Goal: Information Seeking & Learning: Learn about a topic

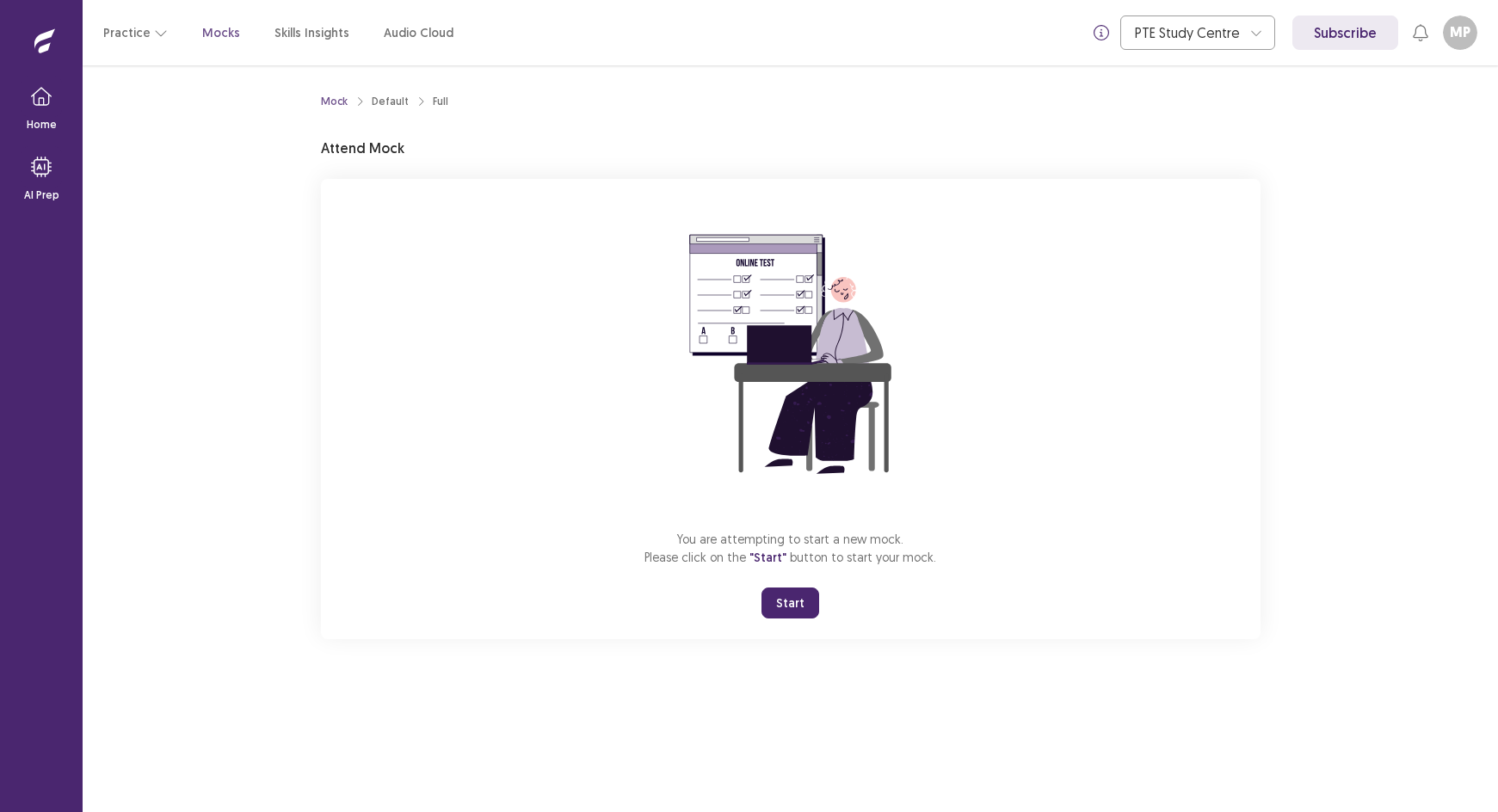
click at [779, 591] on button "Start" at bounding box center [791, 604] width 58 height 31
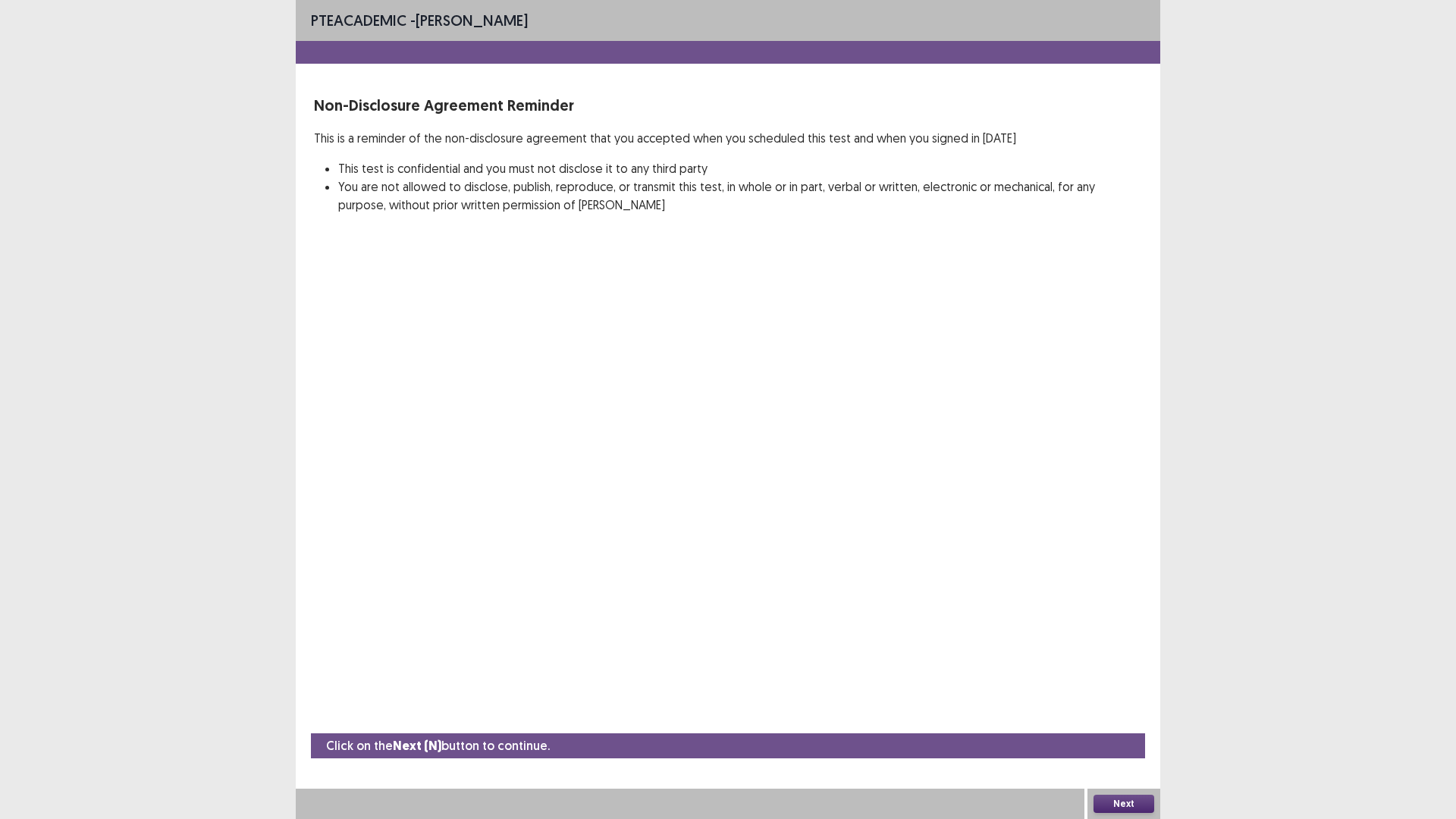
click at [1130, 716] on button "Next" at bounding box center [1124, 804] width 61 height 18
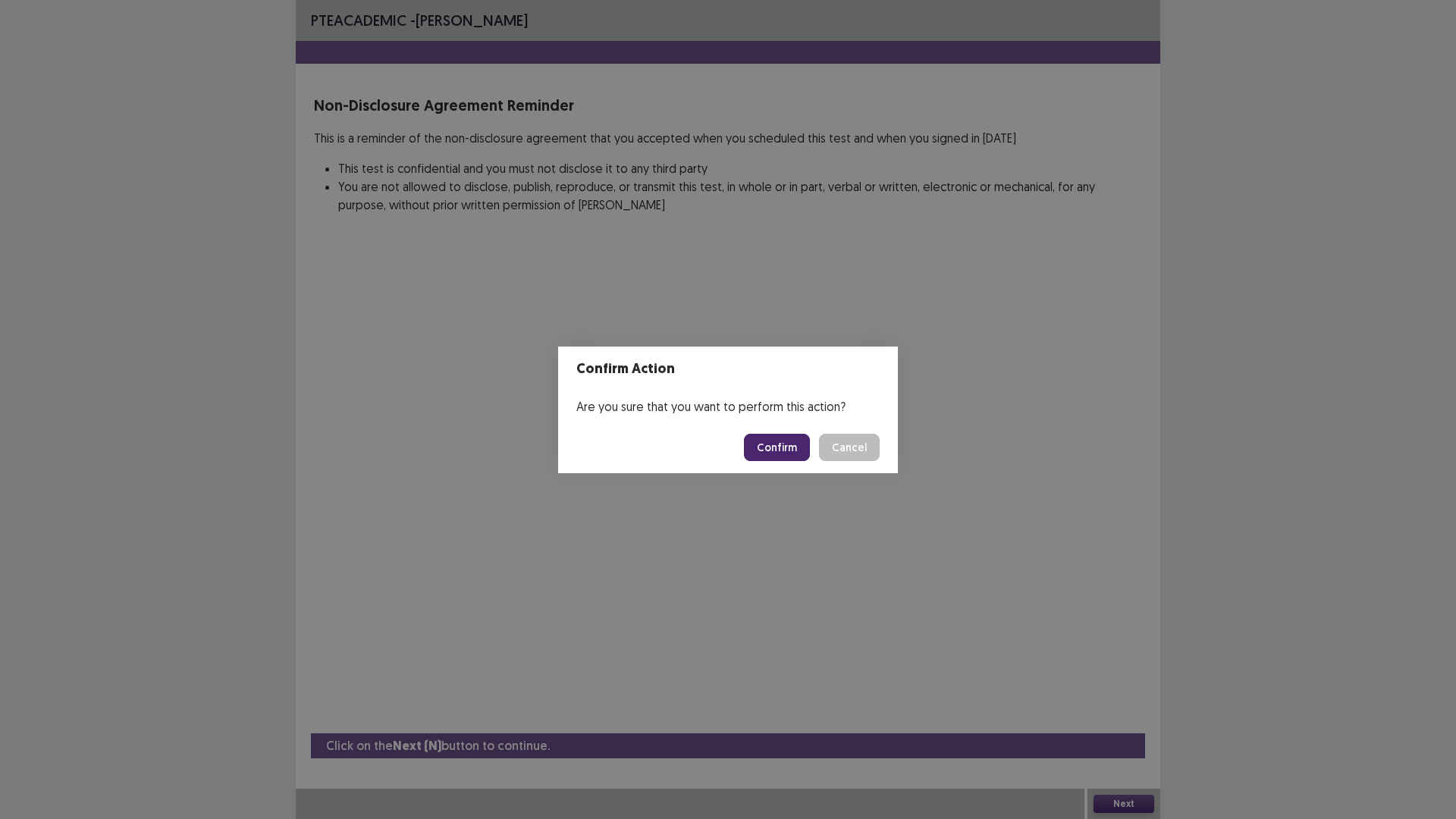
click at [794, 450] on button "Confirm" at bounding box center [776, 448] width 66 height 27
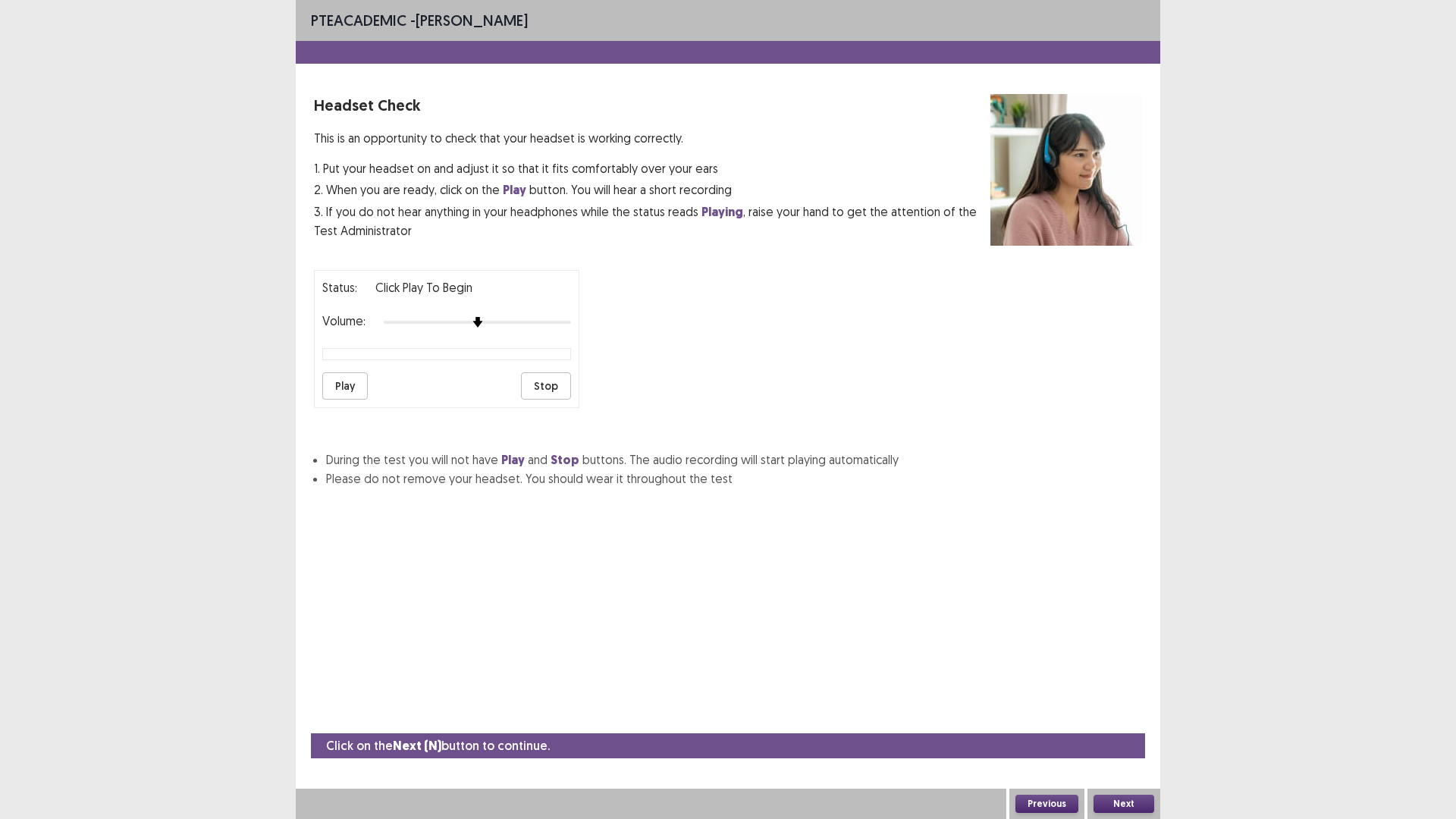
click at [340, 383] on button "Play" at bounding box center [344, 386] width 45 height 27
click at [547, 386] on button "Stop" at bounding box center [546, 386] width 50 height 27
click at [339, 383] on button "Play" at bounding box center [344, 386] width 45 height 27
click at [541, 387] on button "Stop" at bounding box center [546, 386] width 50 height 27
click at [1123, 716] on button "Next" at bounding box center [1124, 804] width 61 height 18
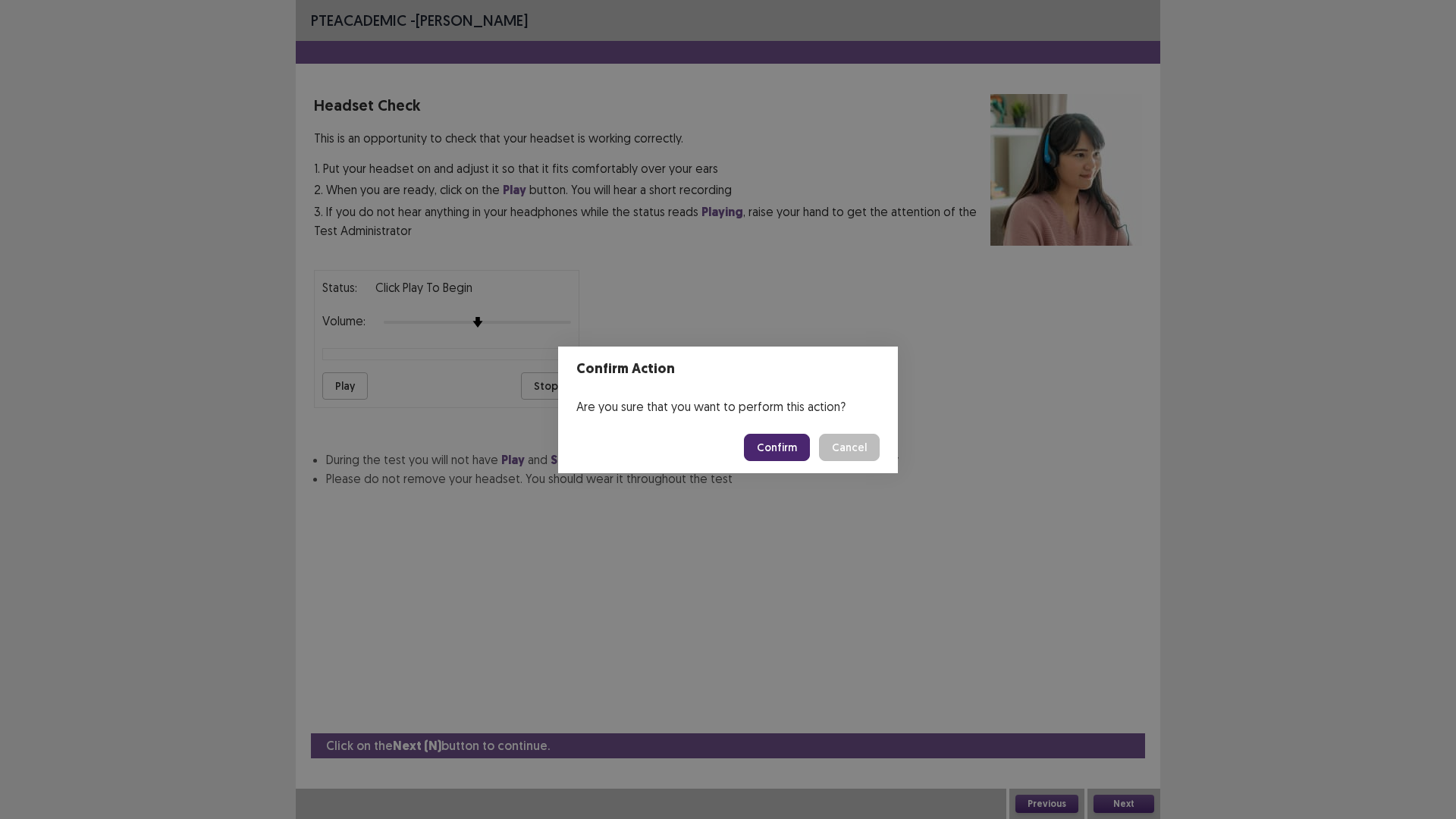
click at [786, 448] on button "Confirm" at bounding box center [776, 448] width 66 height 27
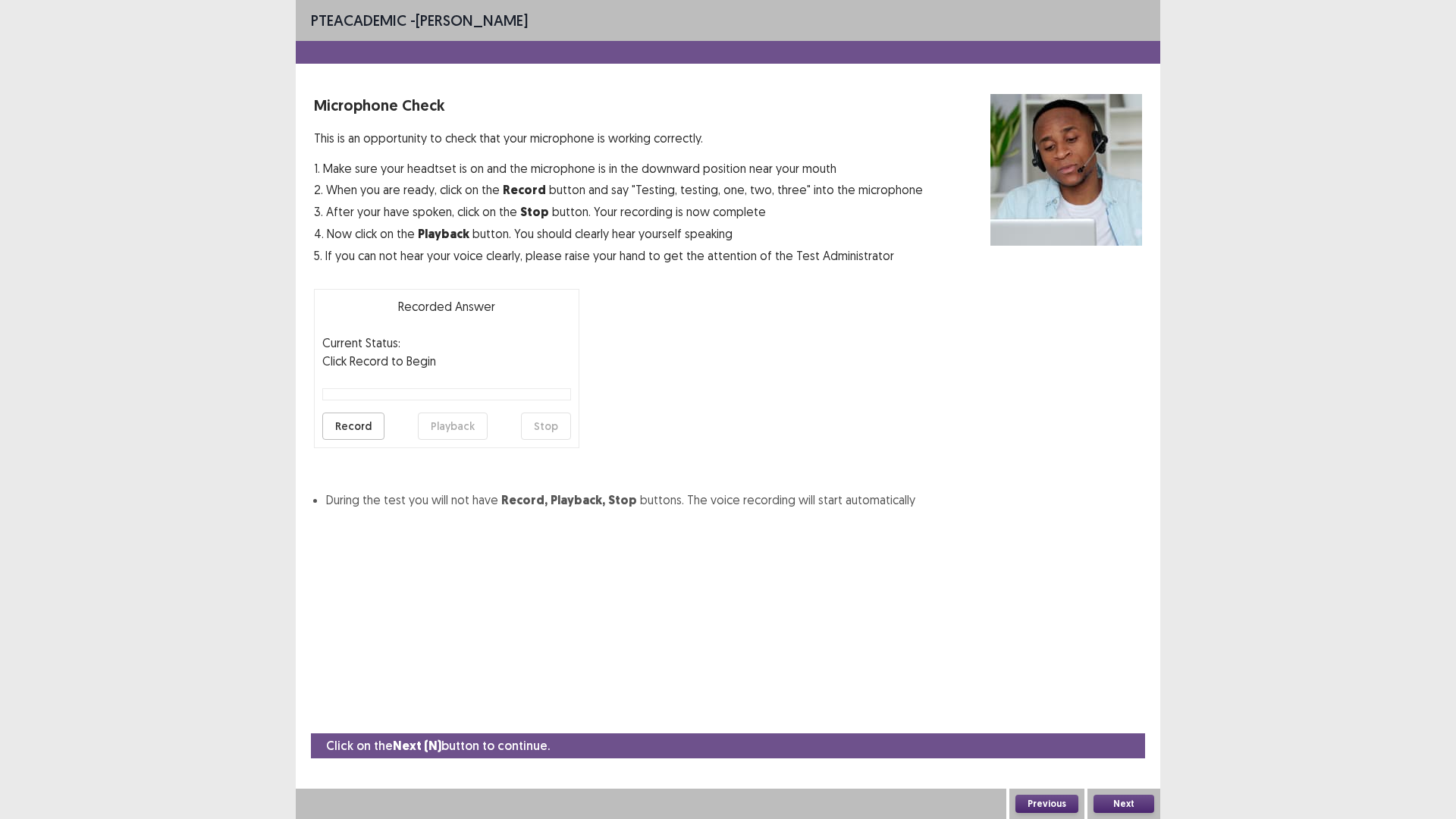
click at [354, 421] on button "Record" at bounding box center [353, 426] width 62 height 27
click at [559, 424] on button "Stop" at bounding box center [546, 426] width 50 height 27
click at [1121, 716] on button "Next" at bounding box center [1124, 804] width 61 height 18
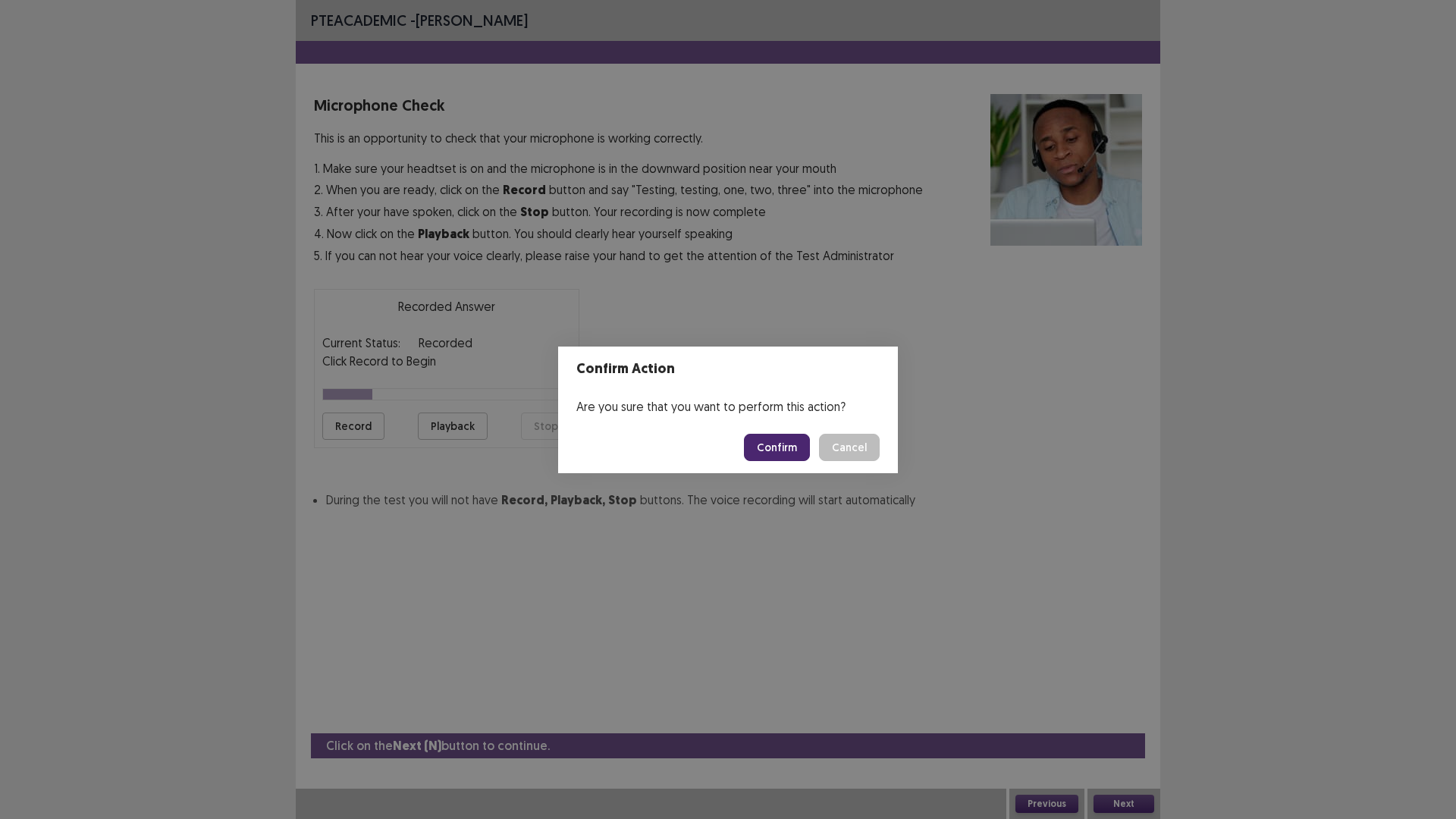
click at [784, 447] on button "Confirm" at bounding box center [776, 448] width 66 height 27
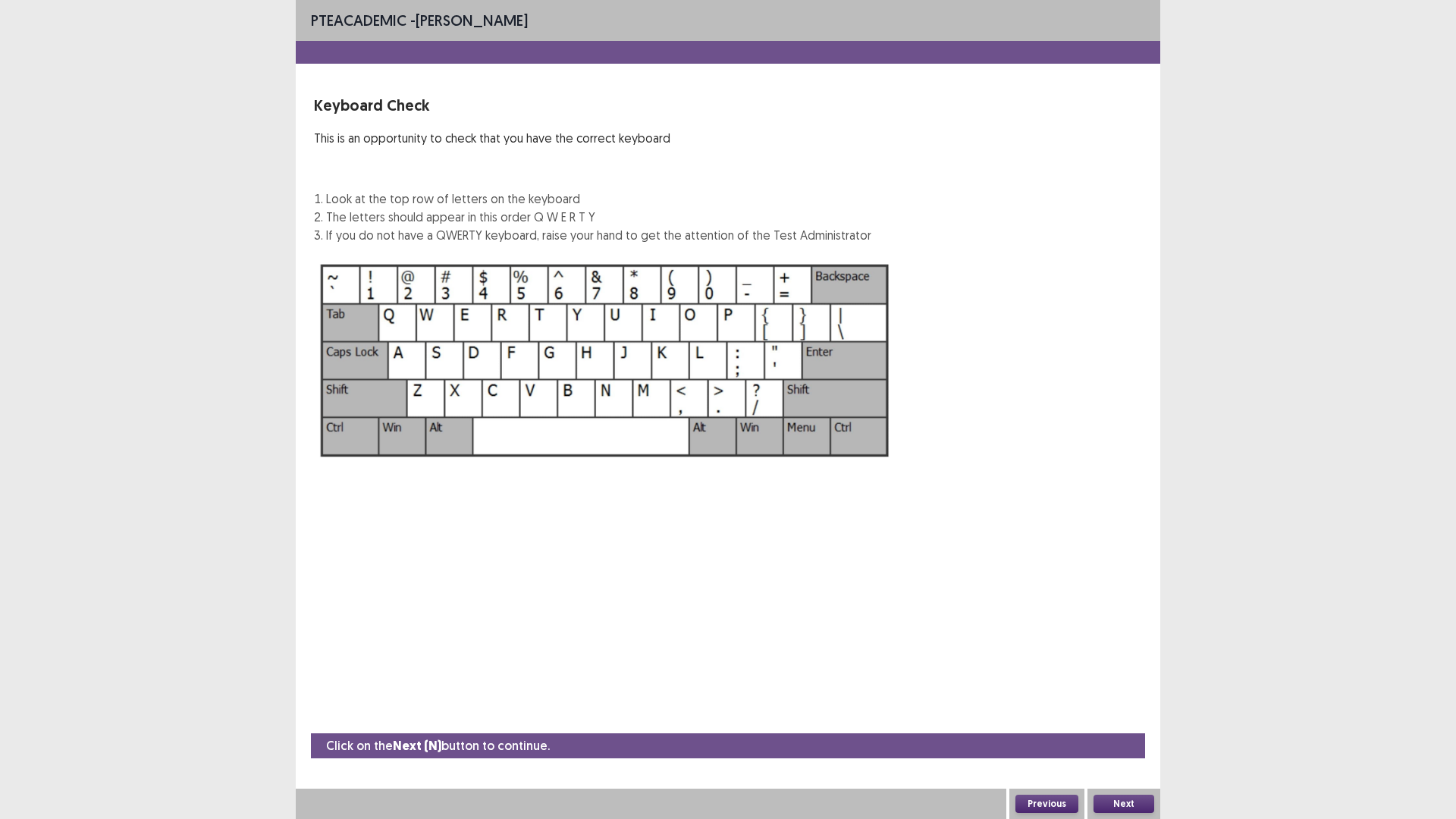
click at [1125, 716] on button "Next" at bounding box center [1124, 804] width 61 height 18
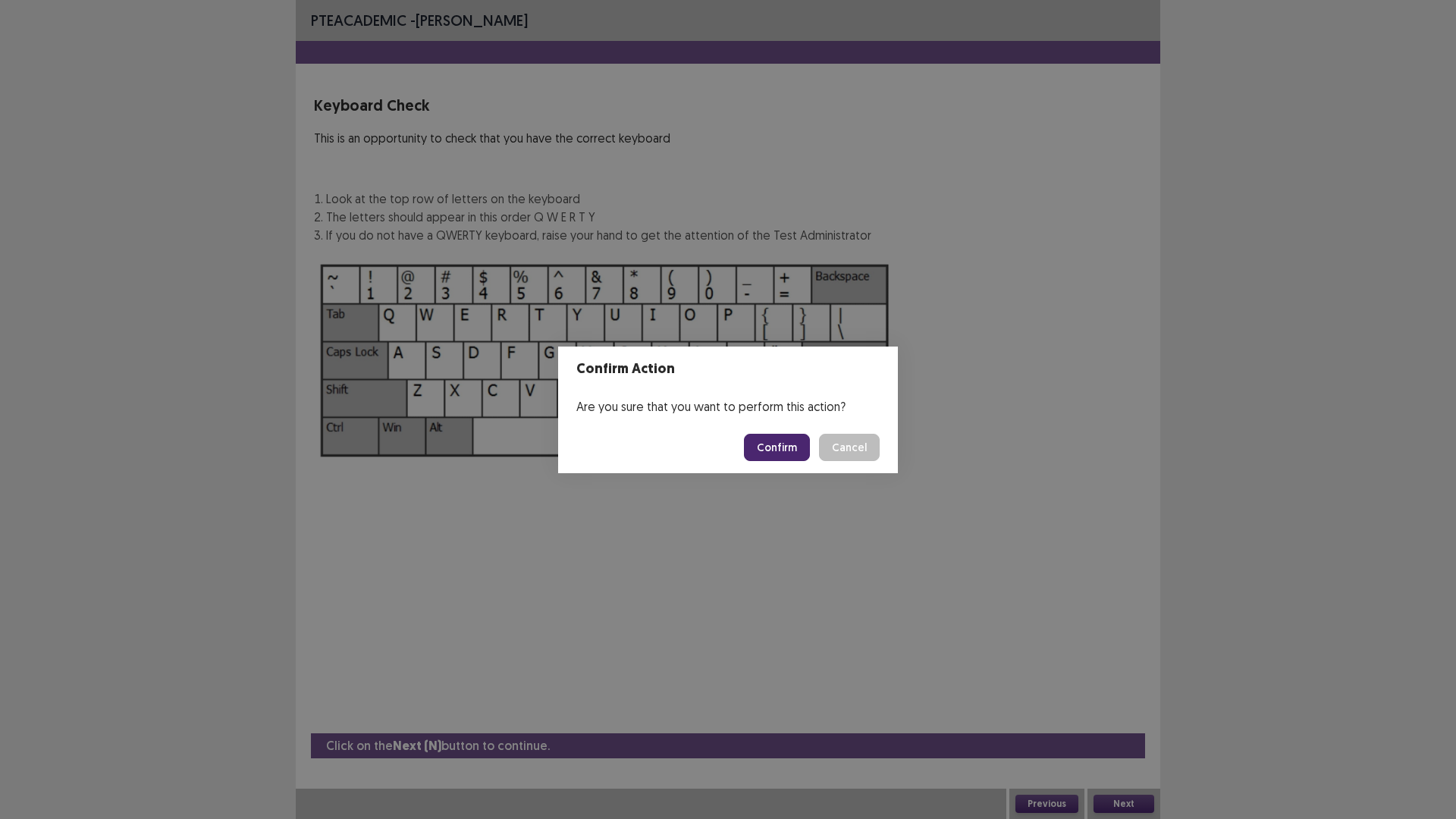
click at [783, 448] on button "Confirm" at bounding box center [776, 448] width 66 height 27
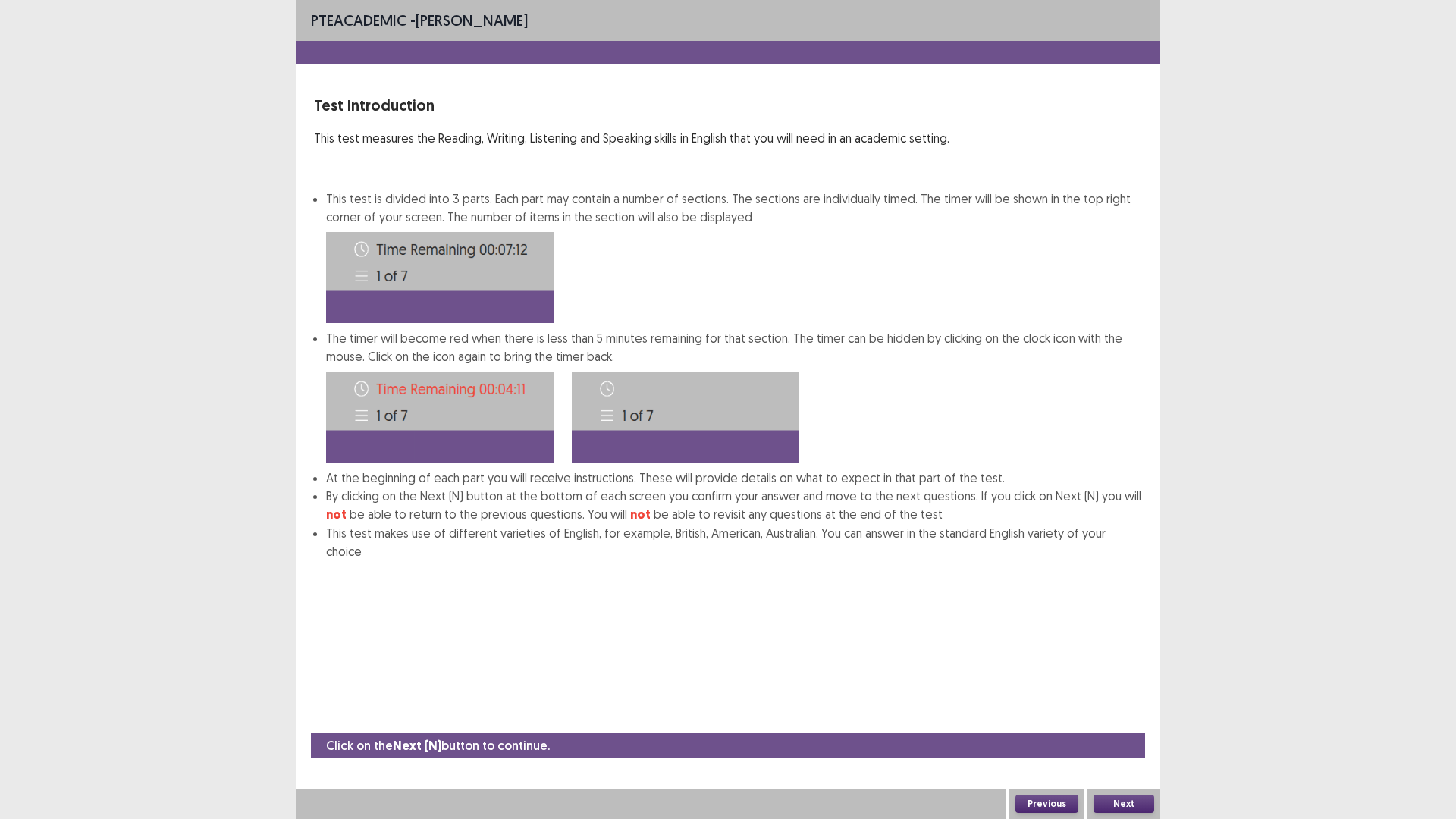
click at [1129, 716] on button "Next" at bounding box center [1124, 804] width 61 height 18
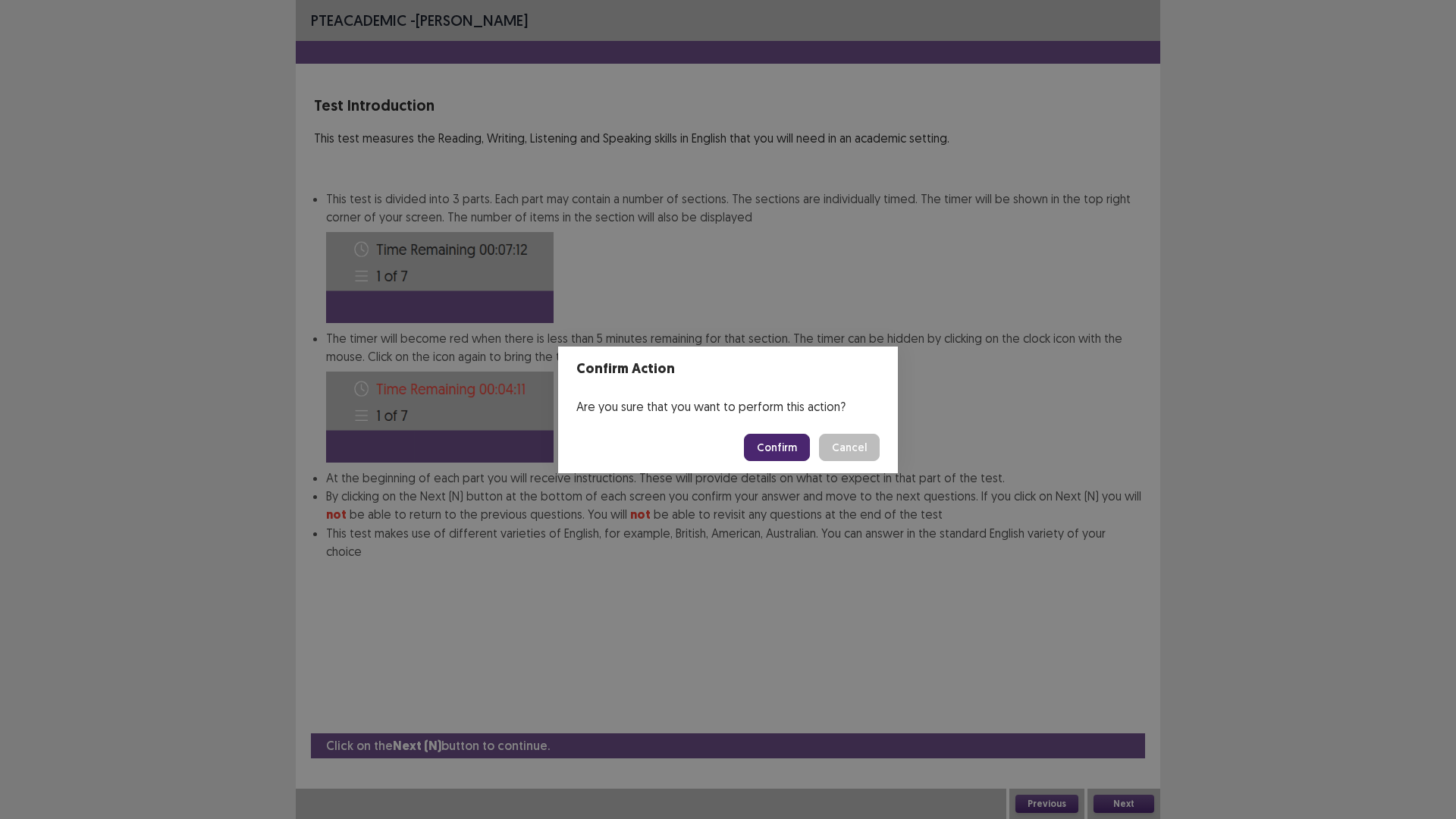
click at [781, 453] on button "Confirm" at bounding box center [776, 448] width 66 height 27
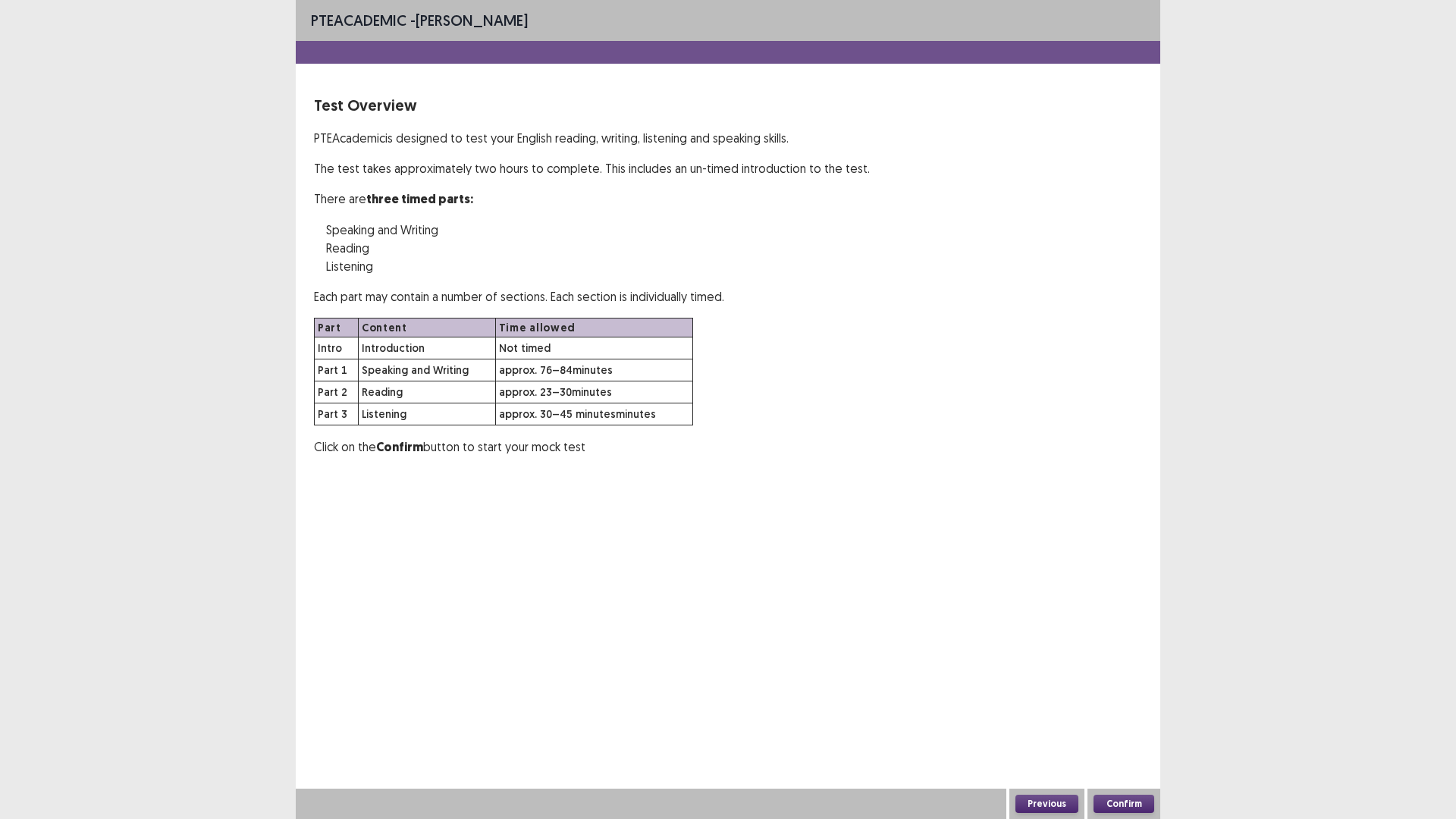
click at [1123, 716] on button "Confirm" at bounding box center [1124, 804] width 61 height 18
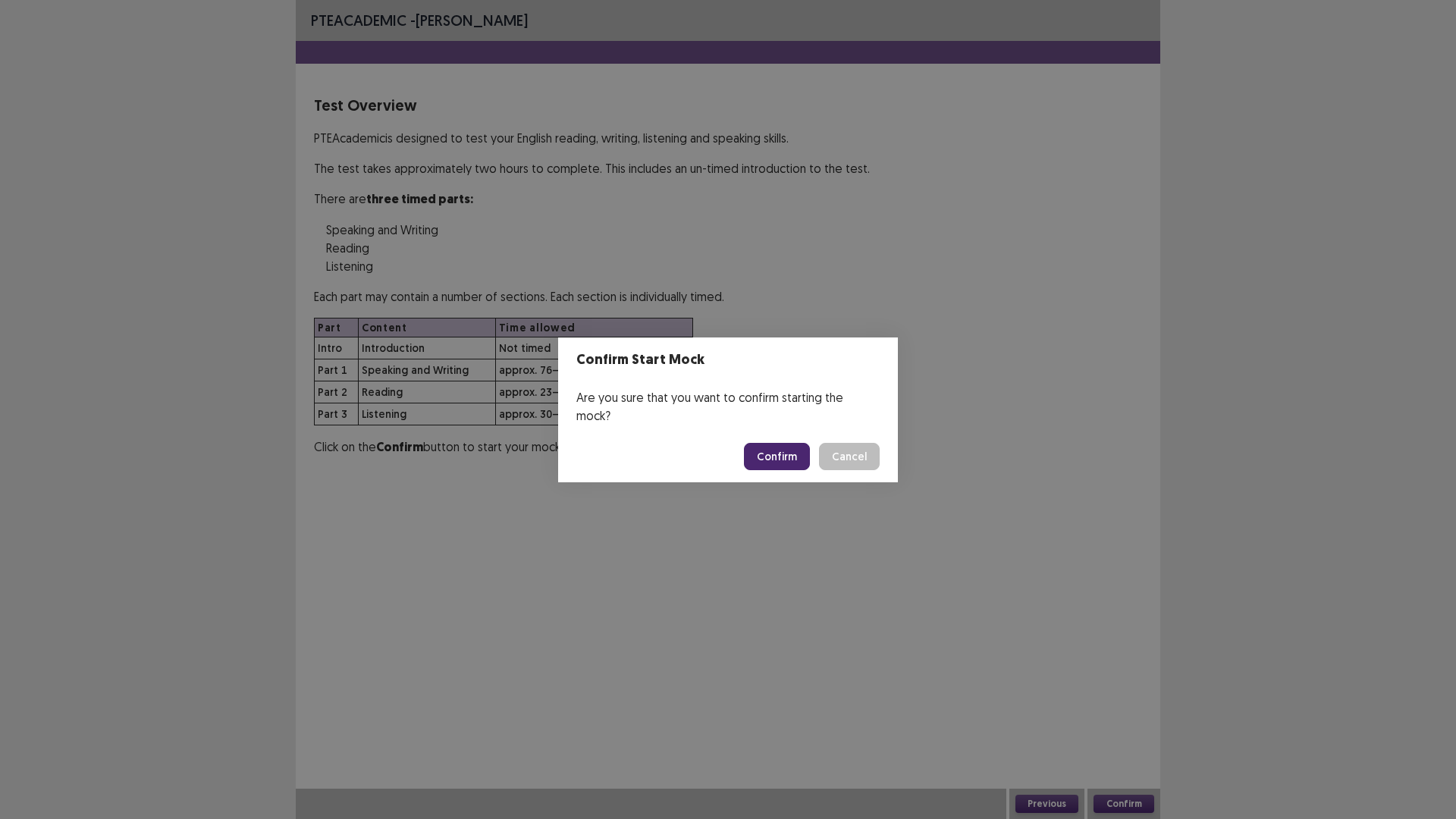
click at [778, 443] on button "Confirm" at bounding box center [776, 457] width 66 height 27
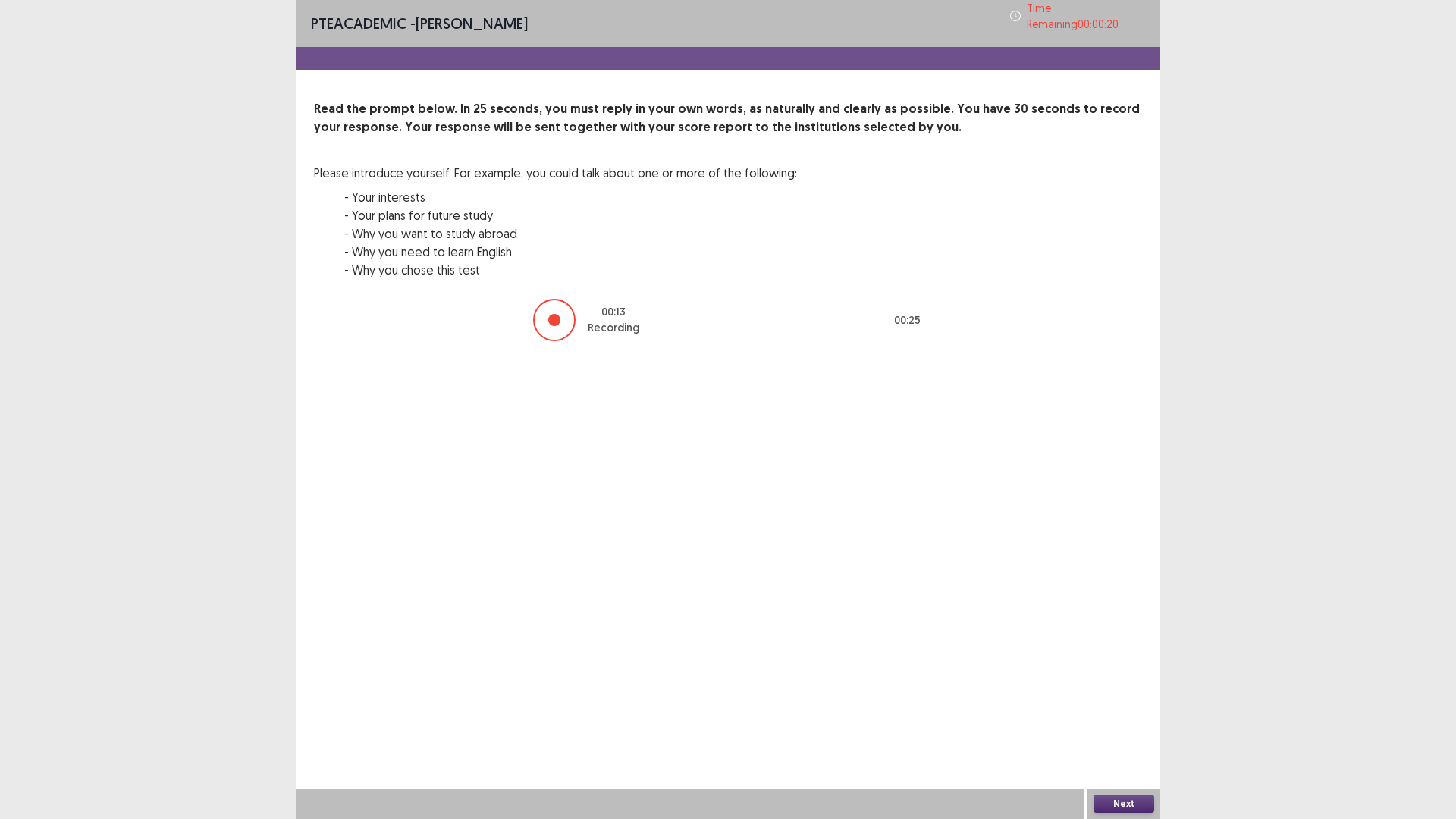
click at [1133, 716] on button "Next" at bounding box center [1124, 804] width 61 height 18
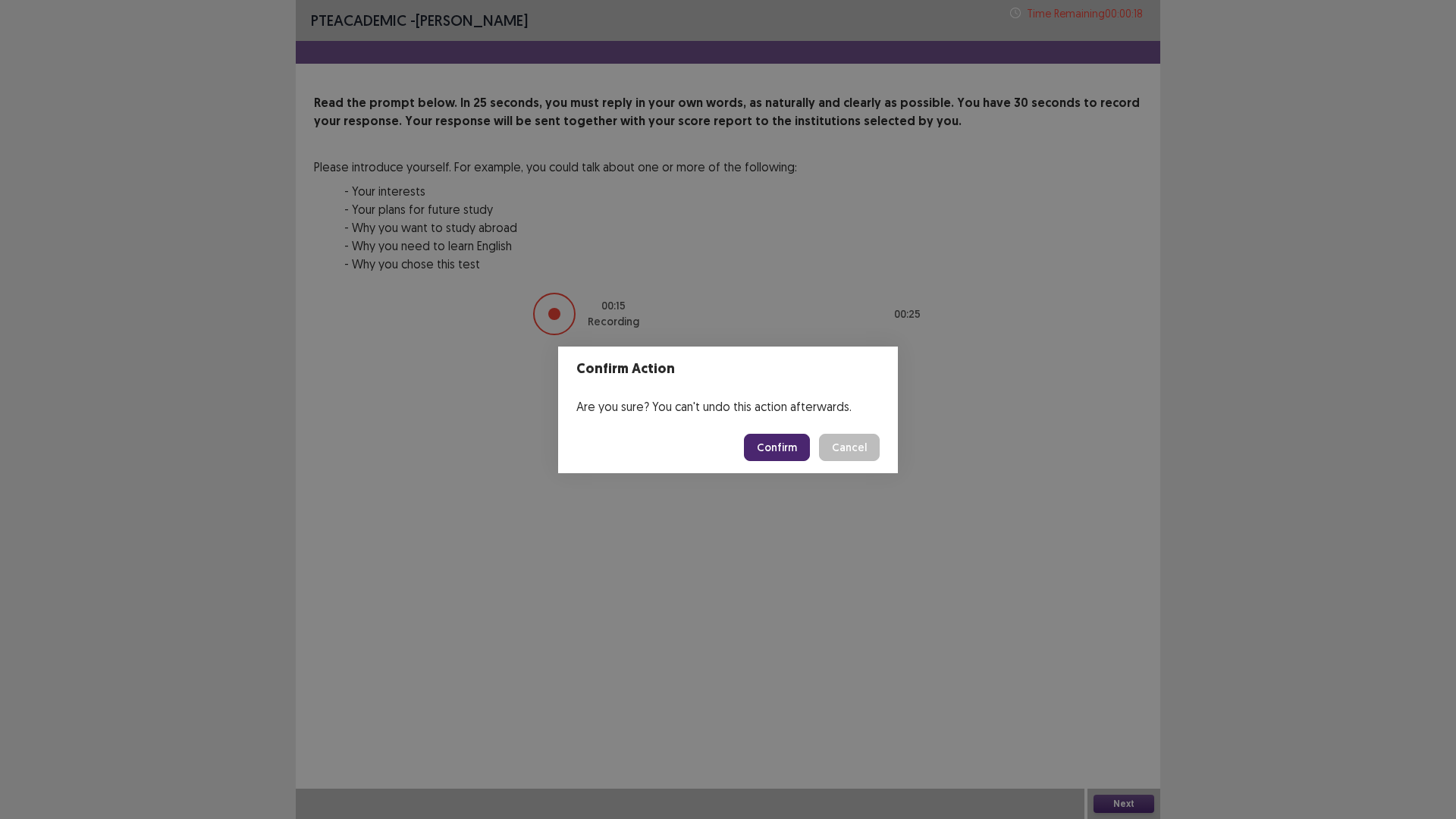
click at [763, 444] on button "Confirm" at bounding box center [776, 448] width 66 height 27
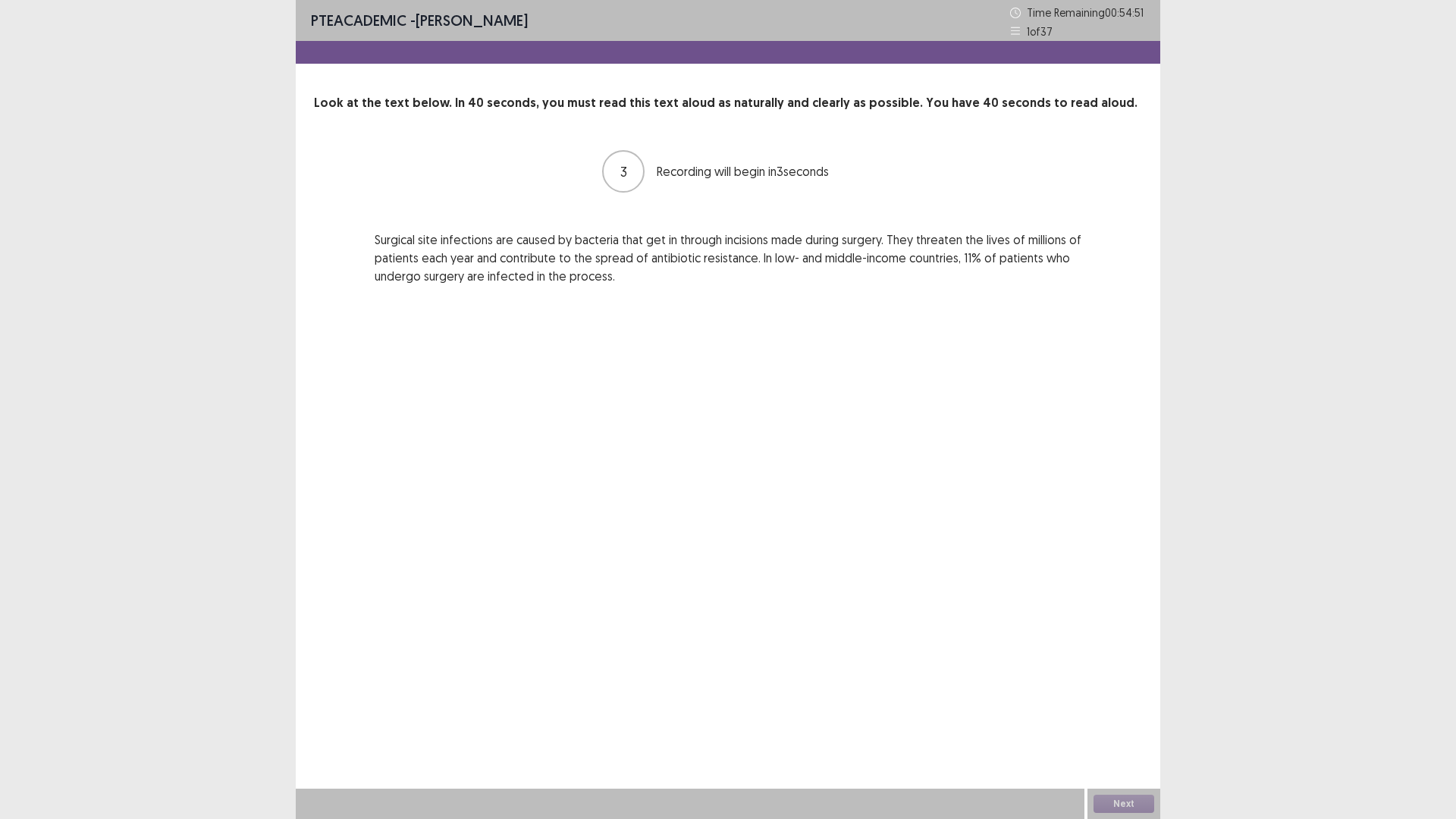
click at [967, 541] on div "PTE academic - [PERSON_NAME] Time Remaining 00 : 54 : 51 1 of 37 Look at the te…" at bounding box center [728, 409] width 865 height 819
click at [1130, 716] on button "Next" at bounding box center [1124, 804] width 61 height 18
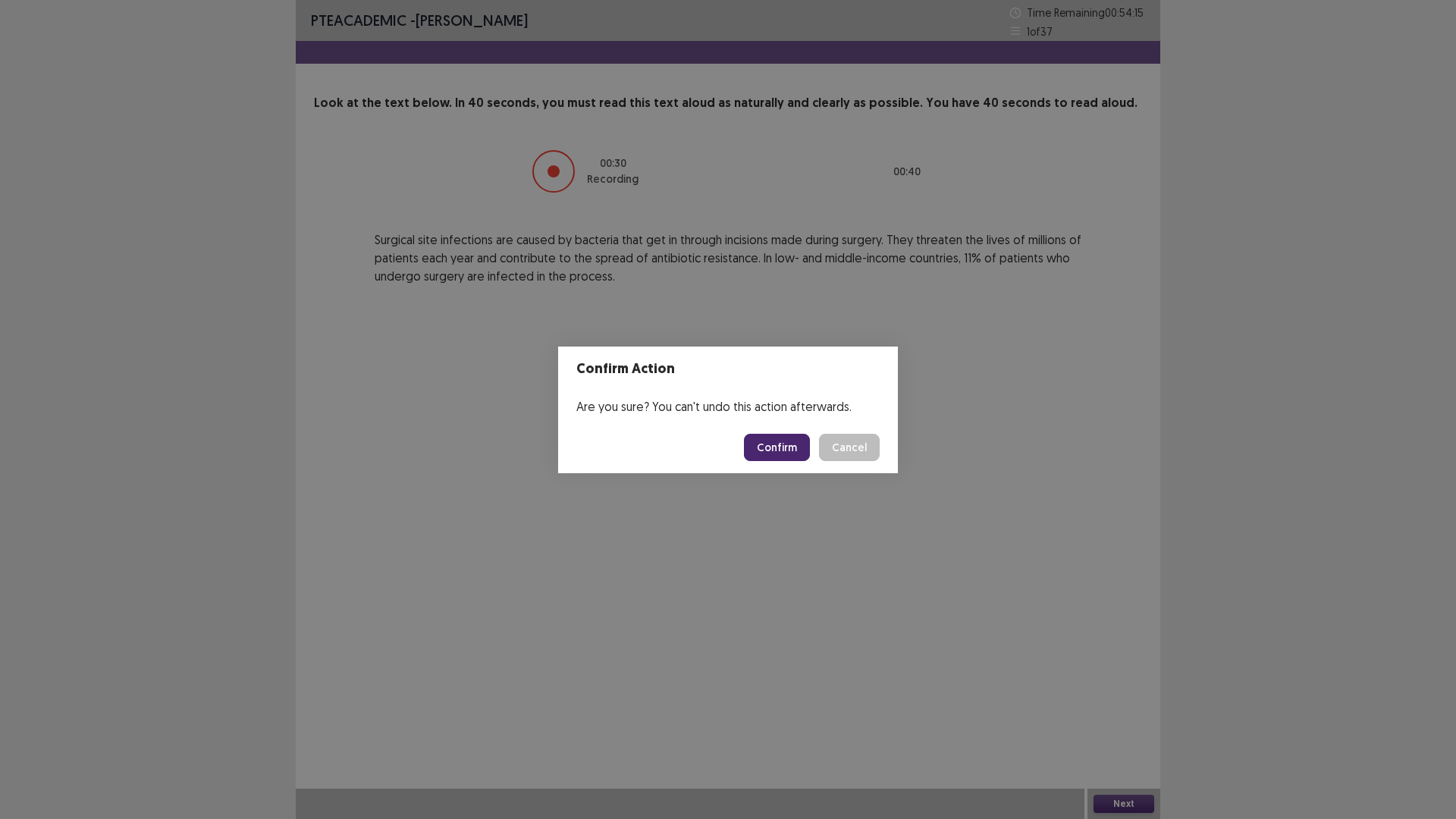
click at [770, 453] on button "Confirm" at bounding box center [776, 448] width 66 height 27
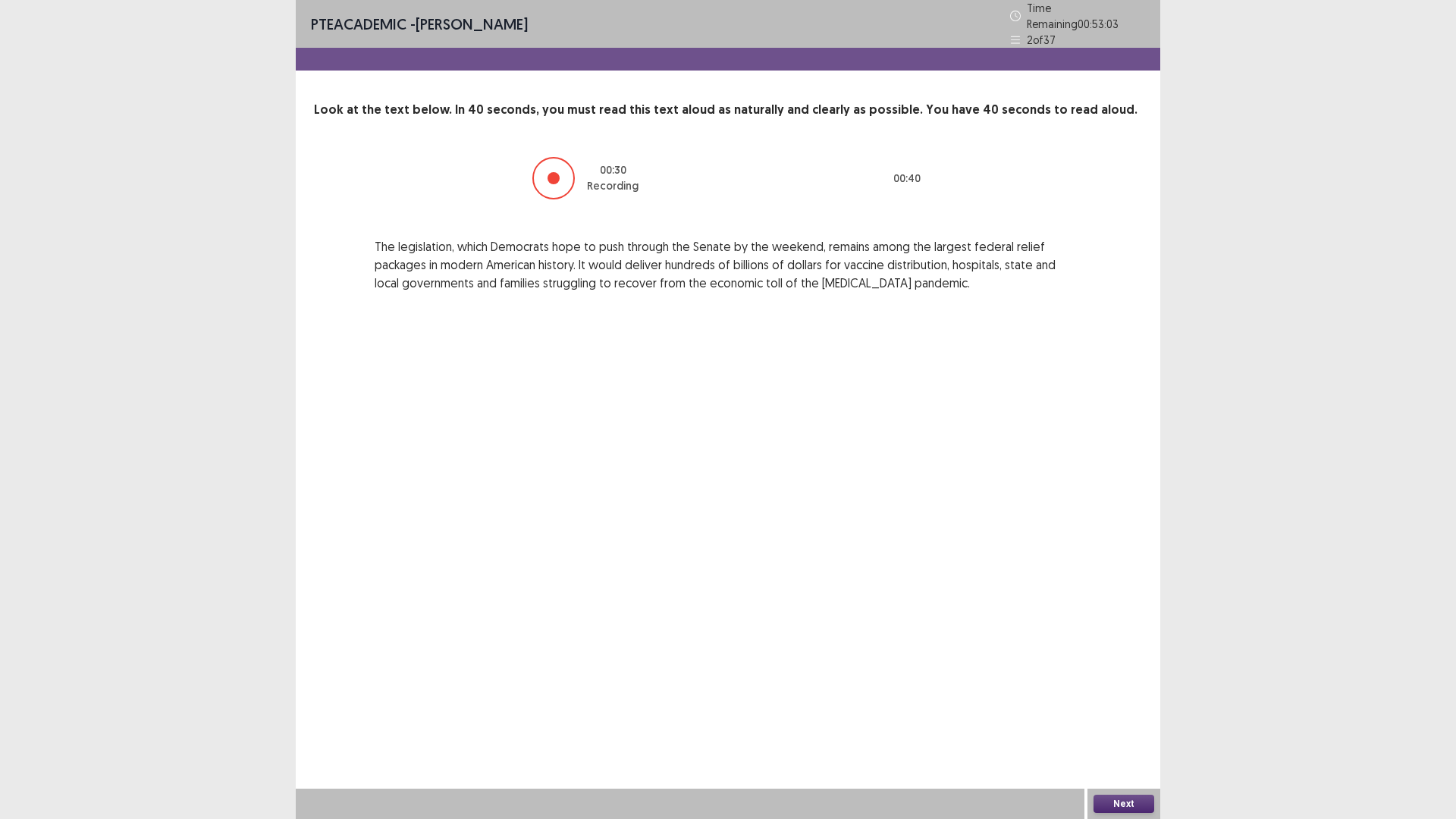
click at [1117, 716] on button "Next" at bounding box center [1124, 804] width 61 height 18
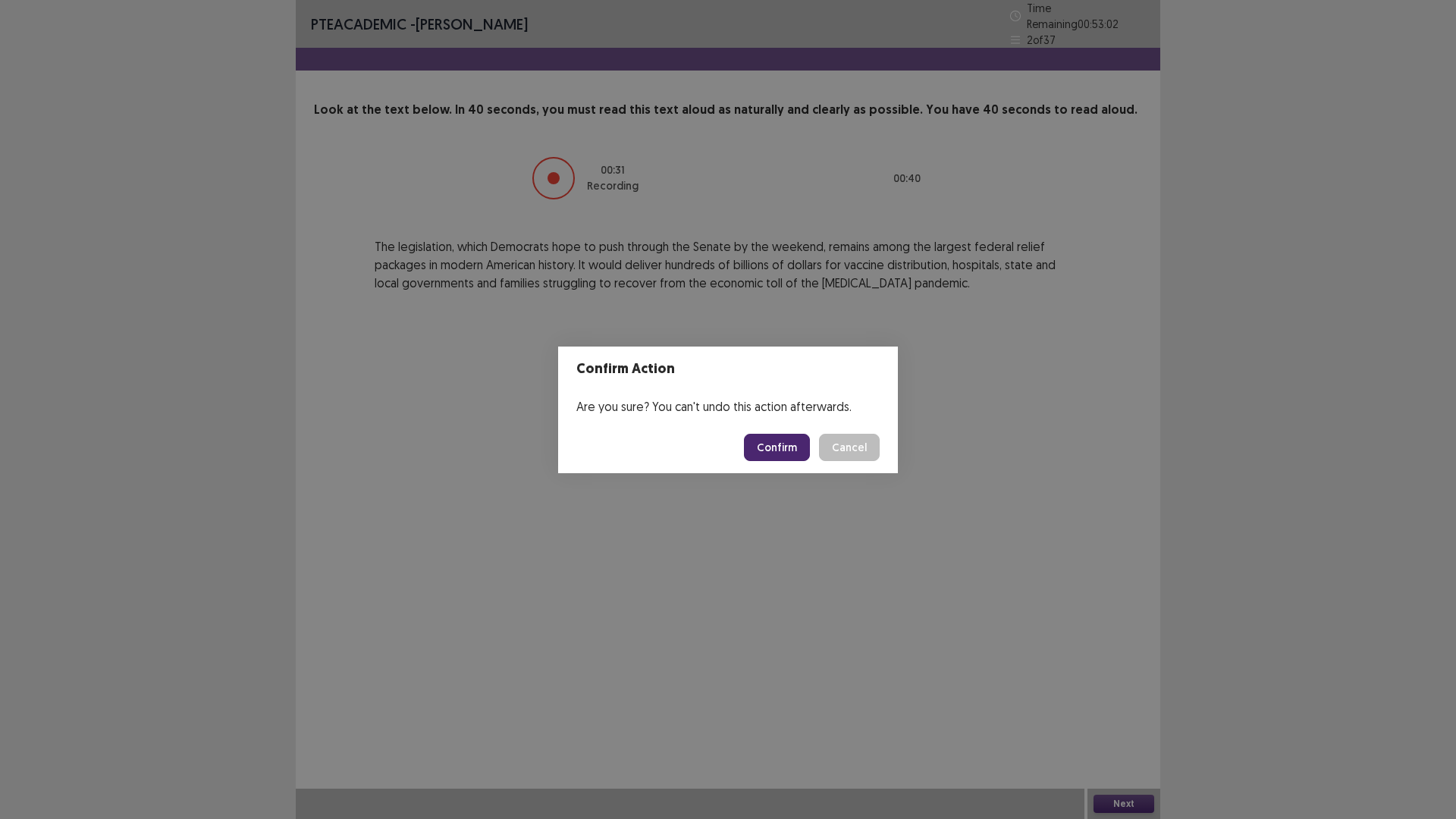
click at [775, 444] on button "Confirm" at bounding box center [776, 448] width 66 height 27
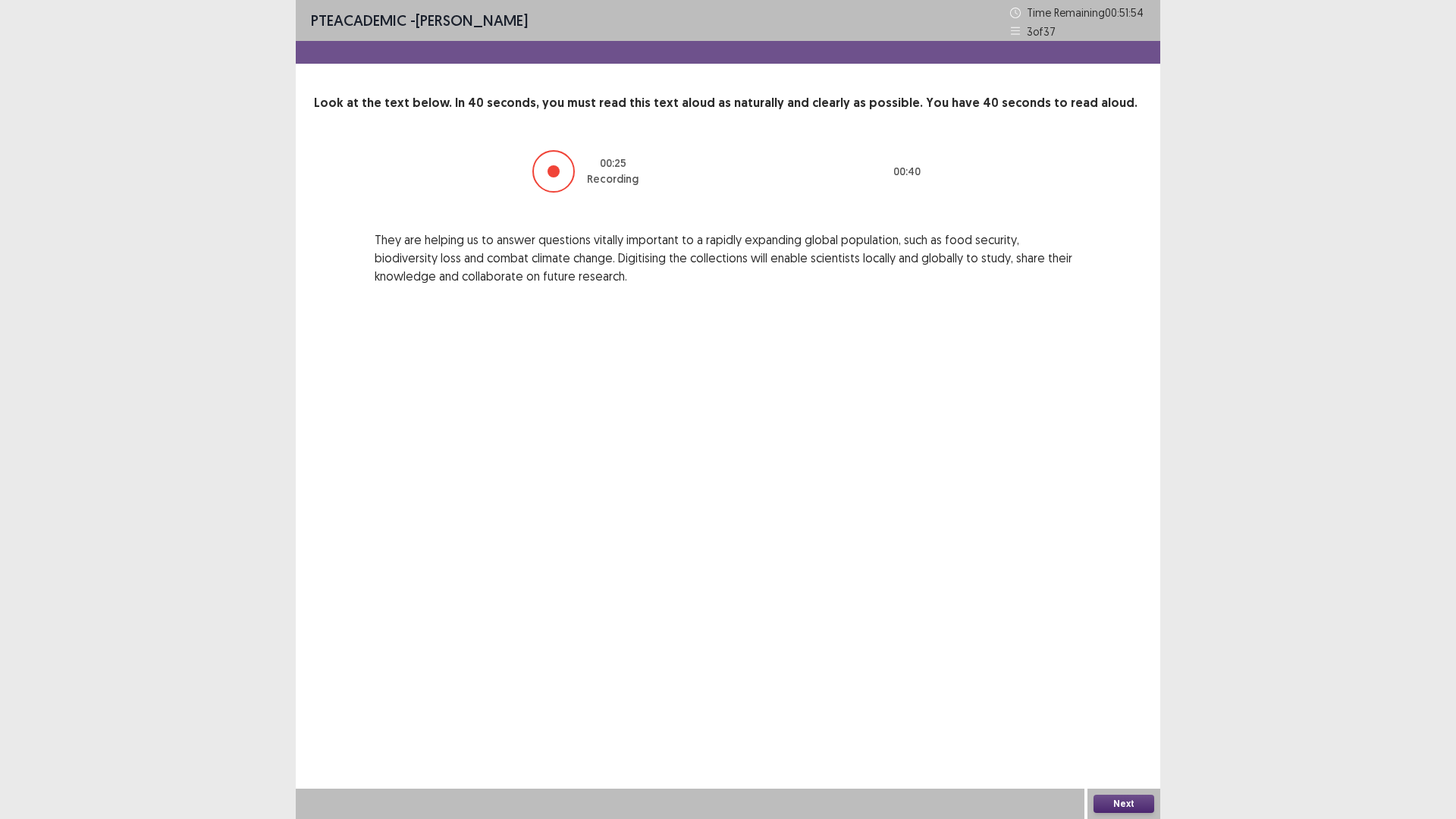
click at [1124, 716] on button "Next" at bounding box center [1124, 804] width 61 height 18
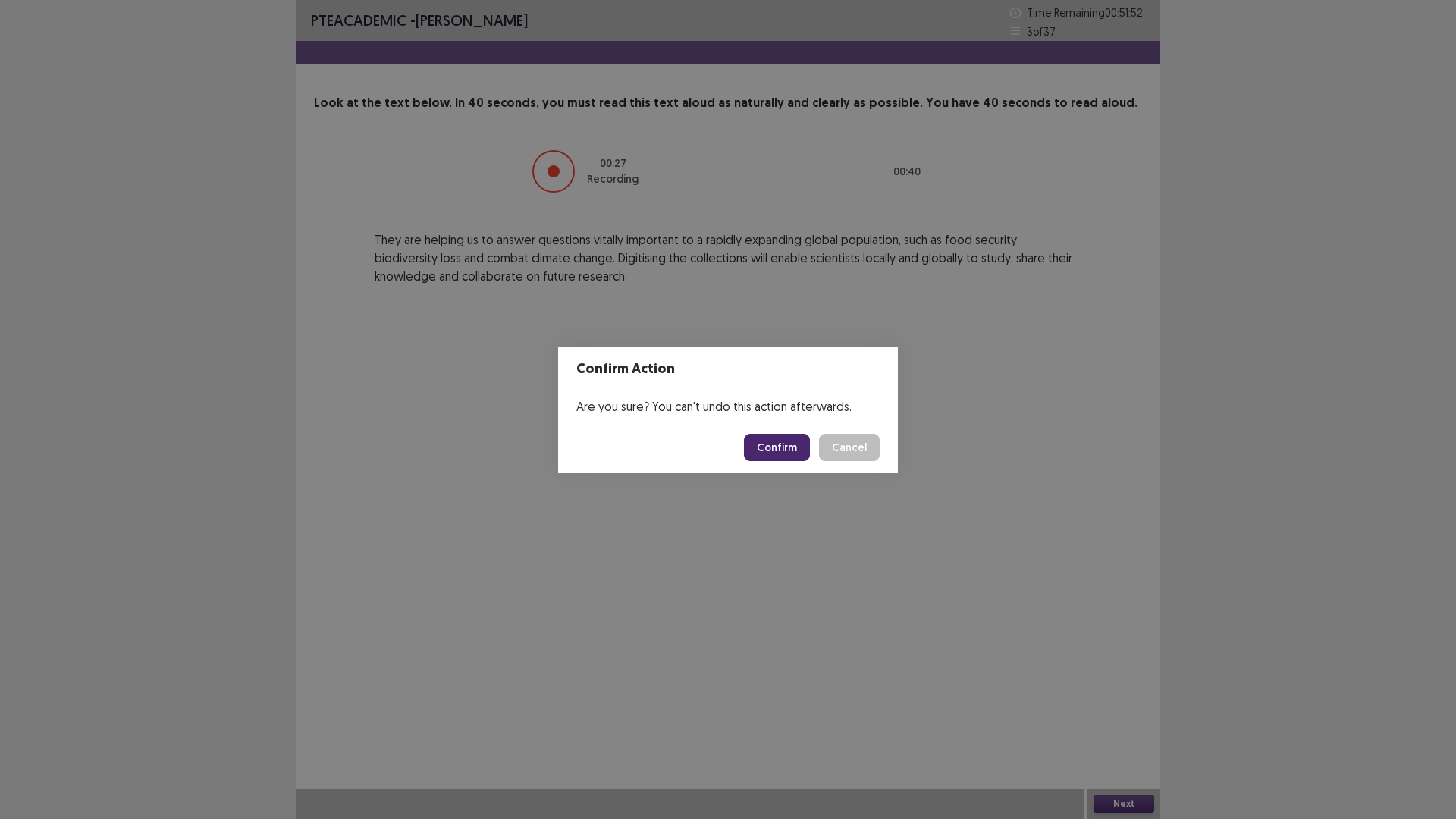
click at [798, 446] on button "Confirm" at bounding box center [776, 448] width 66 height 27
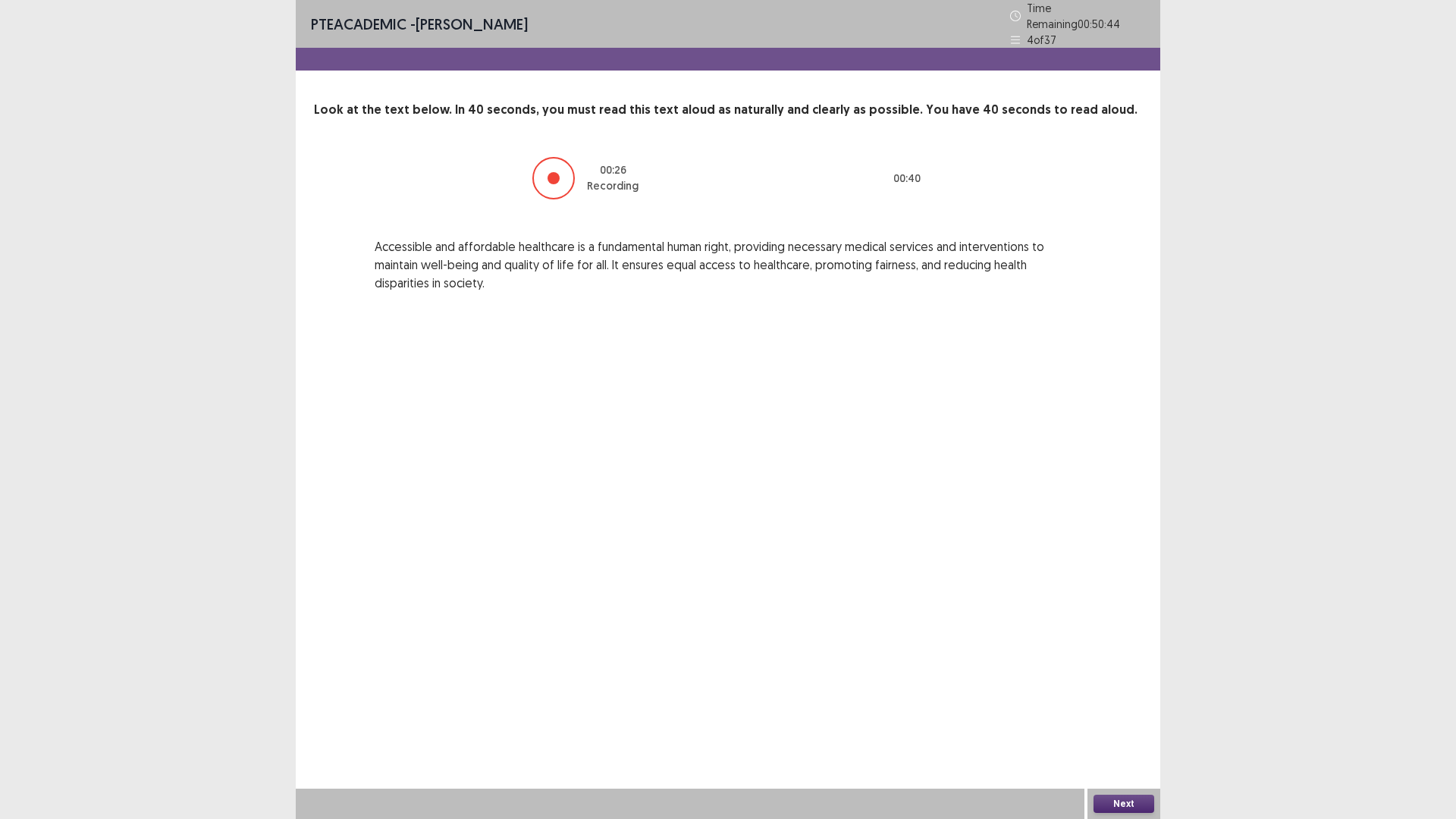
click at [1121, 716] on button "Next" at bounding box center [1124, 804] width 61 height 18
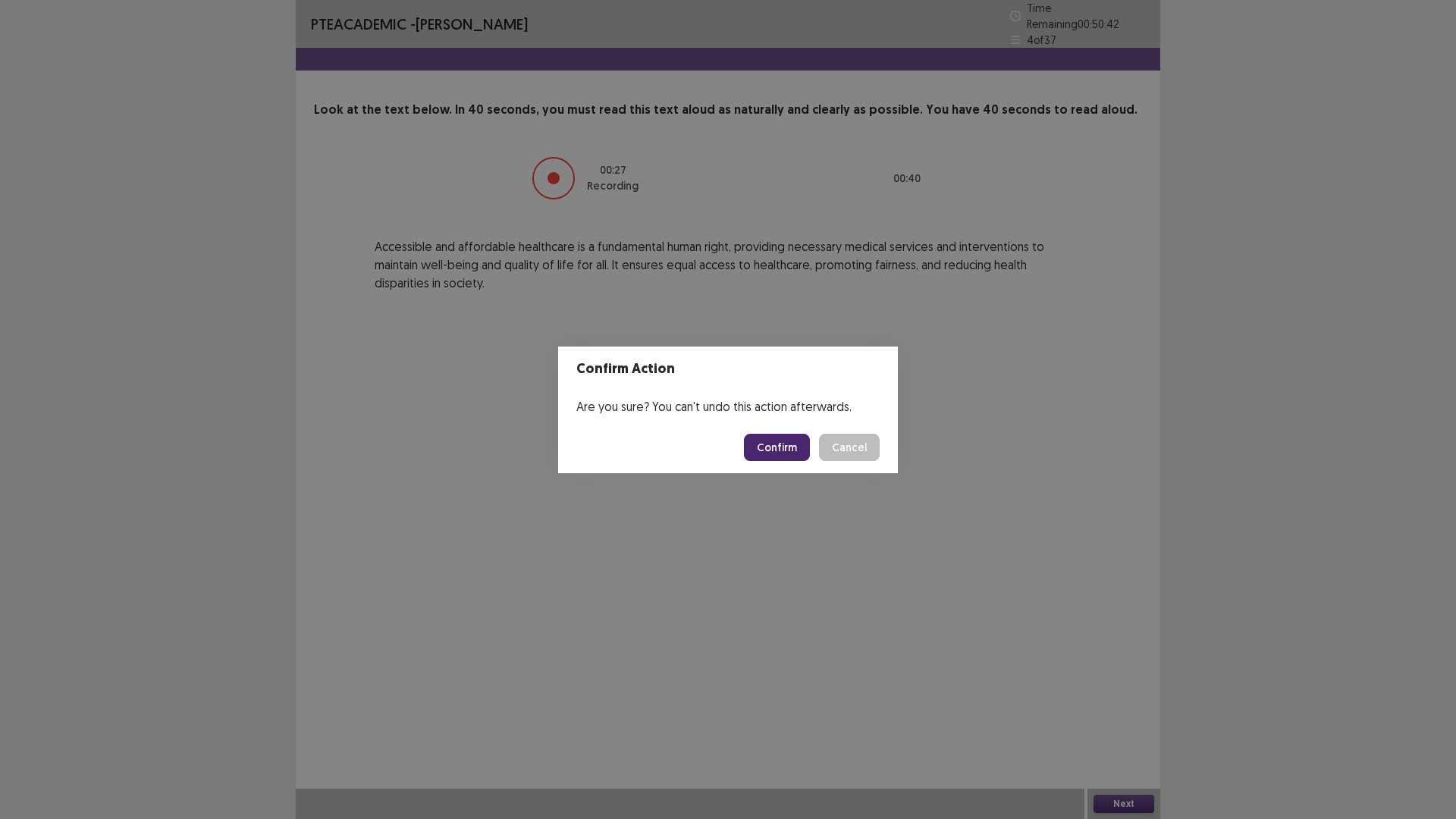
click at [769, 437] on button "Confirm" at bounding box center [776, 448] width 66 height 27
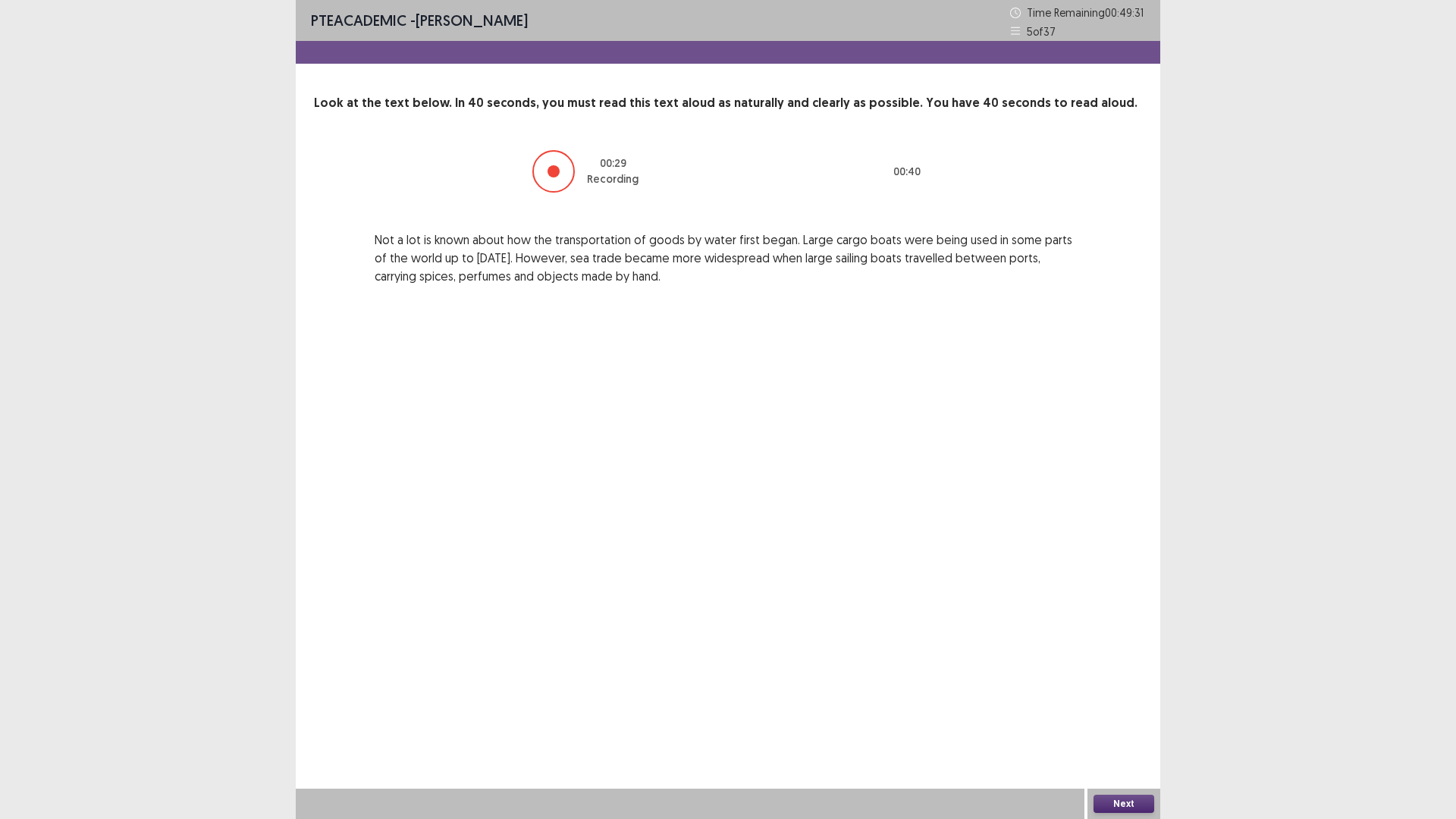
click at [1130, 716] on button "Next" at bounding box center [1124, 804] width 61 height 18
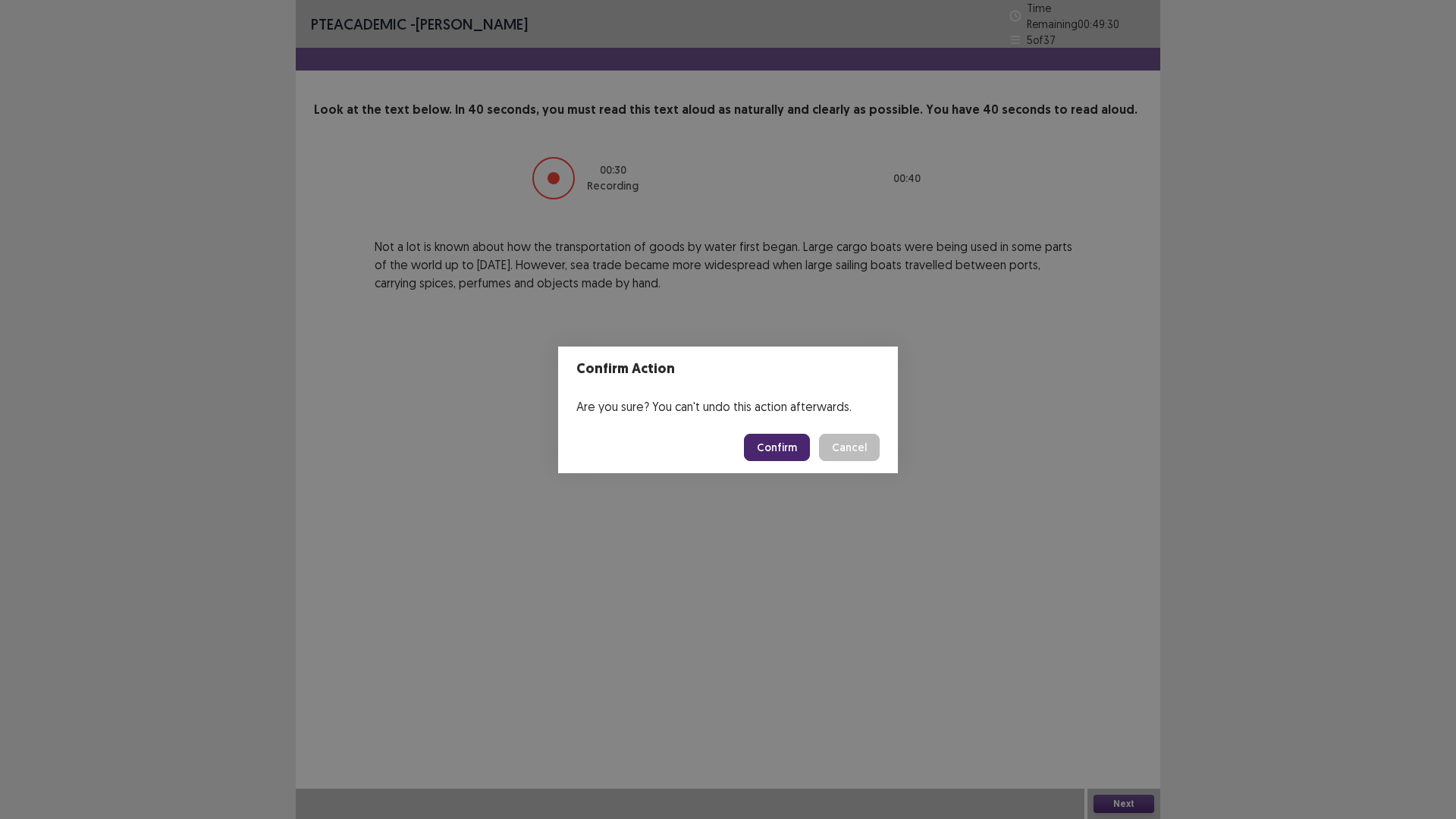
click at [777, 442] on button "Confirm" at bounding box center [776, 448] width 66 height 27
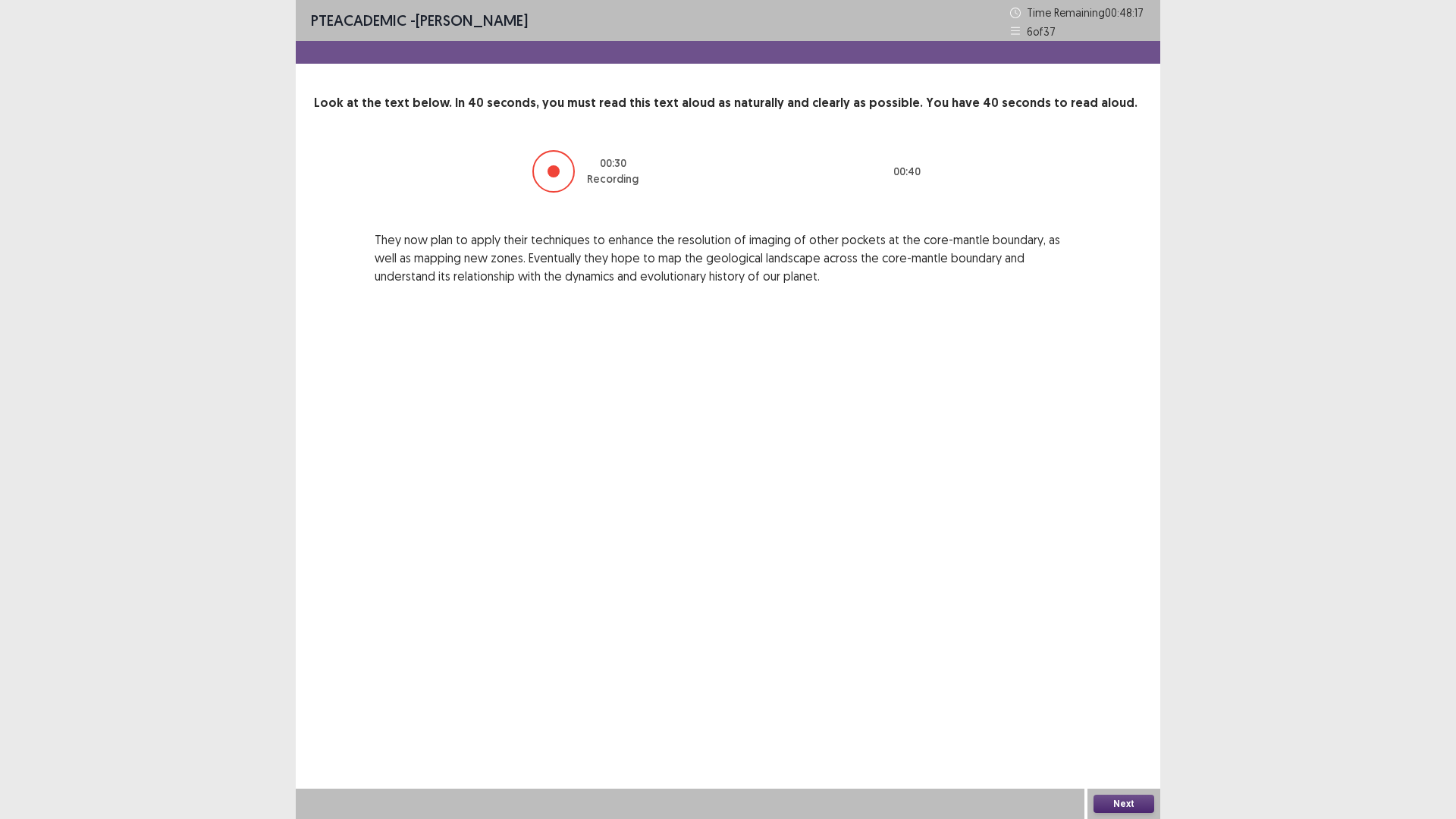
click at [1118, 716] on button "Next" at bounding box center [1124, 804] width 61 height 18
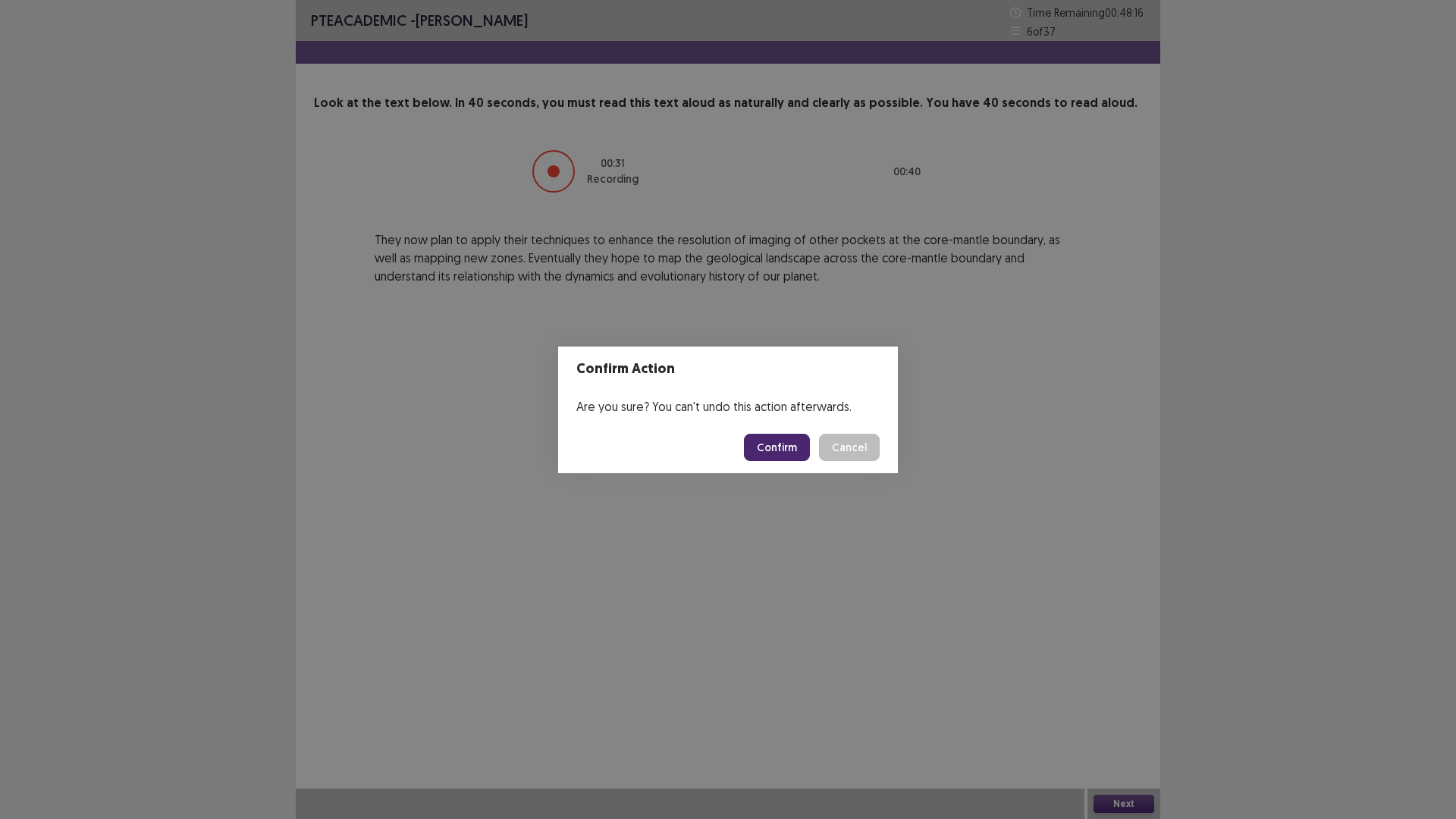
click at [787, 443] on button "Confirm" at bounding box center [776, 448] width 66 height 27
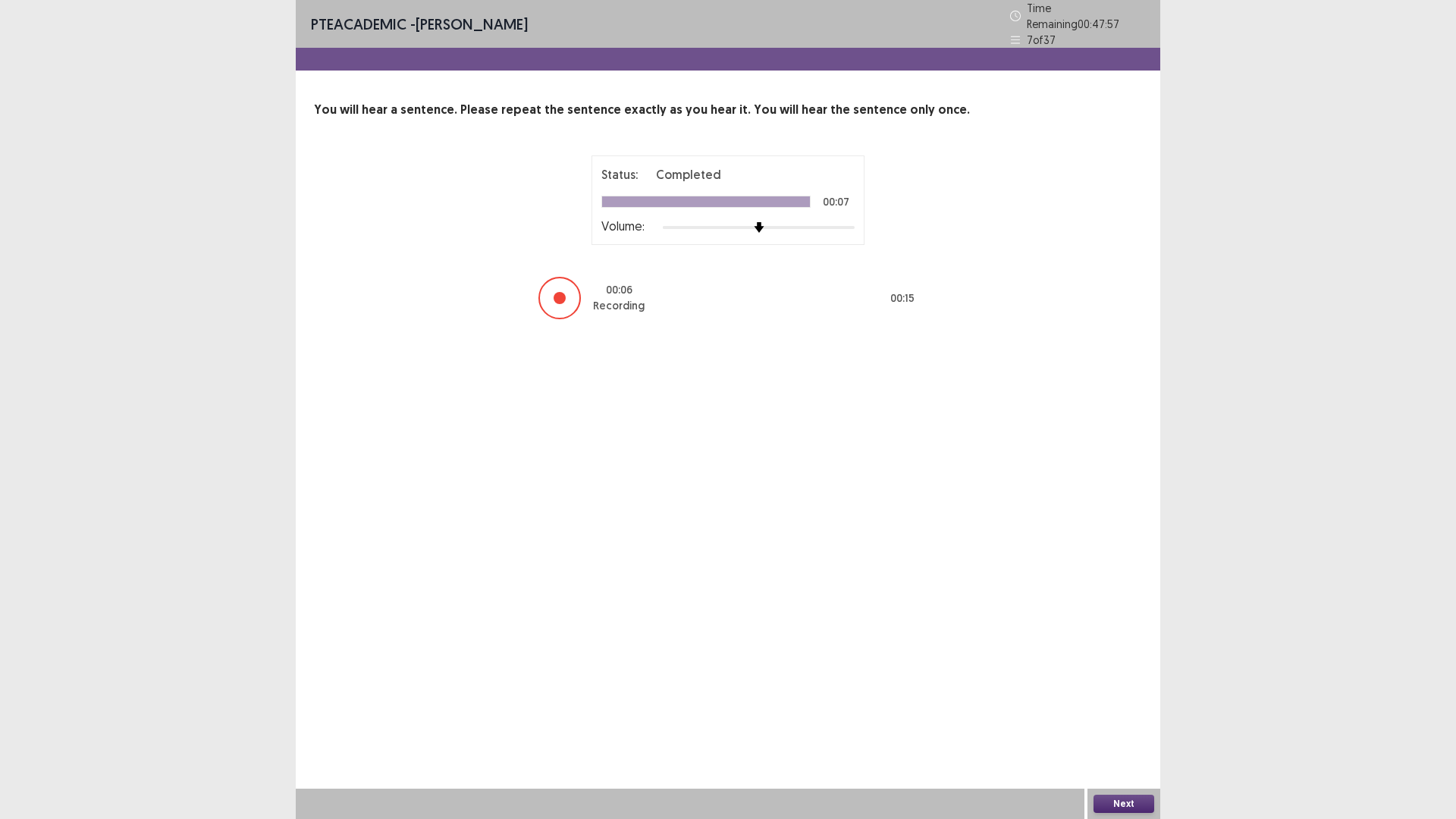
click at [1126, 716] on button "Next" at bounding box center [1124, 804] width 61 height 18
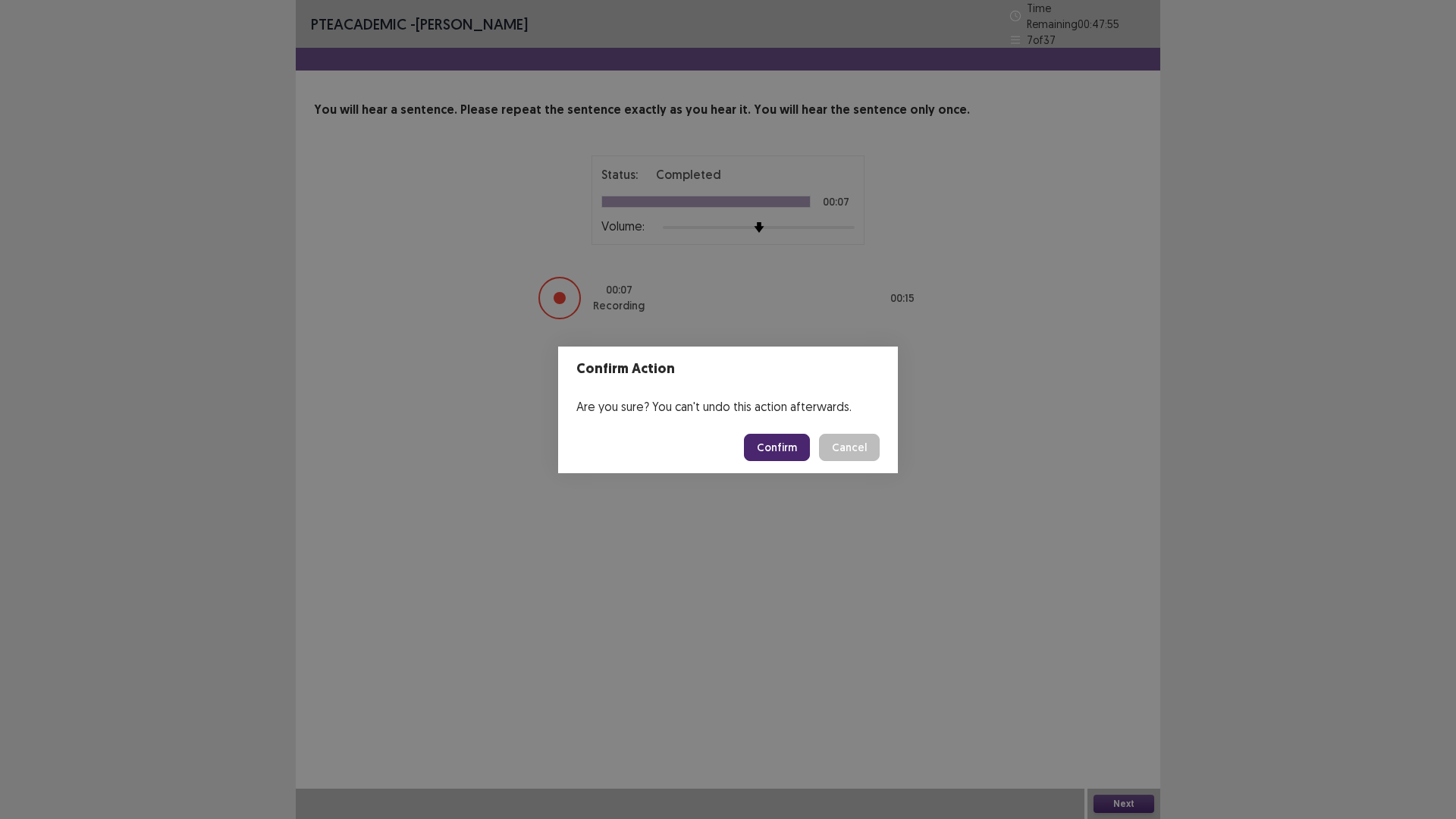
drag, startPoint x: 788, startPoint y: 445, endPoint x: 790, endPoint y: 459, distance: 14.1
click at [788, 446] on button "Confirm" at bounding box center [776, 448] width 66 height 27
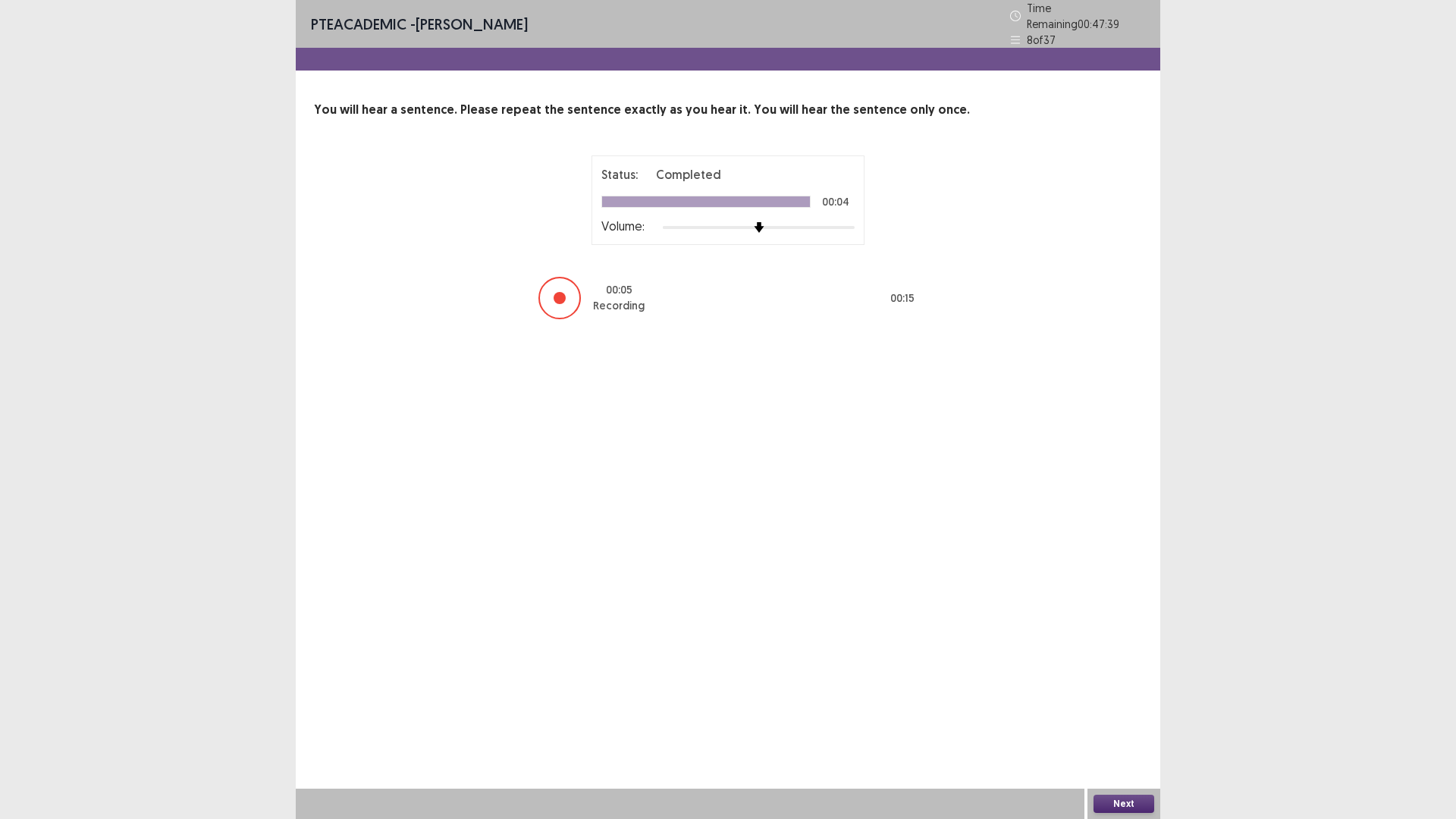
click at [1119, 716] on button "Next" at bounding box center [1124, 804] width 61 height 18
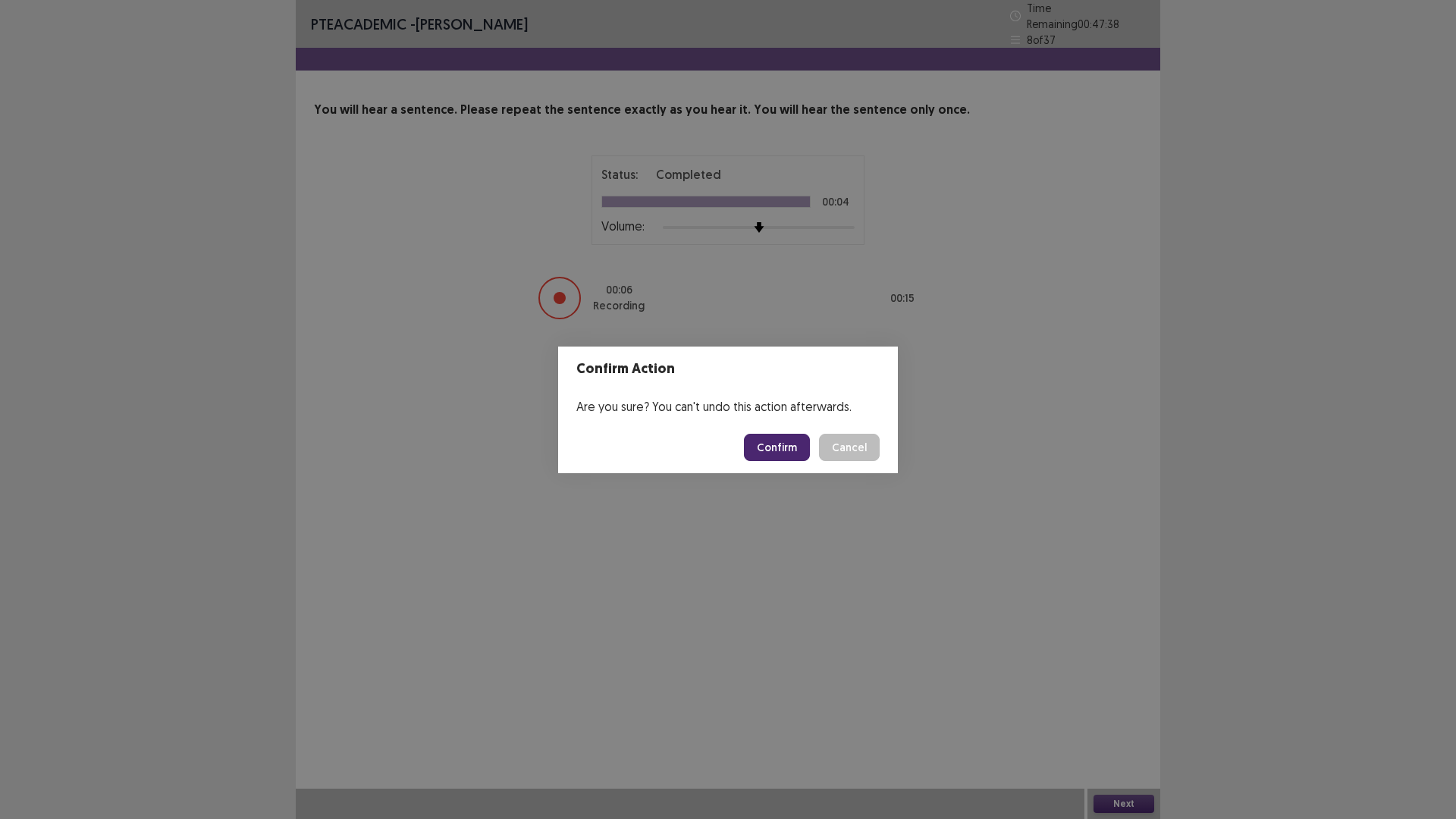
click at [781, 441] on button "Confirm" at bounding box center [776, 448] width 66 height 27
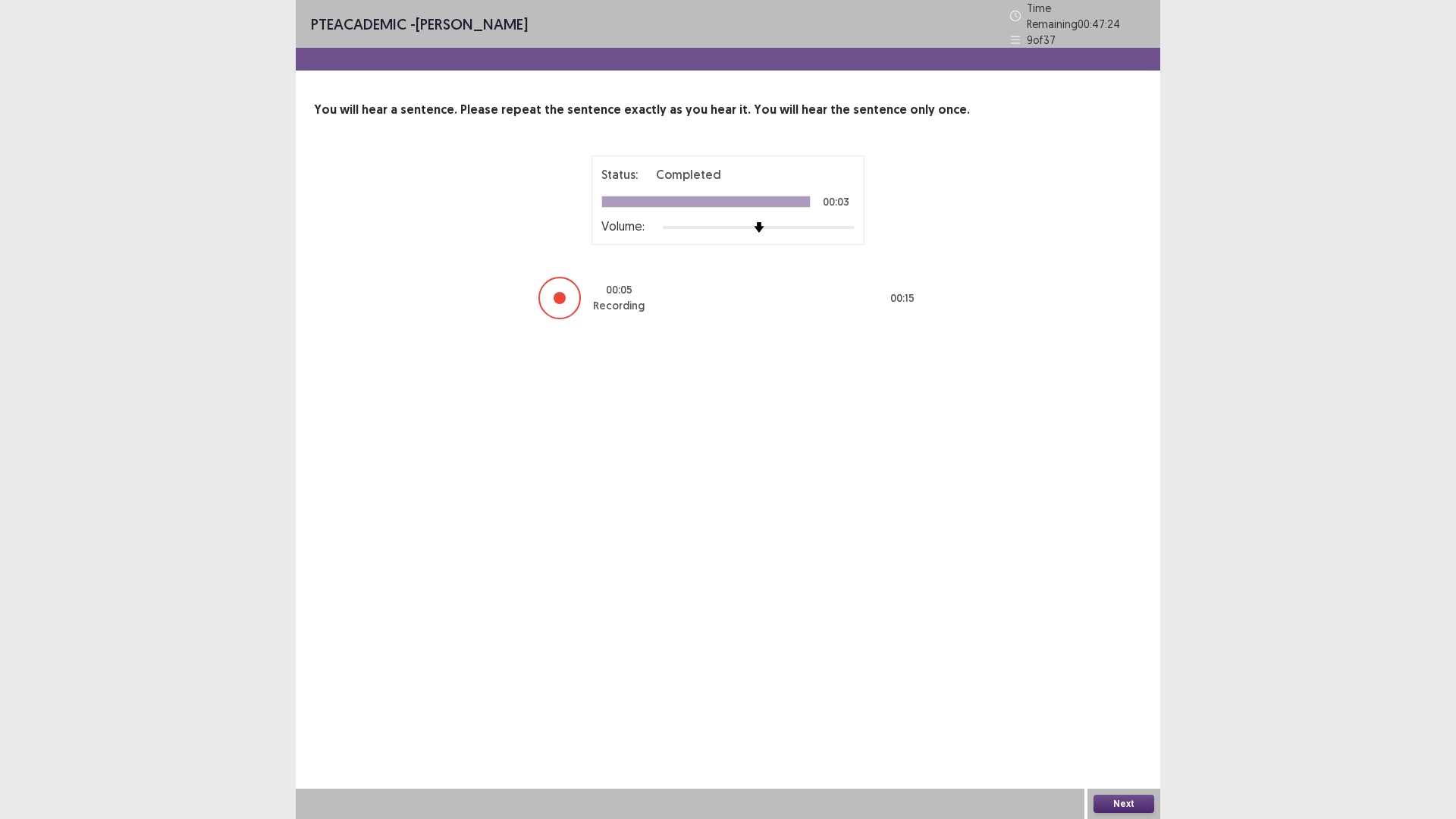
click at [1115, 716] on button "Next" at bounding box center [1124, 804] width 61 height 18
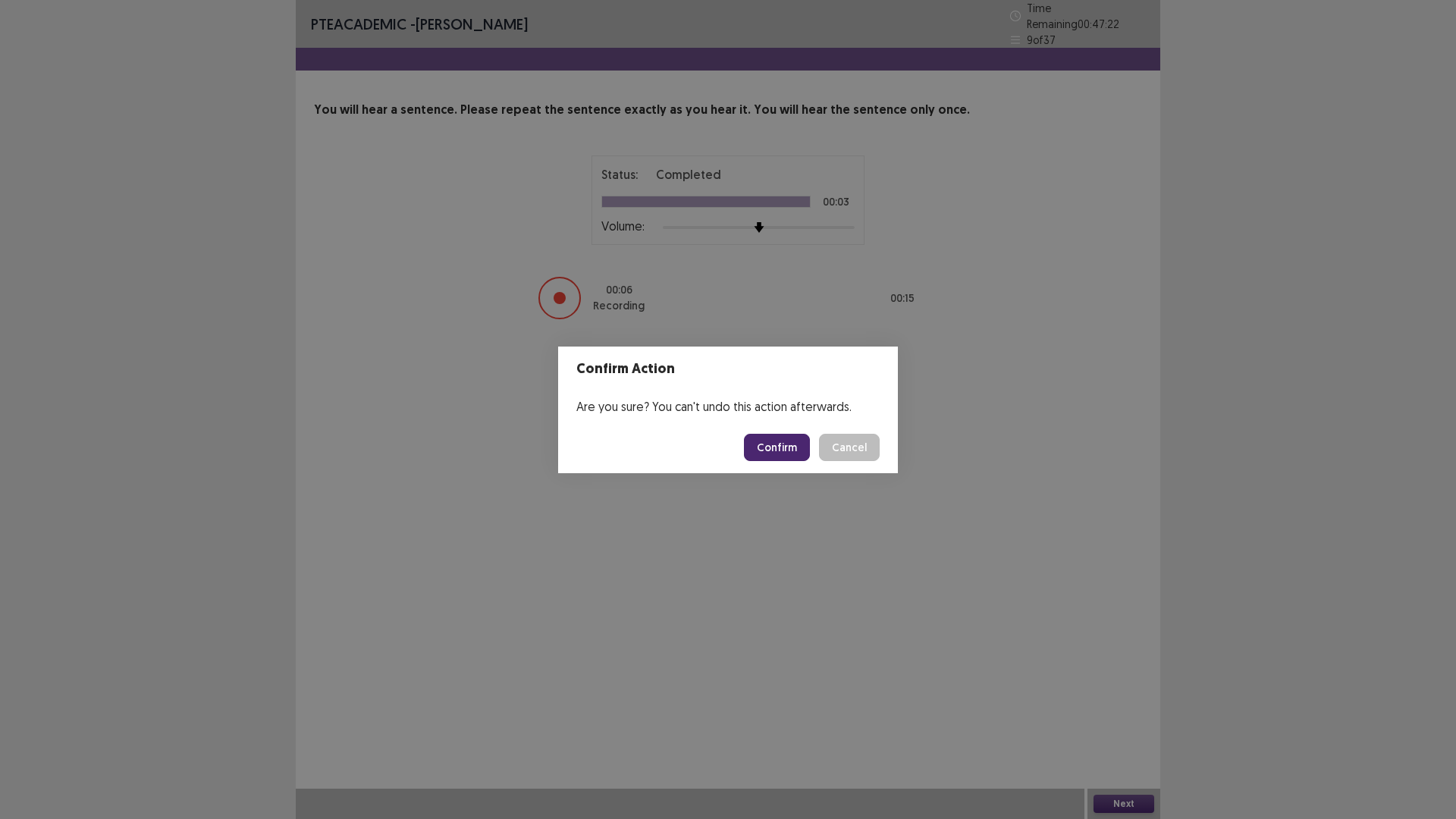
click at [784, 448] on button "Confirm" at bounding box center [776, 448] width 66 height 27
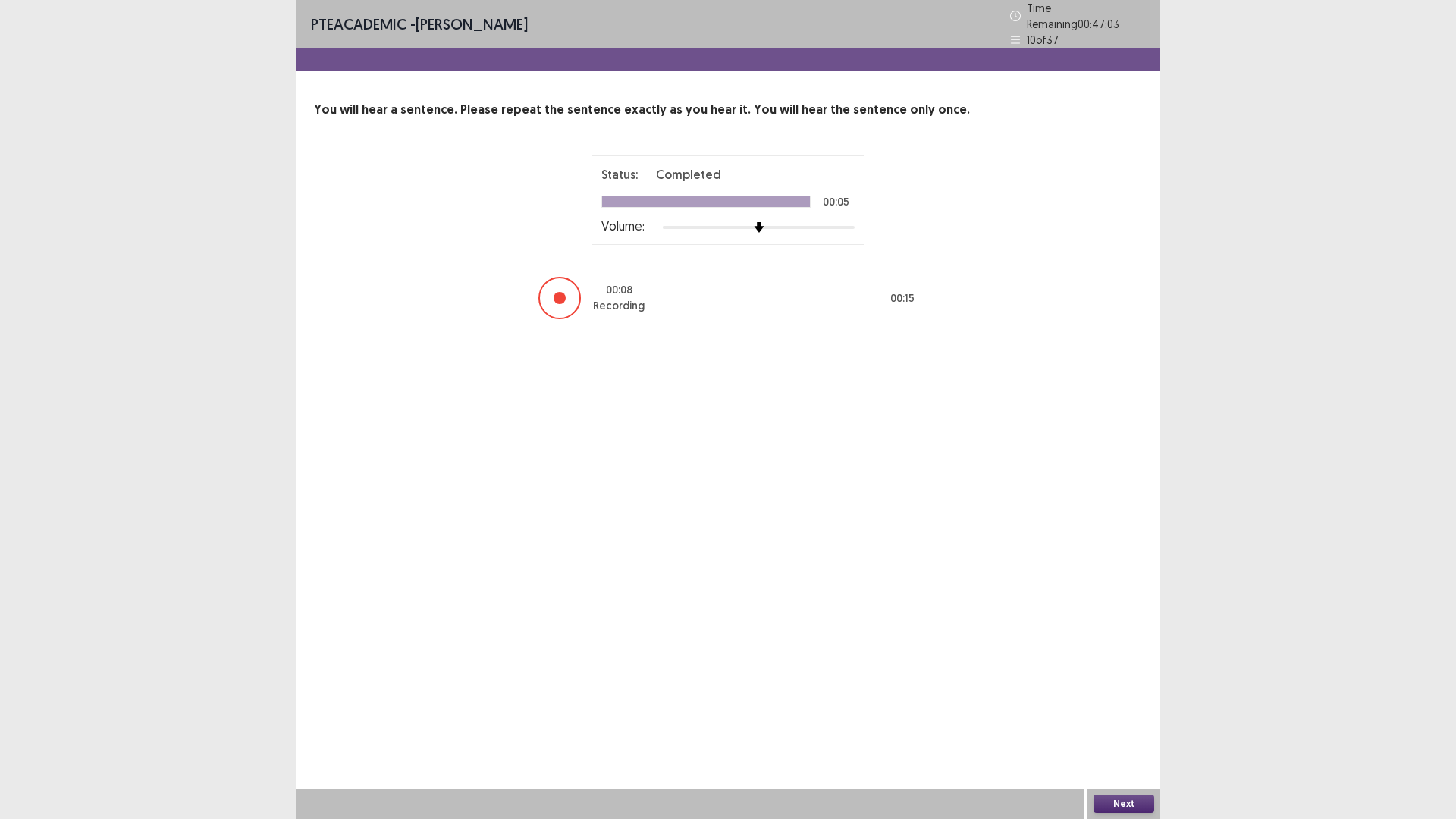
click at [1103, 716] on button "Next" at bounding box center [1124, 804] width 61 height 18
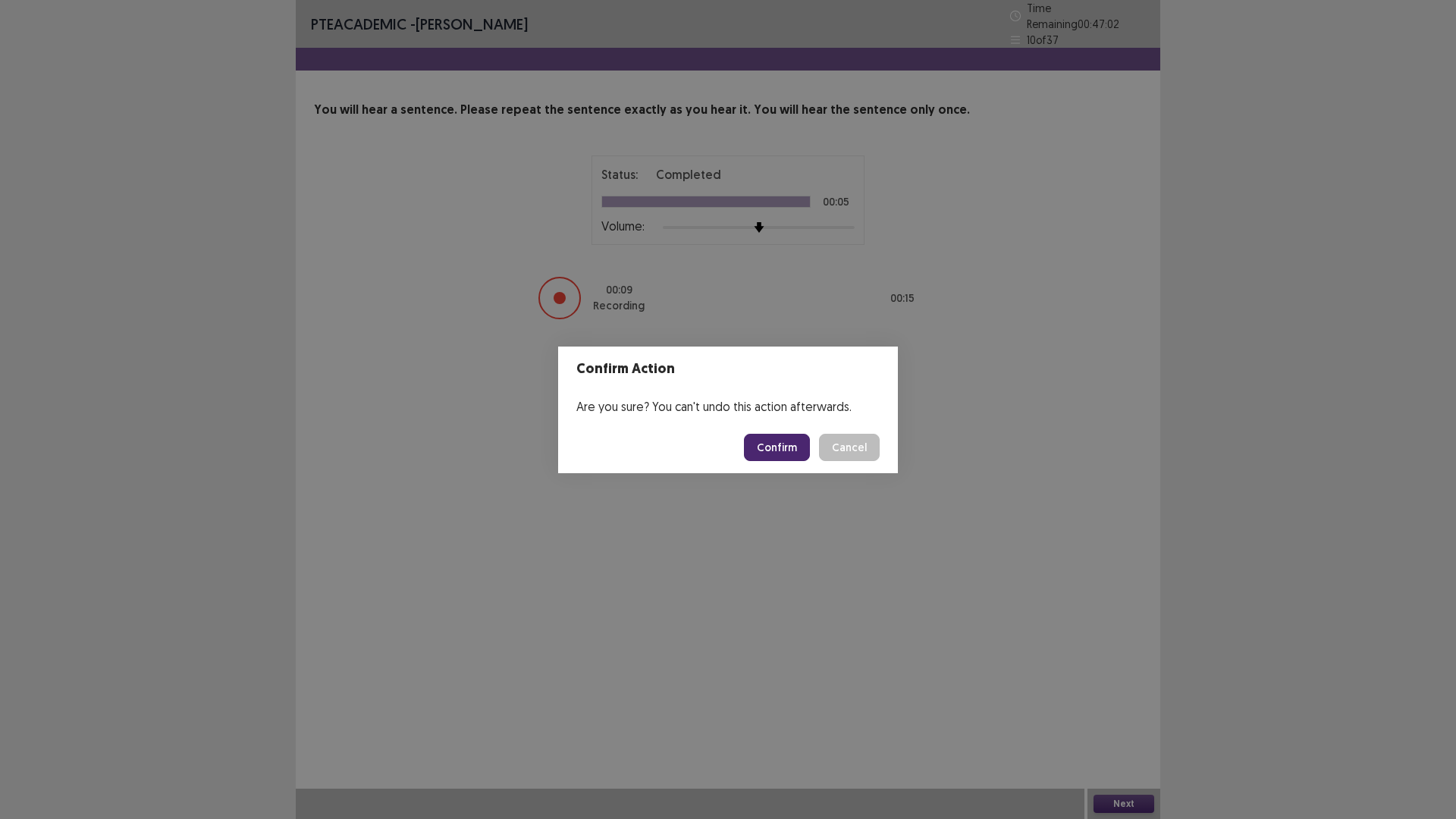
click at [781, 443] on button "Confirm" at bounding box center [776, 448] width 66 height 27
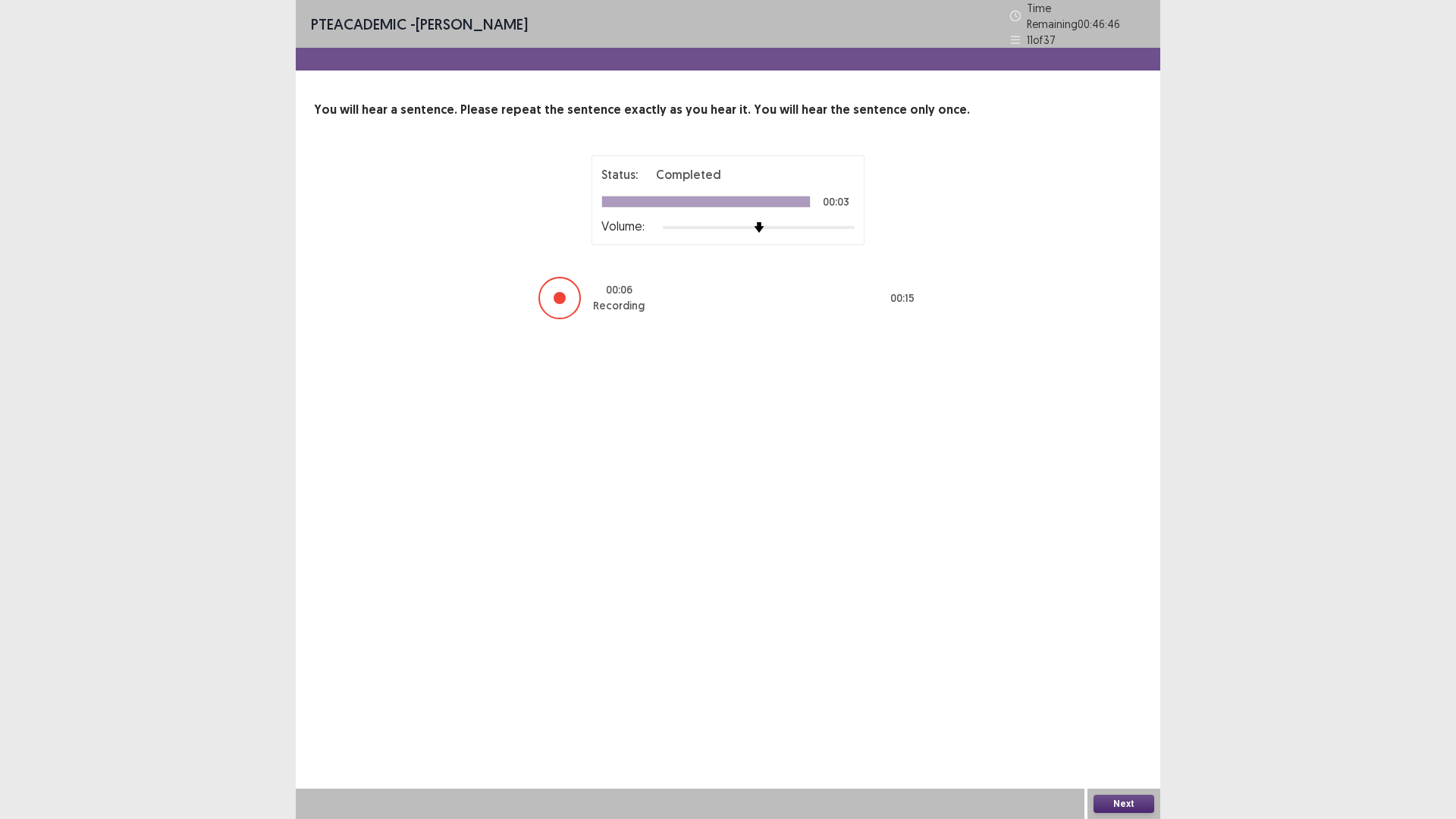
click at [1115, 716] on button "Next" at bounding box center [1124, 804] width 61 height 18
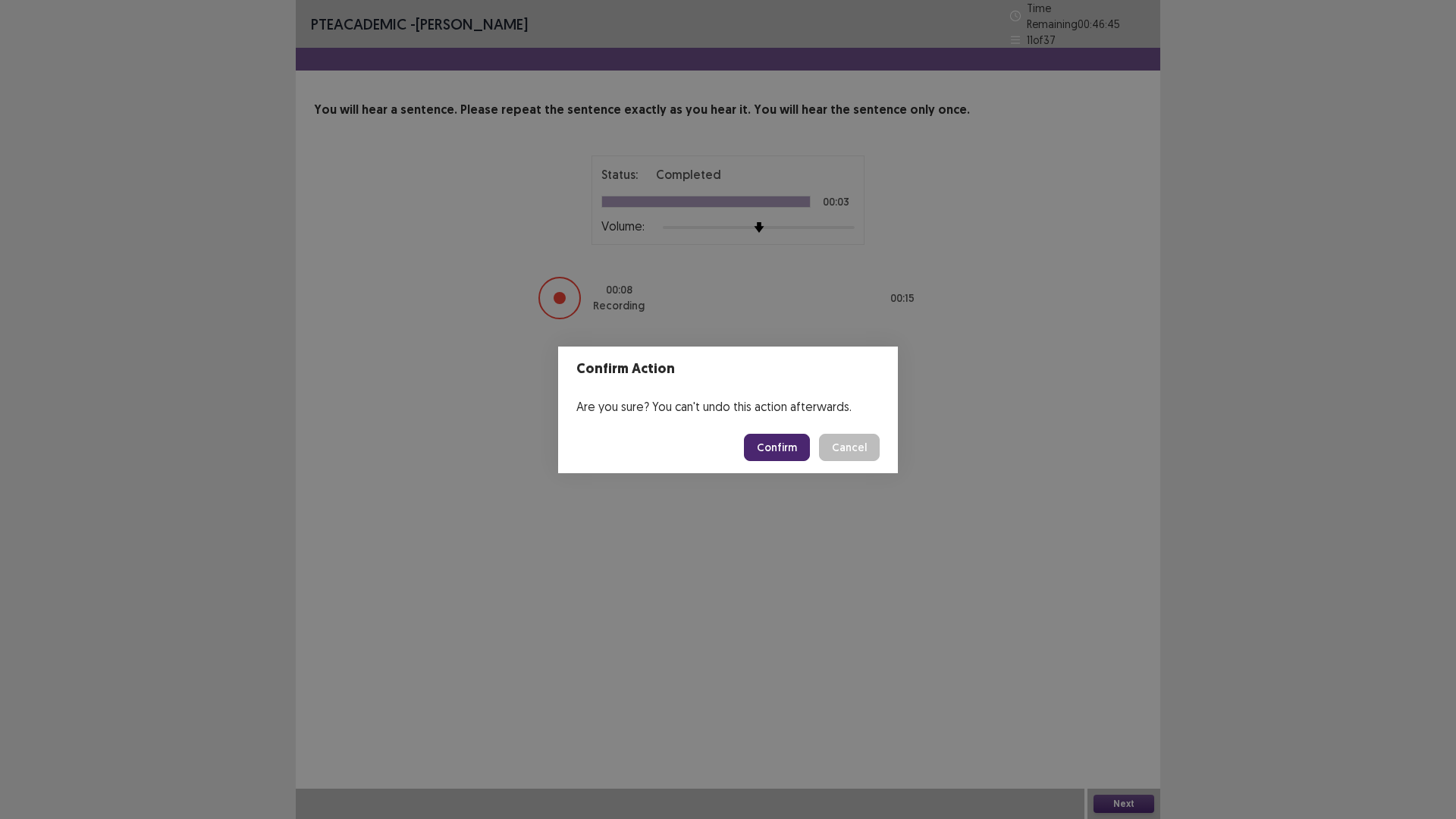
click at [787, 451] on button "Confirm" at bounding box center [776, 448] width 66 height 27
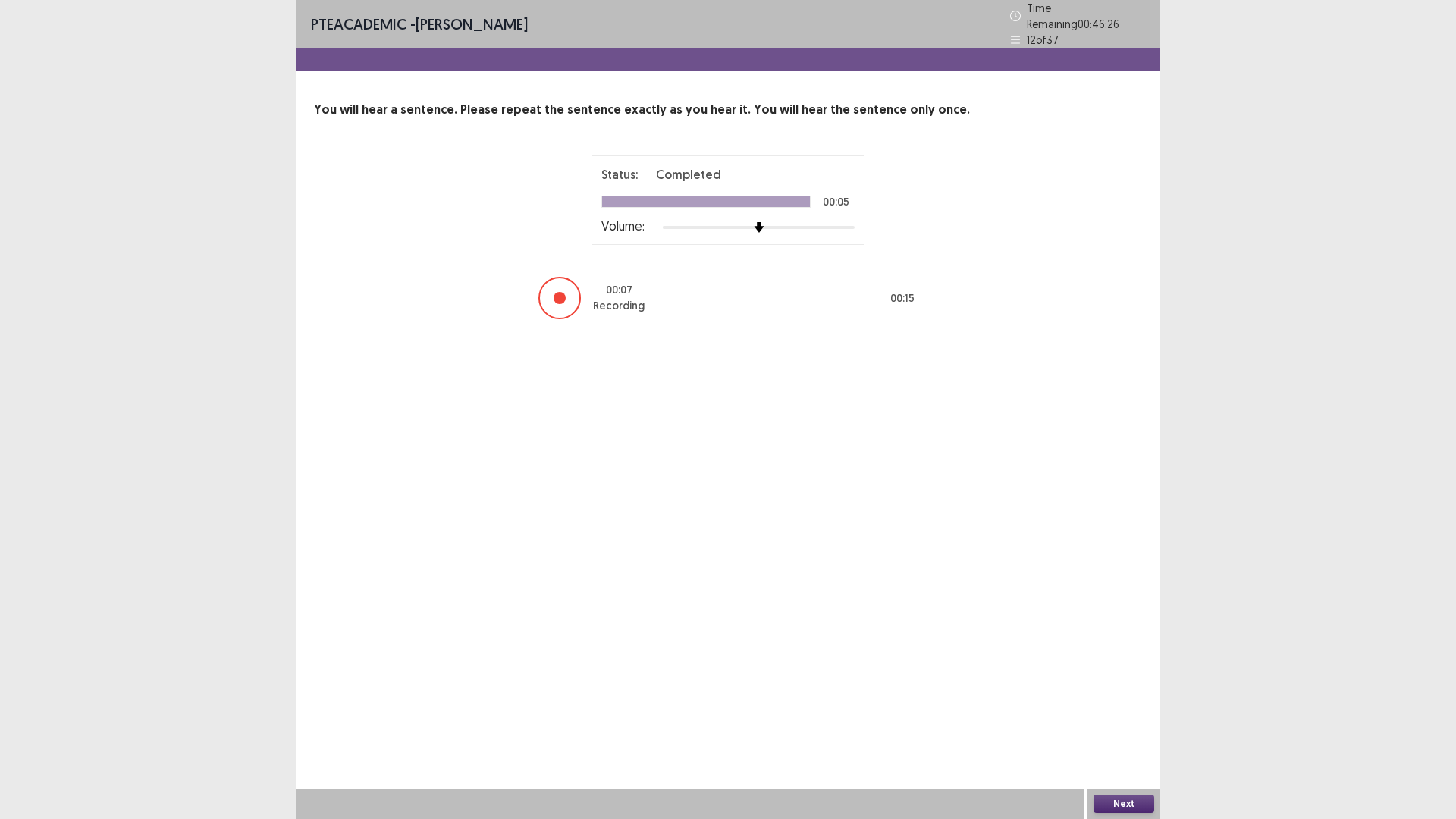
click at [1119, 716] on button "Next" at bounding box center [1124, 804] width 61 height 18
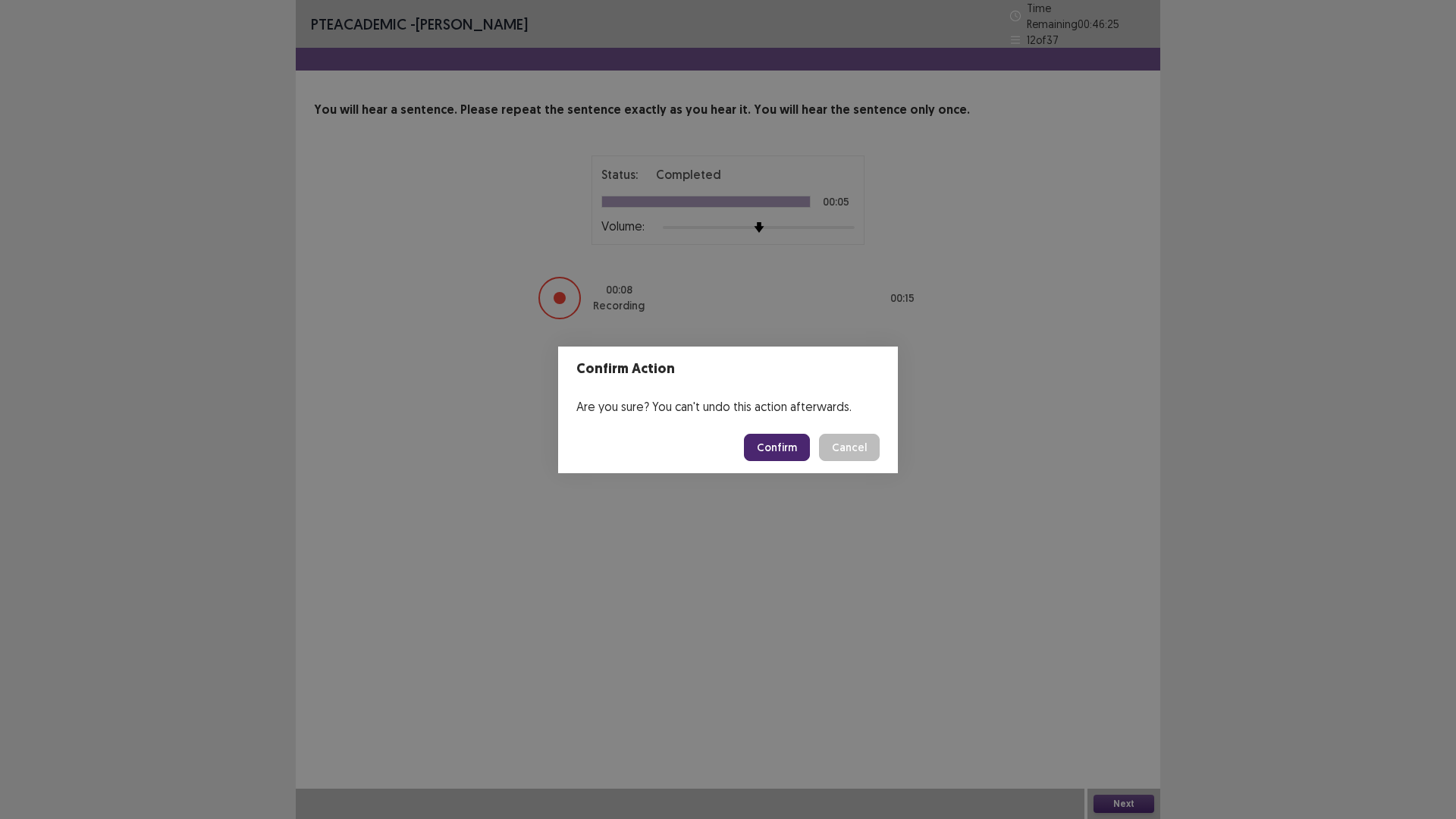
click at [775, 440] on button "Confirm" at bounding box center [776, 448] width 66 height 27
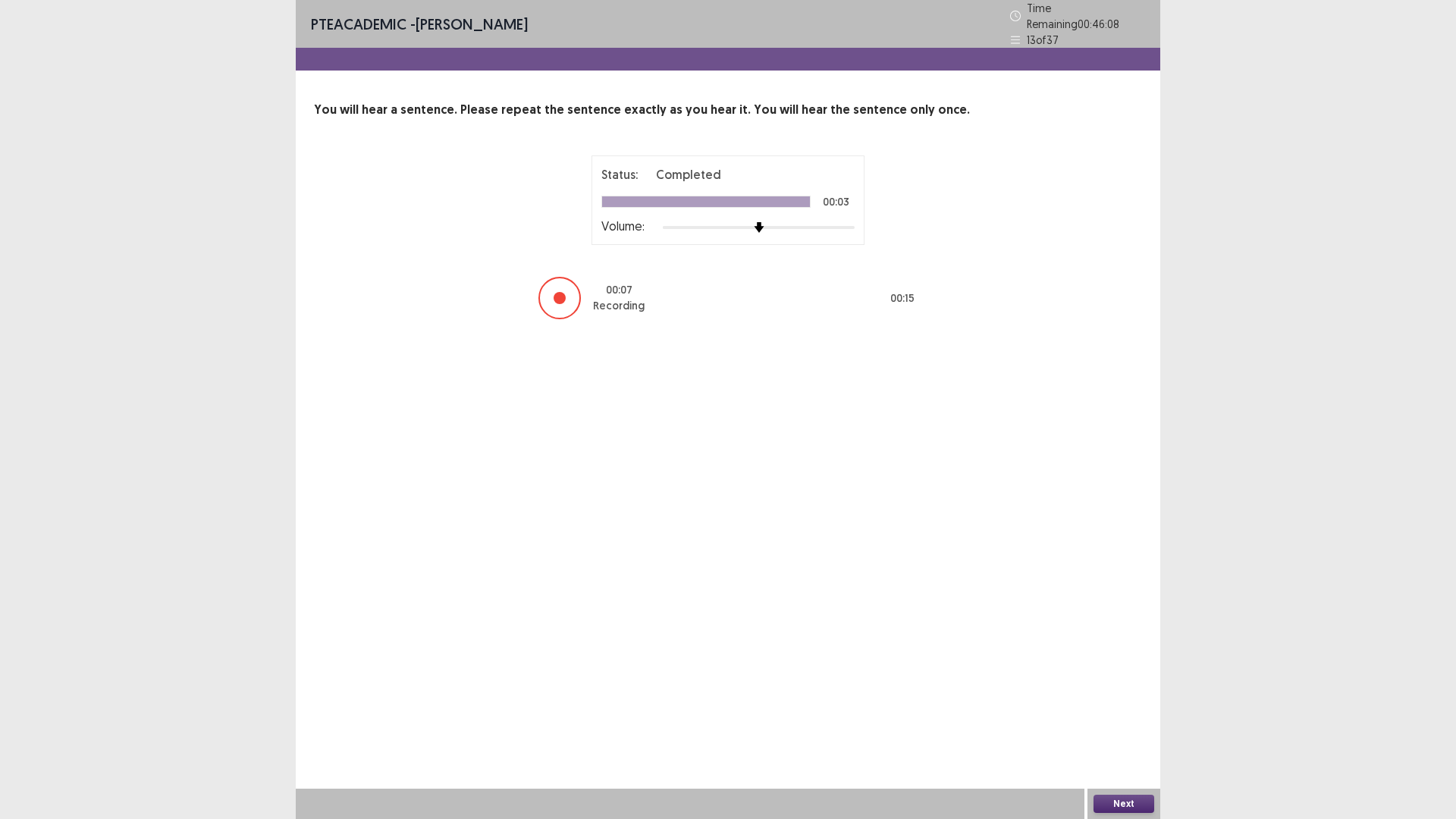
click at [1137, 716] on button "Next" at bounding box center [1124, 804] width 61 height 18
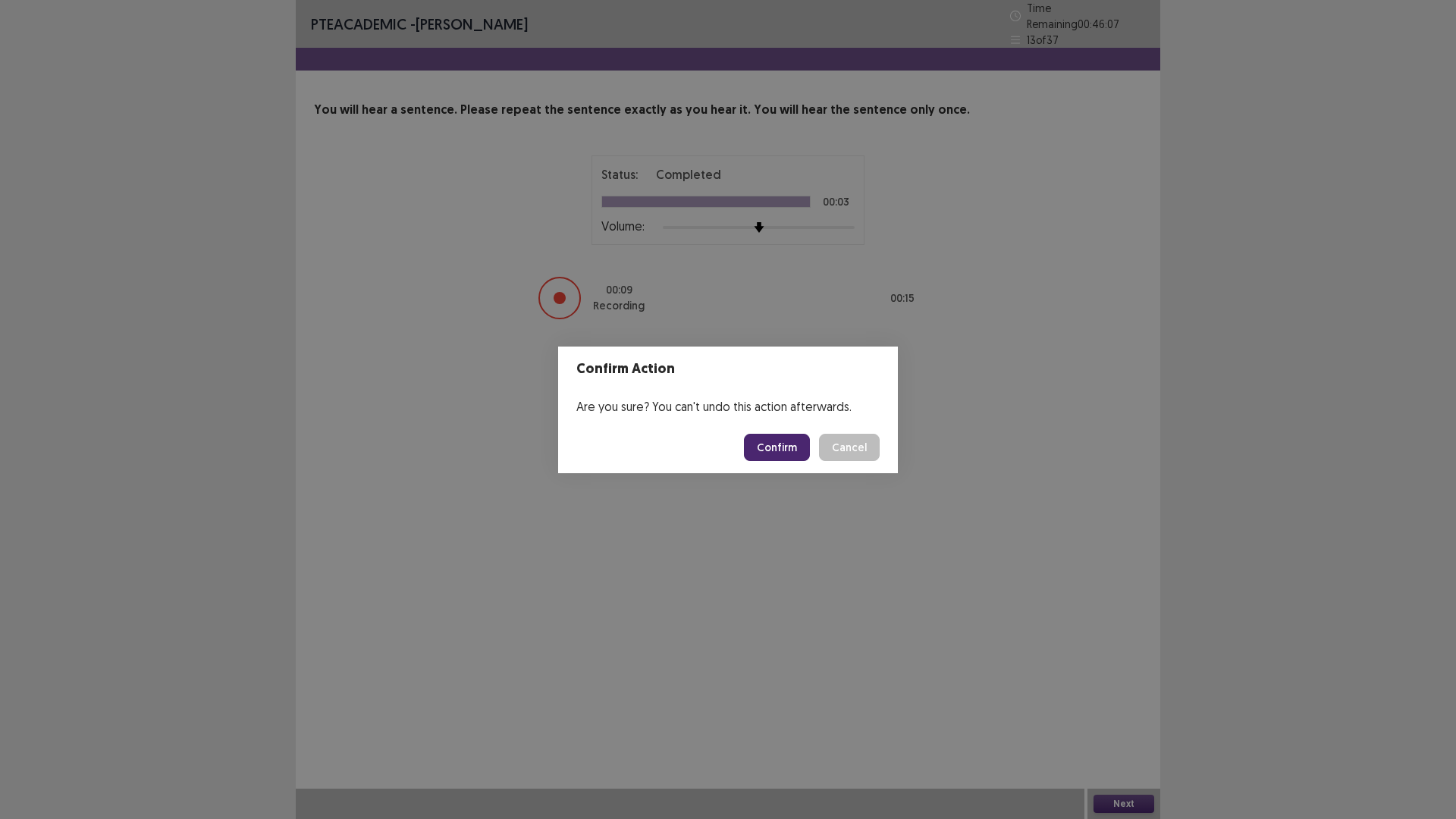
click at [775, 442] on button "Confirm" at bounding box center [776, 448] width 66 height 27
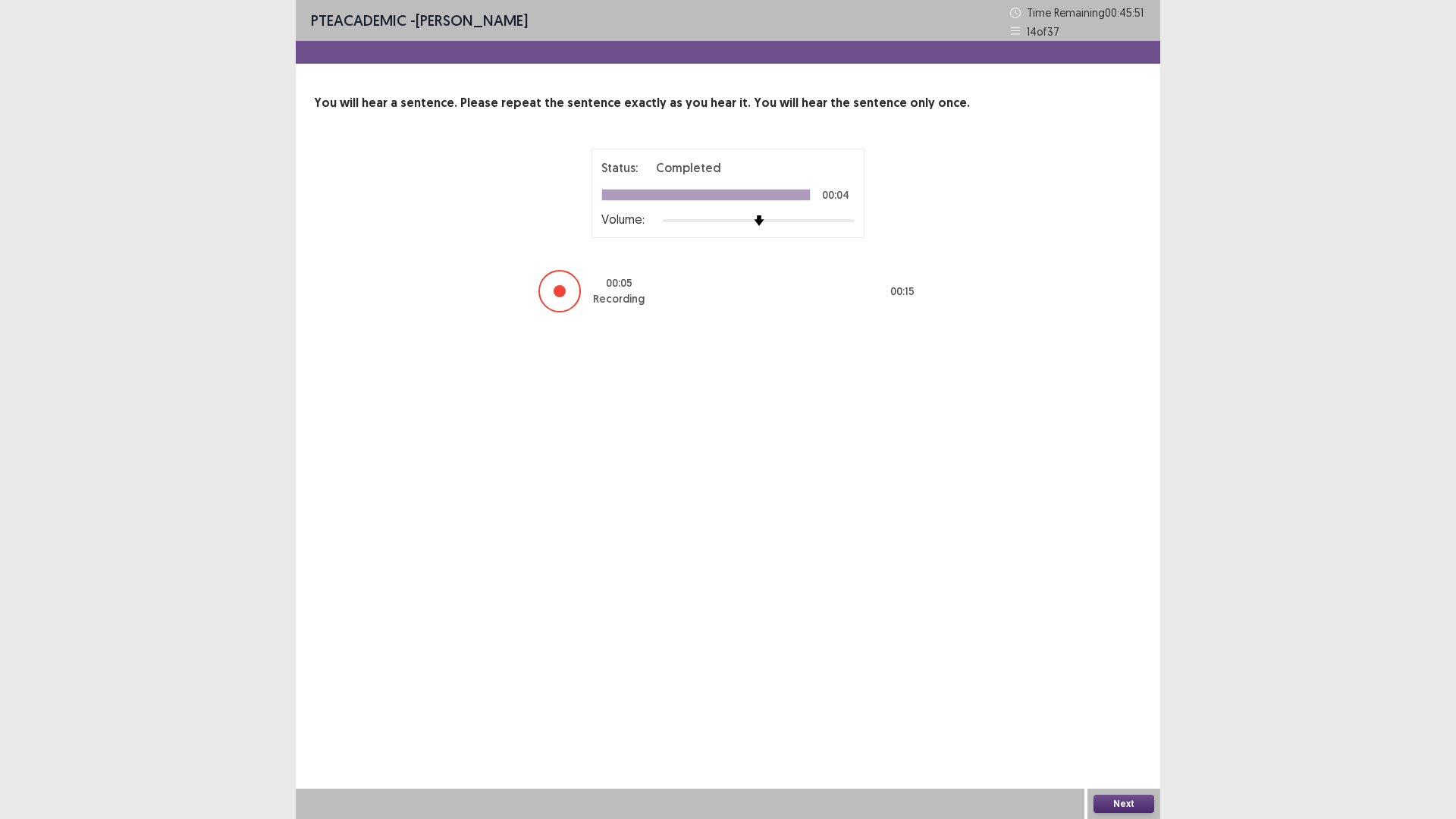
click at [1113, 716] on button "Next" at bounding box center [1124, 804] width 61 height 18
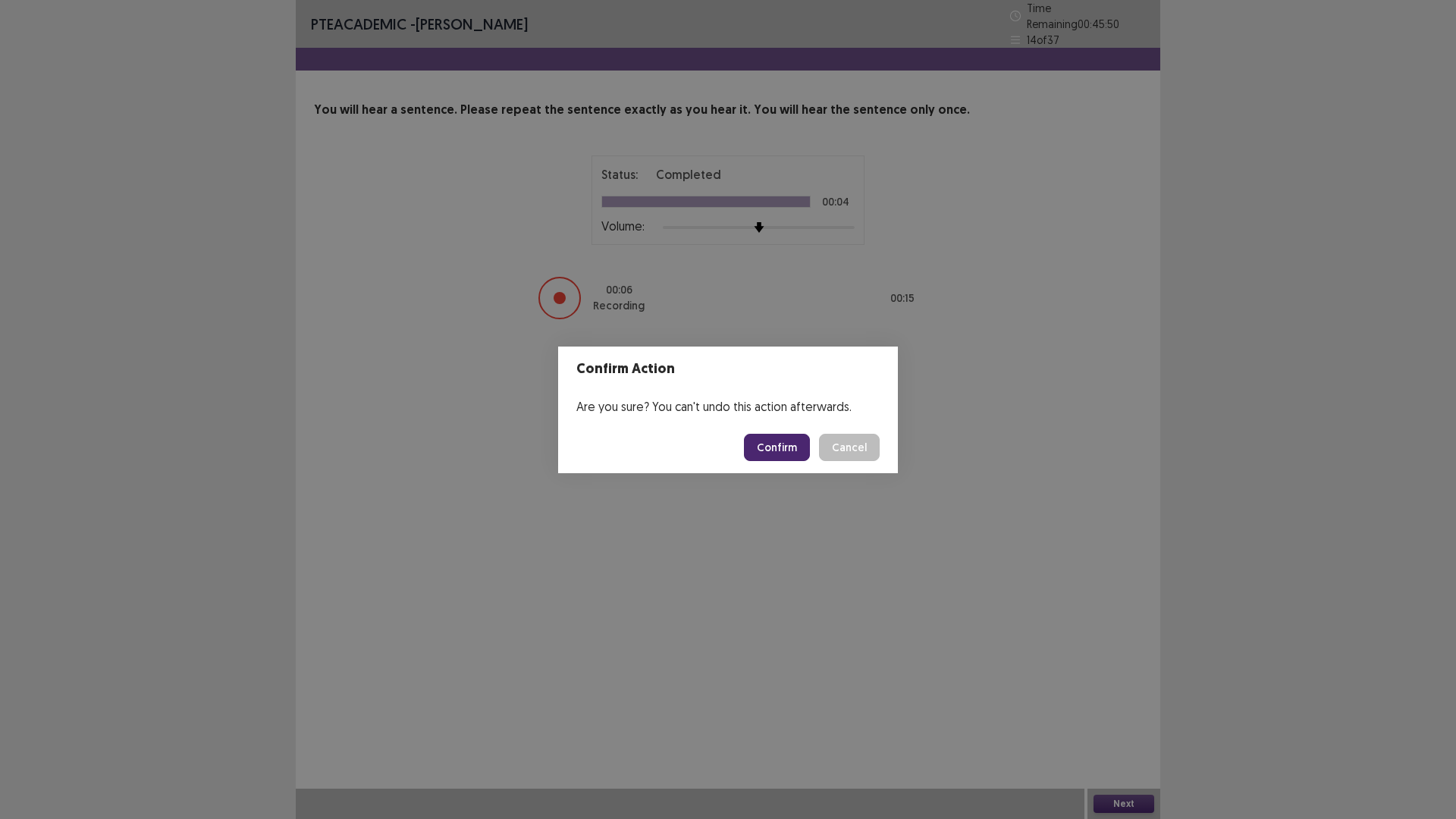
drag, startPoint x: 777, startPoint y: 427, endPoint x: 777, endPoint y: 436, distance: 9.0
click at [777, 431] on footer "Confirm Cancel" at bounding box center [728, 448] width 340 height 51
click at [777, 442] on button "Confirm" at bounding box center [776, 448] width 66 height 27
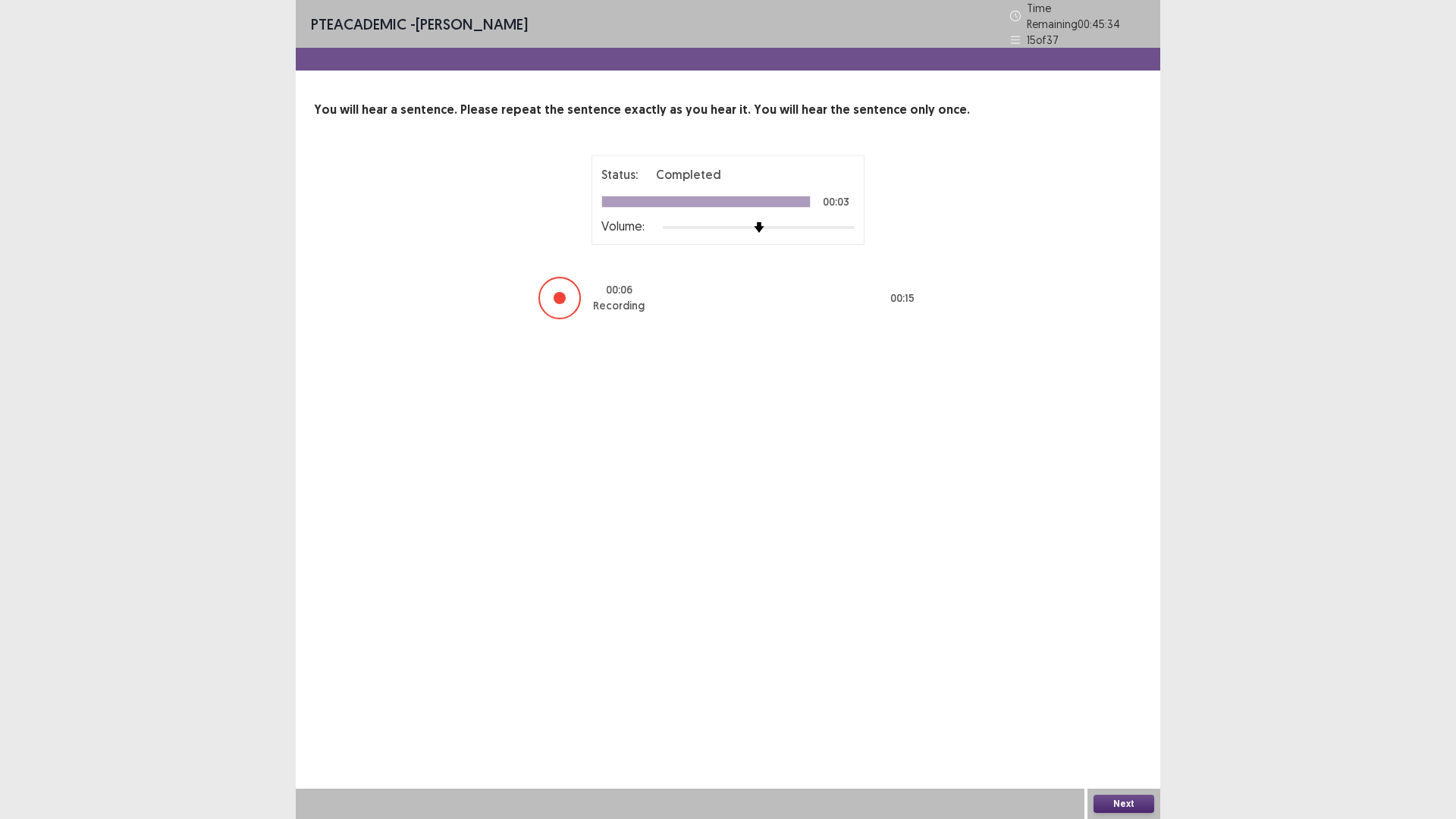
click at [1116, 716] on button "Next" at bounding box center [1124, 804] width 61 height 18
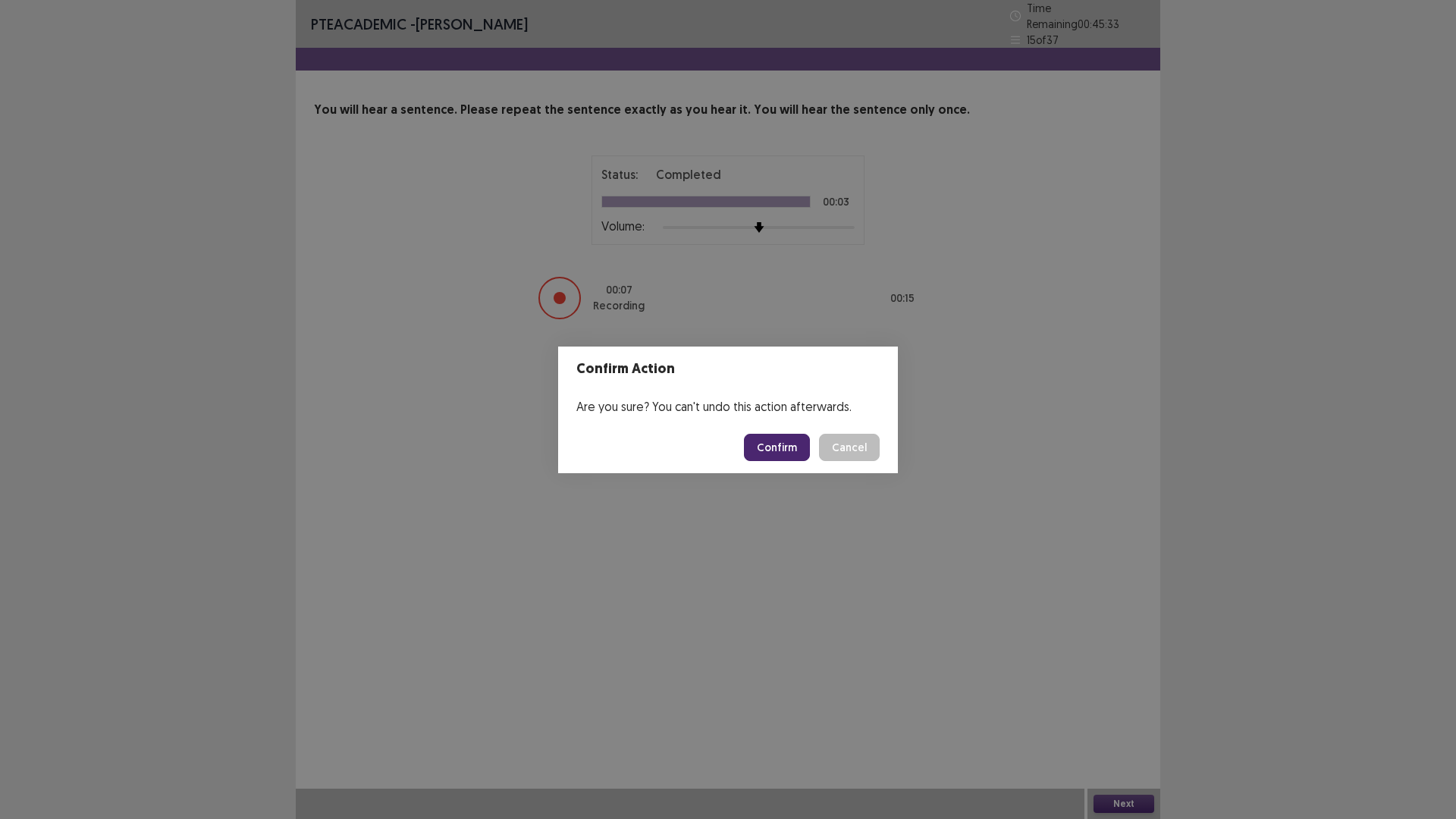
click at [781, 448] on button "Confirm" at bounding box center [776, 448] width 66 height 27
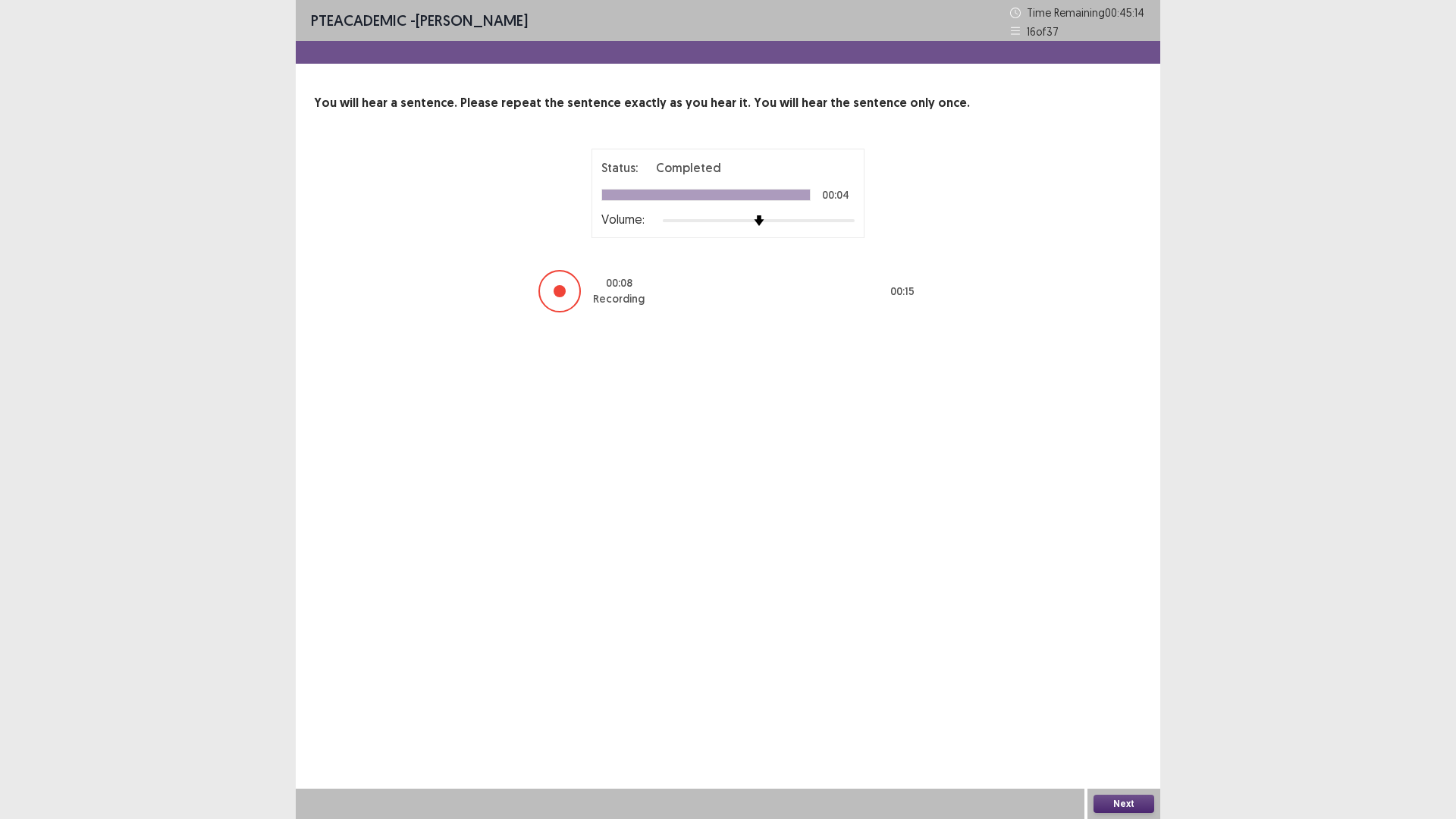
click at [1116, 716] on button "Next" at bounding box center [1124, 804] width 61 height 18
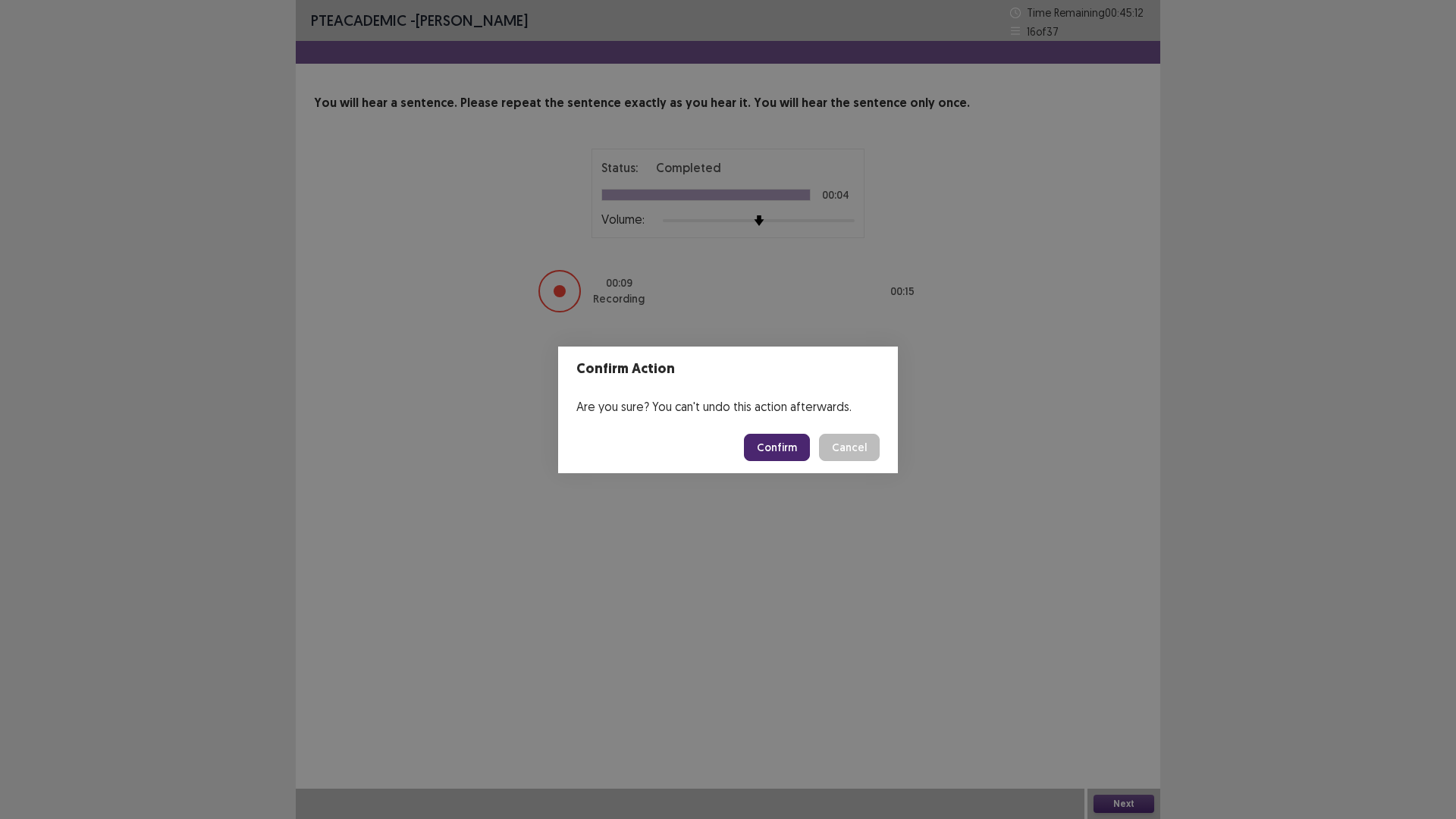
click at [771, 445] on button "Confirm" at bounding box center [776, 448] width 66 height 27
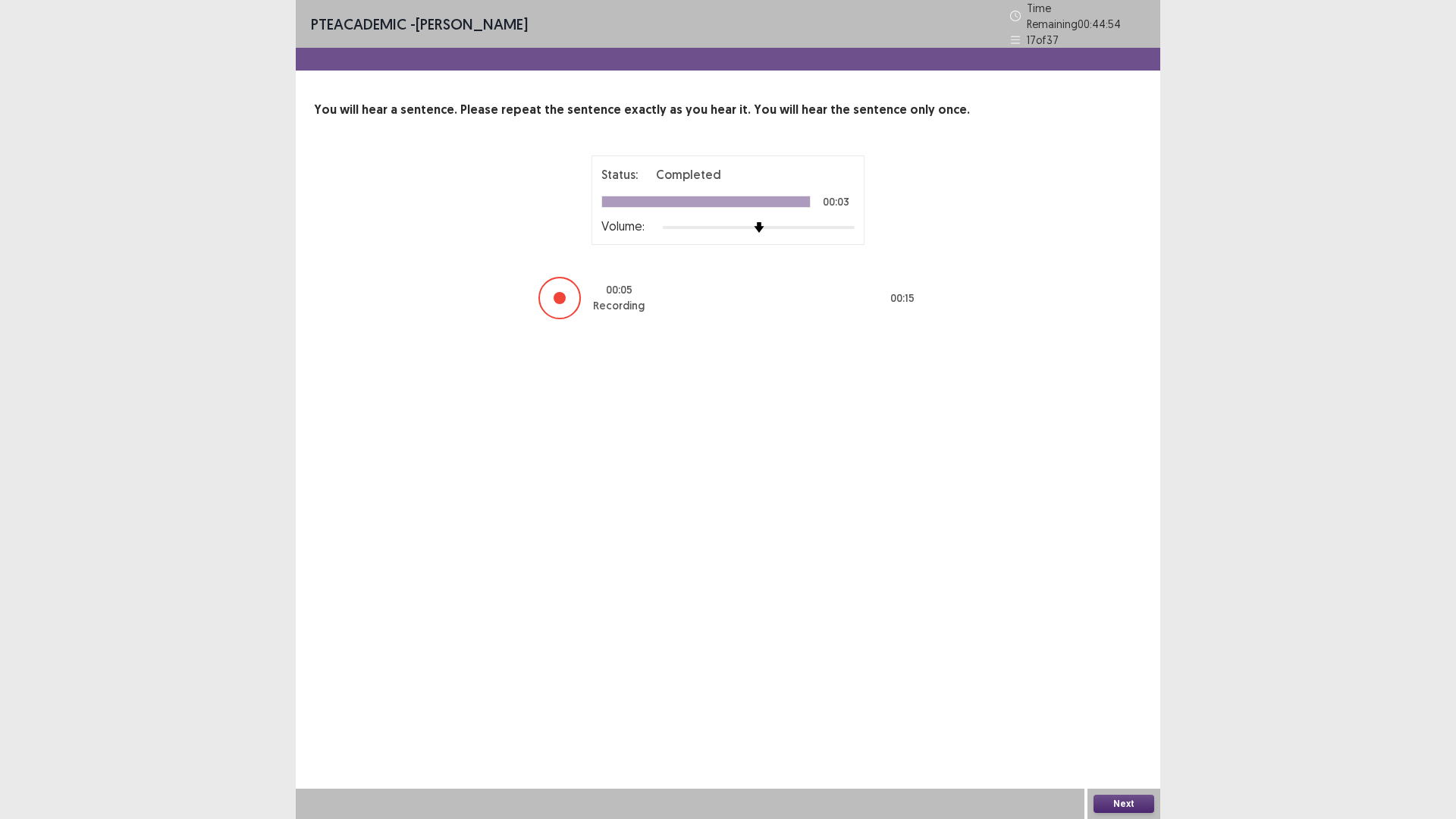
click at [1137, 716] on button "Next" at bounding box center [1124, 804] width 61 height 18
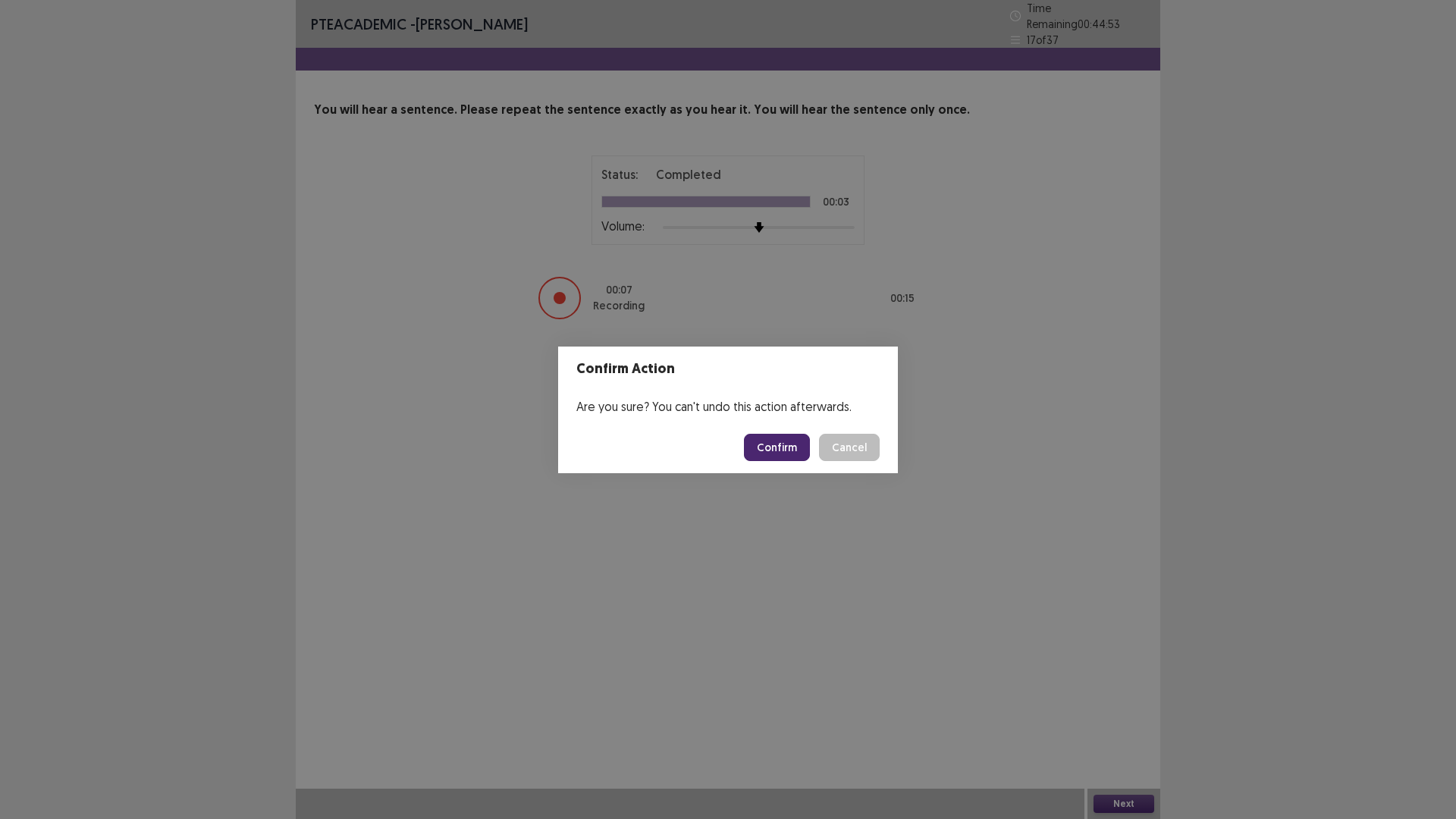
click at [792, 448] on button "Confirm" at bounding box center [776, 448] width 66 height 27
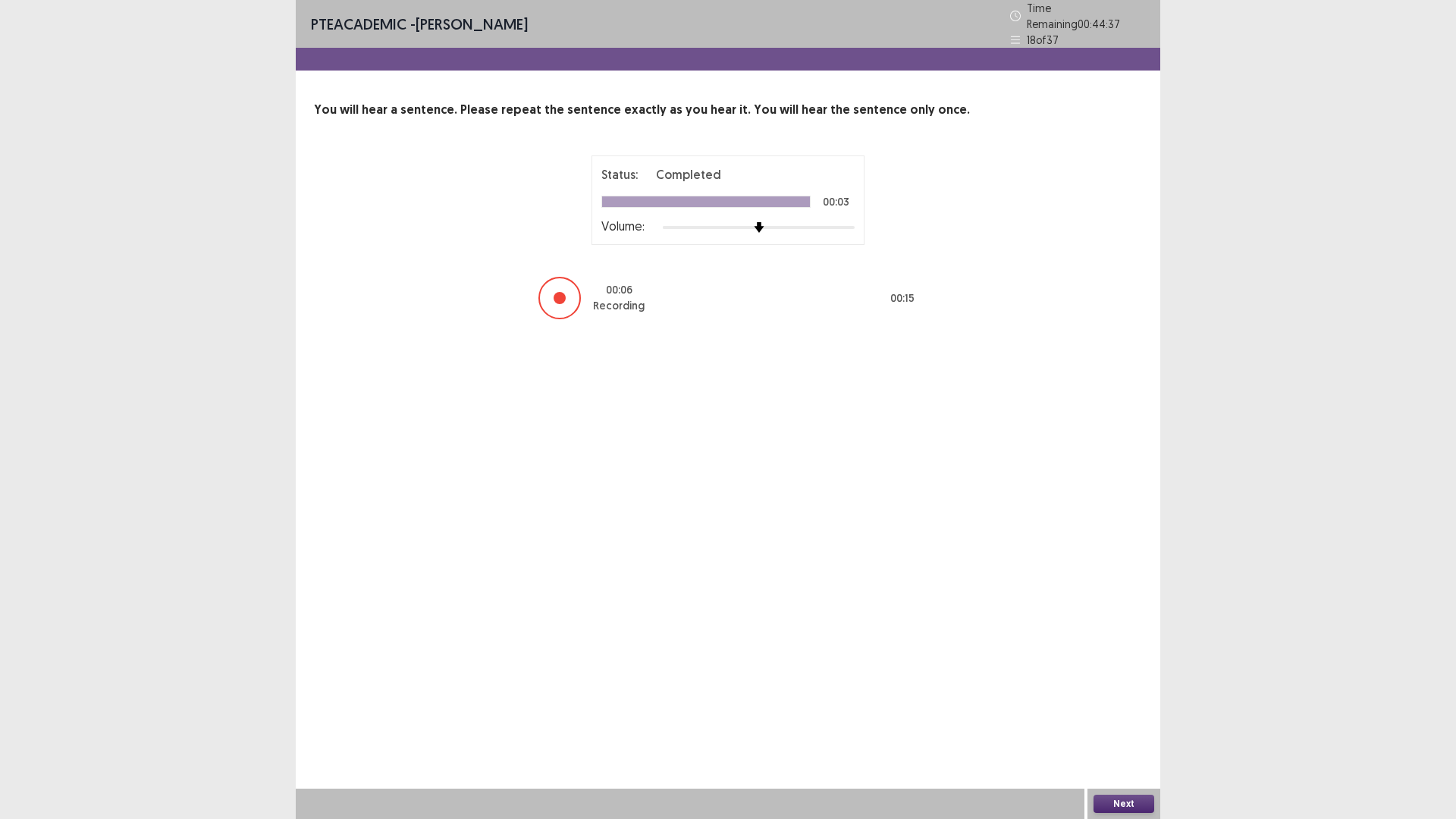
click at [1133, 716] on button "Next" at bounding box center [1124, 804] width 61 height 18
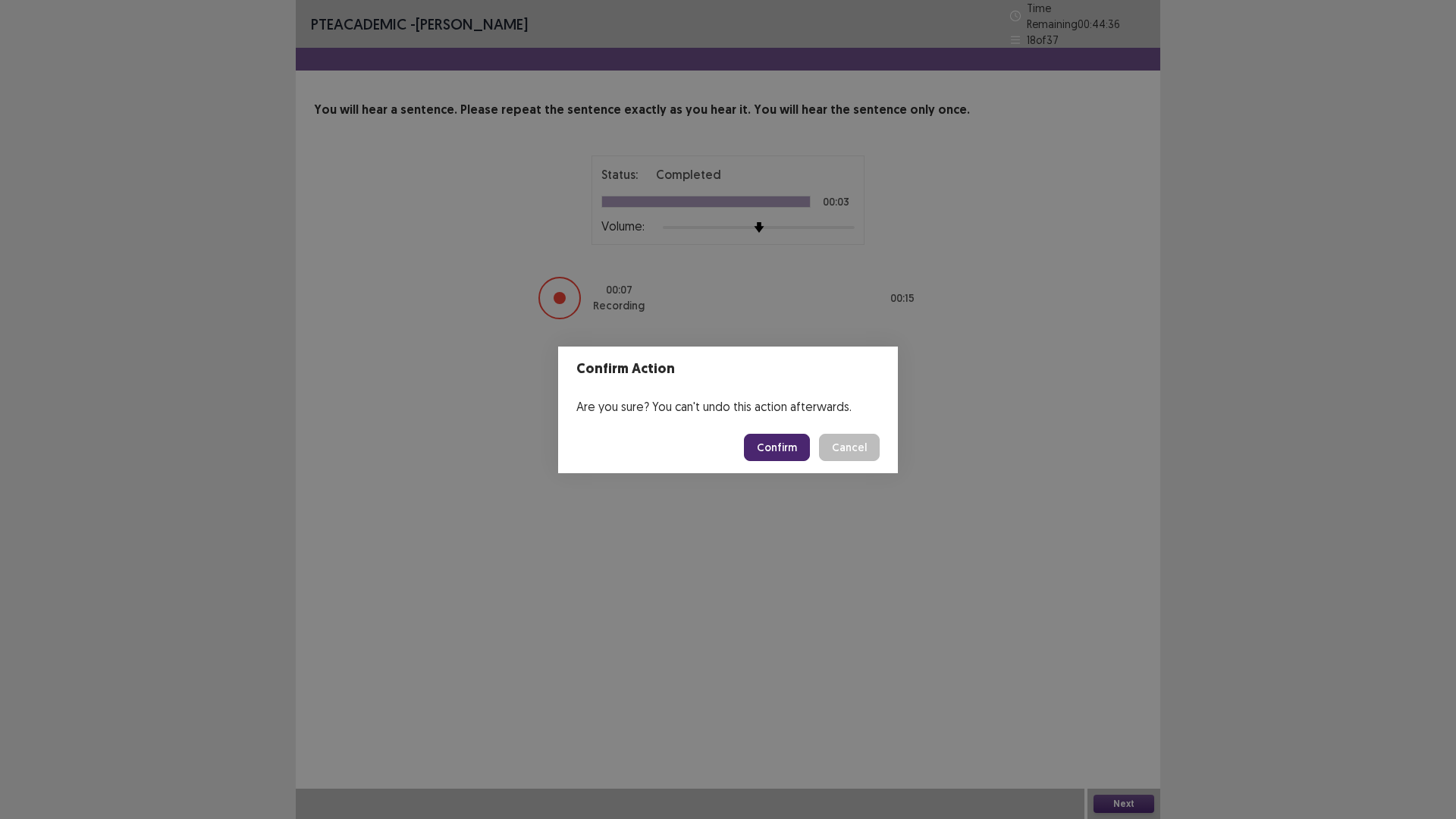
click at [765, 443] on button "Confirm" at bounding box center [776, 448] width 66 height 27
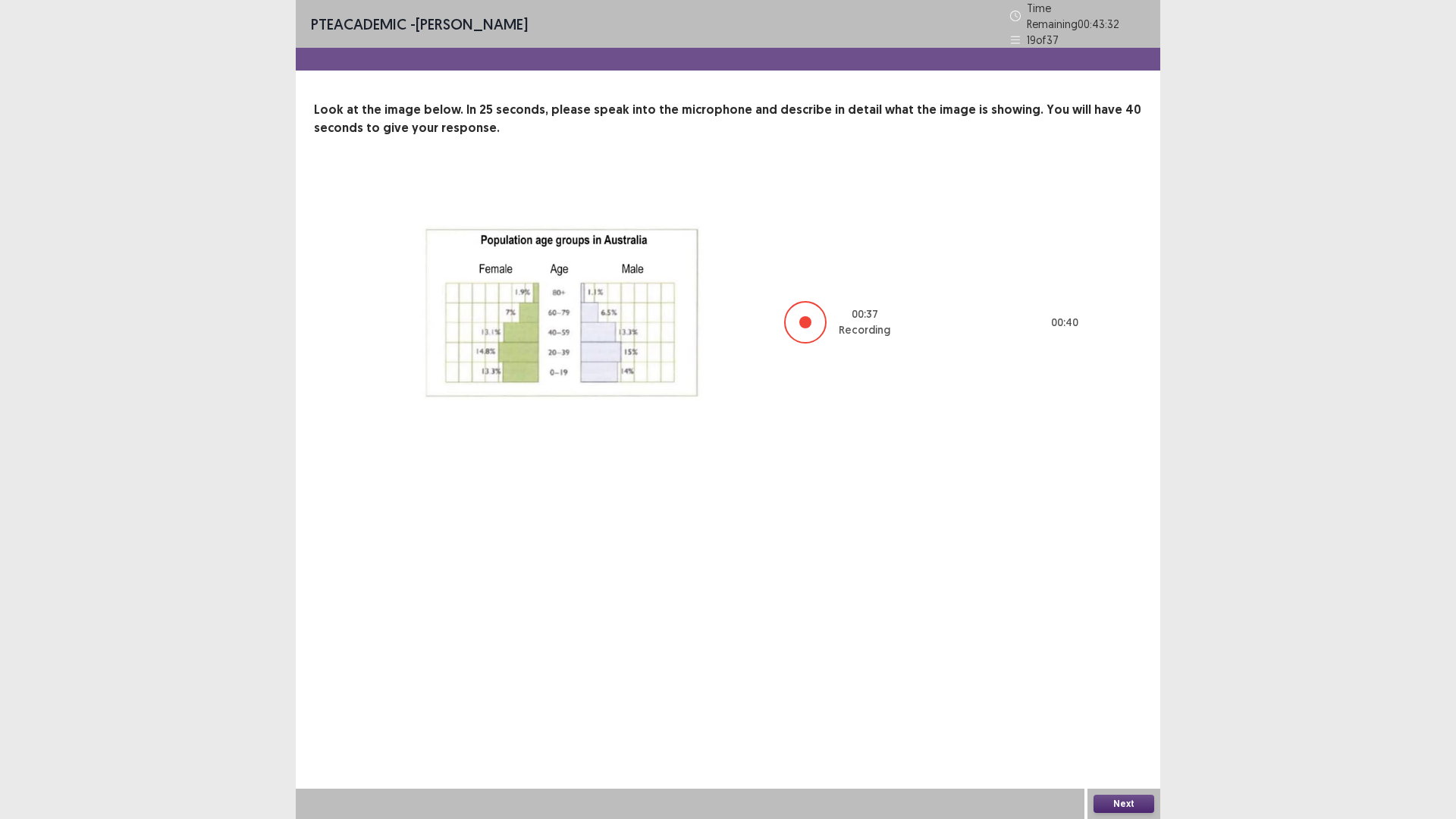
click at [1114, 716] on button "Next" at bounding box center [1124, 804] width 61 height 18
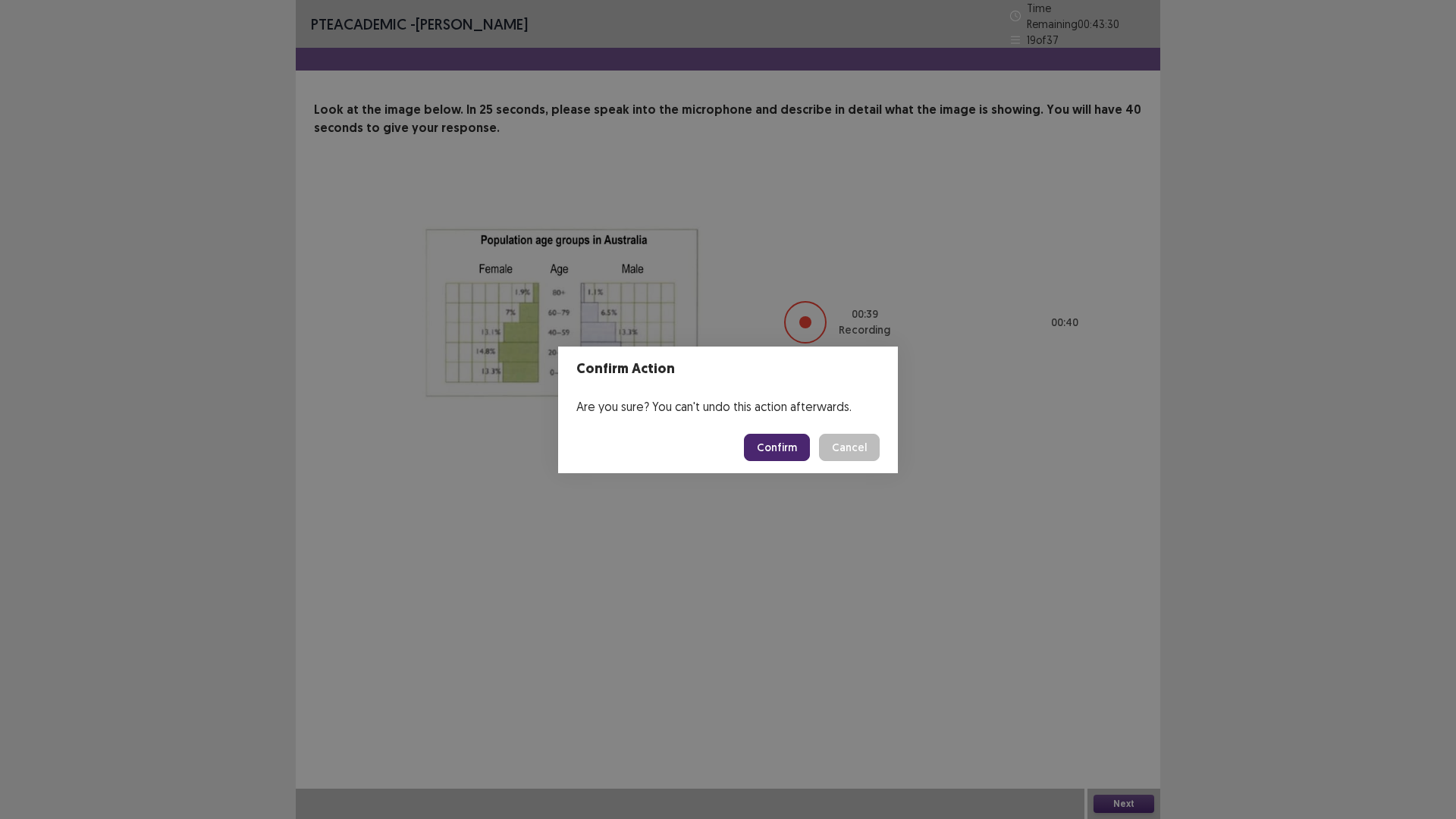
click at [773, 438] on button "Confirm" at bounding box center [776, 448] width 66 height 27
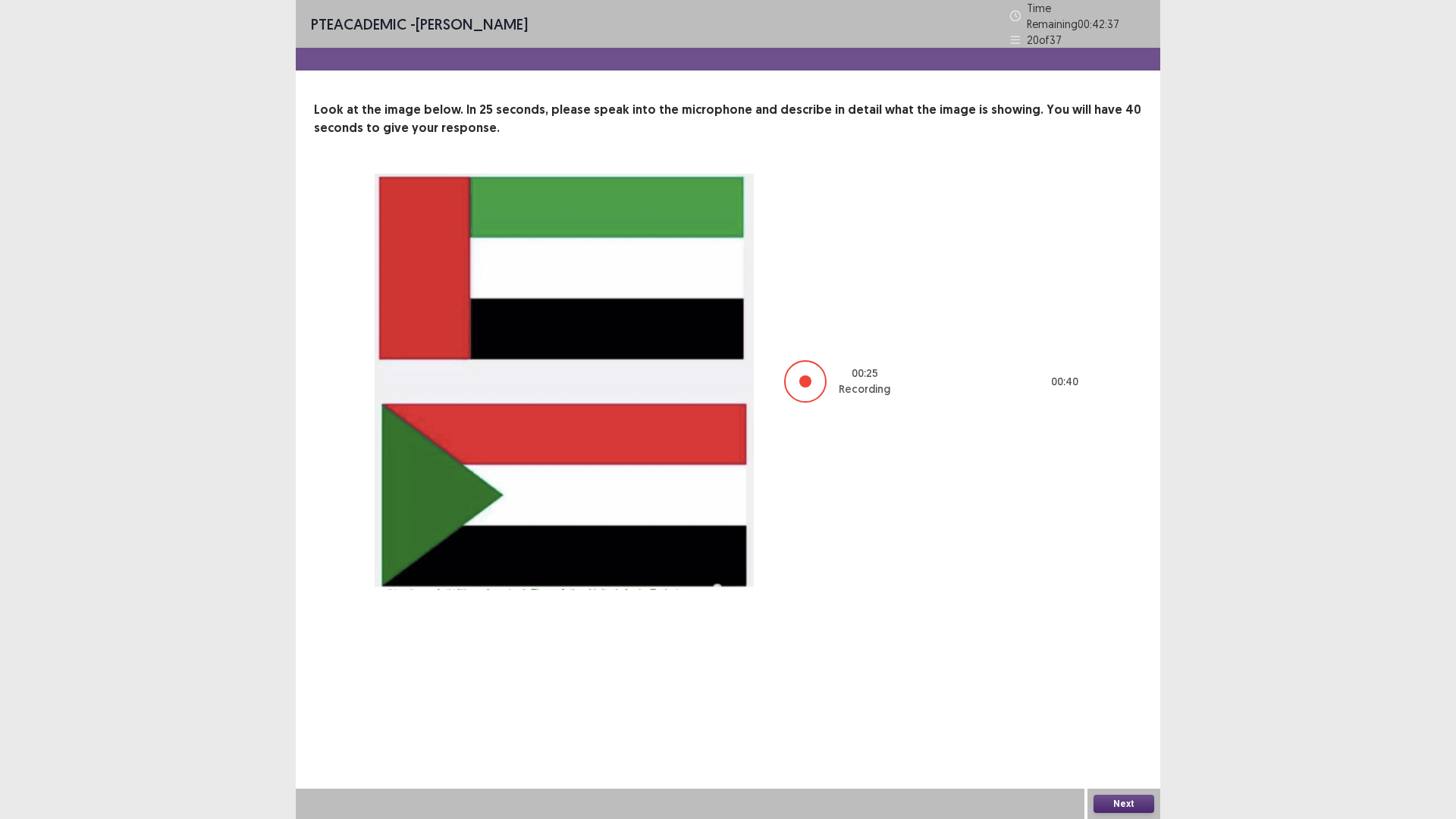
click at [1126, 716] on button "Next" at bounding box center [1124, 804] width 61 height 18
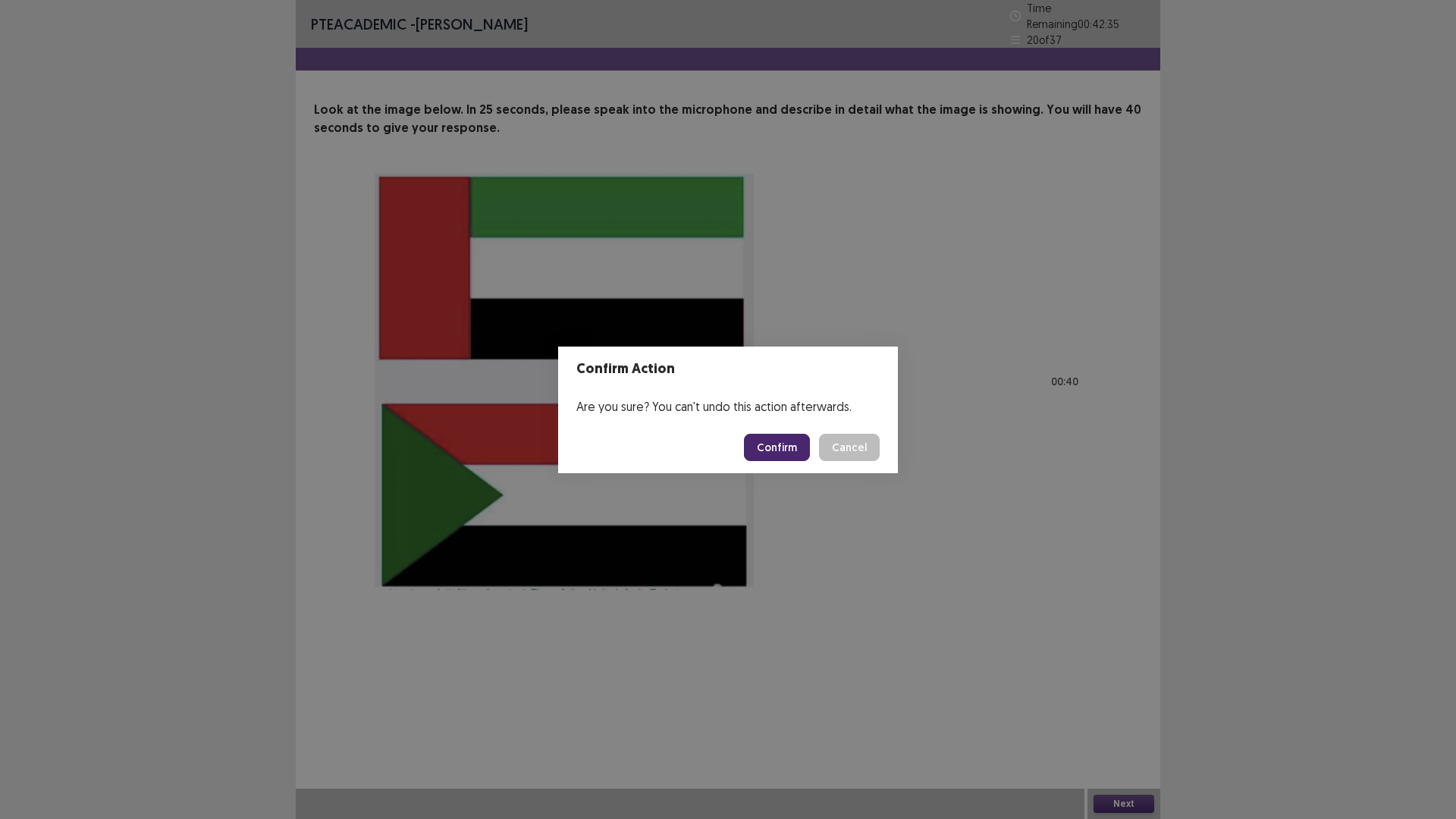
click at [778, 445] on button "Confirm" at bounding box center [776, 448] width 66 height 27
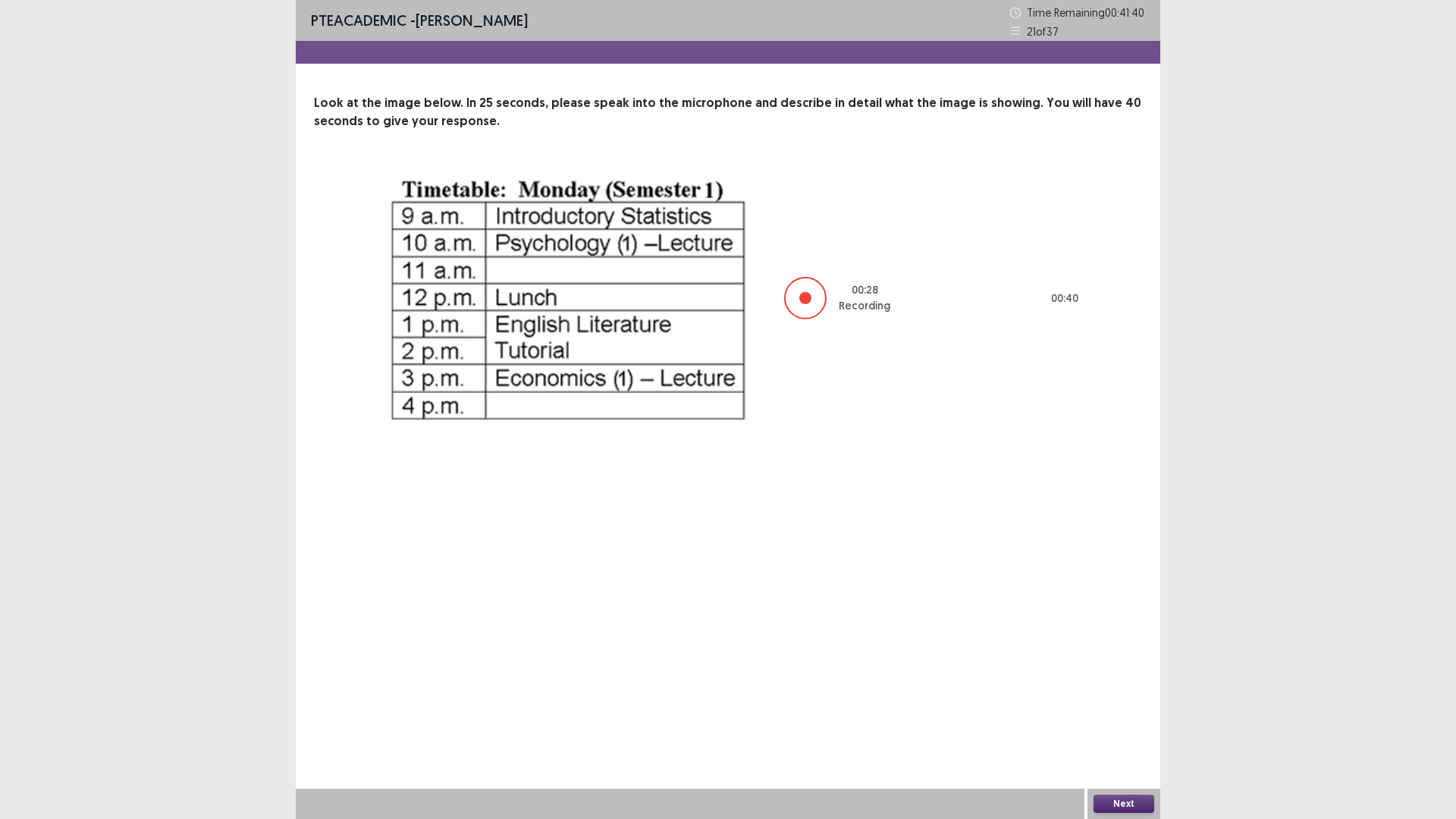
click at [1119, 716] on button "Next" at bounding box center [1124, 804] width 61 height 18
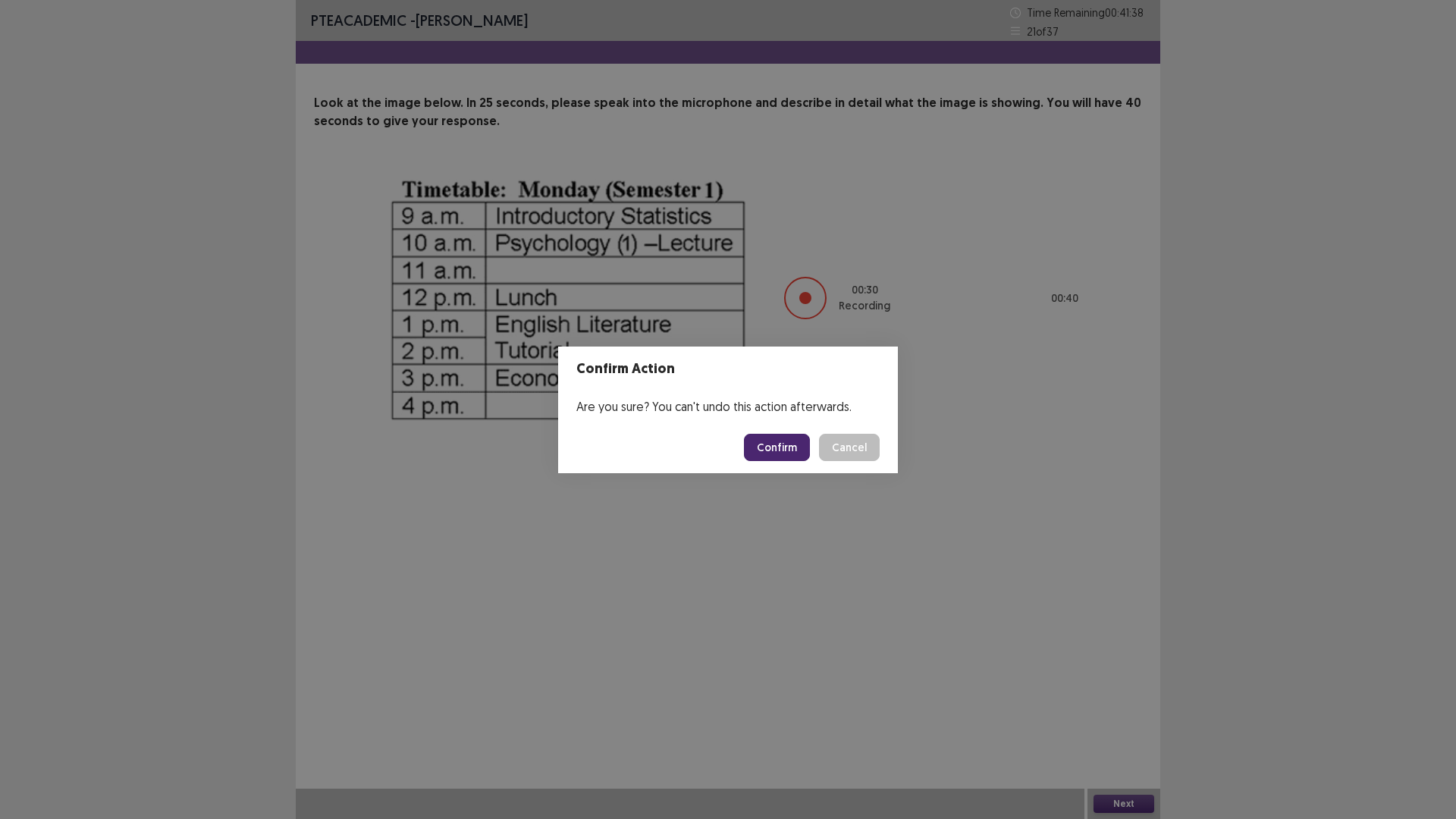
click at [787, 447] on button "Confirm" at bounding box center [776, 448] width 66 height 27
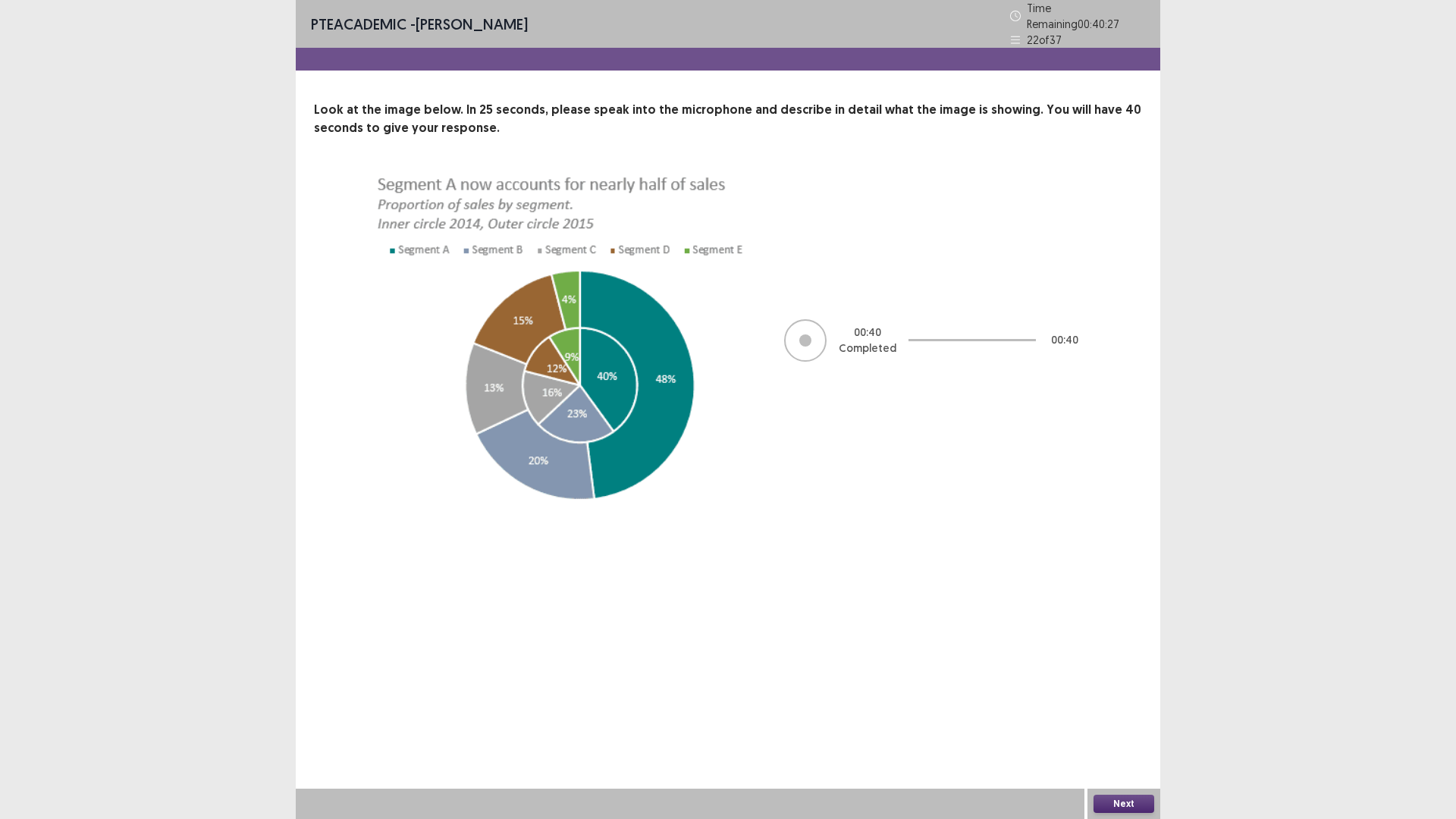
click at [1134, 716] on button "Next" at bounding box center [1124, 804] width 61 height 18
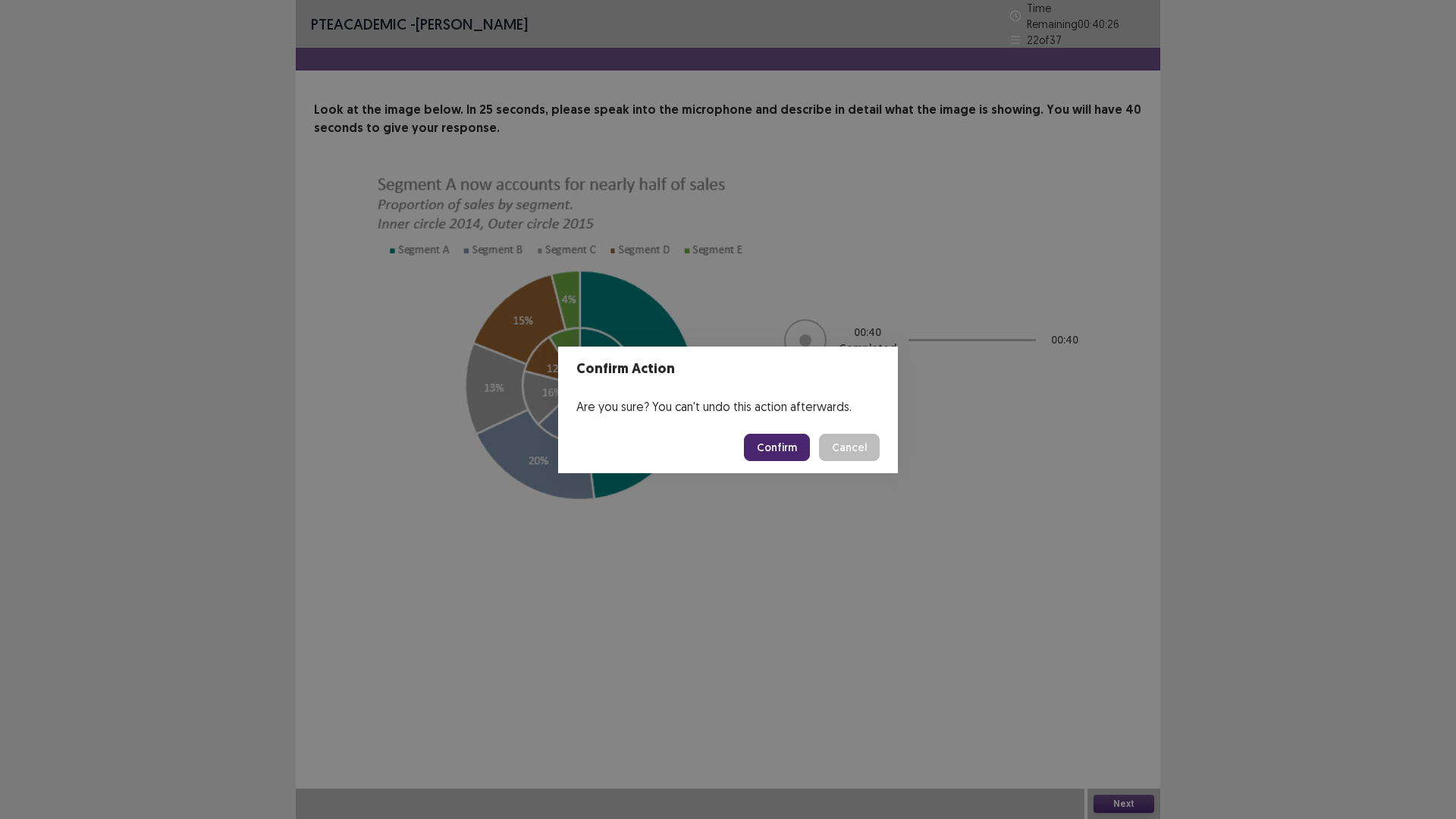
click at [786, 449] on button "Confirm" at bounding box center [776, 448] width 66 height 27
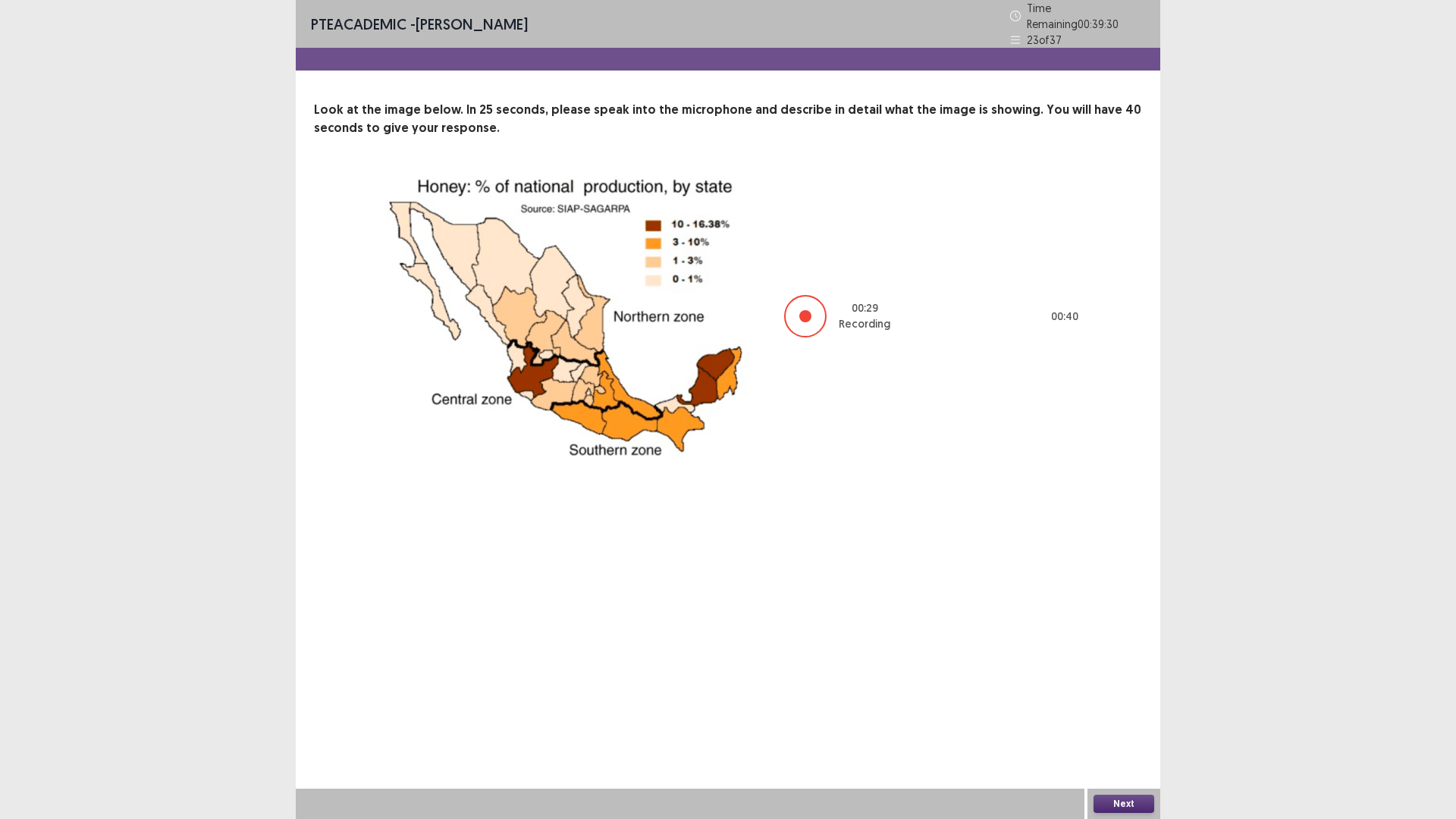
click at [1113, 716] on button "Next" at bounding box center [1124, 804] width 61 height 18
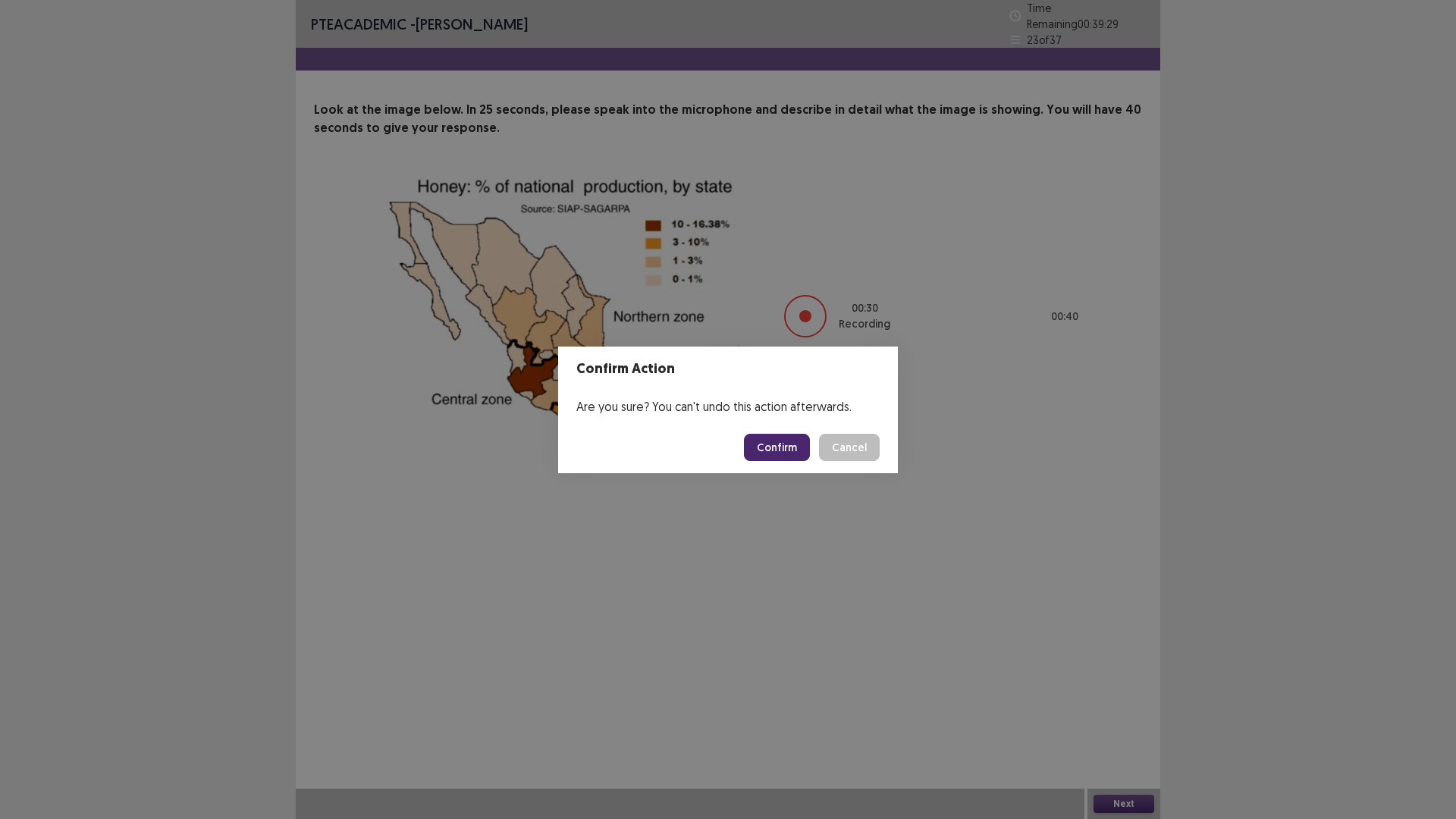
click at [766, 444] on button "Confirm" at bounding box center [776, 448] width 66 height 27
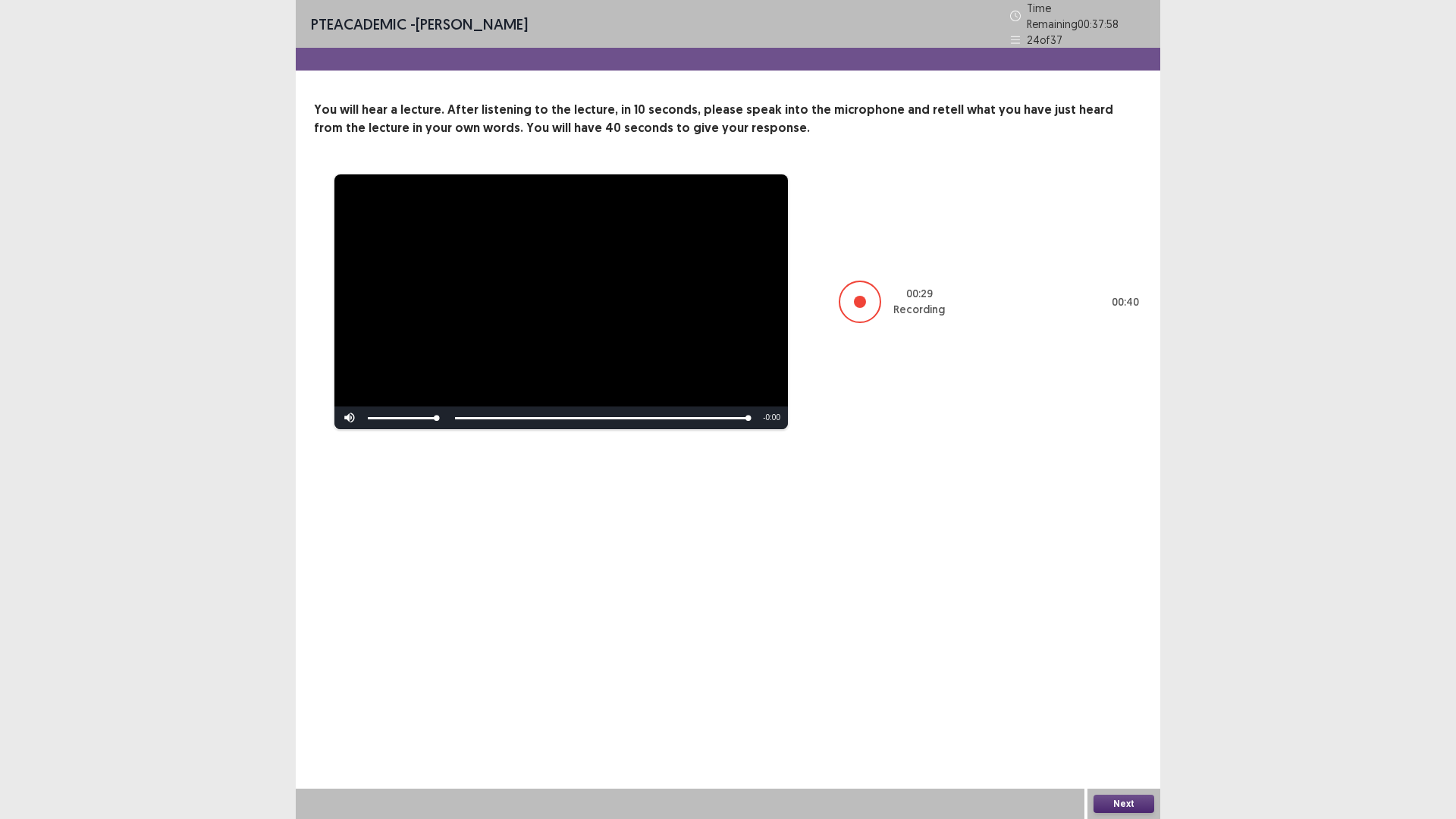
click at [1112, 716] on button "Next" at bounding box center [1124, 804] width 61 height 18
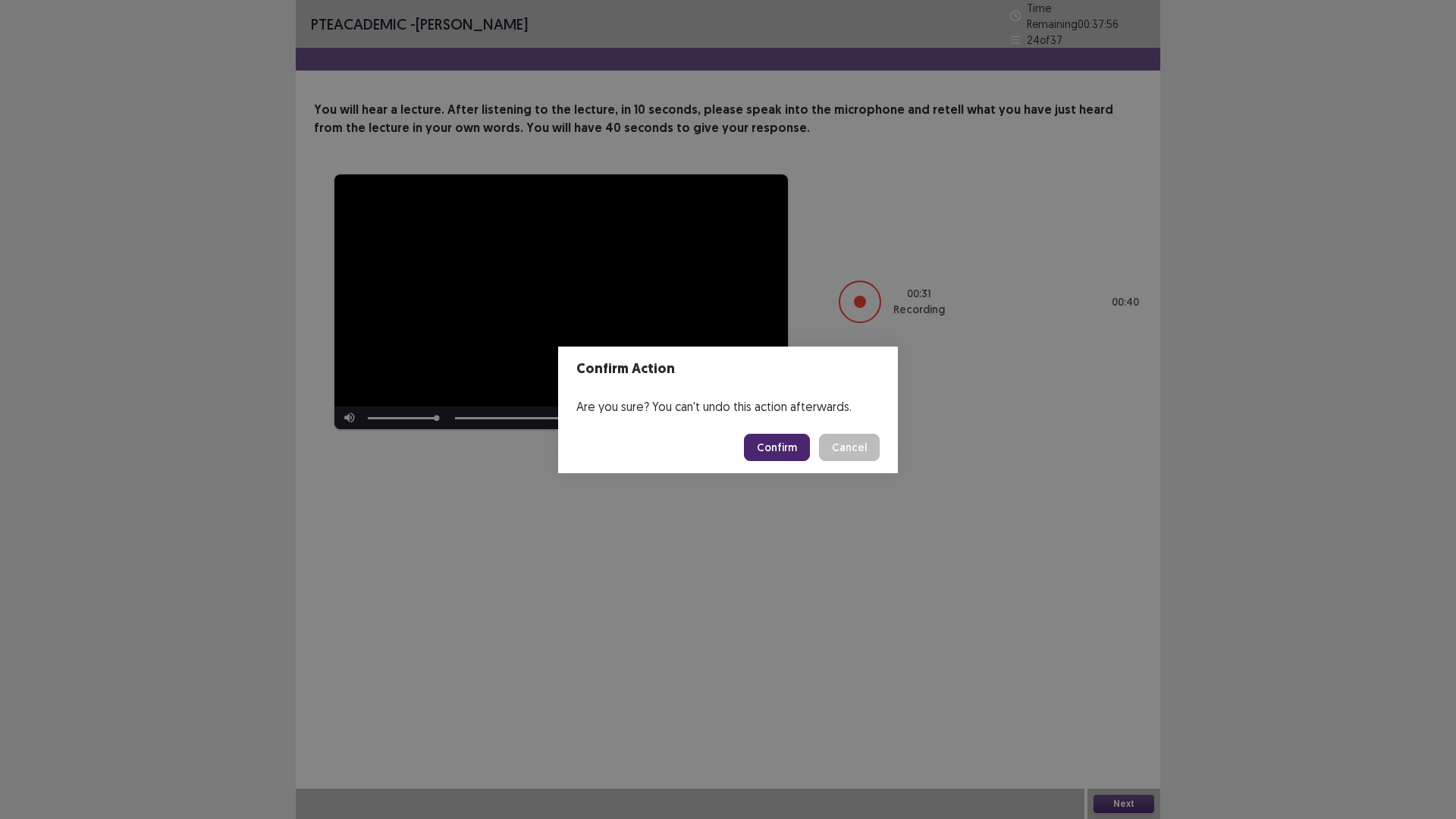
click at [786, 442] on button "Confirm" at bounding box center [776, 448] width 66 height 27
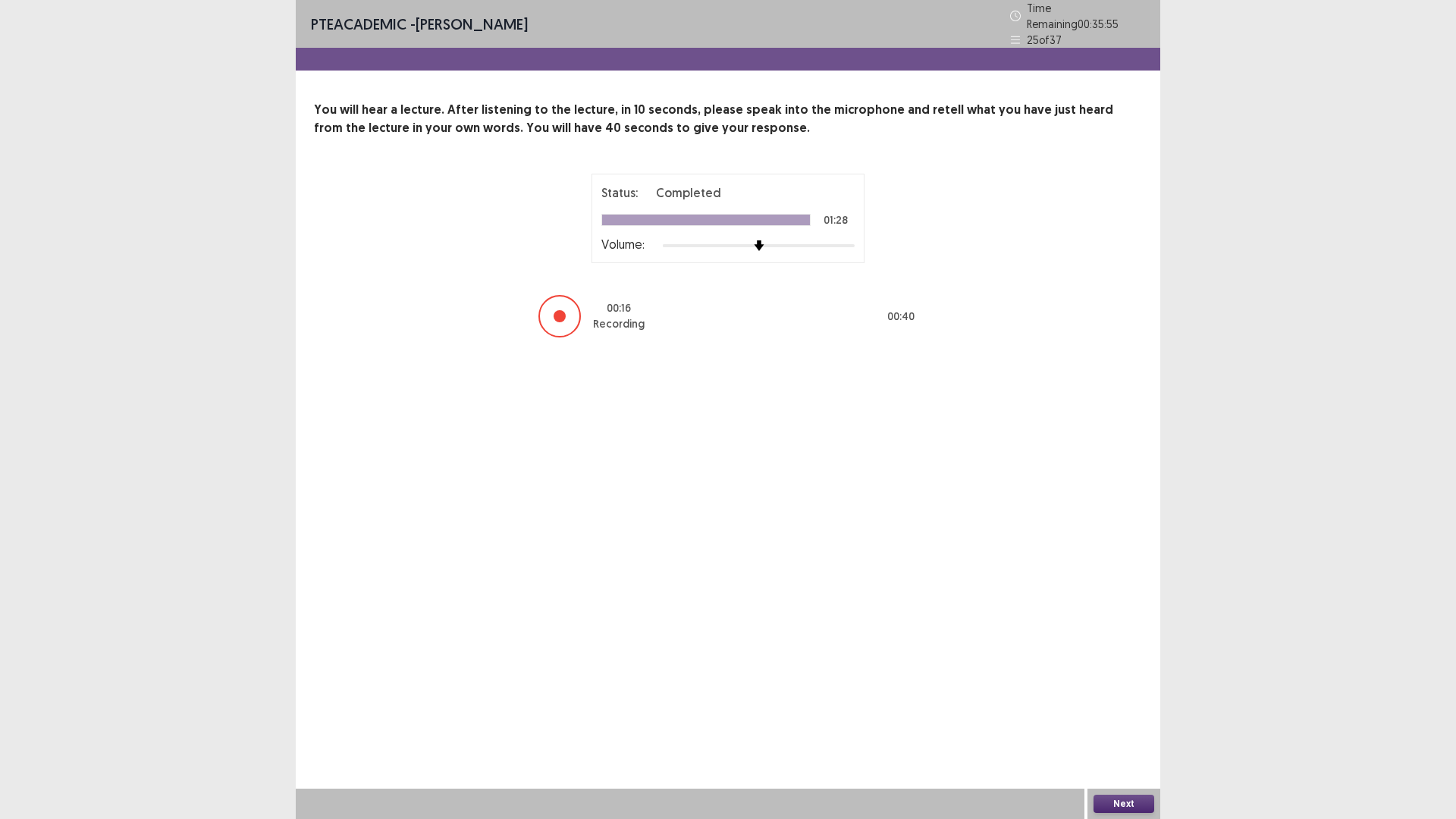
click at [1121, 716] on button "Next" at bounding box center [1124, 804] width 61 height 18
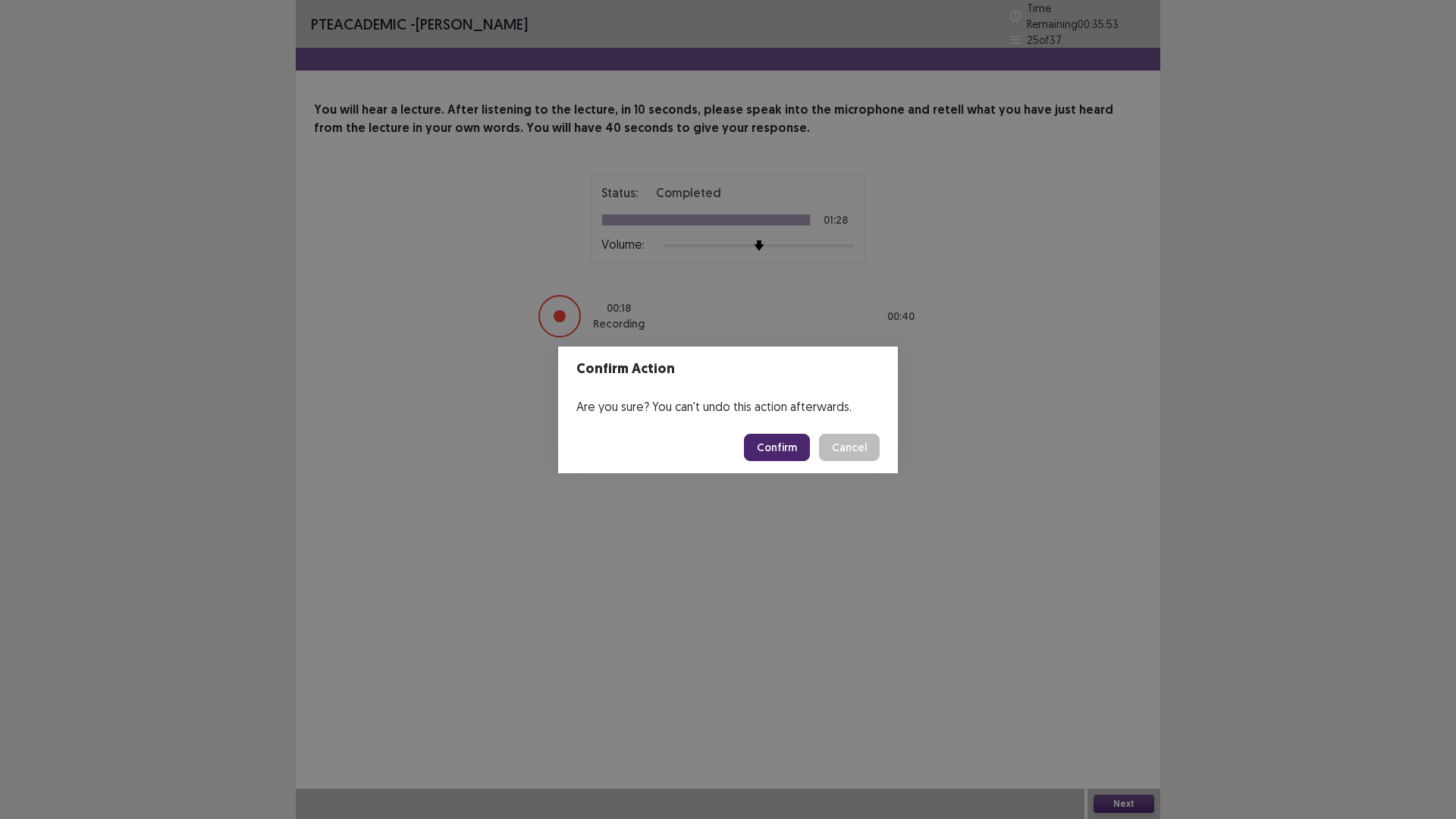
click at [785, 446] on button "Confirm" at bounding box center [776, 448] width 66 height 27
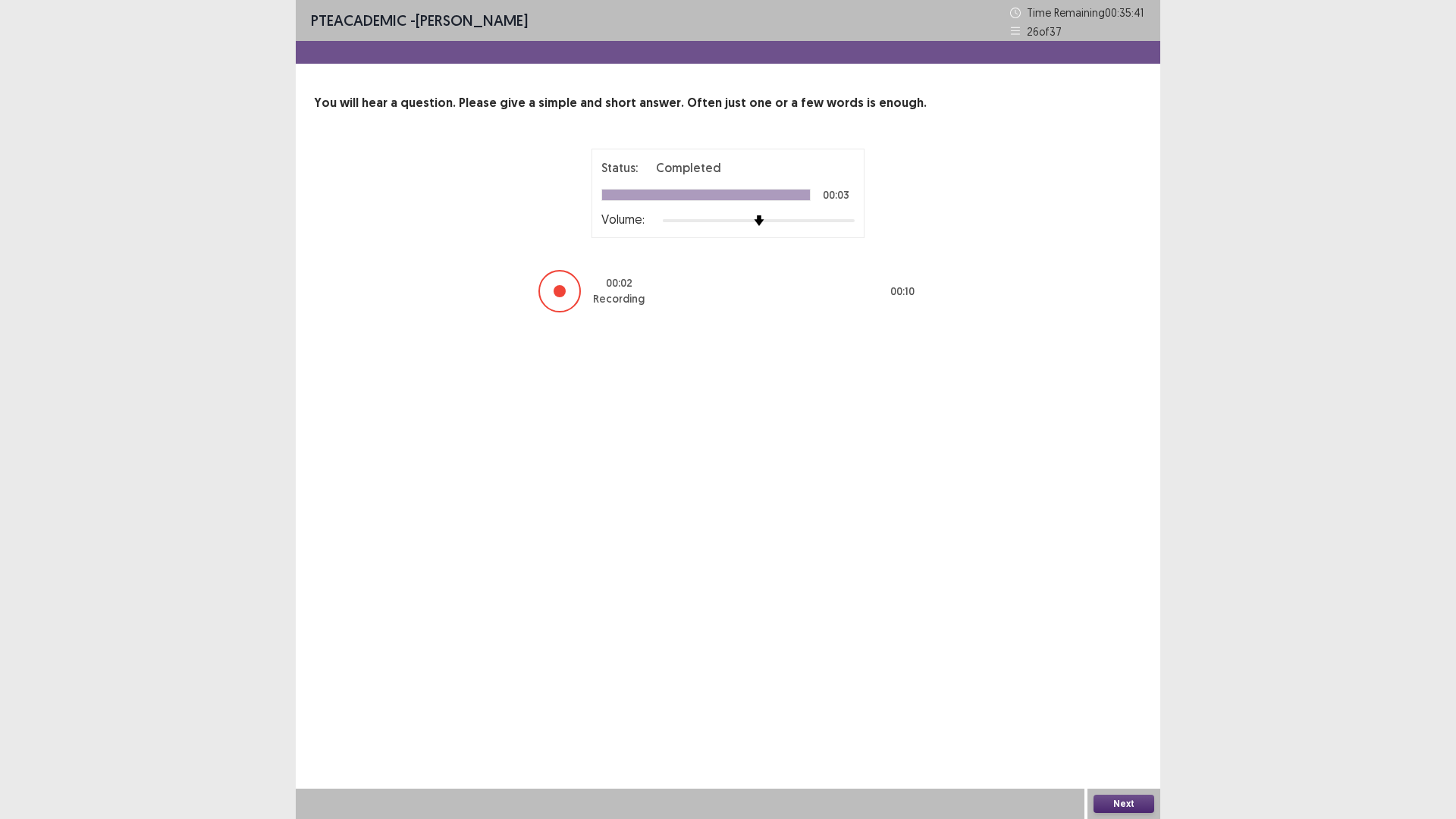
click at [1127, 716] on button "Next" at bounding box center [1124, 804] width 61 height 18
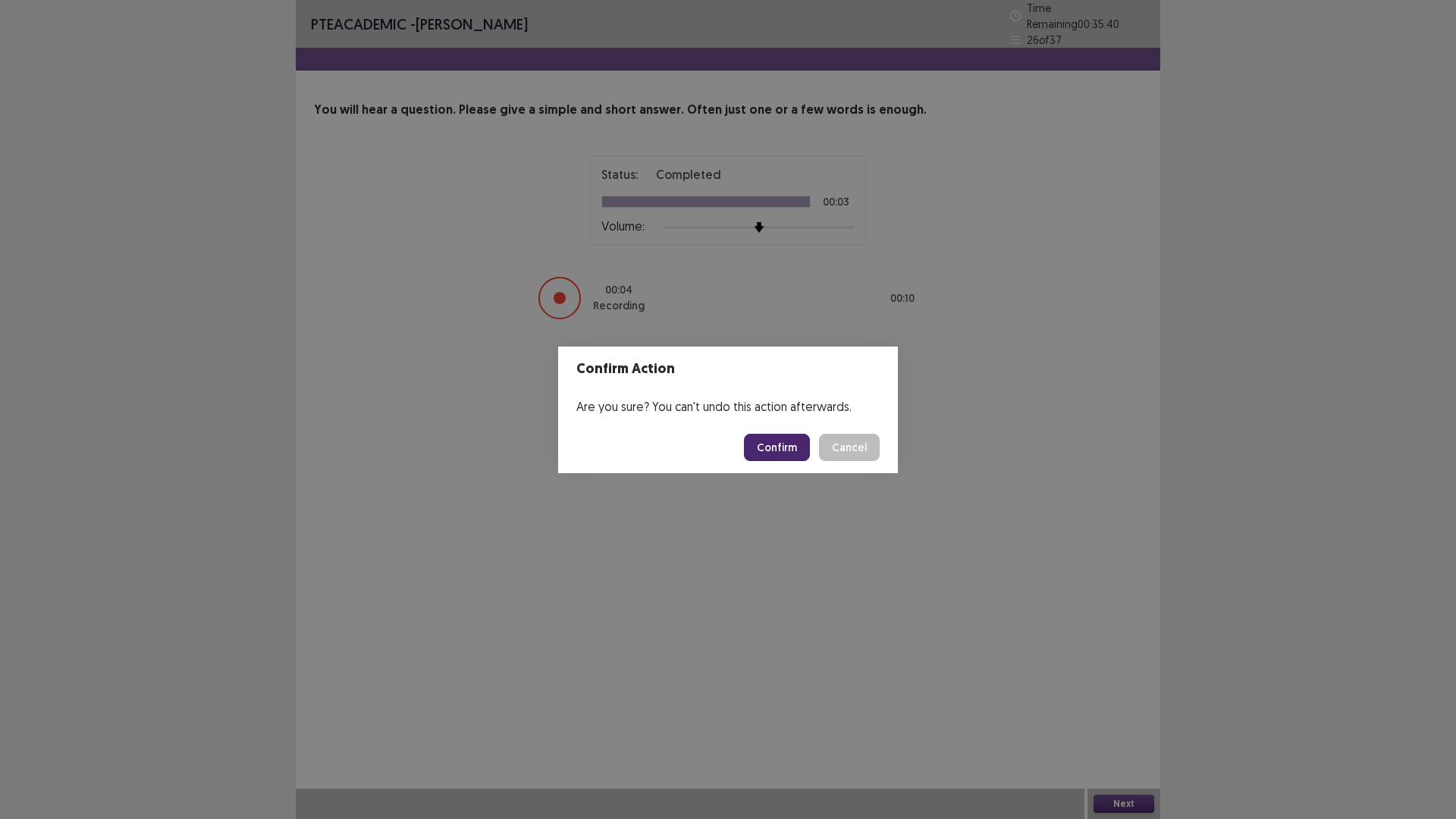
click at [795, 444] on button "Confirm" at bounding box center [776, 448] width 66 height 27
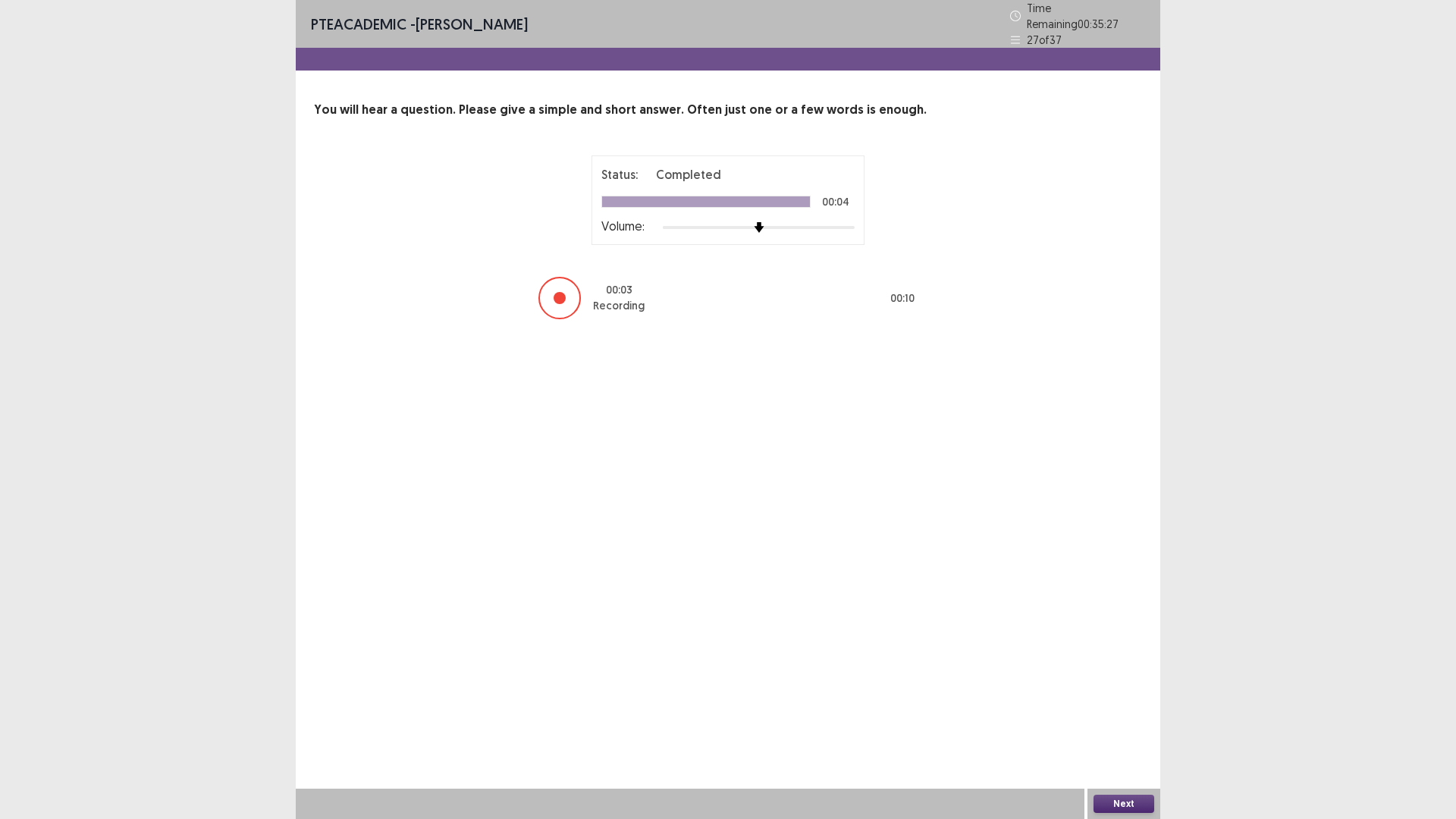
click at [1120, 716] on button "Next" at bounding box center [1124, 804] width 61 height 18
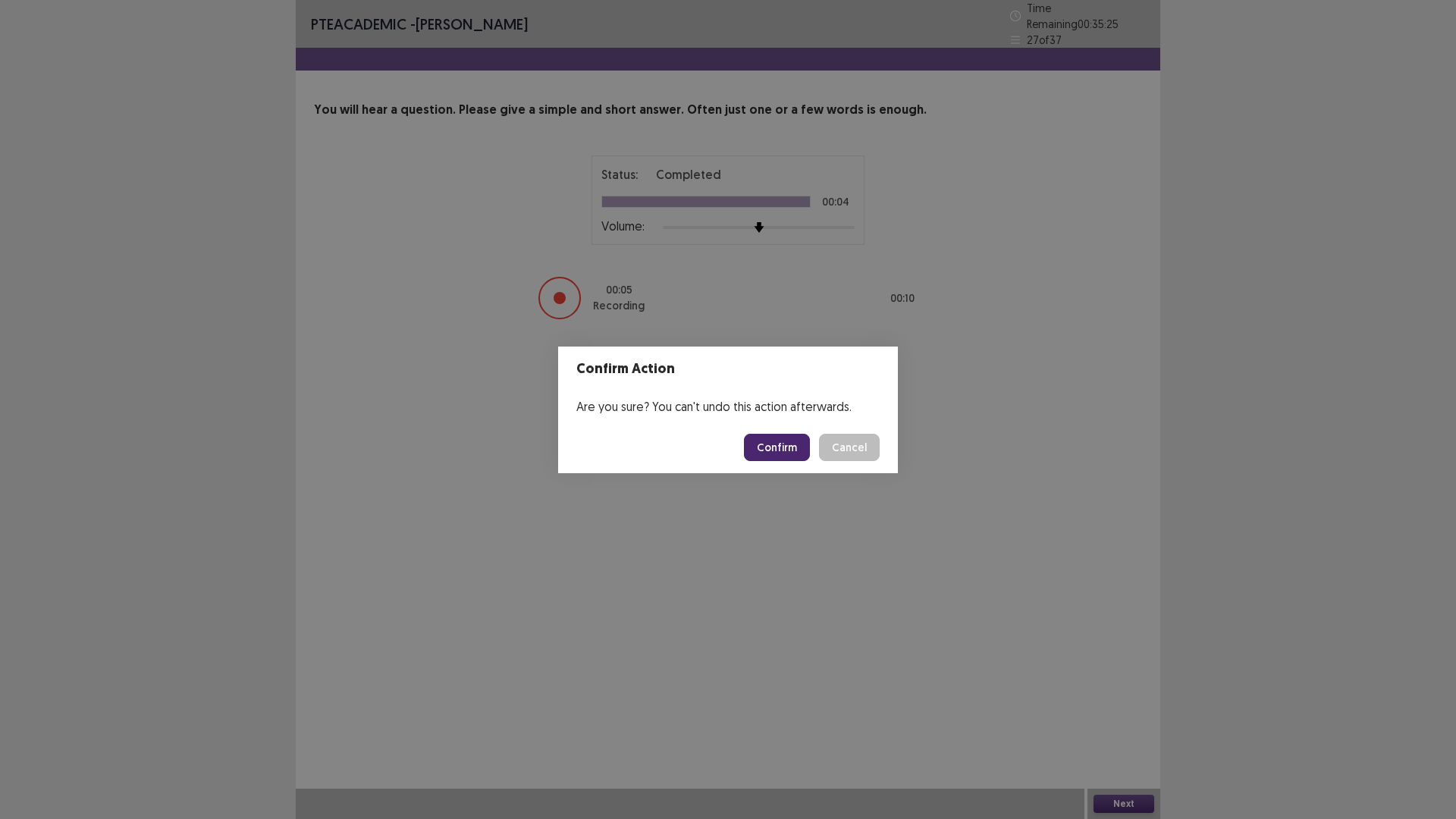
click at [792, 446] on button "Confirm" at bounding box center [776, 448] width 66 height 27
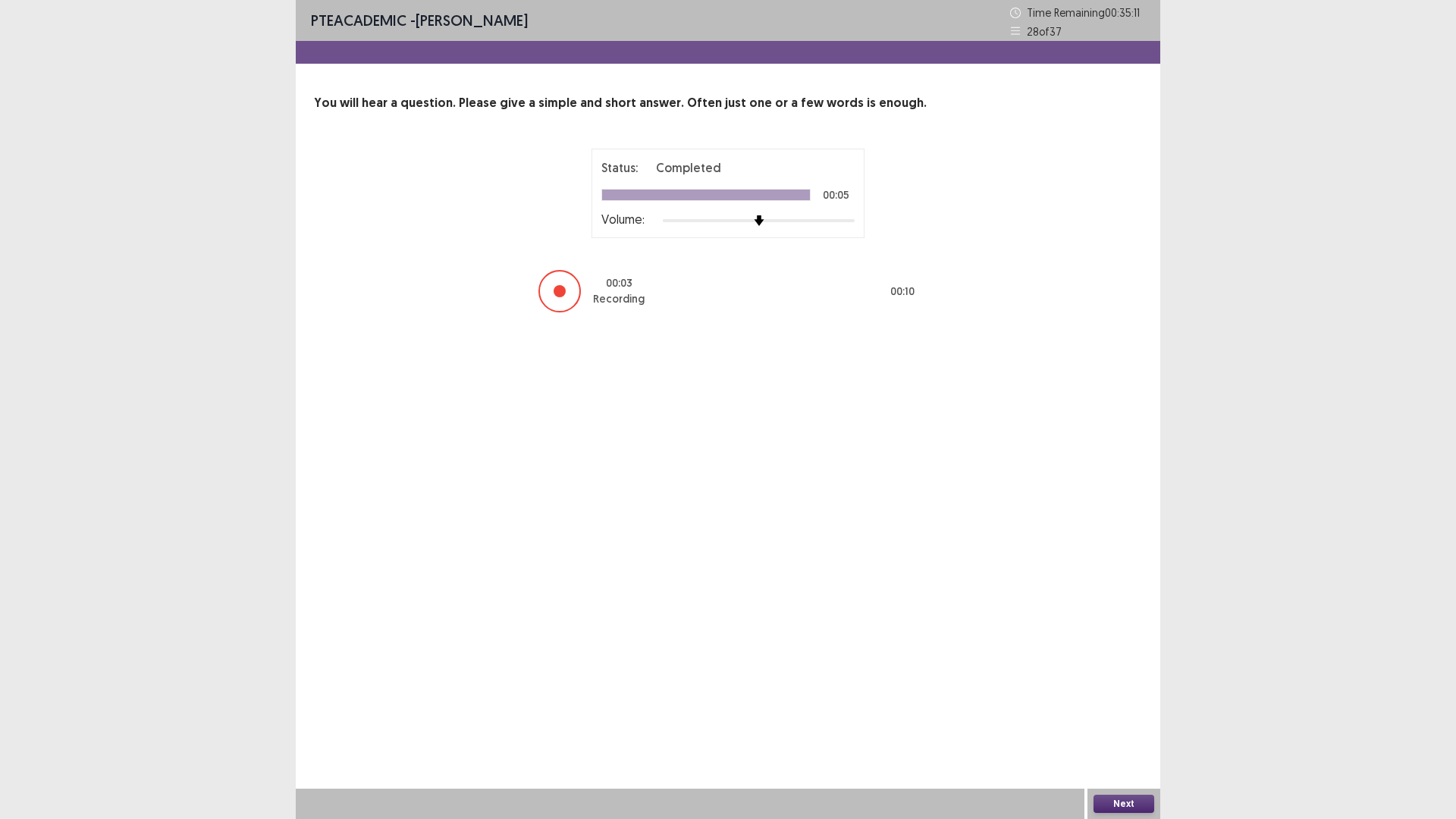
click at [1127, 716] on button "Next" at bounding box center [1124, 804] width 61 height 18
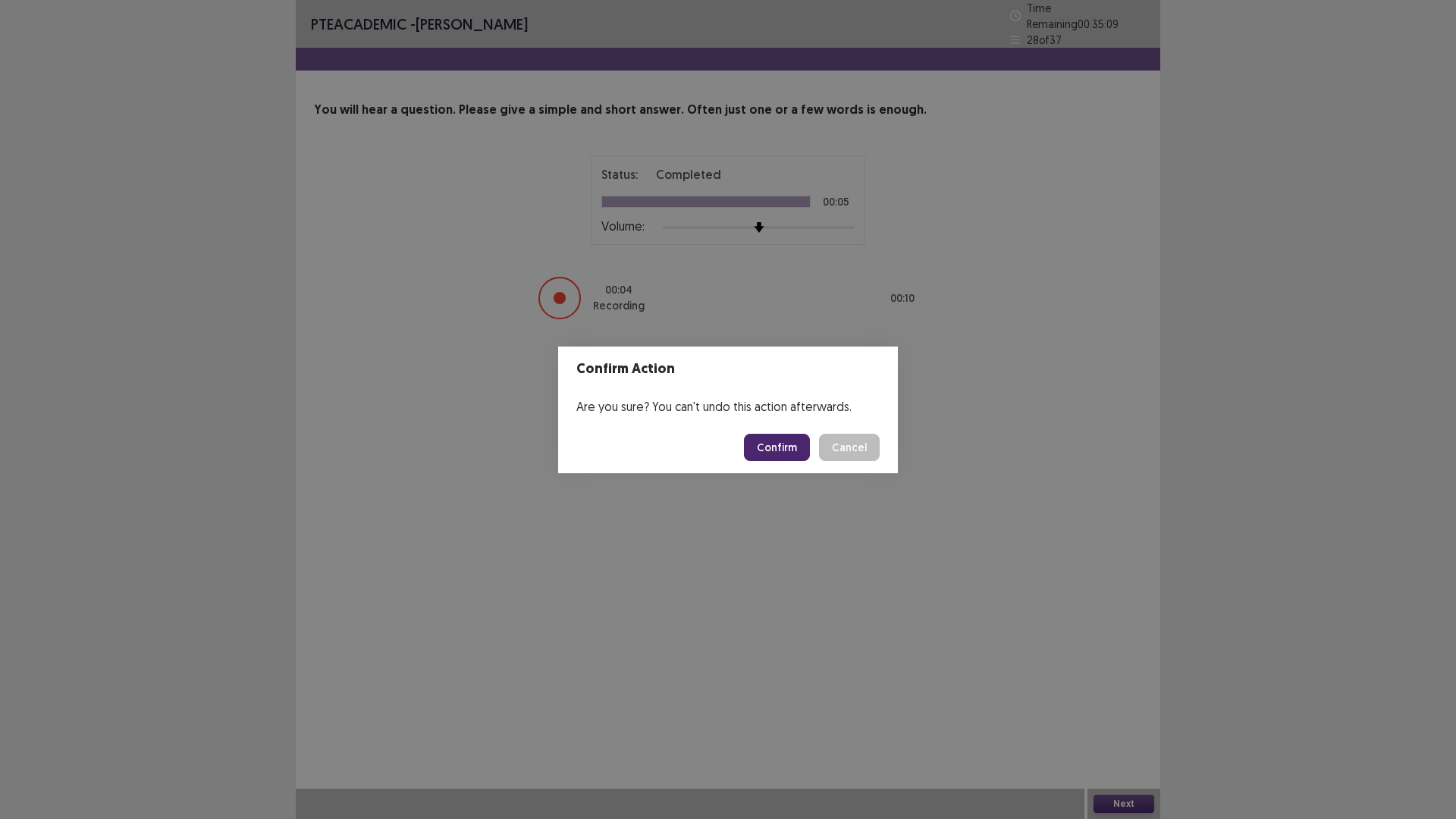
click at [786, 441] on button "Confirm" at bounding box center [776, 448] width 66 height 27
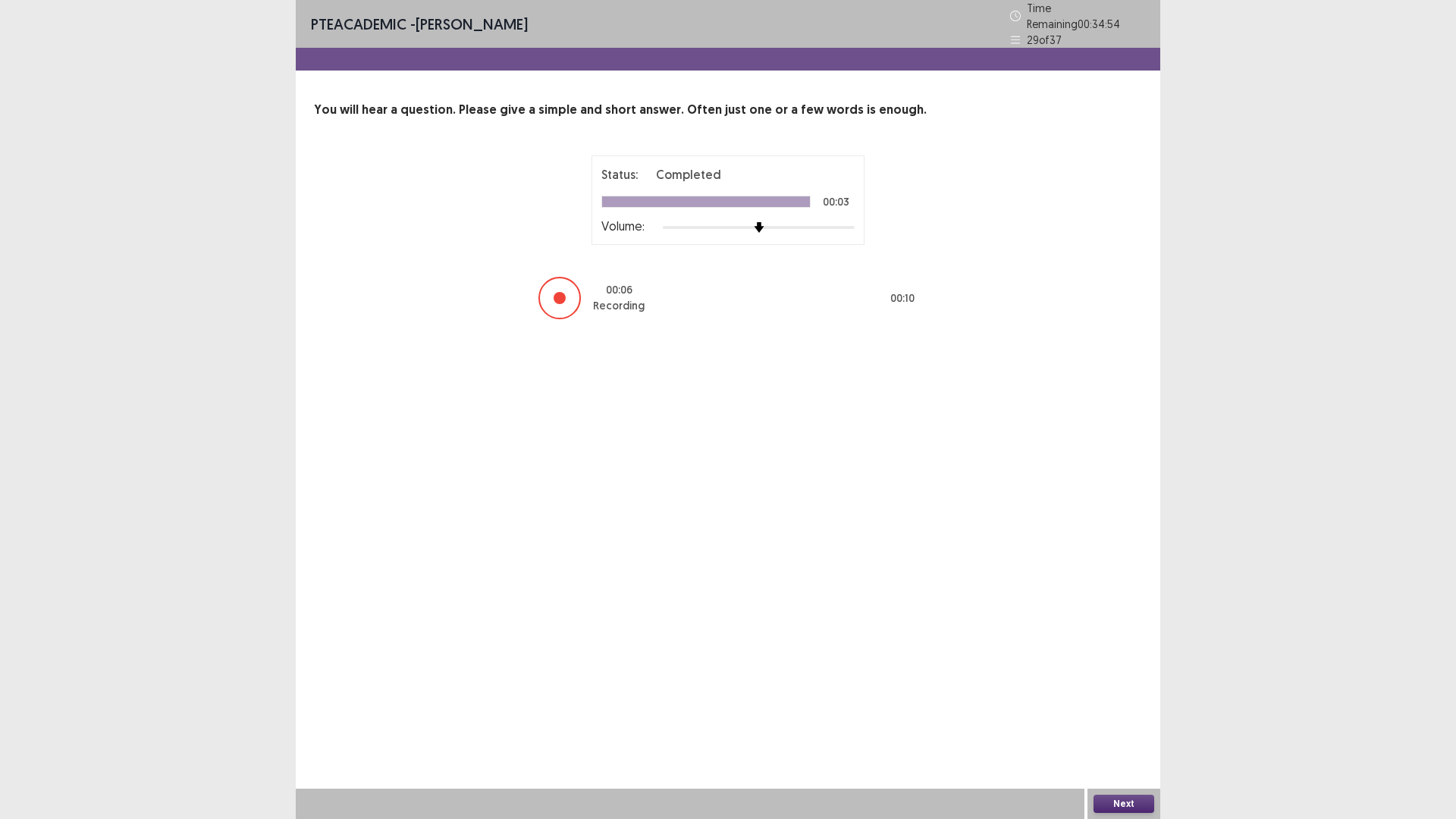
click at [1120, 716] on button "Next" at bounding box center [1124, 804] width 61 height 18
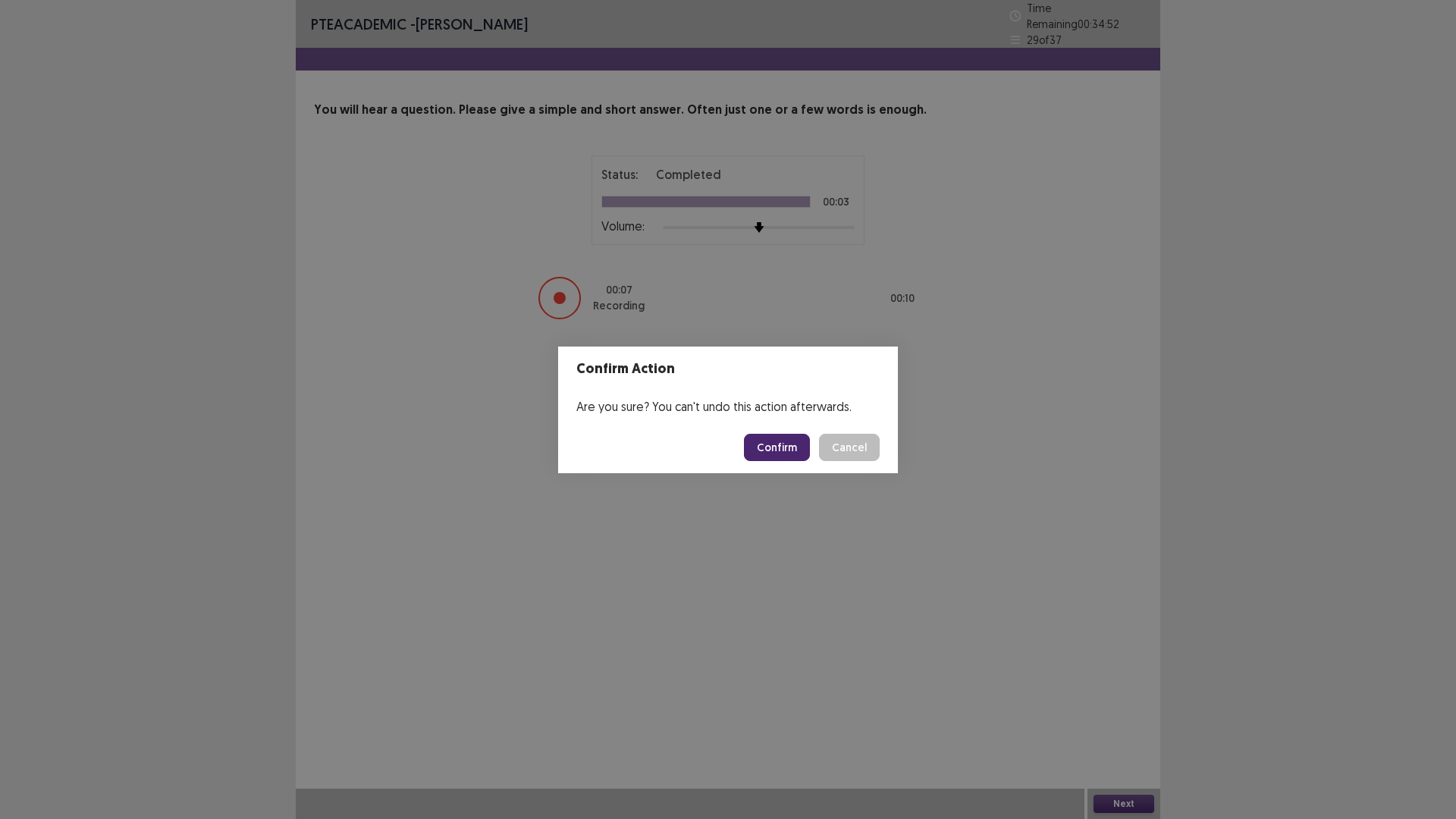
click at [788, 444] on button "Confirm" at bounding box center [776, 448] width 66 height 27
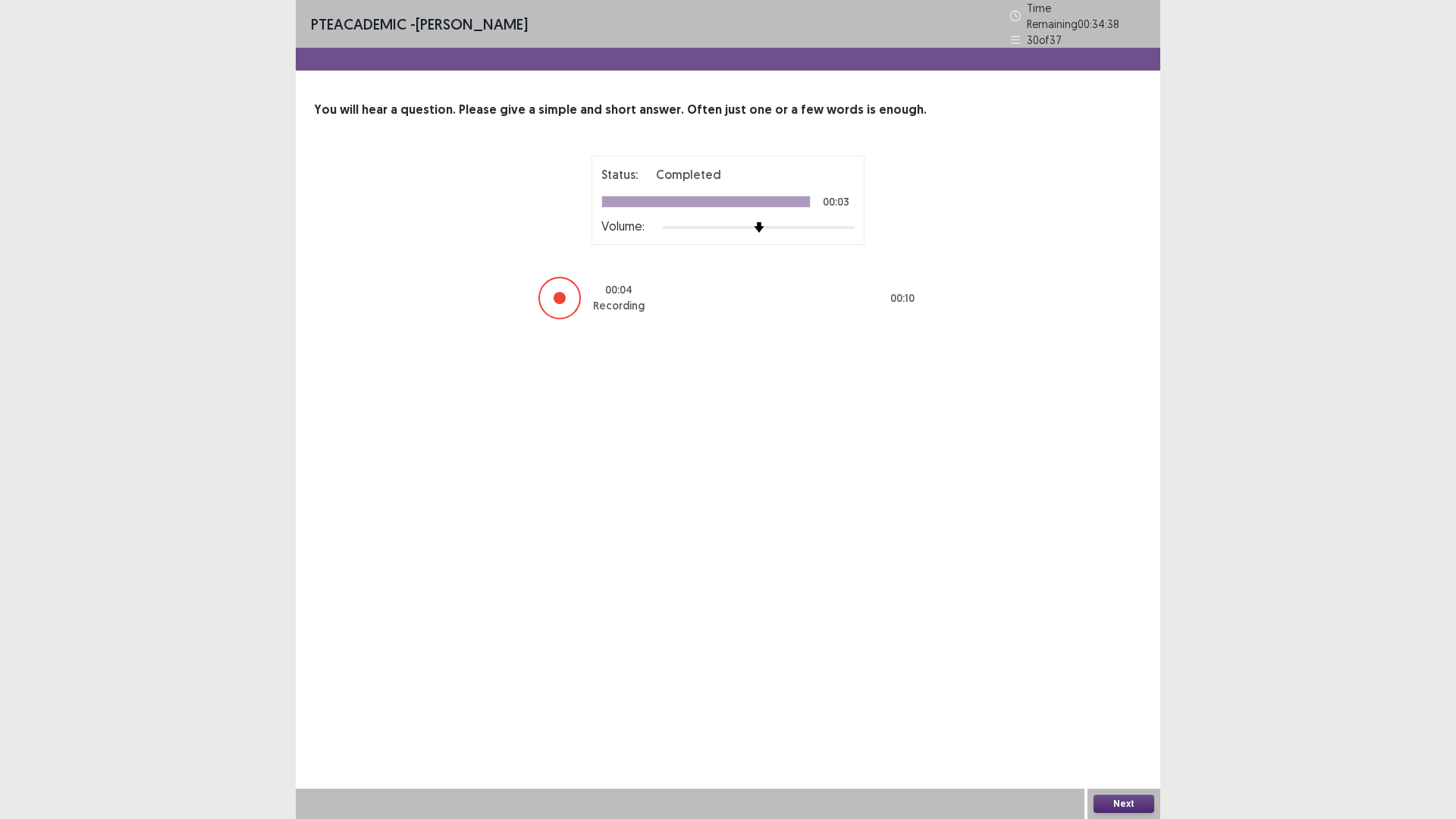
click at [1102, 716] on button "Next" at bounding box center [1124, 804] width 61 height 18
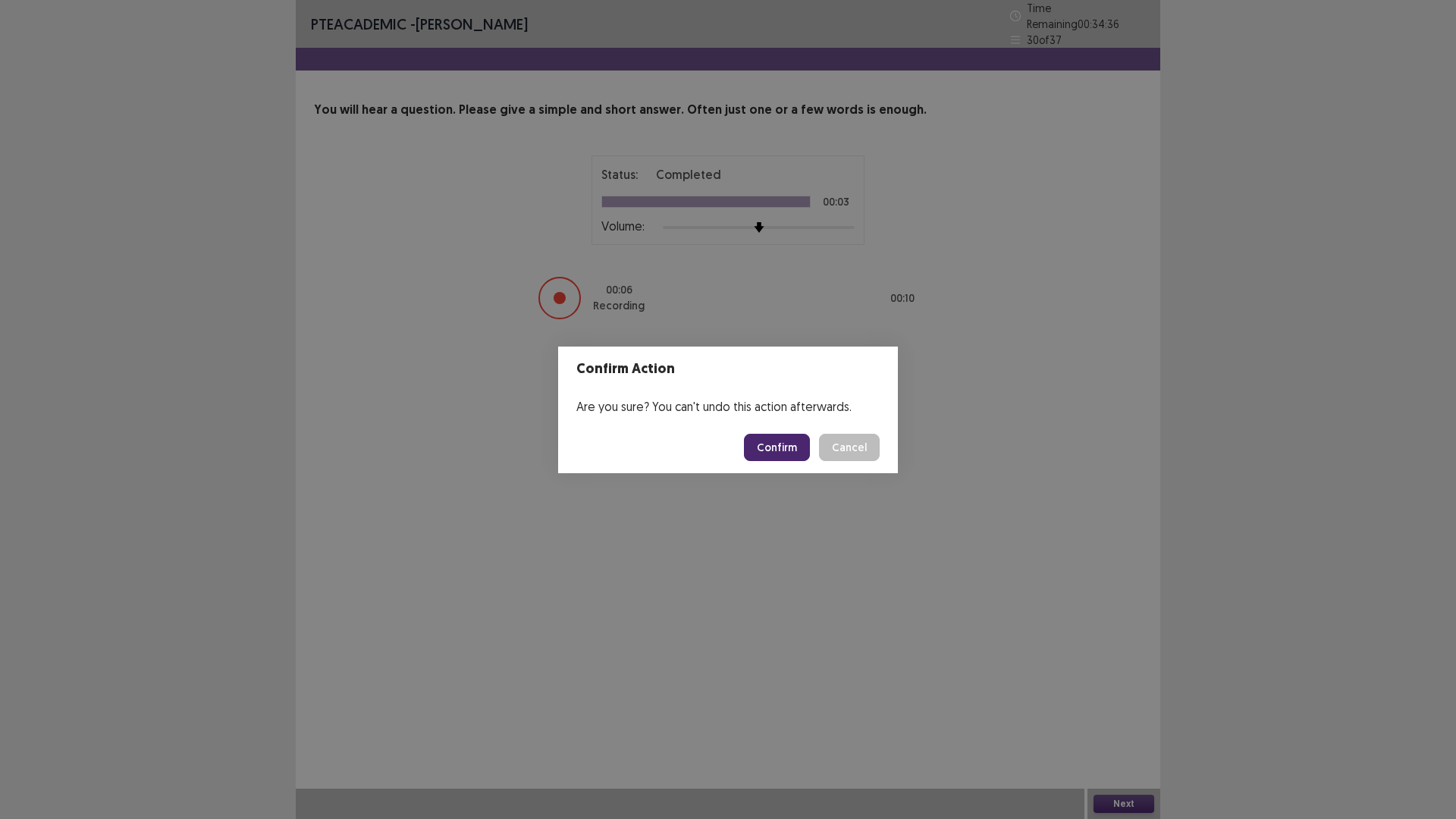
click at [769, 446] on button "Confirm" at bounding box center [776, 448] width 66 height 27
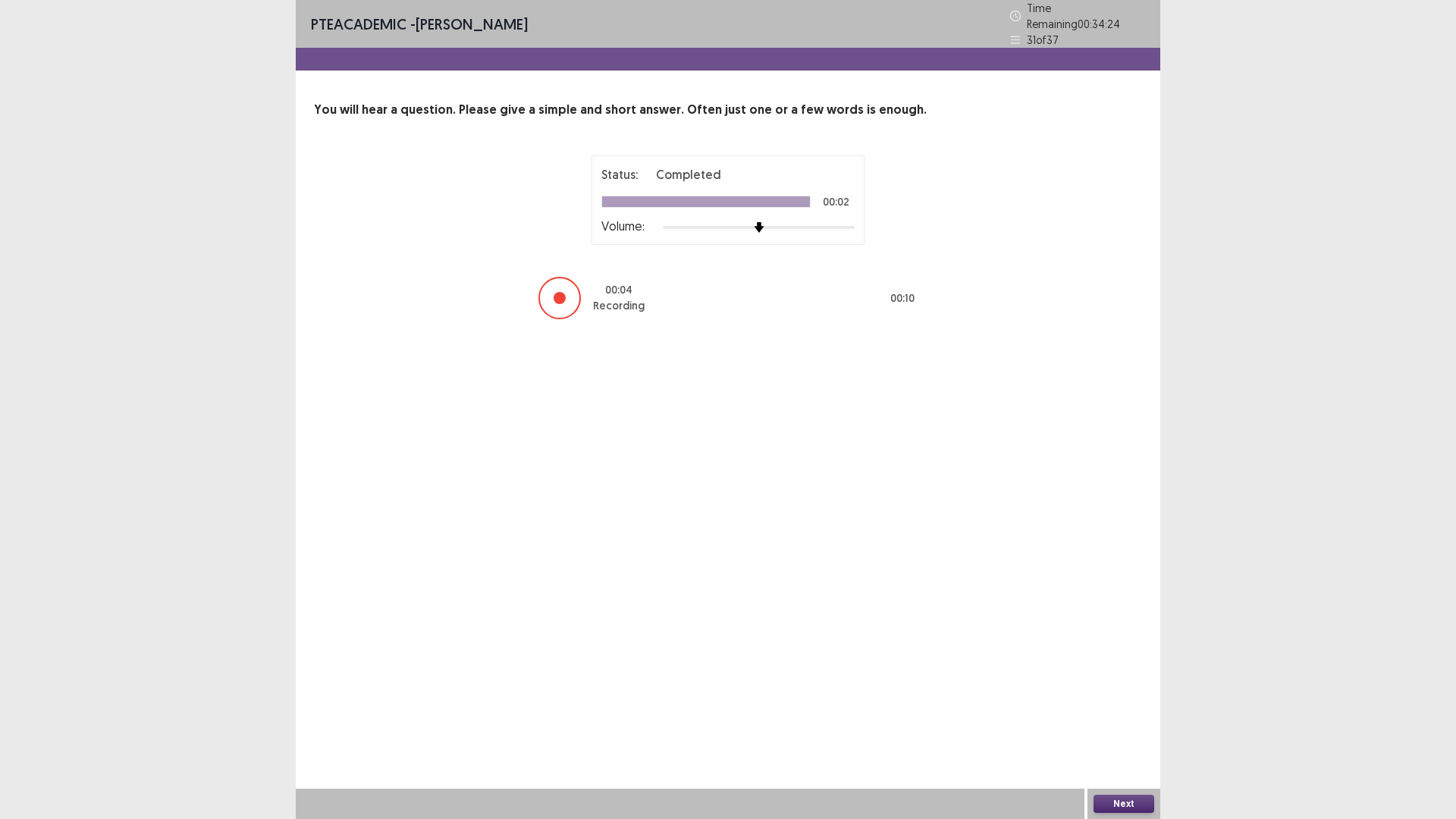
click at [1113, 716] on button "Next" at bounding box center [1124, 804] width 61 height 18
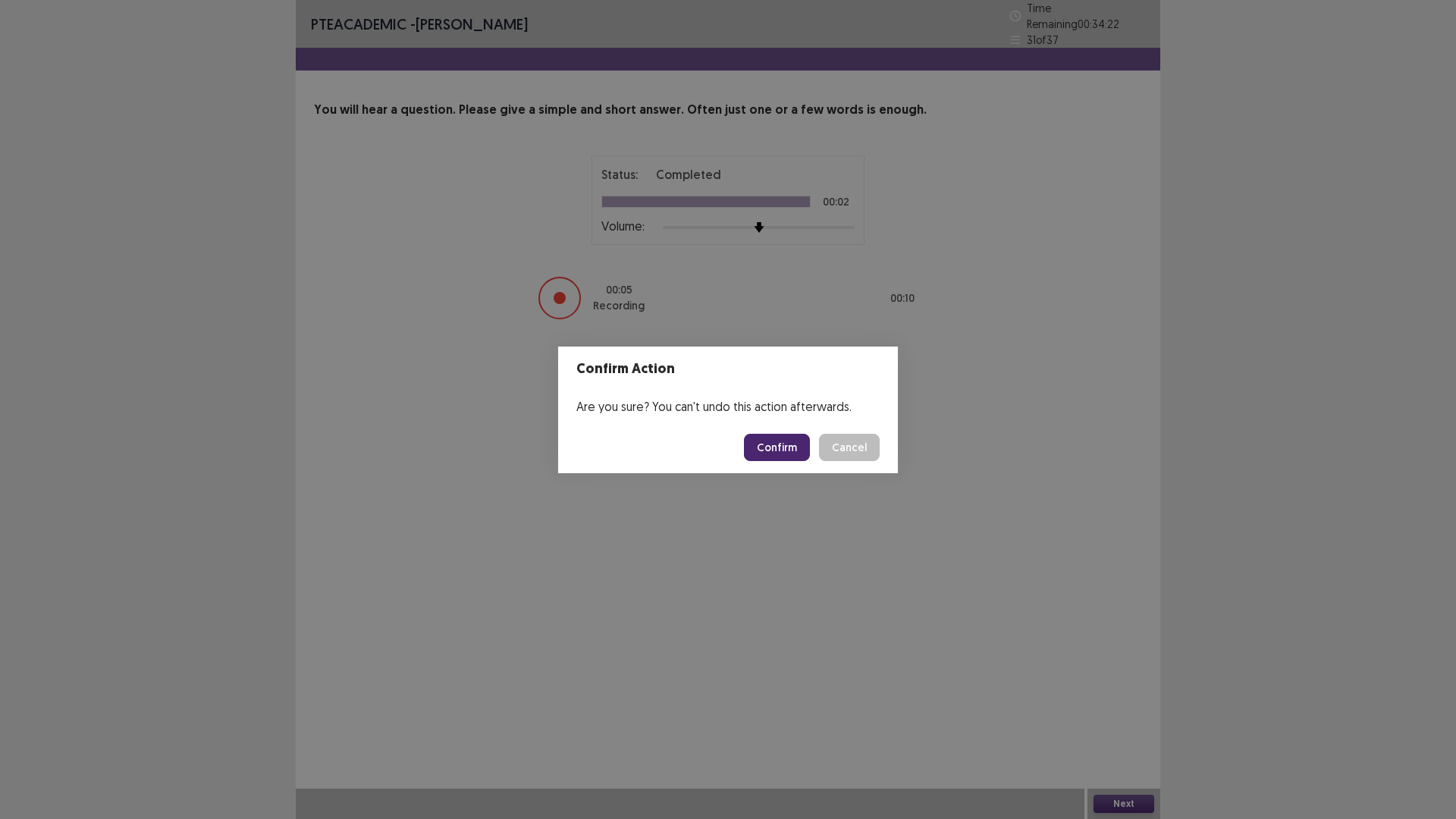
click at [777, 448] on button "Confirm" at bounding box center [776, 448] width 66 height 27
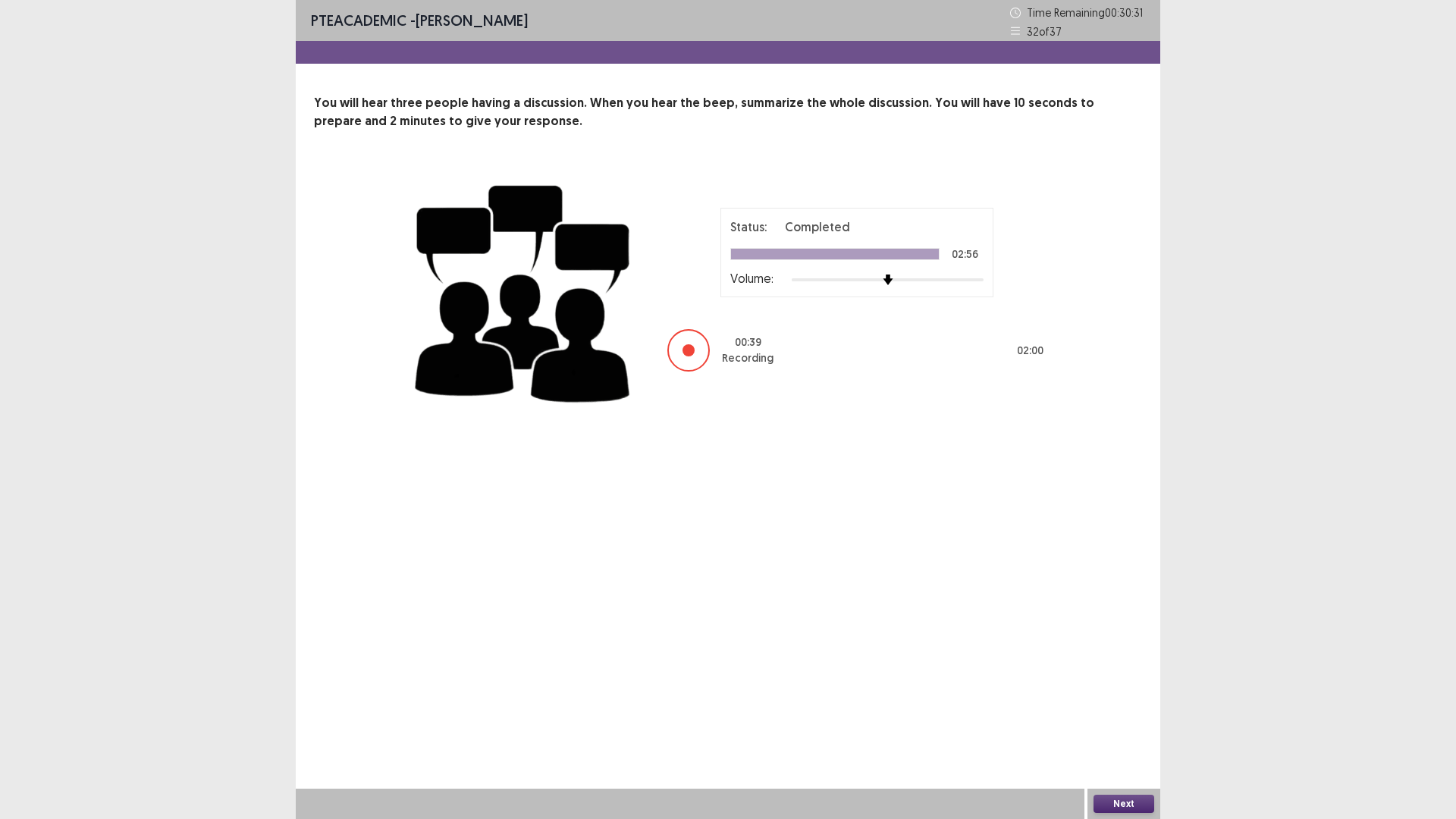
click at [1111, 716] on button "Next" at bounding box center [1124, 804] width 61 height 18
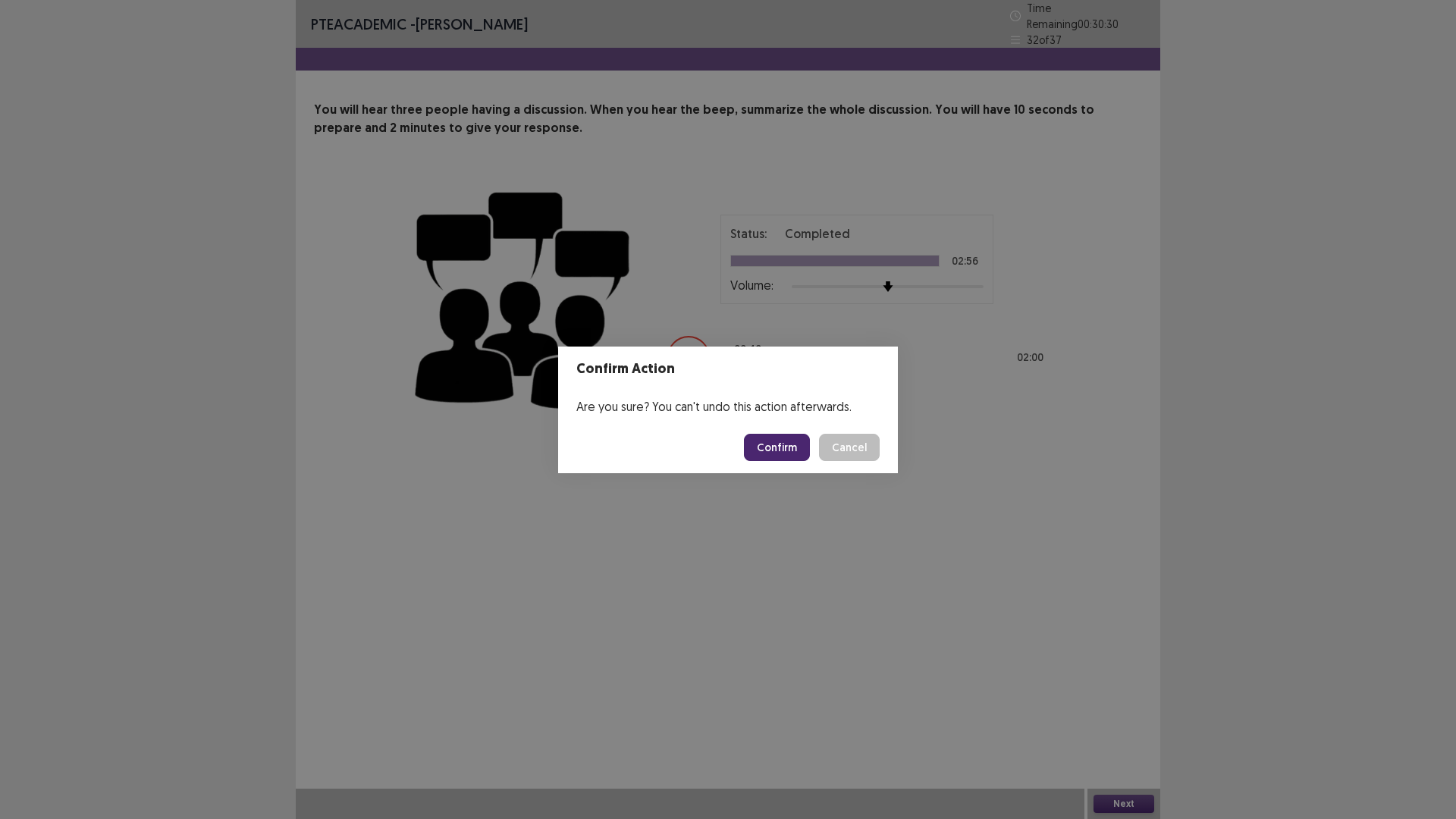
click at [786, 444] on button "Confirm" at bounding box center [776, 448] width 66 height 27
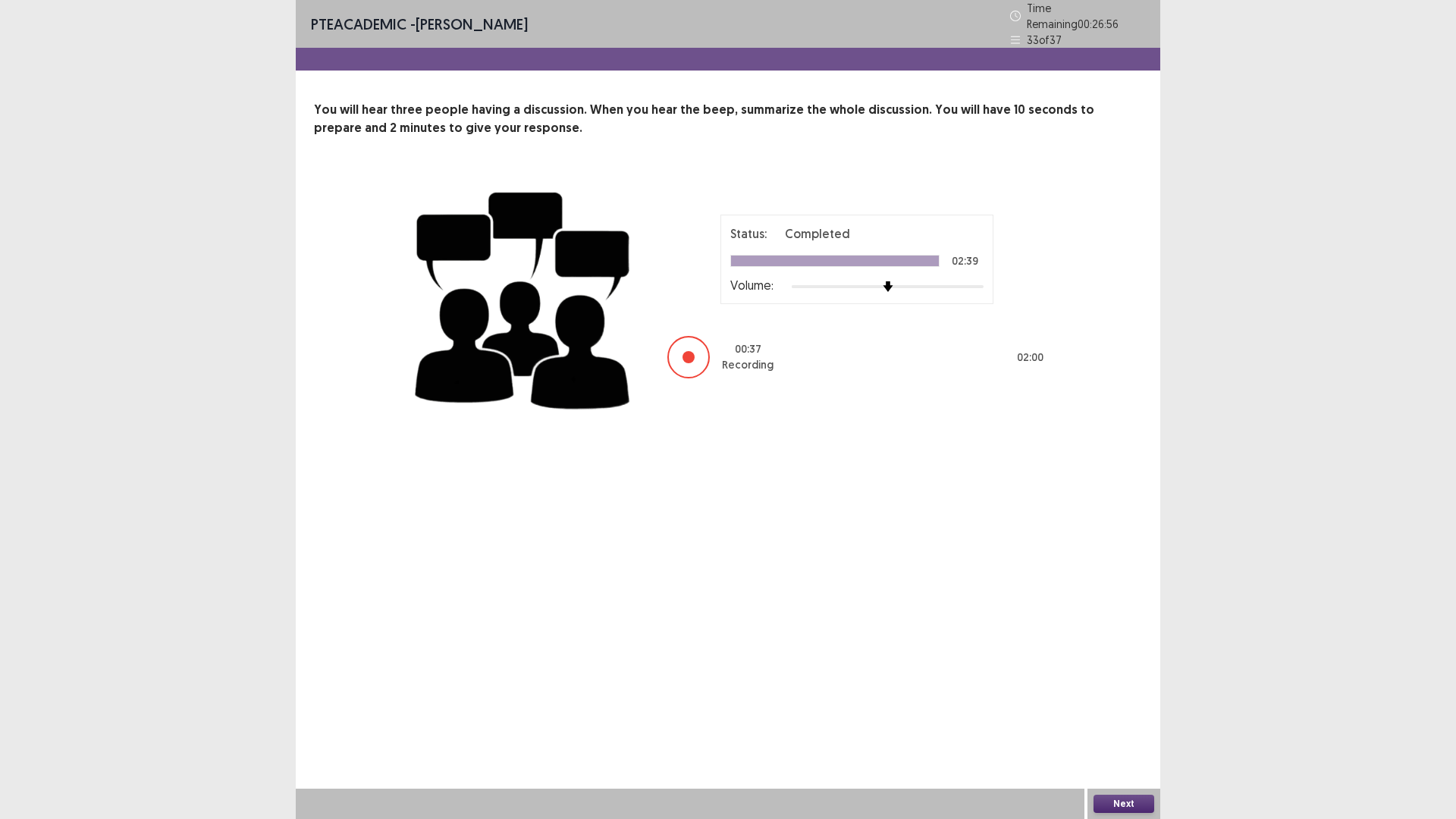
click at [1110, 716] on button "Next" at bounding box center [1124, 804] width 61 height 18
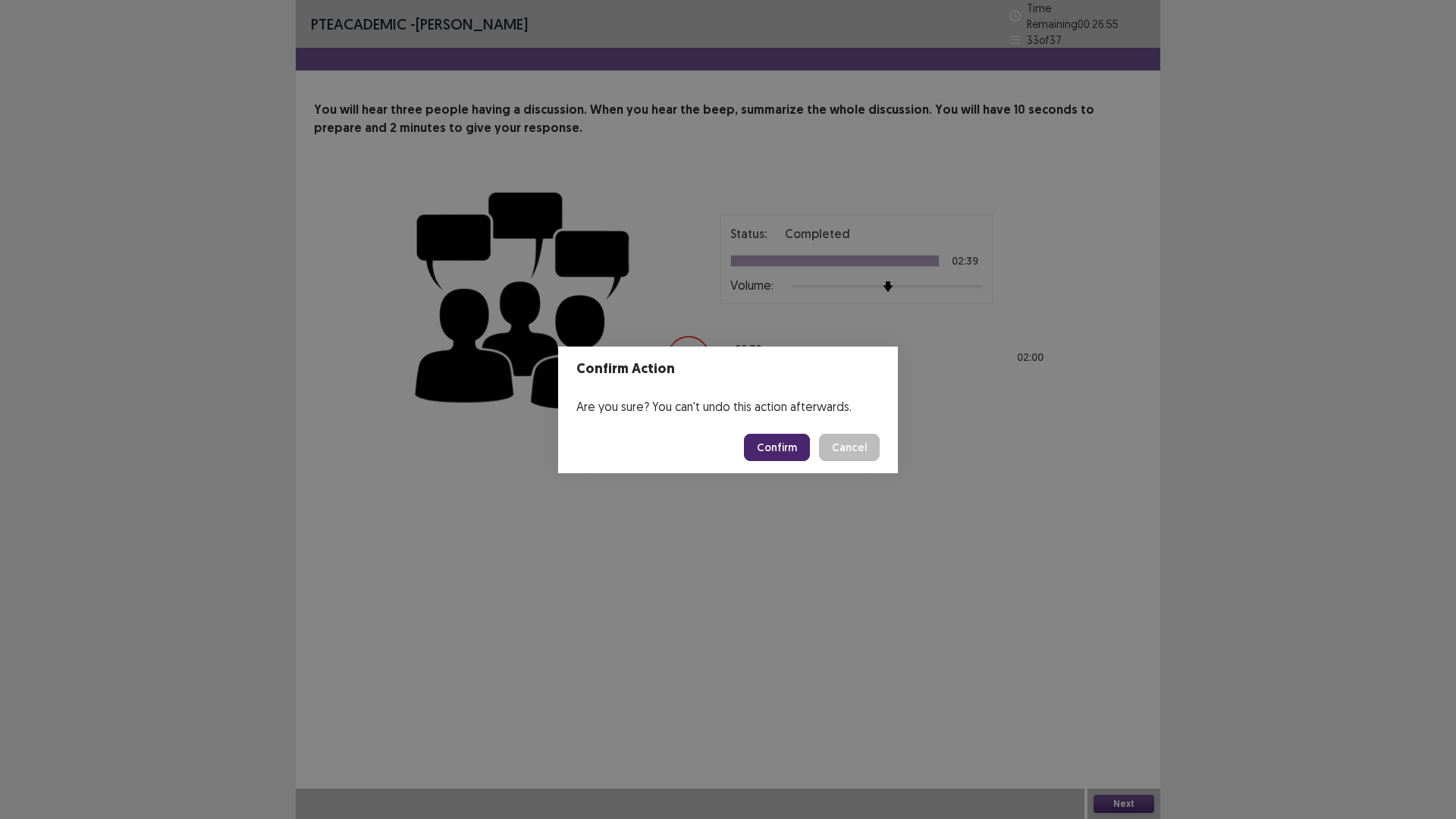
click at [778, 448] on button "Confirm" at bounding box center [776, 448] width 66 height 27
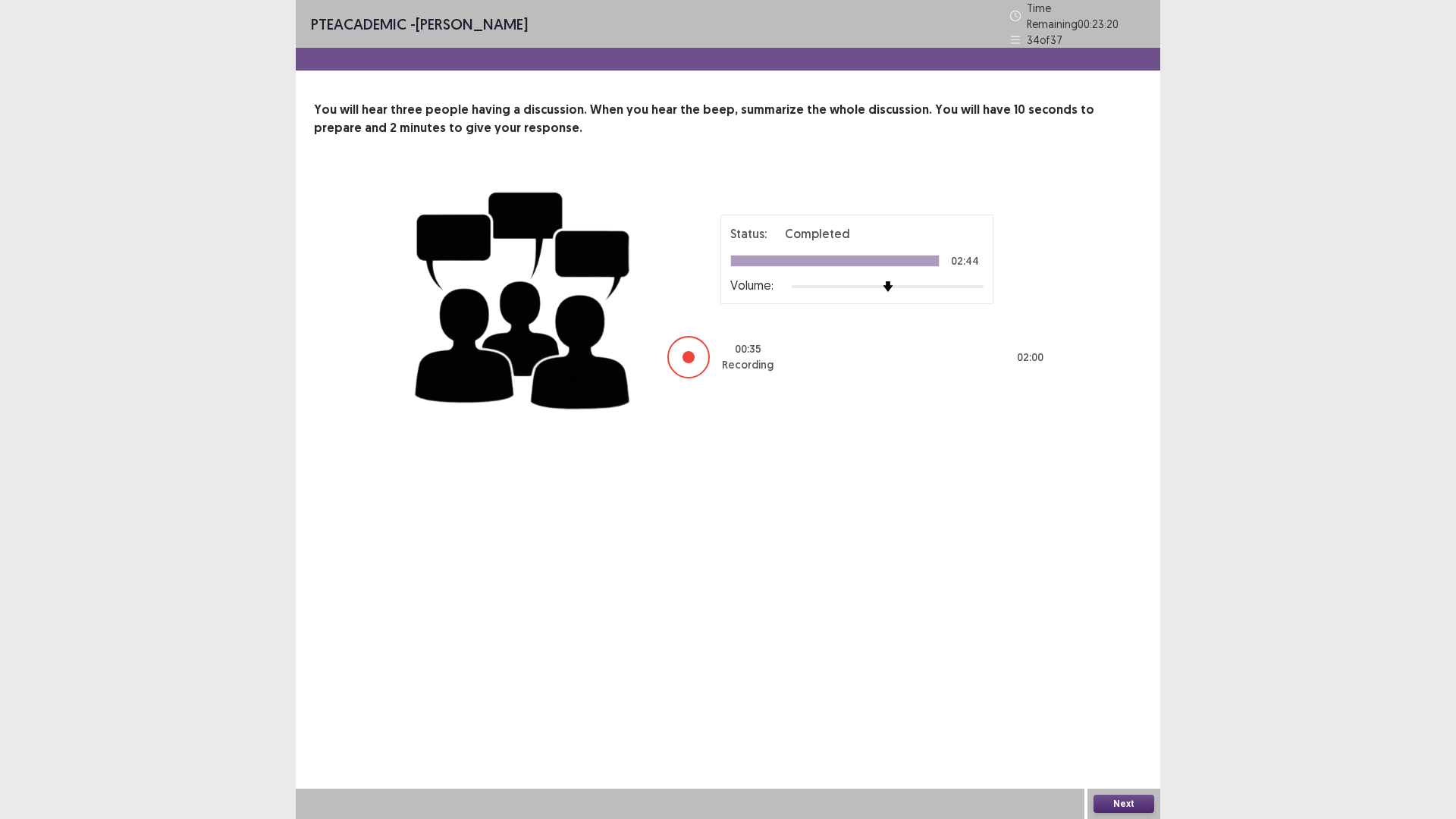
click at [1123, 716] on button "Next" at bounding box center [1124, 804] width 61 height 18
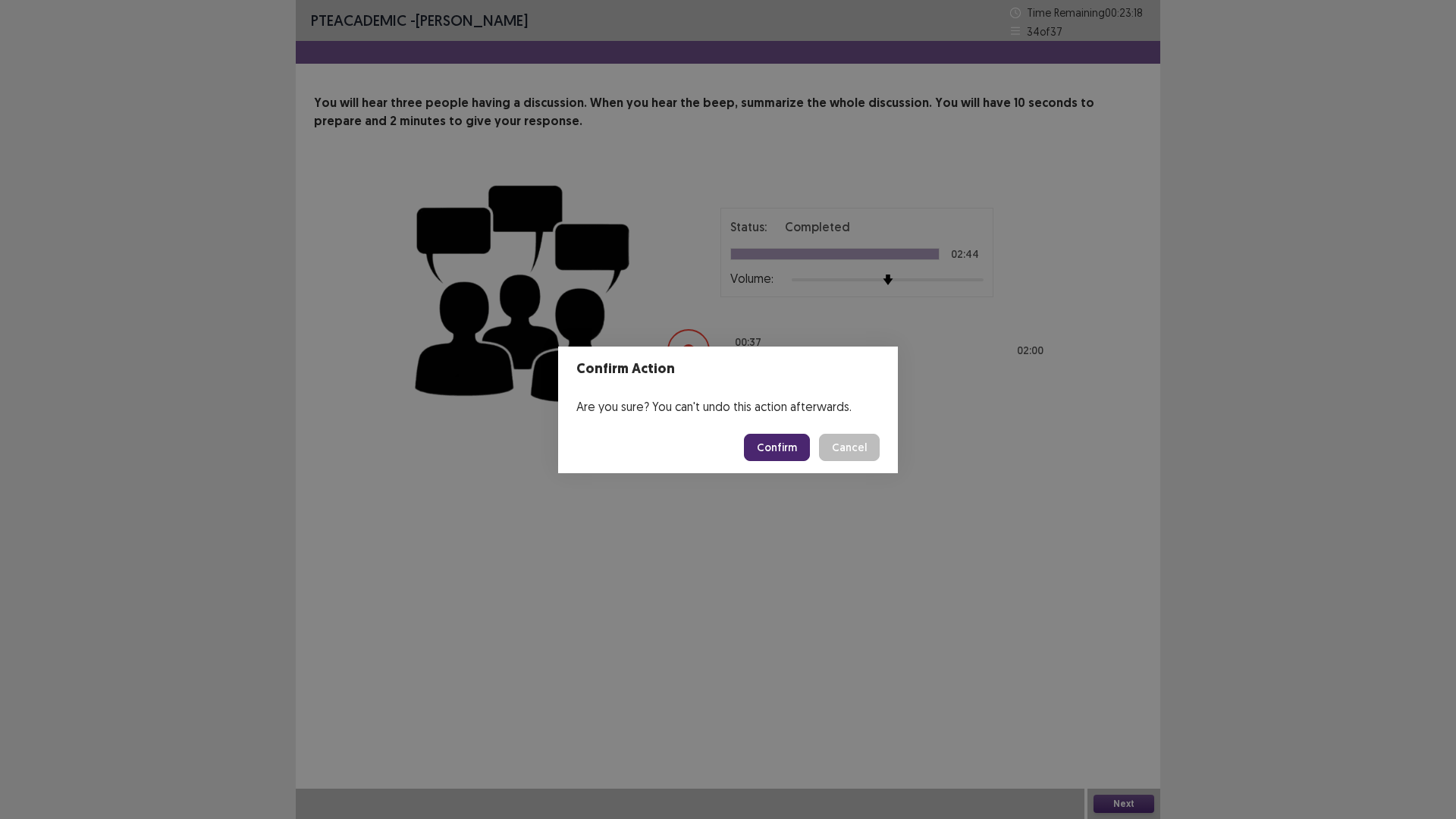
click at [777, 453] on button "Confirm" at bounding box center [776, 448] width 66 height 27
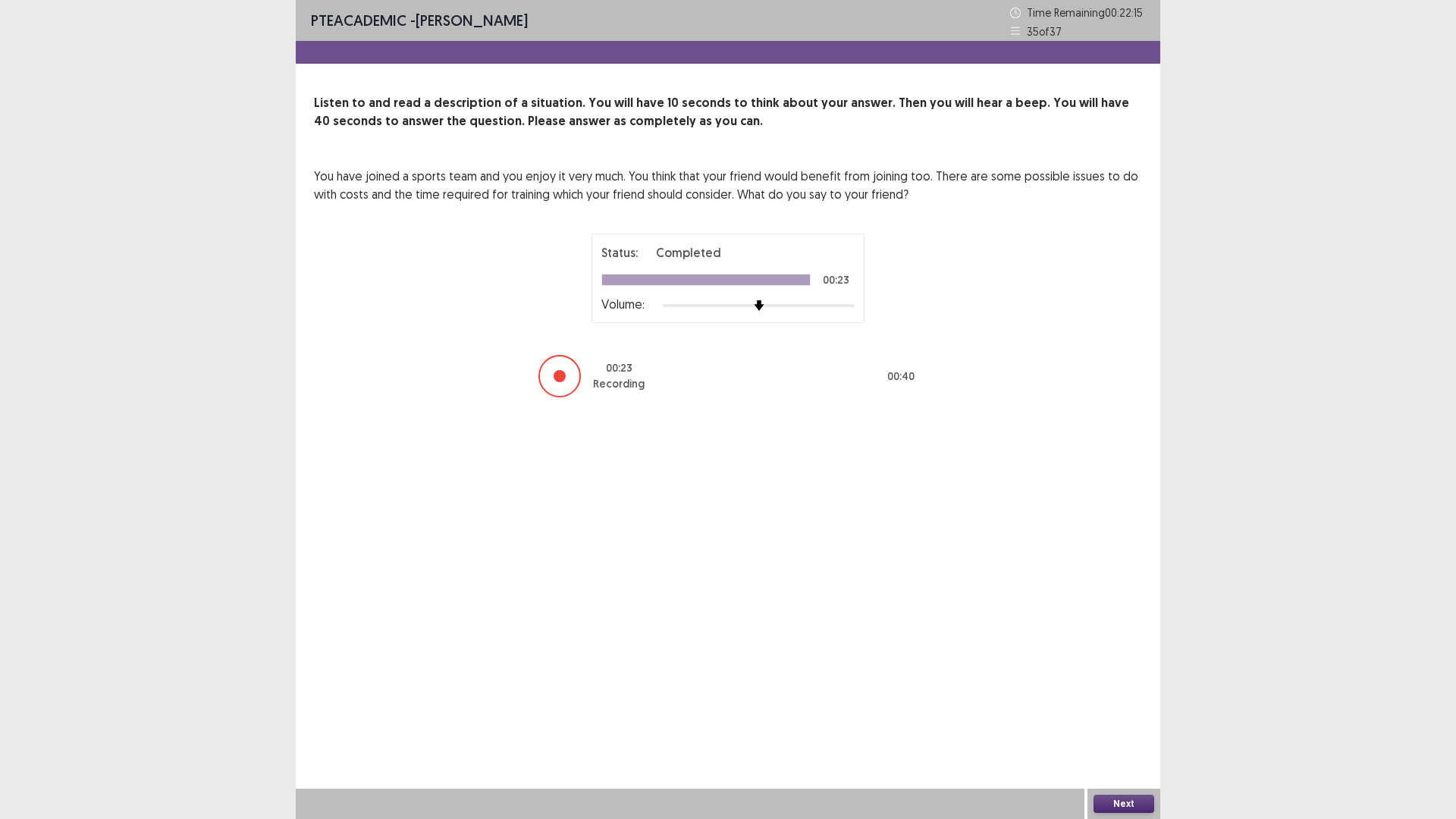
click at [1104, 716] on button "Next" at bounding box center [1124, 804] width 61 height 18
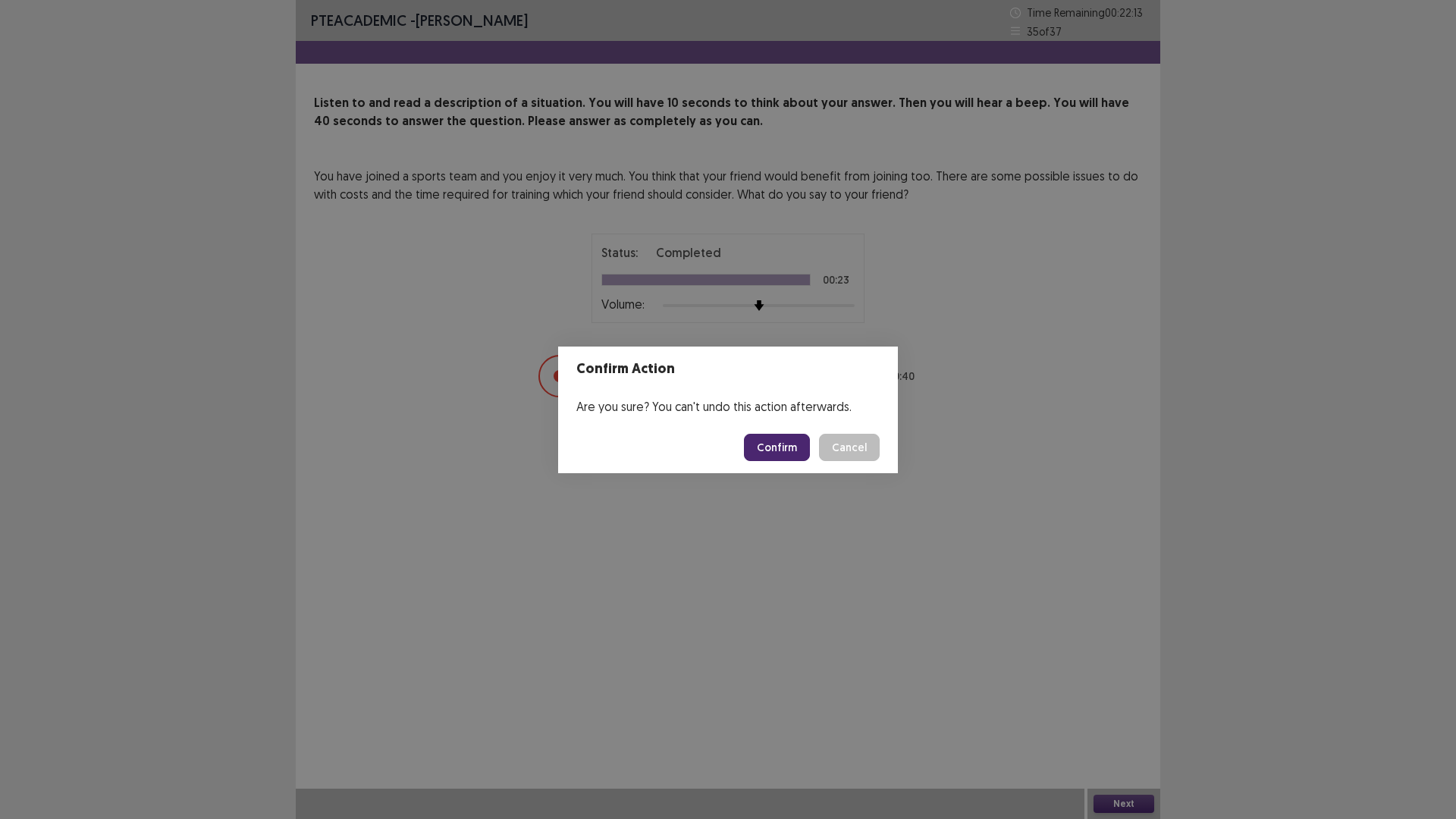
click at [780, 442] on button "Confirm" at bounding box center [776, 448] width 66 height 27
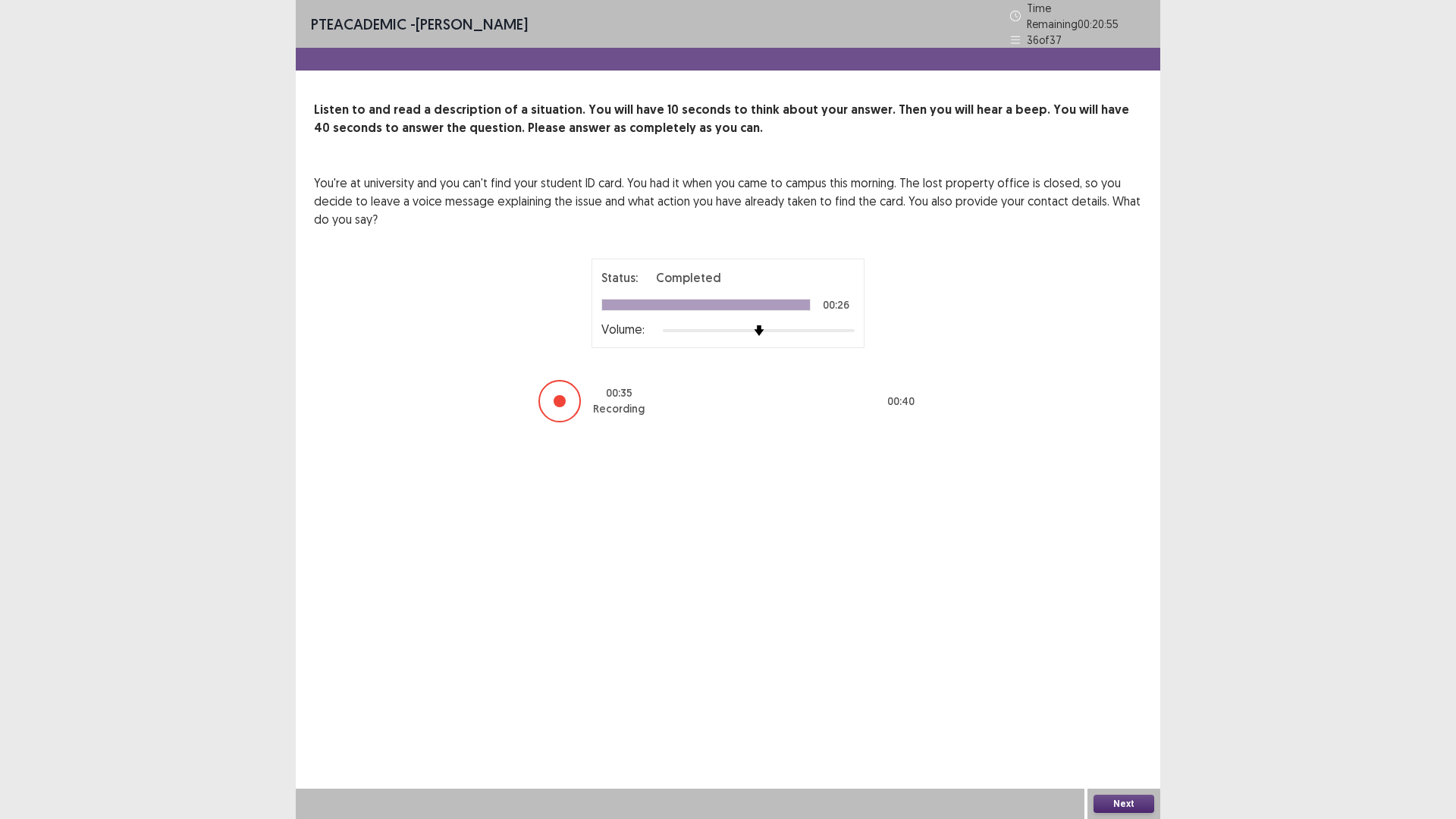
click at [1108, 716] on button "Next" at bounding box center [1124, 804] width 61 height 18
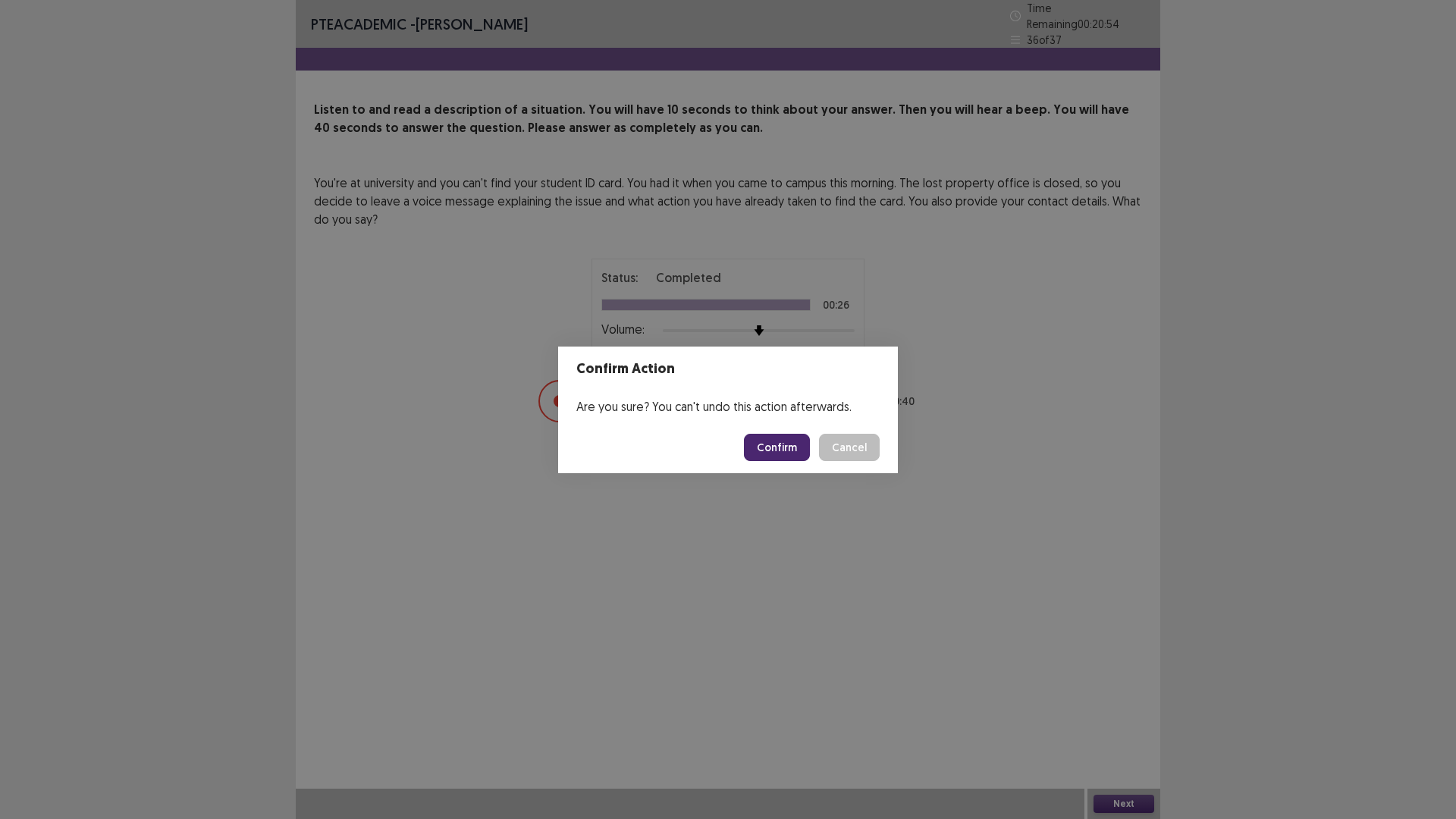
click at [798, 449] on button "Confirm" at bounding box center [776, 448] width 66 height 27
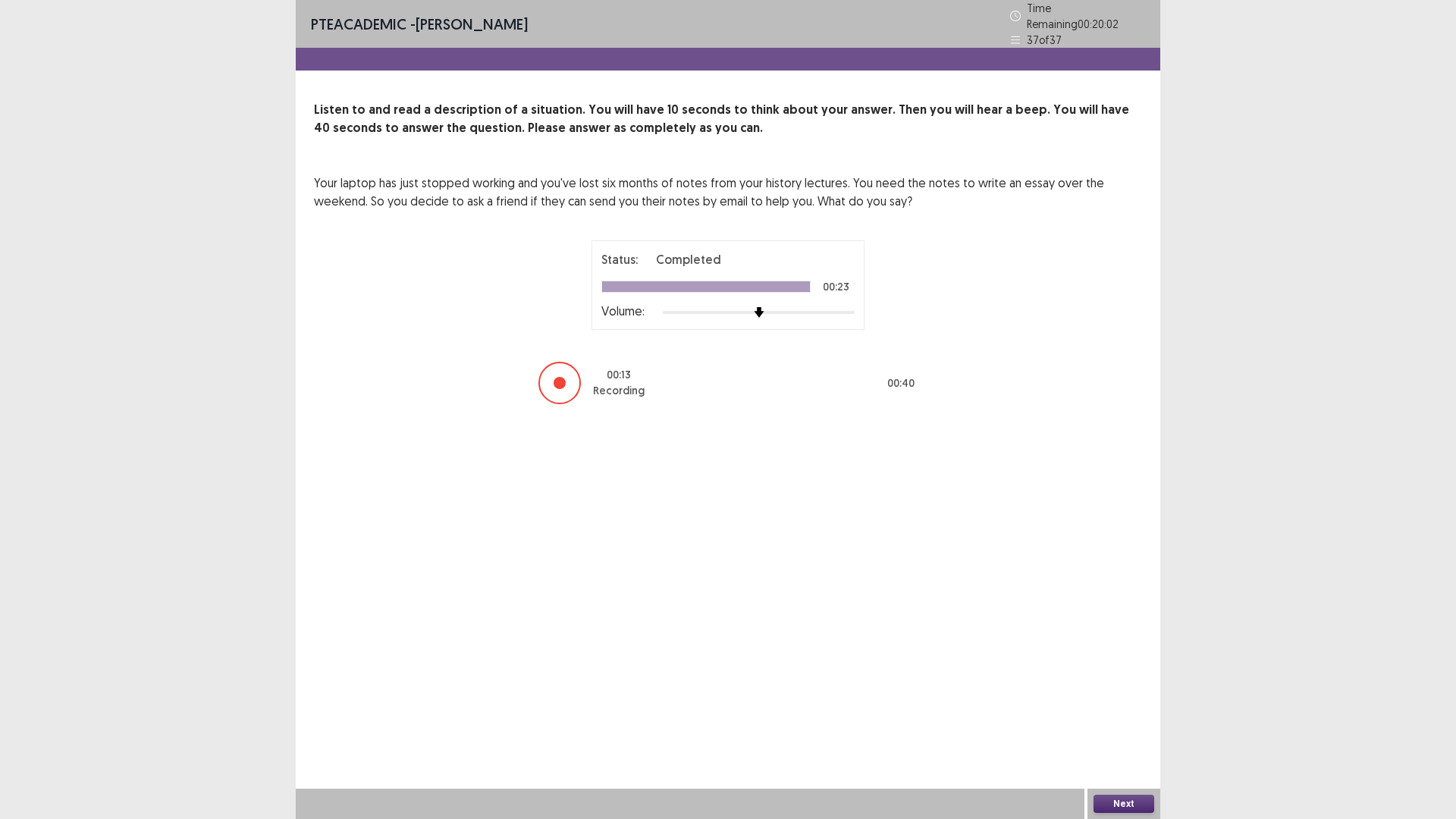
click at [1120, 716] on button "Next" at bounding box center [1124, 804] width 61 height 18
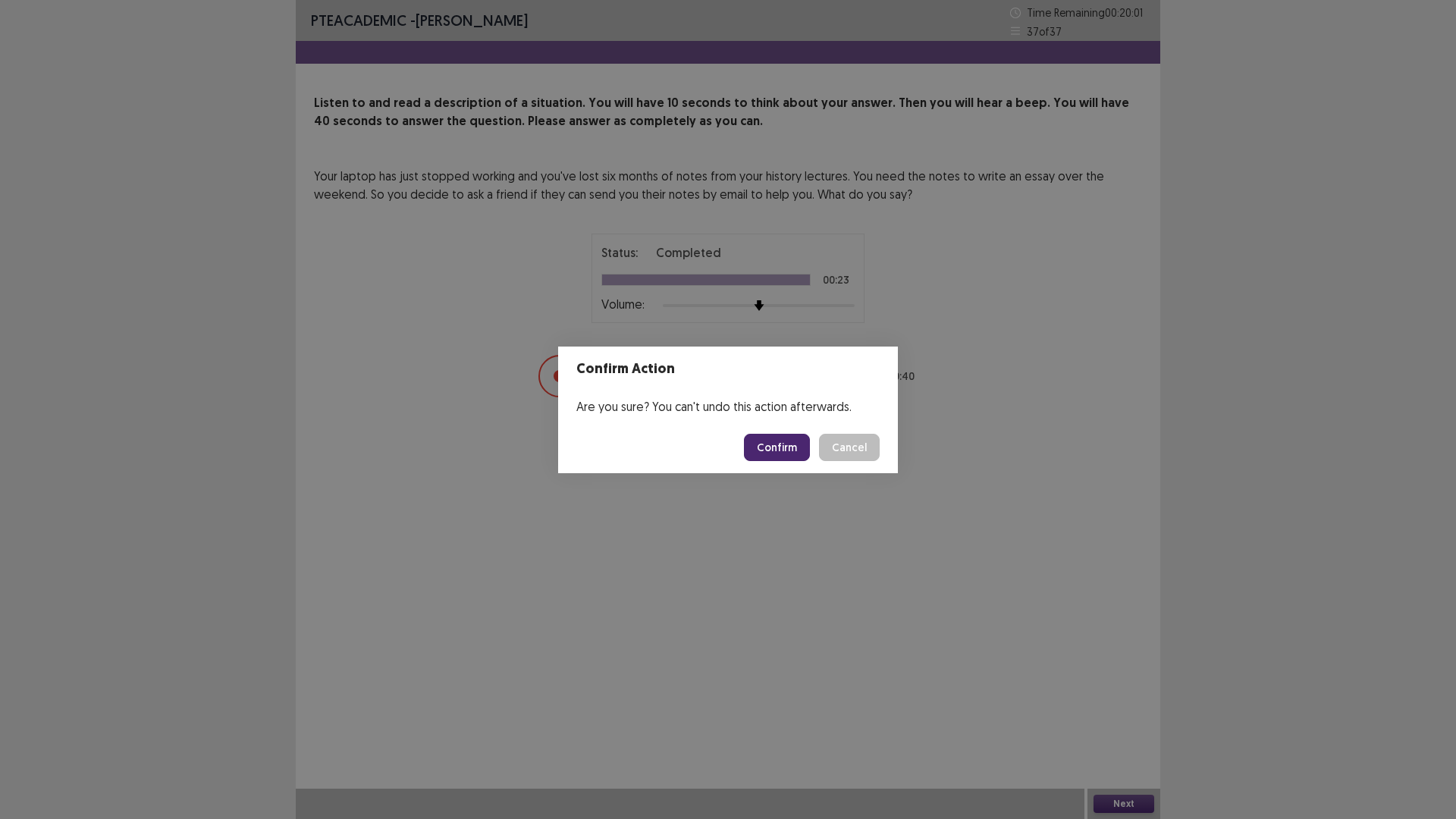
click at [779, 441] on button "Confirm" at bounding box center [776, 448] width 66 height 27
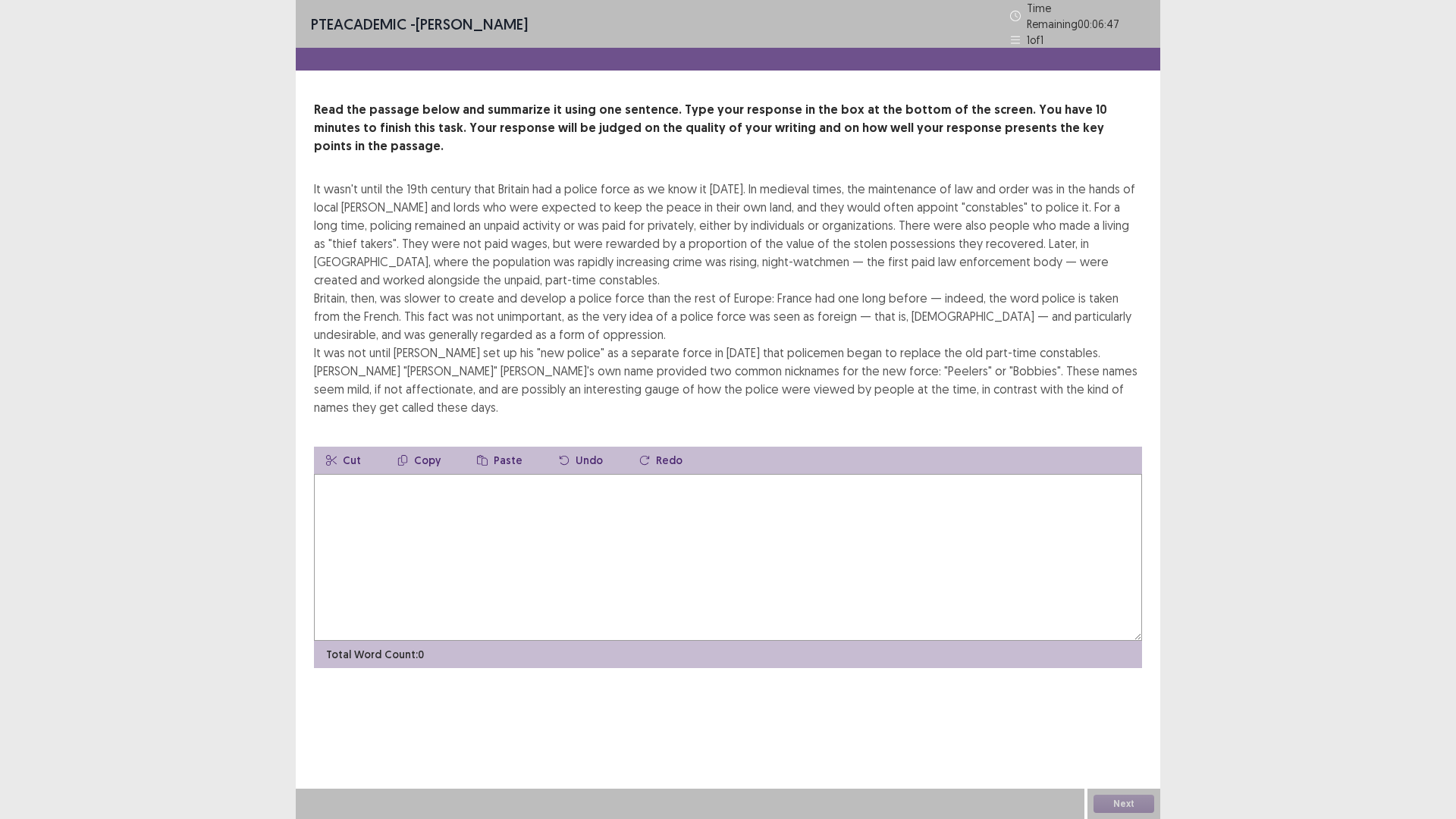
click at [775, 476] on textarea at bounding box center [728, 557] width 828 height 167
type textarea "*"
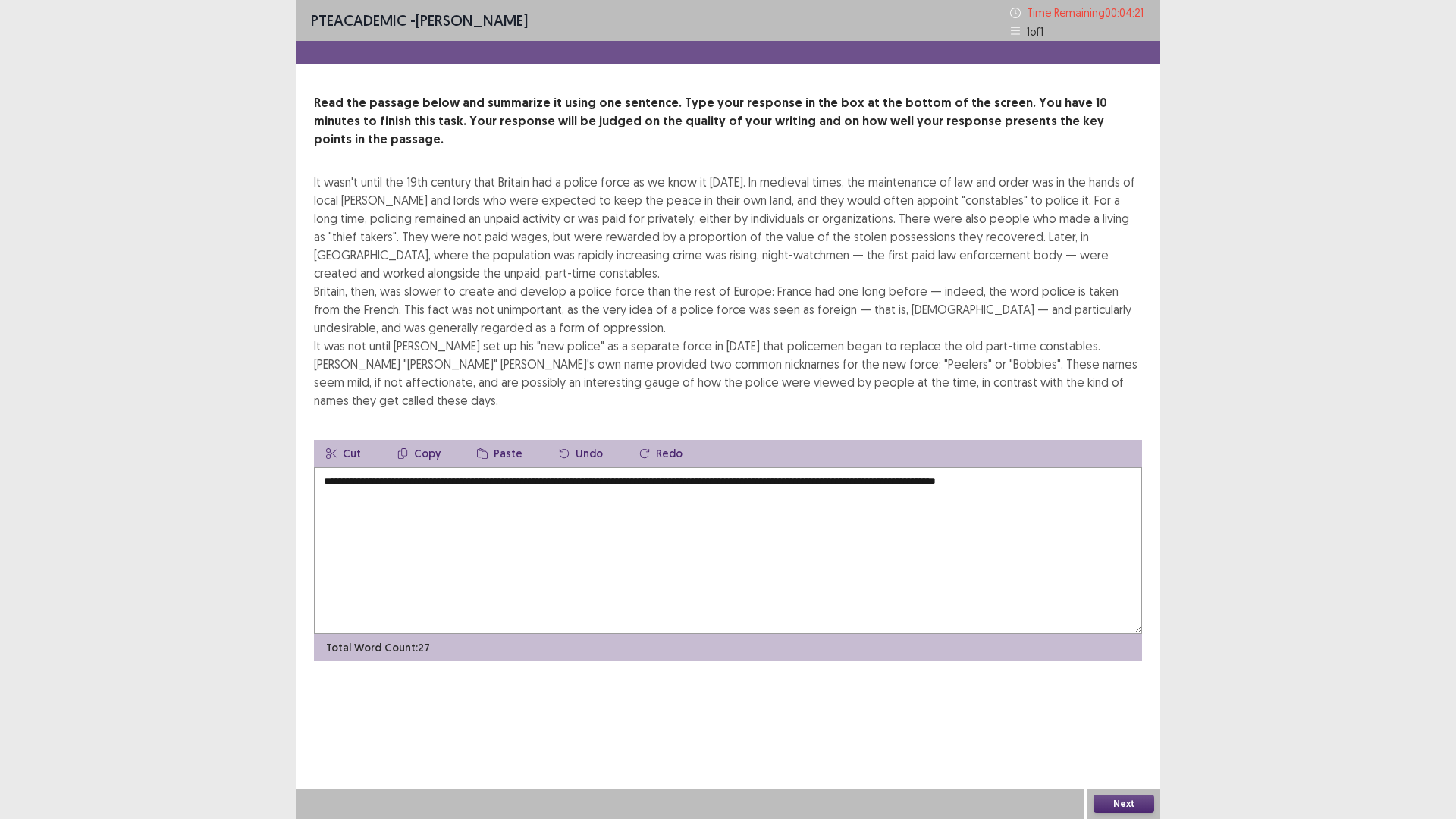
type textarea "**********"
click at [1121, 716] on button "Next" at bounding box center [1124, 804] width 61 height 18
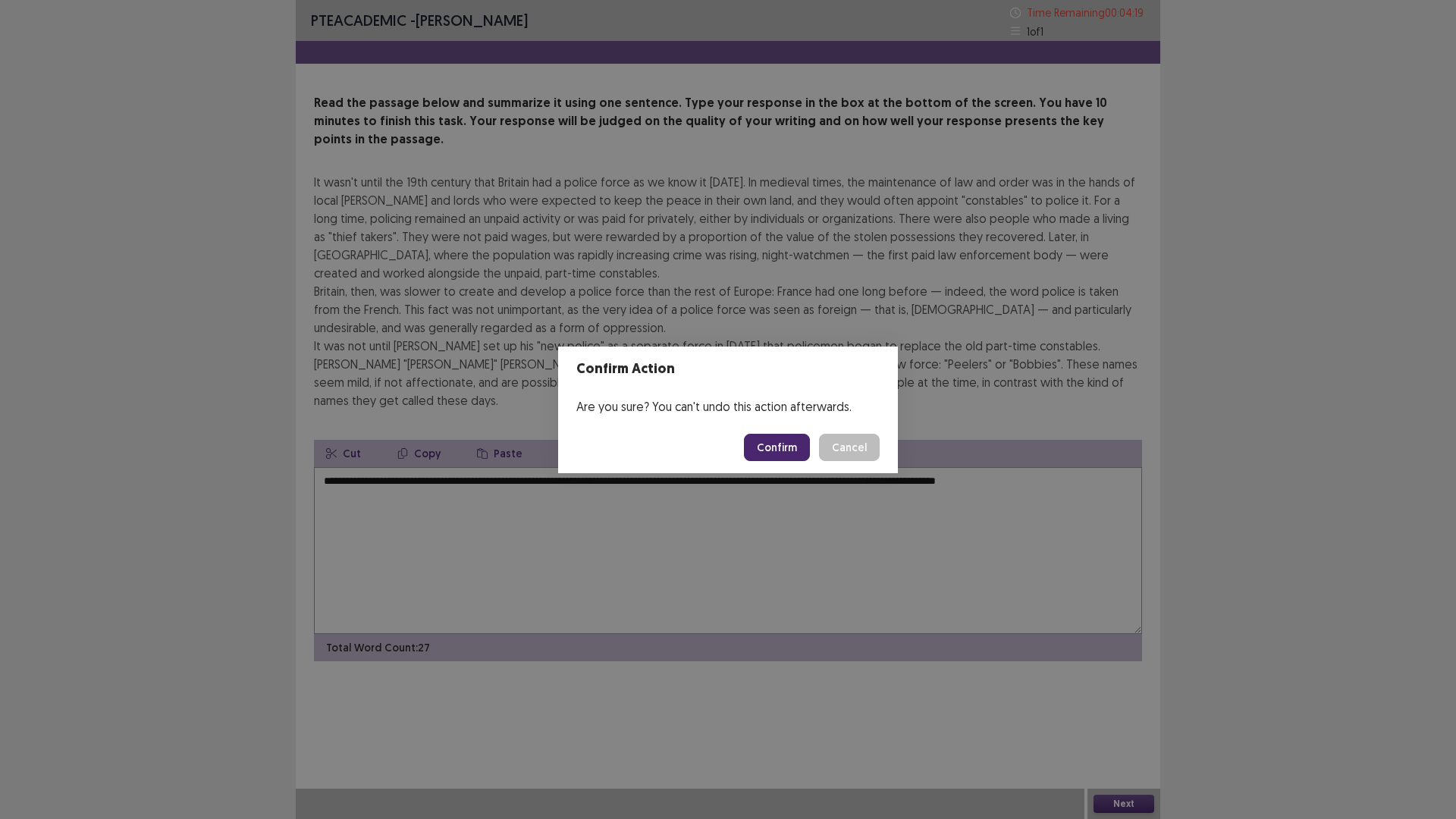
click at [790, 448] on button "Confirm" at bounding box center [776, 448] width 66 height 27
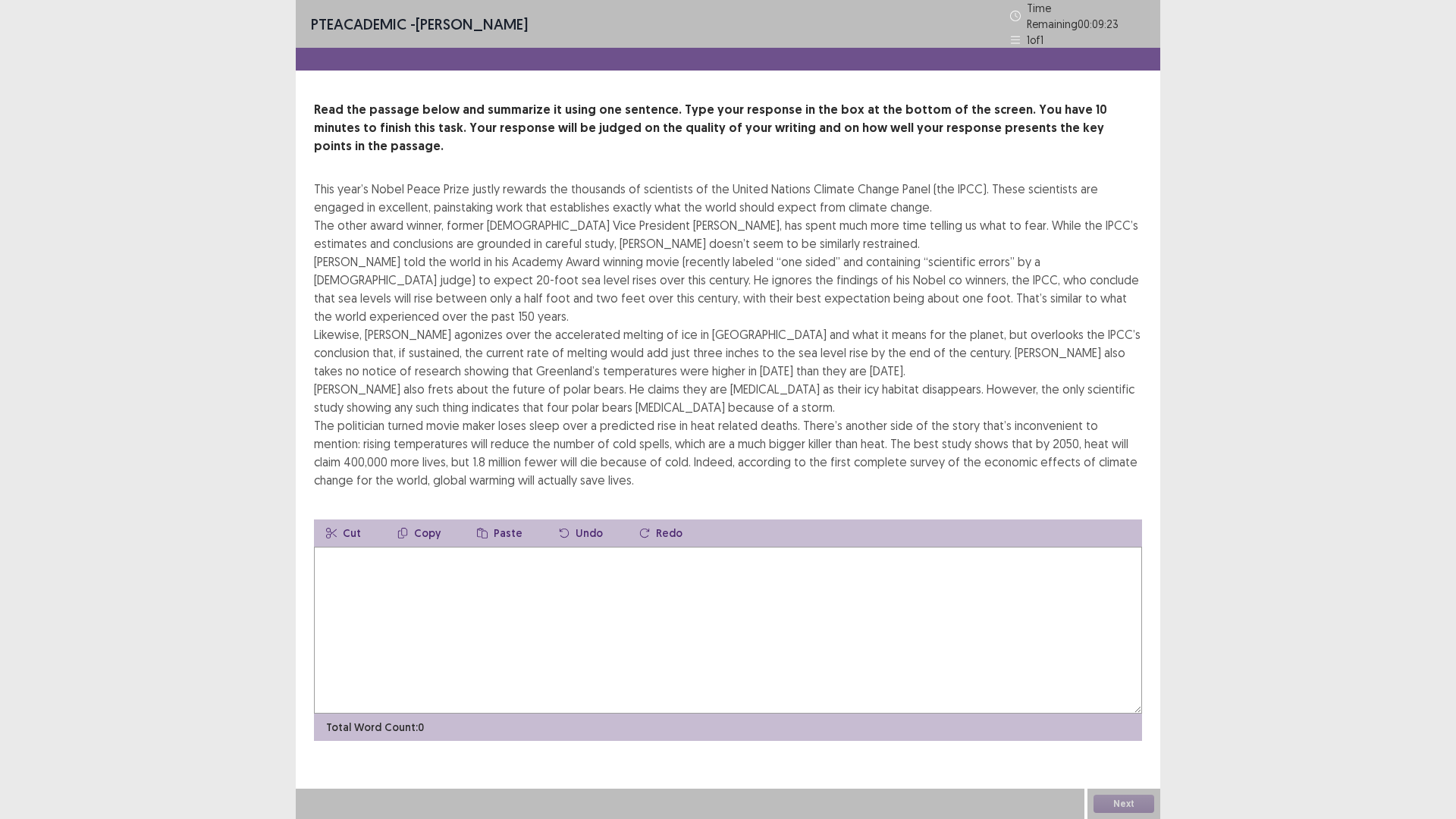
click at [436, 547] on textarea at bounding box center [728, 629] width 828 height 167
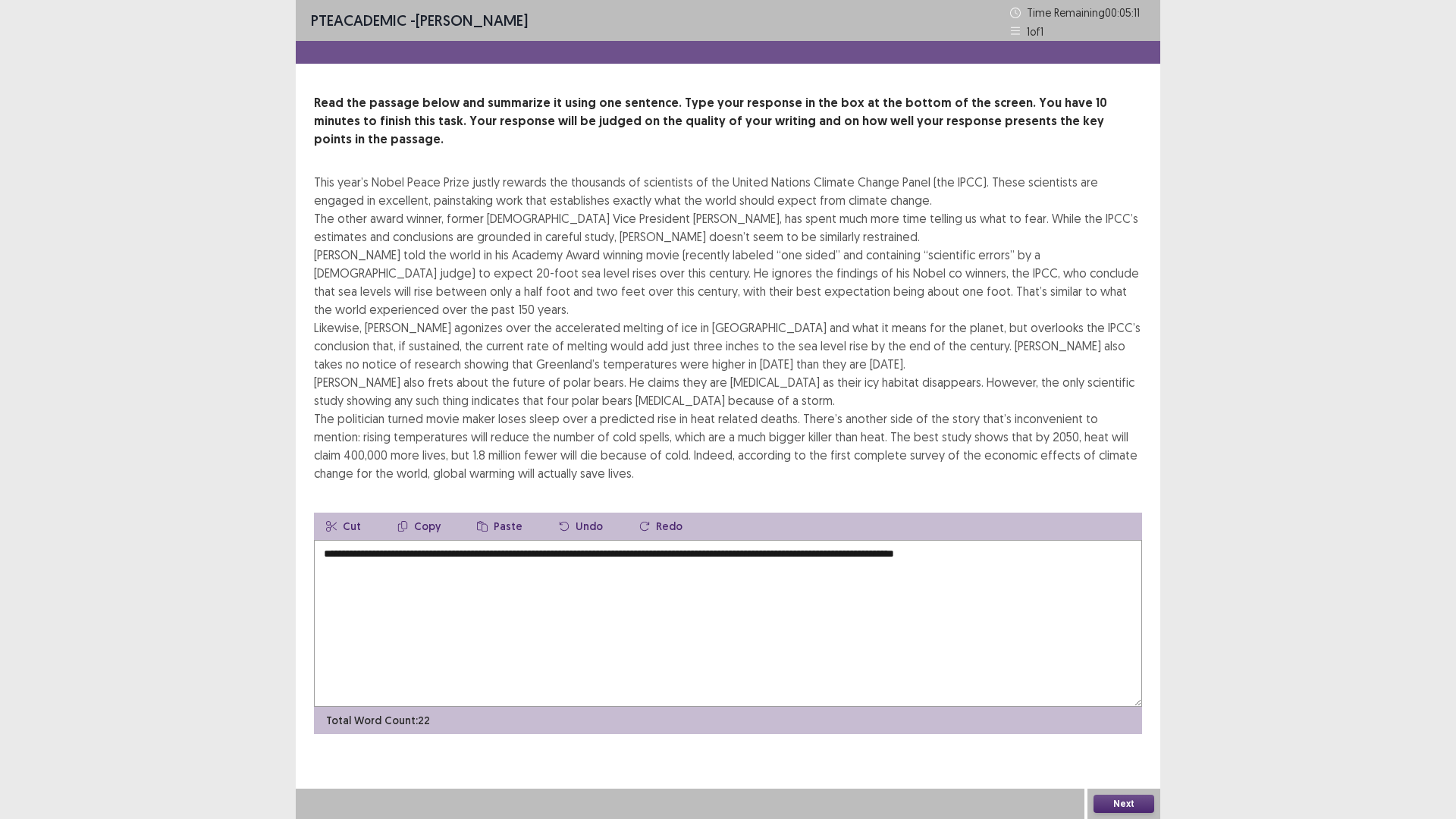
click at [1065, 540] on textarea "**********" at bounding box center [728, 623] width 828 height 167
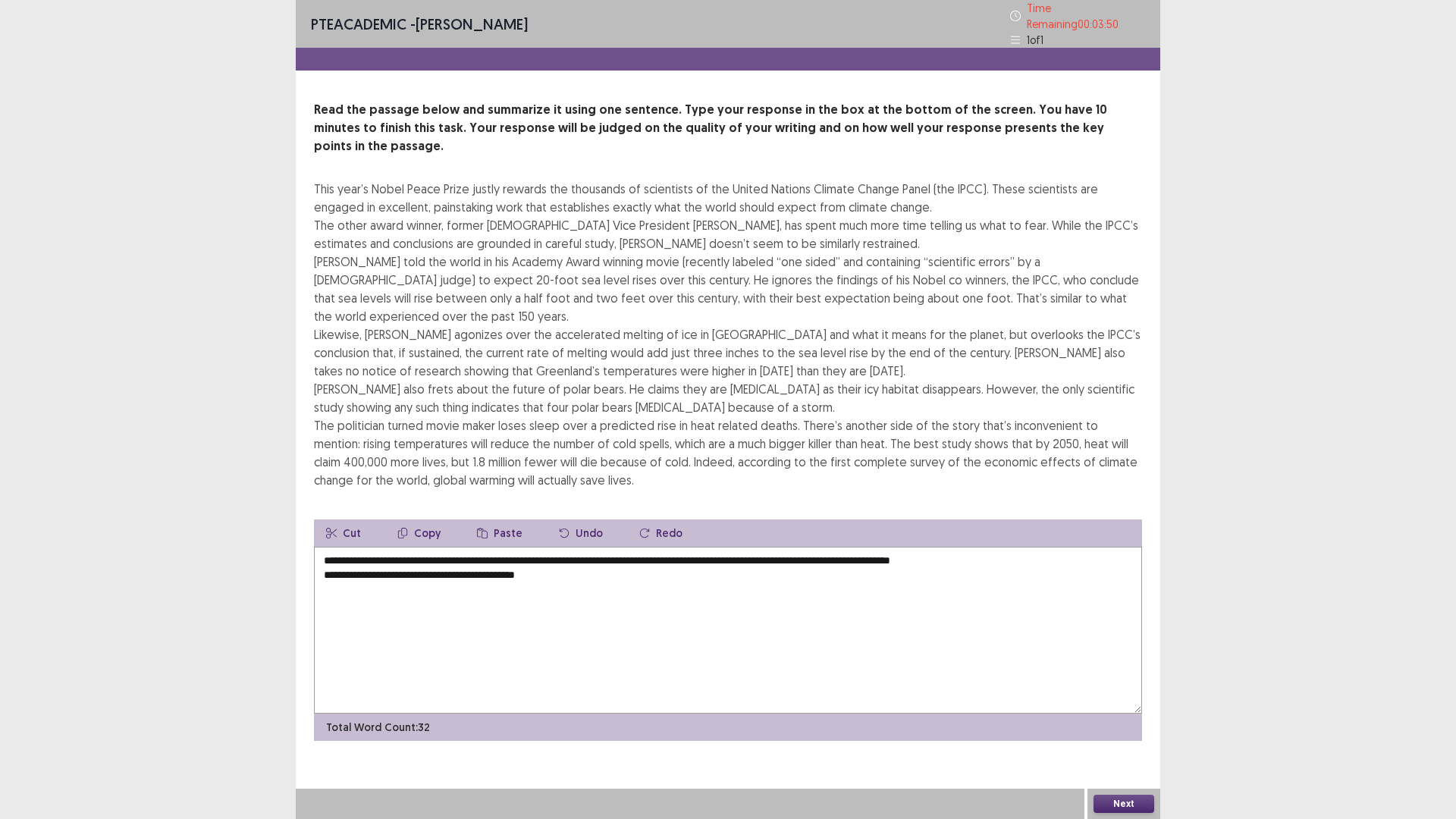
type textarea "**********"
click at [1131, 716] on button "Next" at bounding box center [1124, 804] width 61 height 18
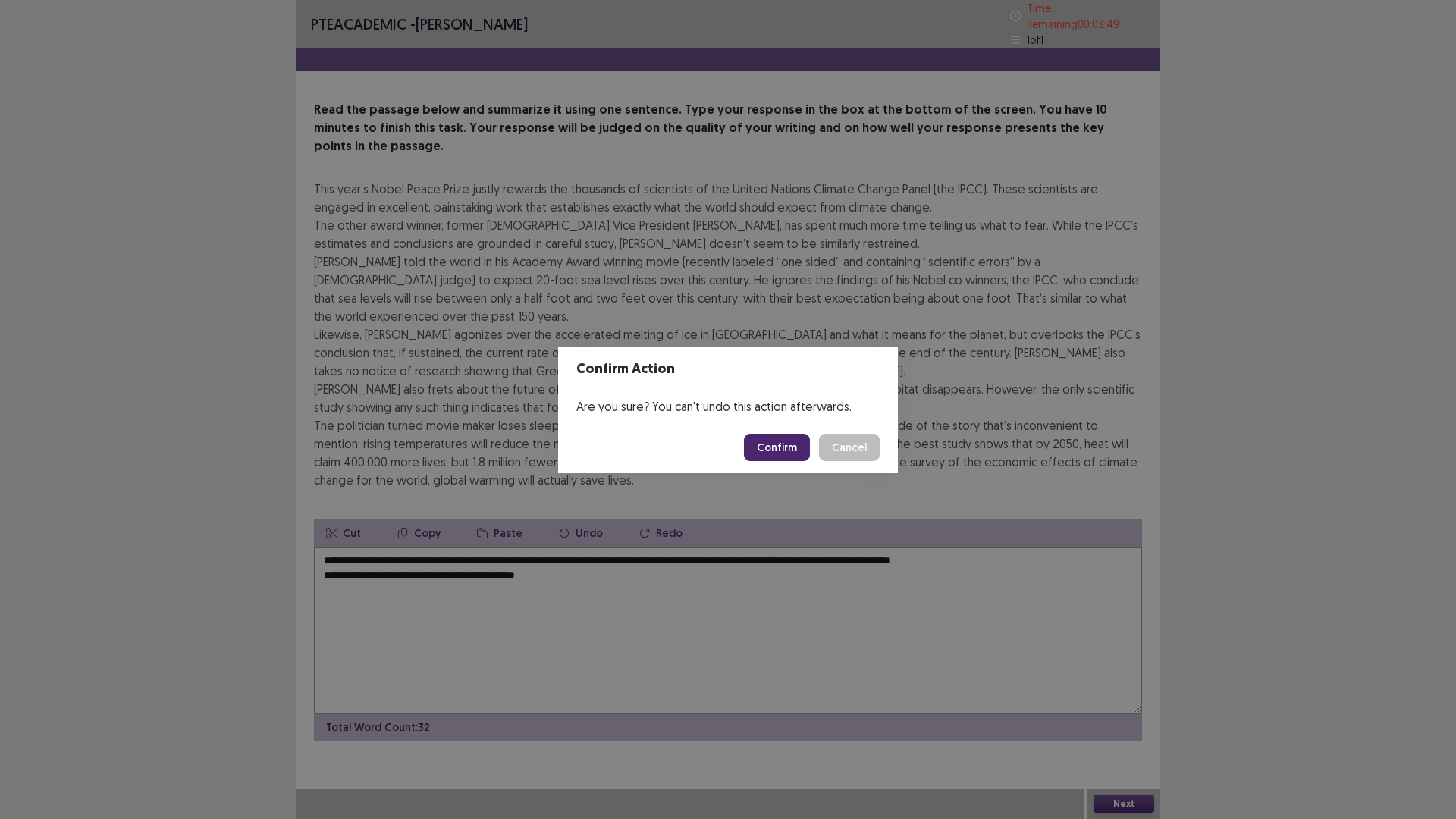
click at [782, 449] on button "Confirm" at bounding box center [776, 448] width 66 height 27
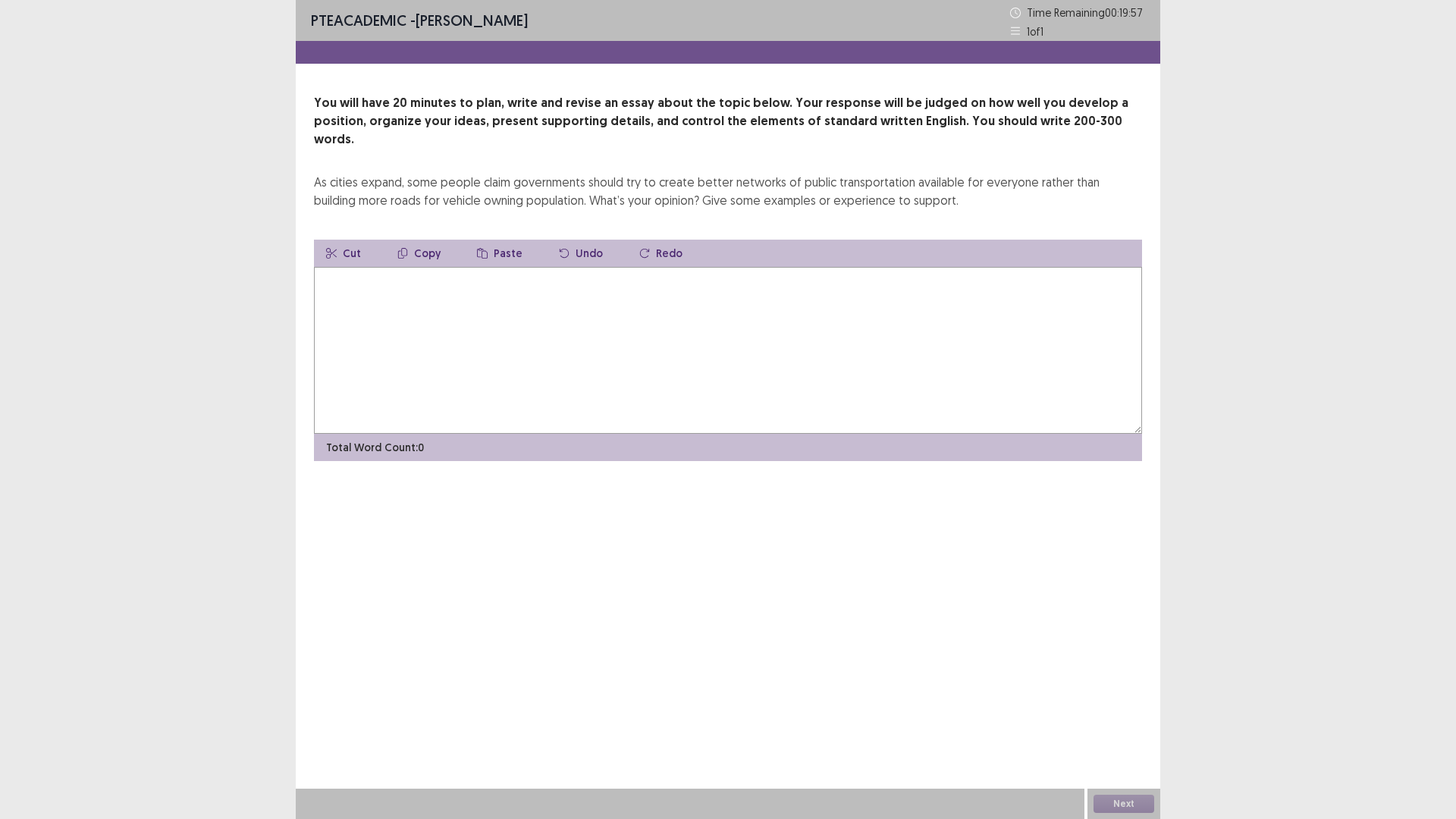
click at [462, 300] on textarea at bounding box center [728, 350] width 828 height 167
type textarea "*"
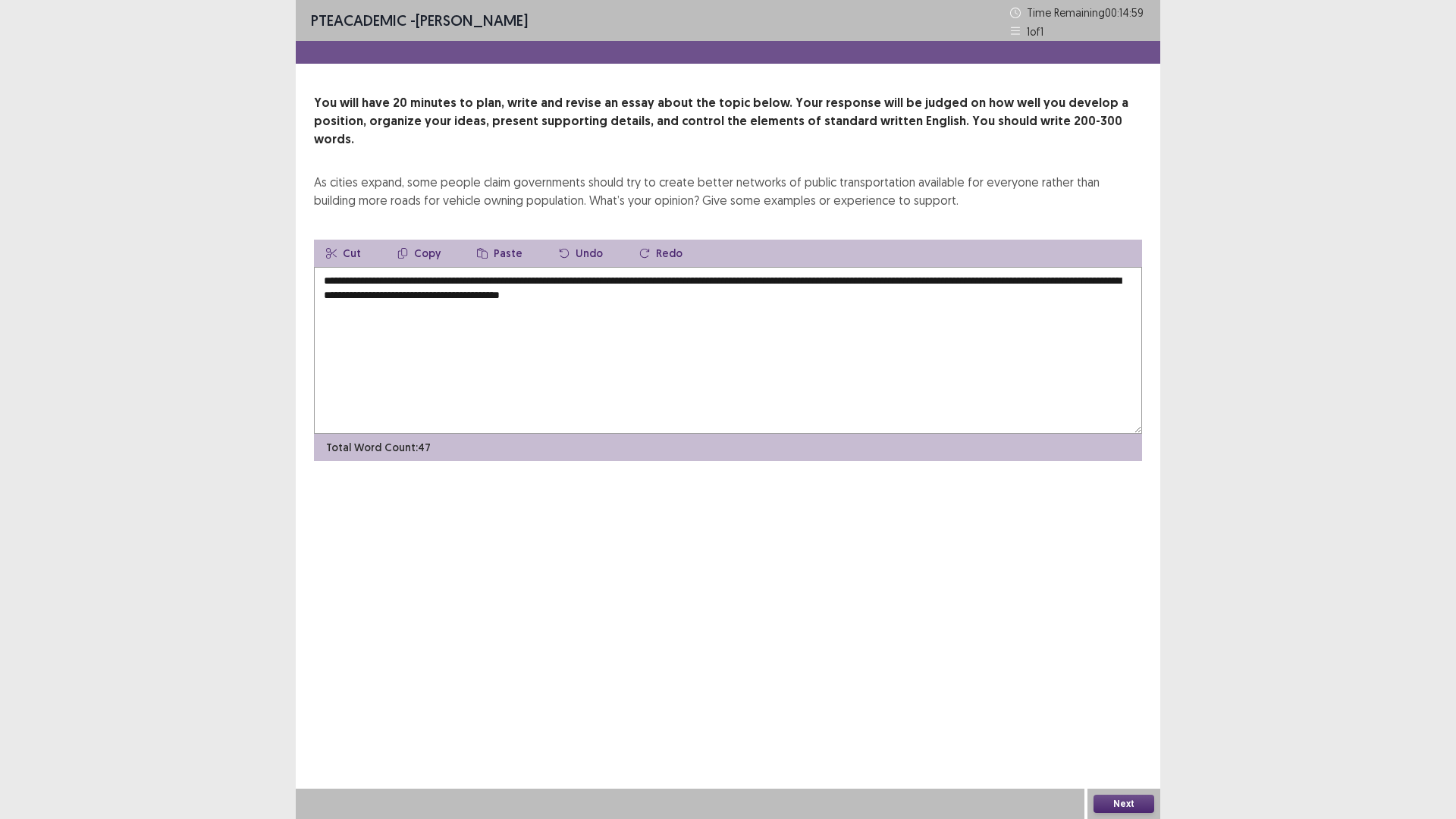
click at [659, 274] on textarea "**********" at bounding box center [728, 350] width 828 height 167
click at [688, 277] on textarea "**********" at bounding box center [728, 350] width 828 height 167
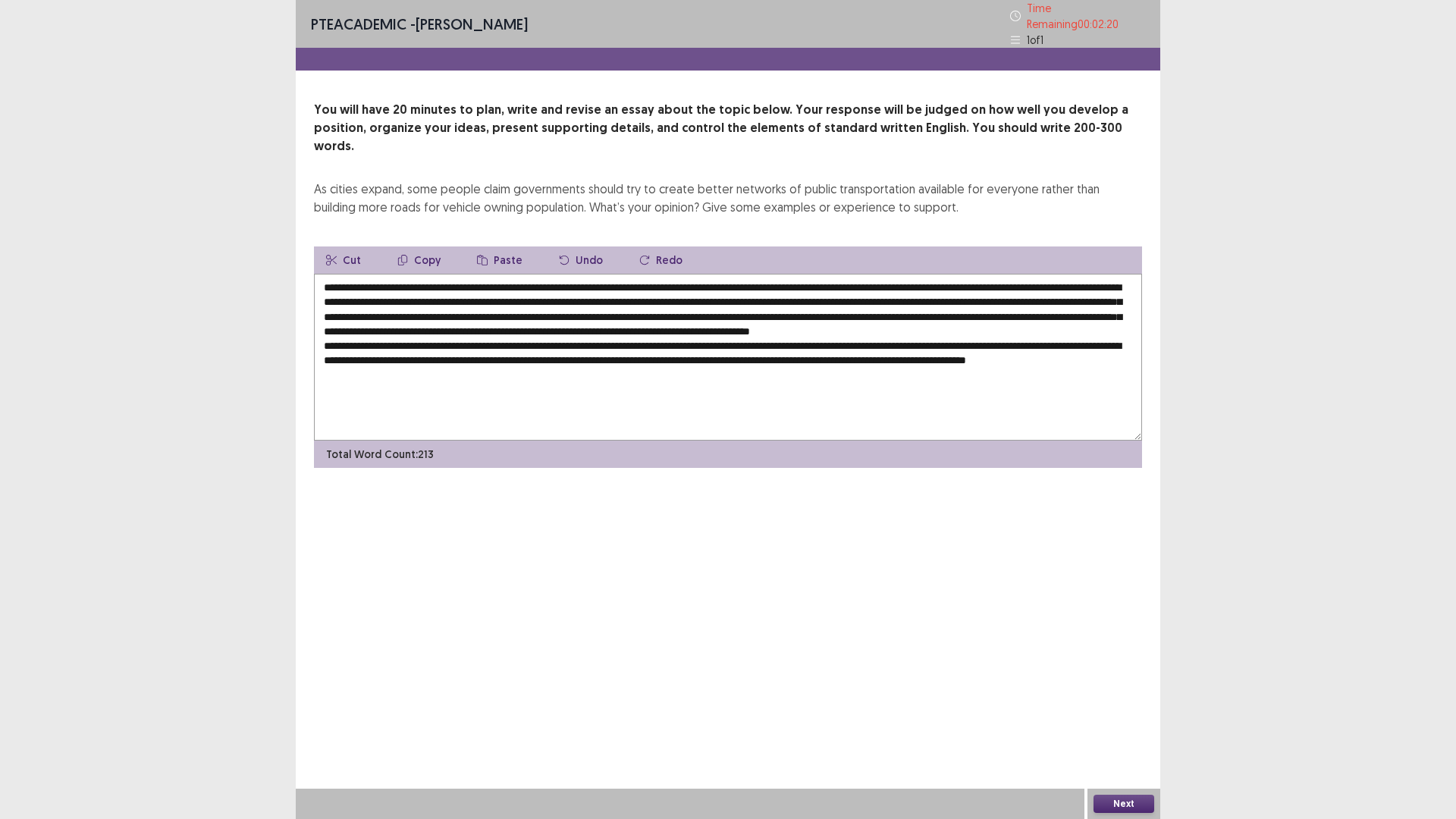
type textarea "**********"
click at [1131, 716] on button "Next" at bounding box center [1124, 804] width 61 height 18
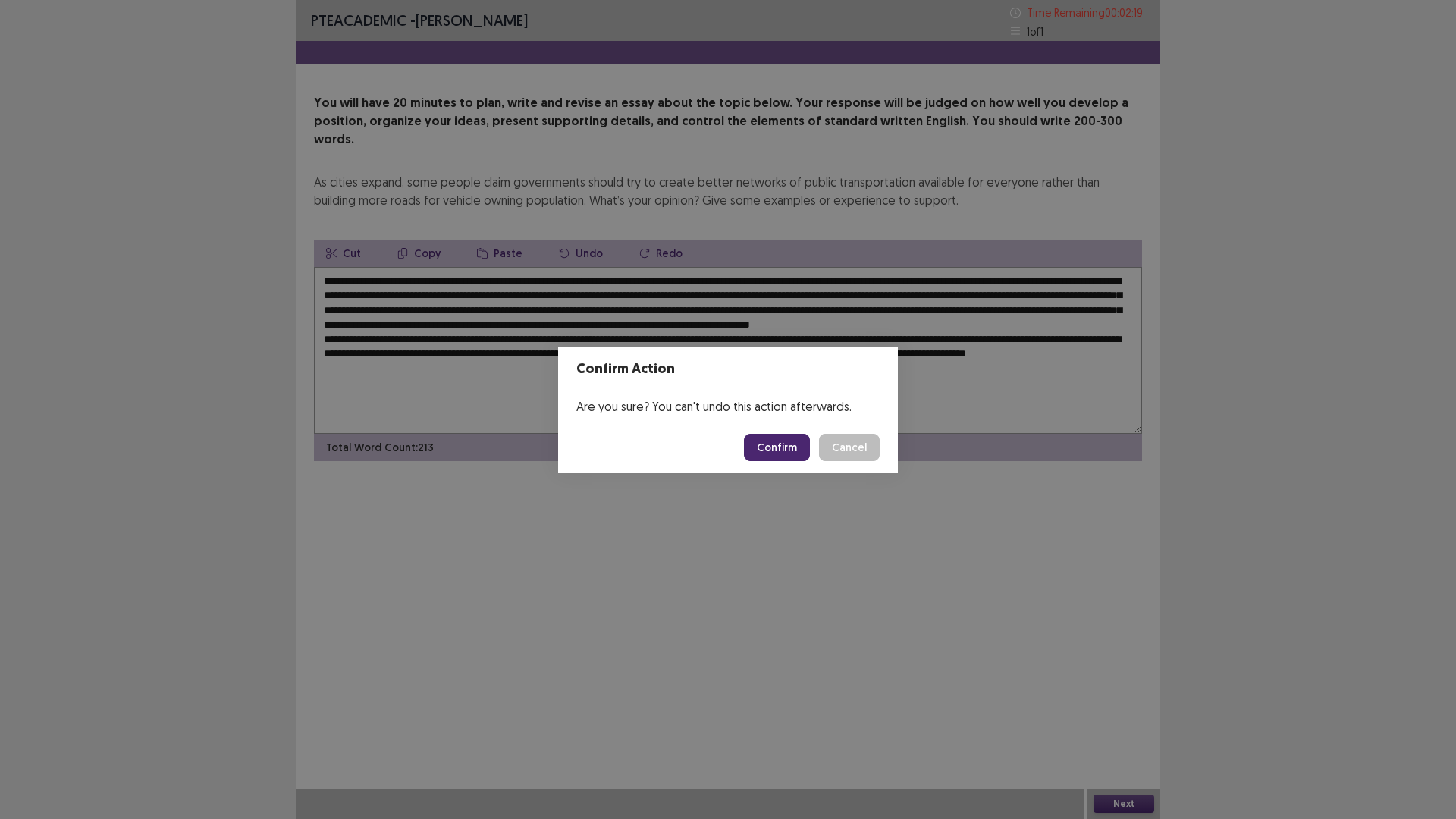
click at [780, 445] on button "Confirm" at bounding box center [776, 448] width 66 height 27
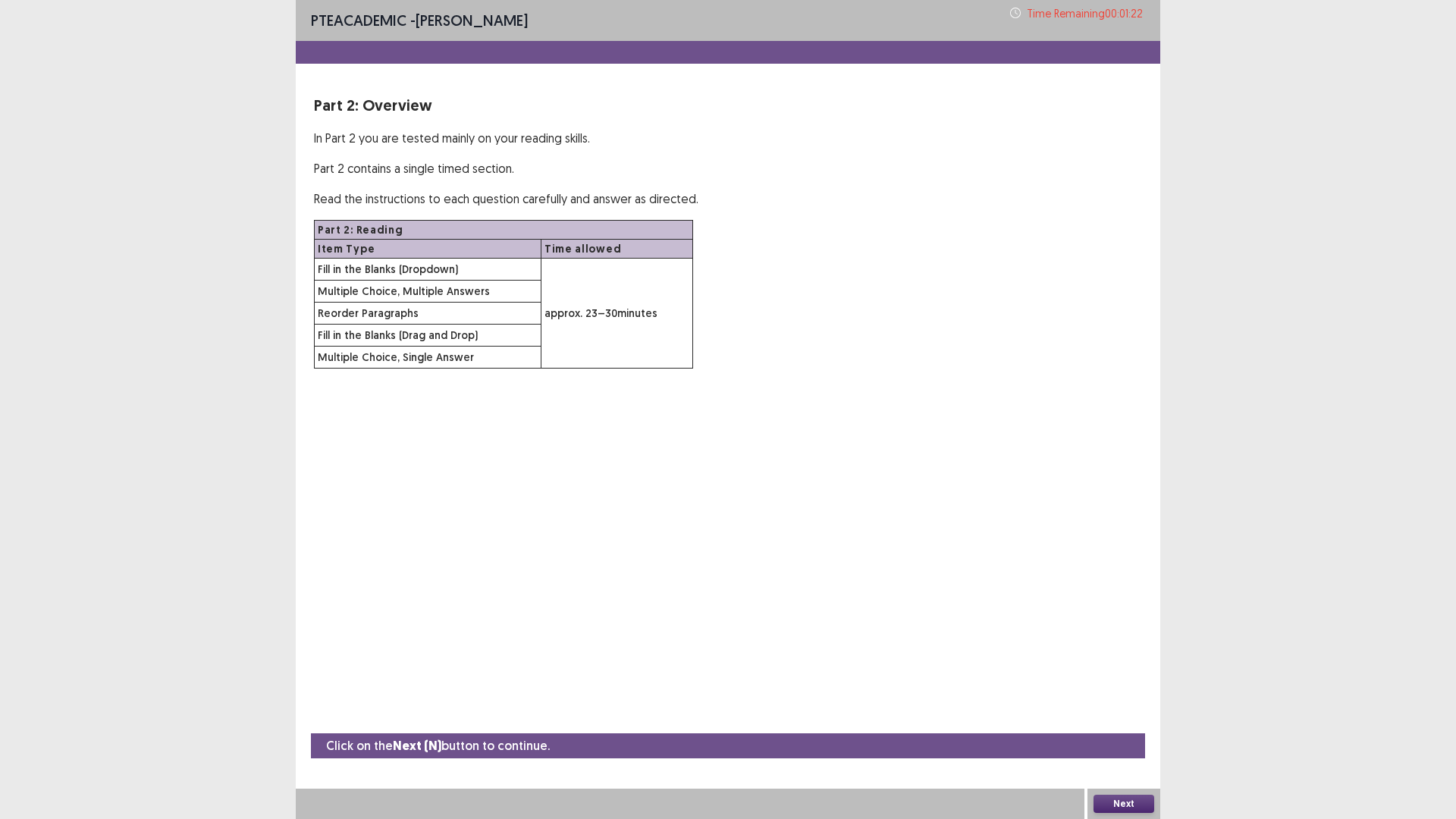
click at [1119, 716] on button "Next" at bounding box center [1124, 804] width 61 height 18
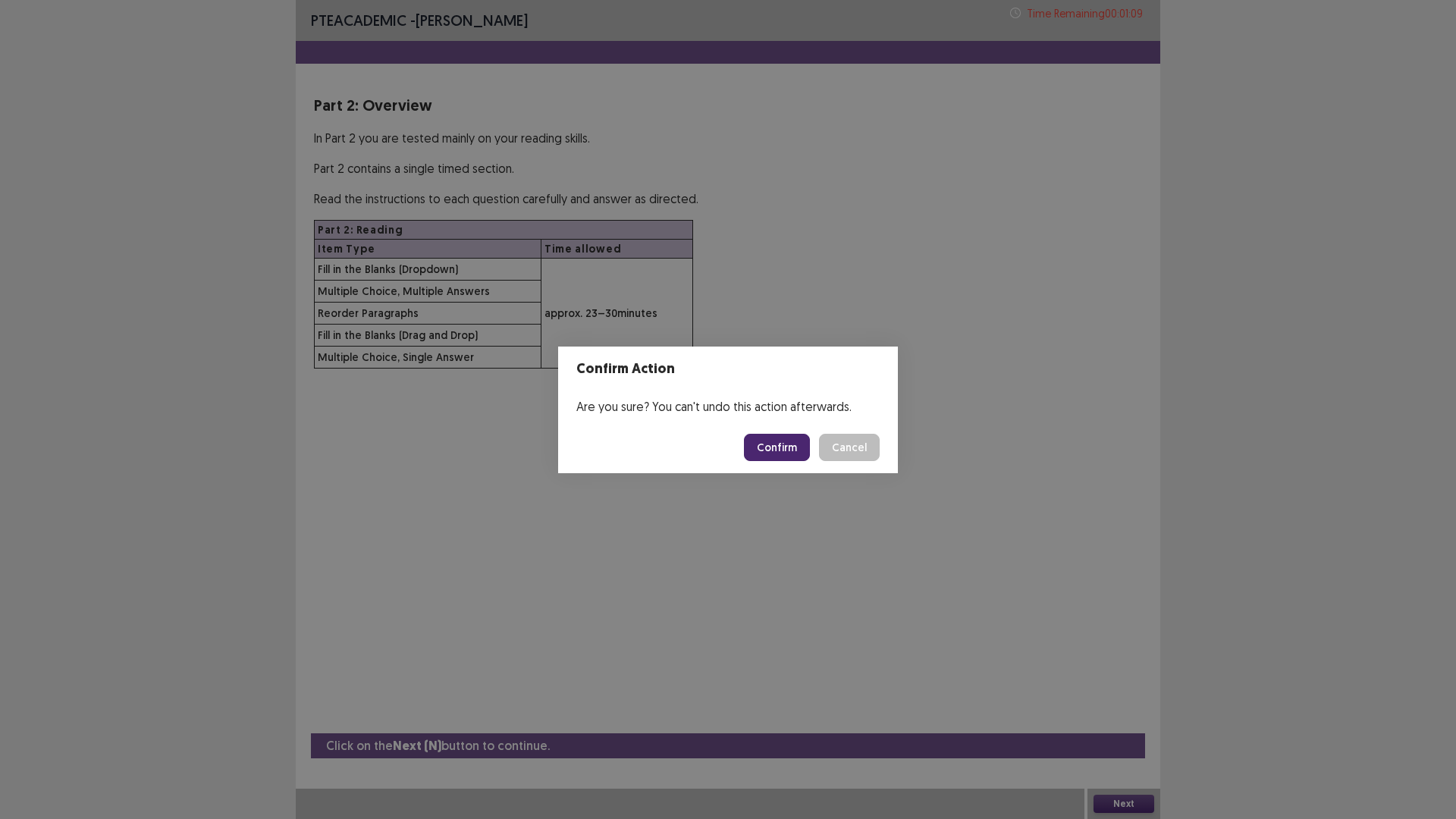
click at [767, 448] on button "Confirm" at bounding box center [776, 448] width 66 height 27
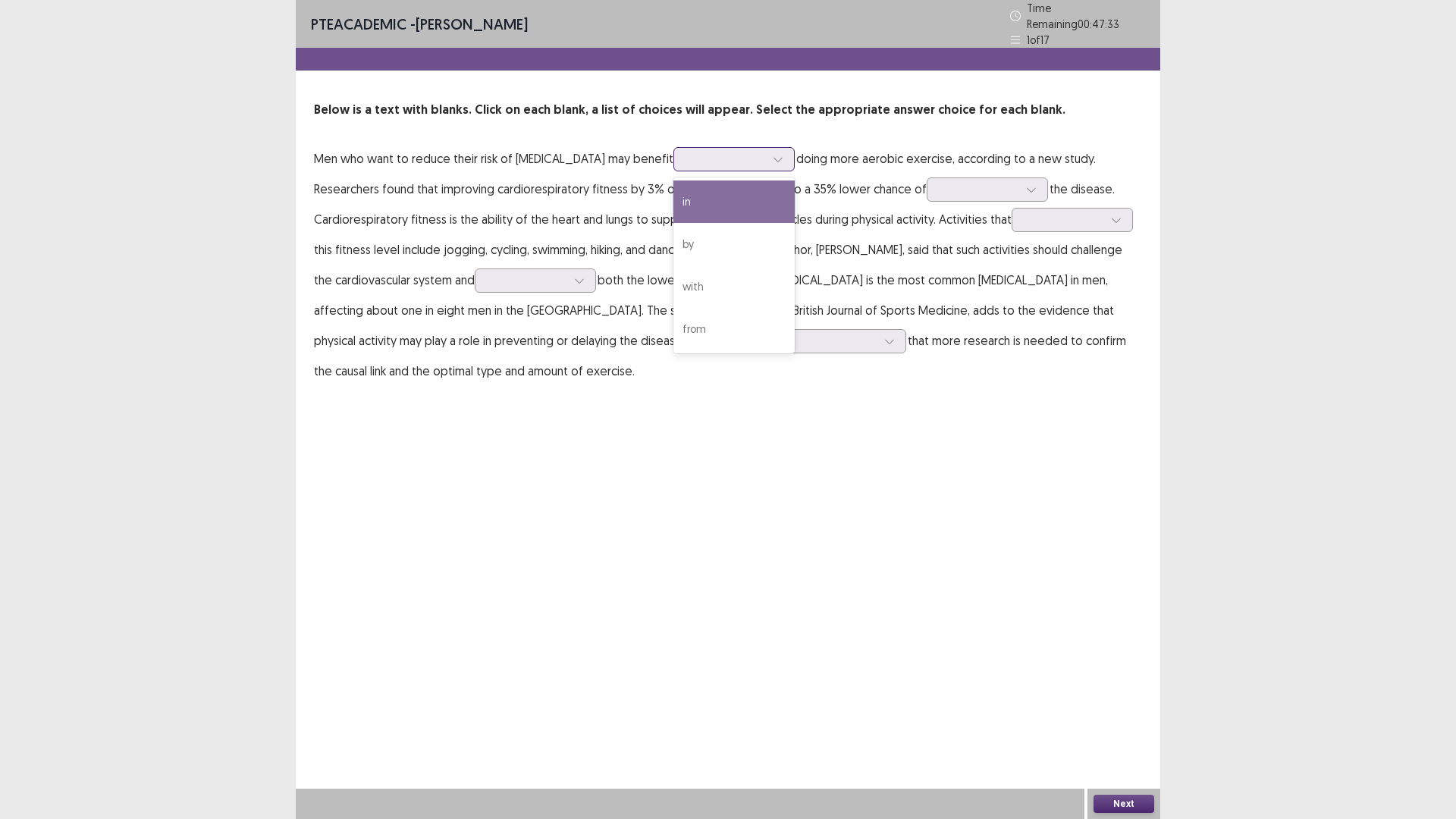
click at [773, 154] on icon at bounding box center [778, 159] width 10 height 10
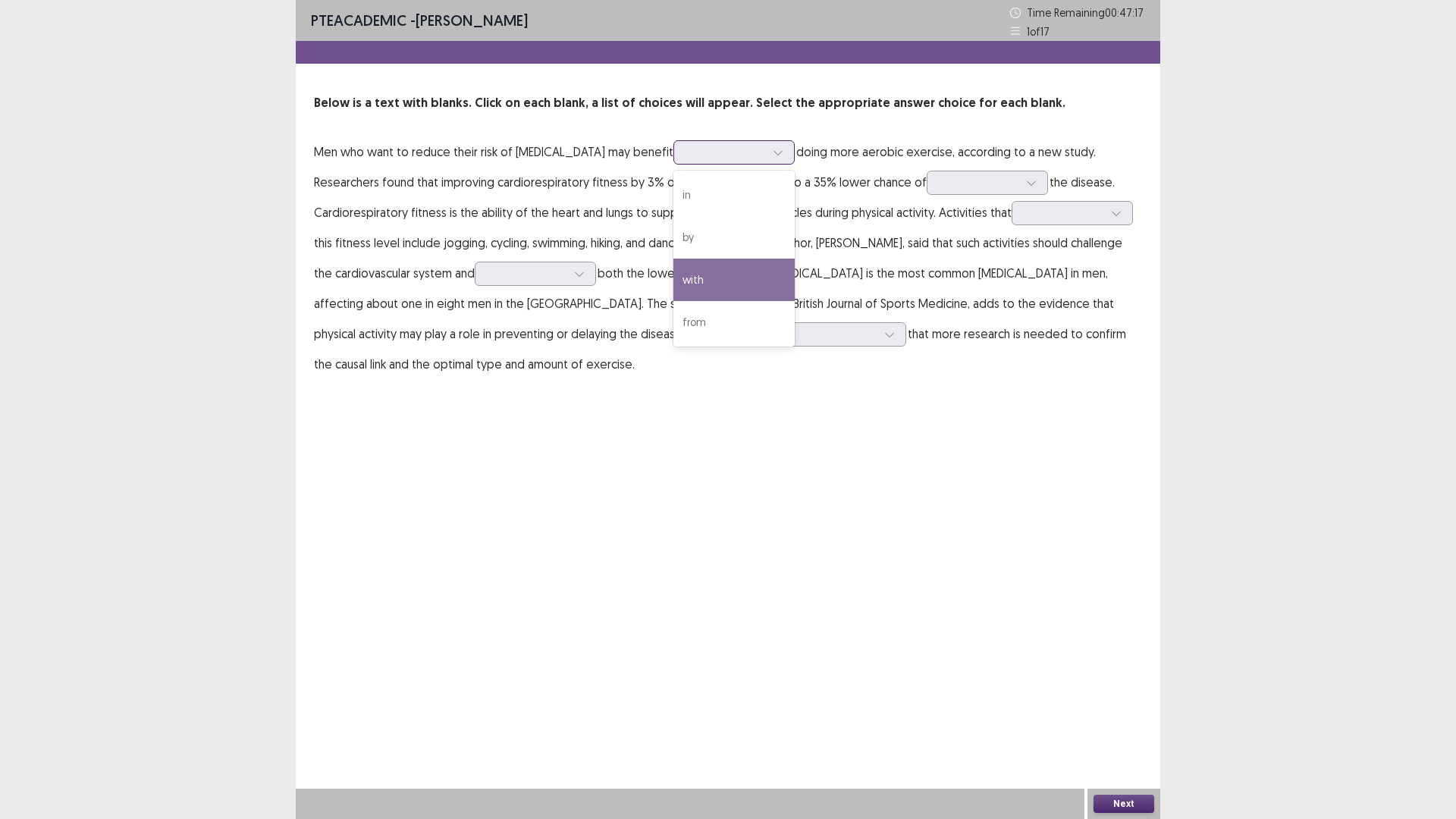
click at [700, 271] on div "with" at bounding box center [734, 280] width 121 height 43
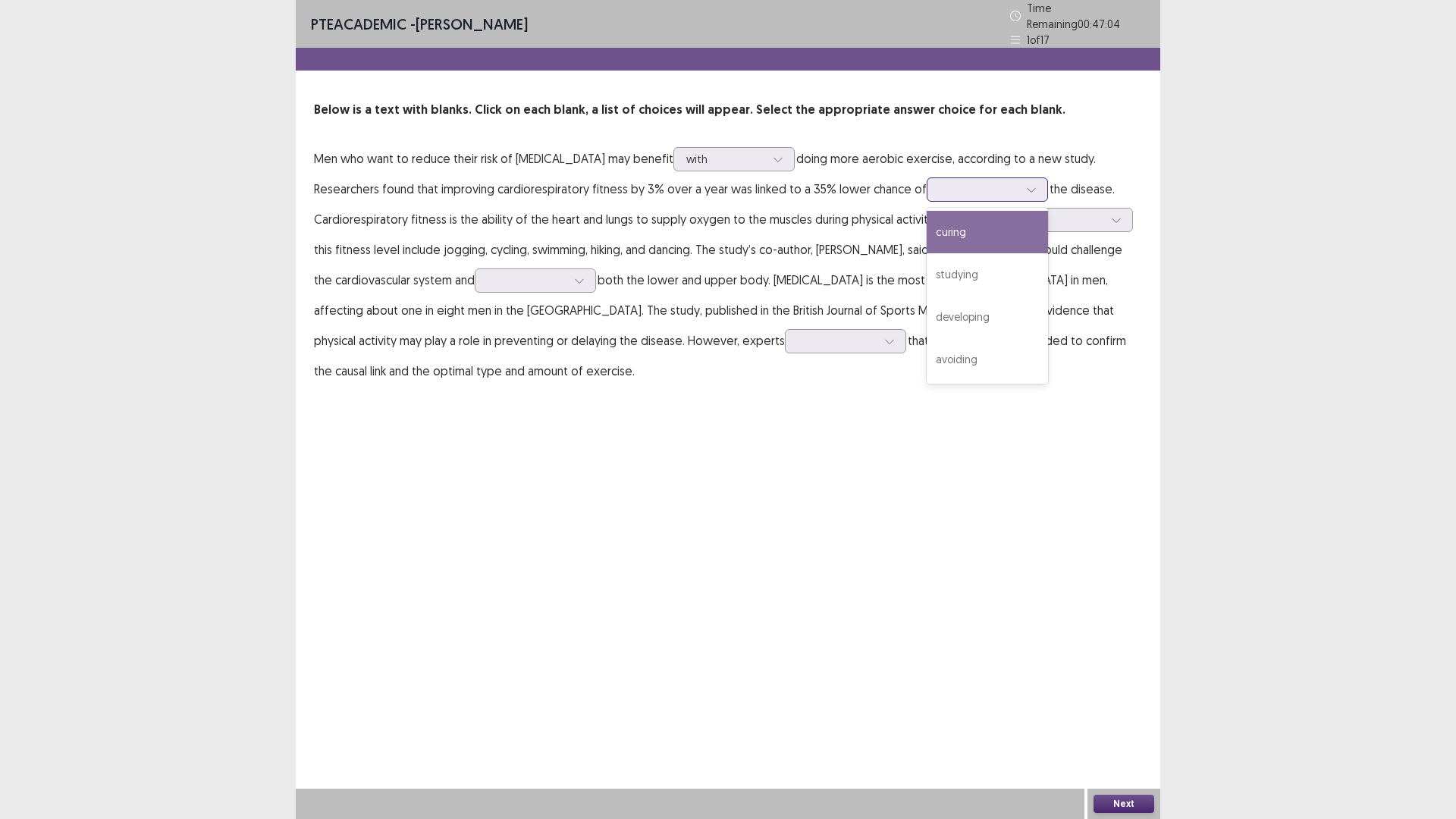
click at [1032, 183] on div at bounding box center [1032, 190] width 23 height 23
click at [973, 231] on div "curing" at bounding box center [987, 232] width 121 height 43
click at [1121, 218] on div at bounding box center [1116, 219] width 23 height 23
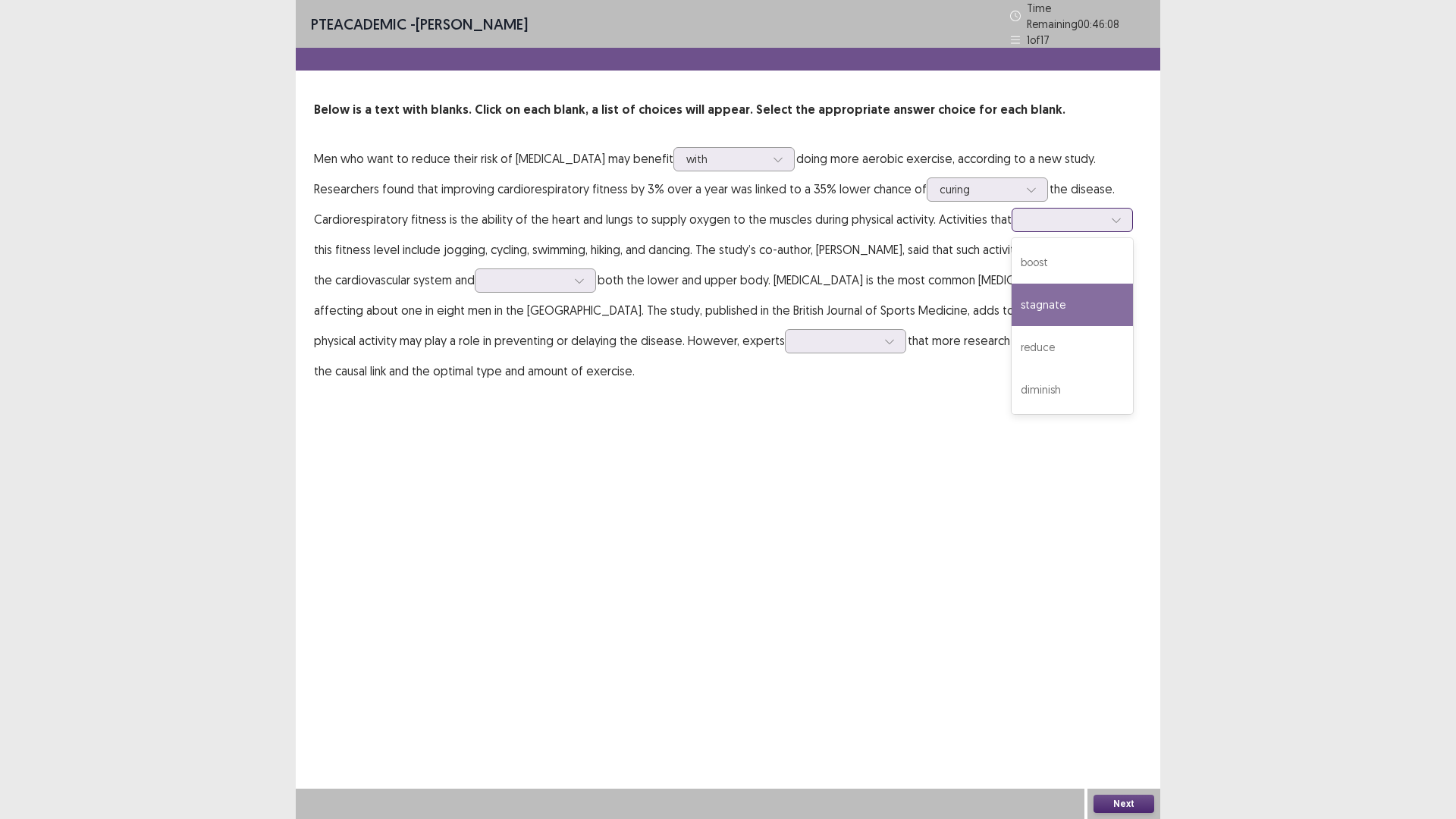
click at [1094, 302] on div "stagnate" at bounding box center [1073, 305] width 121 height 43
click at [1114, 214] on icon at bounding box center [1116, 219] width 10 height 10
click at [1068, 330] on div "reduce" at bounding box center [1073, 348] width 121 height 43
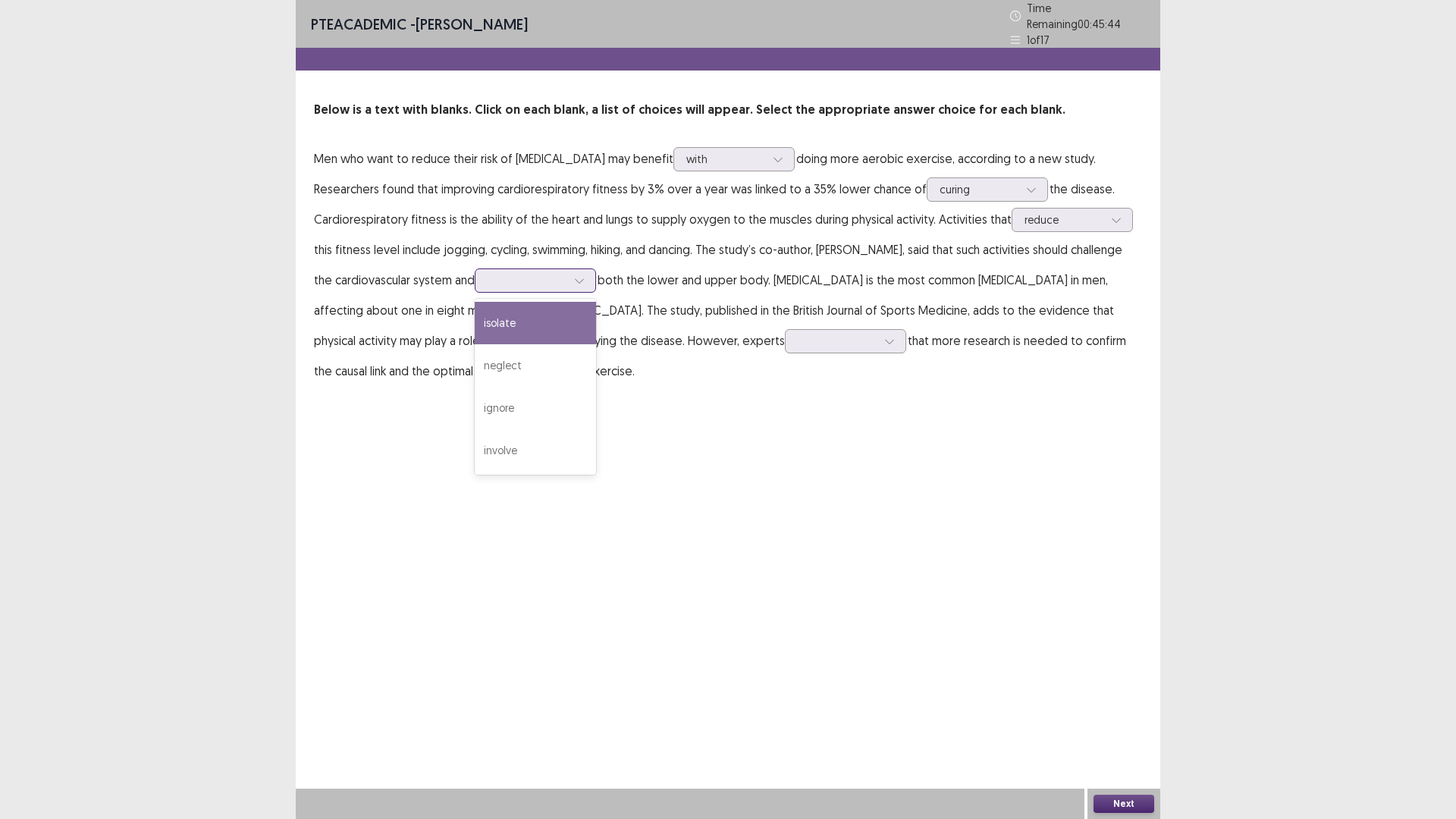
click at [572, 272] on div at bounding box center [579, 280] width 23 height 23
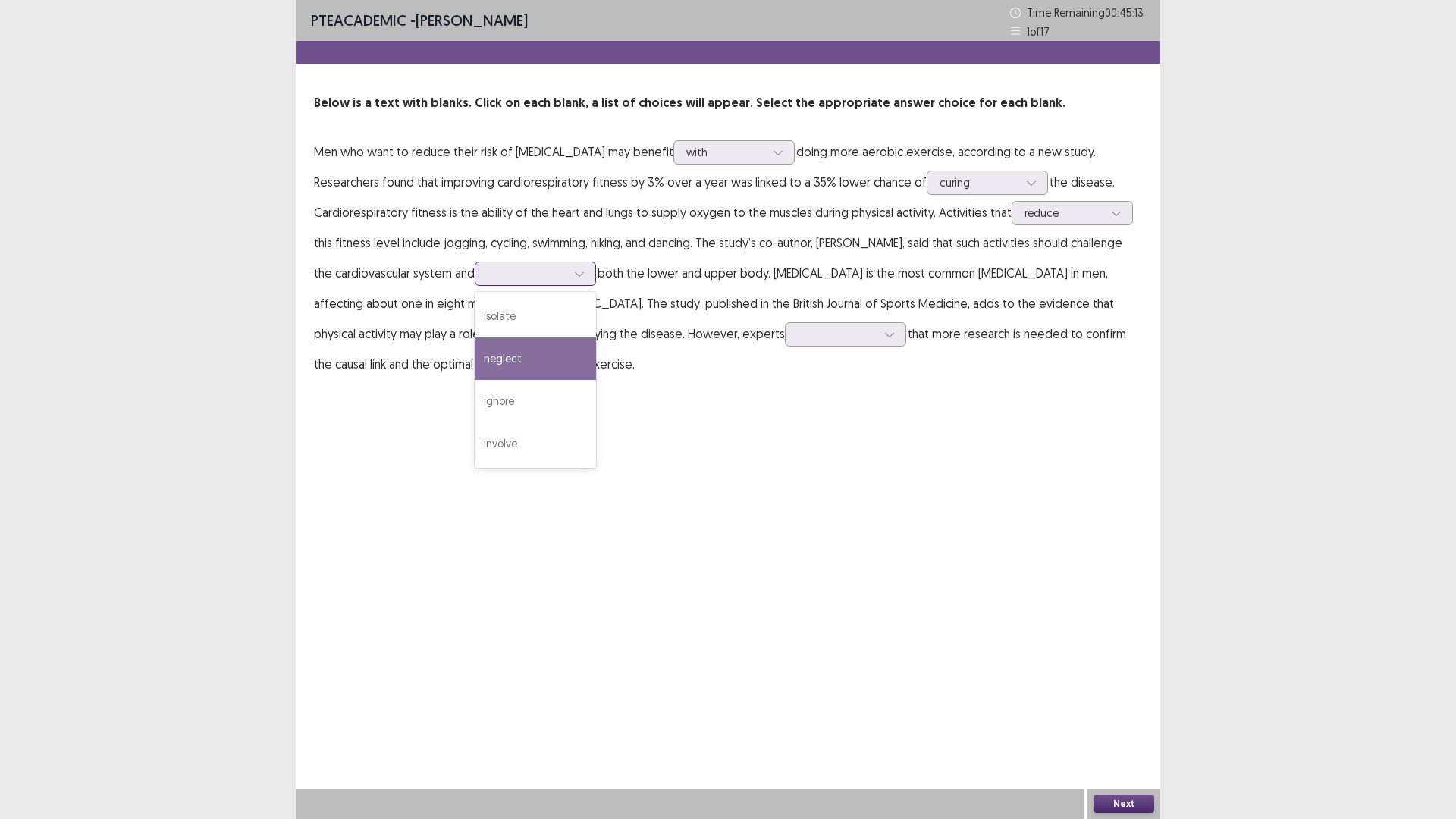
click at [515, 361] on div "neglect" at bounding box center [535, 359] width 121 height 43
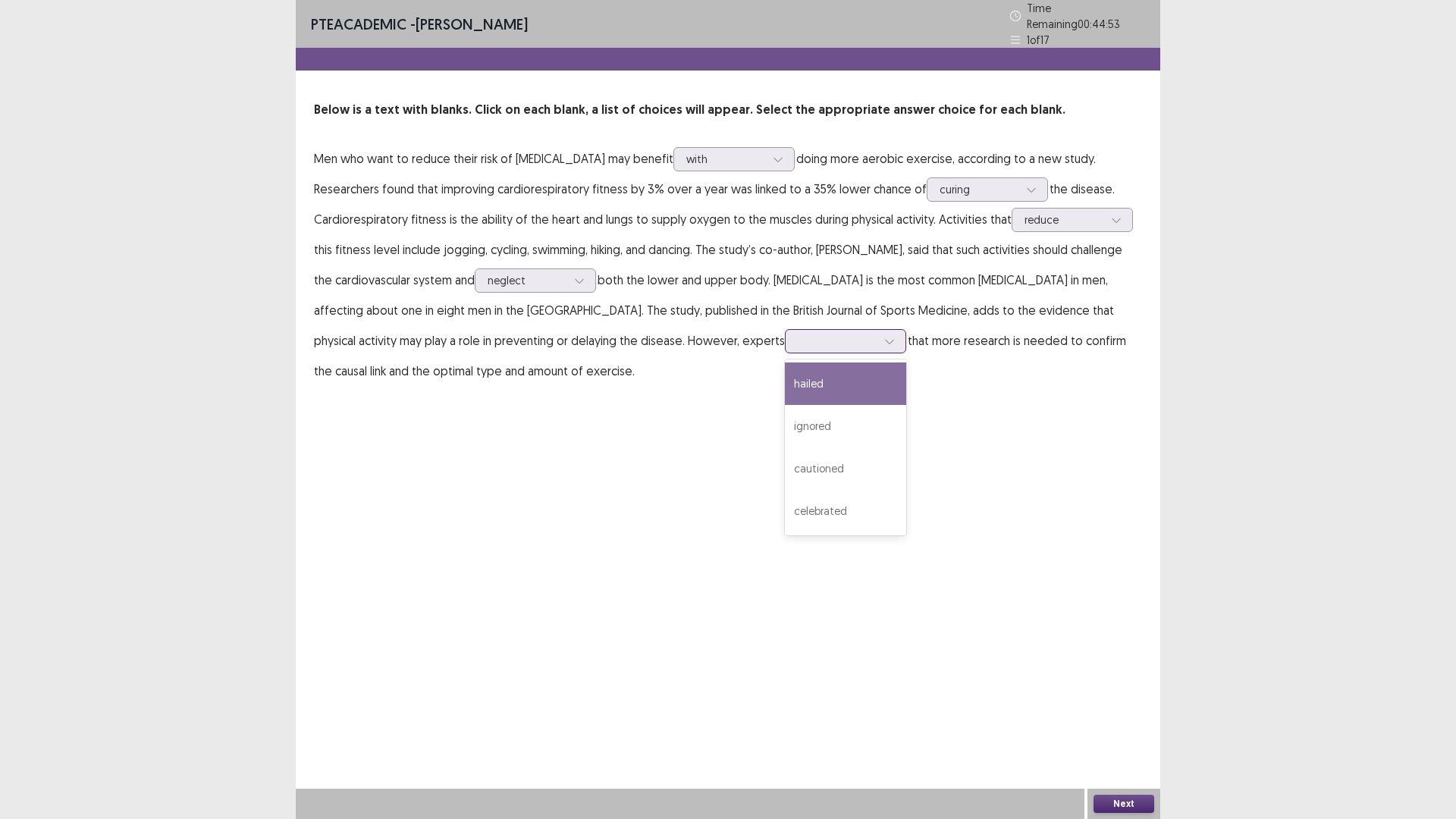
click at [886, 340] on icon at bounding box center [890, 342] width 9 height 4
click at [785, 512] on div "celebrated" at bounding box center [845, 512] width 121 height 43
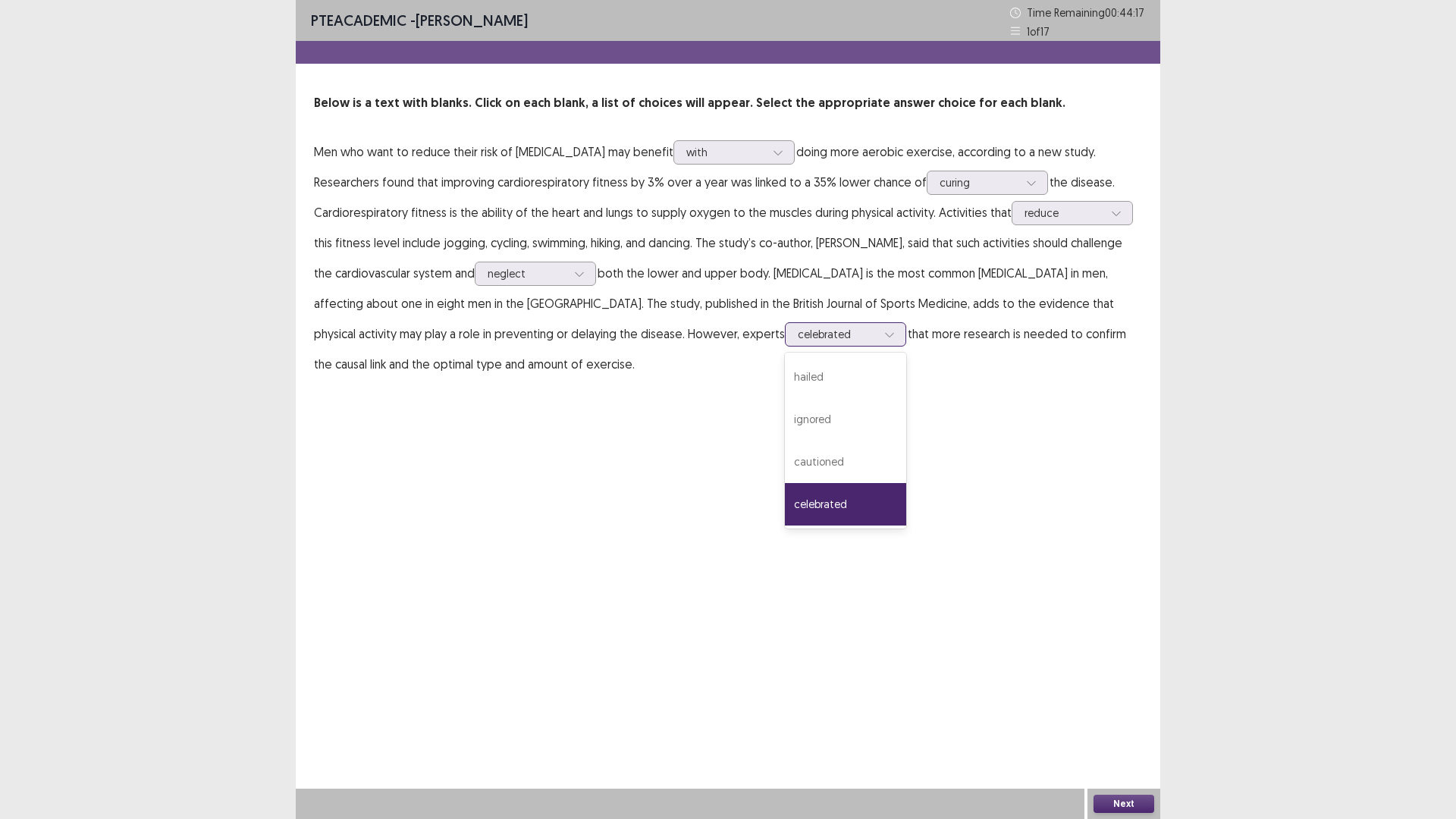
click at [885, 333] on icon at bounding box center [890, 334] width 10 height 10
click at [785, 376] on div "hailed" at bounding box center [845, 377] width 121 height 43
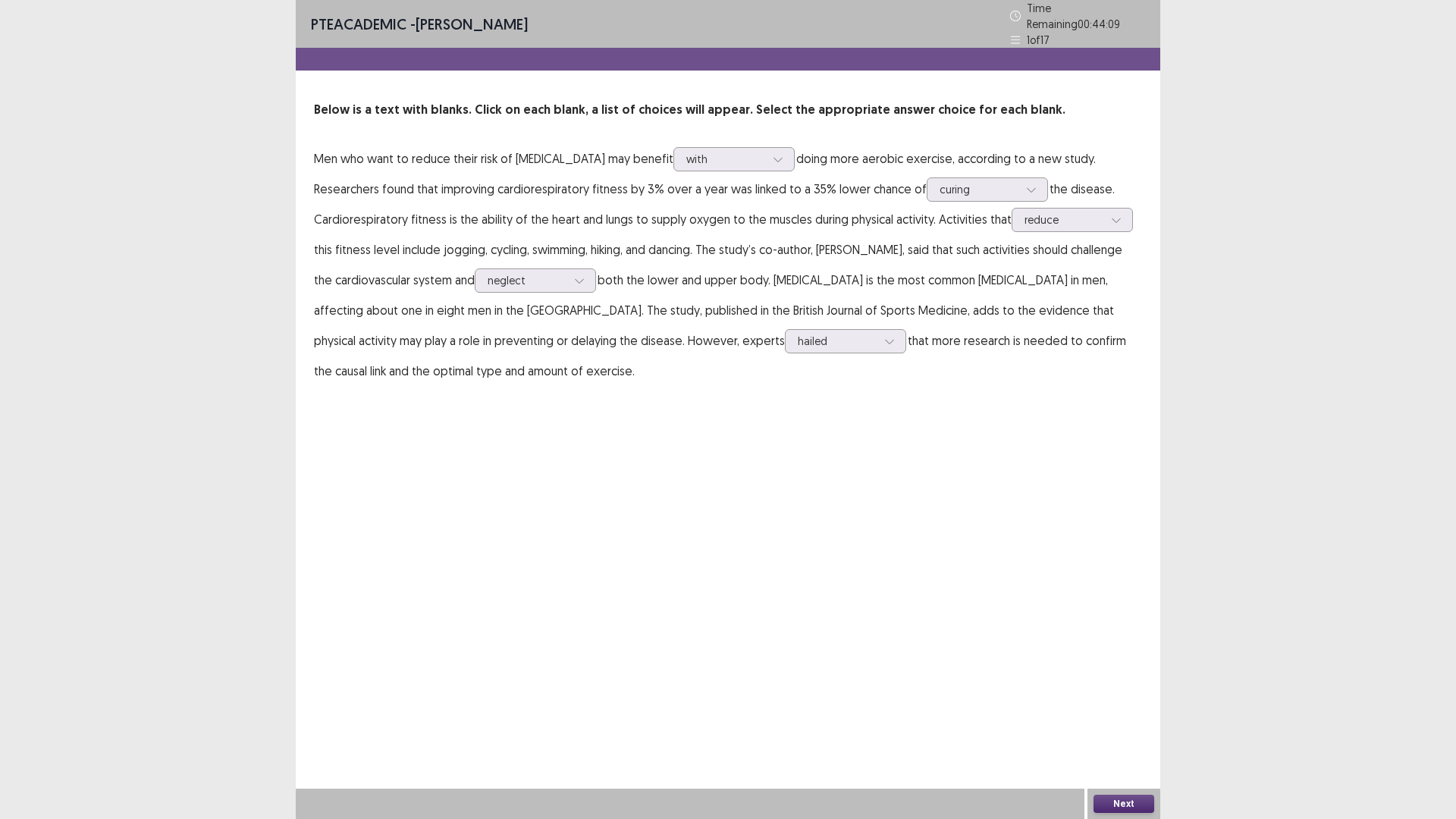
click at [1108, 716] on button "Next" at bounding box center [1124, 804] width 61 height 18
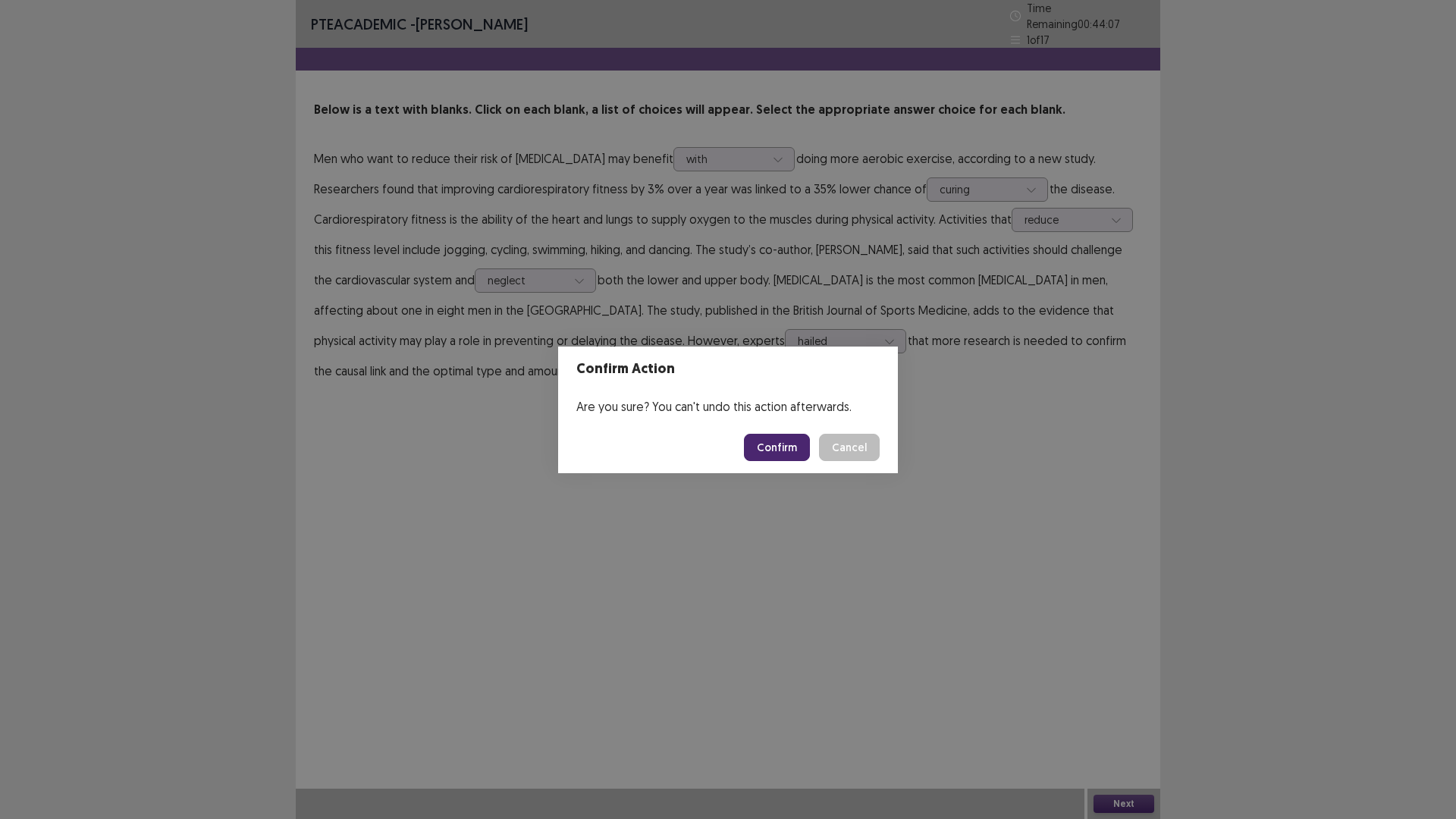
click at [783, 439] on button "Confirm" at bounding box center [776, 448] width 66 height 27
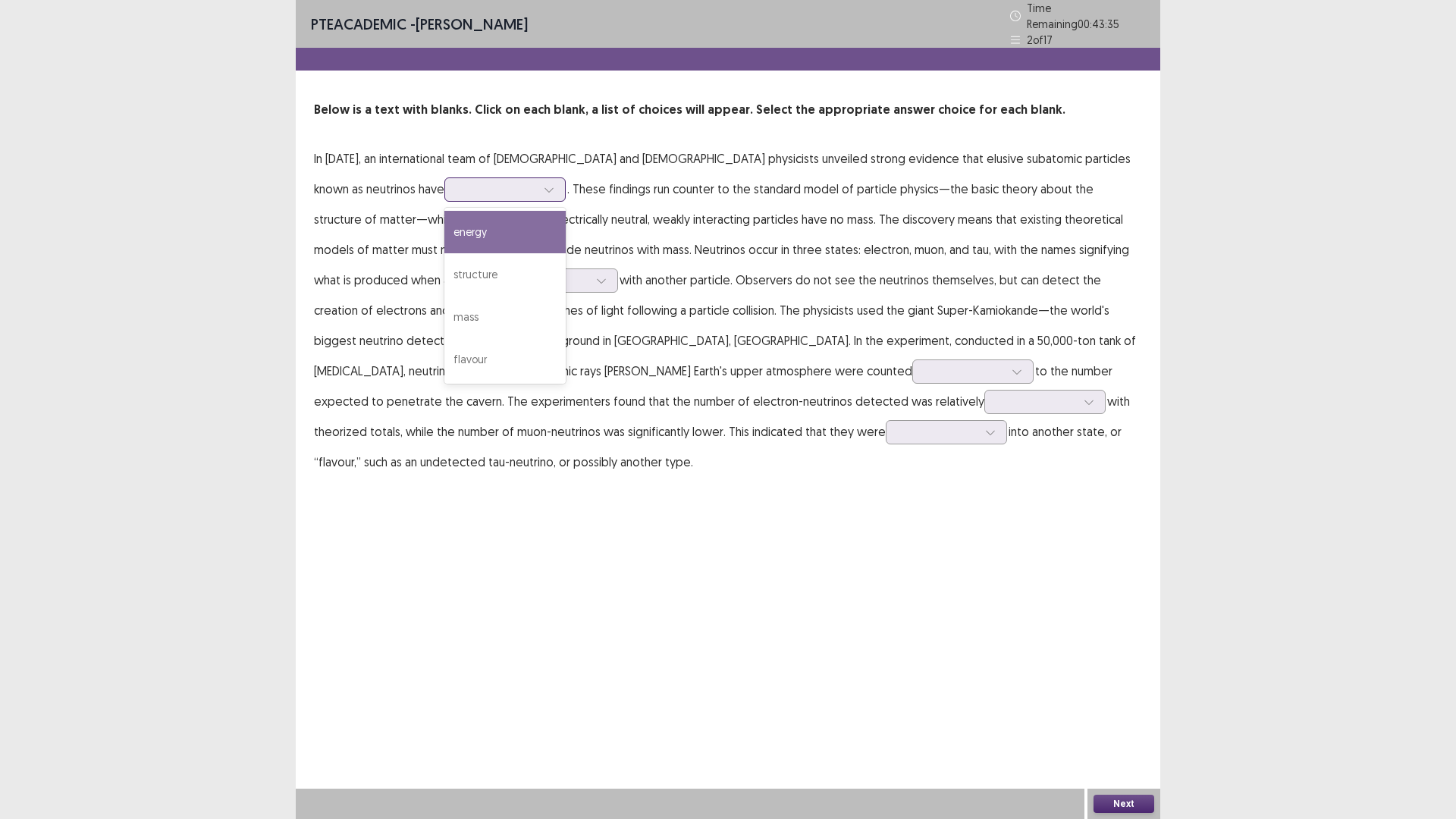
click at [544, 185] on icon at bounding box center [549, 190] width 10 height 10
click at [444, 228] on div "energy" at bounding box center [505, 232] width 121 height 43
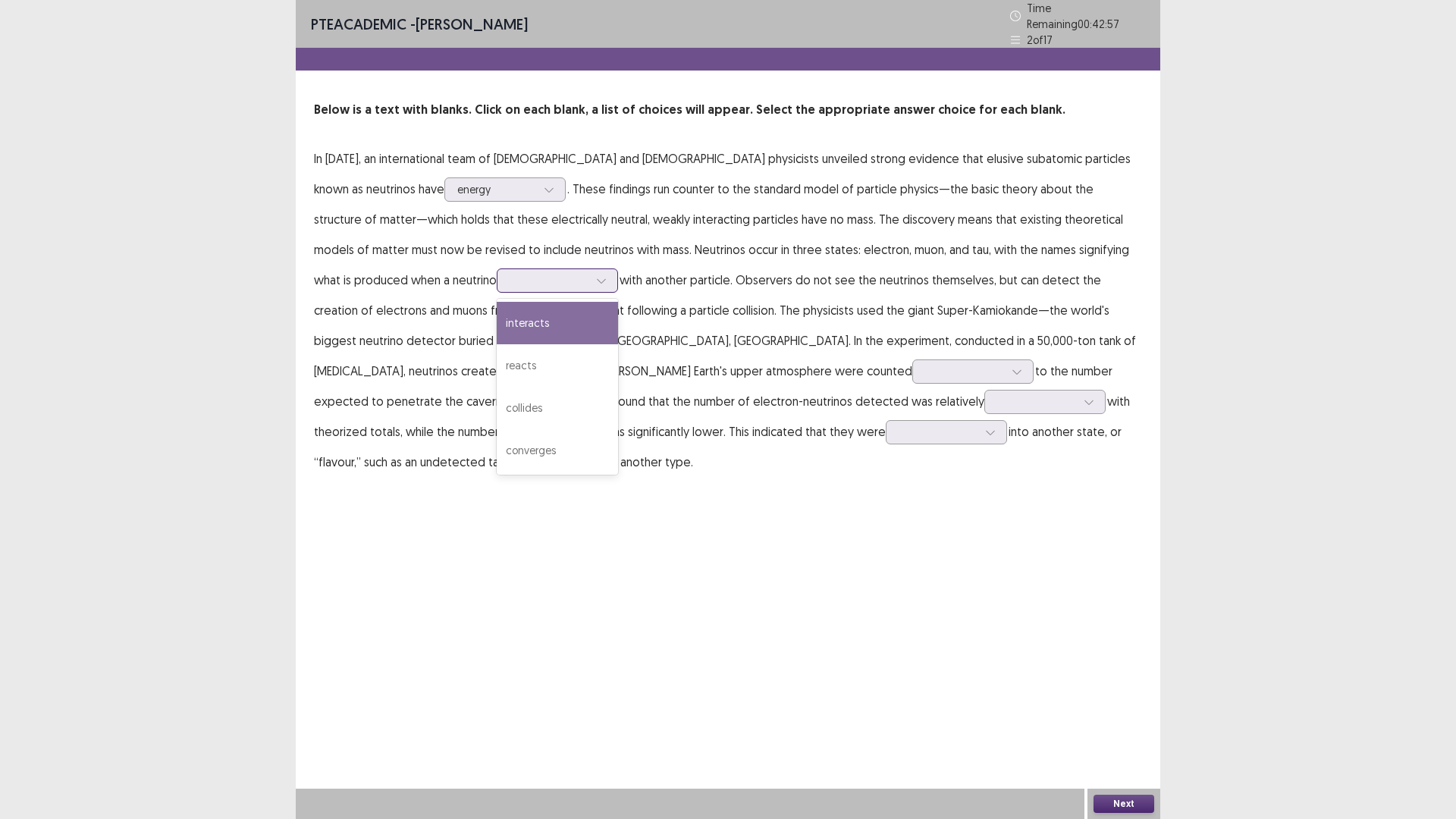
click at [590, 274] on div at bounding box center [601, 280] width 23 height 23
click at [497, 365] on div "reacts" at bounding box center [558, 366] width 121 height 43
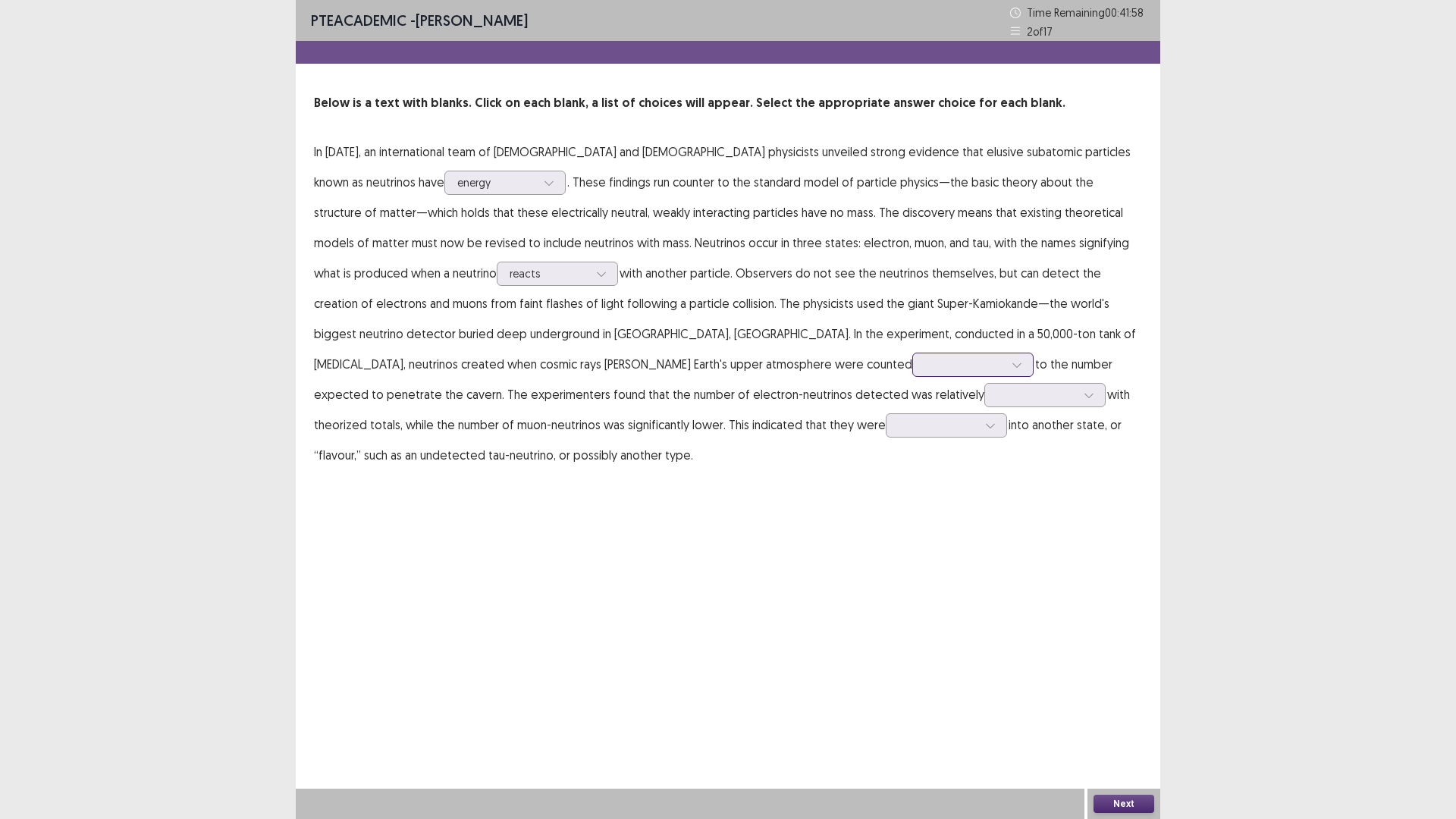
click at [1006, 368] on div at bounding box center [1017, 365] width 23 height 23
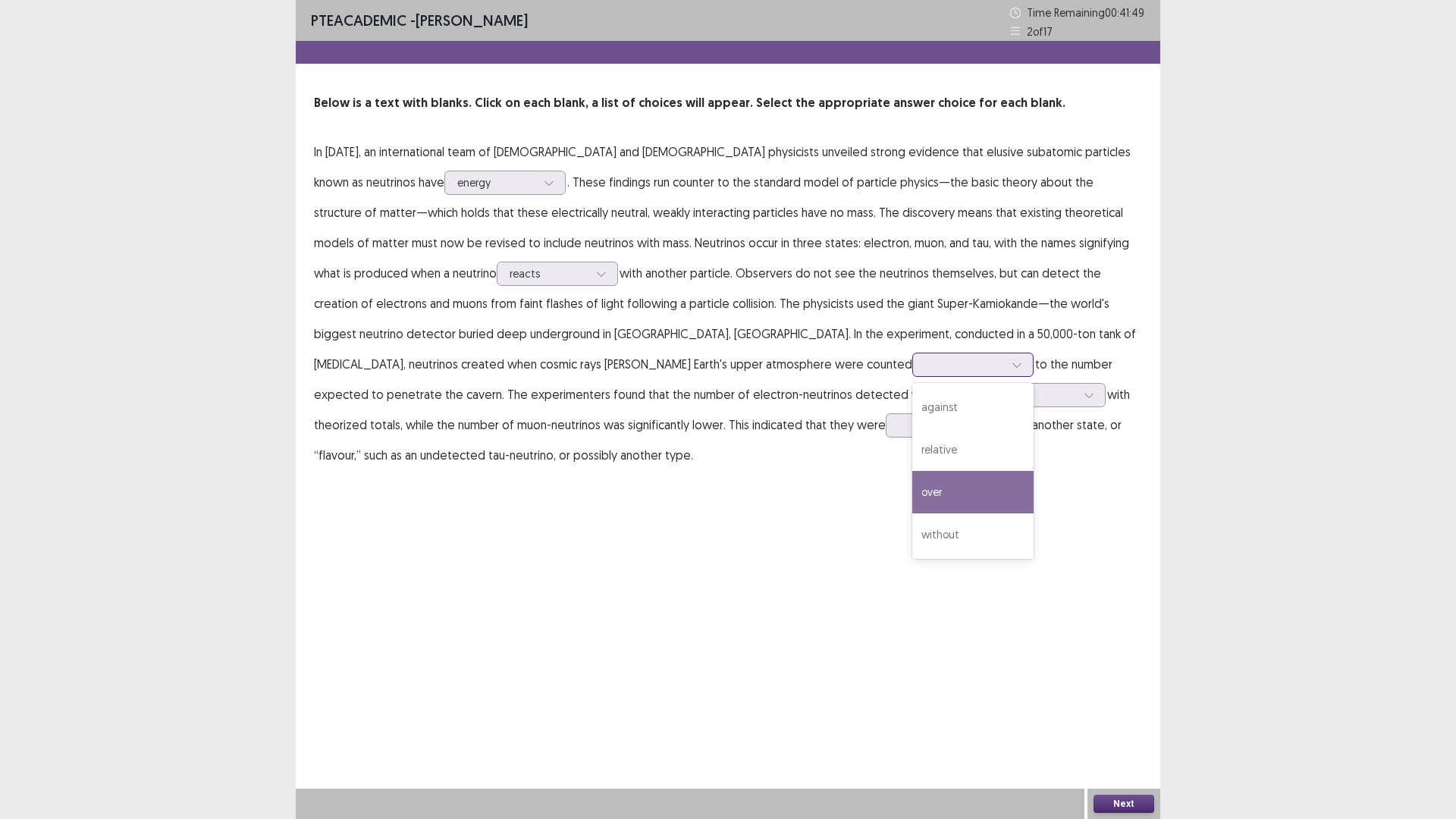
click at [913, 482] on div "over" at bounding box center [974, 493] width 121 height 43
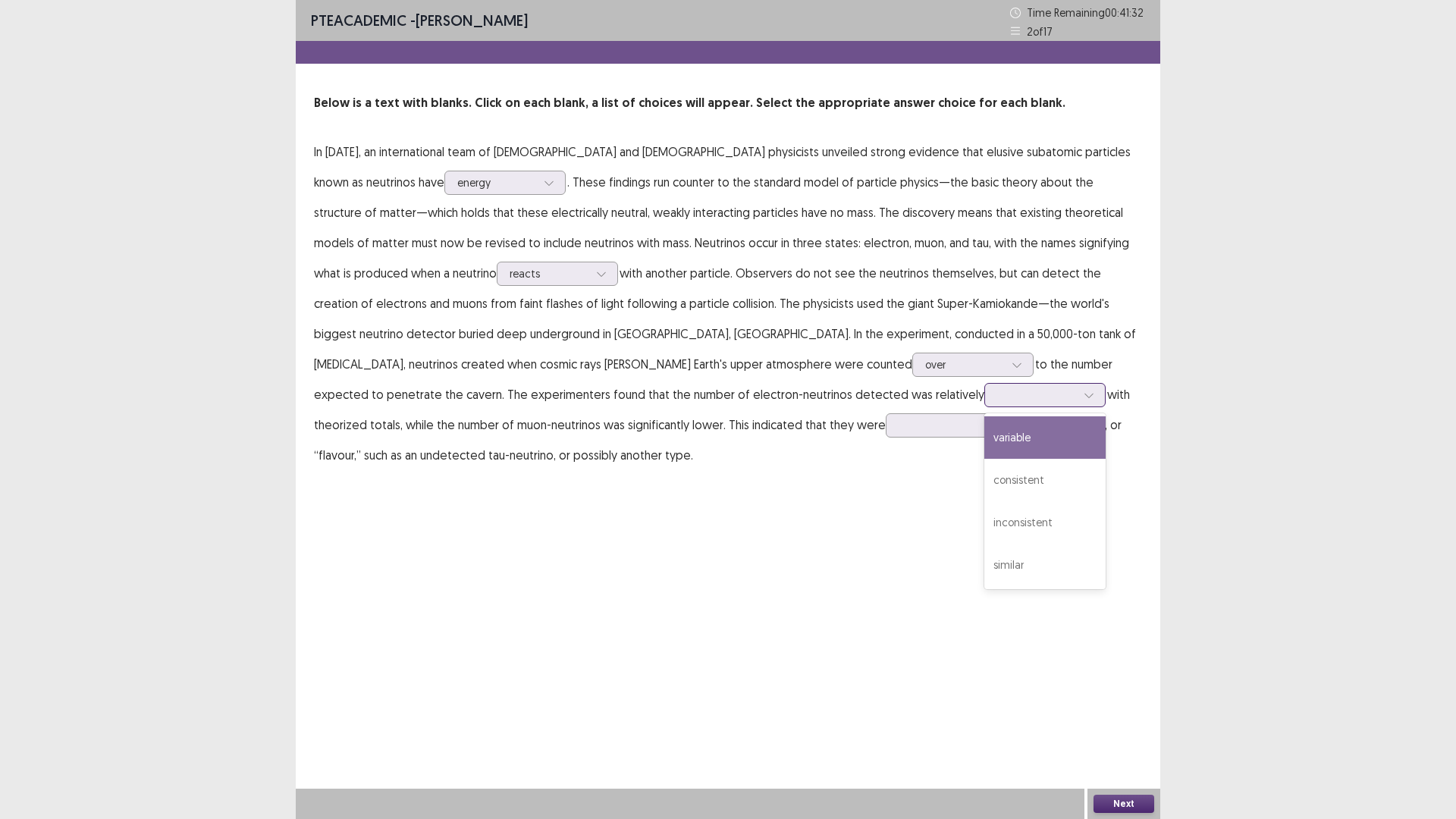
click at [1078, 397] on div at bounding box center [1089, 395] width 23 height 23
click at [985, 433] on div "variable" at bounding box center [1045, 438] width 121 height 43
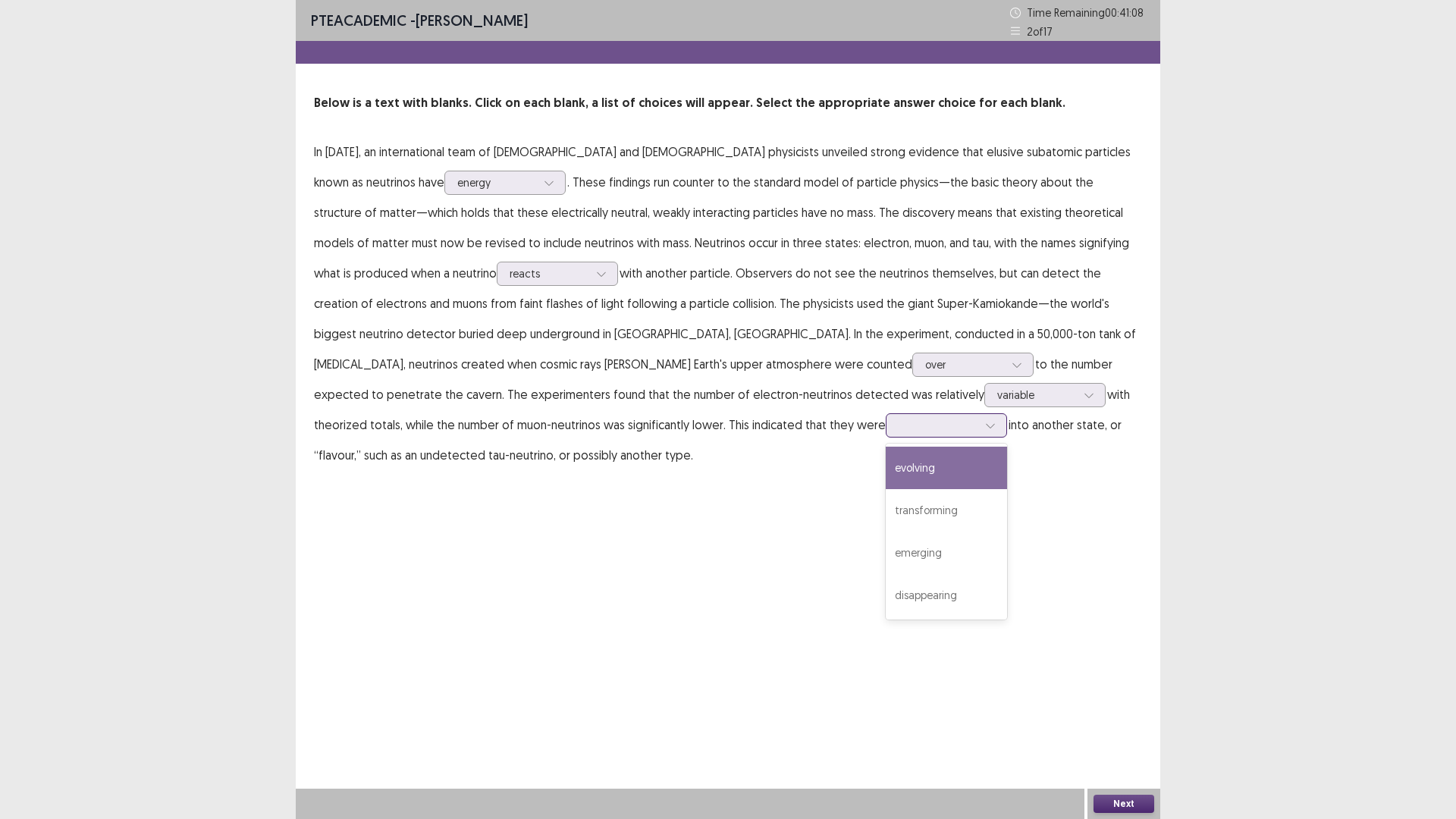
click at [979, 424] on div at bounding box center [991, 425] width 23 height 23
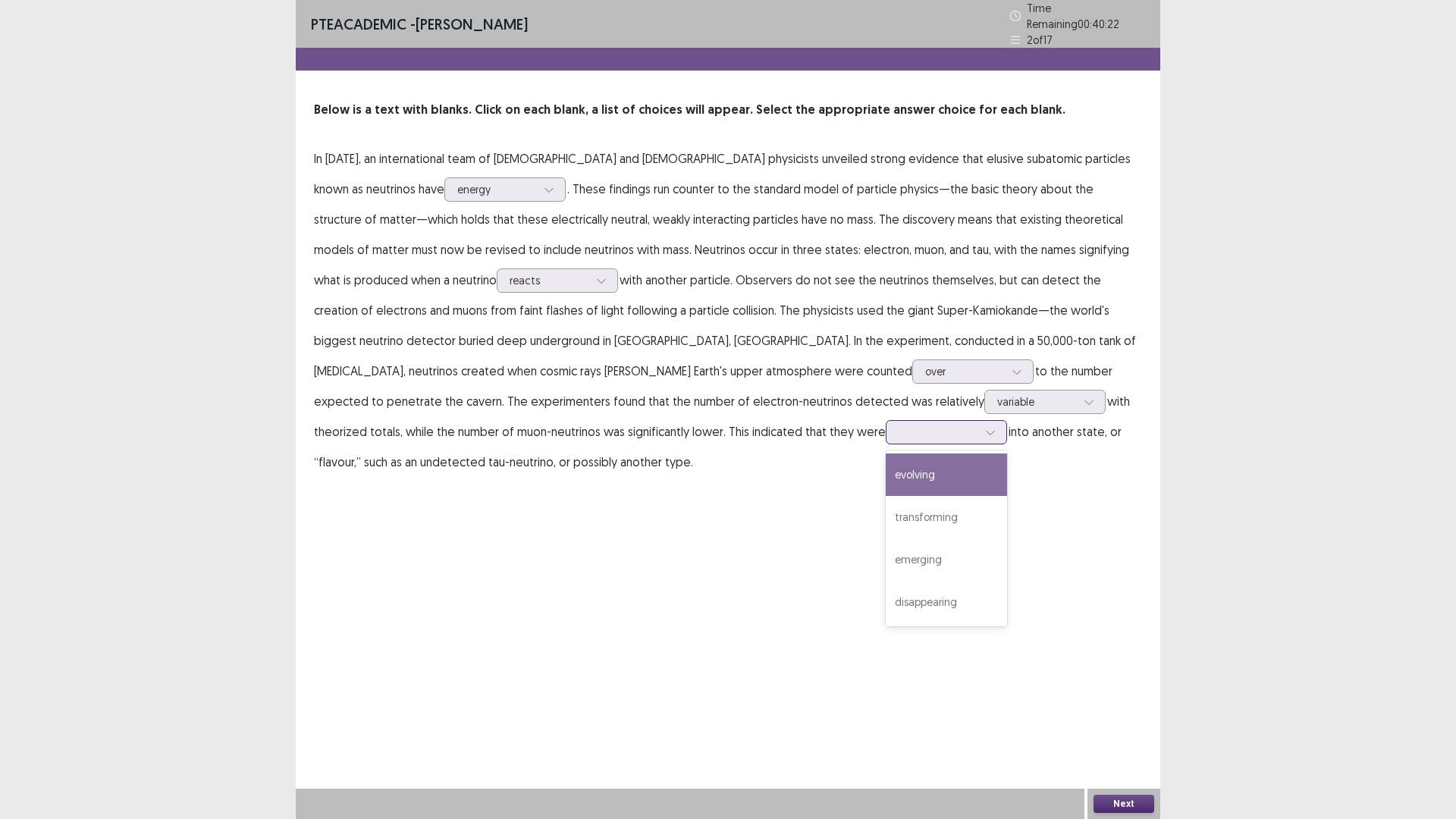
click at [886, 471] on div "evolving" at bounding box center [946, 475] width 121 height 43
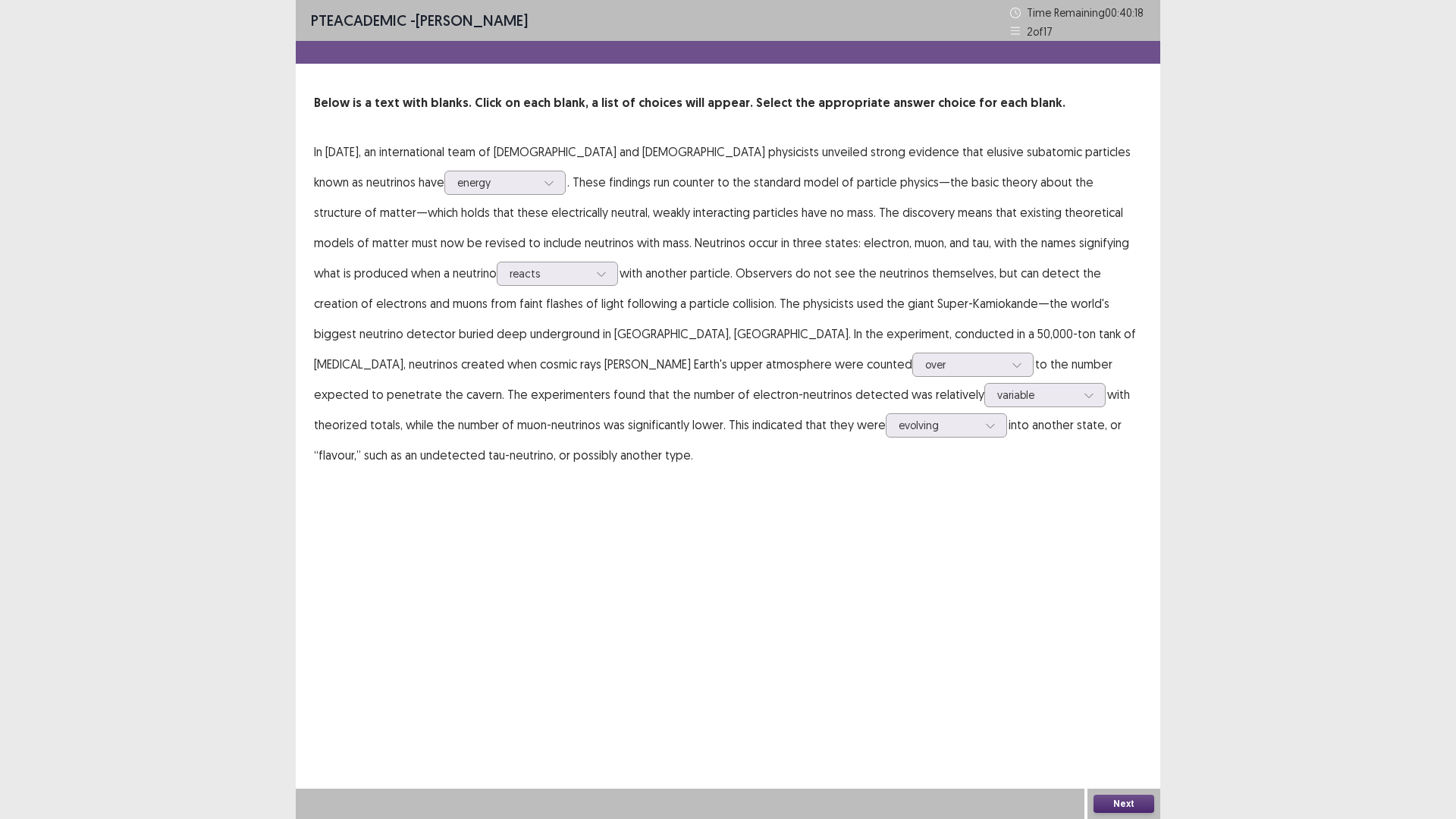
click at [1120, 716] on button "Next" at bounding box center [1124, 804] width 61 height 18
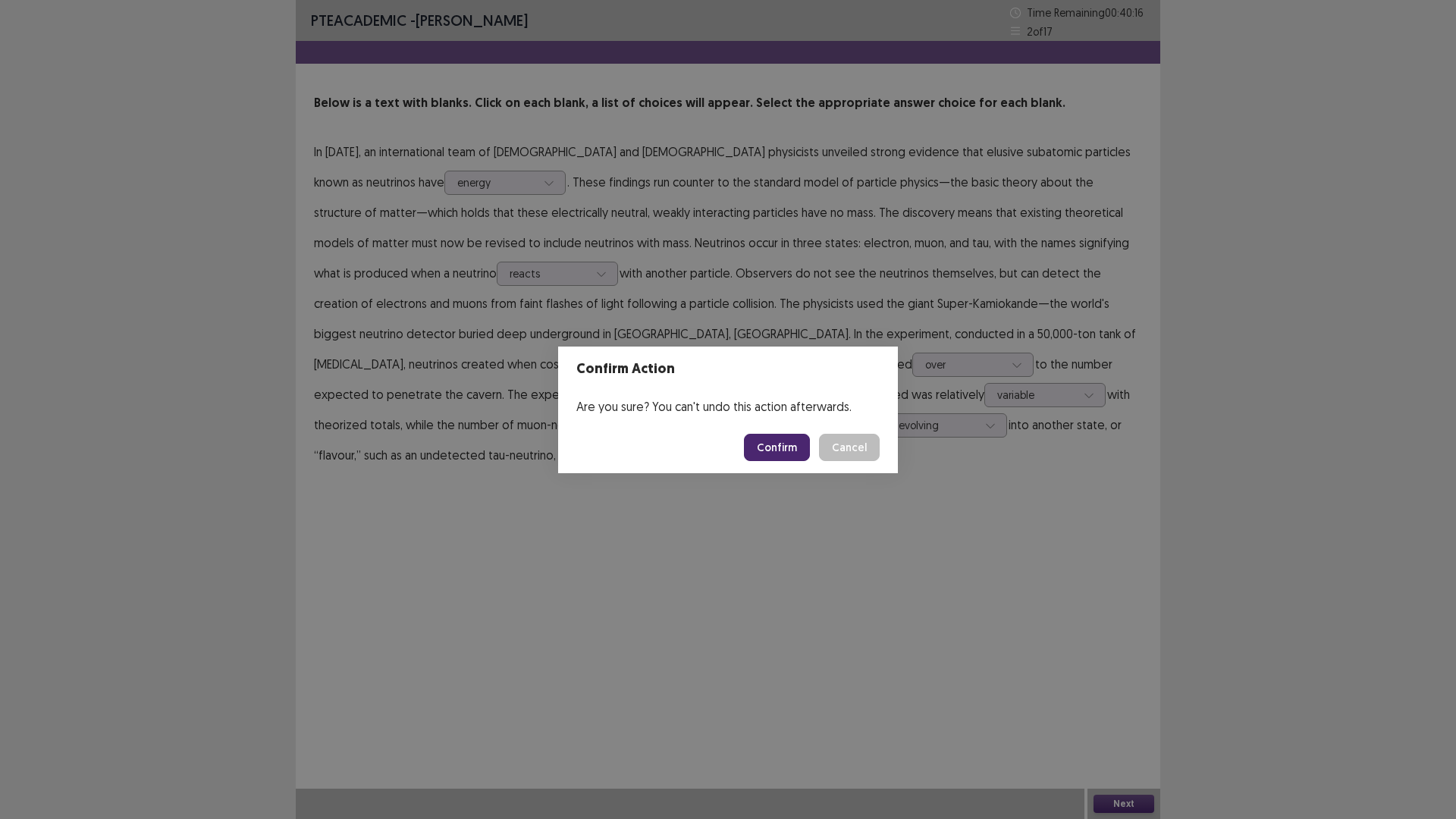
click at [774, 444] on button "Confirm" at bounding box center [776, 448] width 66 height 27
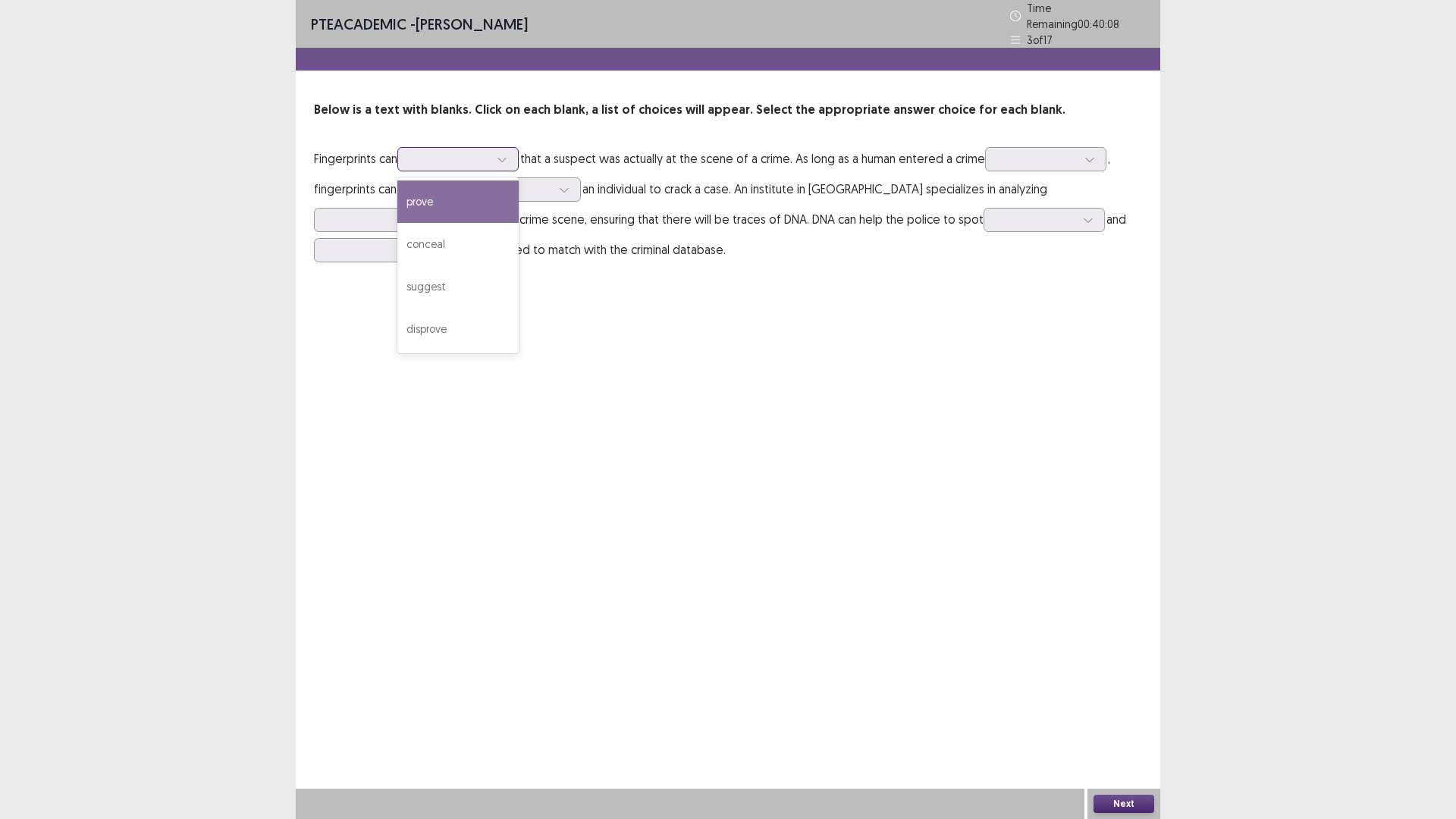
click at [503, 158] on icon at bounding box center [502, 160] width 9 height 4
click at [489, 200] on div "prove" at bounding box center [458, 202] width 121 height 43
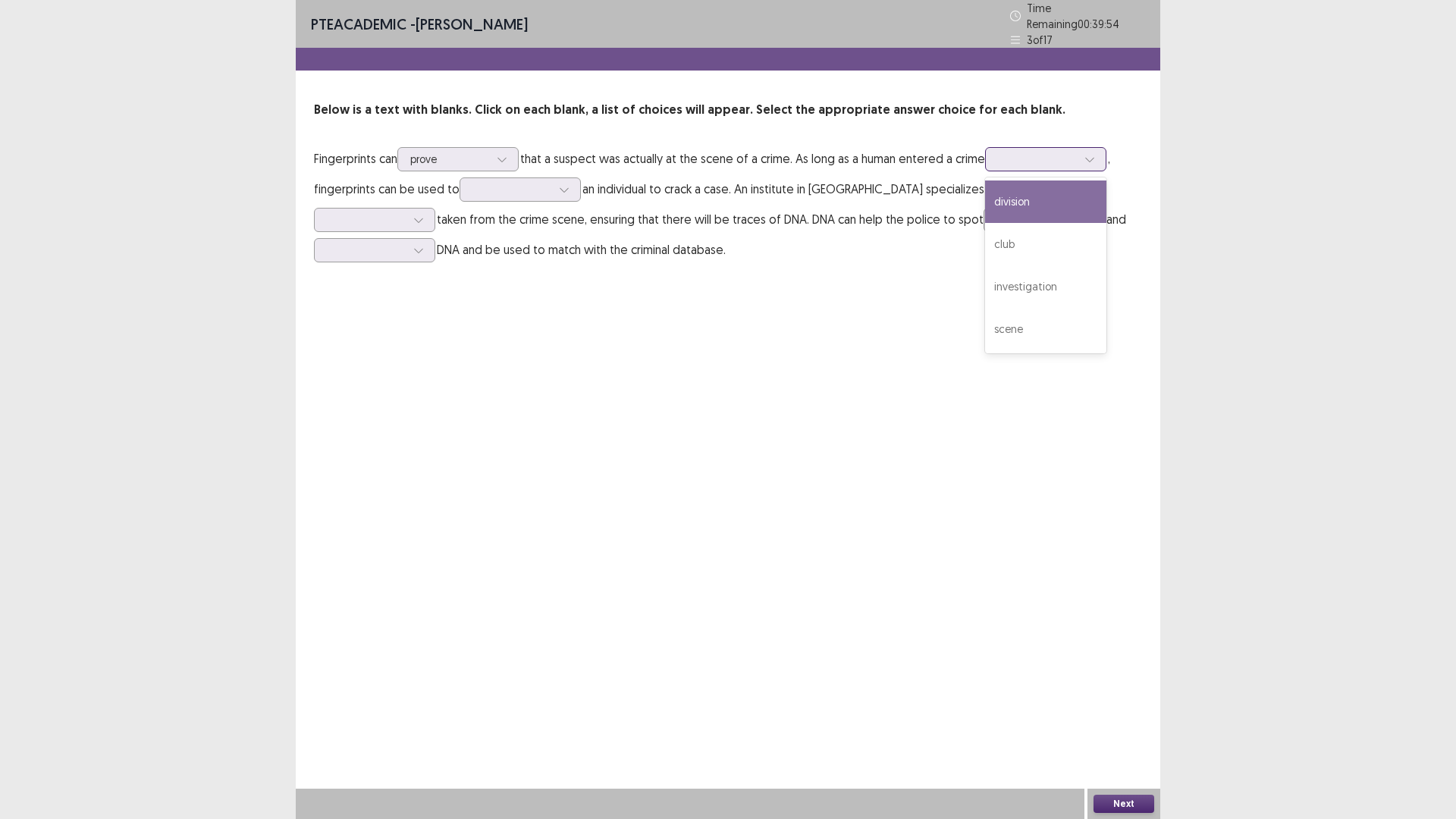
click at [1098, 159] on div at bounding box center [1090, 159] width 23 height 23
click at [1077, 279] on div "investigation" at bounding box center [1046, 287] width 121 height 43
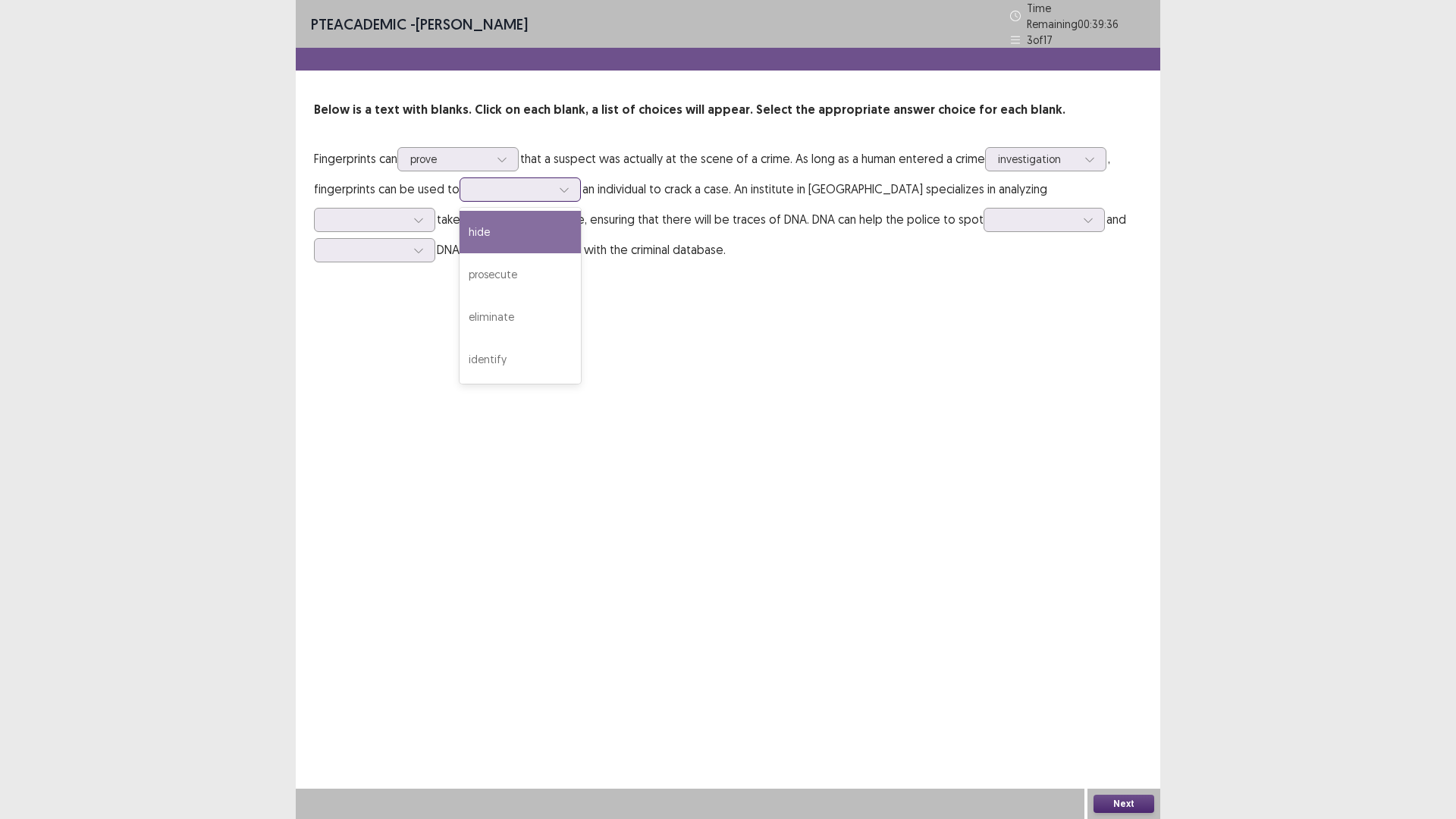
click at [560, 186] on icon at bounding box center [564, 190] width 10 height 10
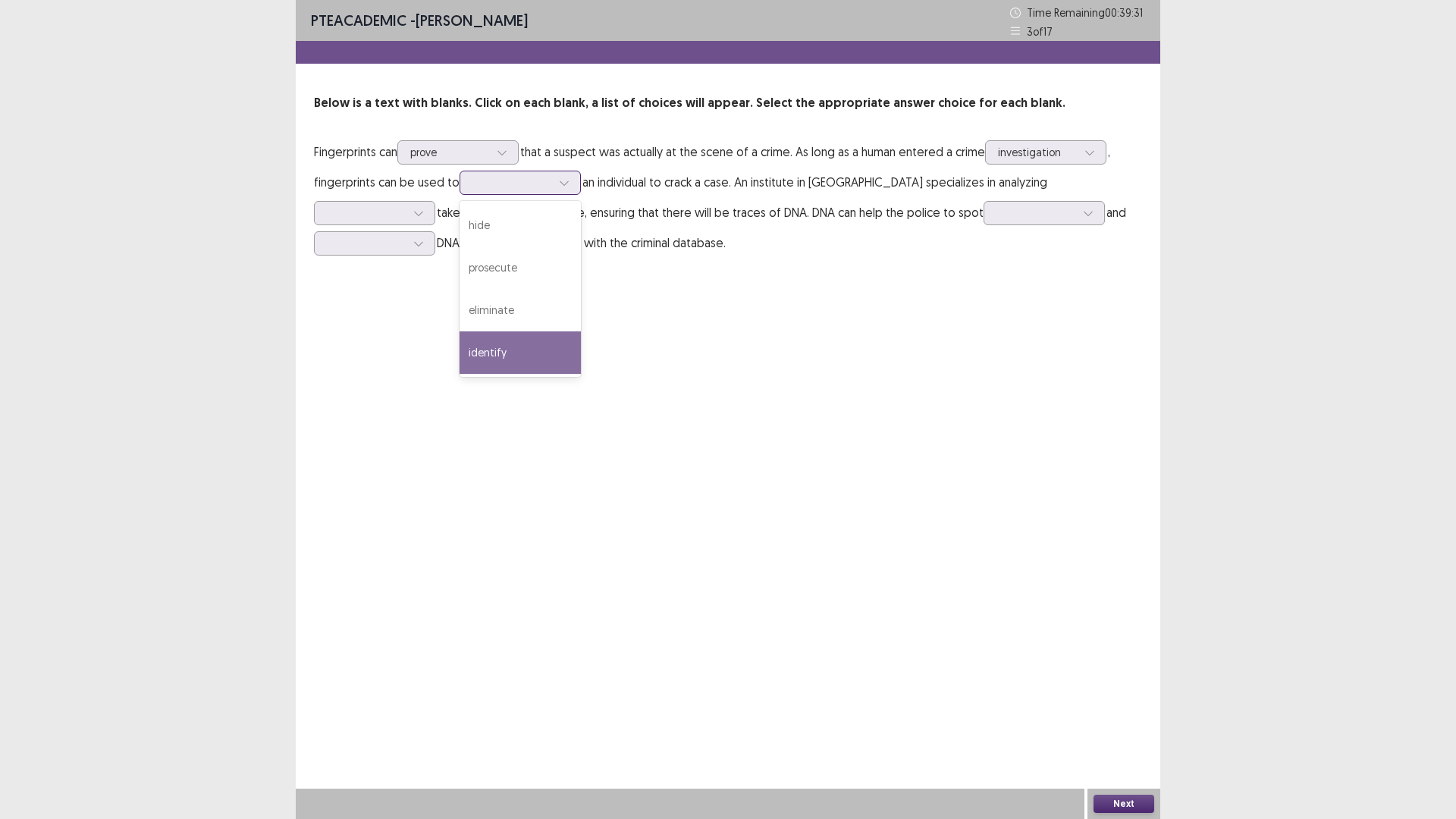
click at [535, 349] on div "identify" at bounding box center [520, 353] width 121 height 43
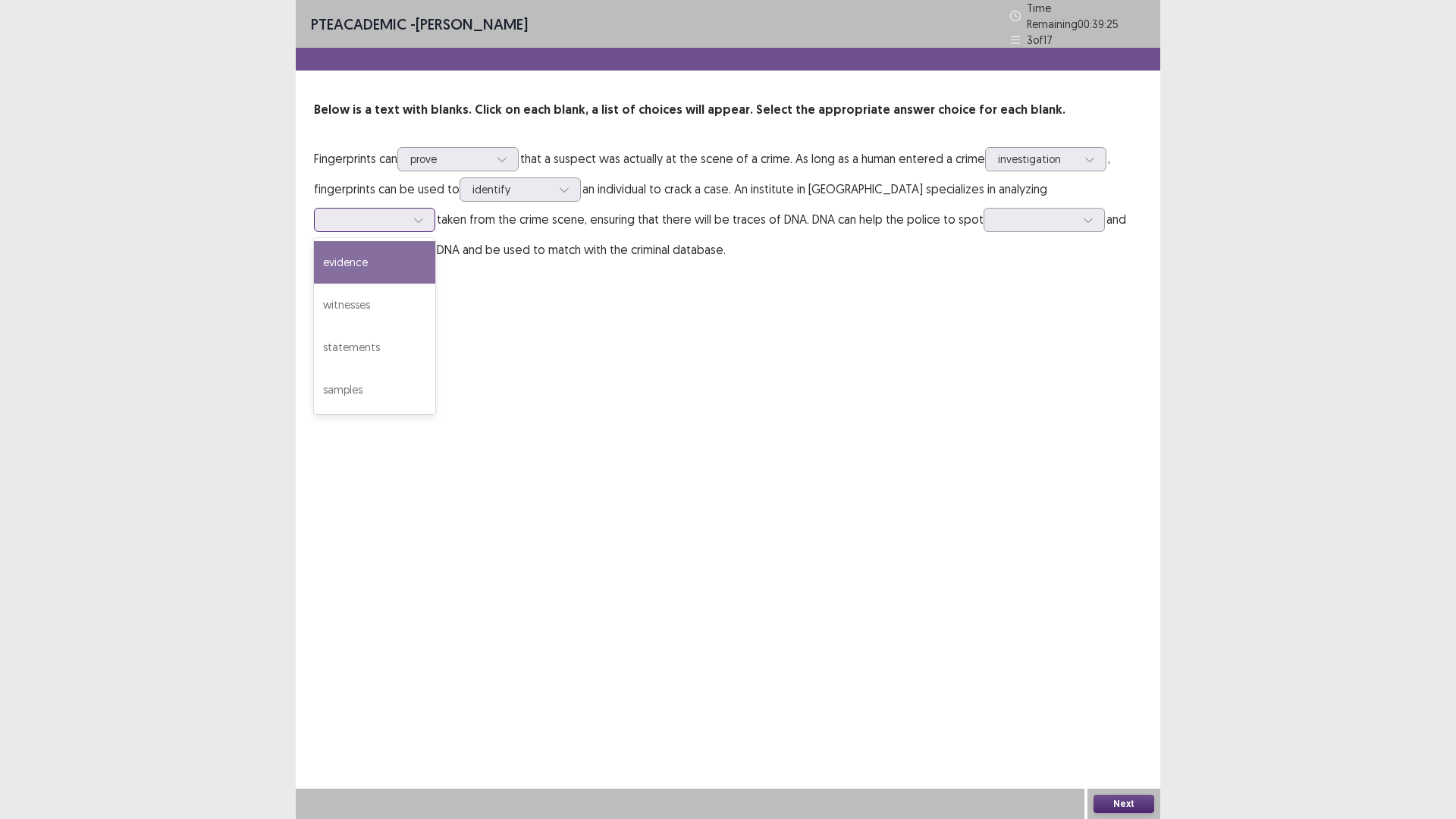
click at [424, 214] on icon at bounding box center [418, 219] width 10 height 10
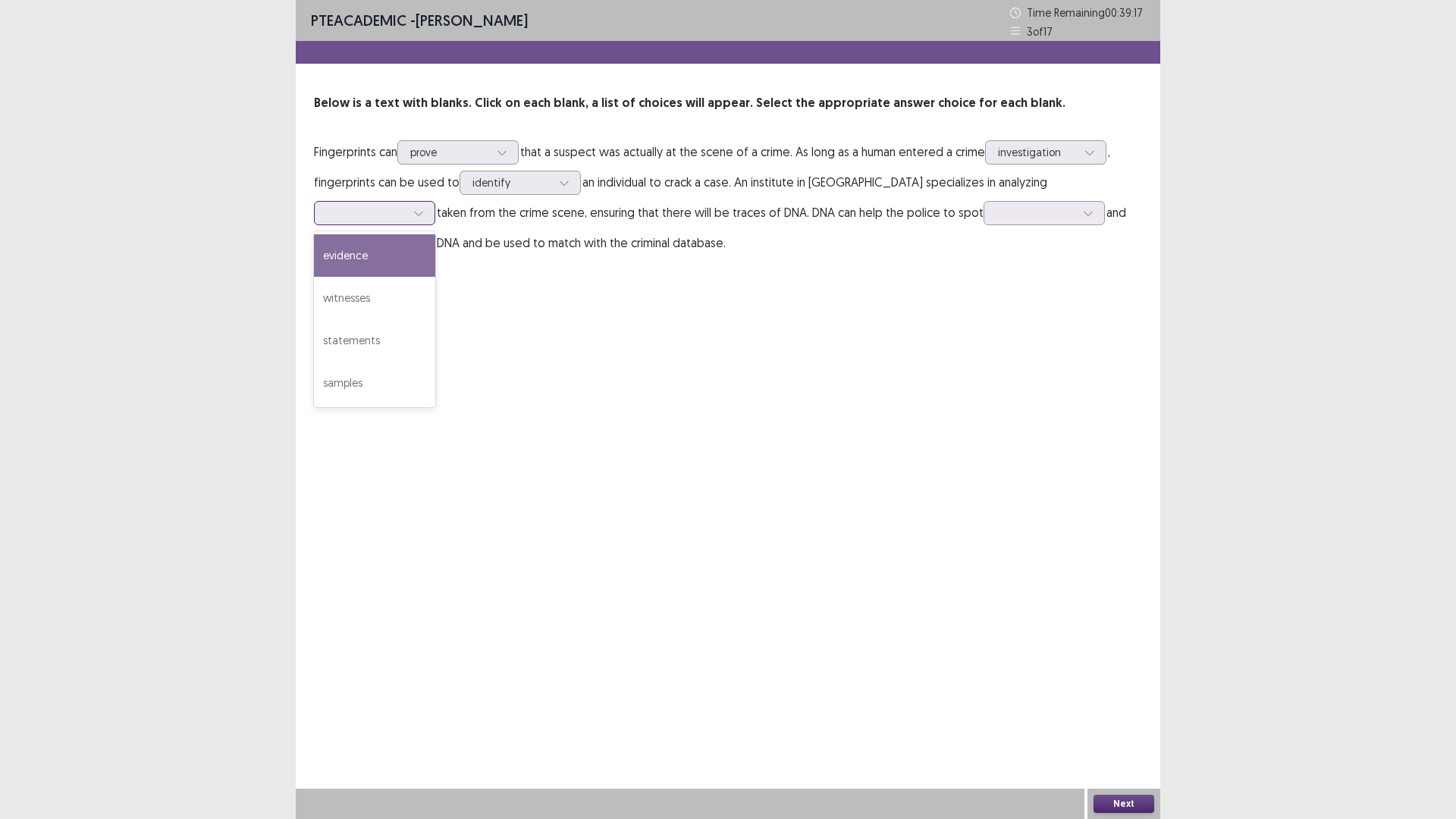
click at [436, 234] on div "evidence" at bounding box center [375, 255] width 121 height 43
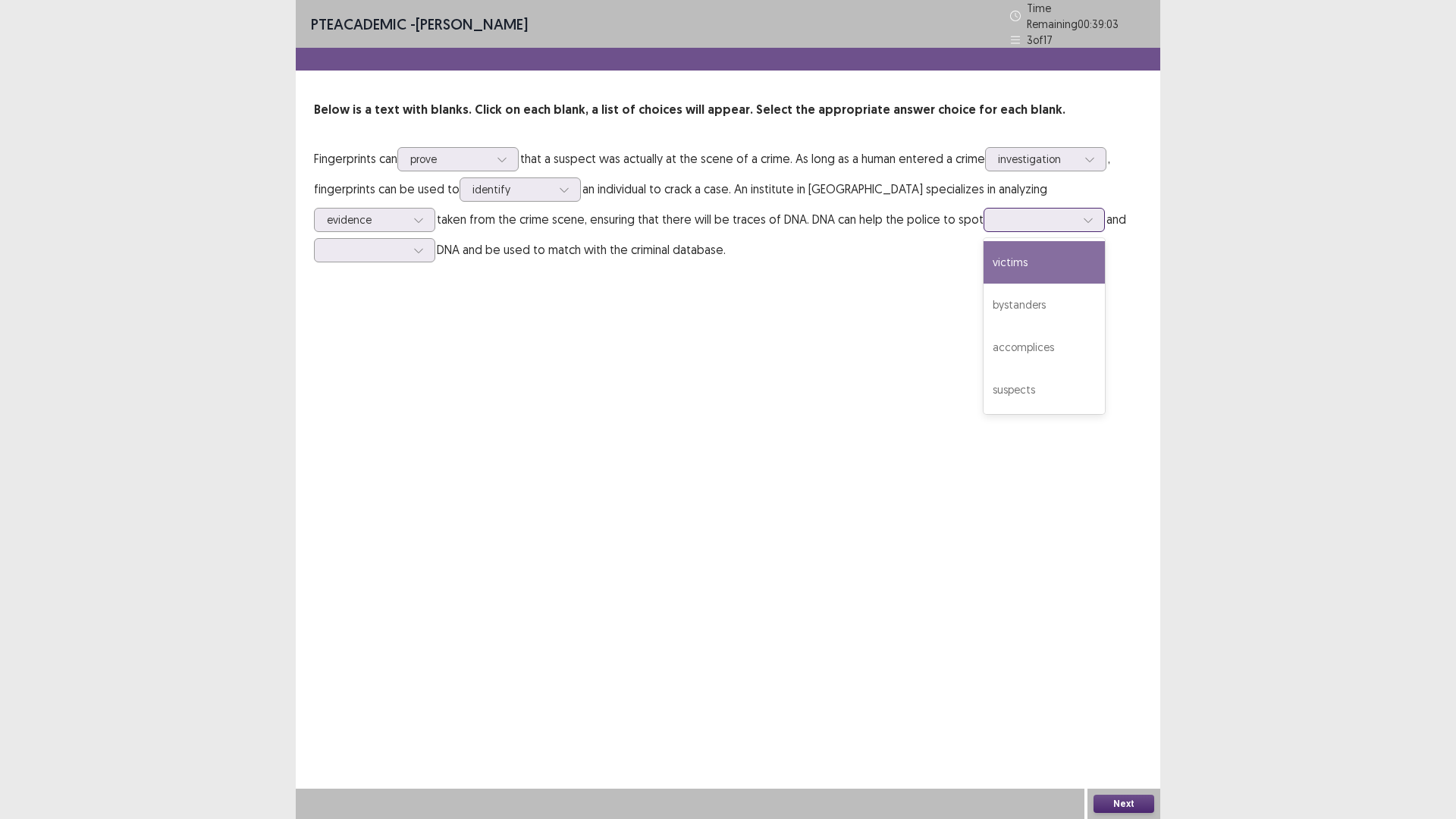
click at [1077, 214] on div at bounding box center [1088, 219] width 23 height 23
click at [984, 342] on div "accomplices" at bounding box center [1044, 348] width 121 height 43
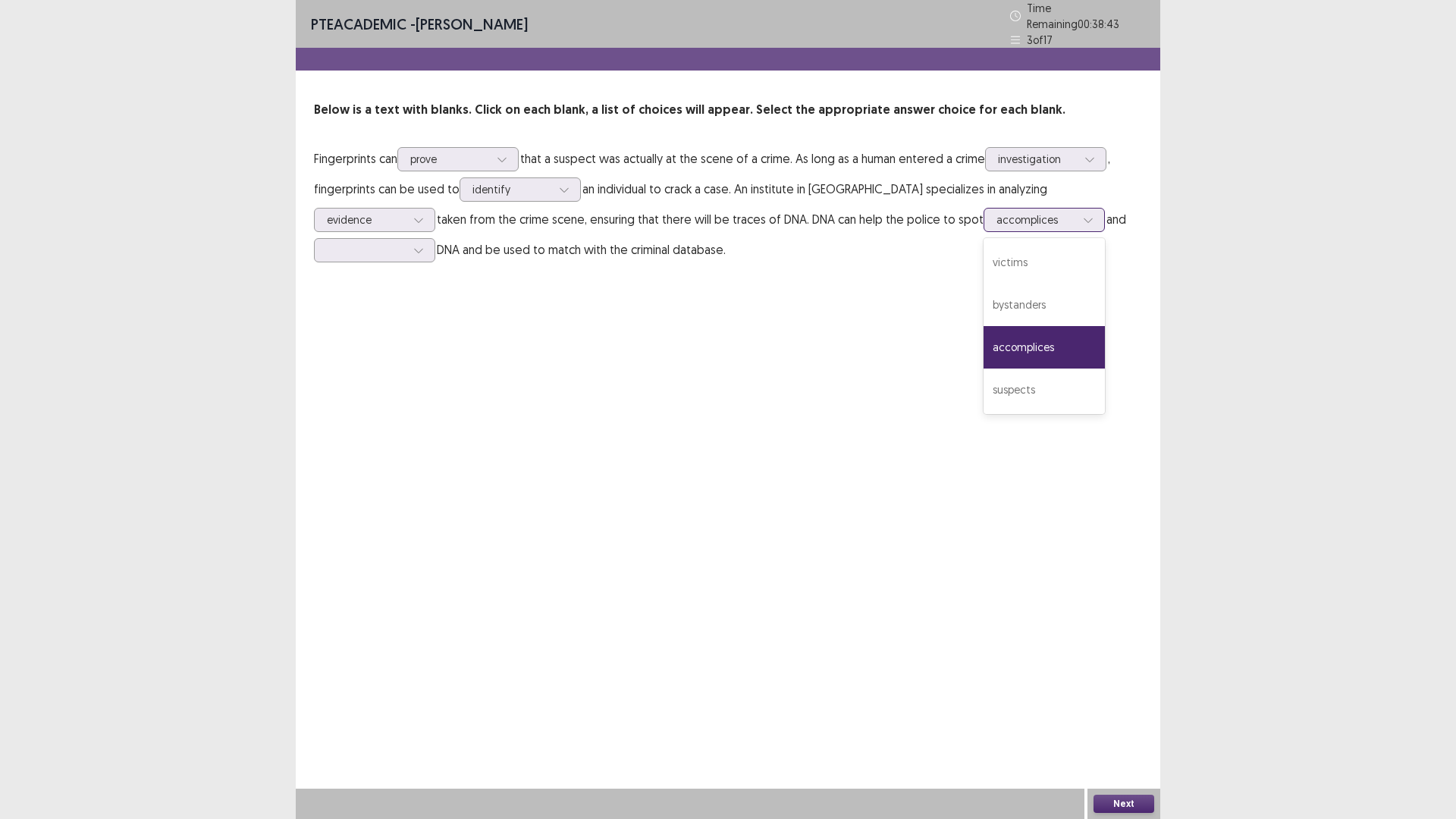
click at [1077, 219] on div at bounding box center [1088, 219] width 23 height 23
click at [984, 380] on div "suspects" at bounding box center [1044, 390] width 121 height 43
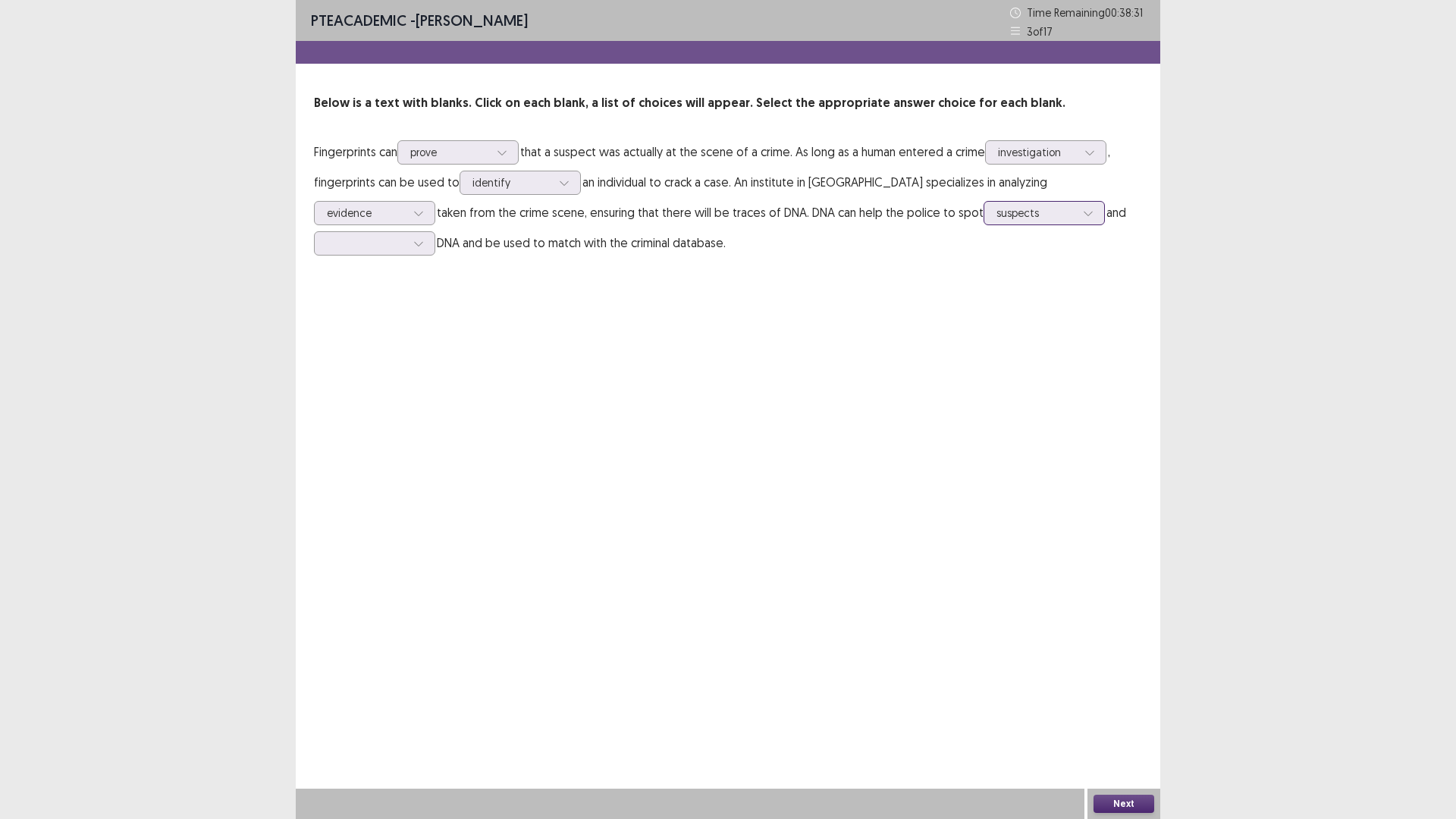
click at [1083, 212] on icon at bounding box center [1088, 213] width 10 height 10
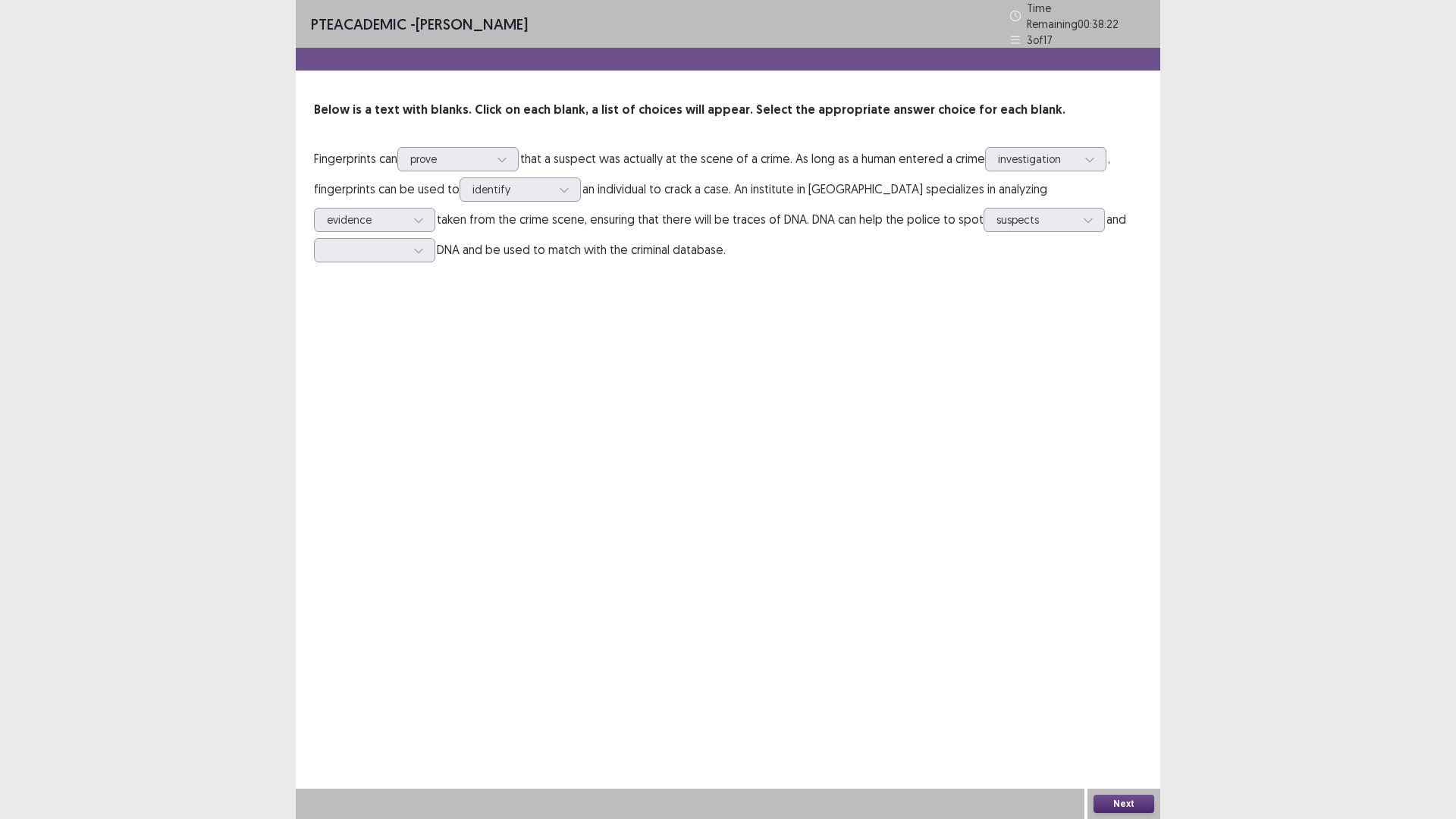
click at [959, 242] on p "Fingerprints can prove that a suspect was actually at the scene of a crime. As …" at bounding box center [728, 204] width 828 height 121
click at [424, 245] on icon at bounding box center [418, 250] width 10 height 10
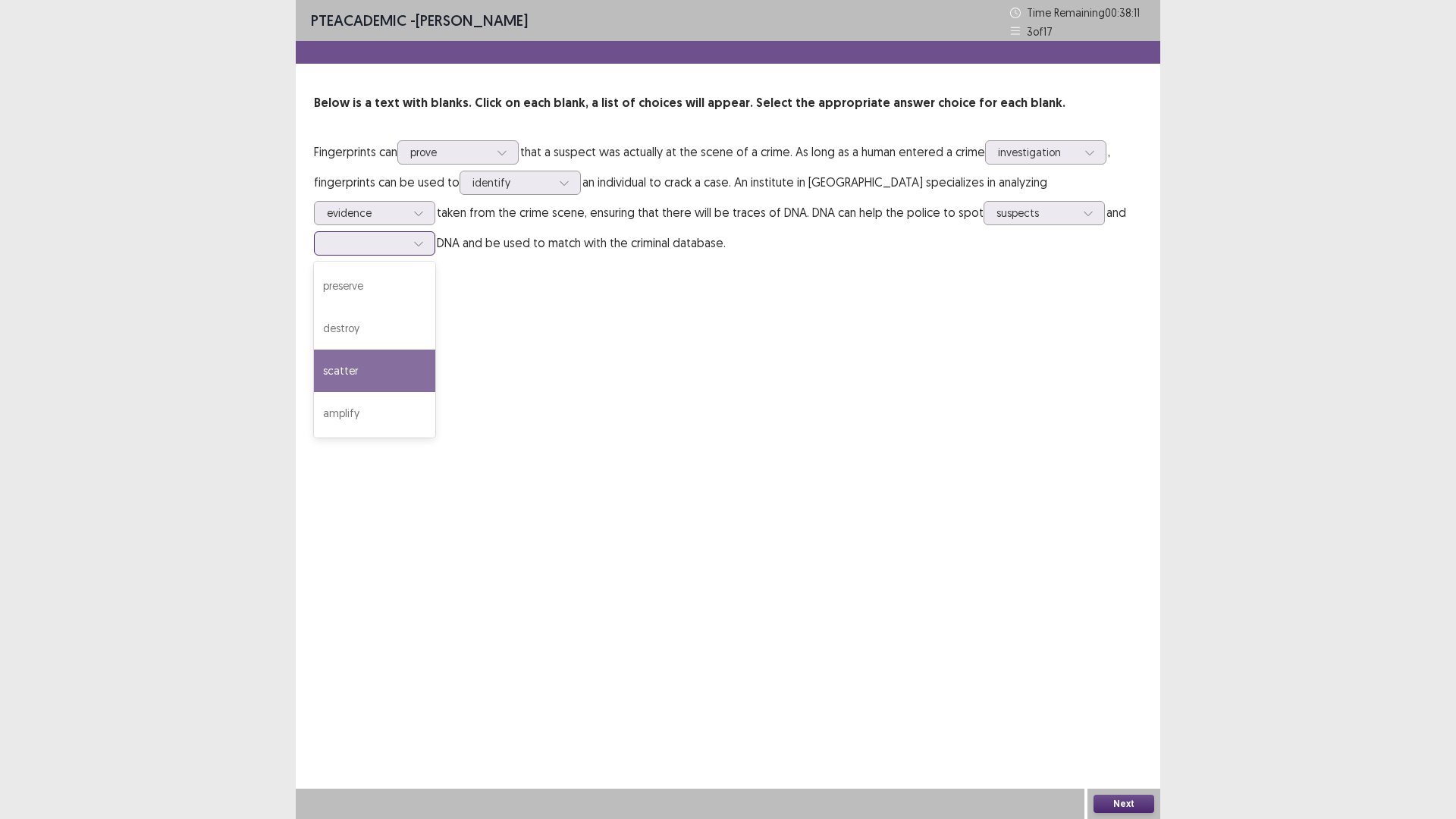
click at [436, 349] on div "scatter" at bounding box center [375, 371] width 121 height 43
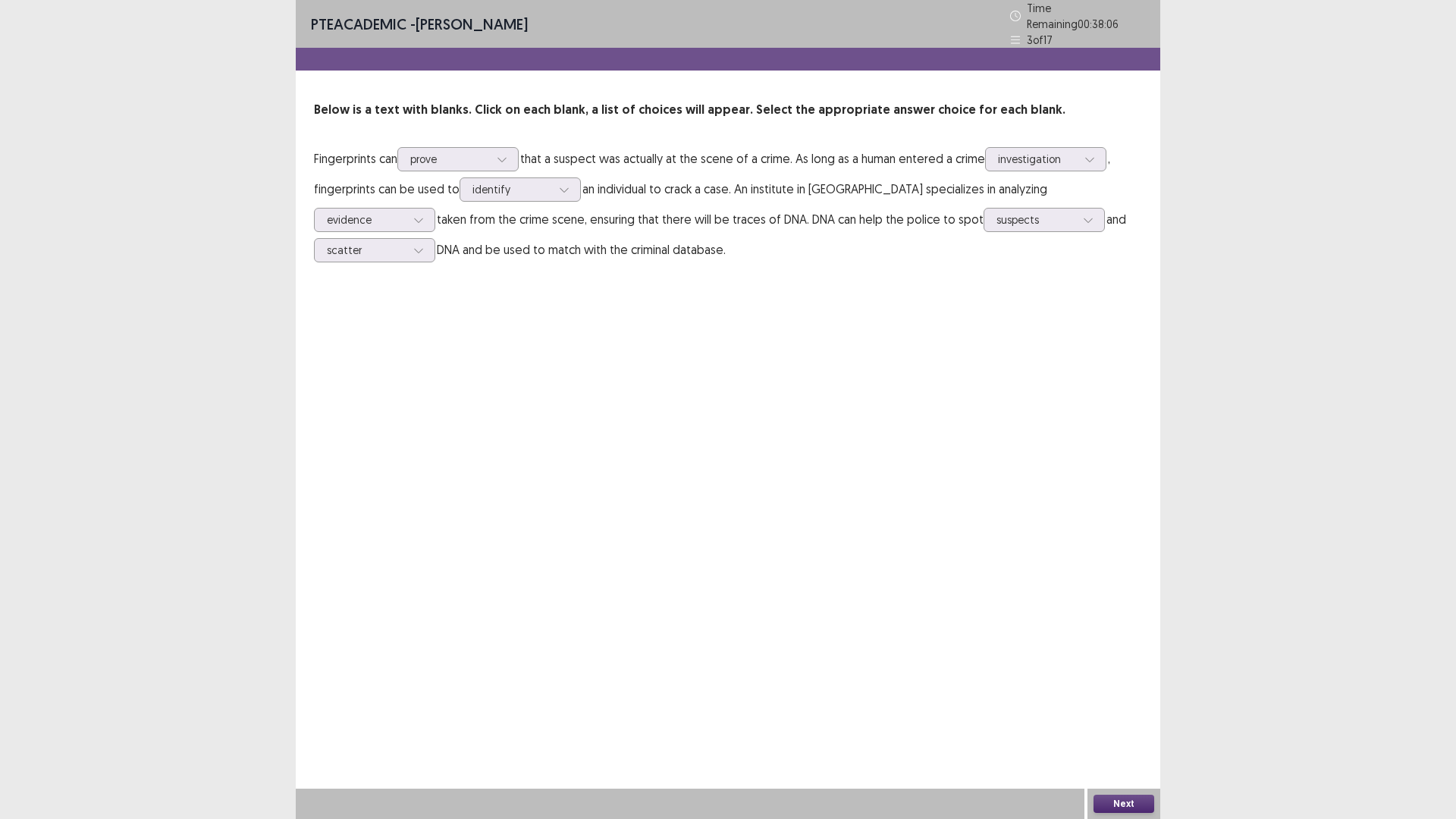
click at [1126, 716] on button "Next" at bounding box center [1124, 804] width 61 height 18
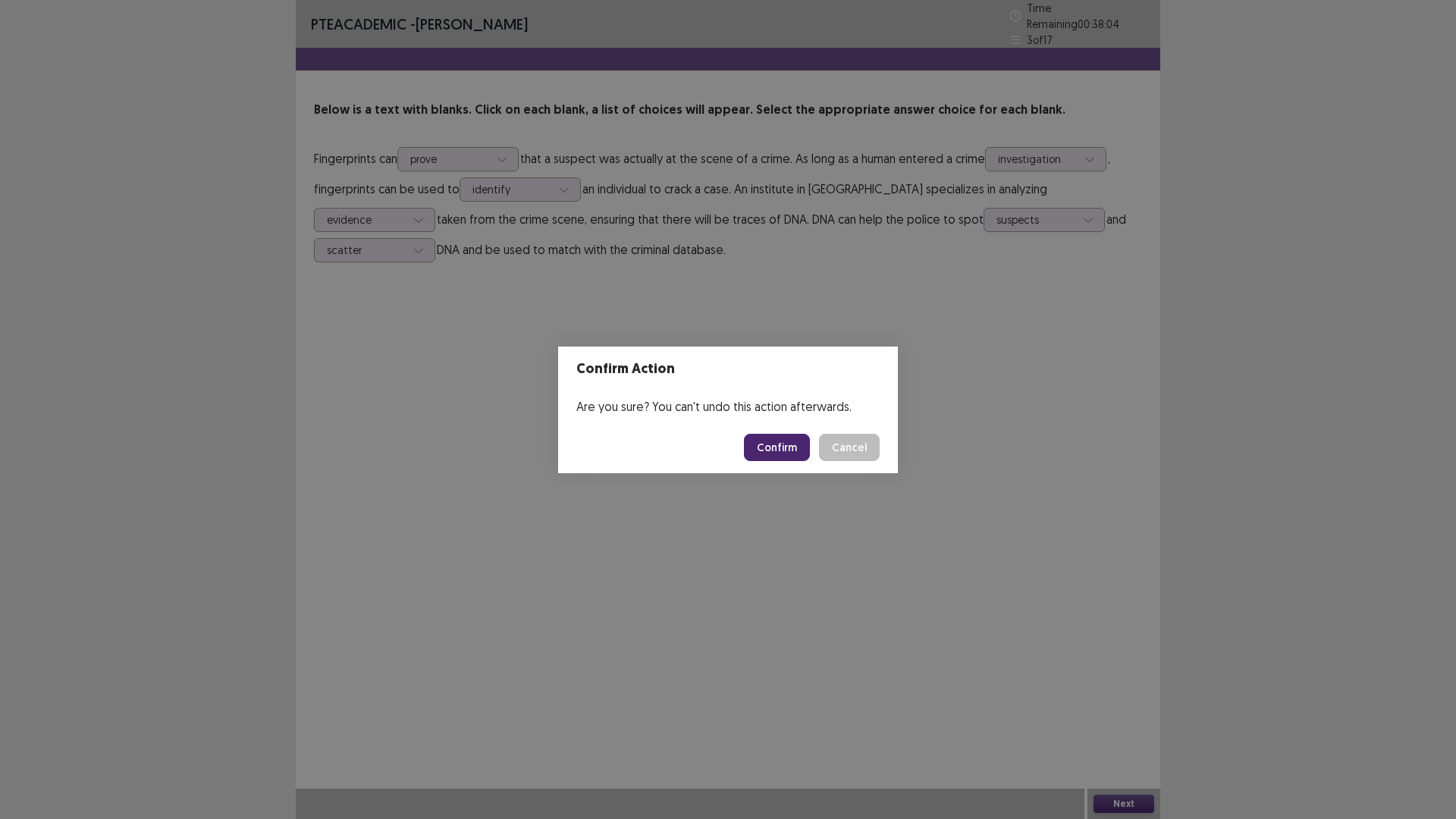
click at [780, 440] on button "Confirm" at bounding box center [776, 448] width 66 height 27
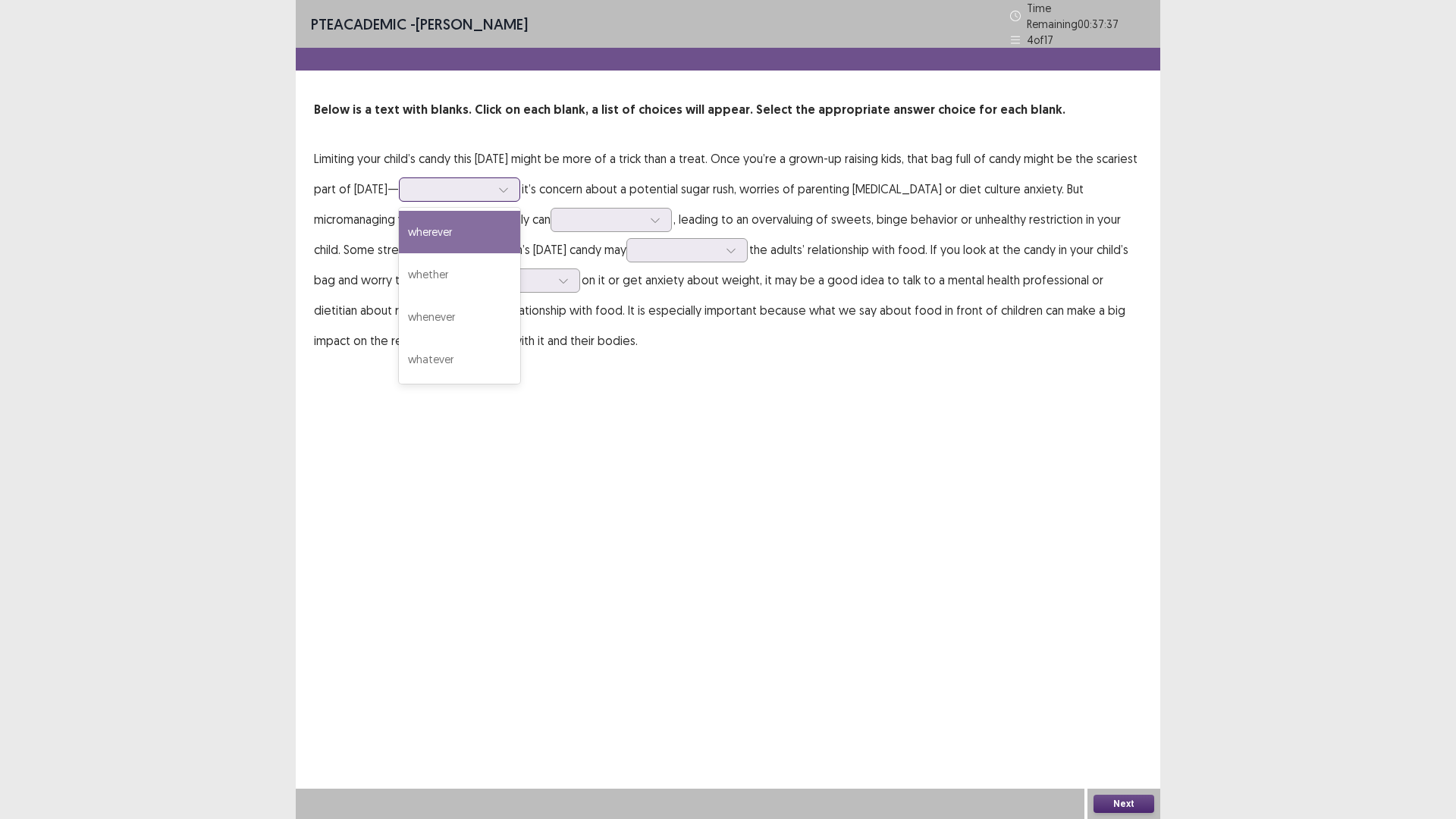
click at [509, 184] on icon at bounding box center [504, 190] width 10 height 10
click at [516, 223] on div "wherever" at bounding box center [459, 232] width 121 height 43
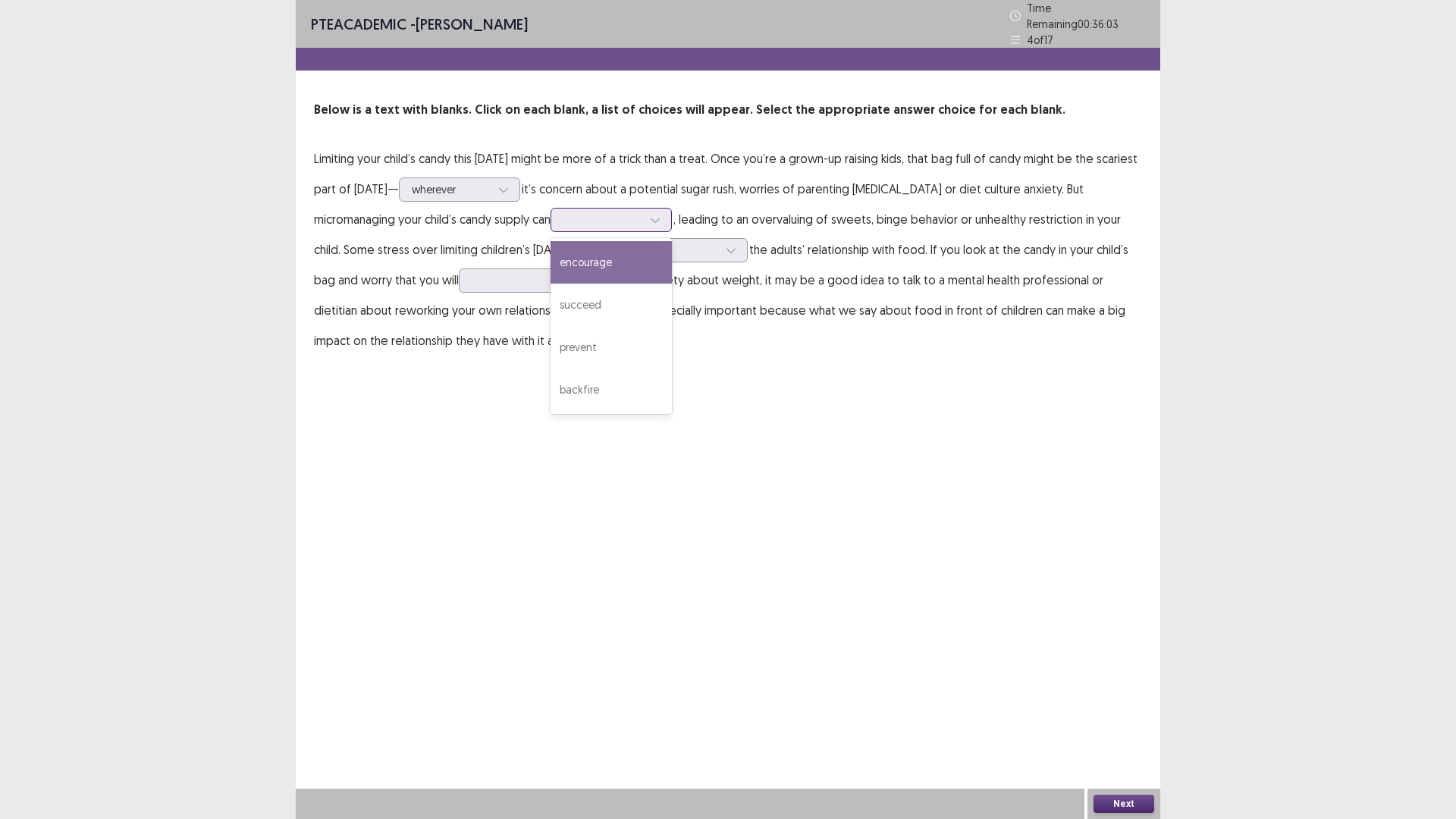
click at [661, 215] on icon at bounding box center [655, 219] width 10 height 10
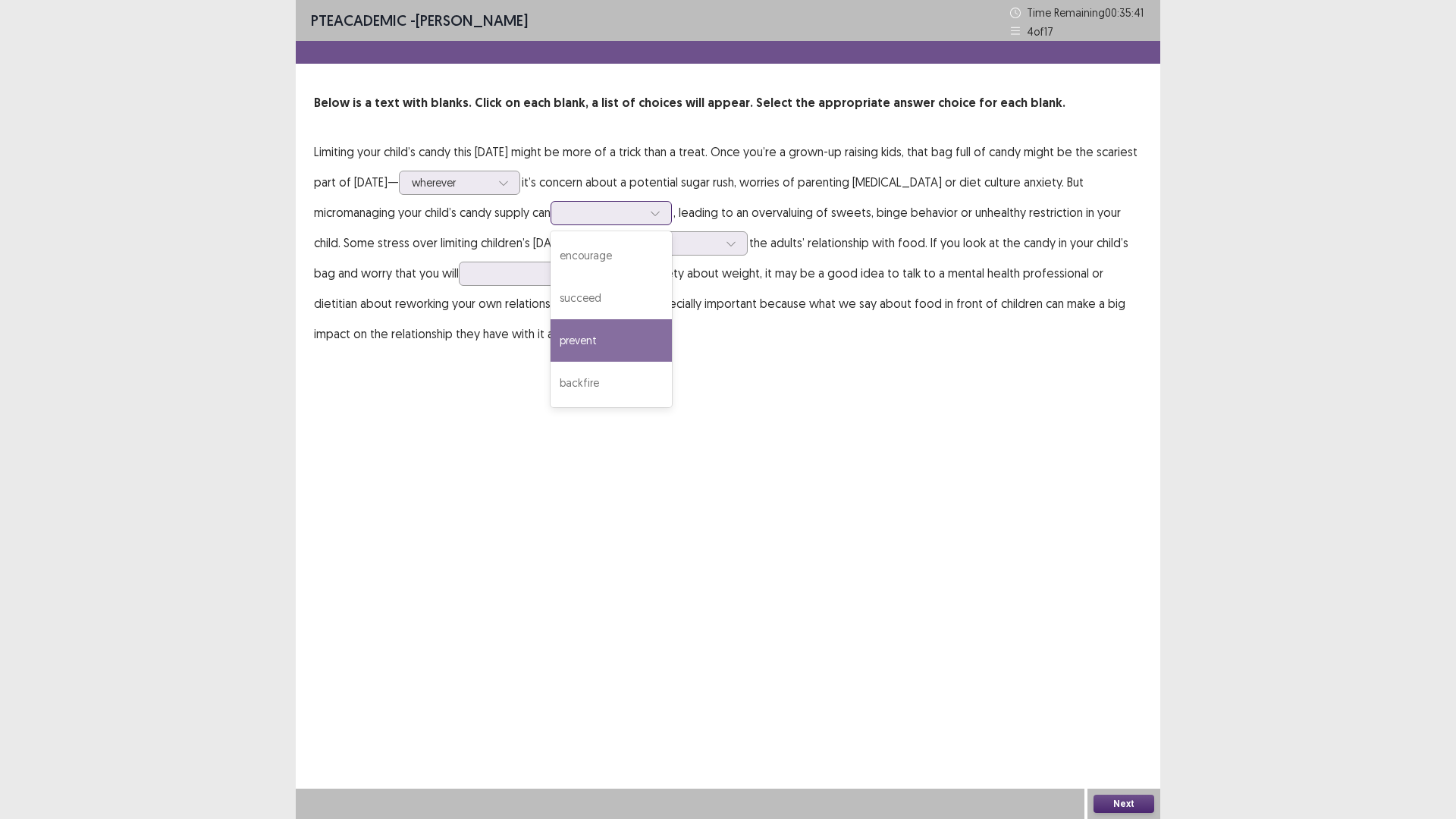
click at [620, 338] on div "prevent" at bounding box center [611, 341] width 121 height 43
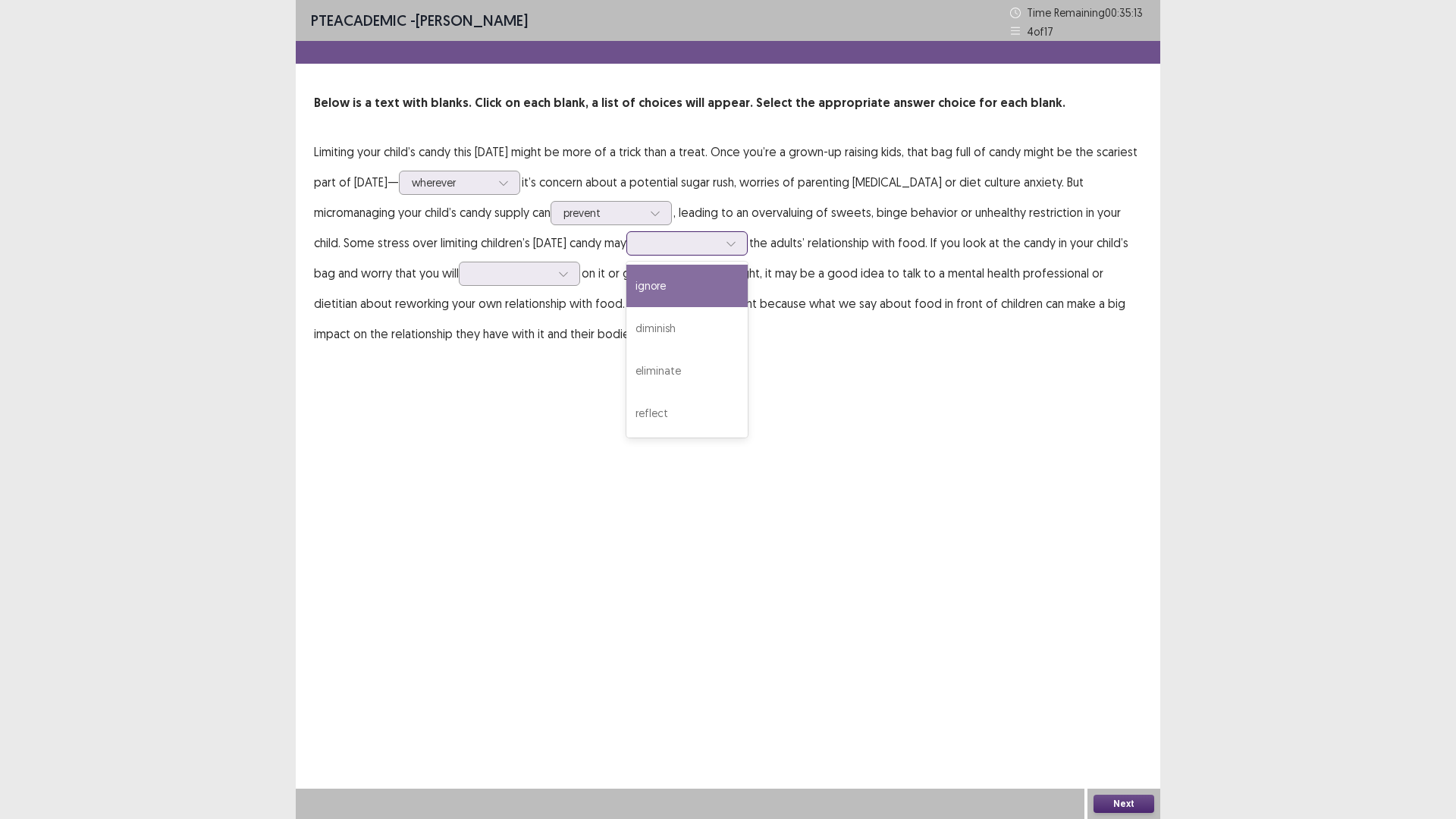
click at [736, 245] on icon at bounding box center [731, 243] width 10 height 10
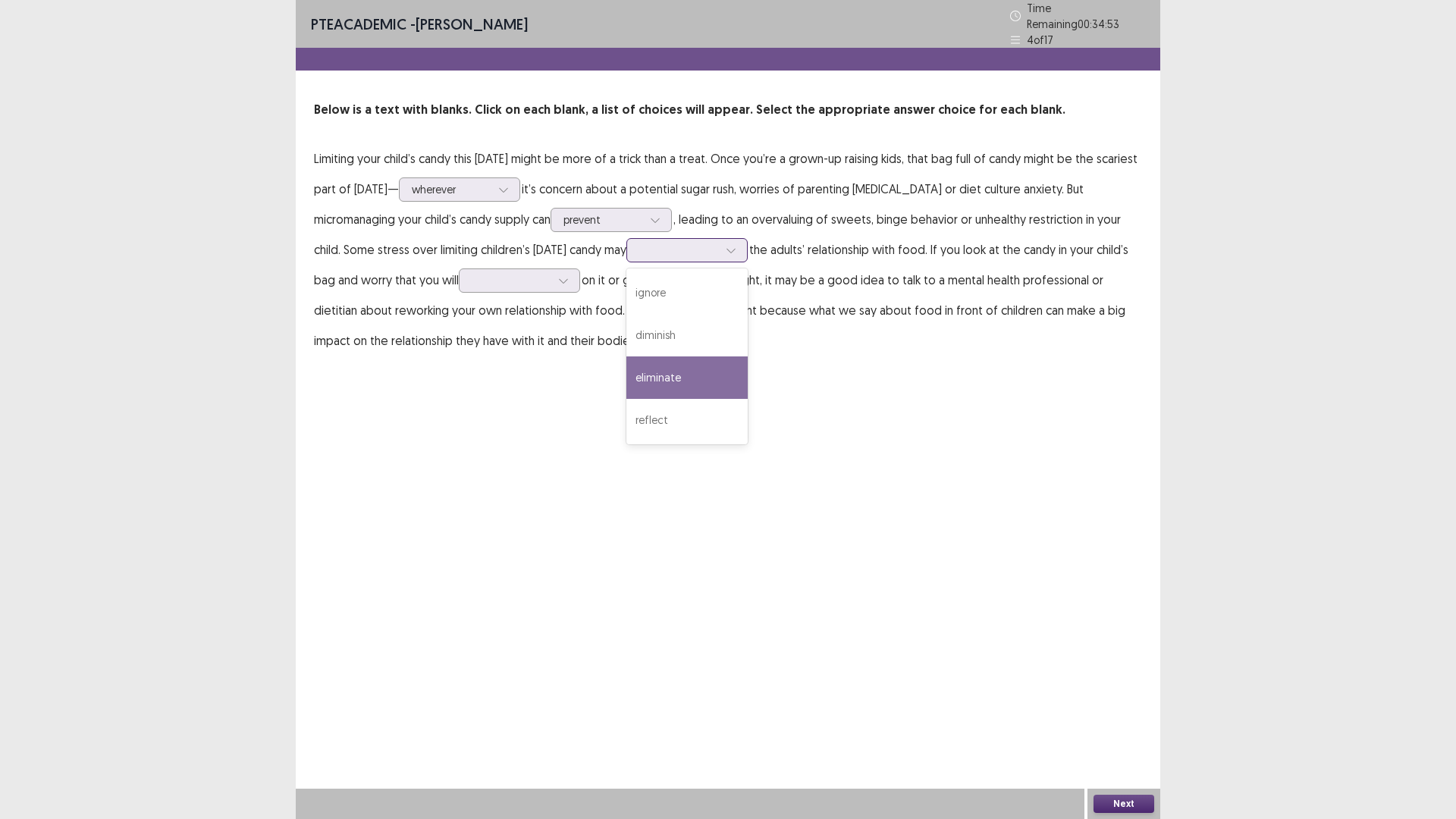
click at [697, 366] on div "eliminate" at bounding box center [687, 377] width 121 height 43
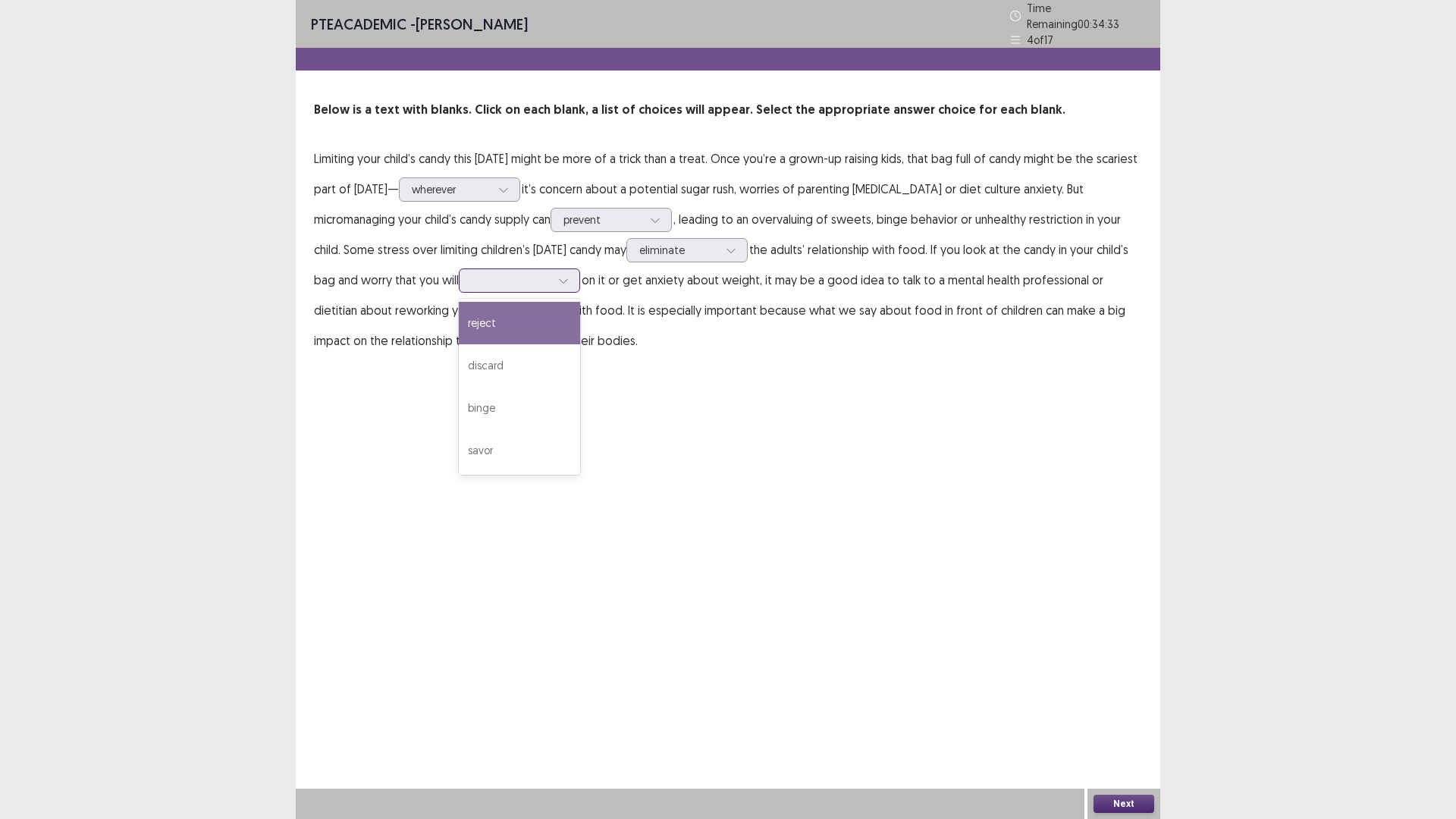
click at [569, 275] on icon at bounding box center [564, 280] width 10 height 10
click at [544, 321] on div "reject" at bounding box center [519, 324] width 121 height 43
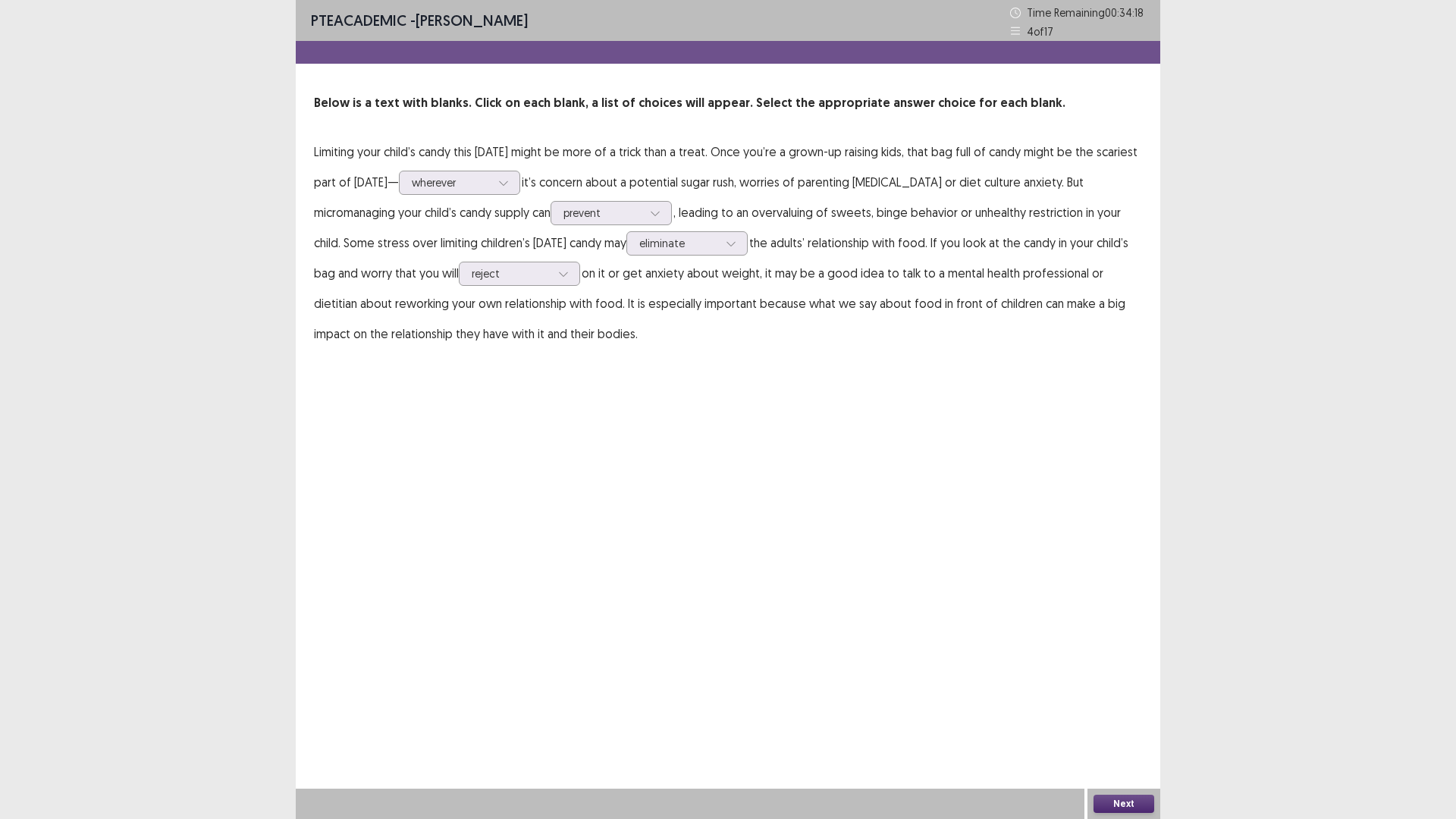
click at [1122, 716] on button "Next" at bounding box center [1124, 804] width 61 height 18
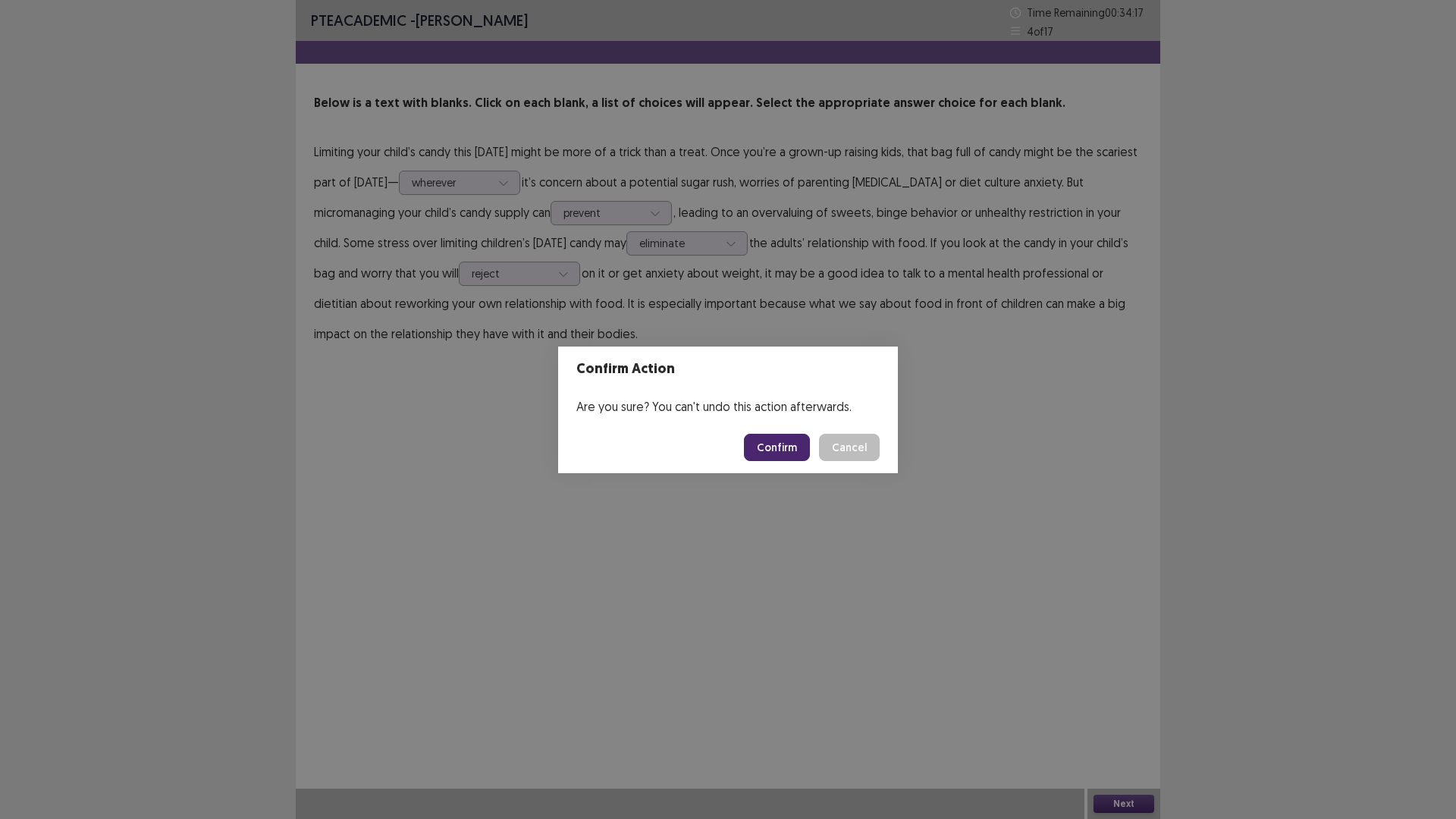
click at [784, 440] on button "Confirm" at bounding box center [776, 448] width 66 height 27
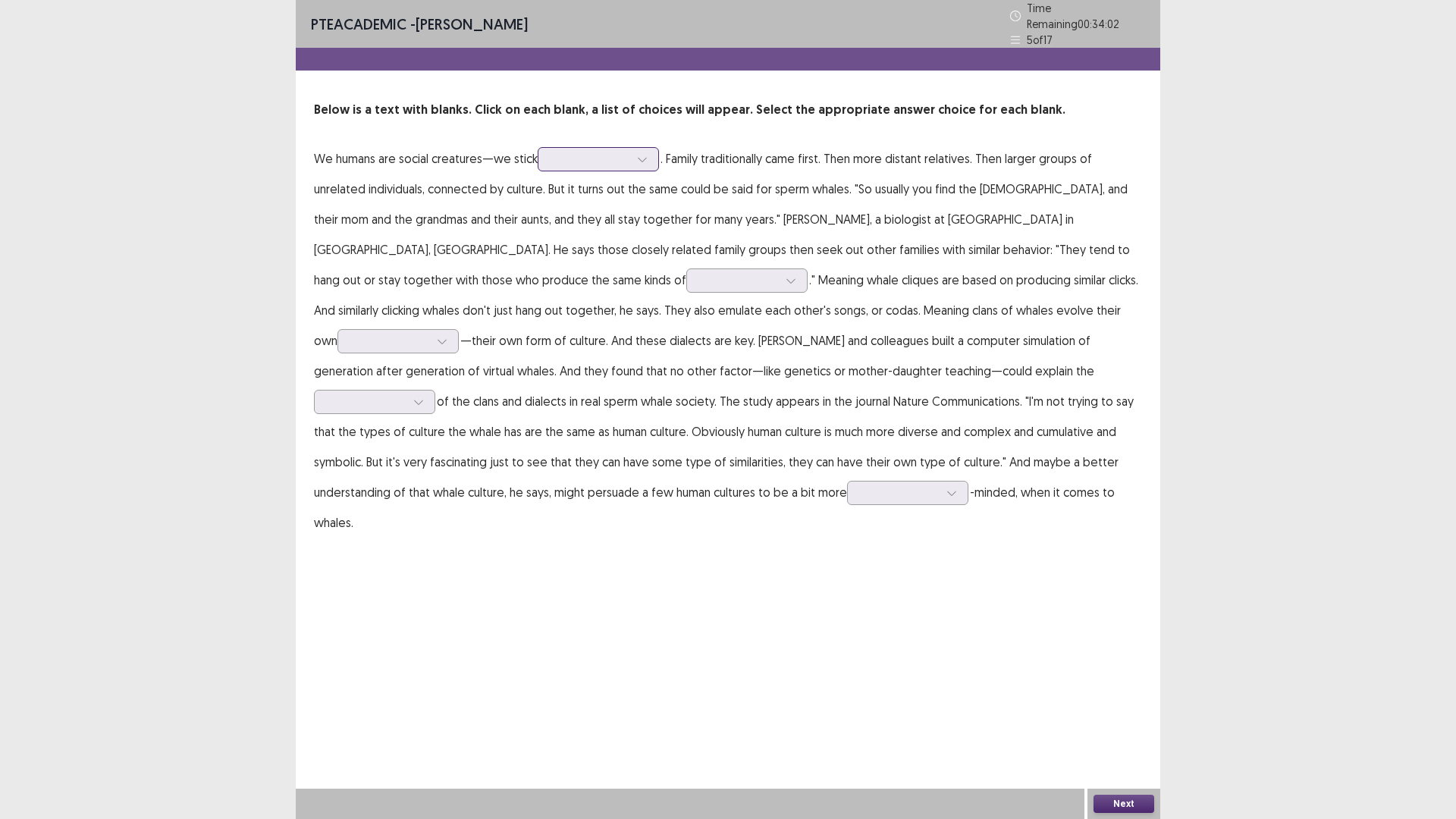
click at [646, 154] on icon at bounding box center [642, 159] width 10 height 10
click at [621, 266] on div "together" at bounding box center [599, 287] width 121 height 43
click at [640, 157] on icon at bounding box center [642, 159] width 10 height 10
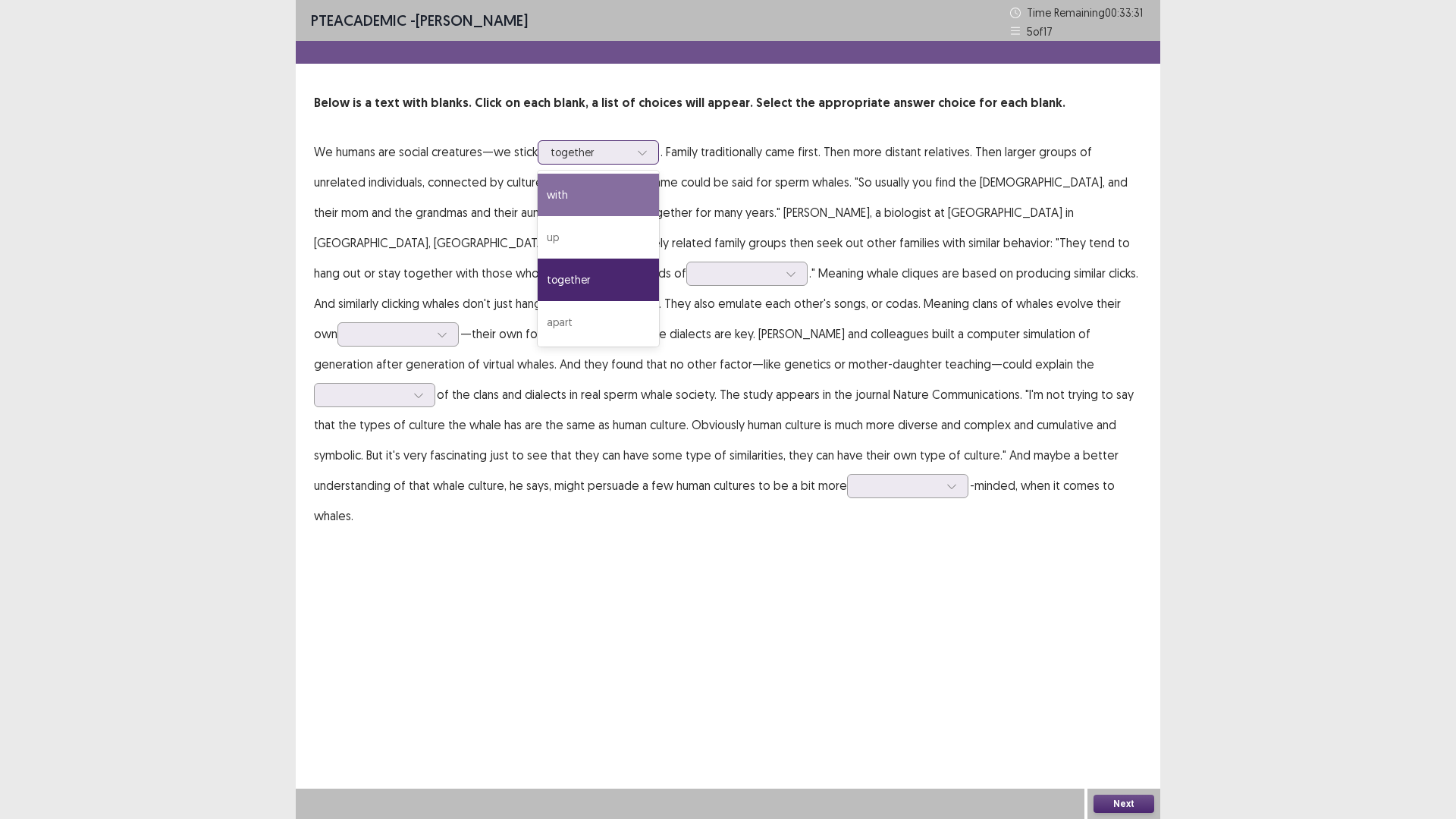
click at [616, 199] on div "with" at bounding box center [599, 195] width 121 height 43
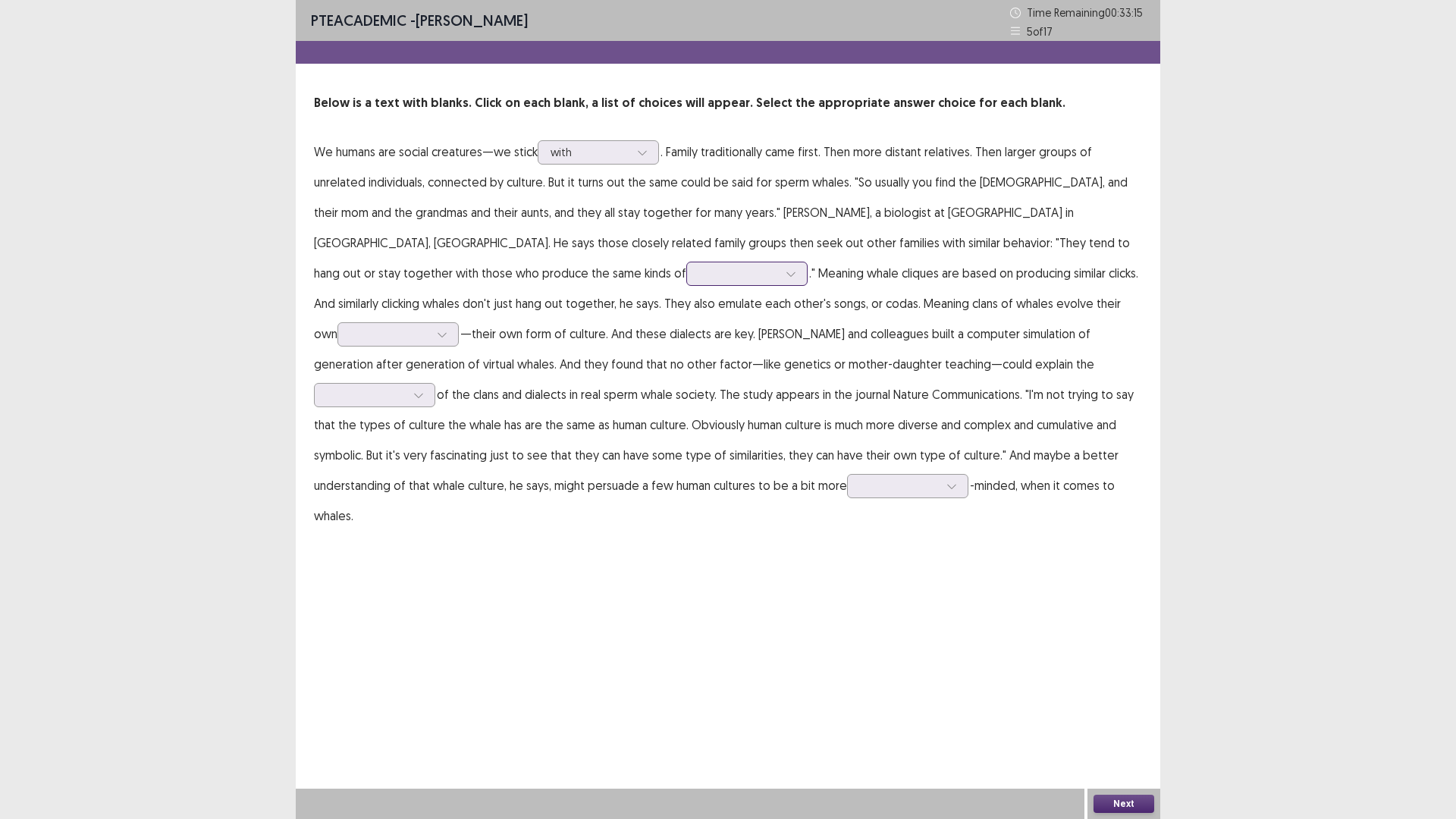
click at [786, 278] on icon at bounding box center [791, 273] width 10 height 10
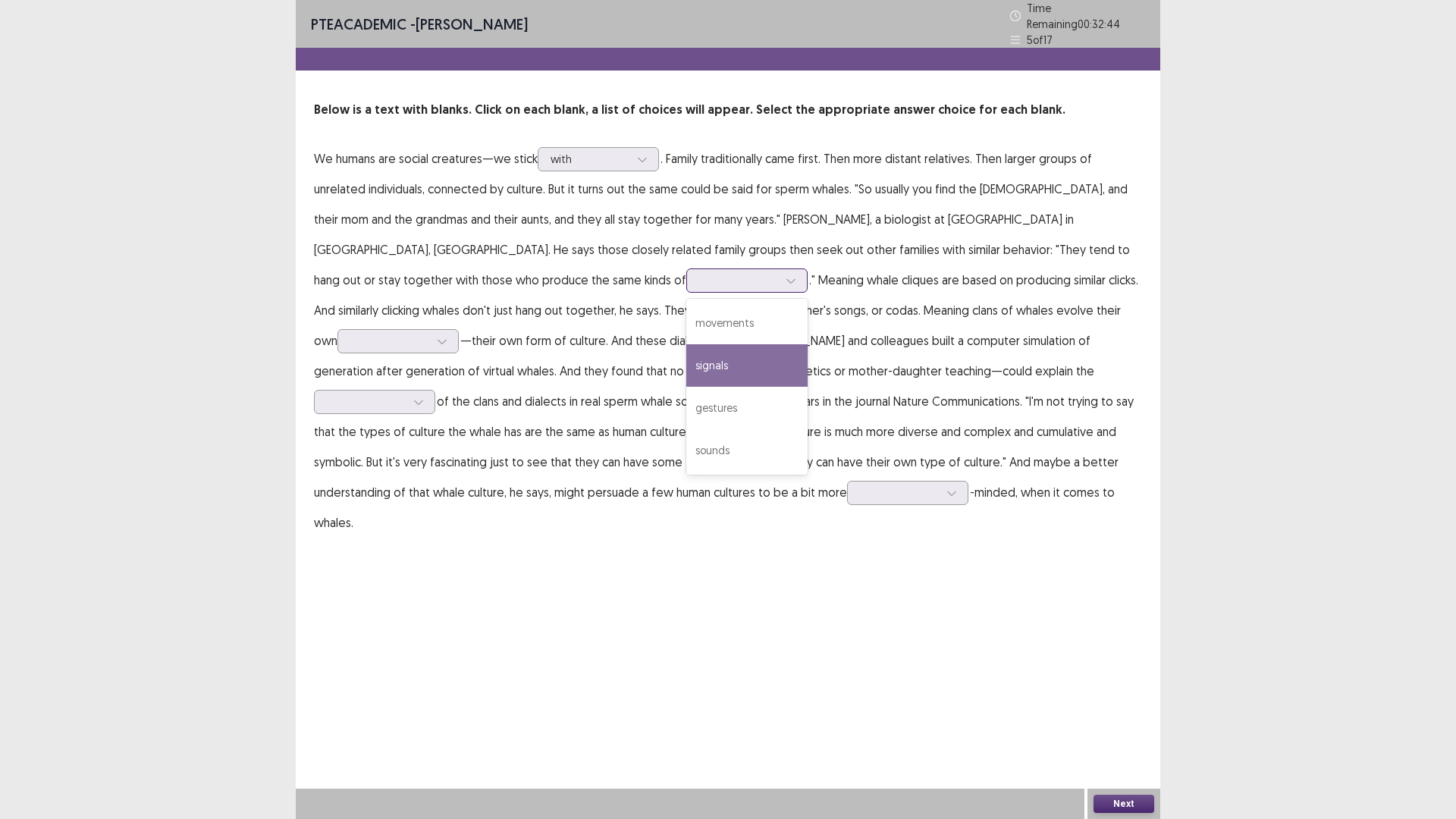
click at [687, 354] on div "signals" at bounding box center [747, 366] width 121 height 43
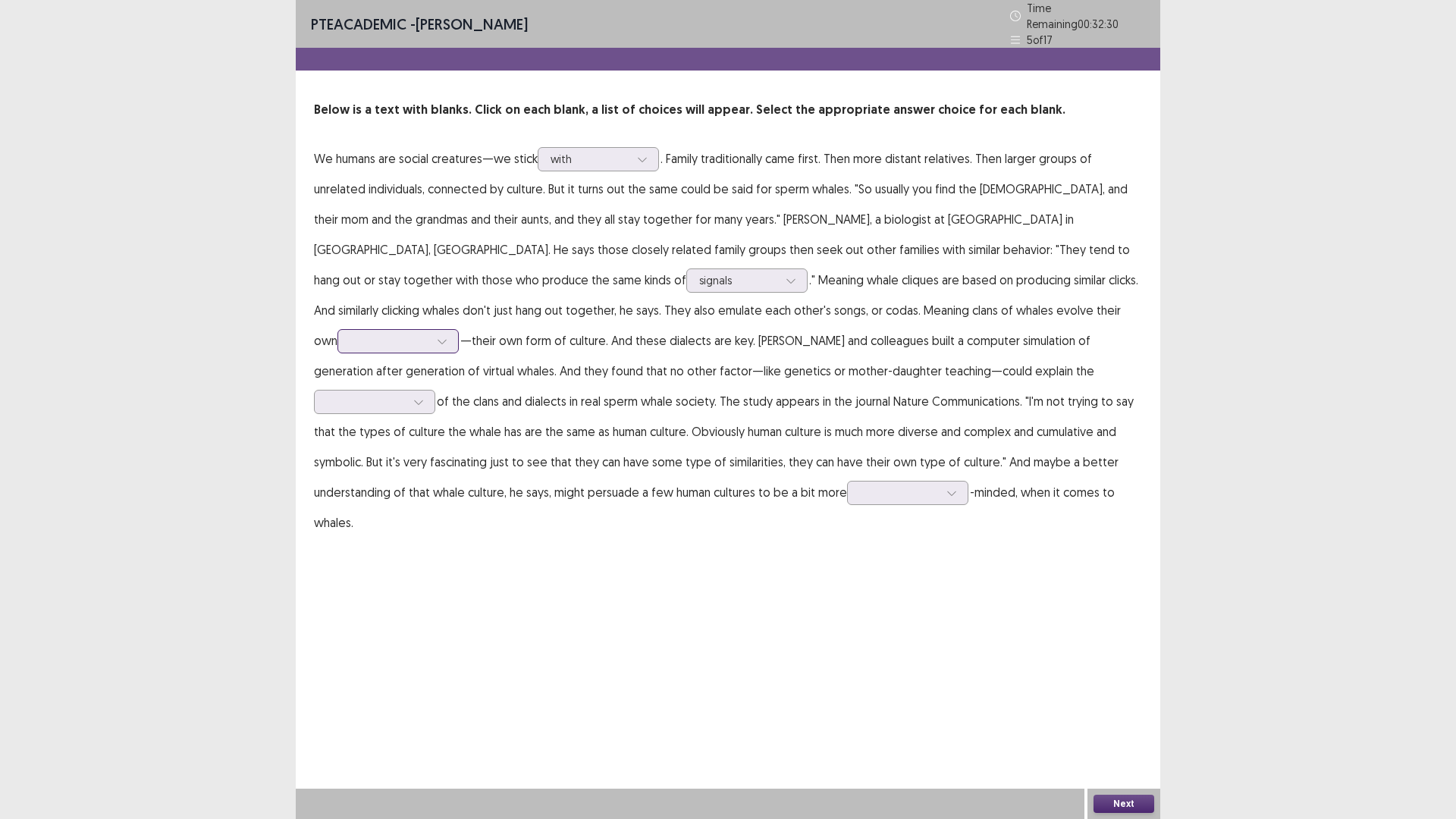
click at [453, 330] on div at bounding box center [442, 341] width 23 height 23
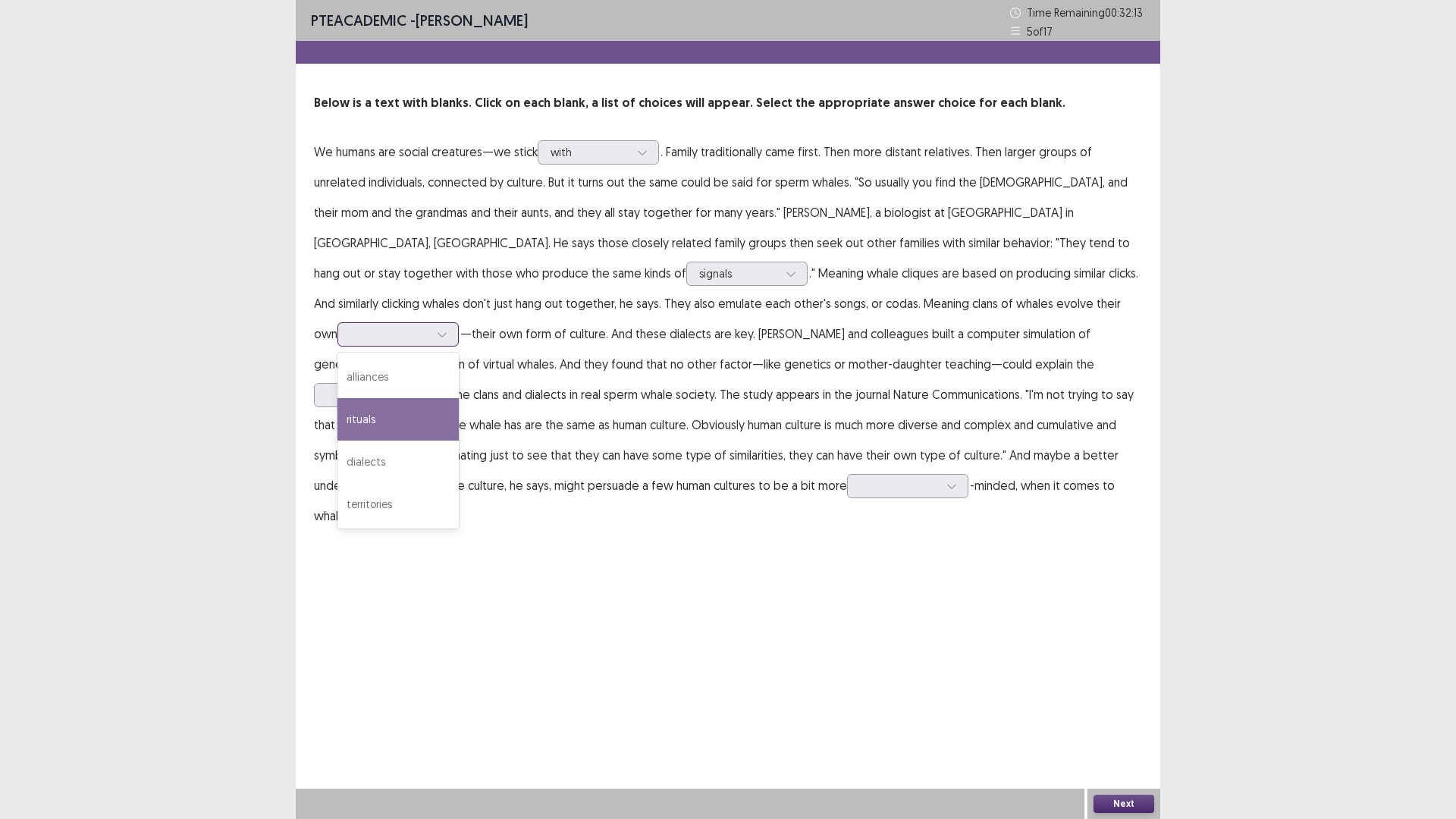
click at [459, 398] on div "rituals" at bounding box center [398, 419] width 121 height 43
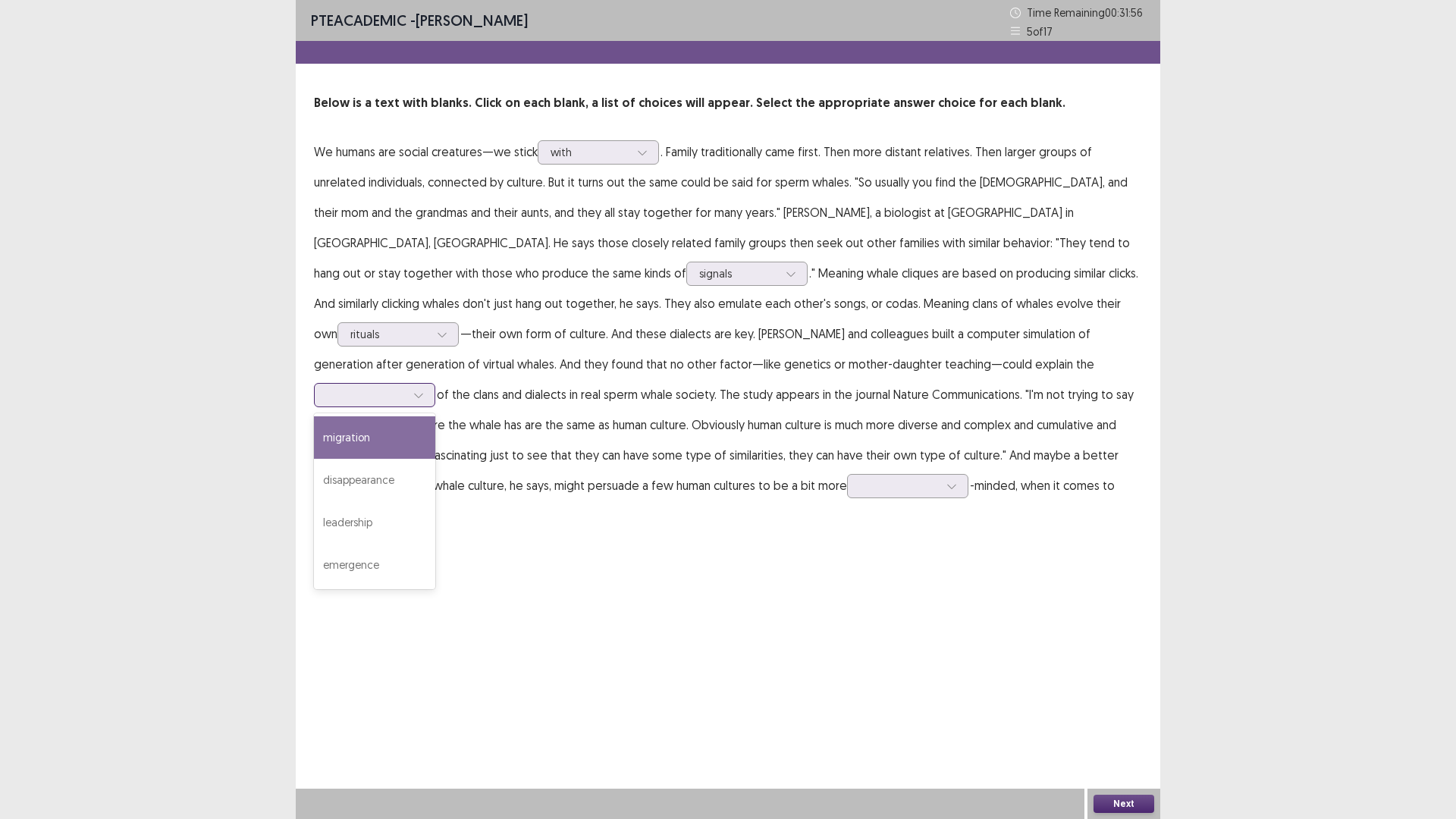
click at [430, 383] on div at bounding box center [418, 395] width 23 height 23
click at [436, 417] on div "migration" at bounding box center [375, 438] width 121 height 43
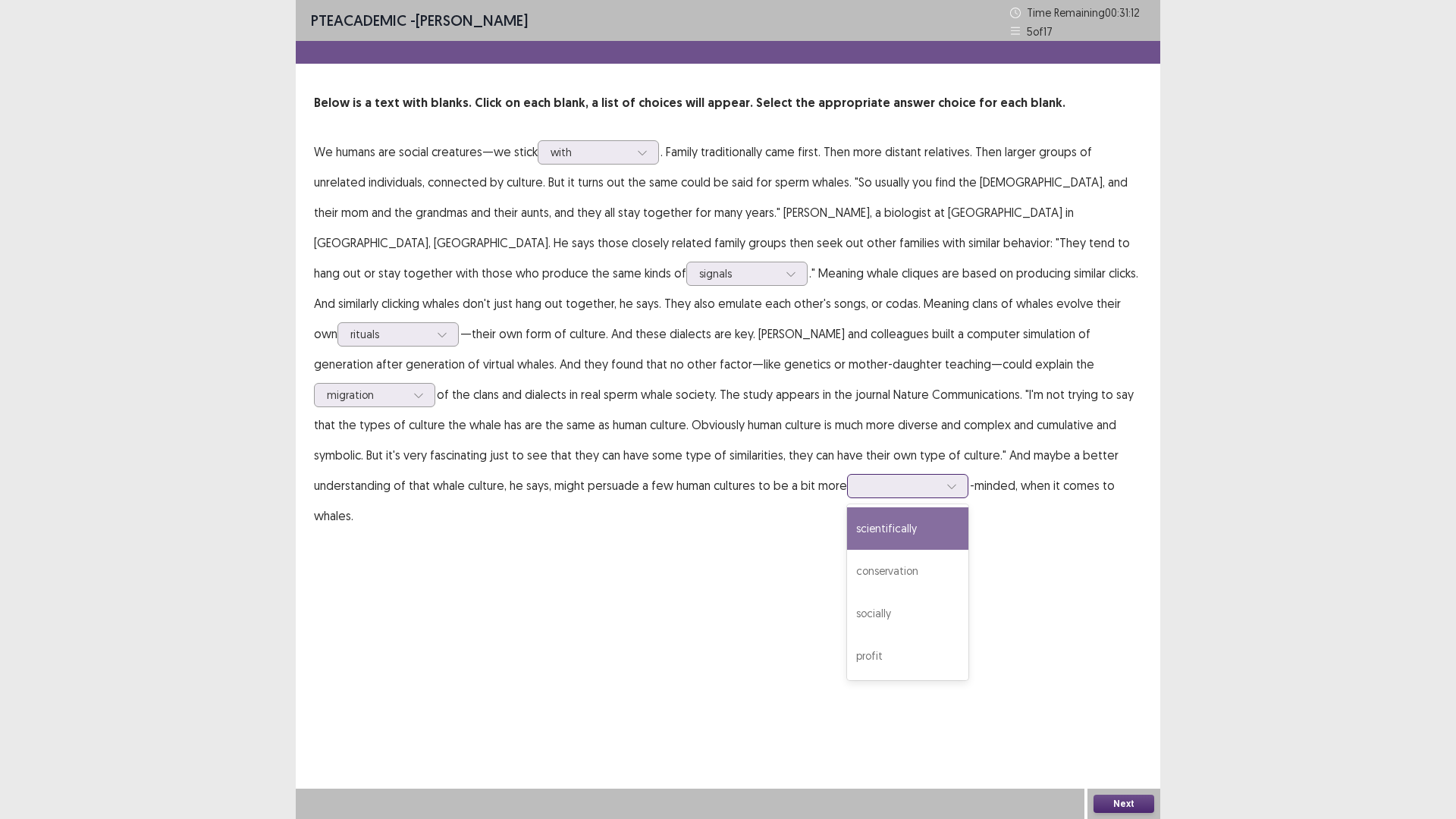
click at [940, 483] on div at bounding box center [951, 486] width 23 height 23
click at [847, 570] on div "conservation" at bounding box center [908, 571] width 121 height 43
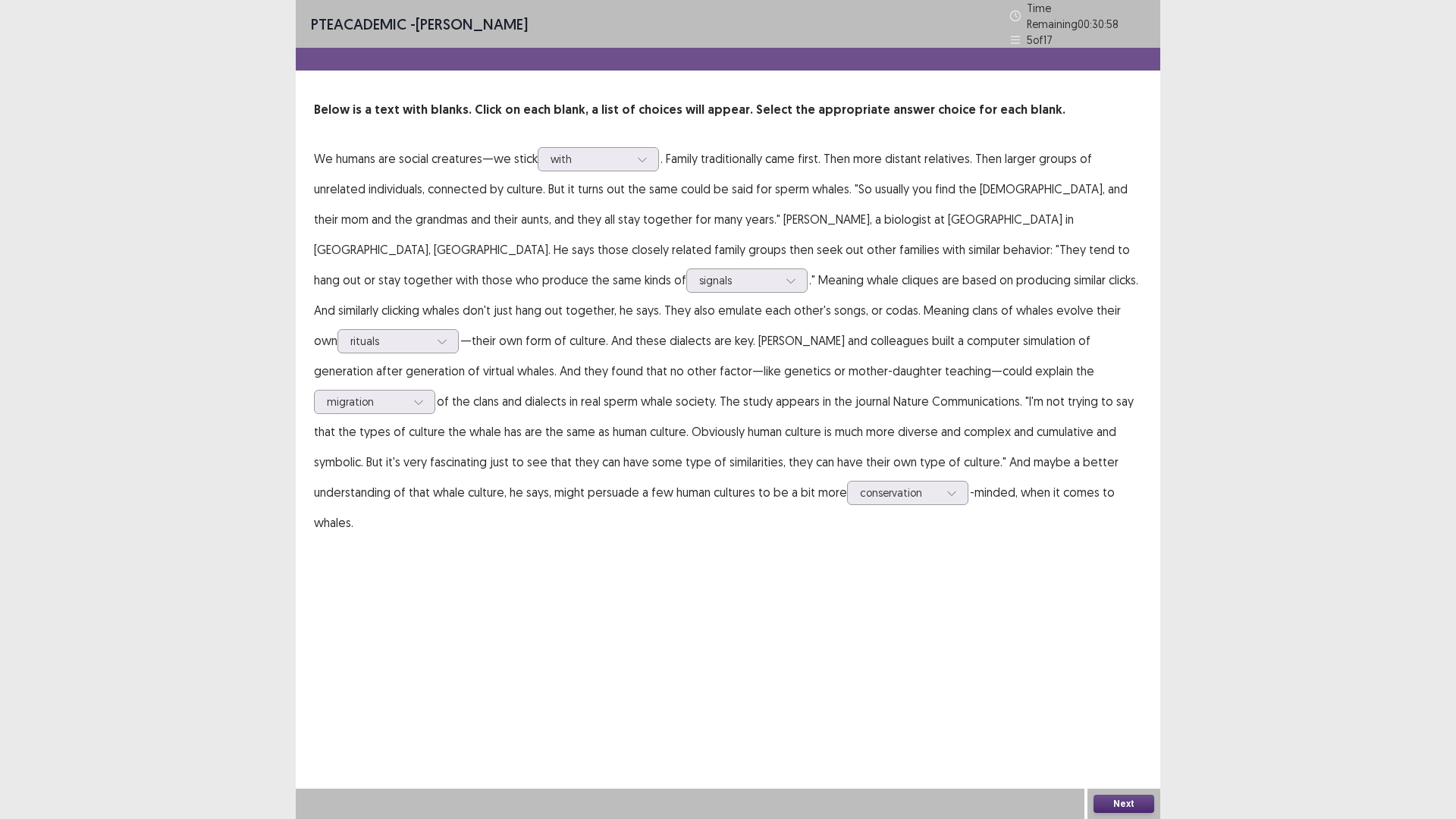
click at [1111, 716] on button "Next" at bounding box center [1124, 804] width 61 height 18
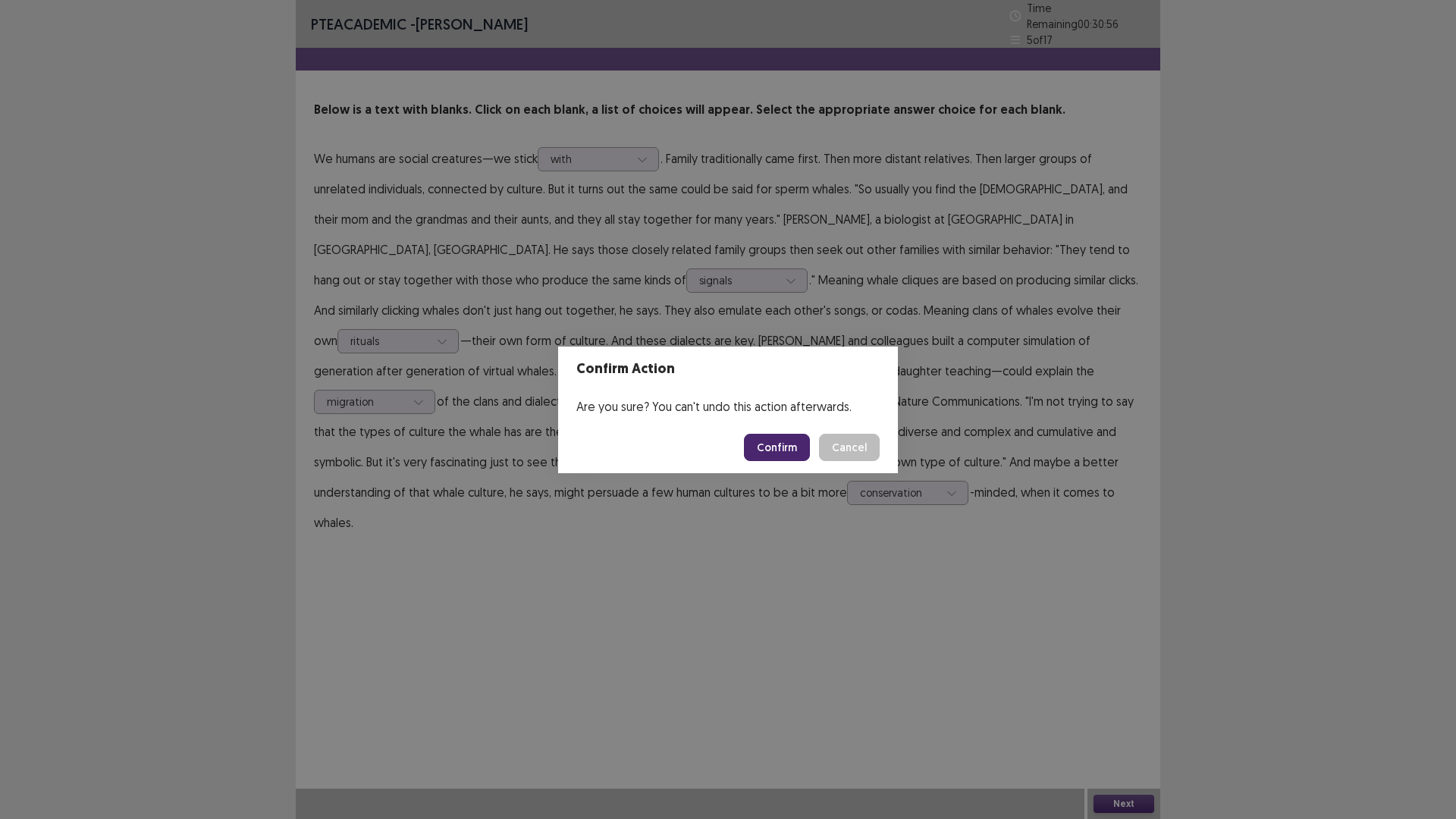
click at [786, 447] on button "Confirm" at bounding box center [776, 448] width 66 height 27
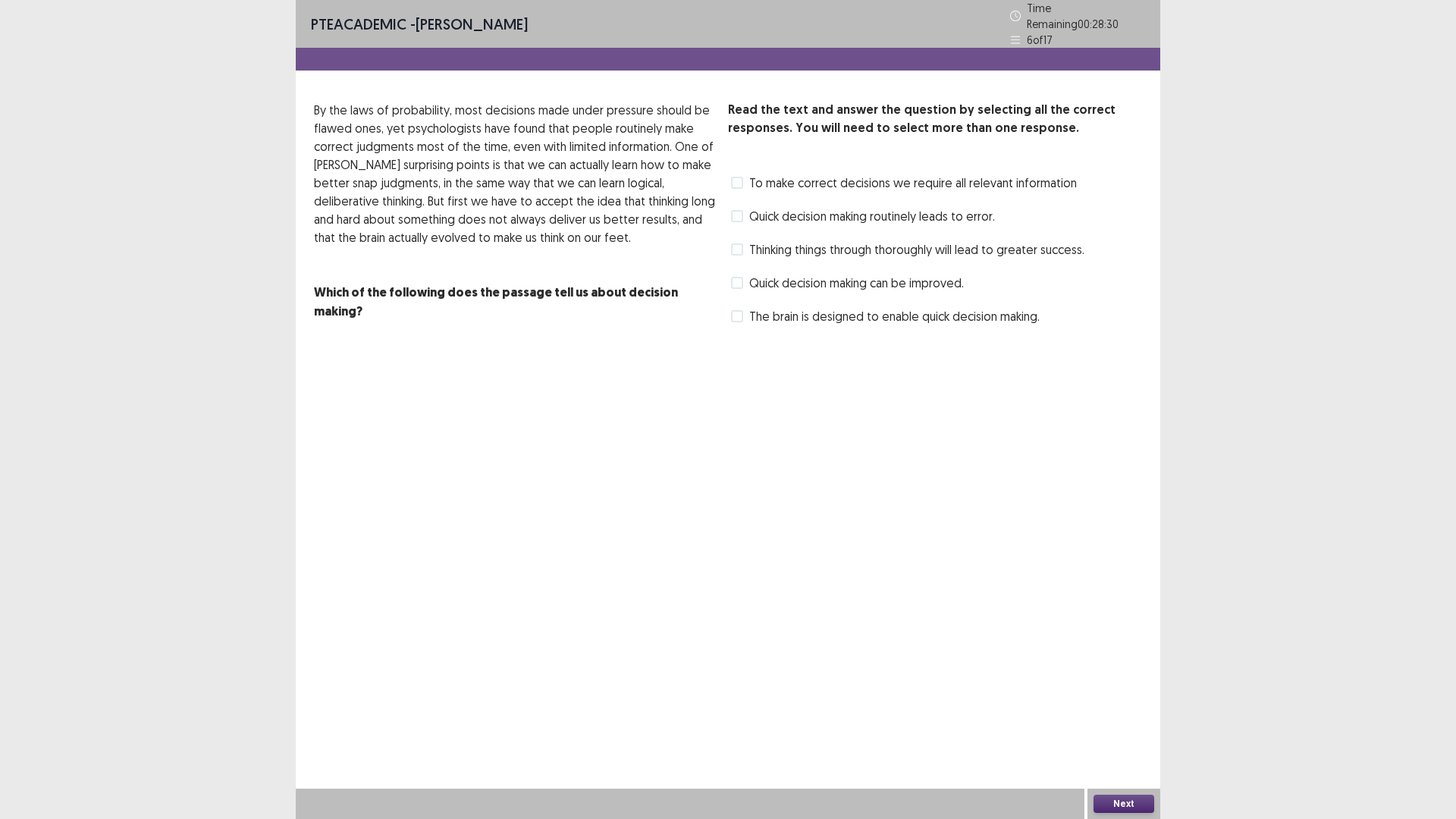
click at [740, 177] on span at bounding box center [737, 183] width 12 height 12
click at [1126, 716] on button "Next" at bounding box center [1124, 804] width 61 height 18
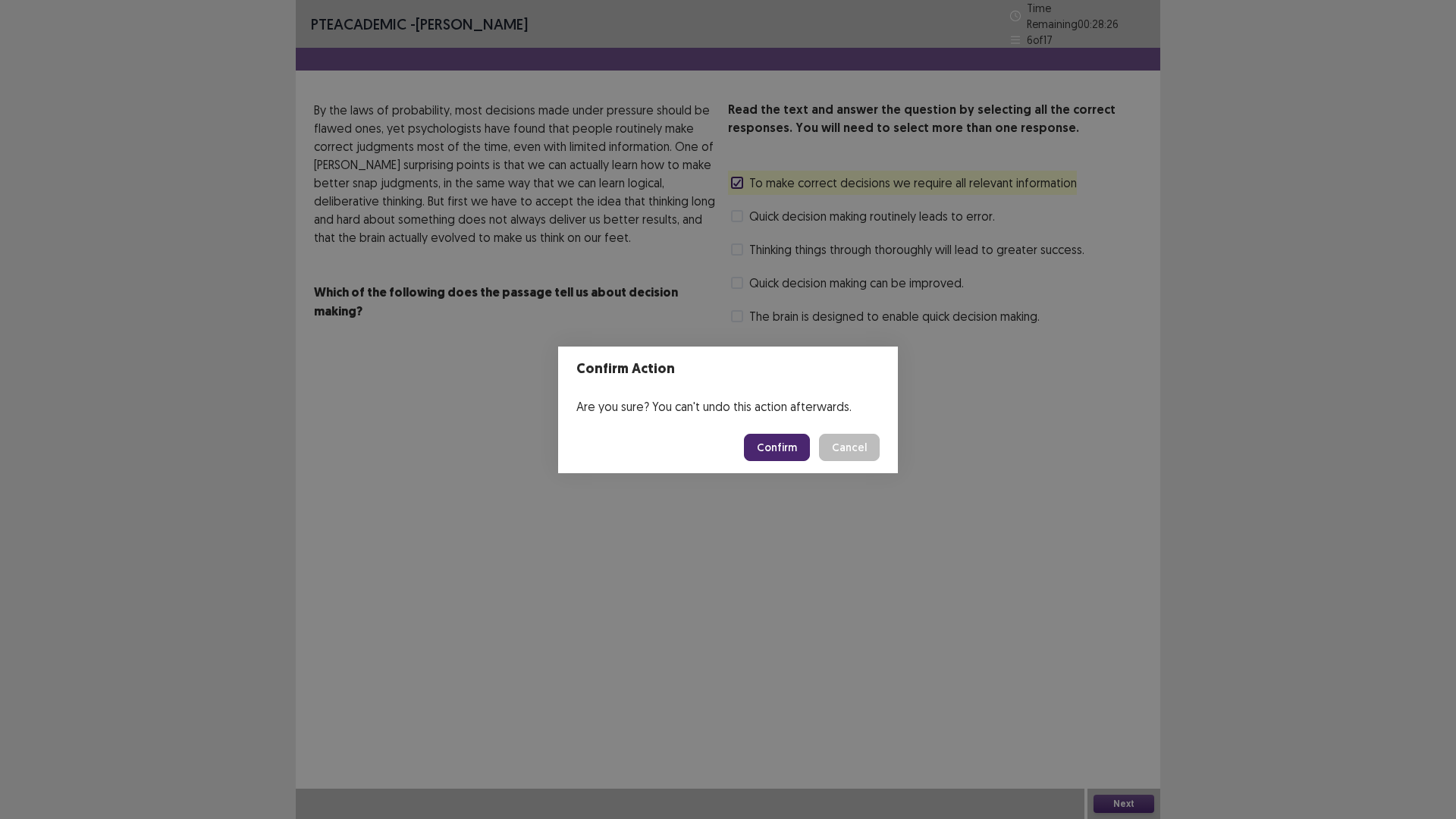
click at [785, 448] on button "Confirm" at bounding box center [776, 448] width 66 height 27
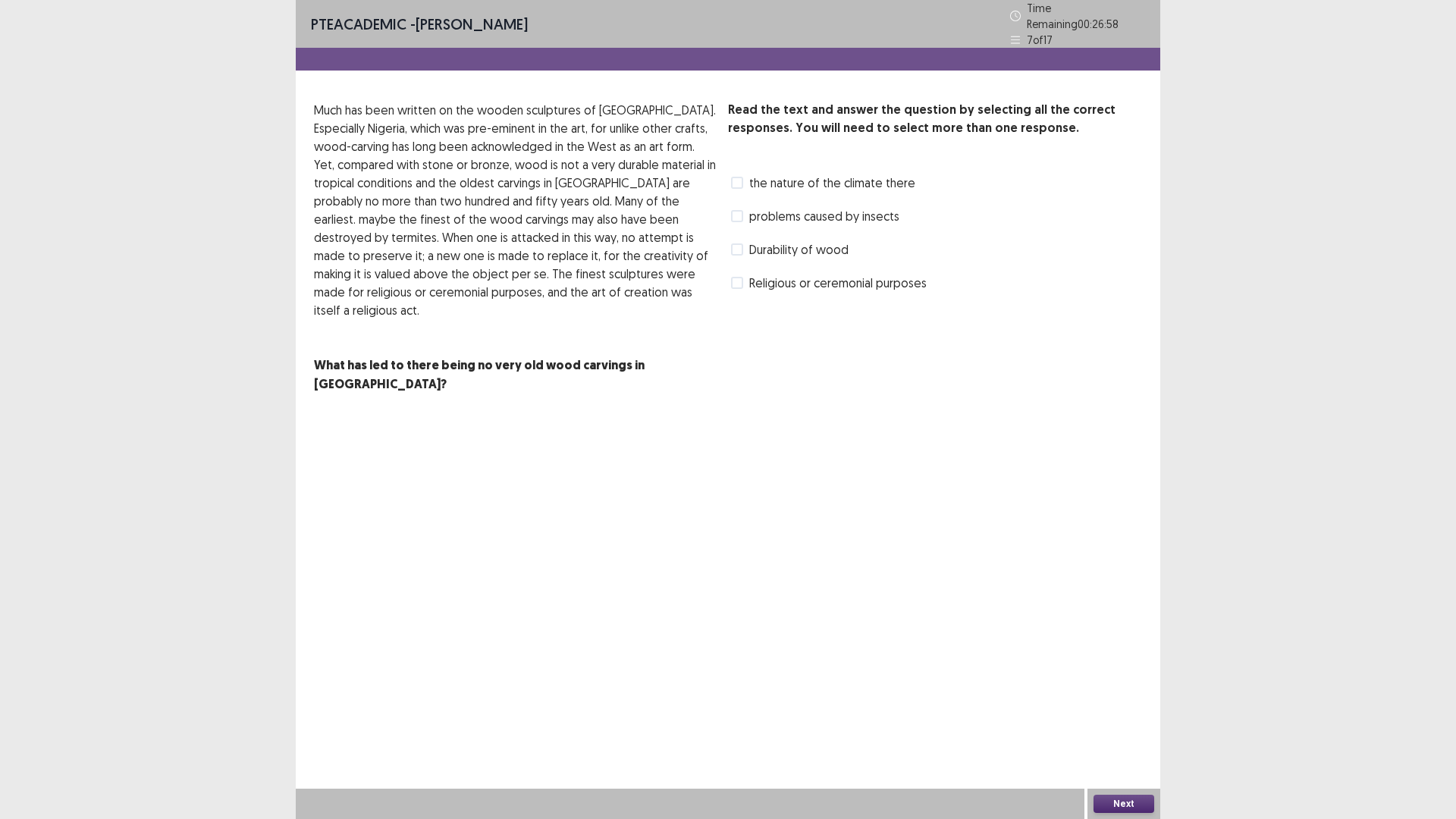
click at [737, 277] on span at bounding box center [737, 283] width 12 height 12
click at [741, 243] on span at bounding box center [737, 249] width 12 height 12
click at [739, 213] on span at bounding box center [737, 216] width 12 height 12
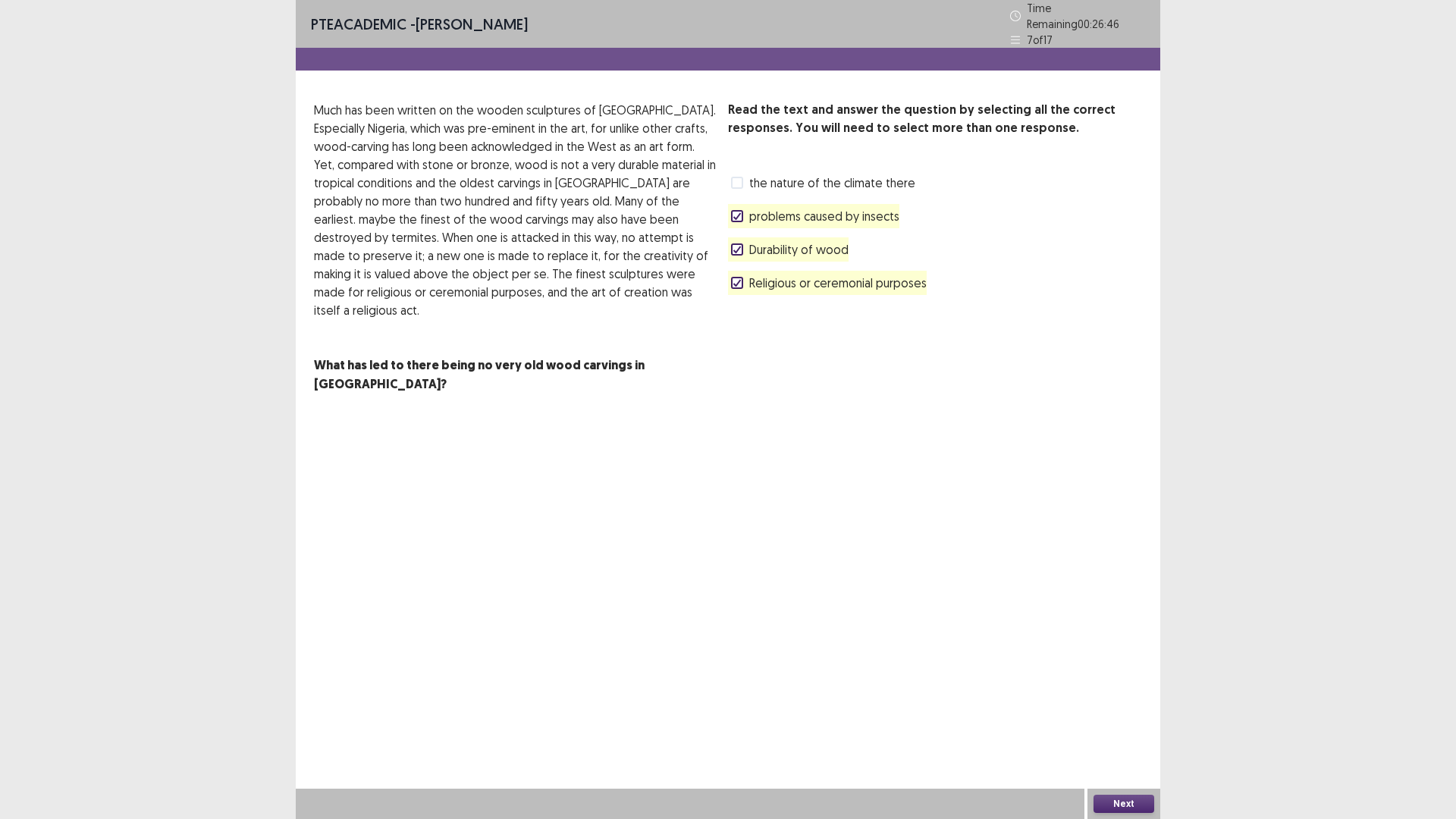
click at [733, 213] on icon at bounding box center [737, 216] width 9 height 8
click at [738, 177] on span at bounding box center [737, 183] width 12 height 12
click at [1123, 716] on div "Next" at bounding box center [1124, 804] width 73 height 31
click at [1120, 716] on button "Next" at bounding box center [1124, 804] width 61 height 18
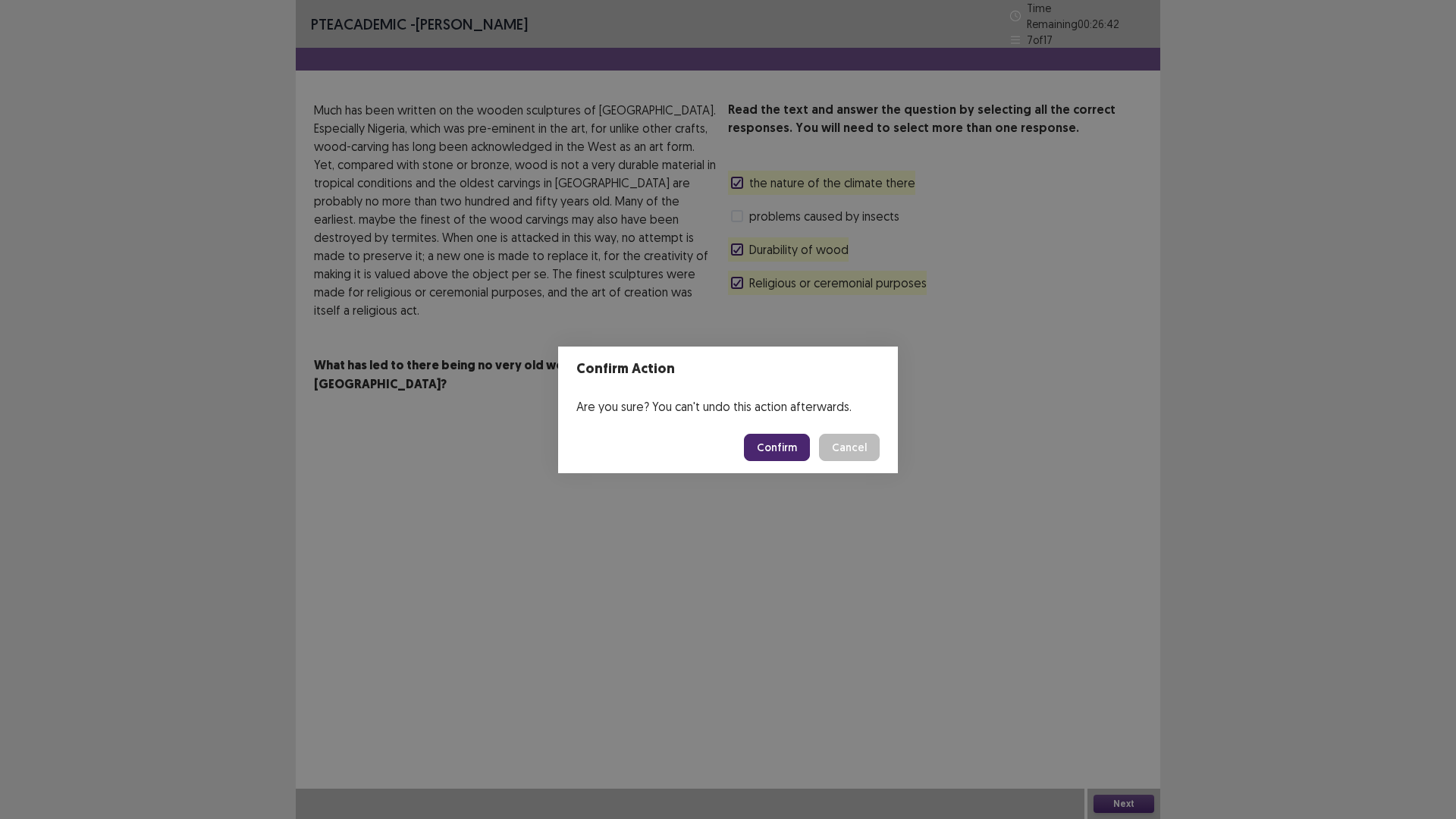
click at [772, 445] on button "Confirm" at bounding box center [776, 448] width 66 height 27
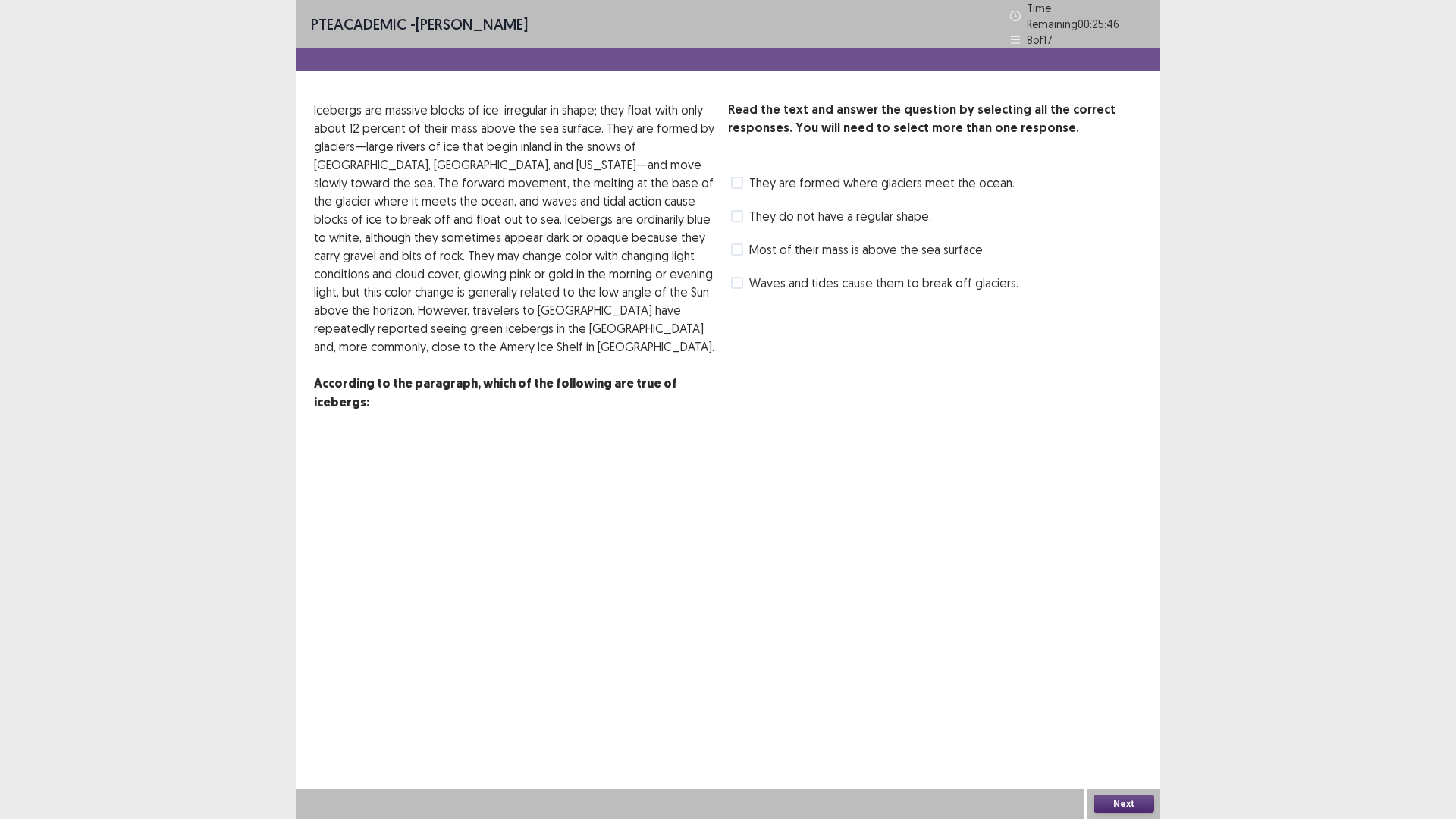
click at [740, 178] on span at bounding box center [737, 183] width 12 height 12
click at [738, 243] on span at bounding box center [737, 249] width 12 height 12
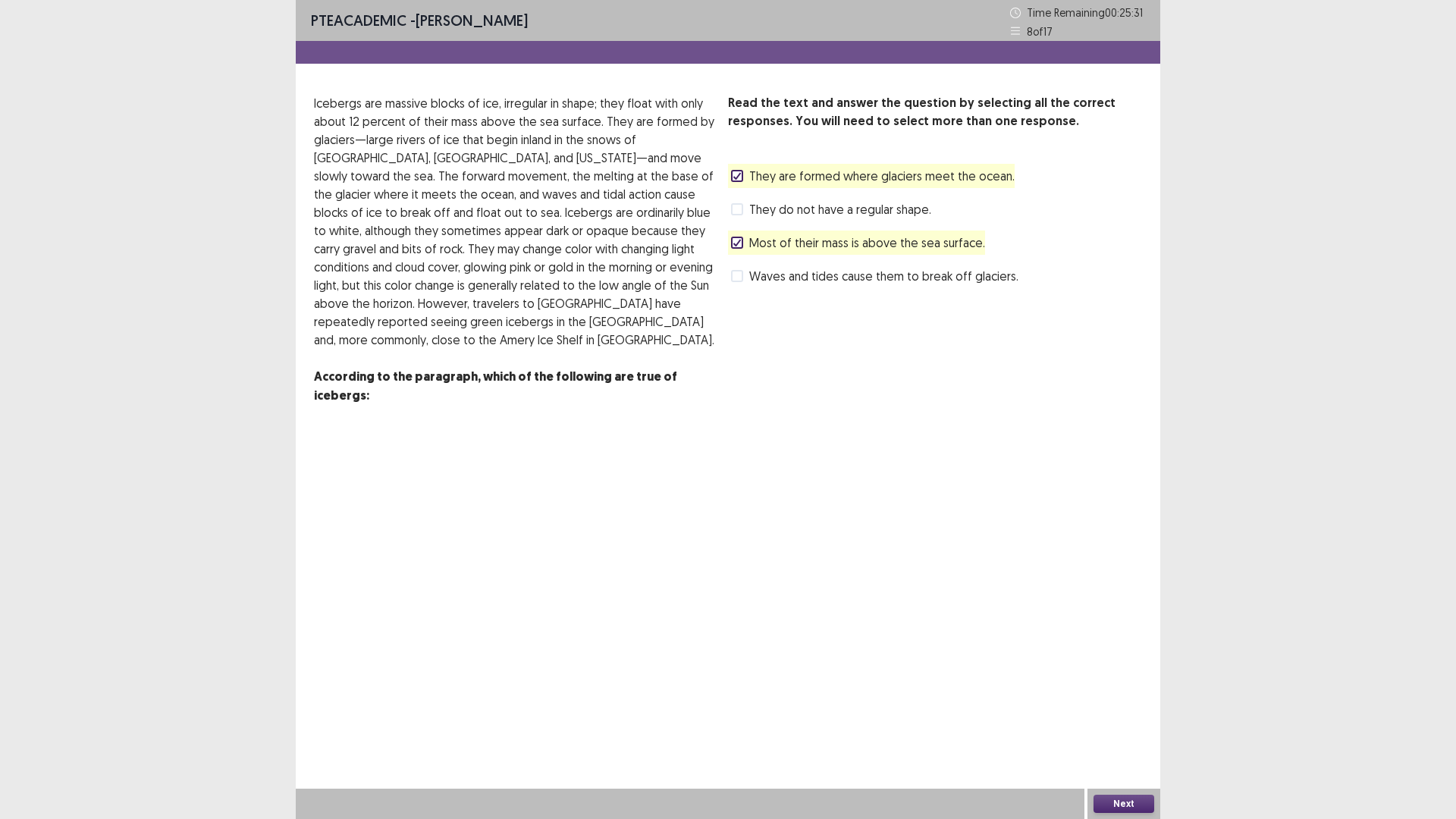
click at [1113, 716] on button "Next" at bounding box center [1124, 804] width 61 height 18
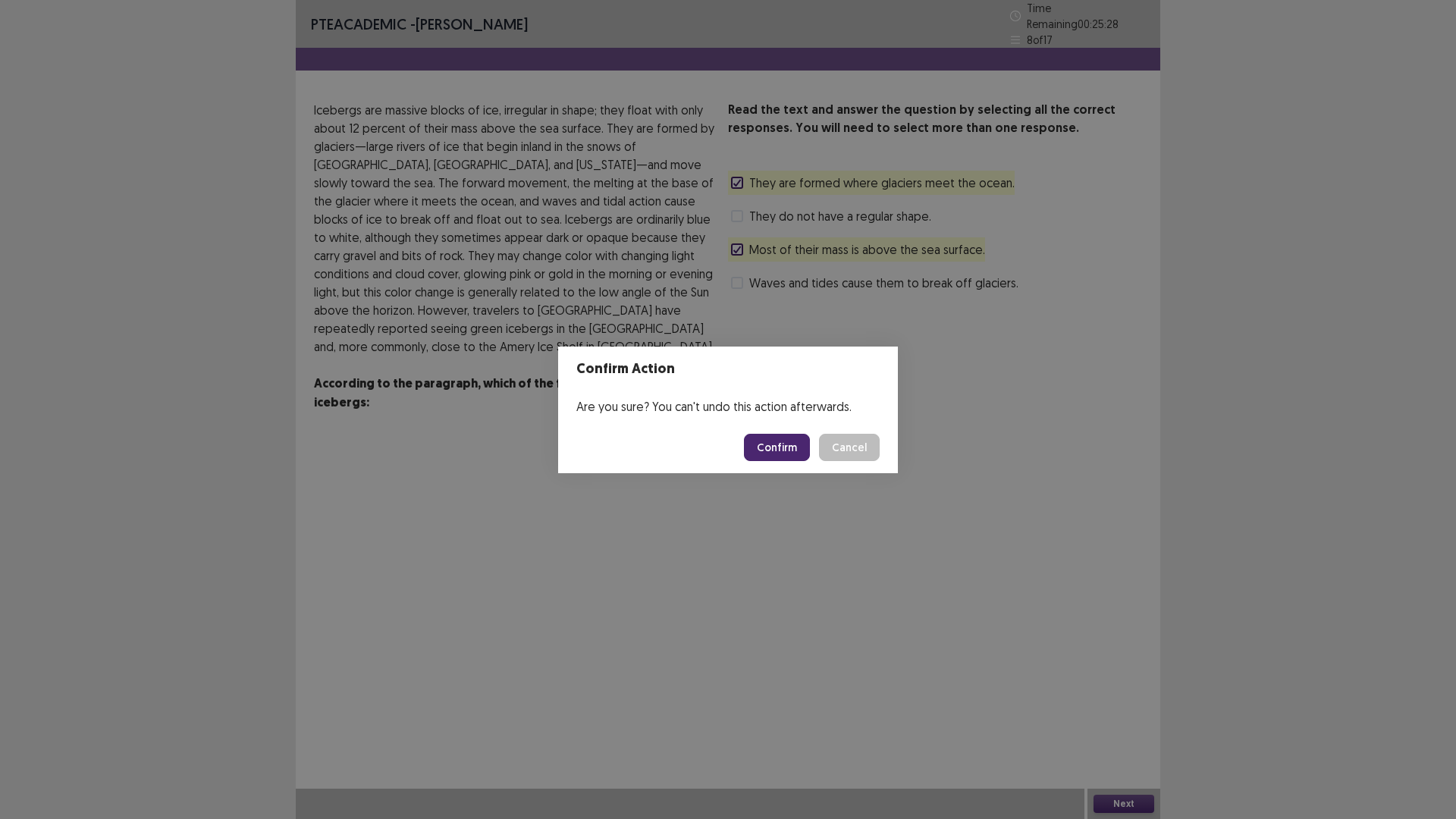
click at [787, 444] on button "Confirm" at bounding box center [776, 448] width 66 height 27
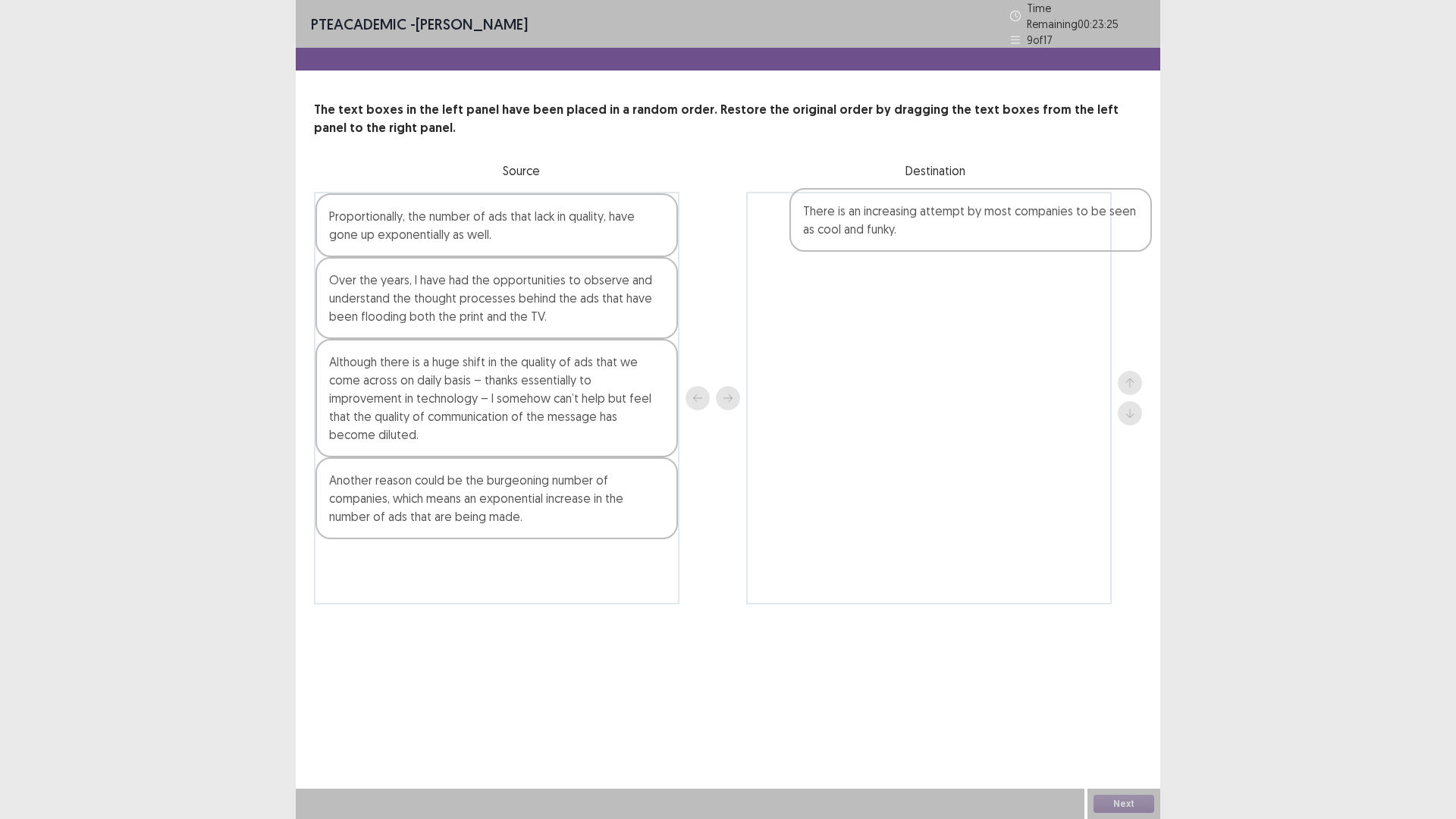
drag, startPoint x: 383, startPoint y: 483, endPoint x: 871, endPoint y: 220, distance: 554.4
click at [871, 220] on div "Proportionally, the number of ads that lack in quality, have gone up exponentia…" at bounding box center [728, 398] width 828 height 412
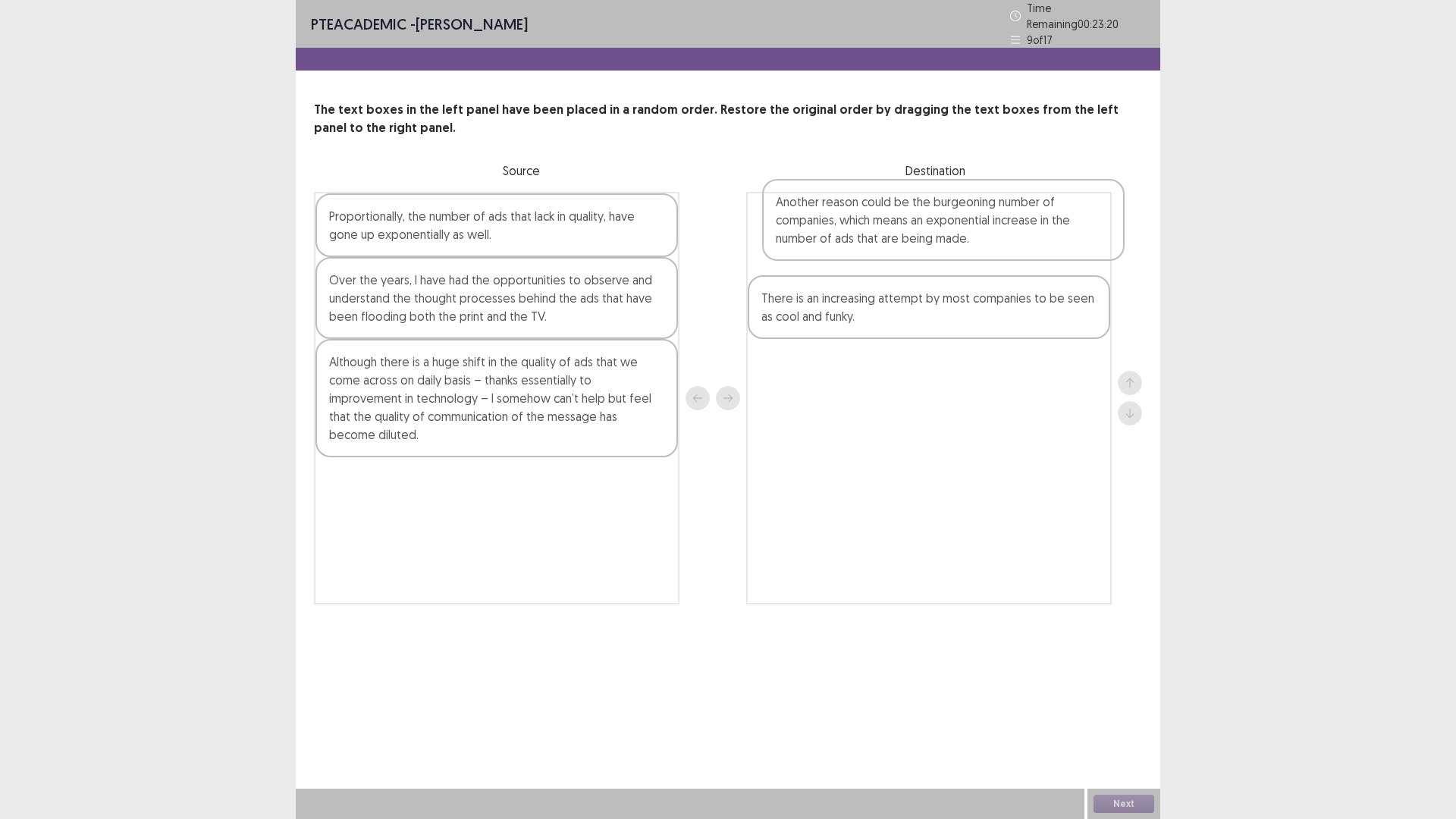
drag, startPoint x: 403, startPoint y: 494, endPoint x: 853, endPoint y: 220, distance: 526.9
click at [853, 220] on div "Proportionally, the number of ads that lack in quality, have gone up exponentia…" at bounding box center [728, 398] width 828 height 412
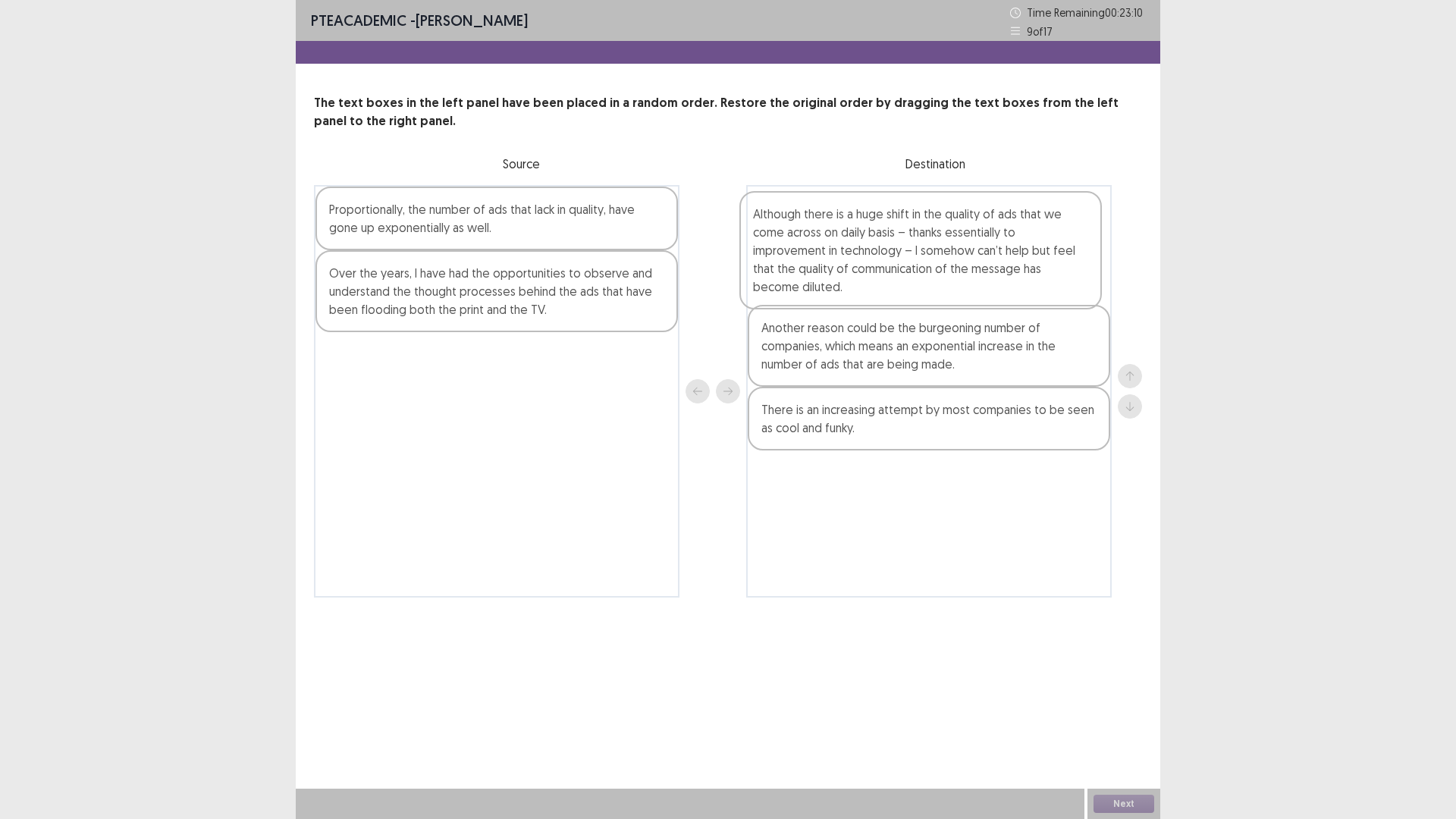
drag, startPoint x: 352, startPoint y: 389, endPoint x: 773, endPoint y: 236, distance: 447.9
click at [781, 233] on div "Proportionally, the number of ads that lack in quality, have gone up exponentia…" at bounding box center [728, 391] width 828 height 412
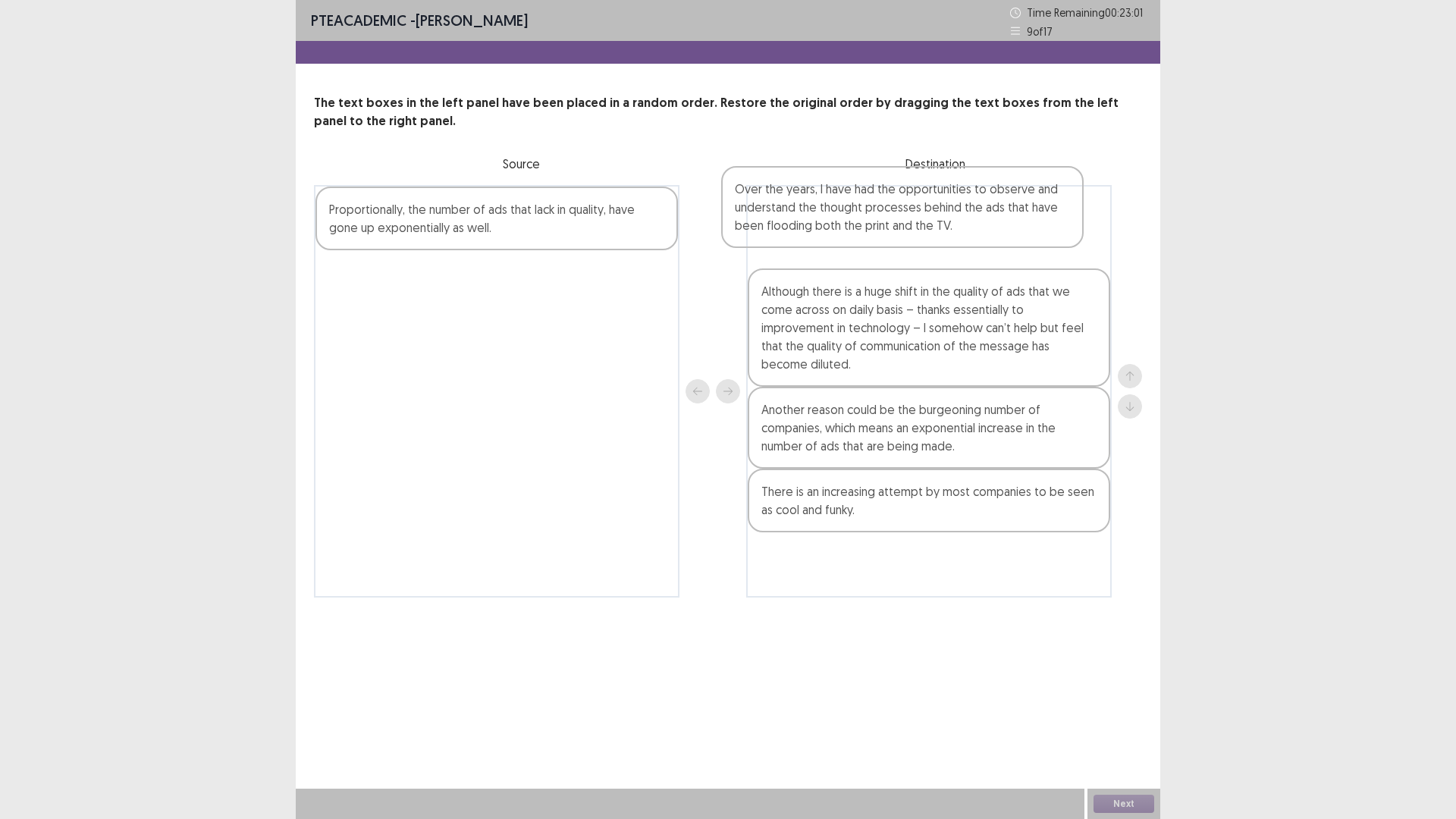
drag, startPoint x: 401, startPoint y: 303, endPoint x: 812, endPoint y: 218, distance: 419.7
click at [812, 218] on div "Proportionally, the number of ads that lack in quality, have gone up exponentia…" at bounding box center [728, 391] width 828 height 412
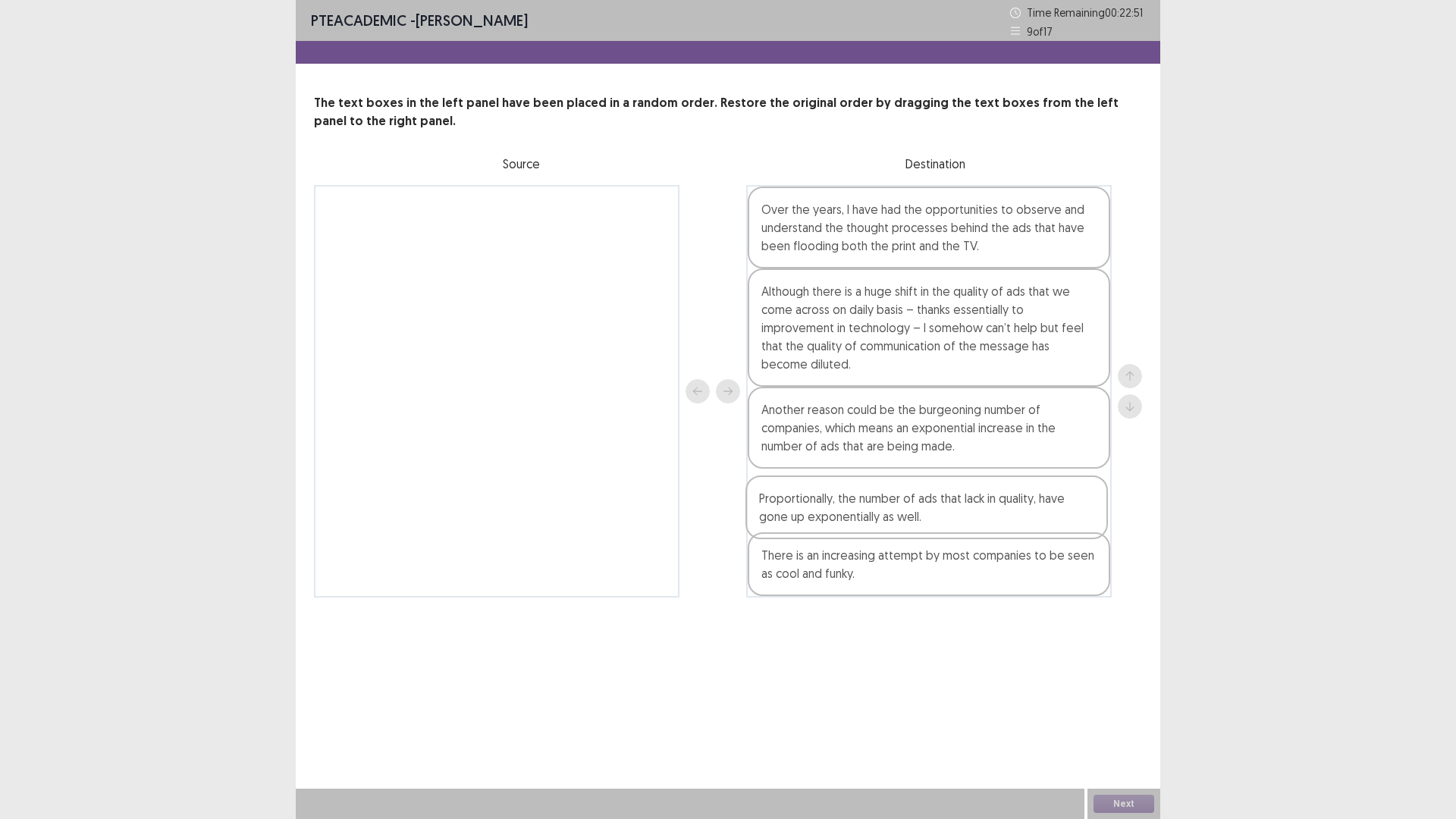
drag, startPoint x: 435, startPoint y: 208, endPoint x: 874, endPoint y: 500, distance: 527.2
click at [874, 500] on div "Proportionally, the number of ads that lack in quality, have gone up exponentia…" at bounding box center [728, 391] width 828 height 412
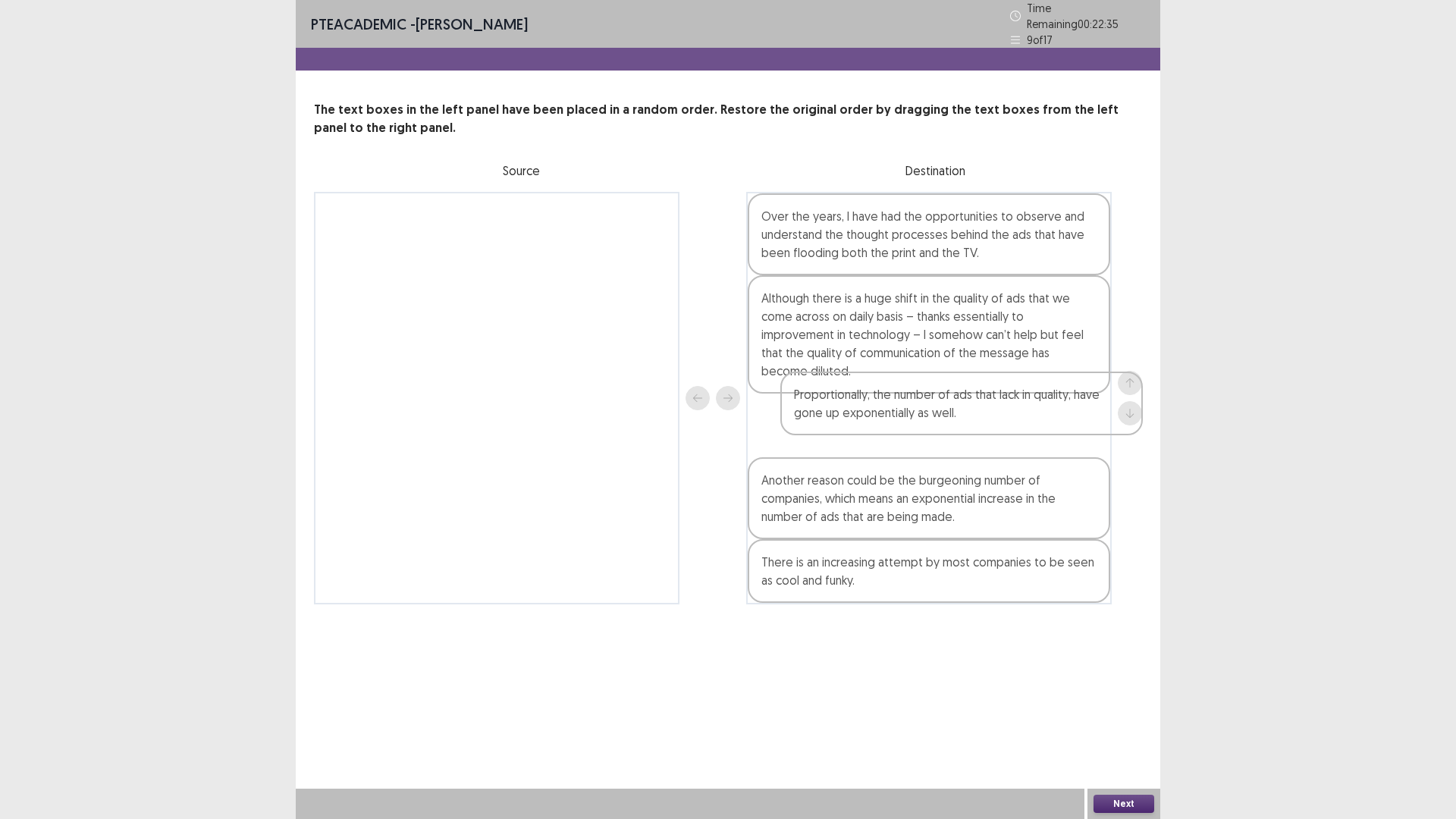
drag, startPoint x: 816, startPoint y: 506, endPoint x: 847, endPoint y: 401, distance: 109.5
click at [847, 401] on div "Over the years, I have had the opportunities to observe and understand the thou…" at bounding box center [929, 398] width 365 height 412
drag, startPoint x: 894, startPoint y: 567, endPoint x: 900, endPoint y: 417, distance: 150.1
click at [900, 417] on div "Over the years, I have had the opportunities to observe and understand the thou…" at bounding box center [929, 398] width 365 height 412
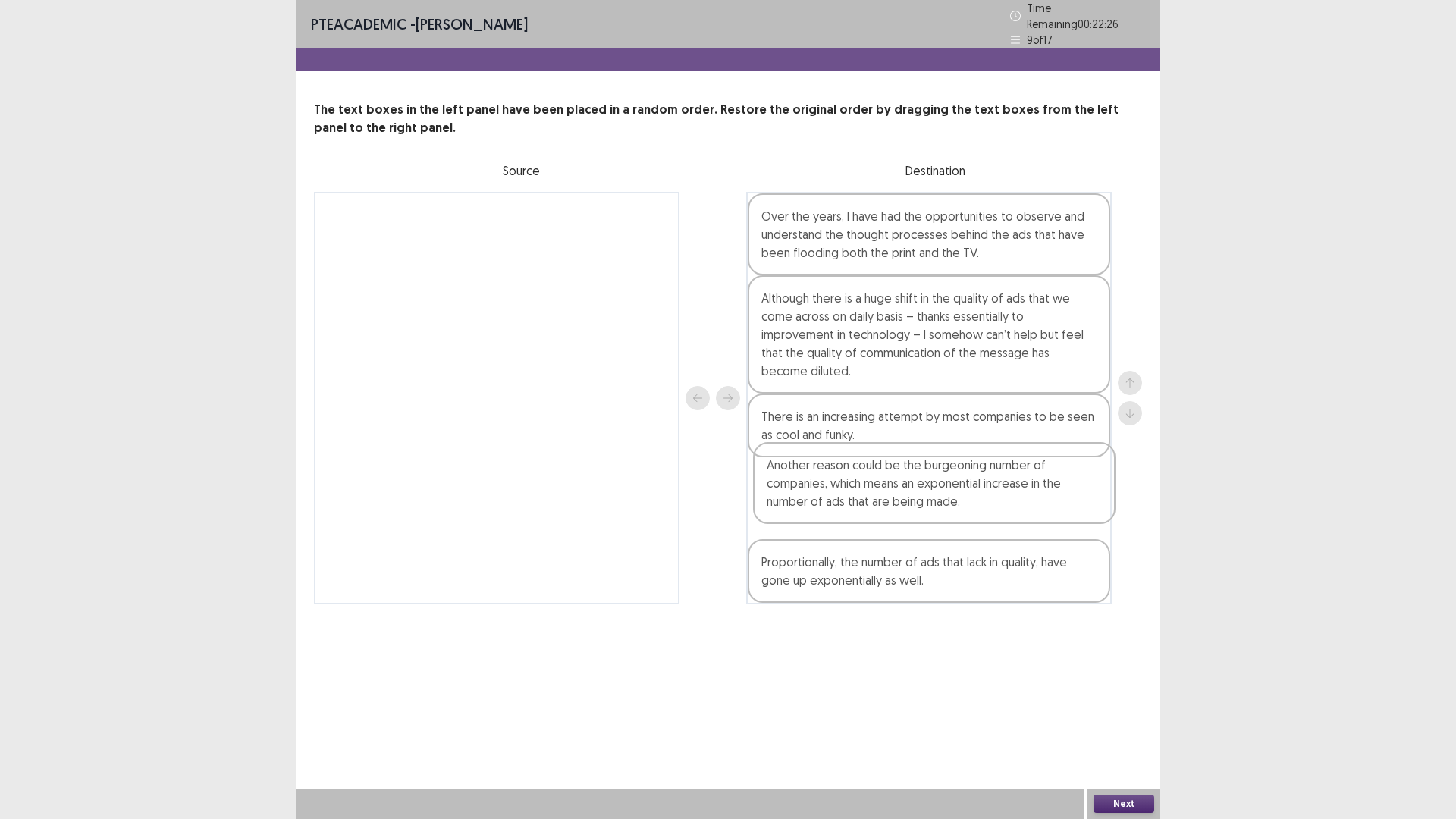
drag, startPoint x: 843, startPoint y: 578, endPoint x: 848, endPoint y: 500, distance: 78.2
click at [848, 500] on div "Over the years, I have had the opportunities to observe and understand the thou…" at bounding box center [929, 398] width 365 height 412
click at [1113, 716] on button "Next" at bounding box center [1124, 804] width 61 height 18
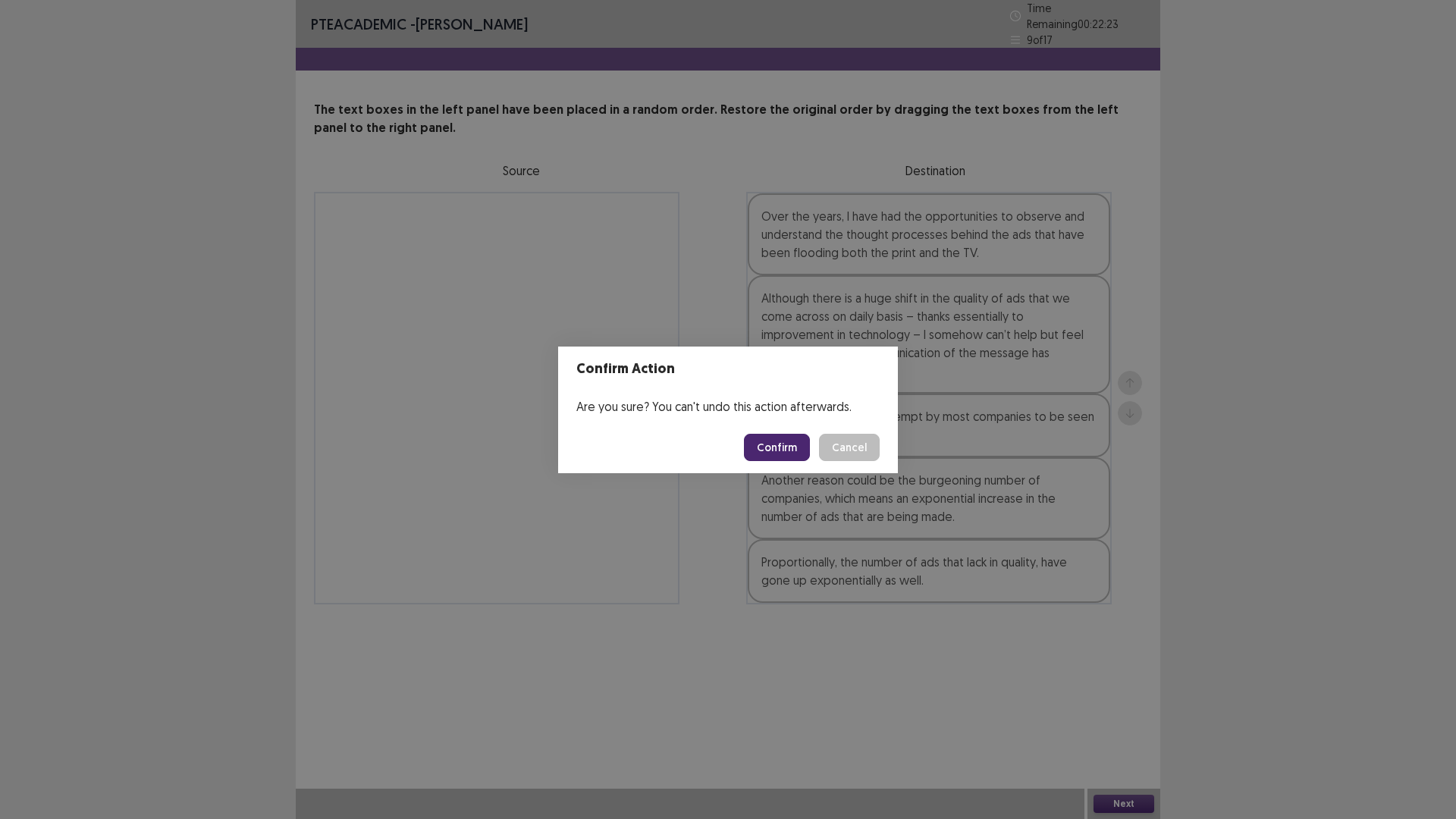
click at [777, 448] on button "Confirm" at bounding box center [776, 448] width 66 height 27
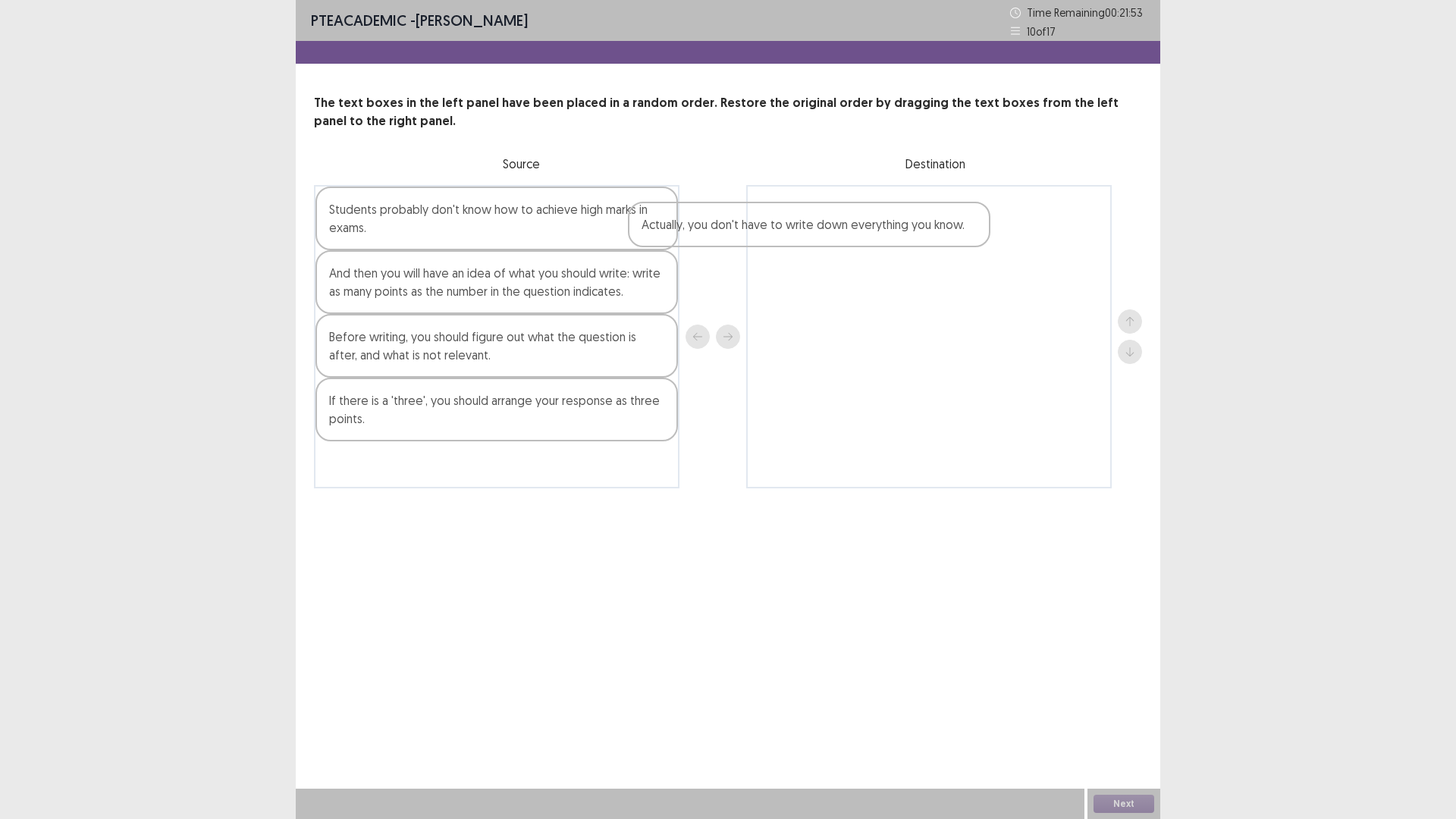
drag, startPoint x: 444, startPoint y: 219, endPoint x: 783, endPoint y: 231, distance: 339.2
click at [780, 232] on div "Actually, you don't have to write down everything you know. Students probably d…" at bounding box center [728, 336] width 828 height 303
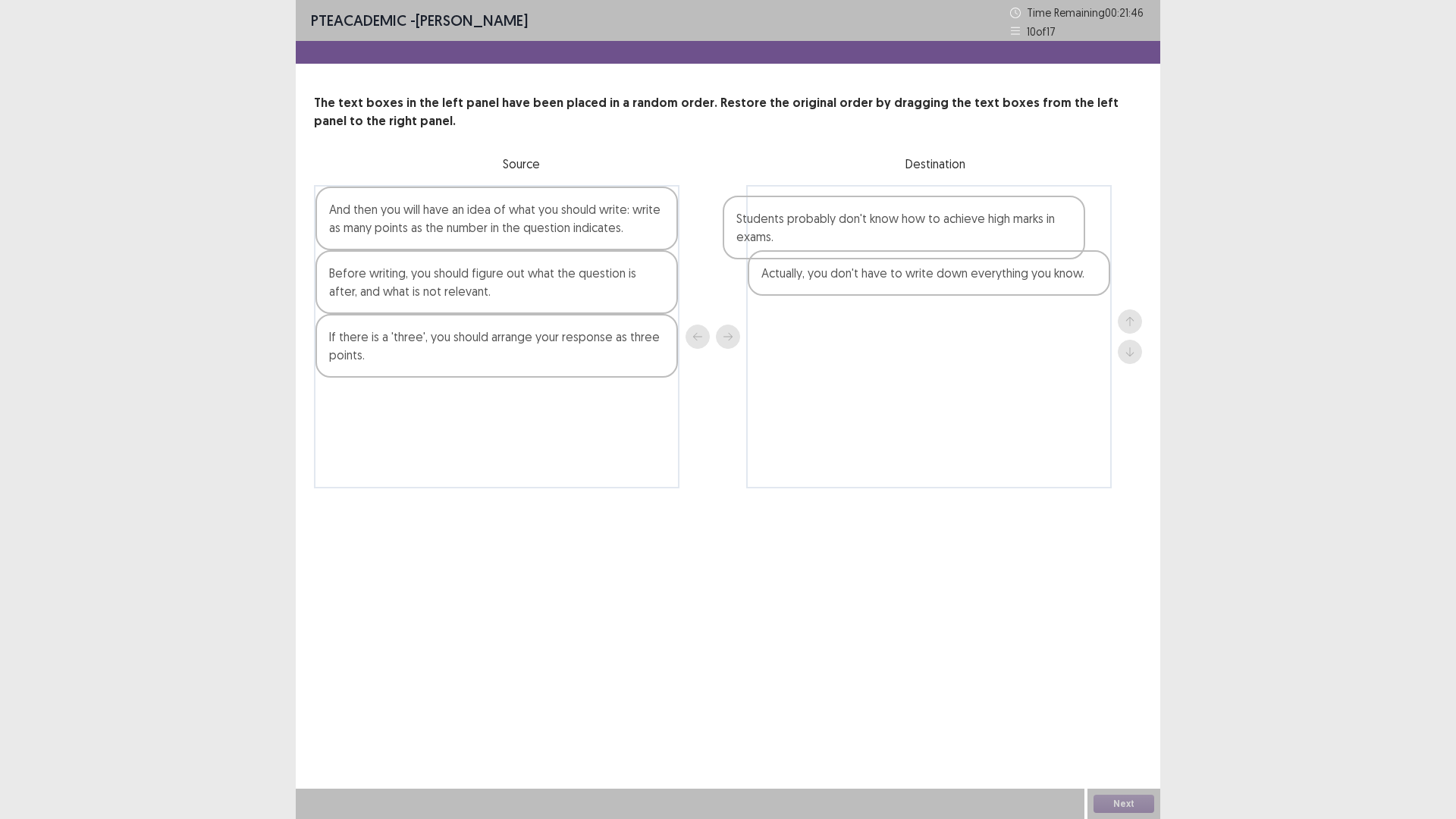
drag, startPoint x: 412, startPoint y: 219, endPoint x: 827, endPoint y: 223, distance: 415.0
click at [827, 223] on div "Students probably don't know how to achieve high marks in exams. And then you w…" at bounding box center [728, 336] width 828 height 303
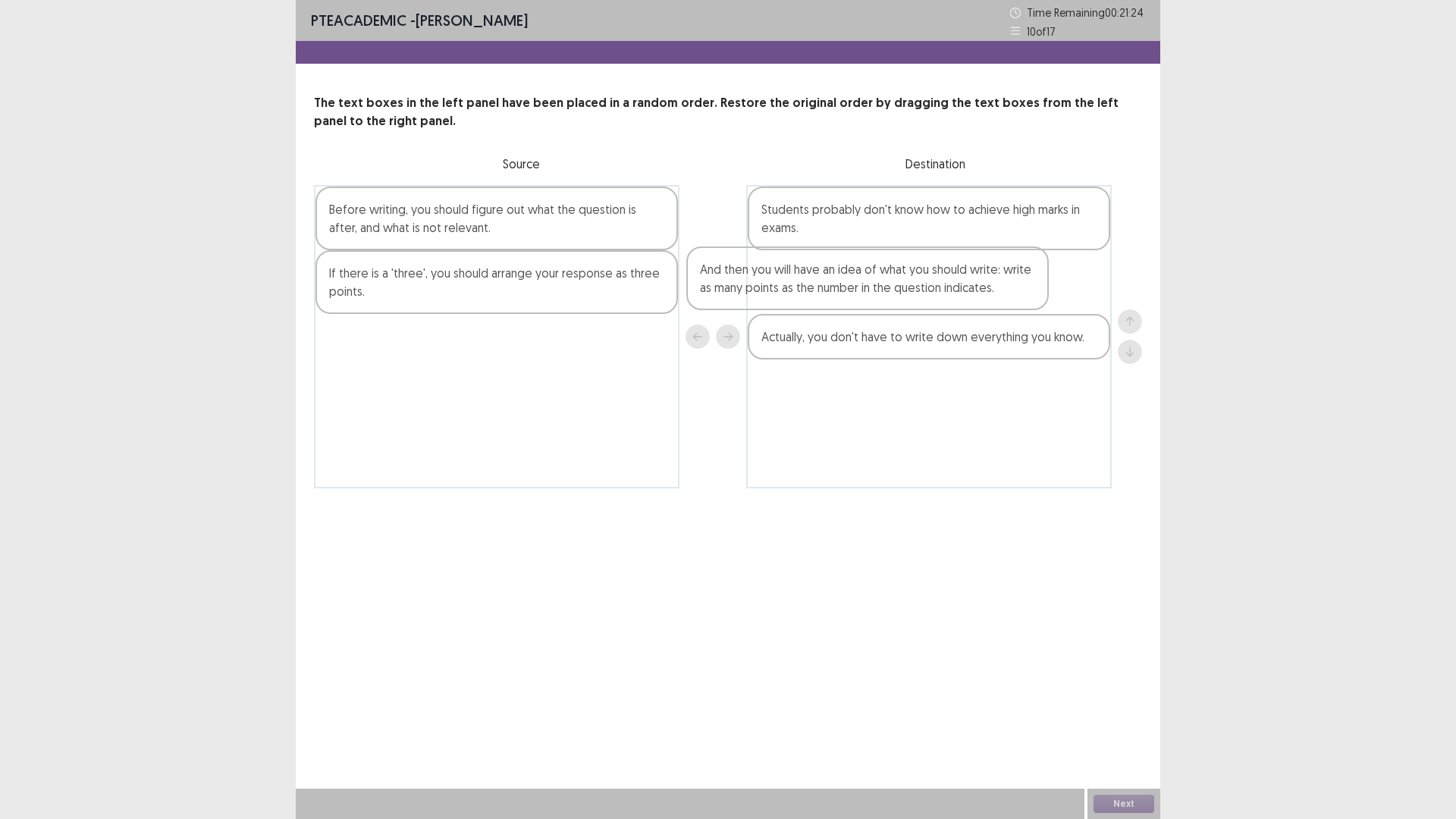
drag, startPoint x: 448, startPoint y: 227, endPoint x: 832, endPoint y: 286, distance: 388.5
click at [832, 286] on div "And then you will have an idea of what you should write: write as many points a…" at bounding box center [728, 336] width 828 height 303
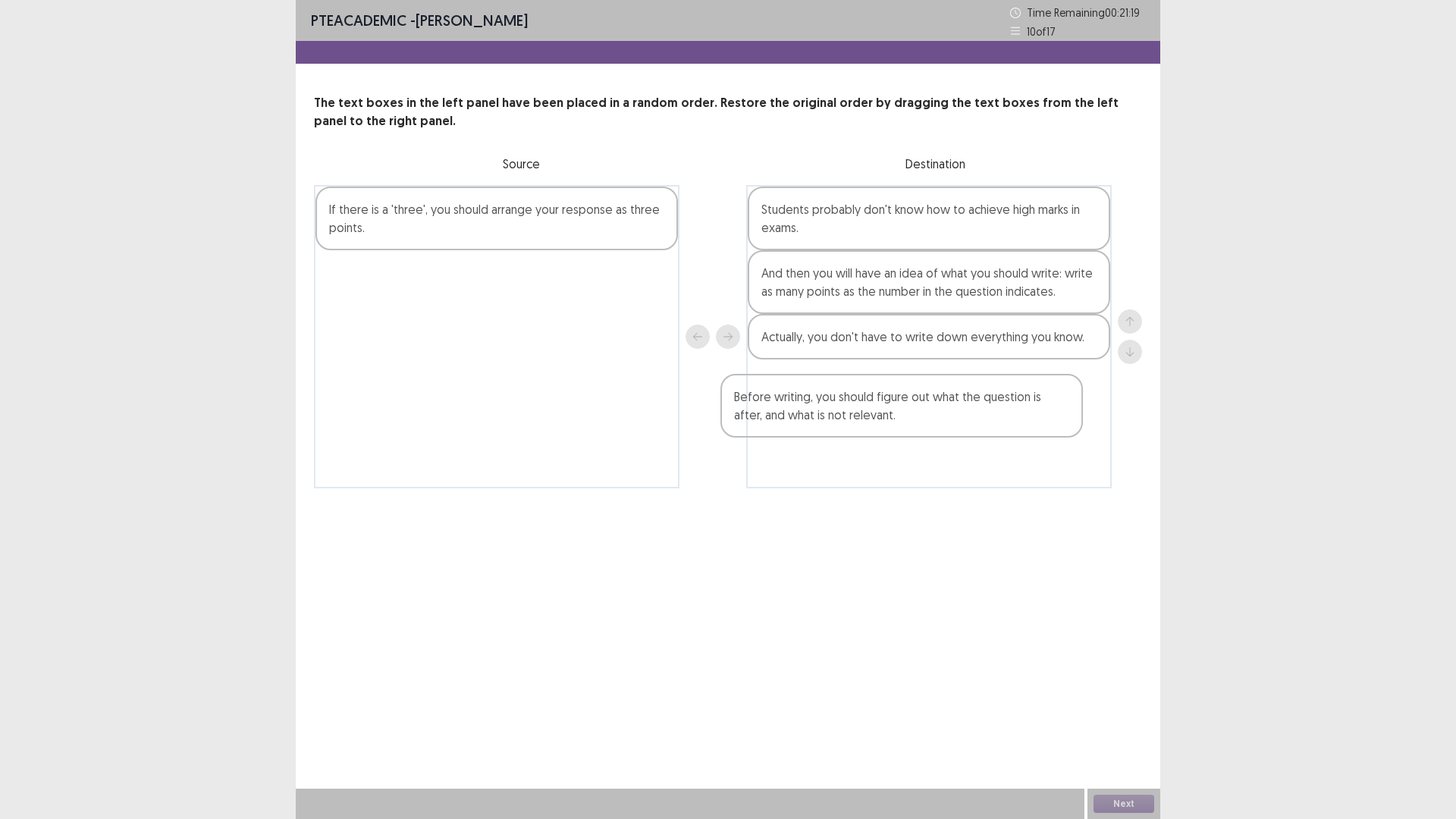
drag, startPoint x: 424, startPoint y: 220, endPoint x: 830, endPoint y: 417, distance: 451.3
click at [830, 417] on div "Before writing, you should figure out what the question is after, and what is n…" at bounding box center [728, 336] width 828 height 303
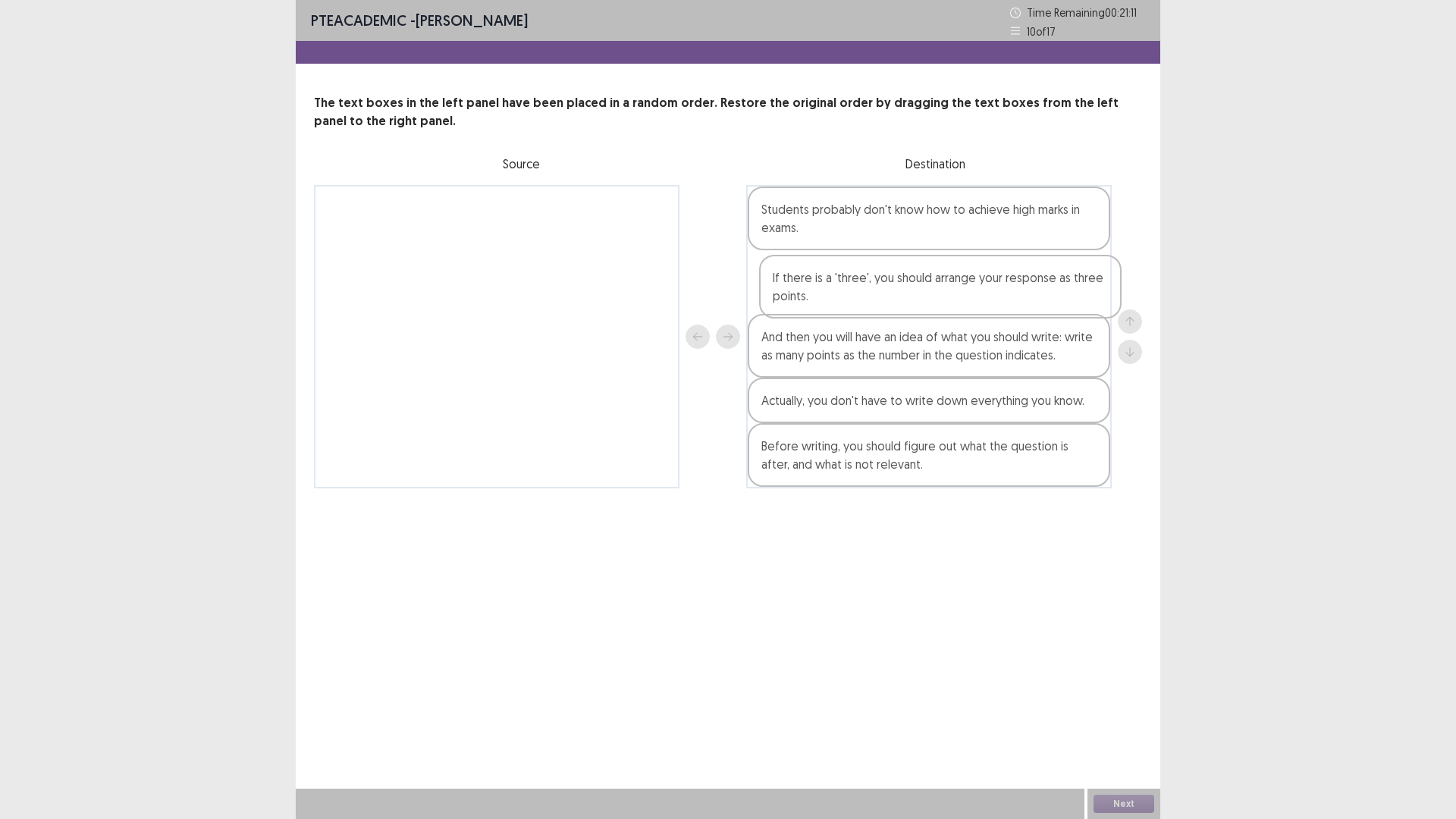
drag, startPoint x: 429, startPoint y: 219, endPoint x: 872, endPoint y: 291, distance: 448.8
click at [872, 291] on div "If there is a 'three', you should arrange your response as three points. Studen…" at bounding box center [728, 336] width 828 height 303
drag, startPoint x: 833, startPoint y: 412, endPoint x: 833, endPoint y: 342, distance: 70.0
click at [833, 342] on div "Students probably don't know how to achieve high marks in exams. If there is a …" at bounding box center [929, 336] width 365 height 303
click at [1120, 716] on button "Next" at bounding box center [1124, 804] width 61 height 18
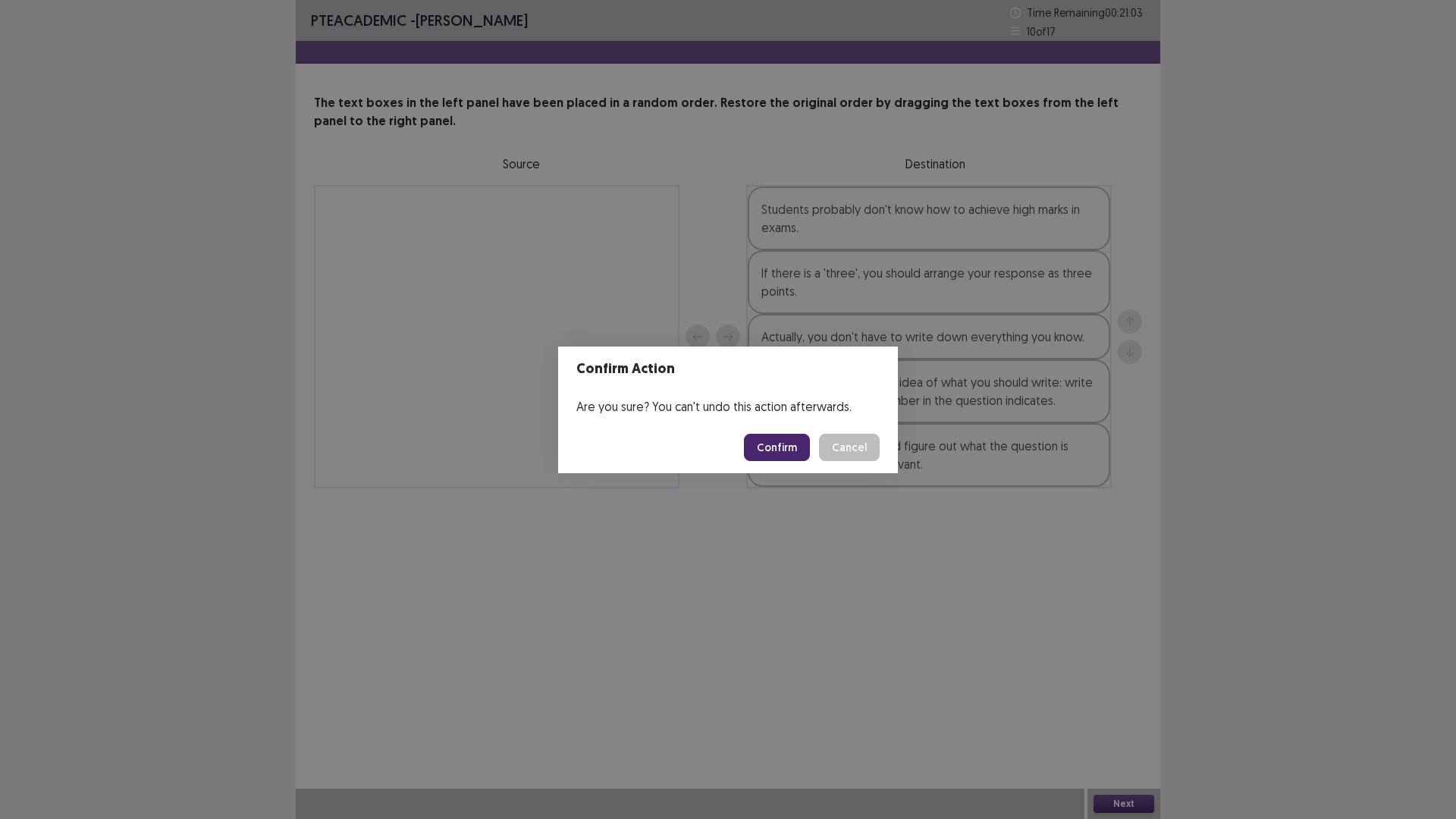
click at [785, 449] on button "Confirm" at bounding box center [776, 448] width 66 height 27
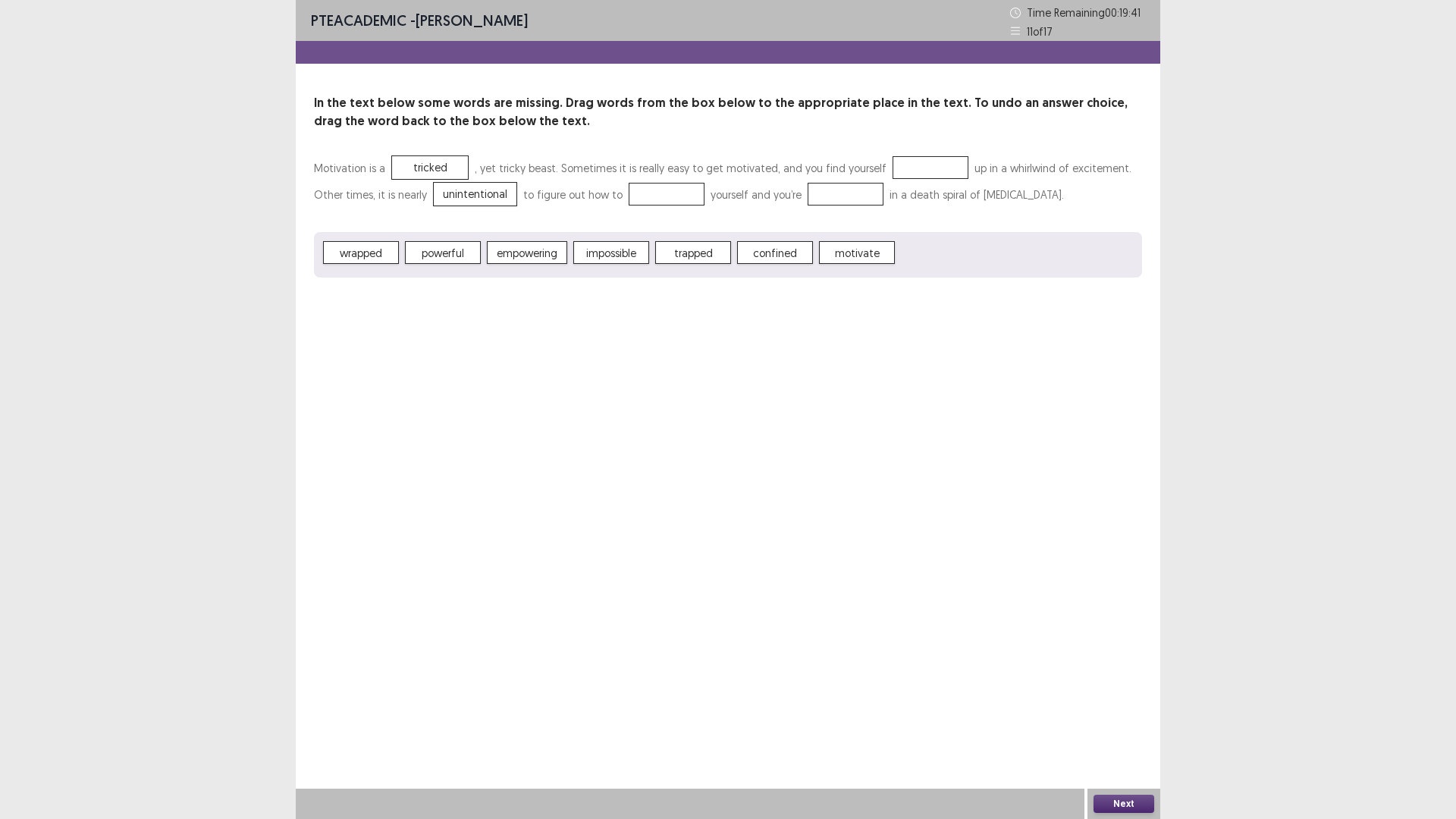
click at [541, 256] on span "empowering" at bounding box center [527, 252] width 80 height 23
click at [1120, 716] on button "Next" at bounding box center [1124, 804] width 61 height 18
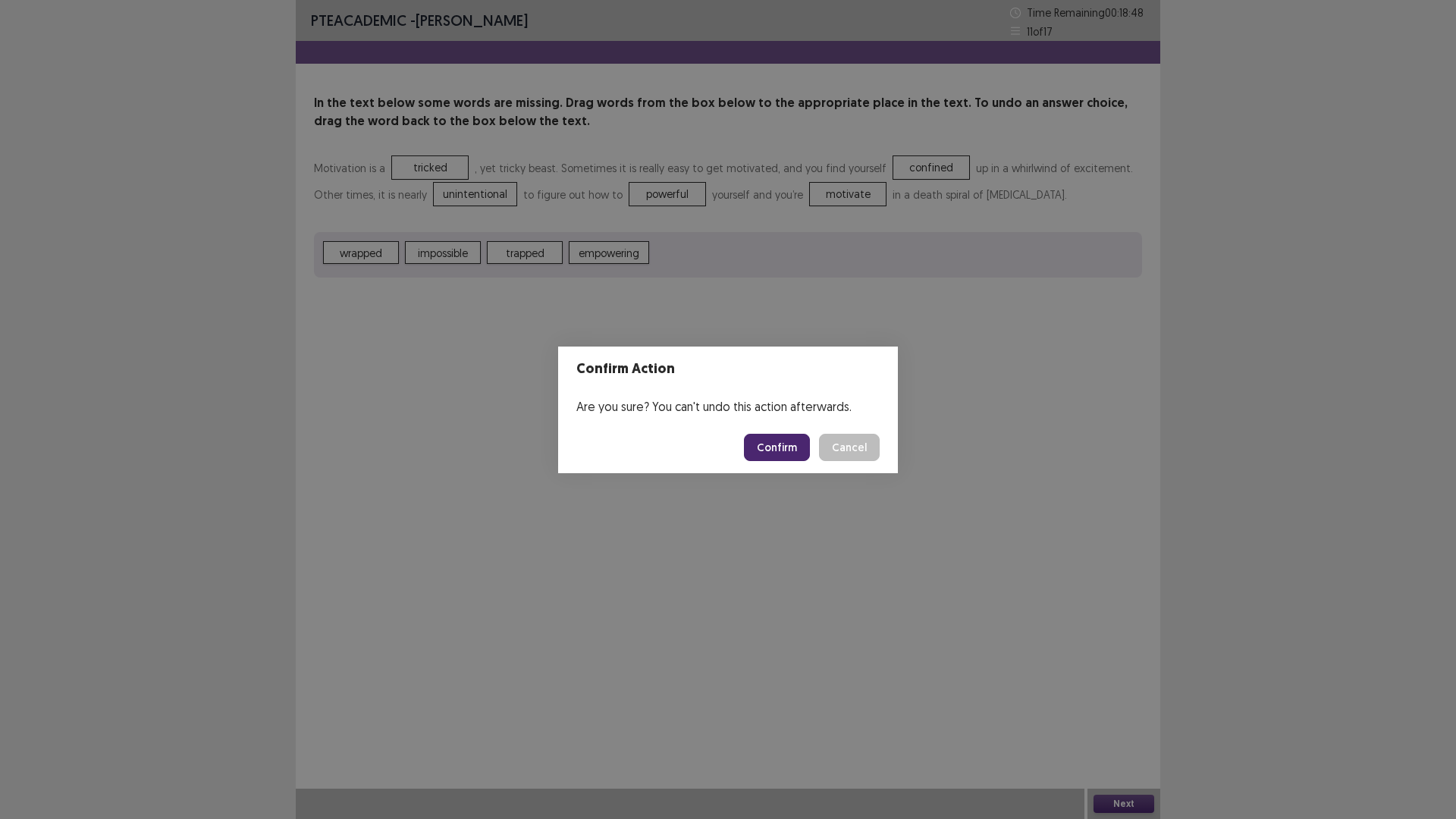
click at [777, 442] on button "Confirm" at bounding box center [776, 448] width 66 height 27
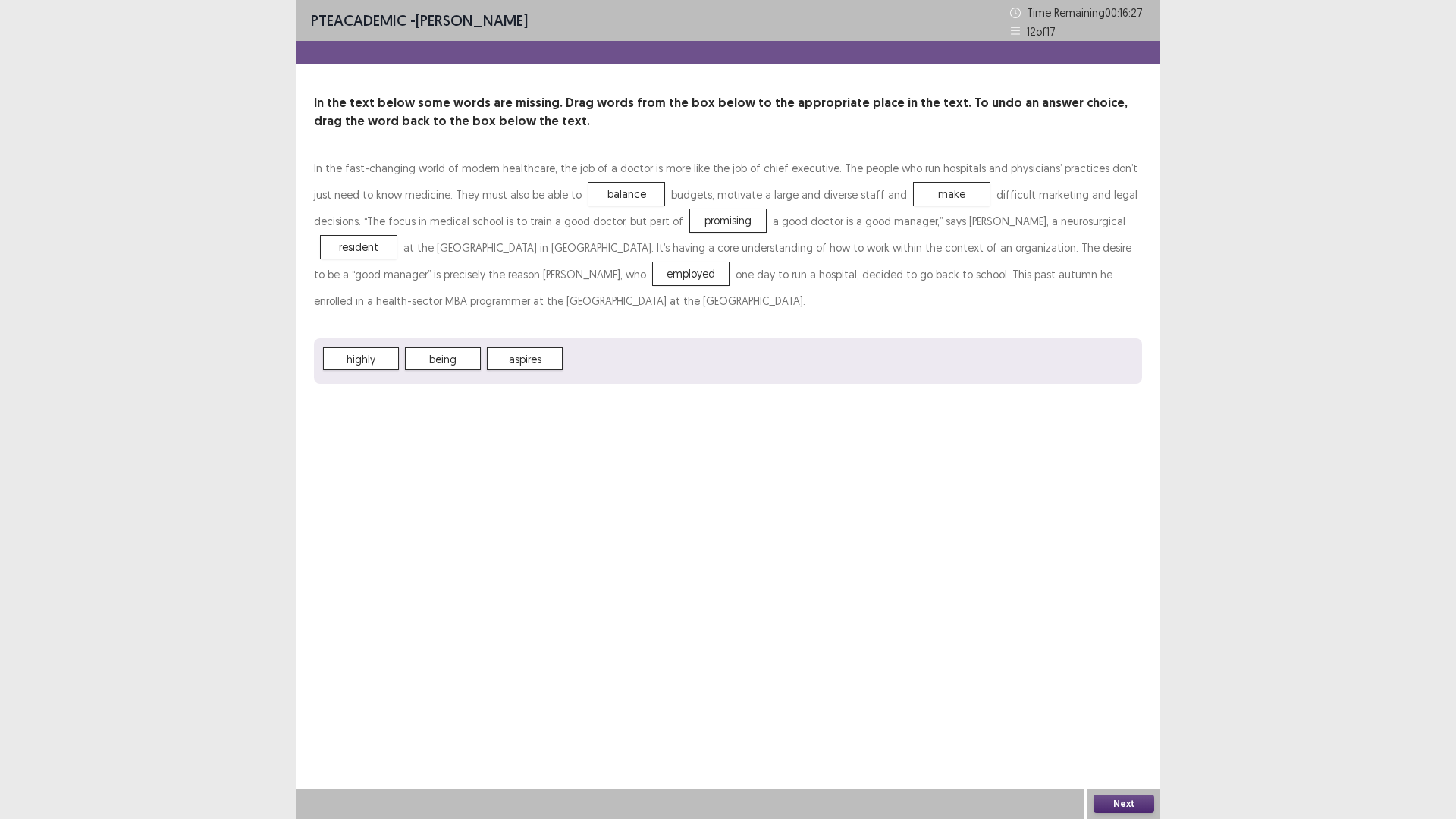
click at [1123, 716] on button "Next" at bounding box center [1124, 804] width 61 height 18
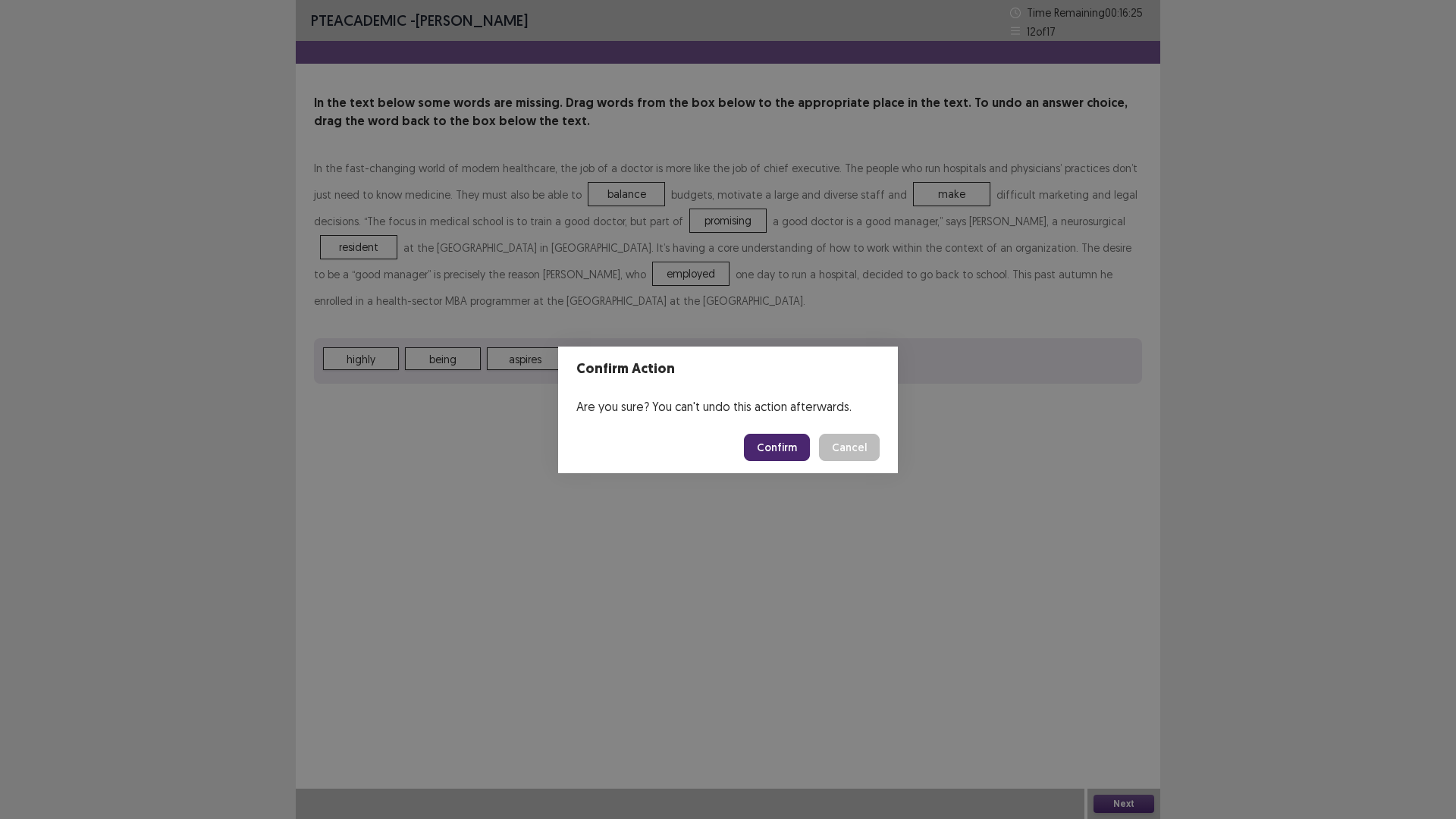
click at [787, 446] on button "Confirm" at bounding box center [776, 448] width 66 height 27
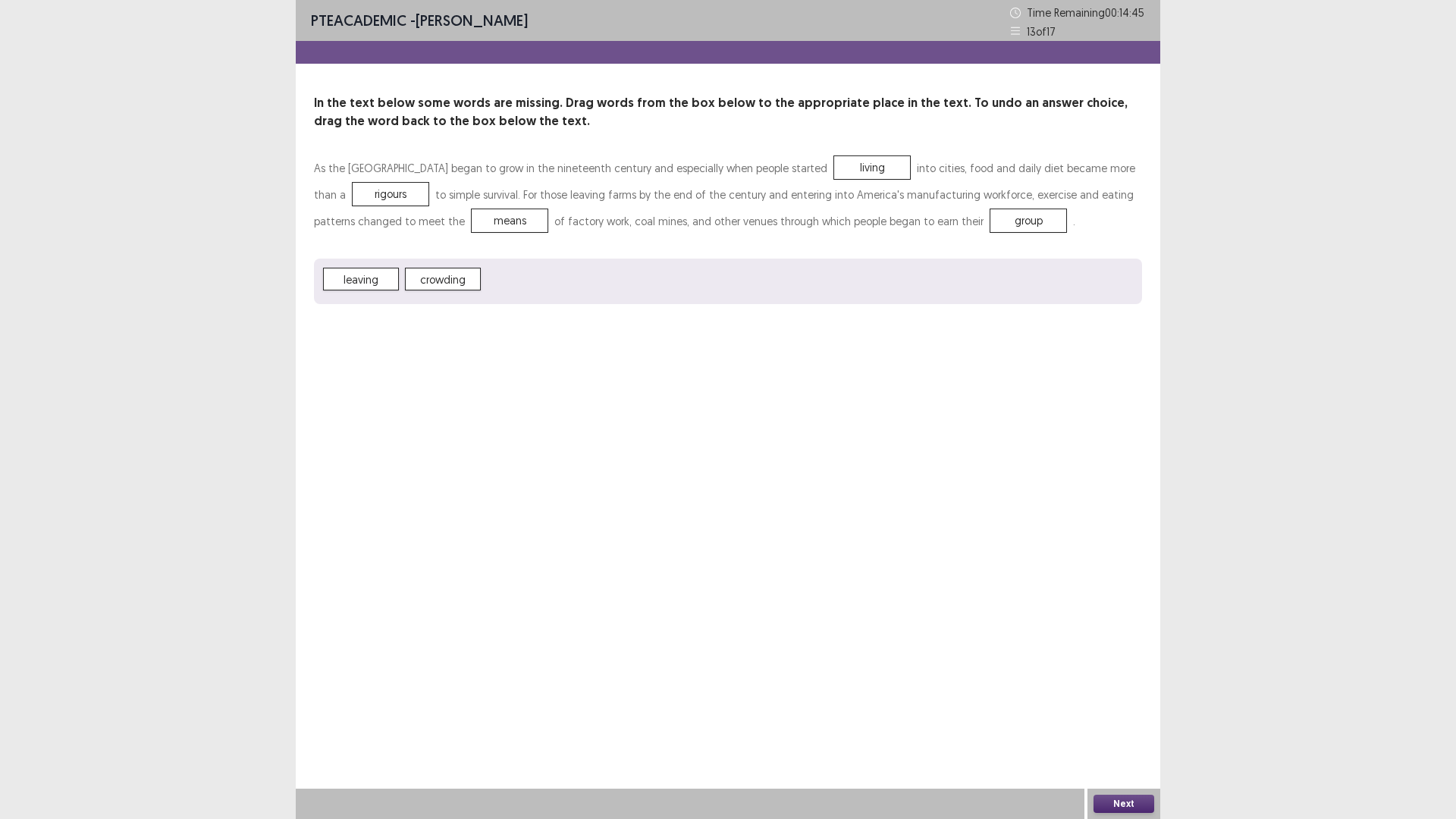
click at [1117, 716] on button "Next" at bounding box center [1124, 804] width 61 height 18
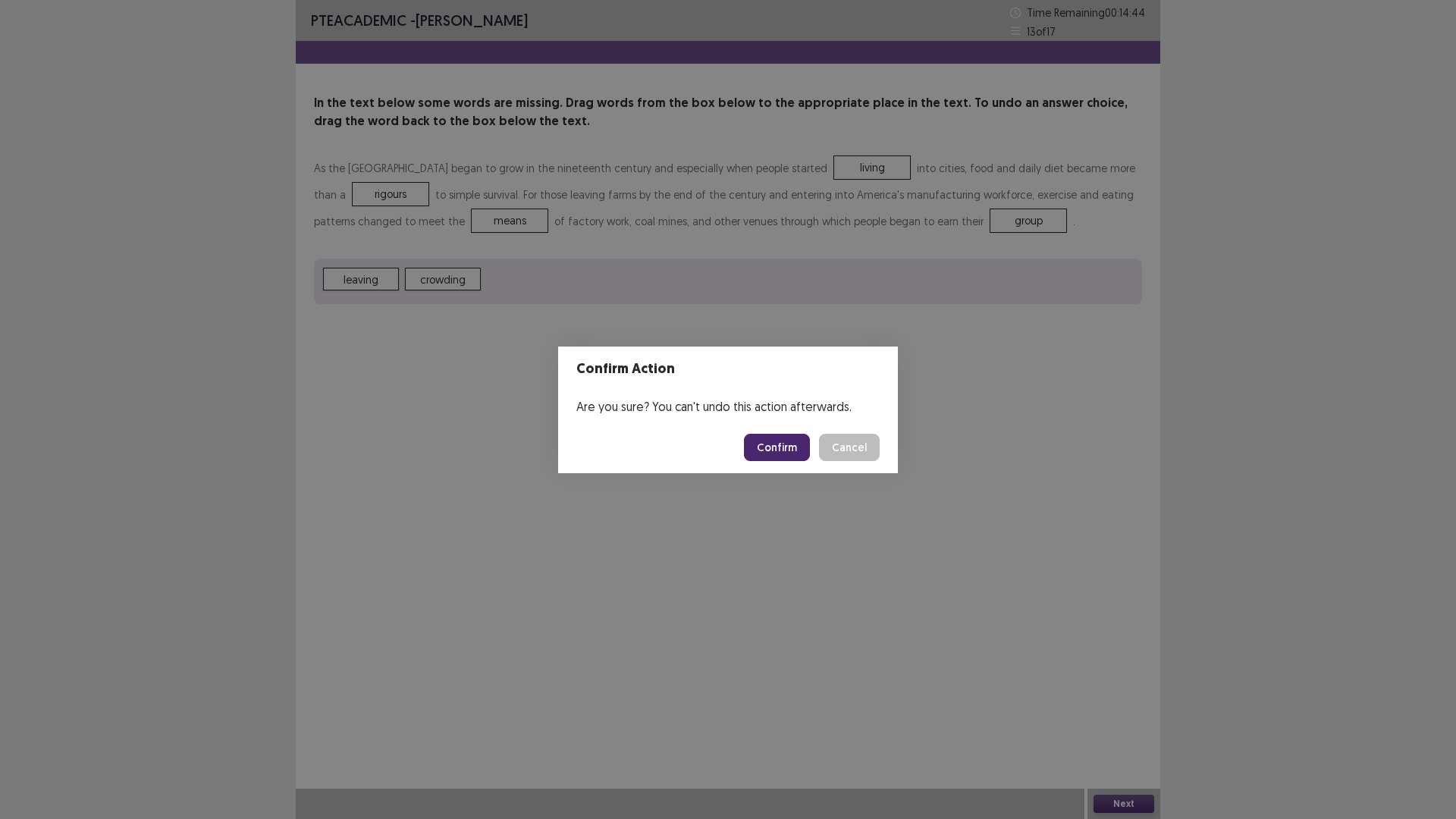
click at [787, 450] on button "Confirm" at bounding box center [776, 448] width 66 height 27
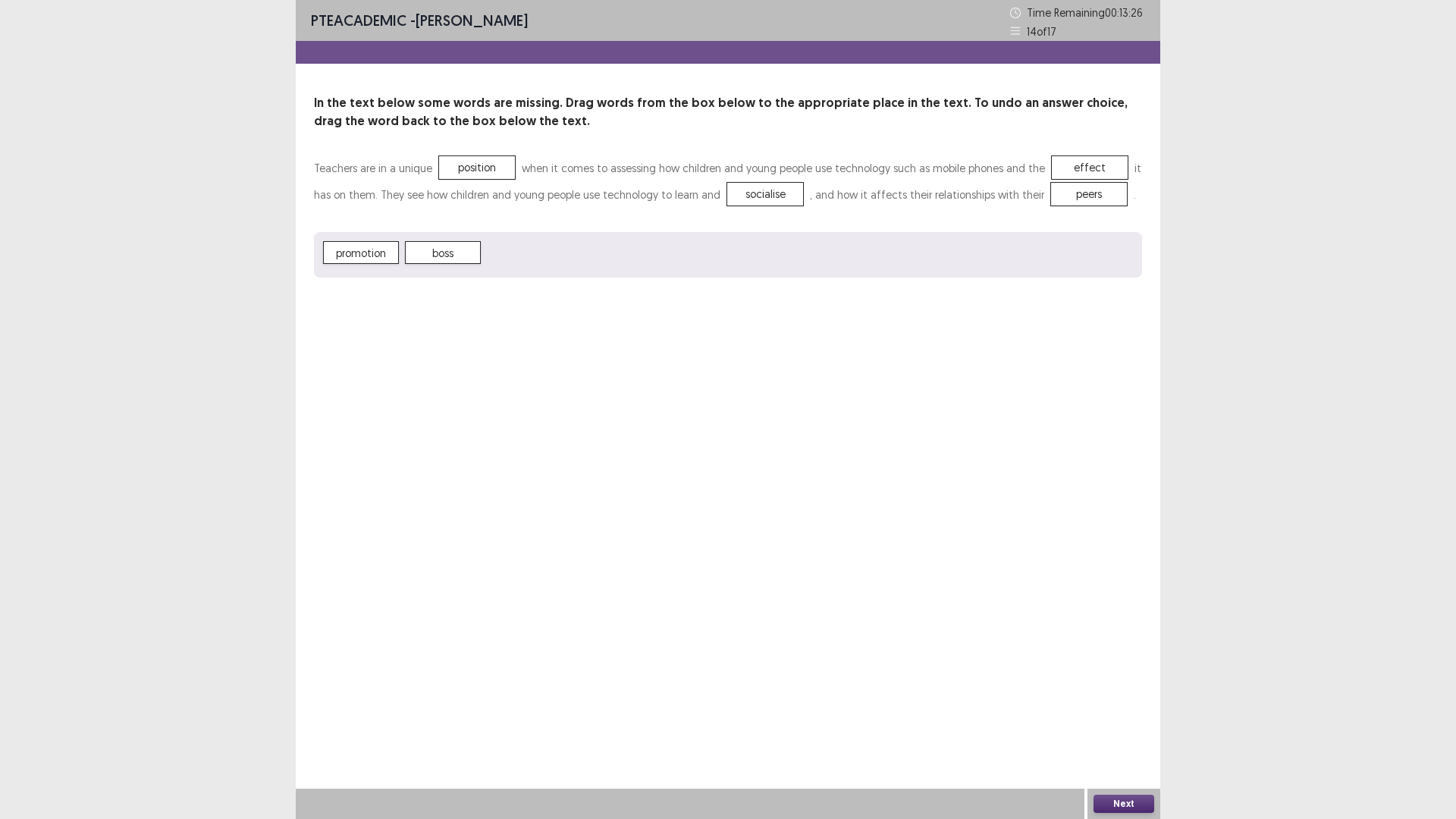
click at [1128, 716] on button "Next" at bounding box center [1124, 804] width 61 height 18
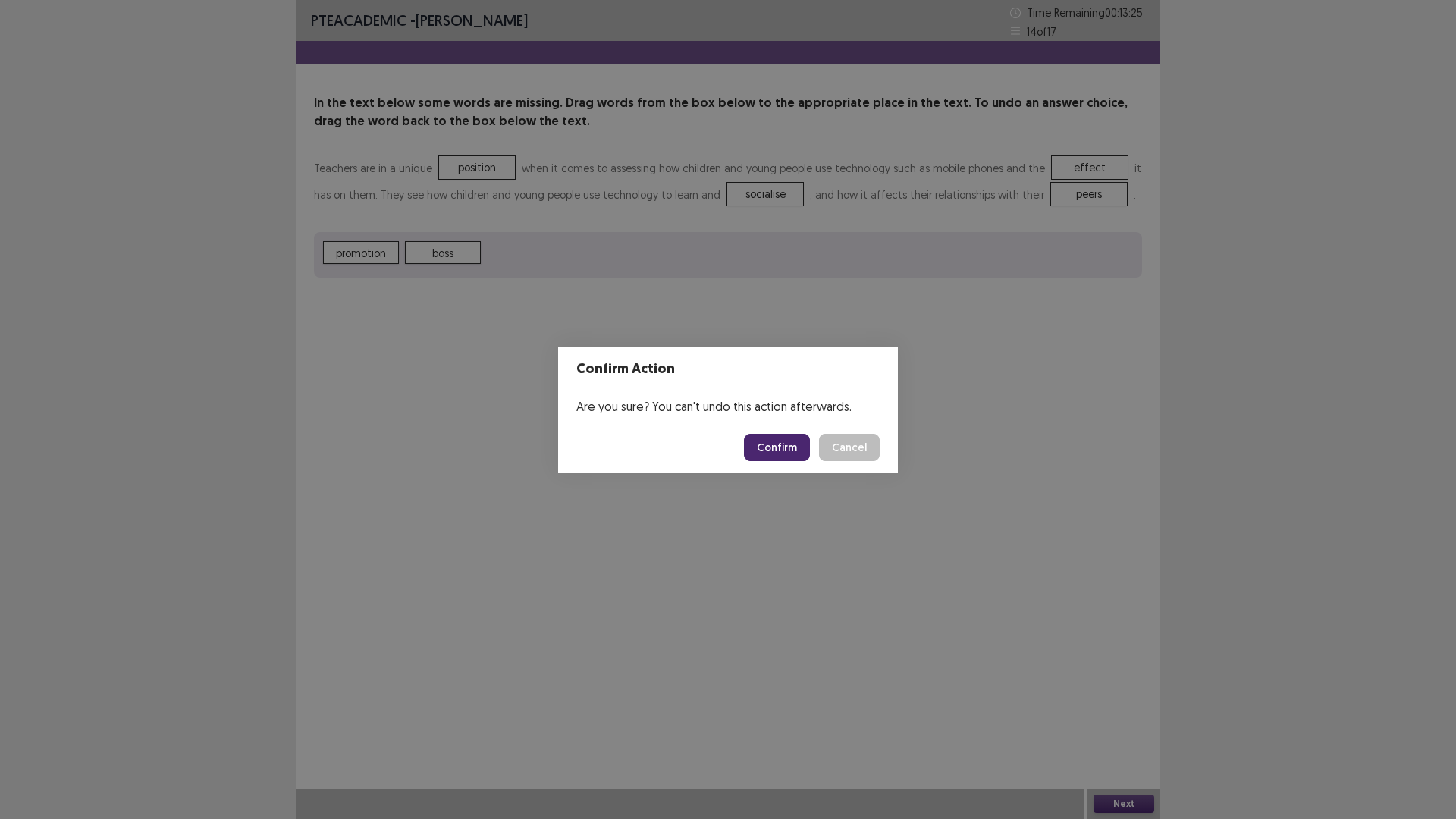
click at [771, 438] on button "Confirm" at bounding box center [776, 448] width 66 height 27
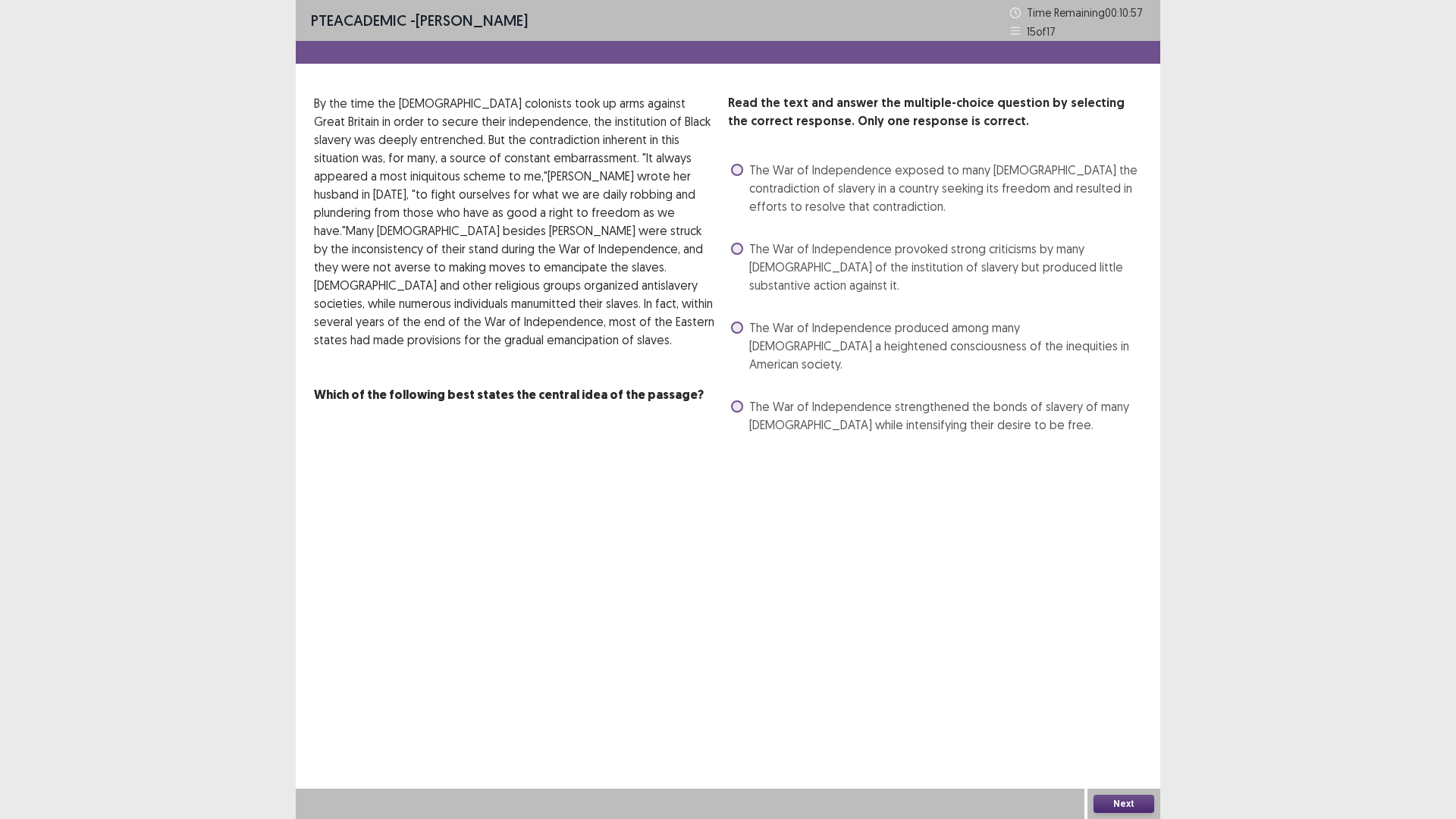
click at [731, 401] on span at bounding box center [737, 407] width 12 height 12
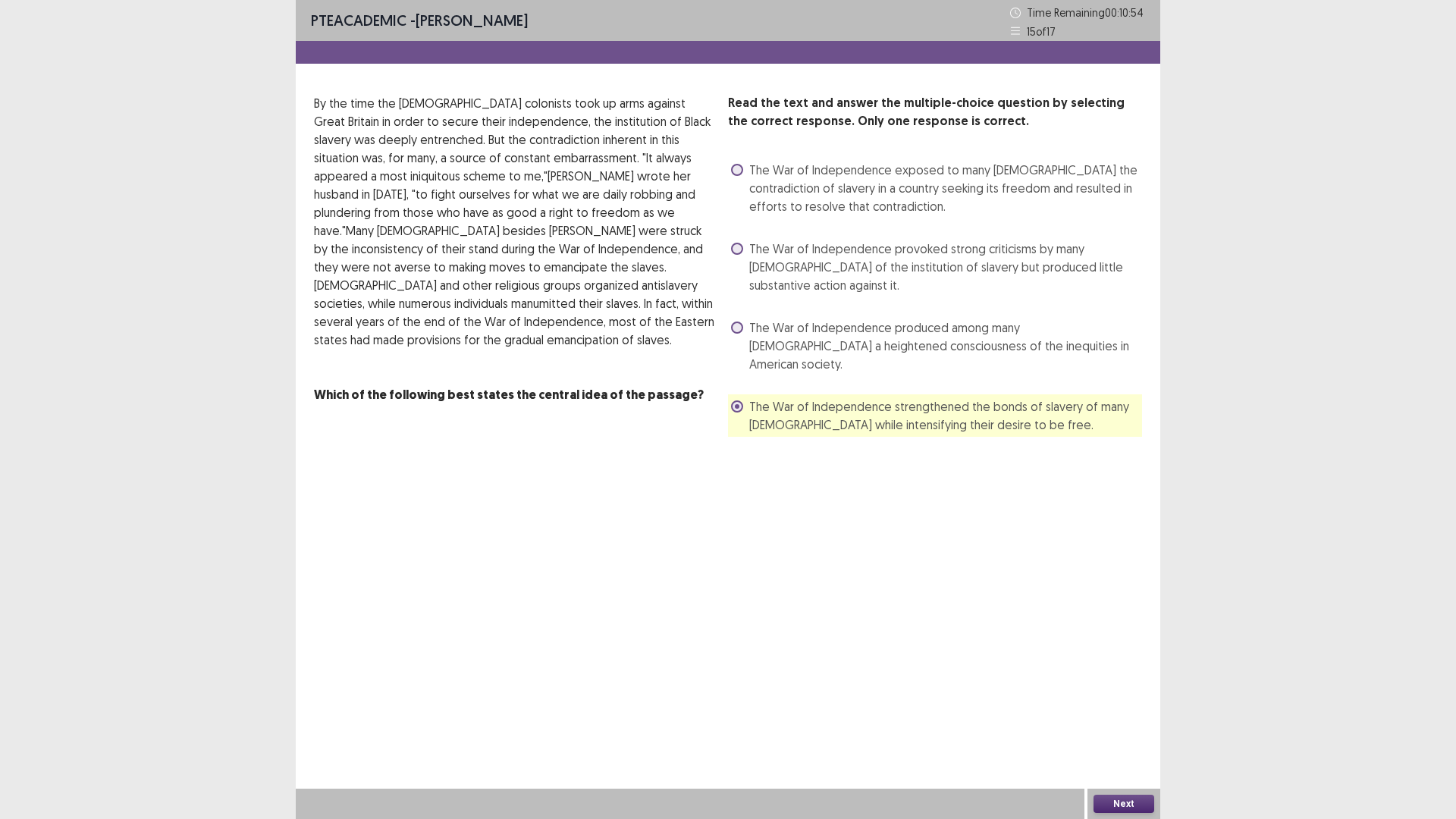
click at [1099, 716] on button "Next" at bounding box center [1124, 804] width 61 height 18
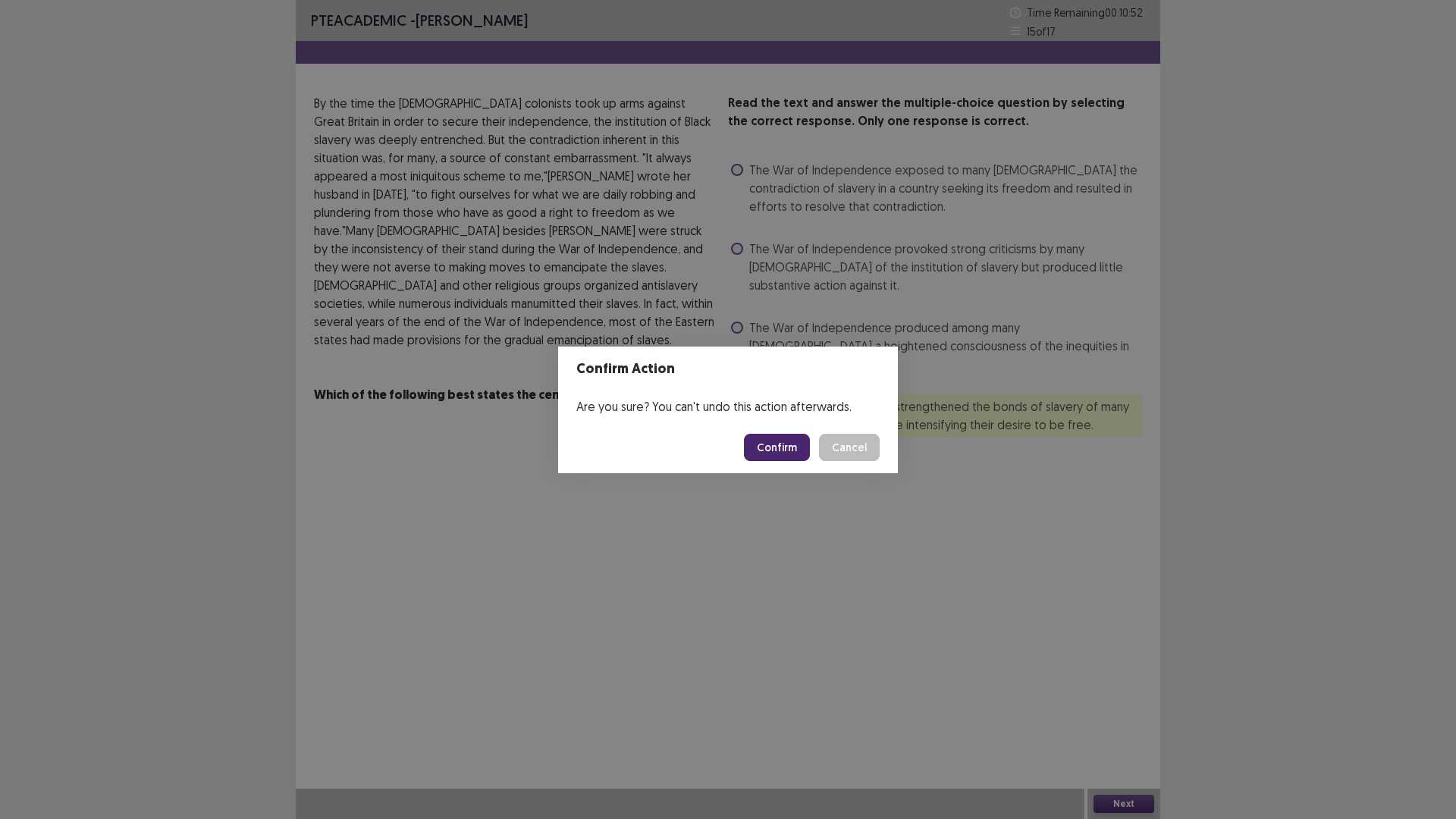
click at [763, 444] on button "Confirm" at bounding box center [776, 448] width 66 height 27
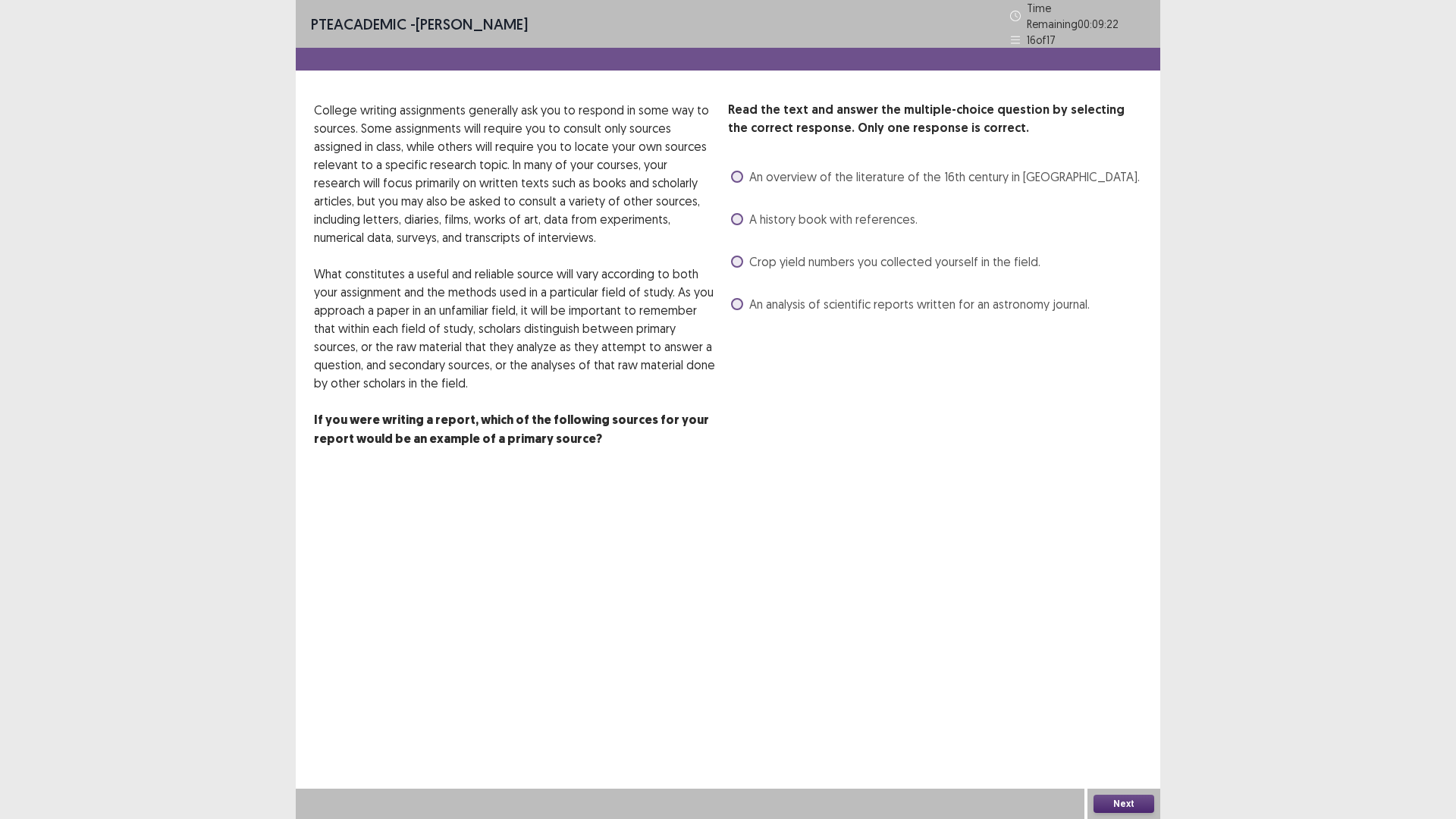
click at [736, 215] on span at bounding box center [737, 219] width 12 height 12
click at [1129, 716] on button "Next" at bounding box center [1124, 804] width 61 height 18
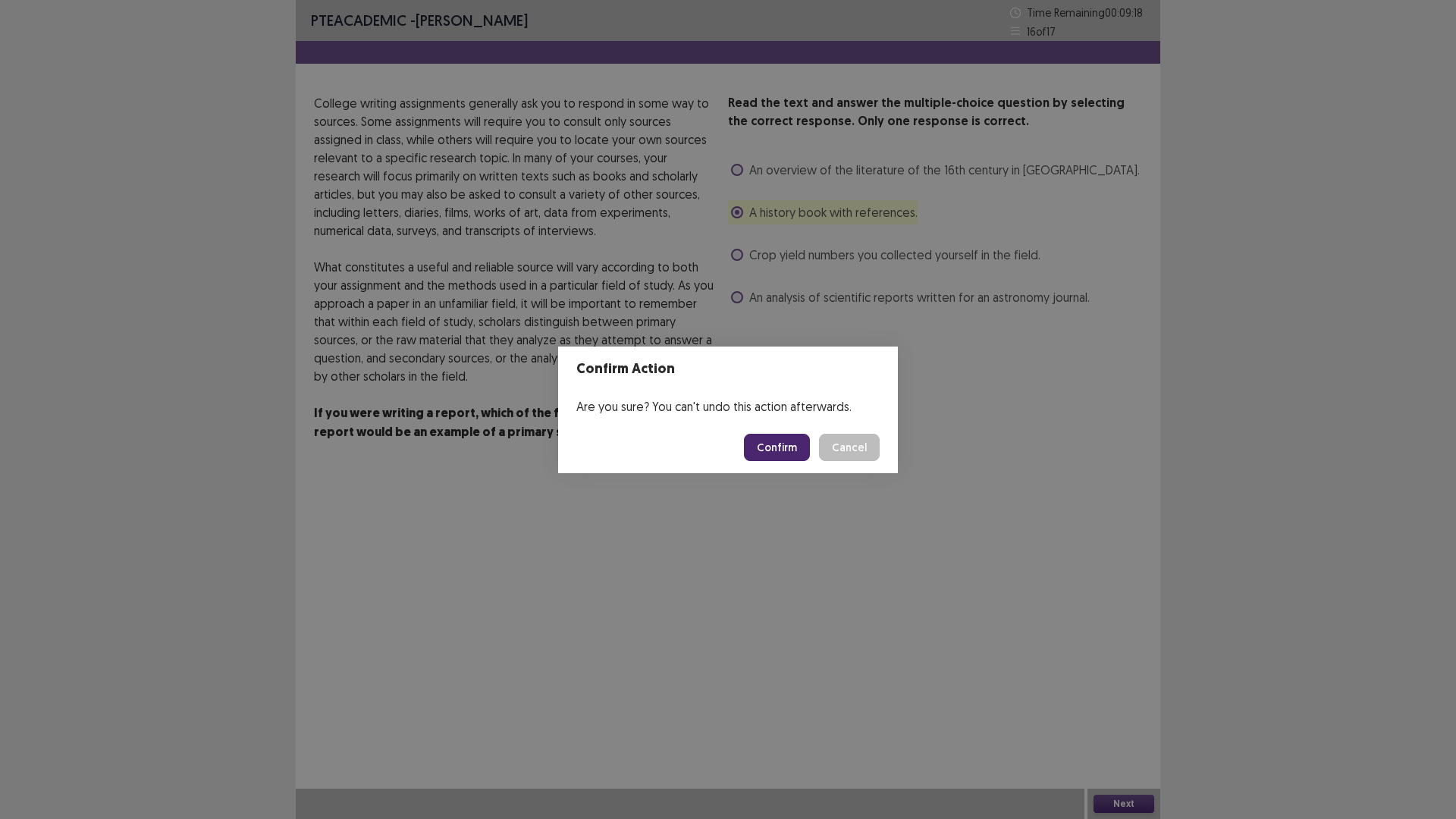
click at [782, 448] on button "Confirm" at bounding box center [776, 448] width 66 height 27
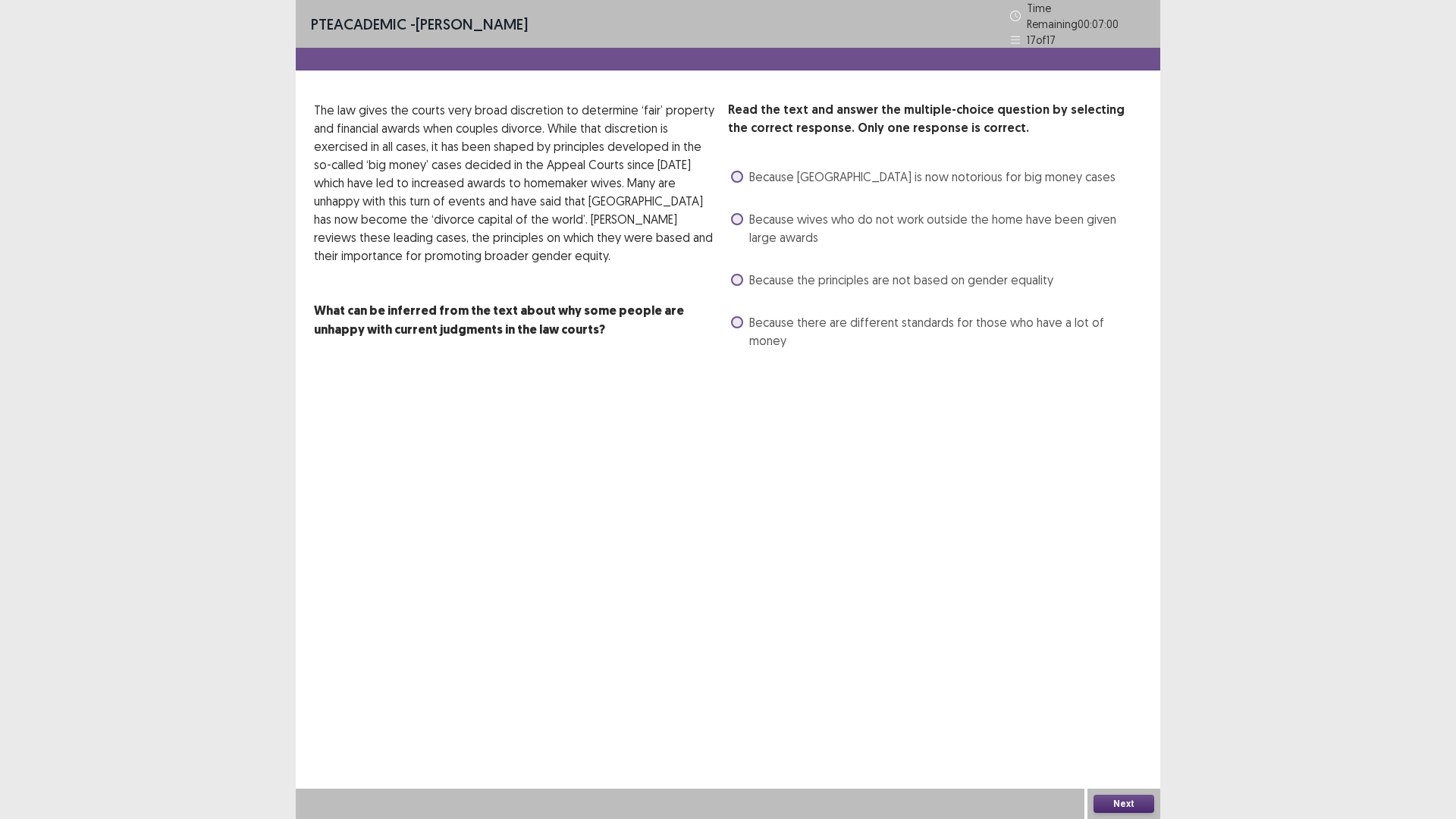
click at [741, 214] on span at bounding box center [737, 219] width 12 height 12
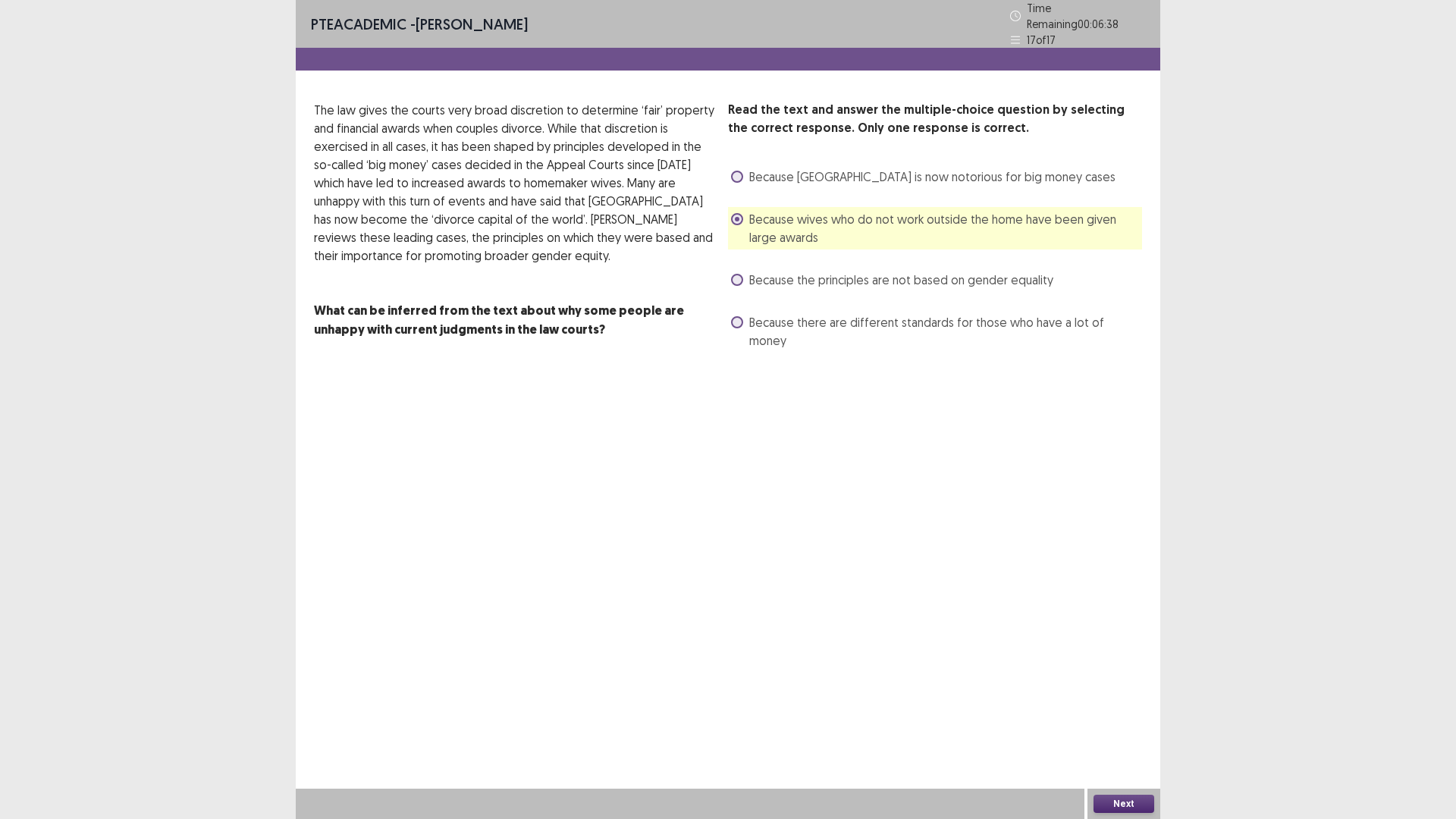
click at [736, 274] on span at bounding box center [737, 280] width 12 height 12
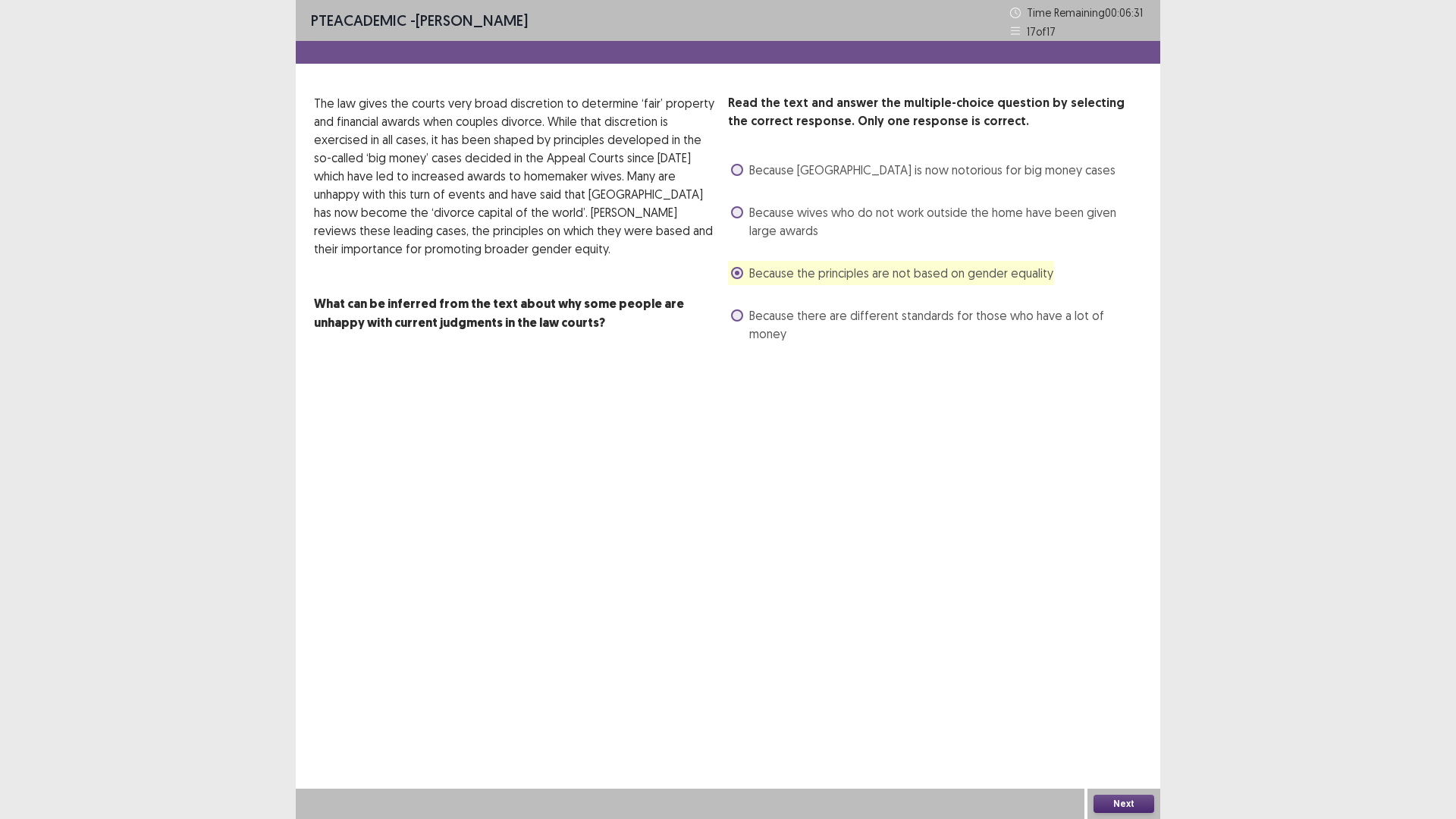
click at [1134, 716] on button "Next" at bounding box center [1124, 804] width 61 height 18
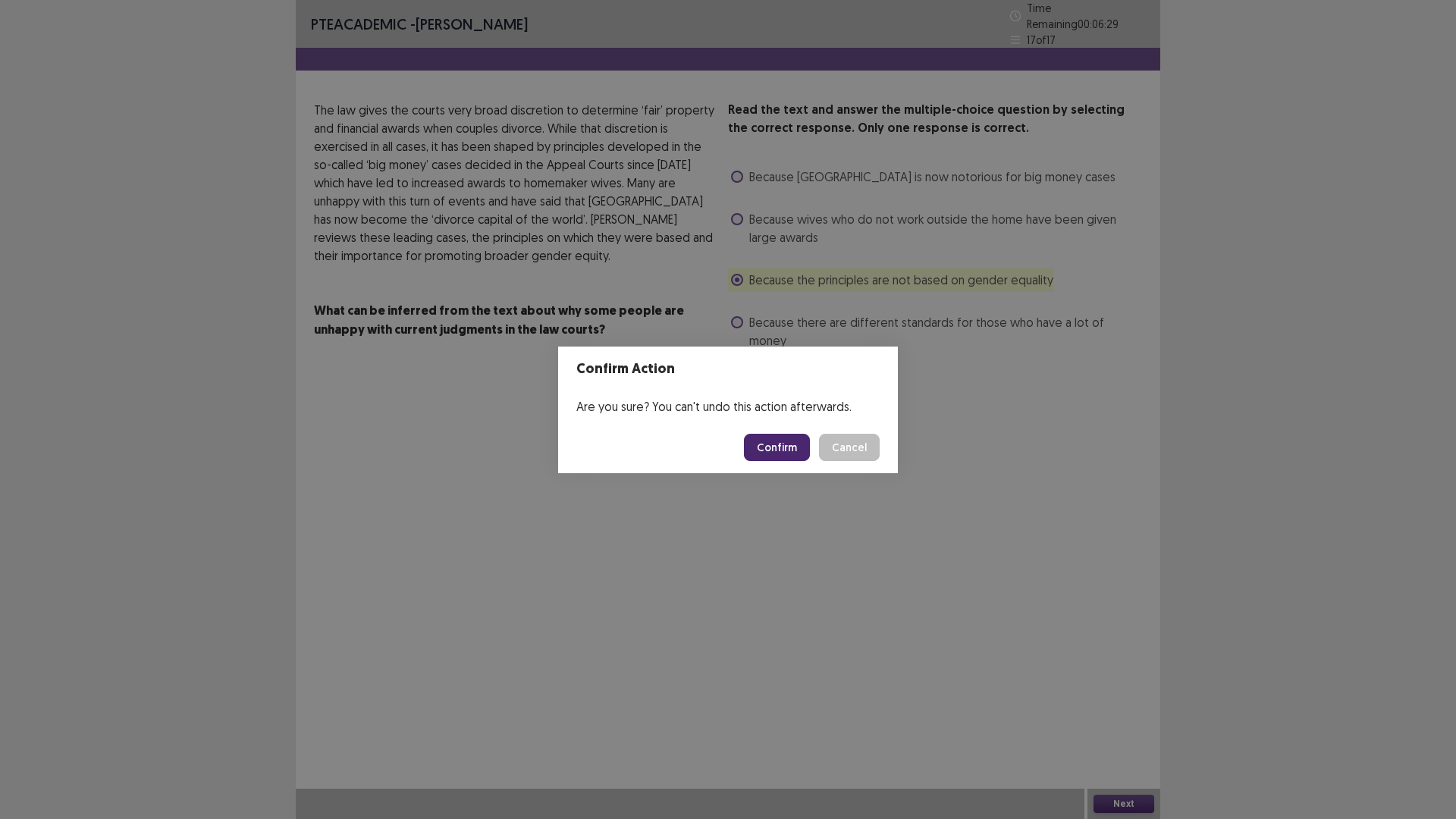
click at [791, 451] on button "Confirm" at bounding box center [776, 448] width 66 height 27
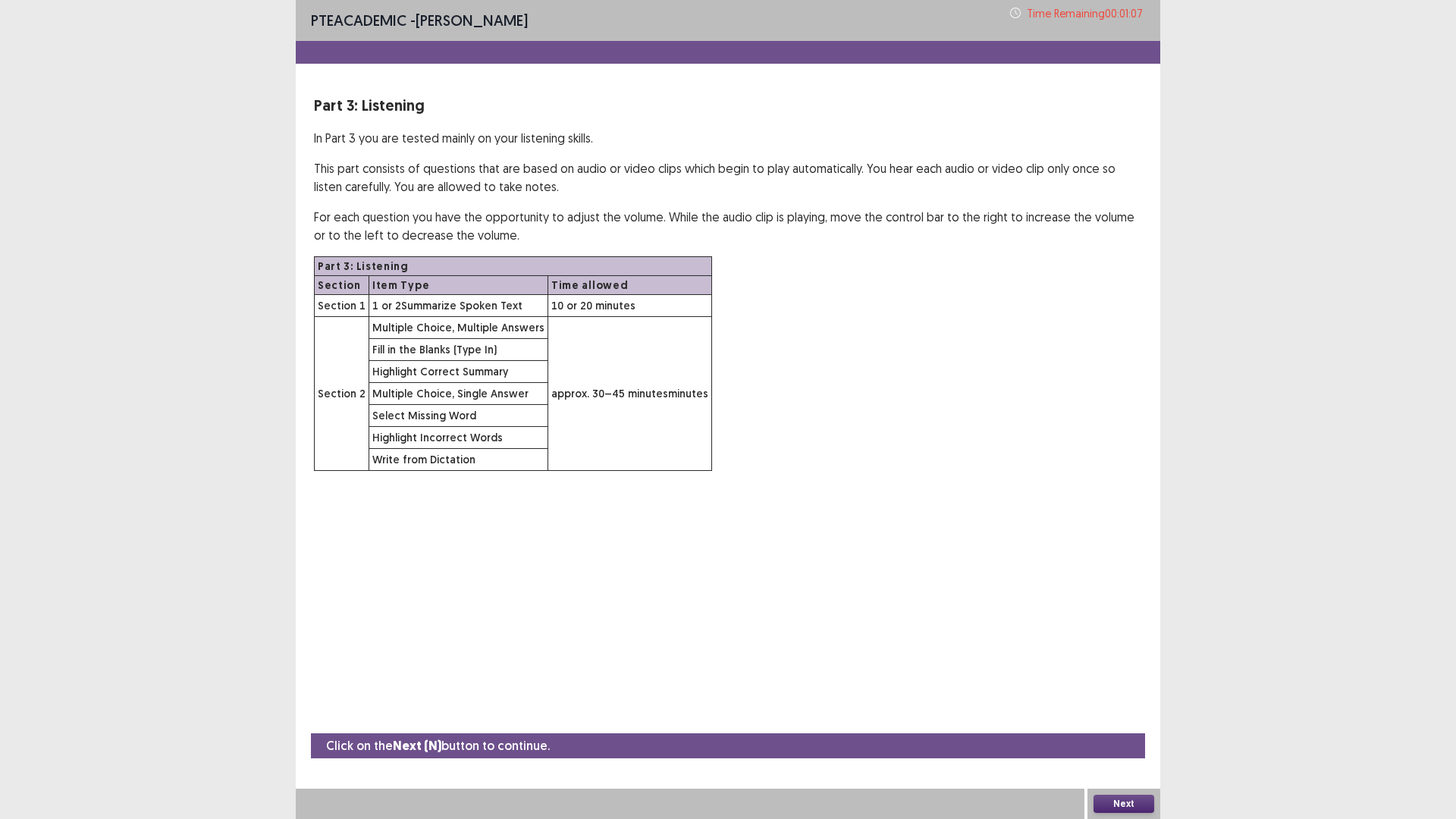
click at [1118, 716] on button "Next" at bounding box center [1124, 804] width 61 height 18
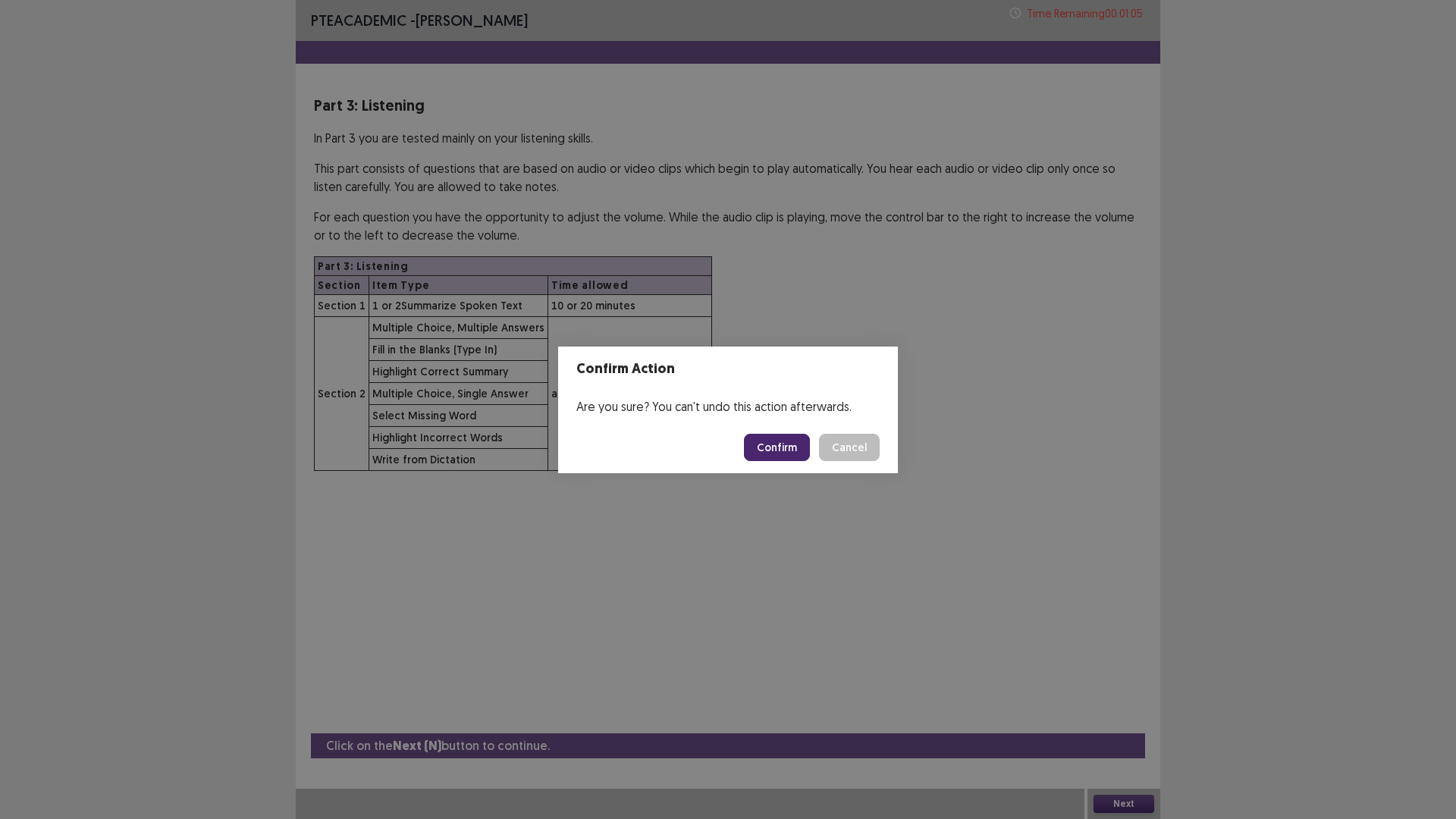
click at [757, 448] on button "Confirm" at bounding box center [776, 448] width 66 height 27
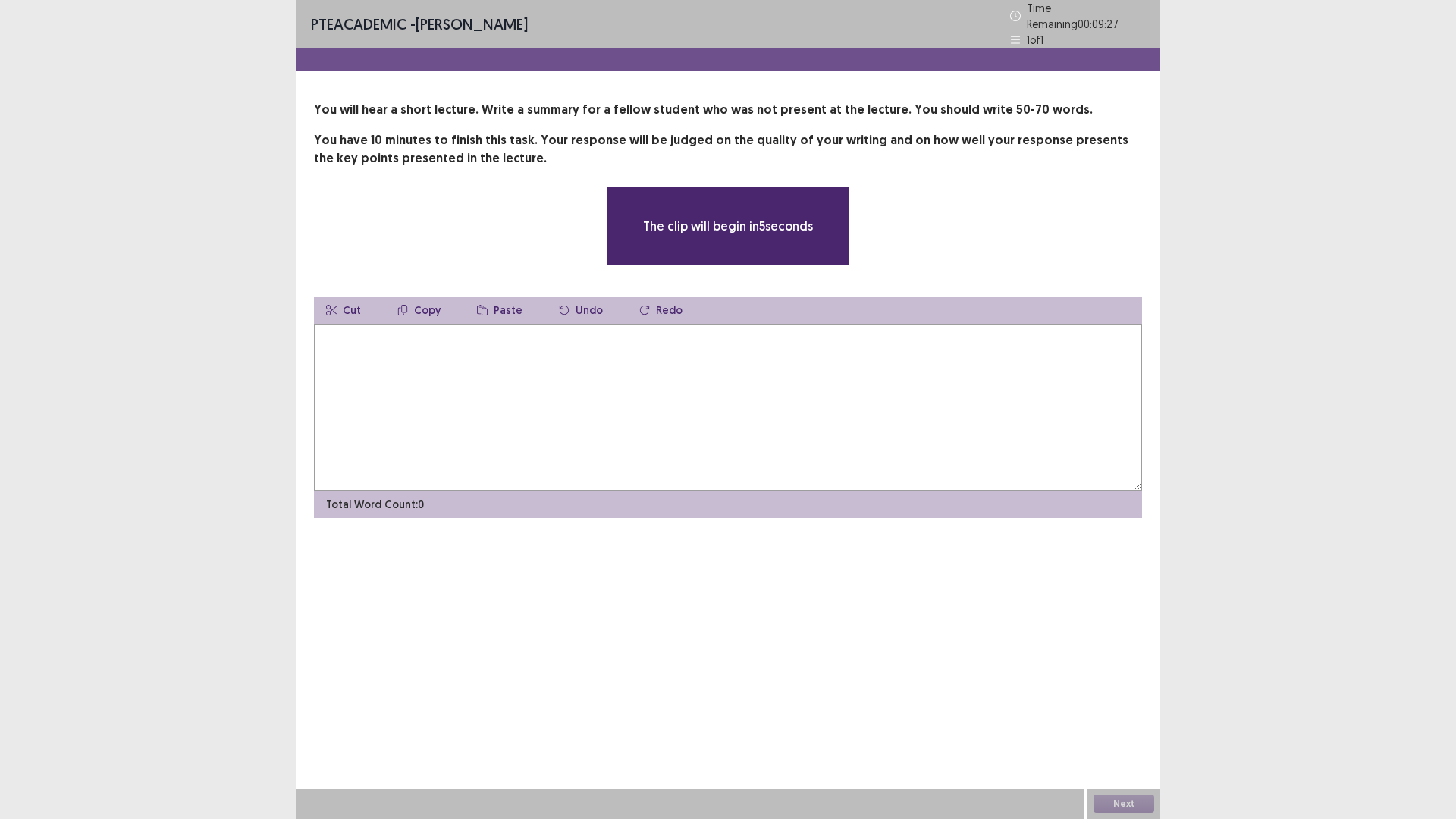
click at [642, 396] on textarea at bounding box center [728, 407] width 828 height 167
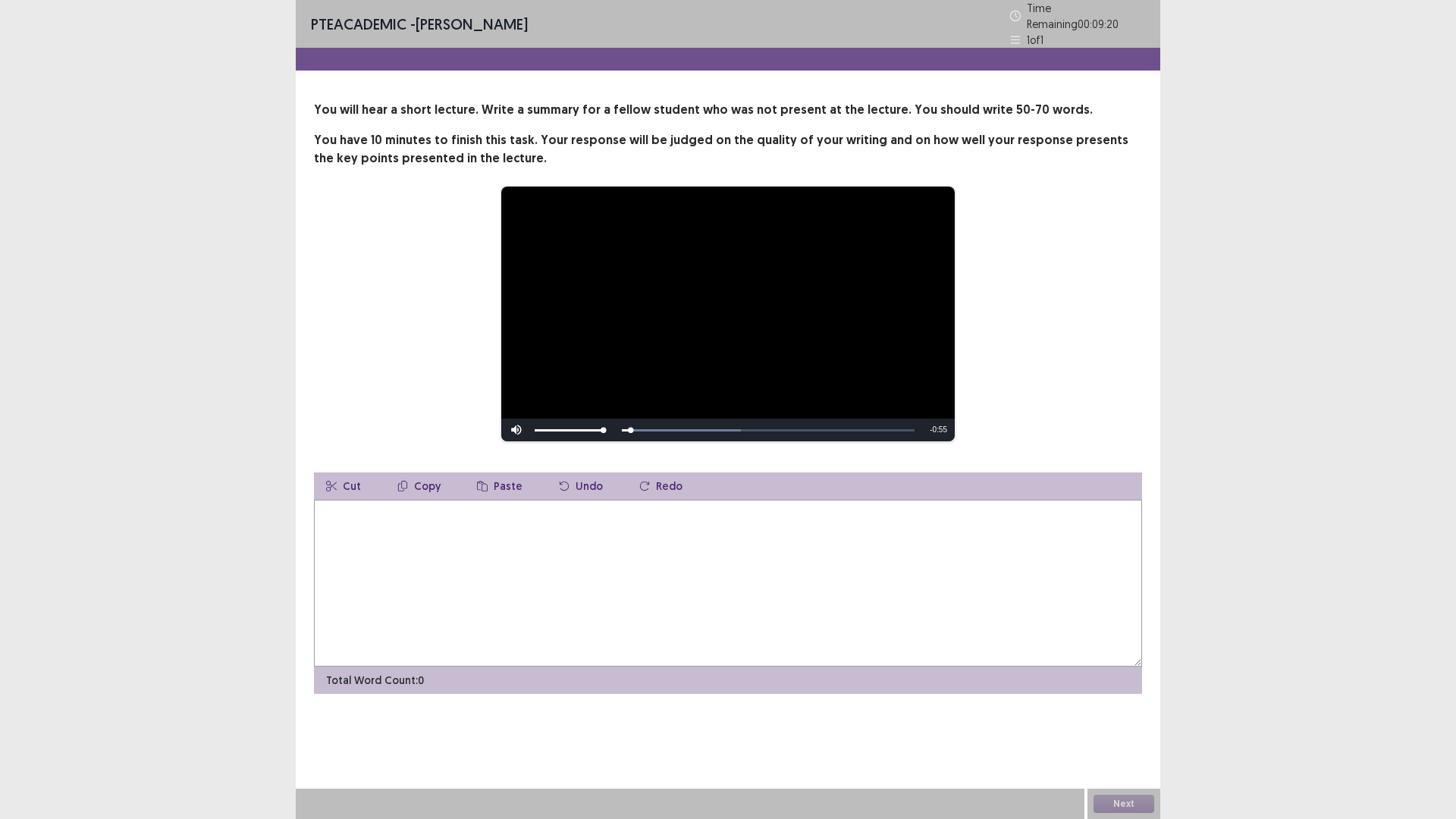
click at [471, 535] on textarea at bounding box center [728, 582] width 828 height 167
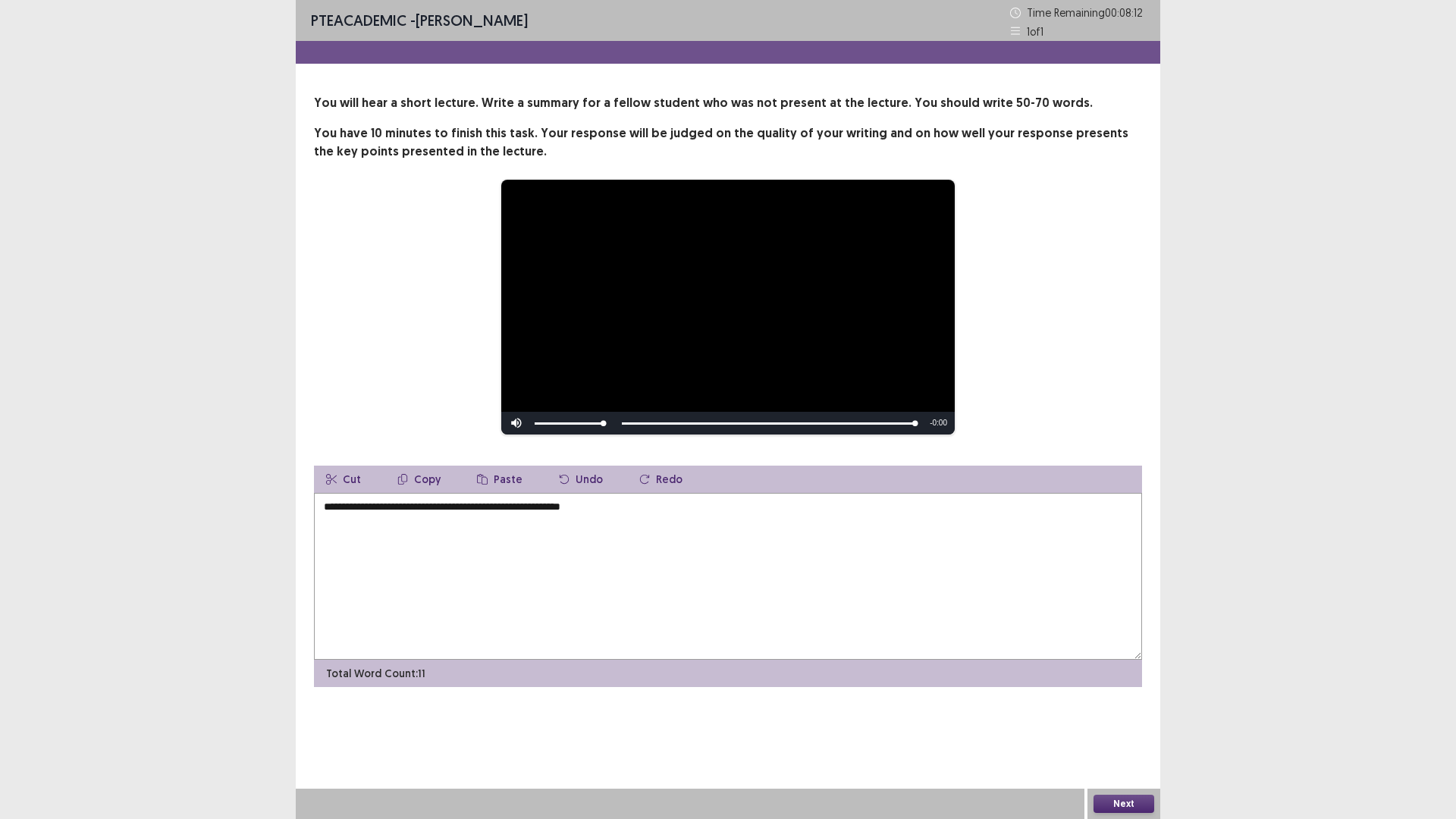
click at [624, 517] on textarea "**********" at bounding box center [728, 576] width 828 height 167
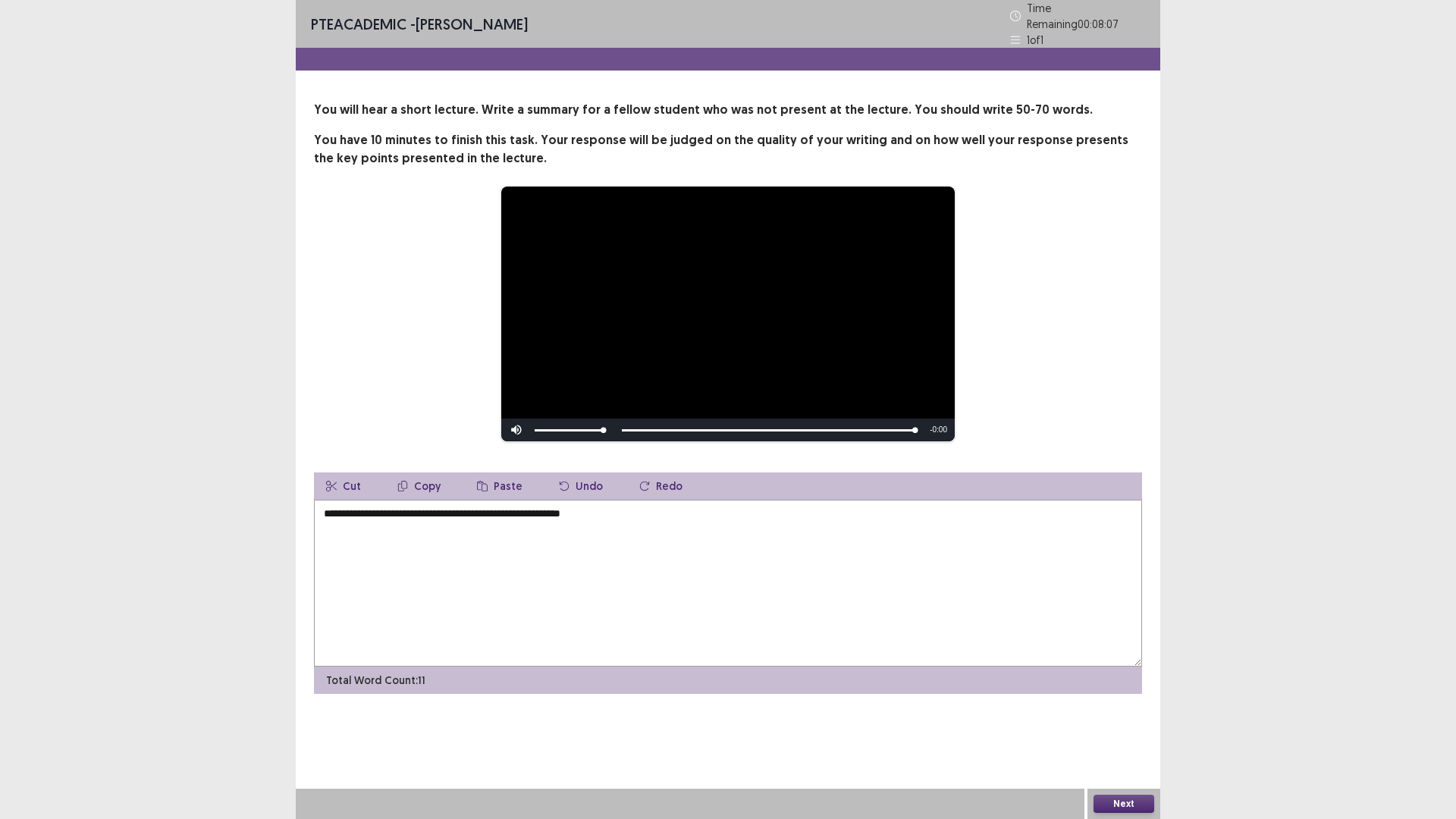
click at [624, 517] on textarea "**********" at bounding box center [728, 582] width 828 height 167
click at [445, 511] on textarea "**********" at bounding box center [728, 582] width 828 height 167
click at [479, 507] on textarea "**********" at bounding box center [728, 582] width 828 height 167
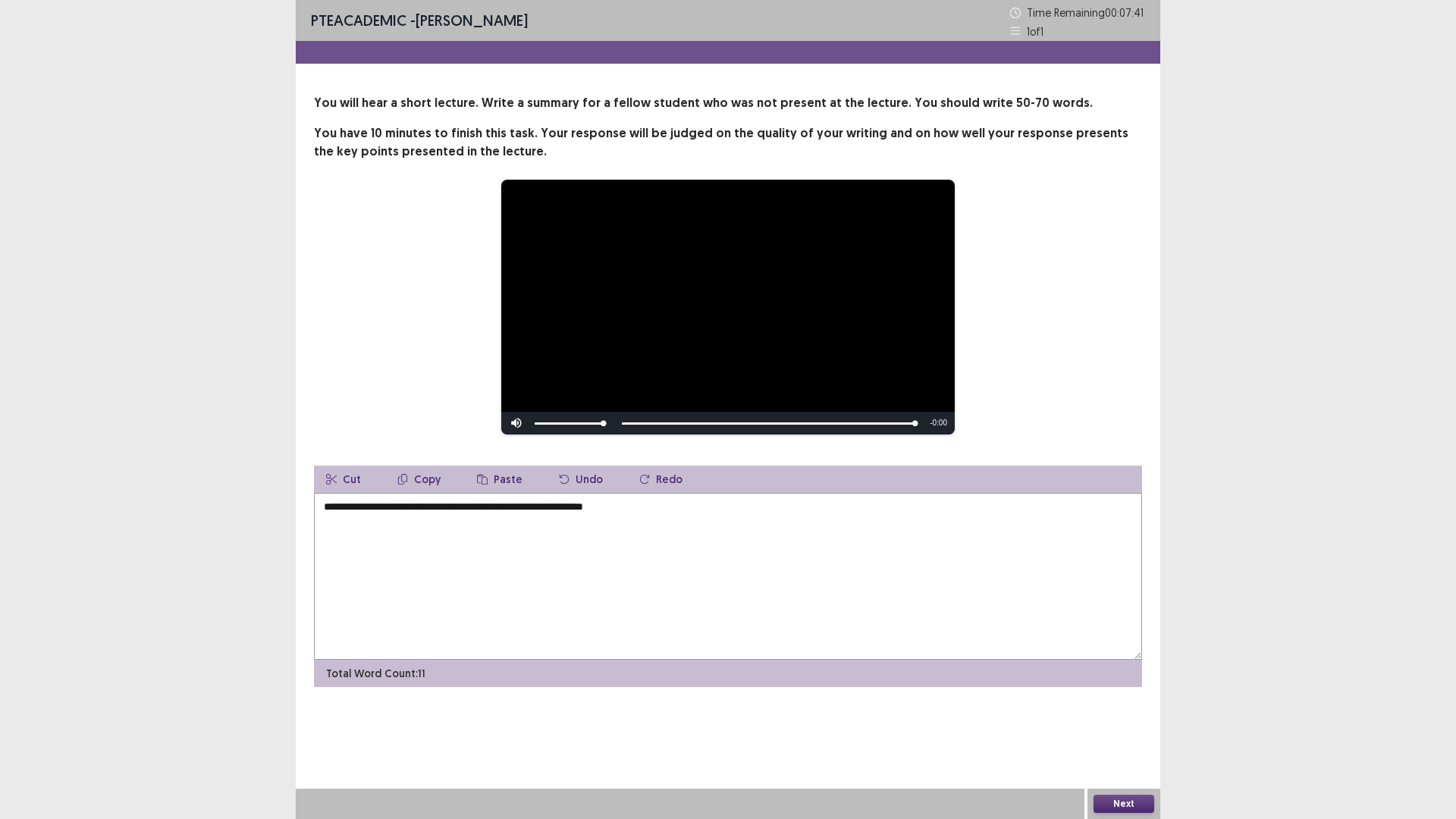
click at [573, 508] on textarea "**********" at bounding box center [728, 576] width 828 height 167
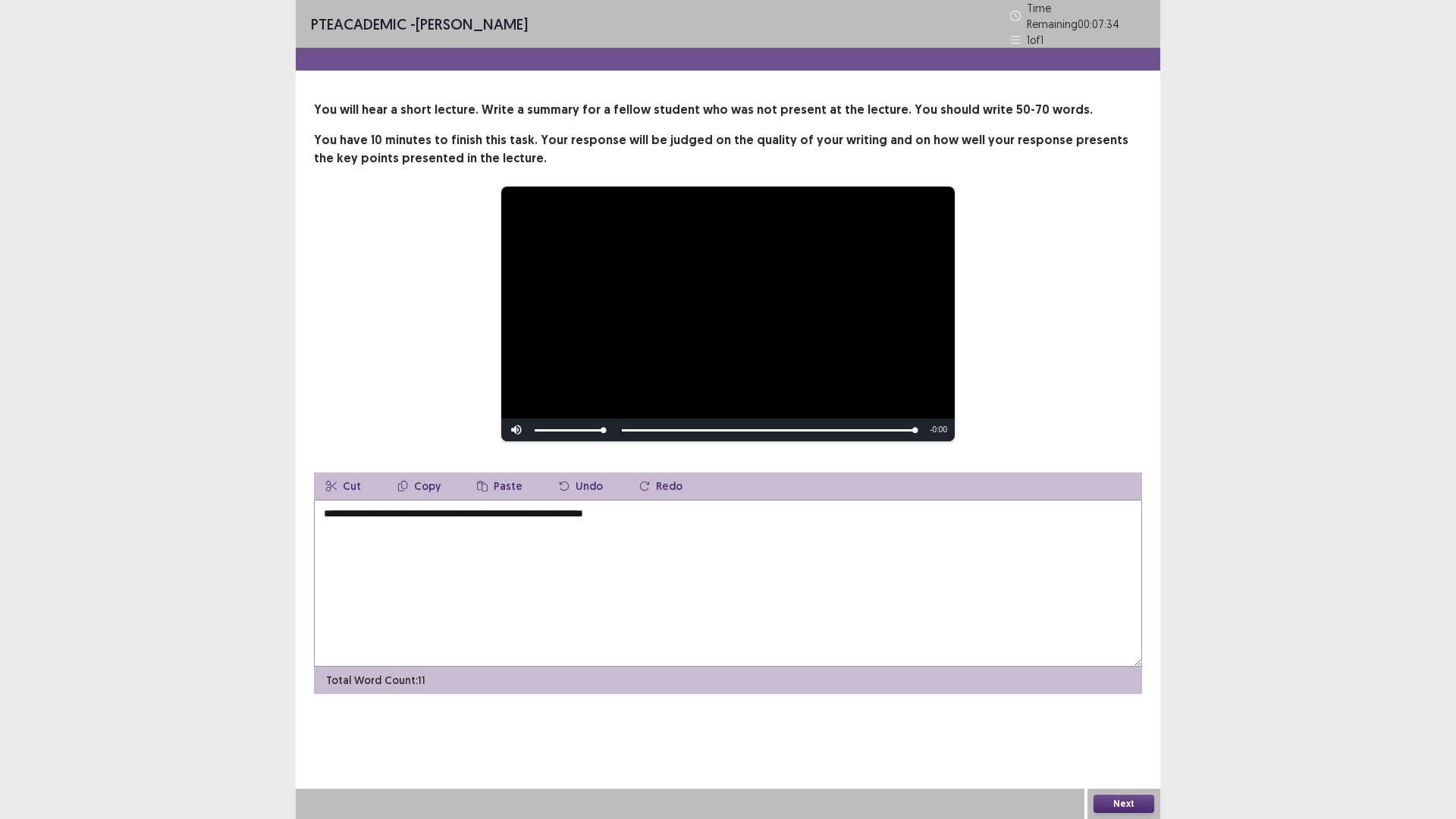
click at [651, 506] on textarea "**********" at bounding box center [728, 582] width 828 height 167
click at [674, 510] on textarea "**********" at bounding box center [728, 582] width 828 height 167
click at [711, 510] on textarea "**********" at bounding box center [728, 582] width 828 height 167
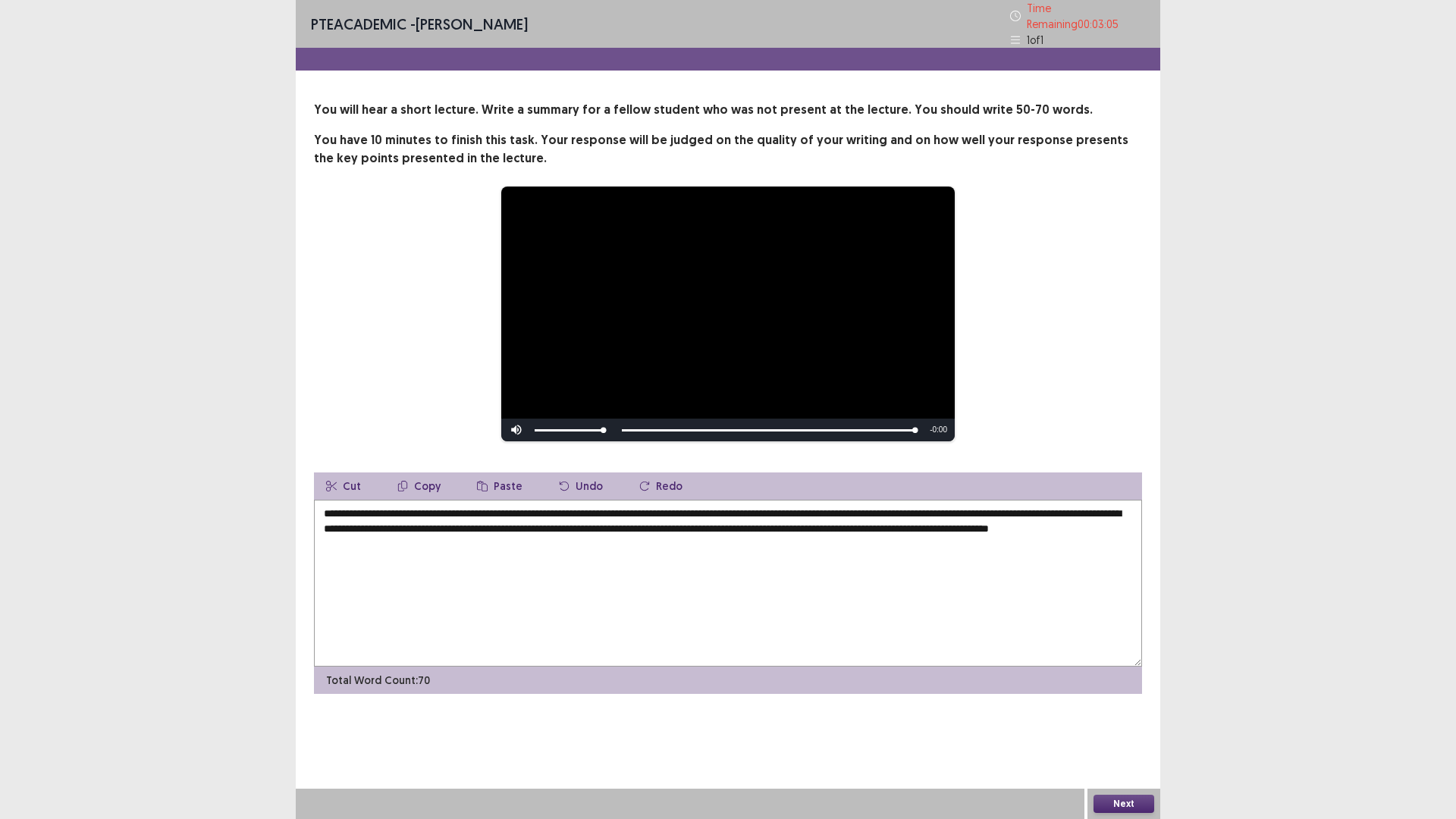
type textarea "**********"
click at [1131, 716] on button "Next" at bounding box center [1124, 804] width 61 height 18
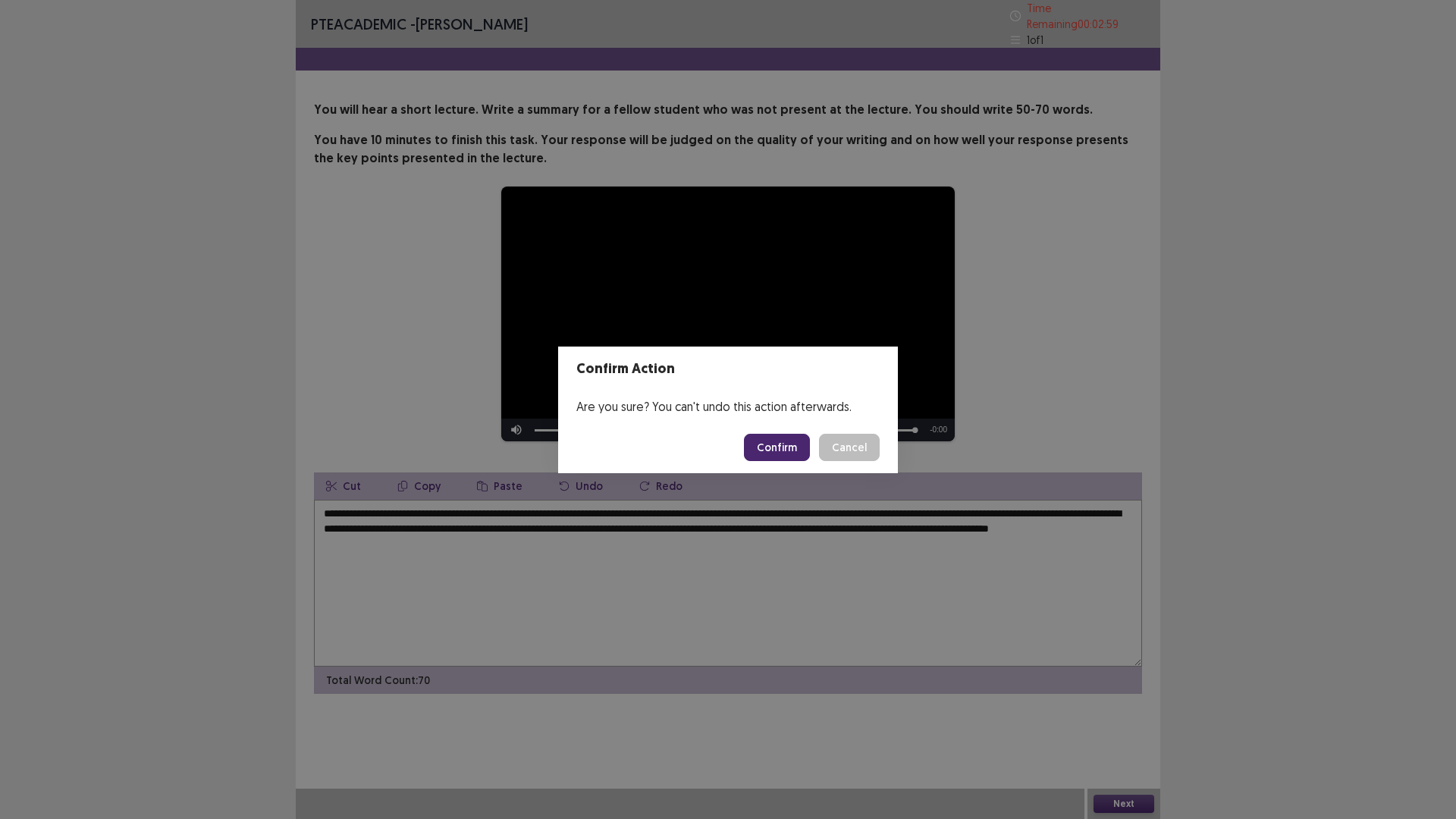
click at [797, 443] on button "Confirm" at bounding box center [776, 448] width 66 height 27
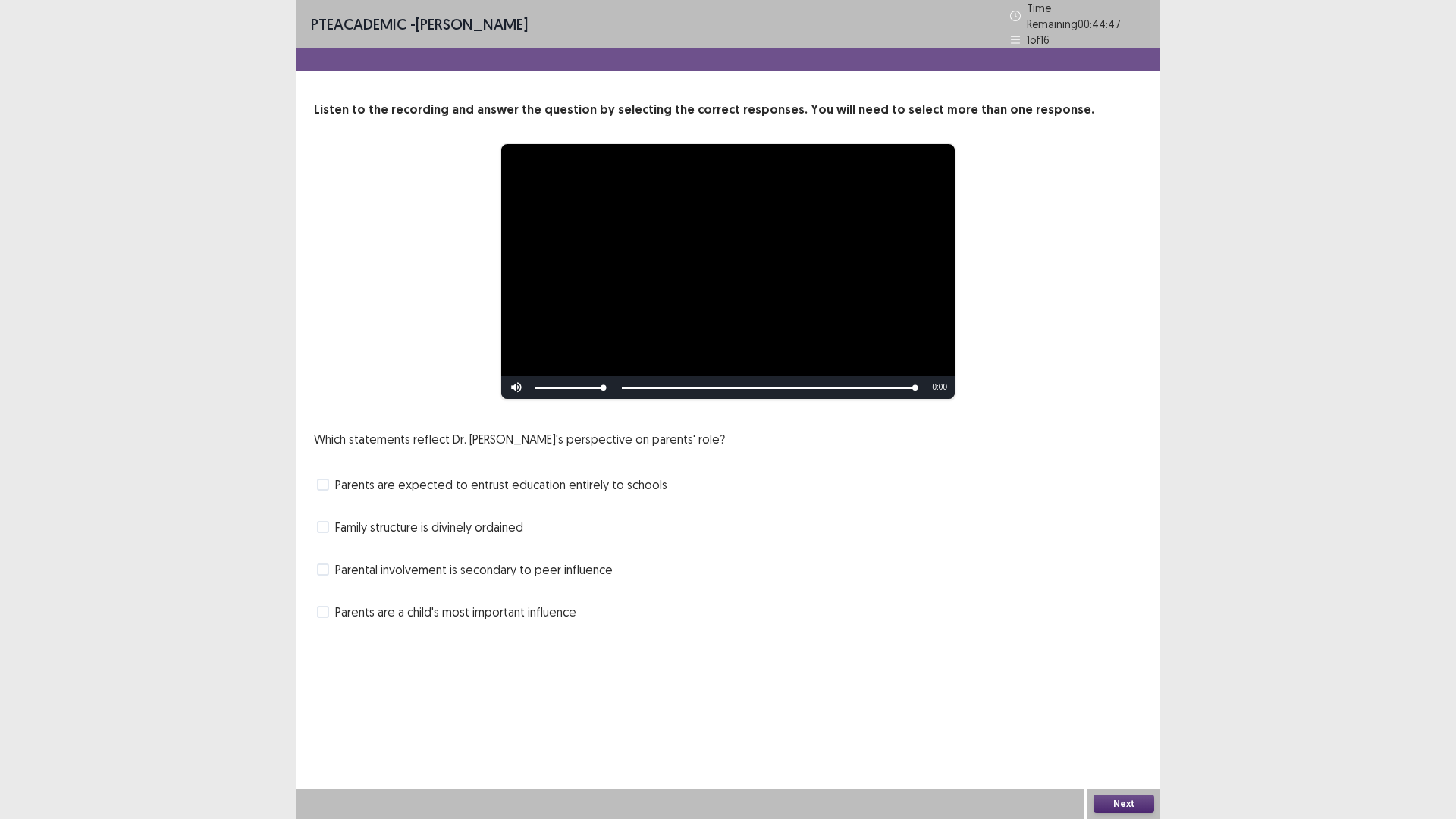
click at [326, 606] on span at bounding box center [323, 612] width 12 height 12
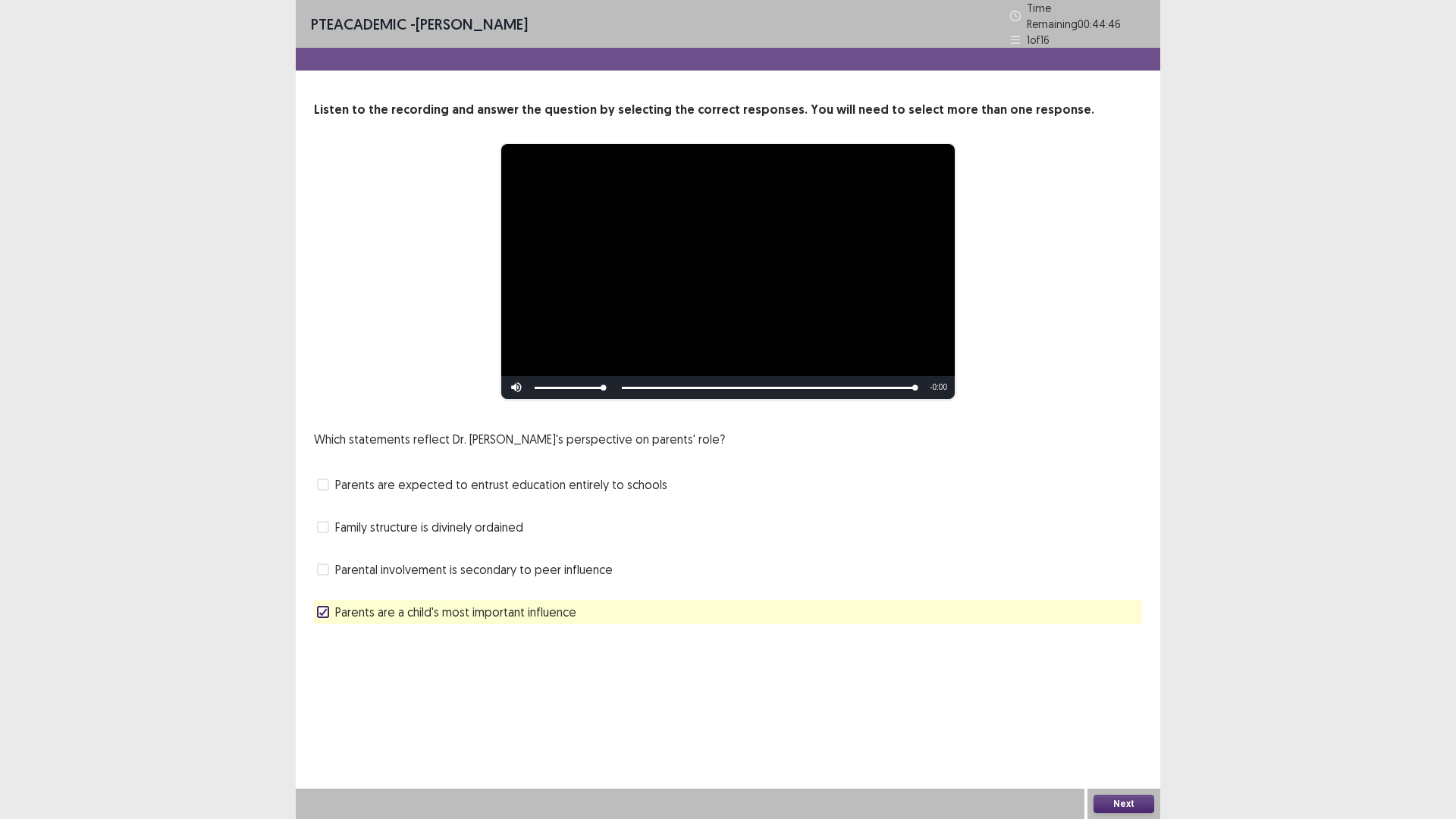
click at [325, 478] on span at bounding box center [323, 484] width 12 height 12
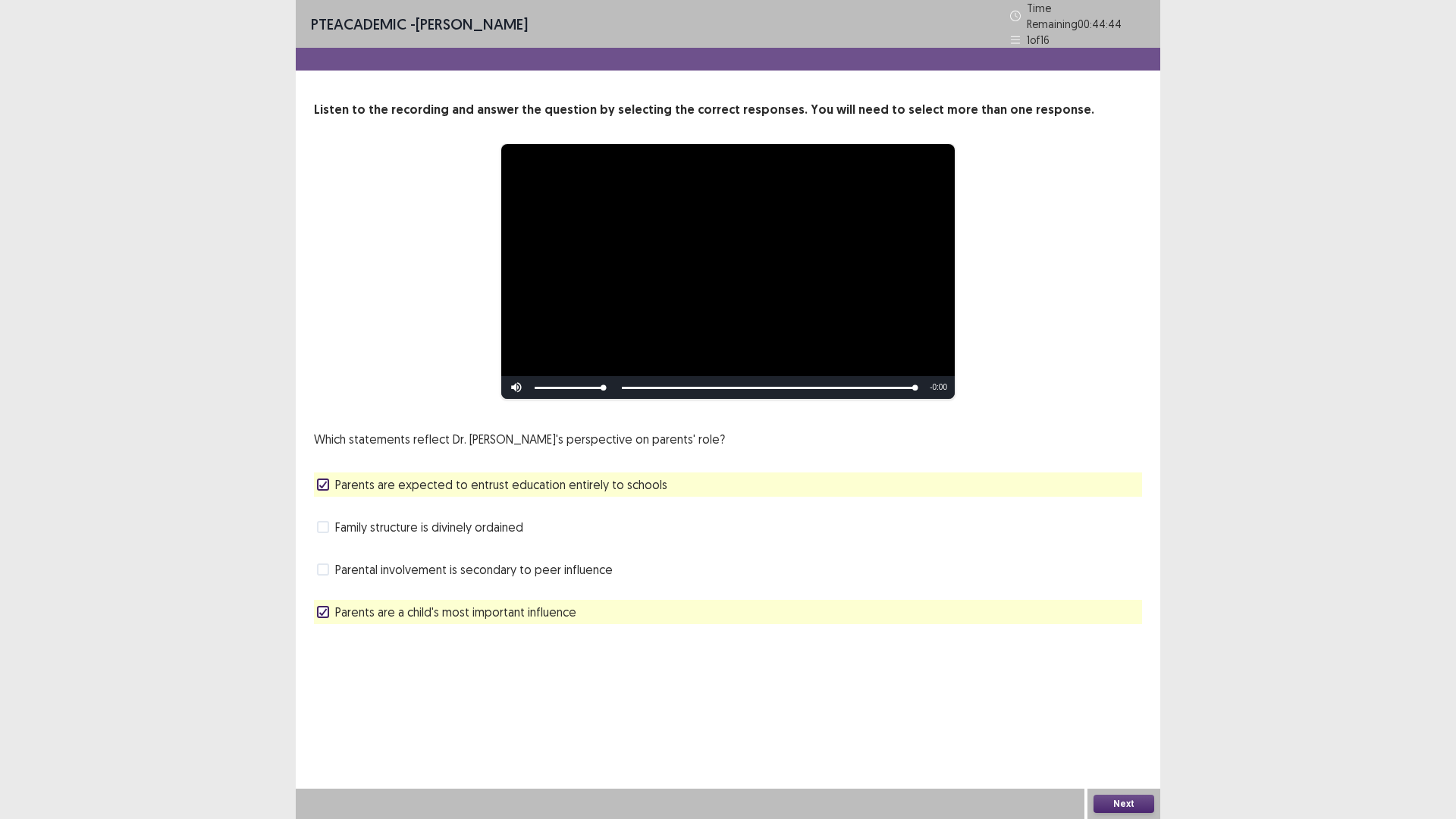
click at [1113, 716] on button "Next" at bounding box center [1124, 804] width 61 height 18
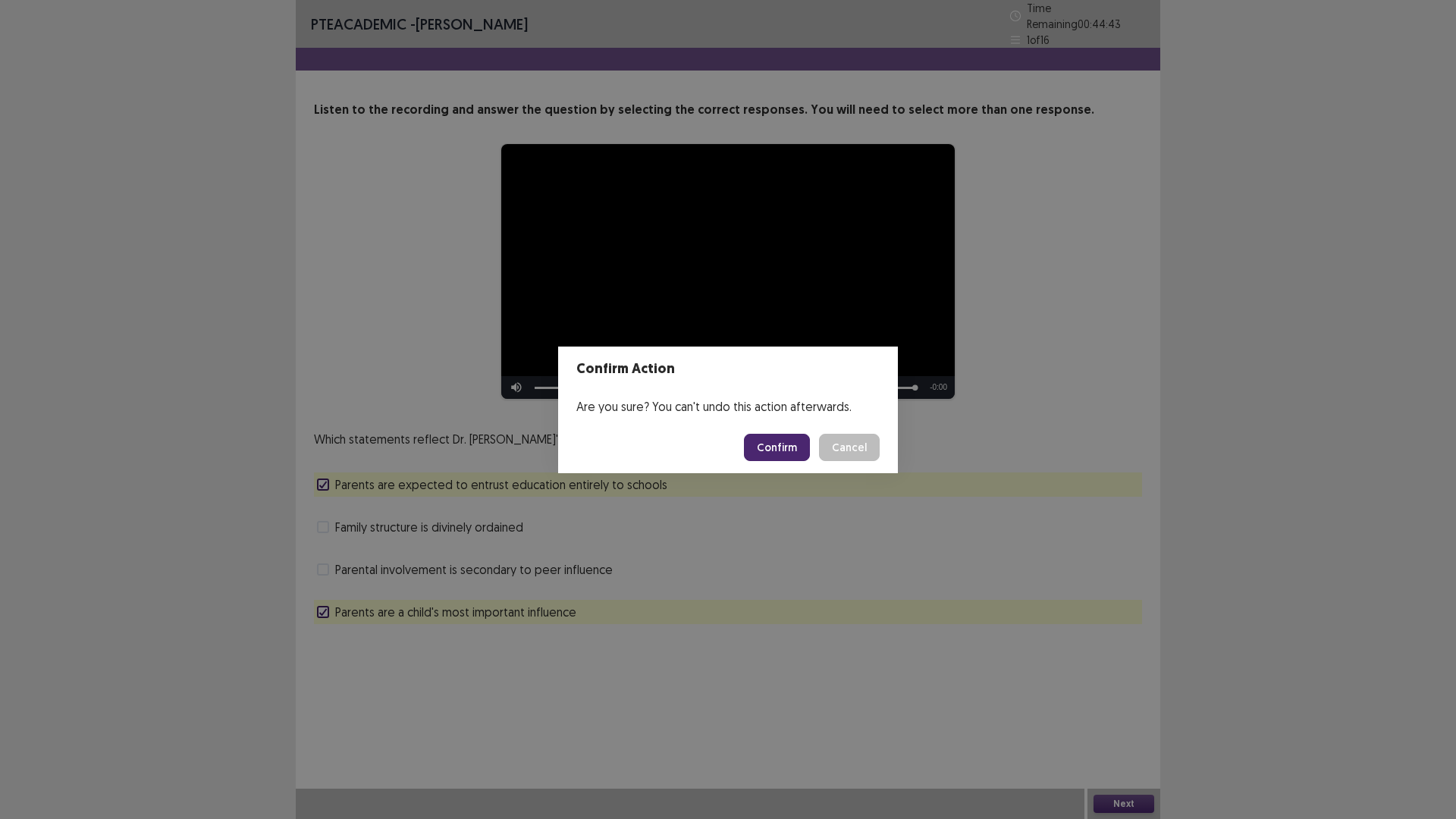
drag, startPoint x: 790, startPoint y: 448, endPoint x: 788, endPoint y: 459, distance: 11.2
click at [790, 449] on button "Confirm" at bounding box center [776, 448] width 66 height 27
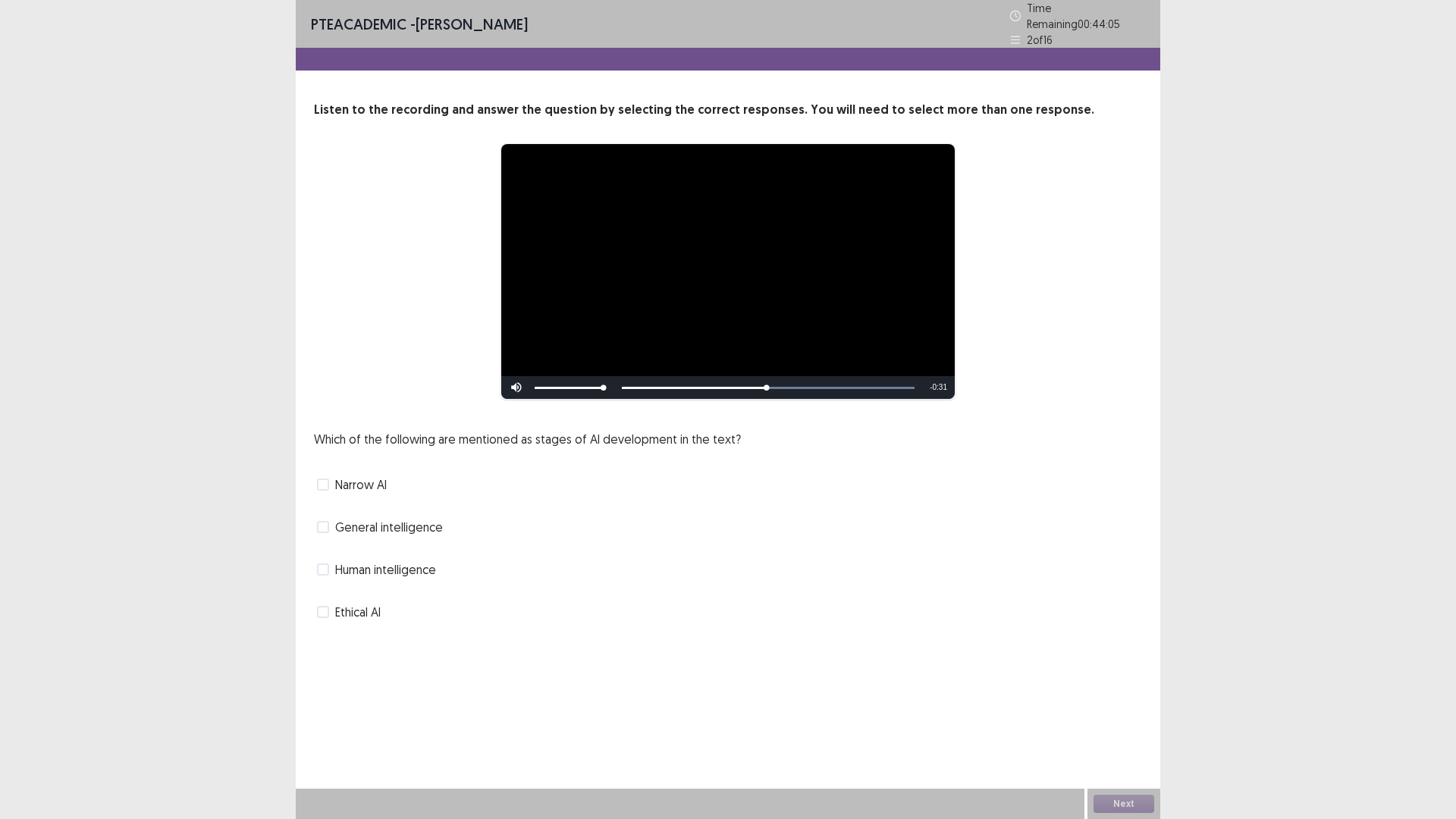
click at [321, 522] on span at bounding box center [323, 527] width 12 height 12
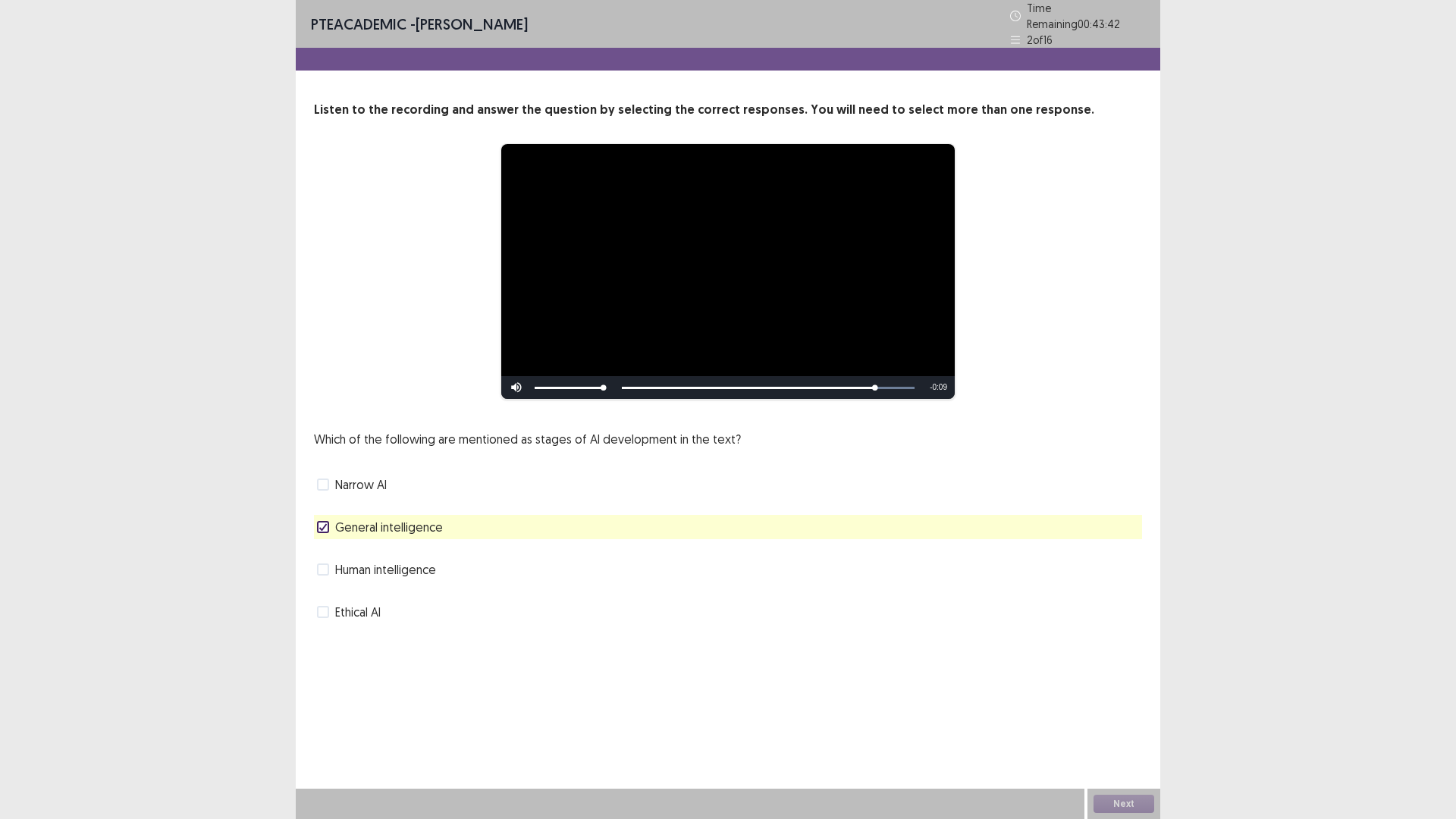
click at [329, 565] on span at bounding box center [323, 570] width 12 height 12
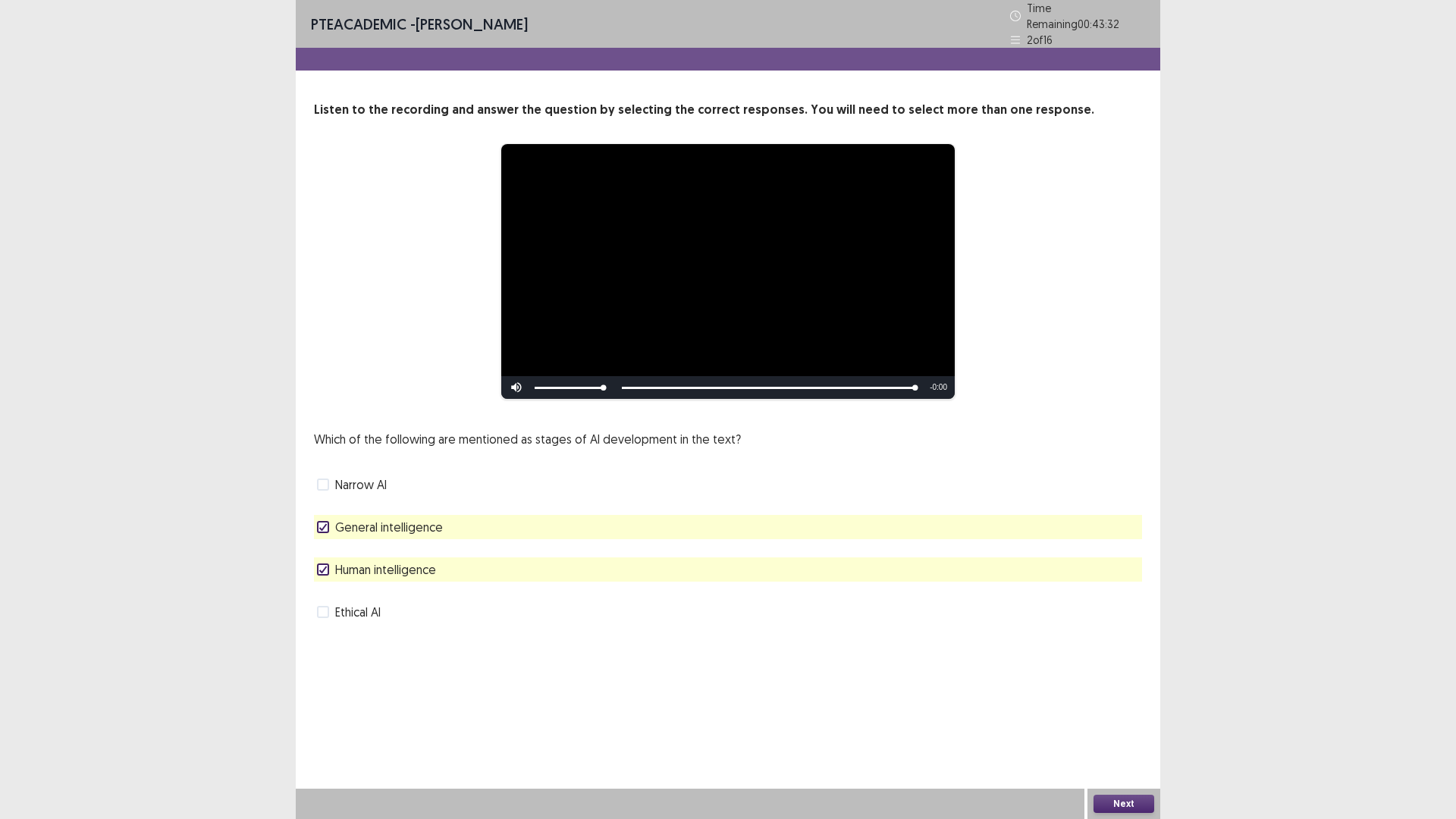
click at [1116, 716] on button "Next" at bounding box center [1124, 804] width 61 height 18
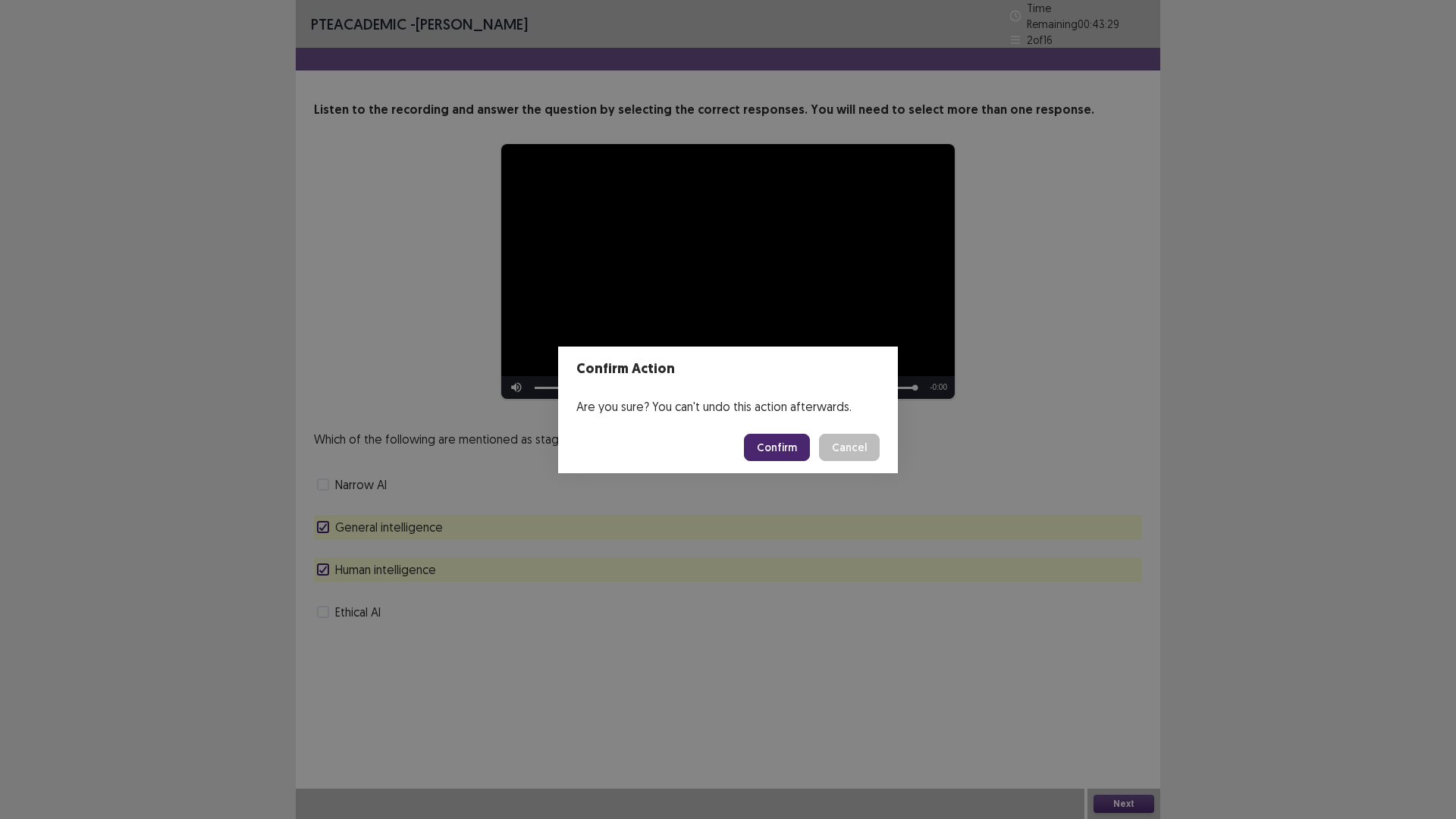
click at [781, 448] on button "Confirm" at bounding box center [776, 448] width 66 height 27
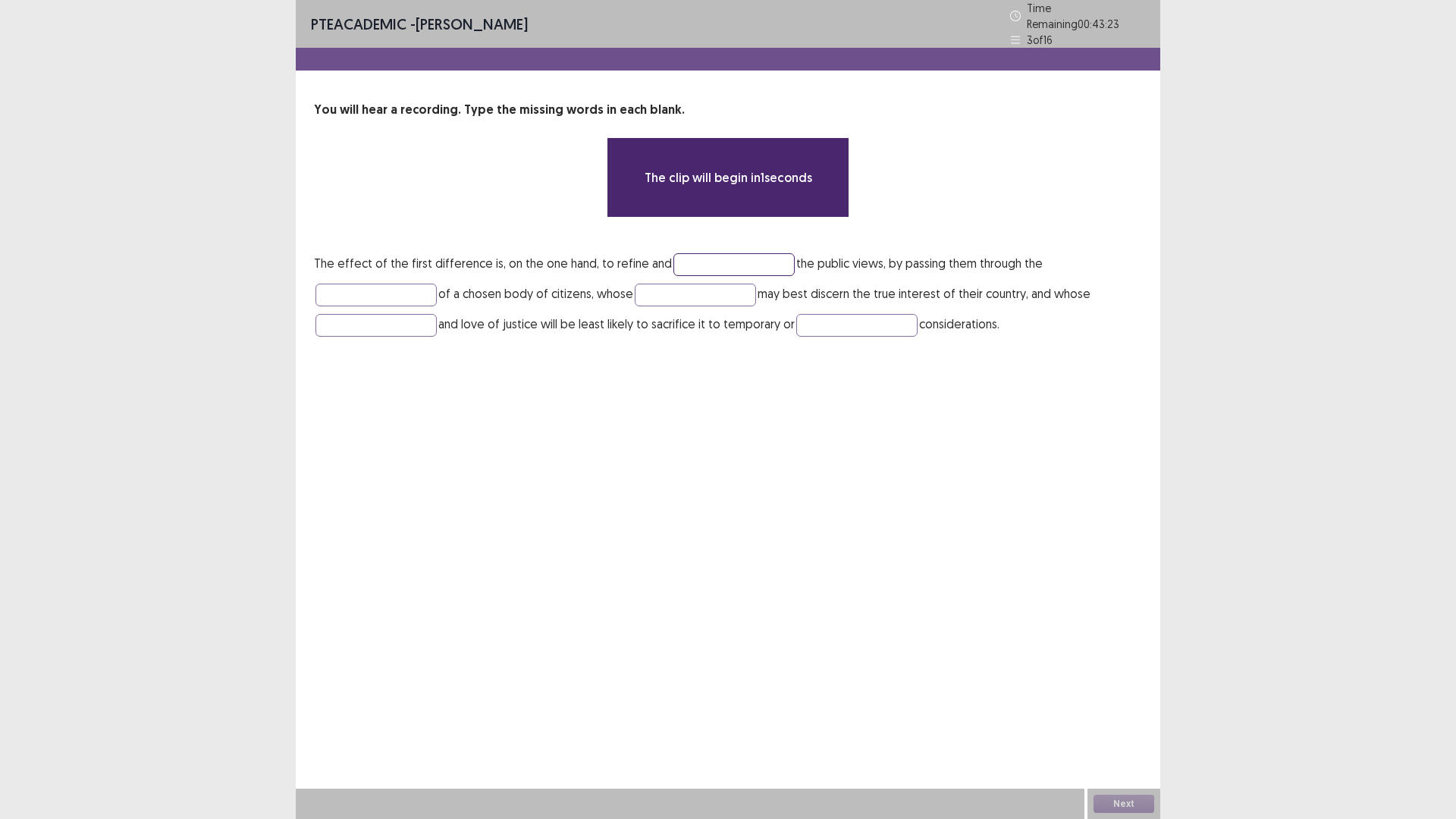
click at [674, 254] on input "text" at bounding box center [734, 265] width 121 height 23
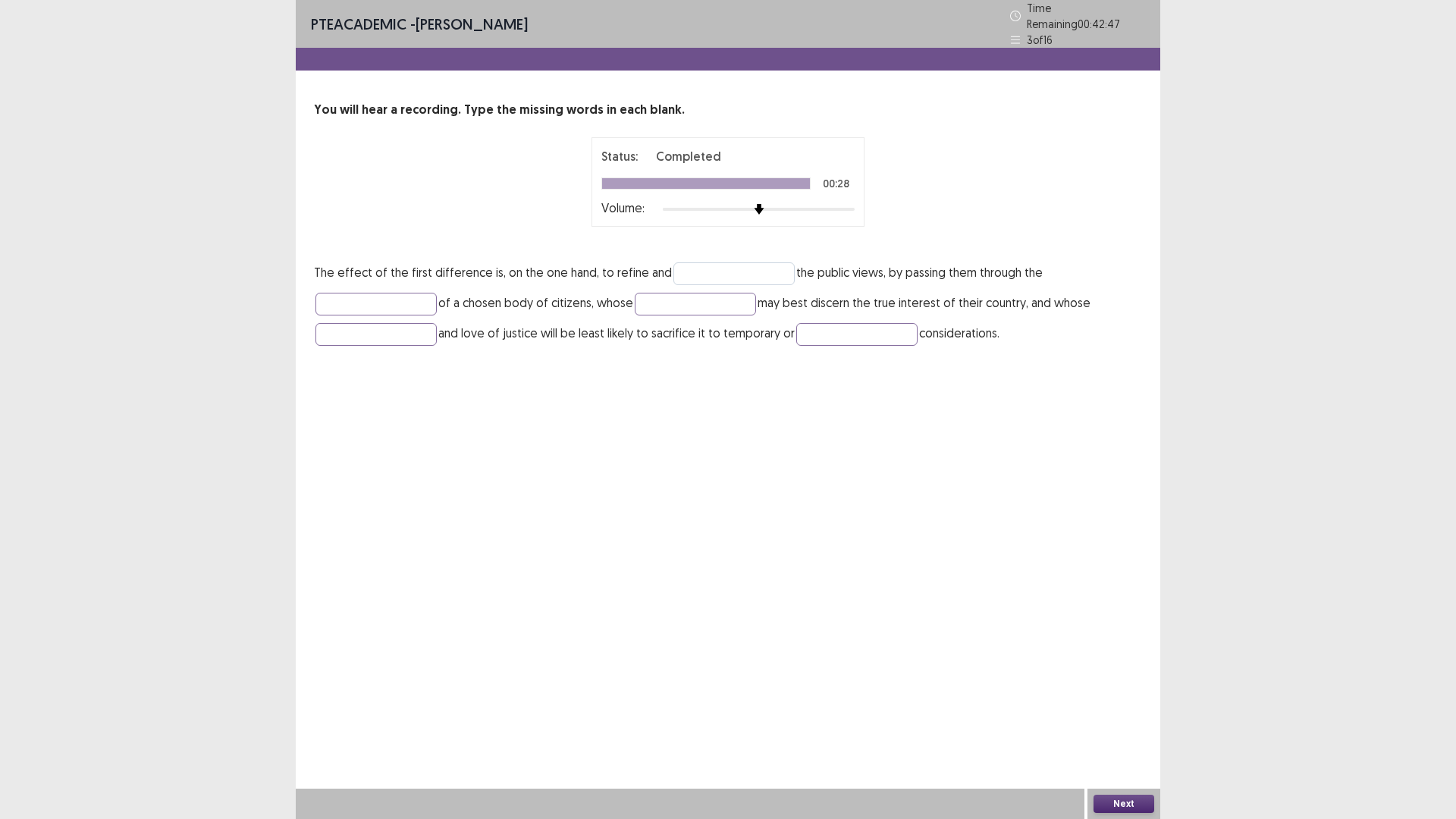
click at [719, 257] on p "The effect of the first difference is, on the one hand, to refine and the publi…" at bounding box center [728, 302] width 828 height 91
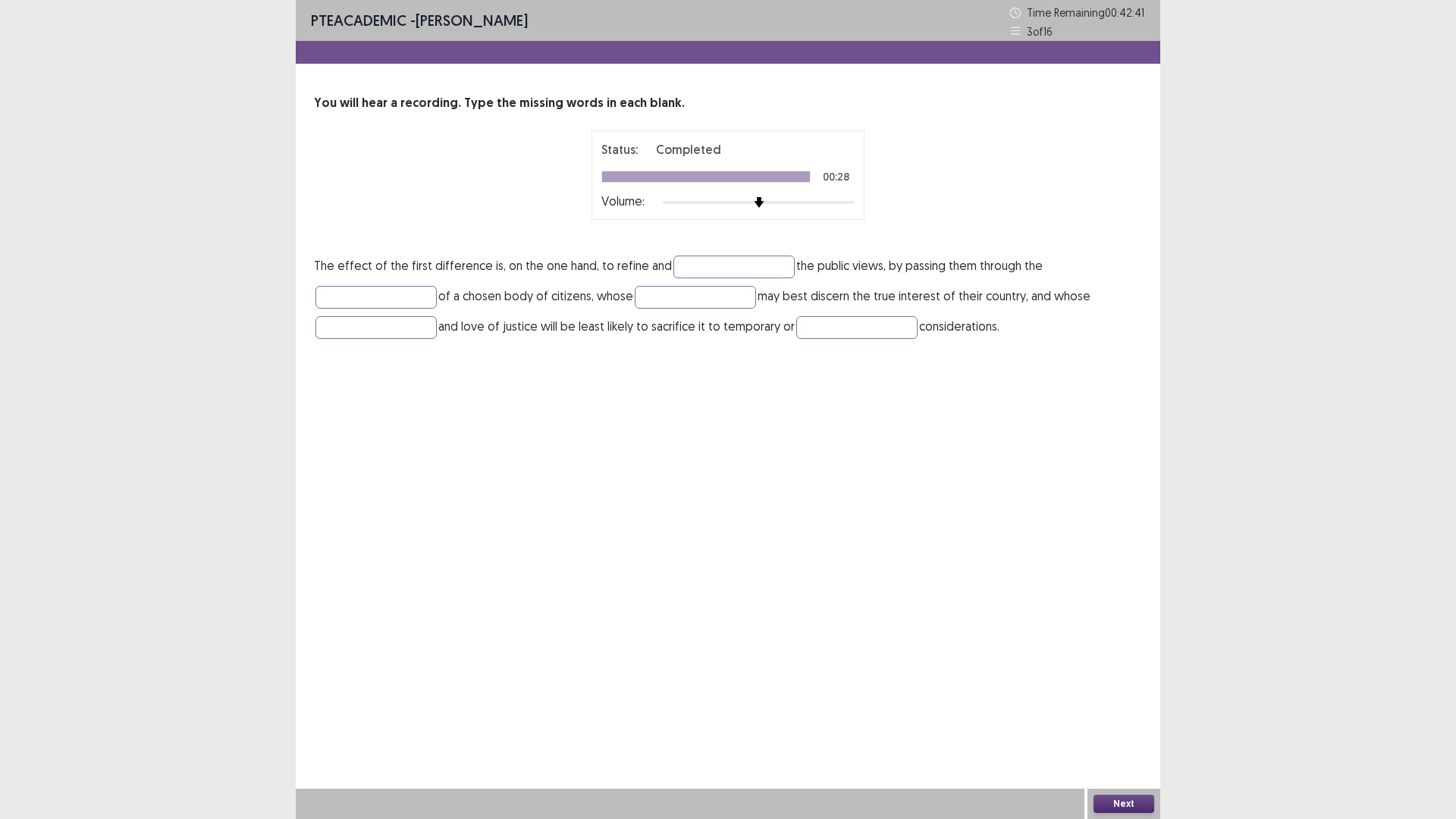
click at [1126, 716] on button "Next" at bounding box center [1124, 804] width 61 height 18
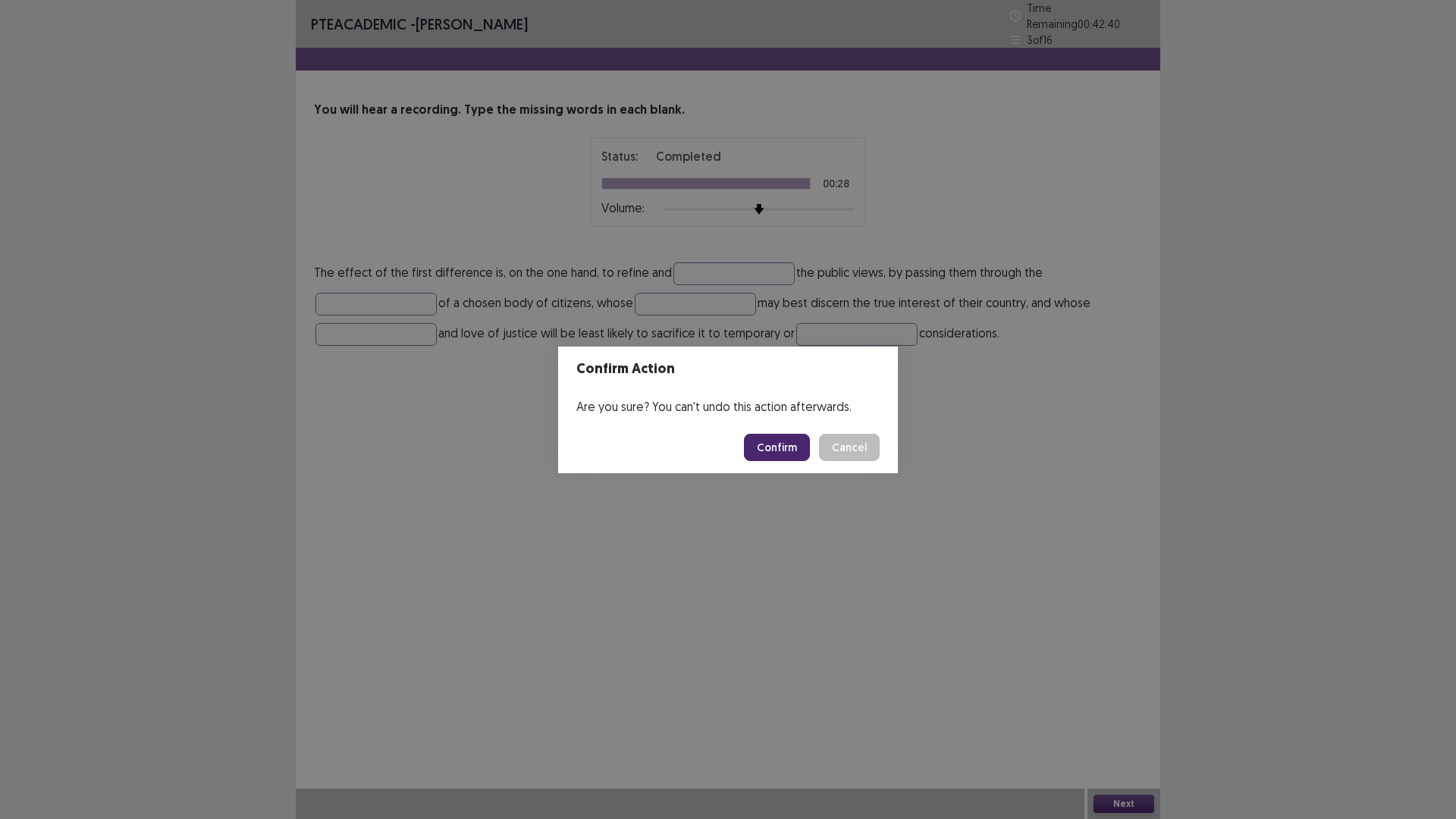
click at [784, 444] on button "Confirm" at bounding box center [776, 448] width 66 height 27
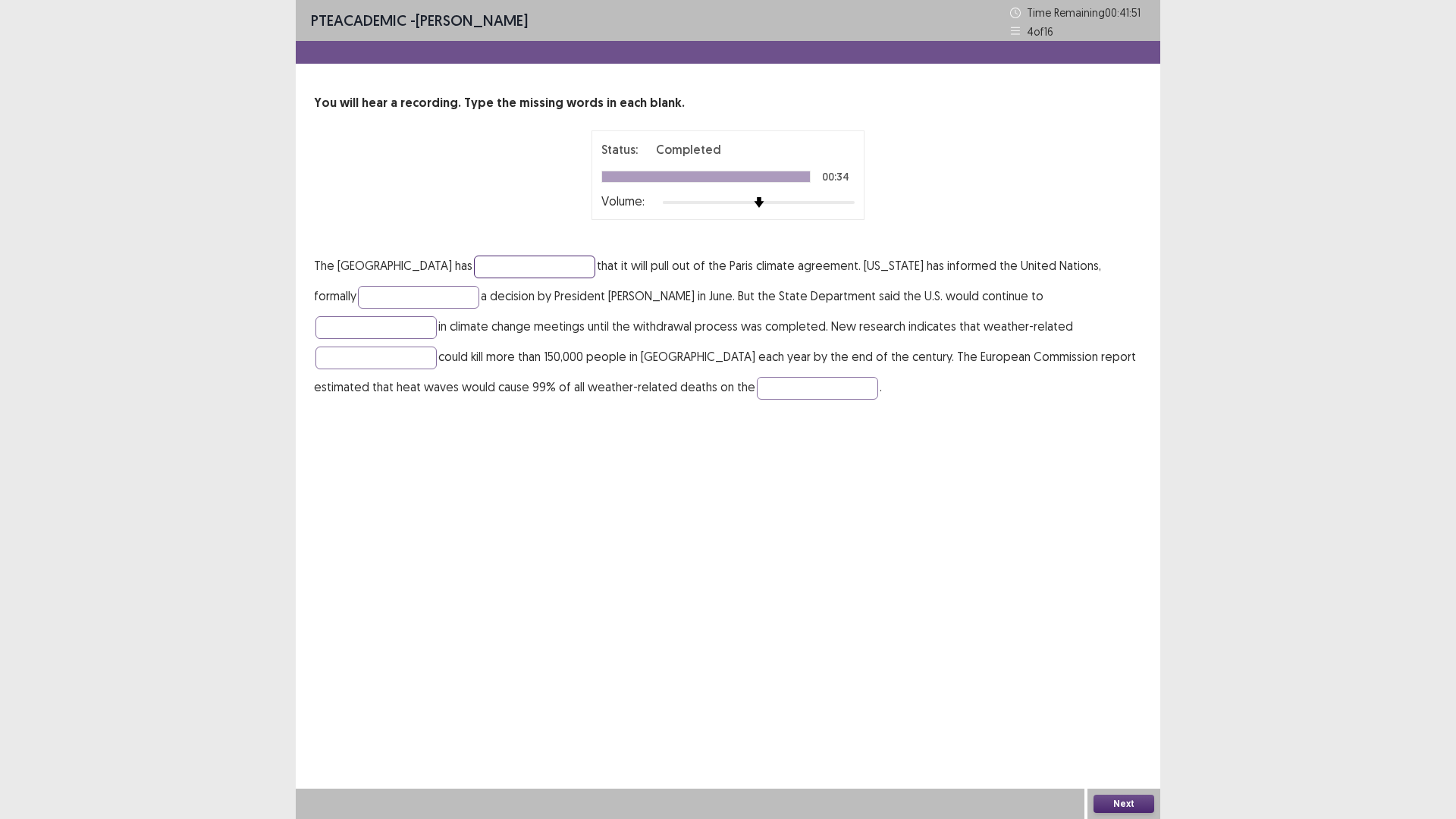
click at [474, 266] on input "text" at bounding box center [535, 266] width 121 height 23
type input "*********"
click at [362, 288] on input "text" at bounding box center [418, 297] width 121 height 23
type input "****"
click at [437, 316] on input "text" at bounding box center [376, 327] width 121 height 23
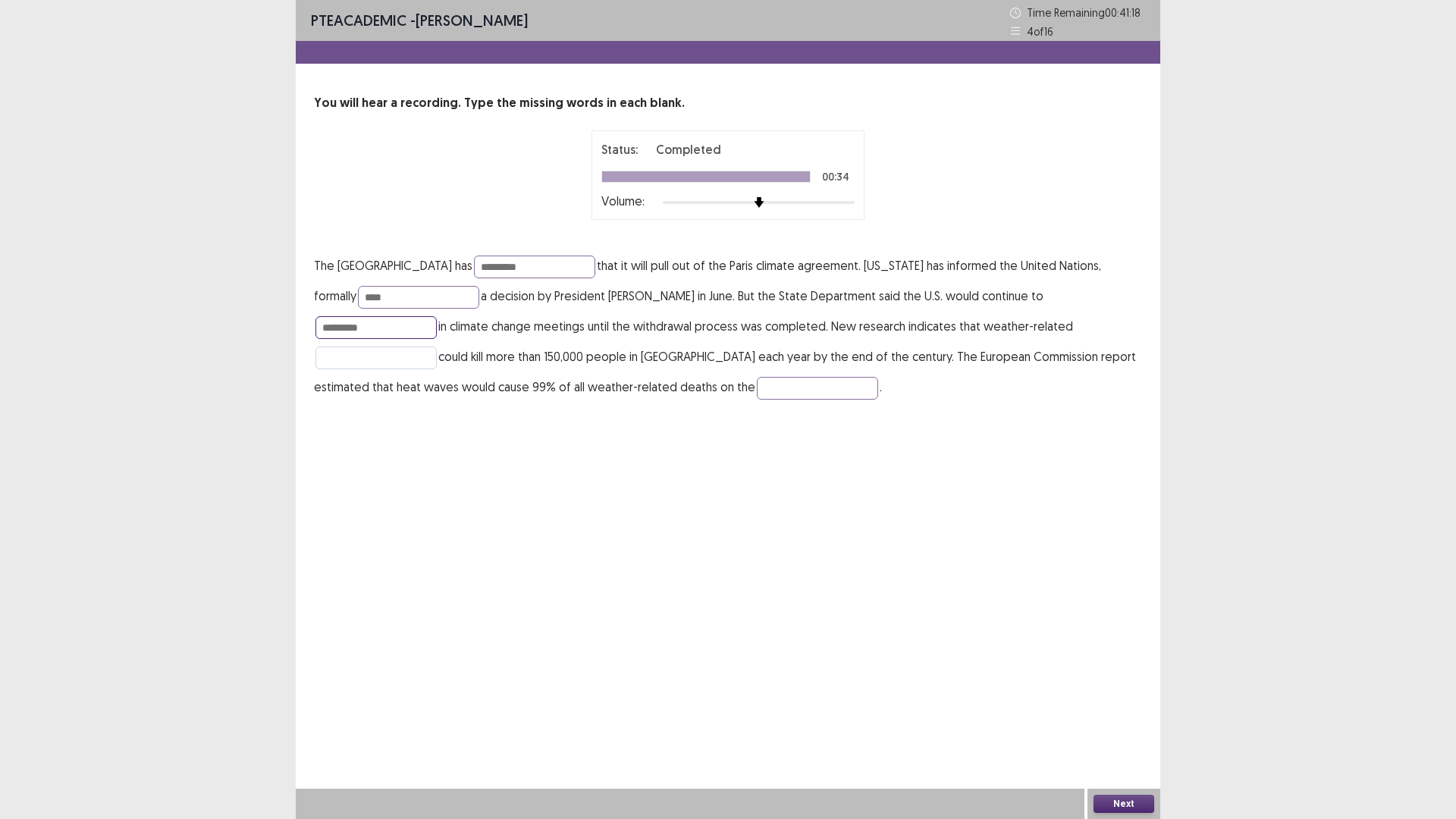
type input "*********"
click at [437, 347] on input "text" at bounding box center [376, 358] width 121 height 23
type input "**********"
click at [757, 380] on input "text" at bounding box center [817, 388] width 121 height 23
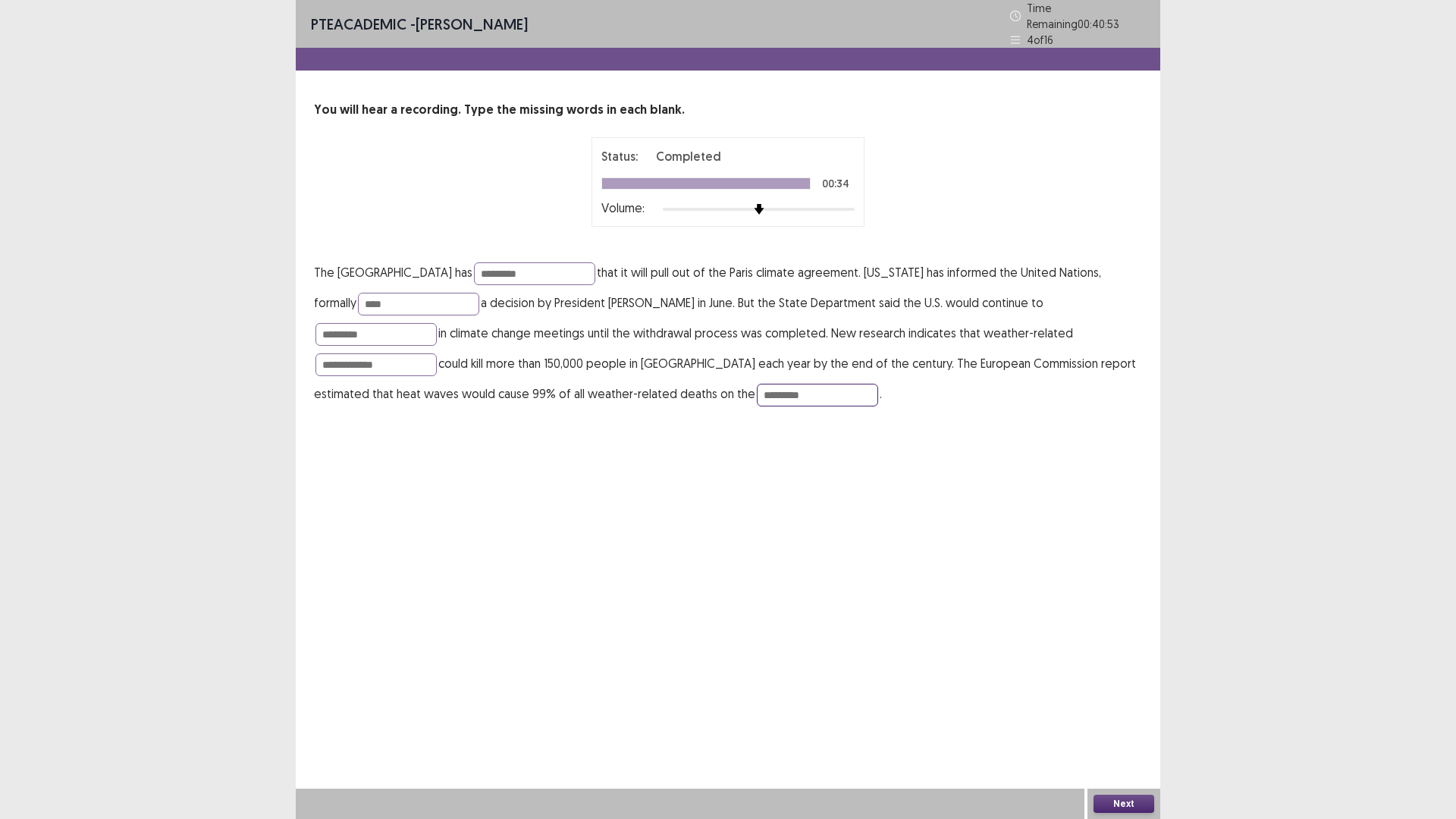
type input "*********"
click at [1128, 716] on button "Next" at bounding box center [1124, 804] width 61 height 18
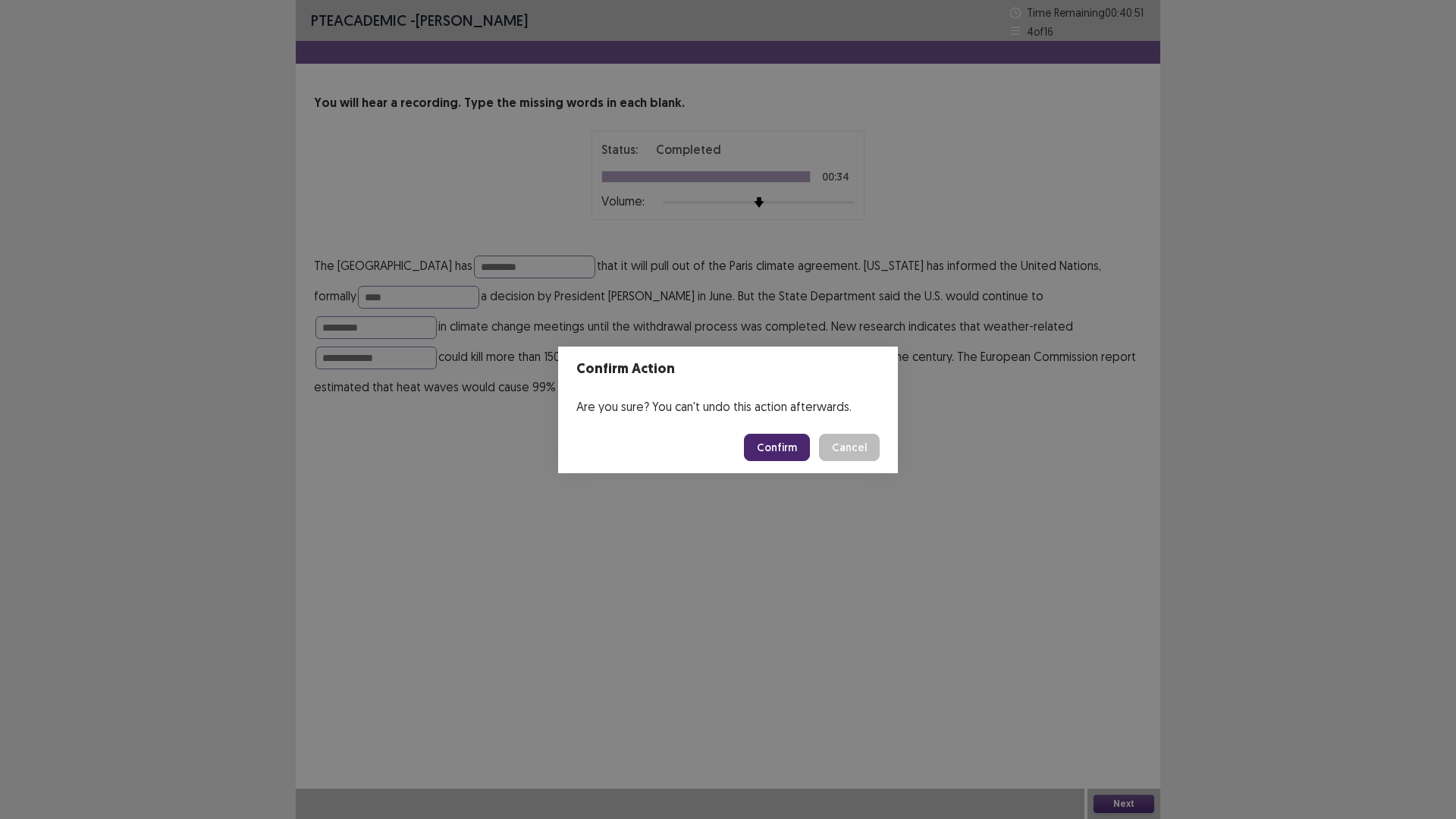
click at [795, 451] on button "Confirm" at bounding box center [776, 448] width 66 height 27
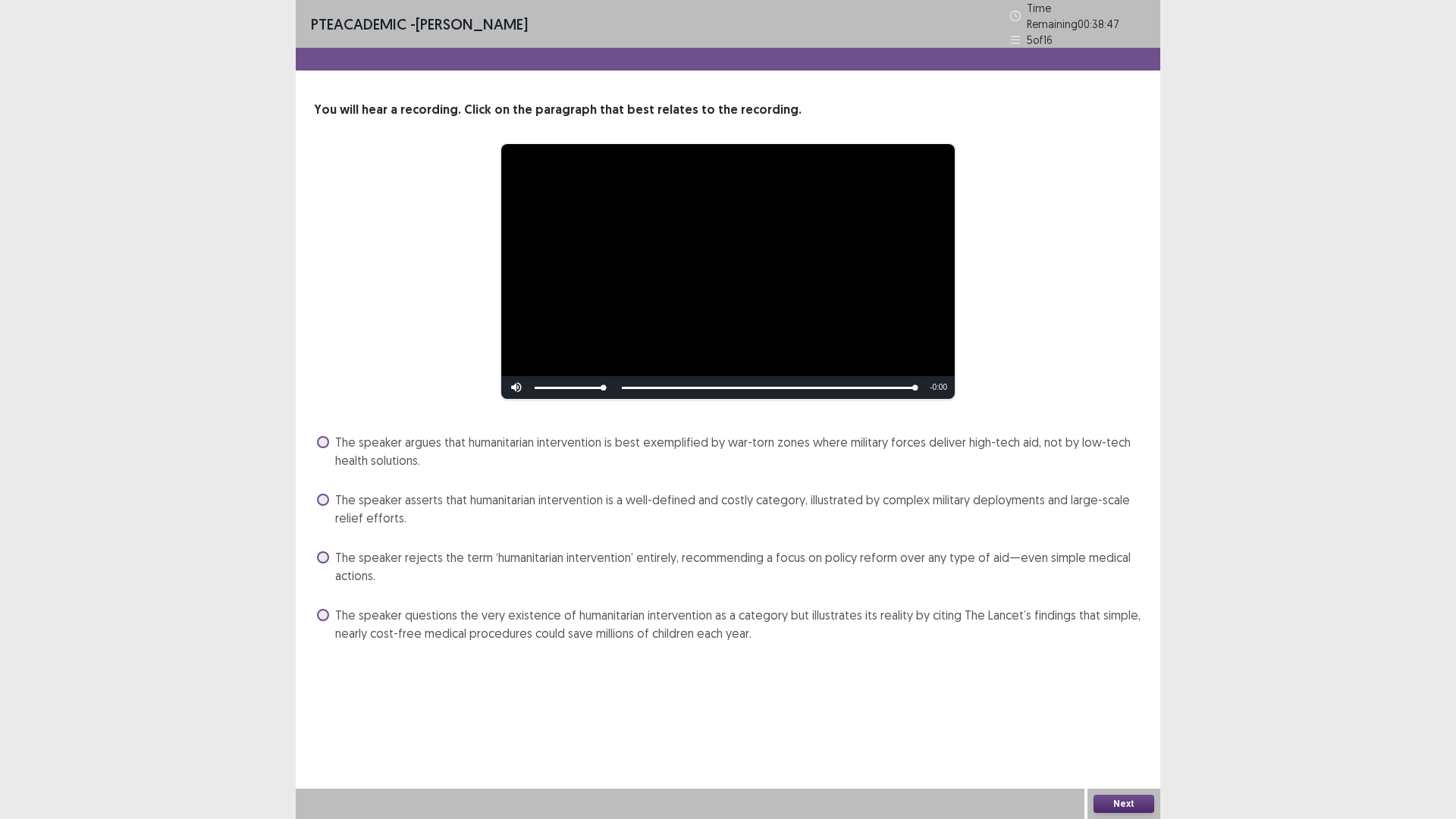
click at [322, 494] on span at bounding box center [323, 500] width 12 height 12
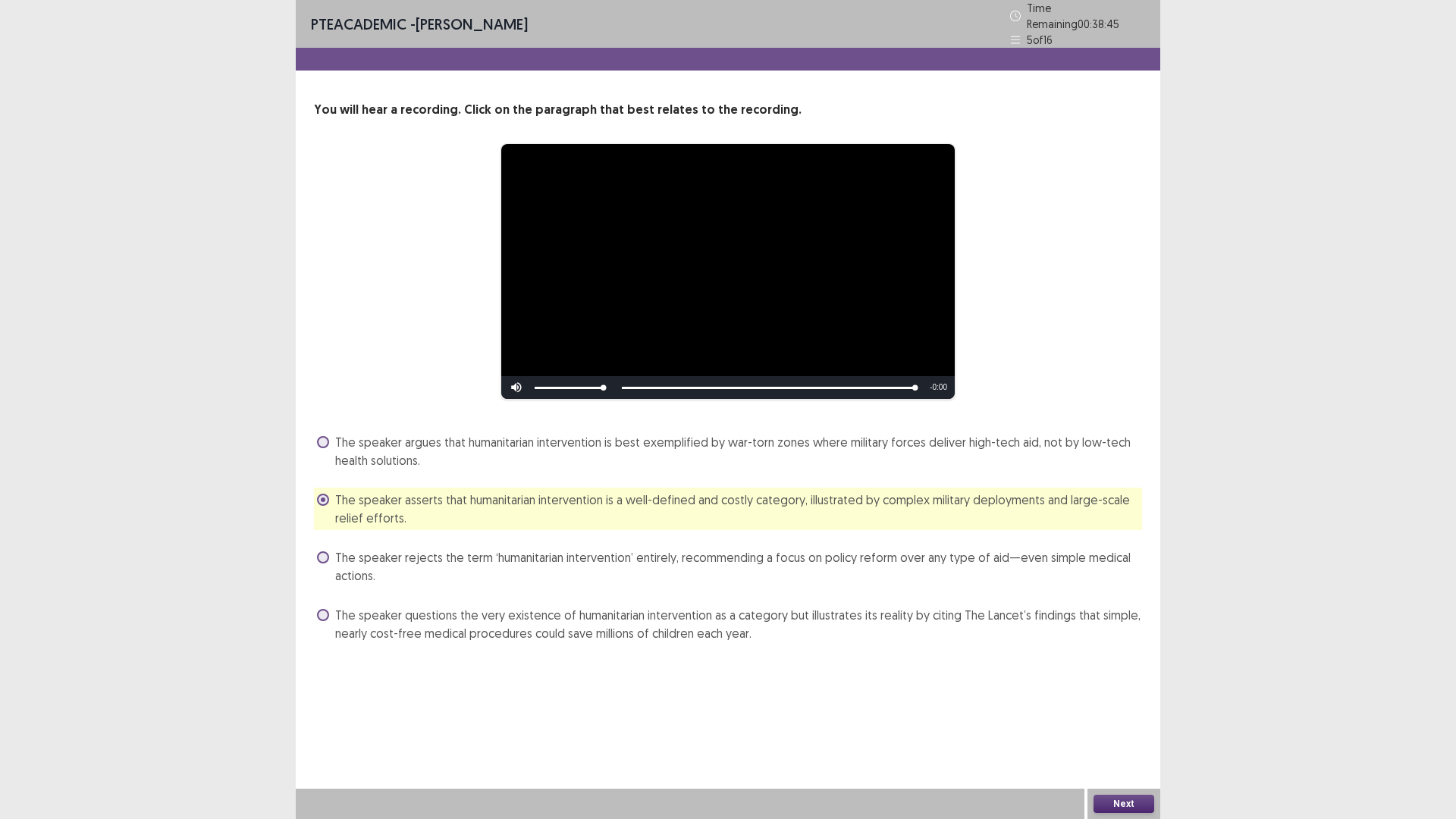
click at [1123, 716] on button "Next" at bounding box center [1124, 804] width 61 height 18
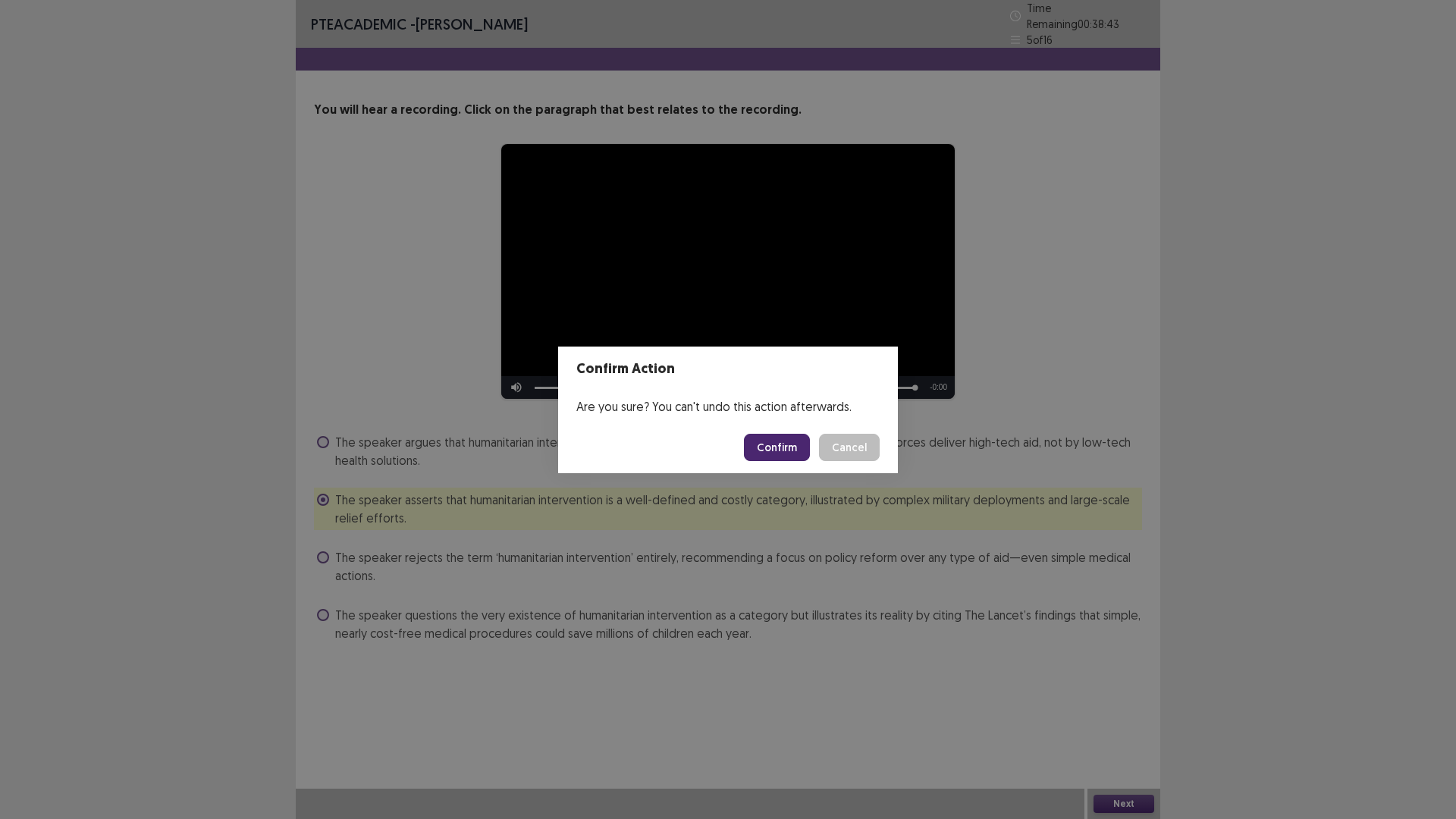
click at [786, 448] on button "Confirm" at bounding box center [776, 448] width 66 height 27
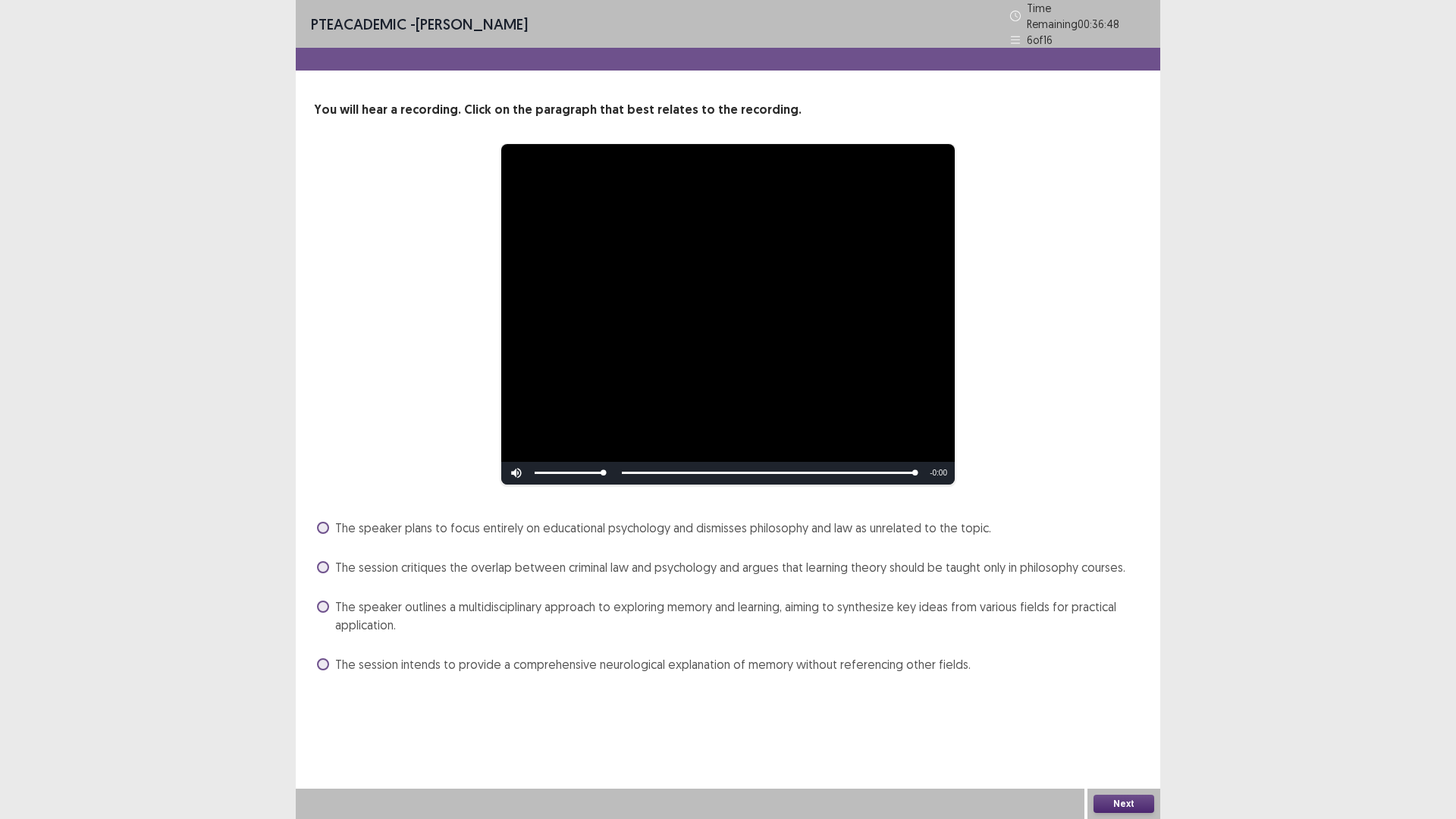
click at [324, 561] on span at bounding box center [323, 567] width 12 height 12
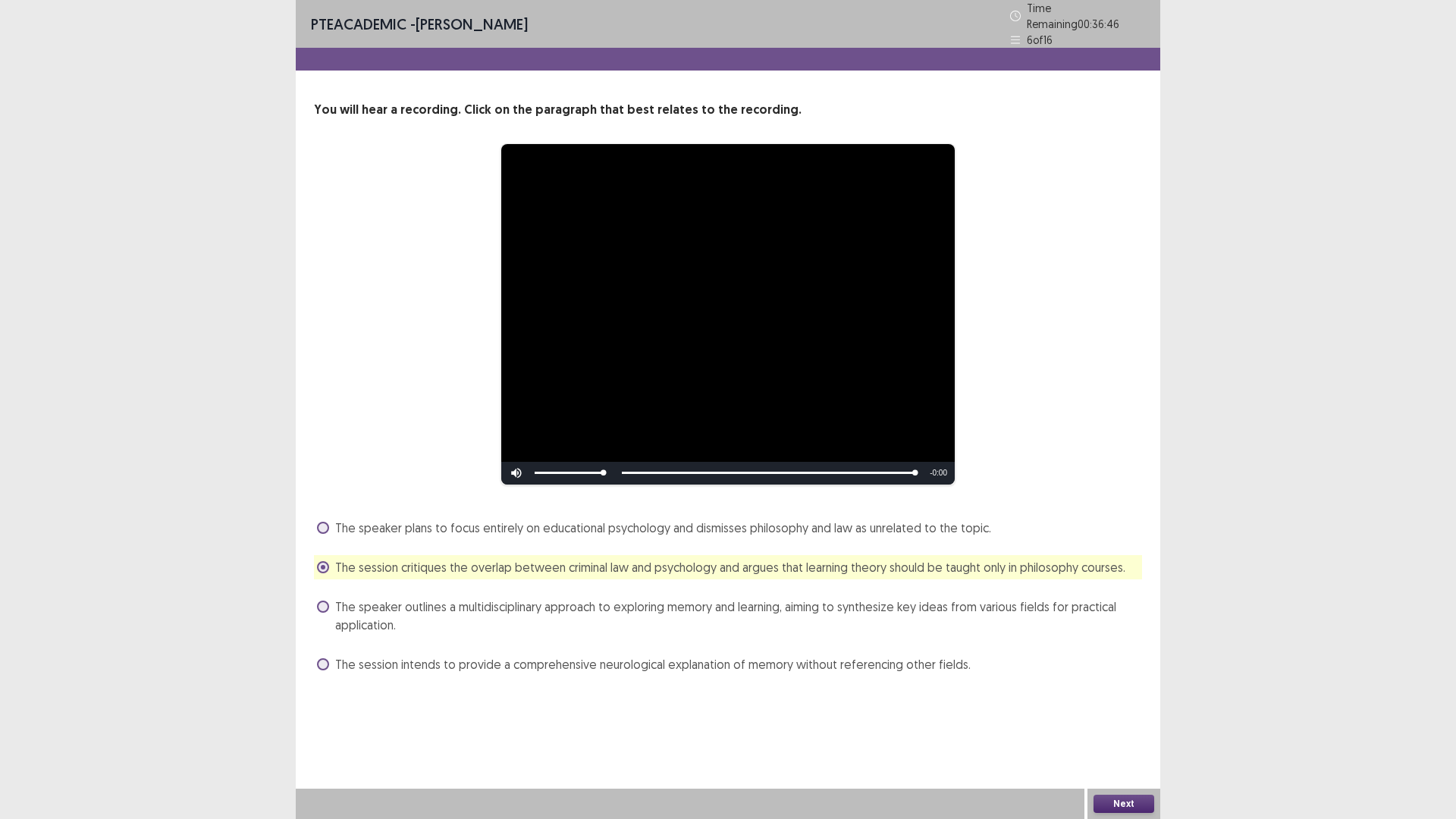
click at [1135, 716] on button "Next" at bounding box center [1124, 804] width 61 height 18
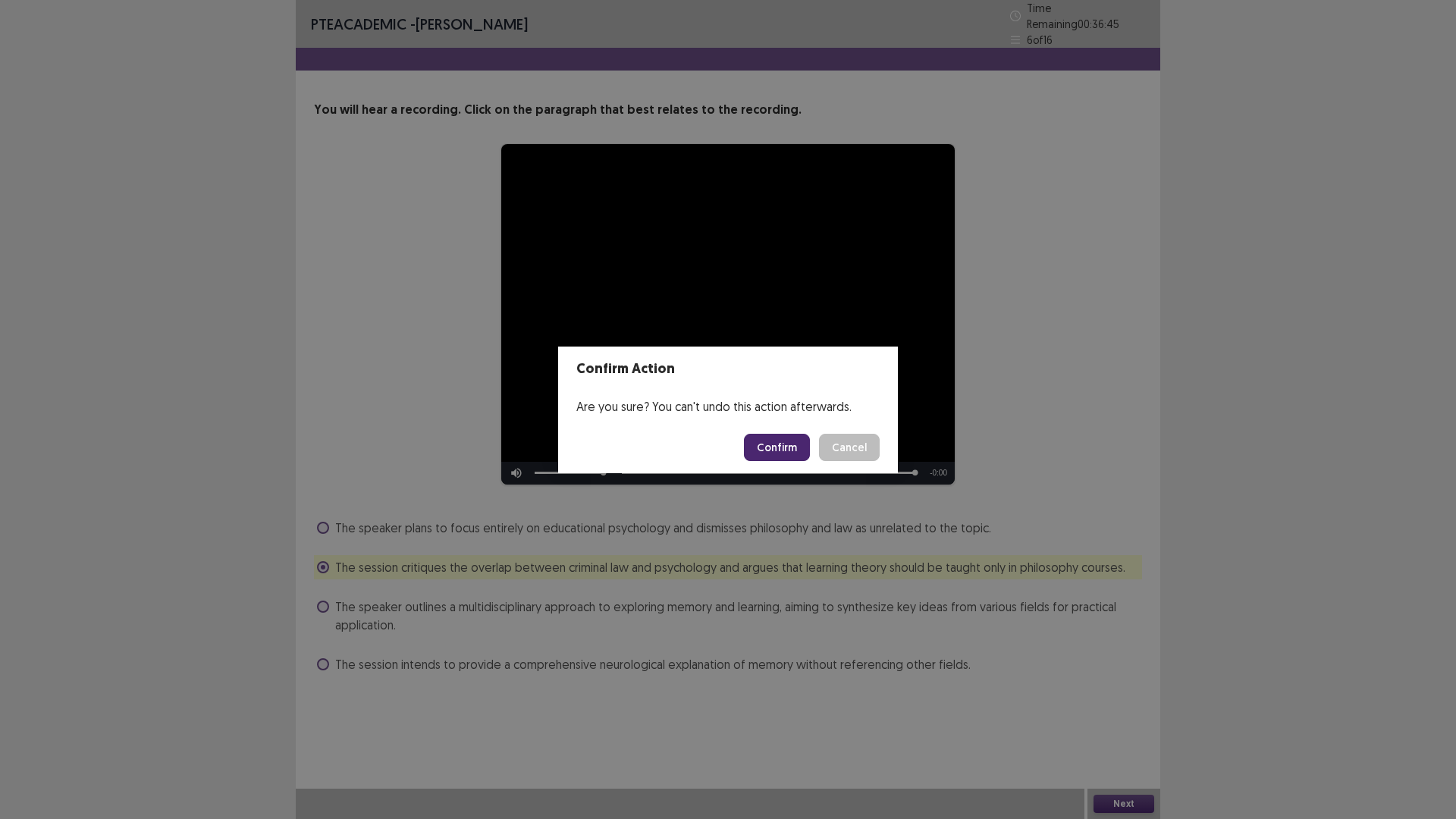
click at [788, 442] on button "Confirm" at bounding box center [776, 448] width 66 height 27
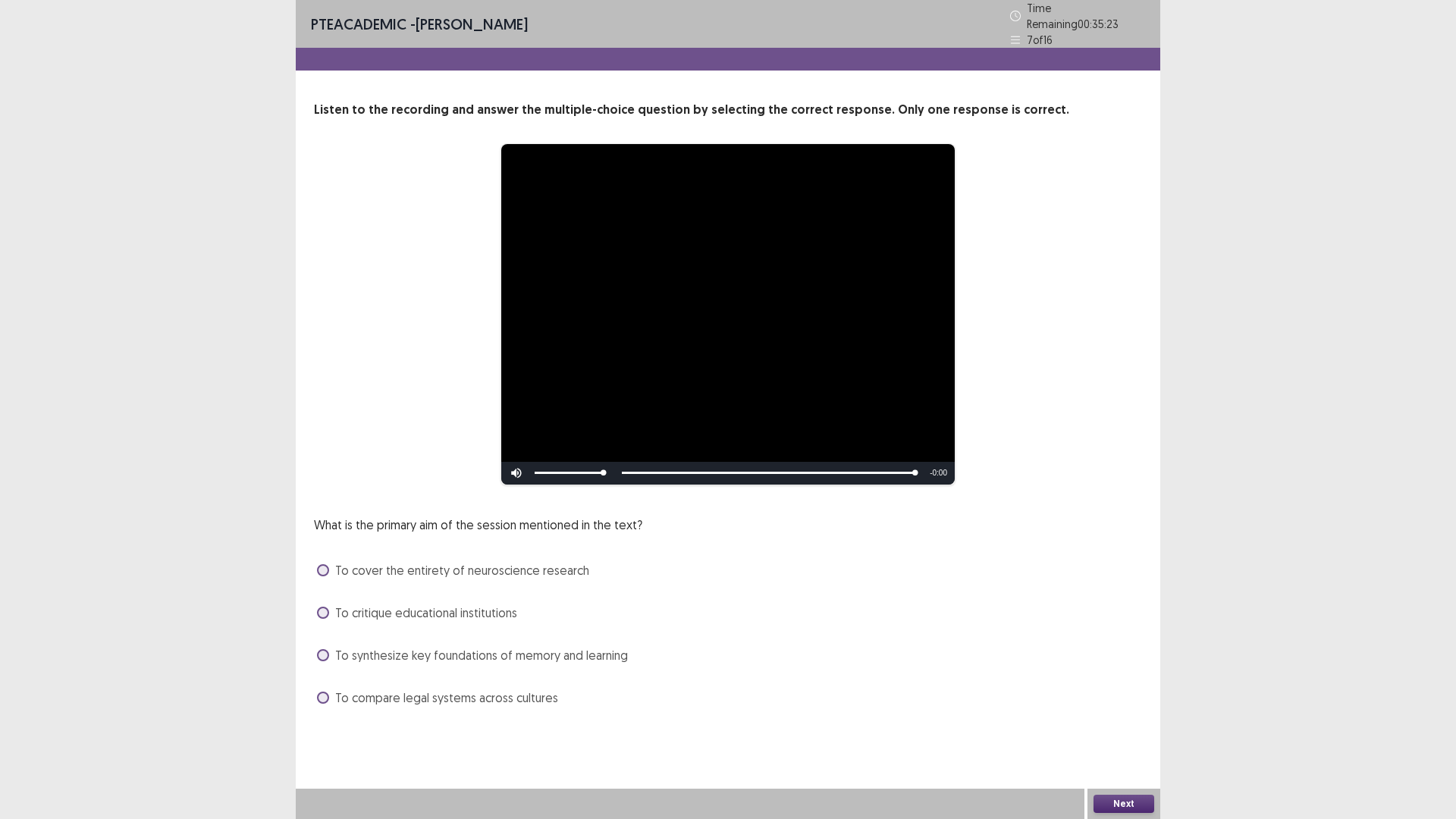
click at [320, 607] on span at bounding box center [323, 613] width 12 height 12
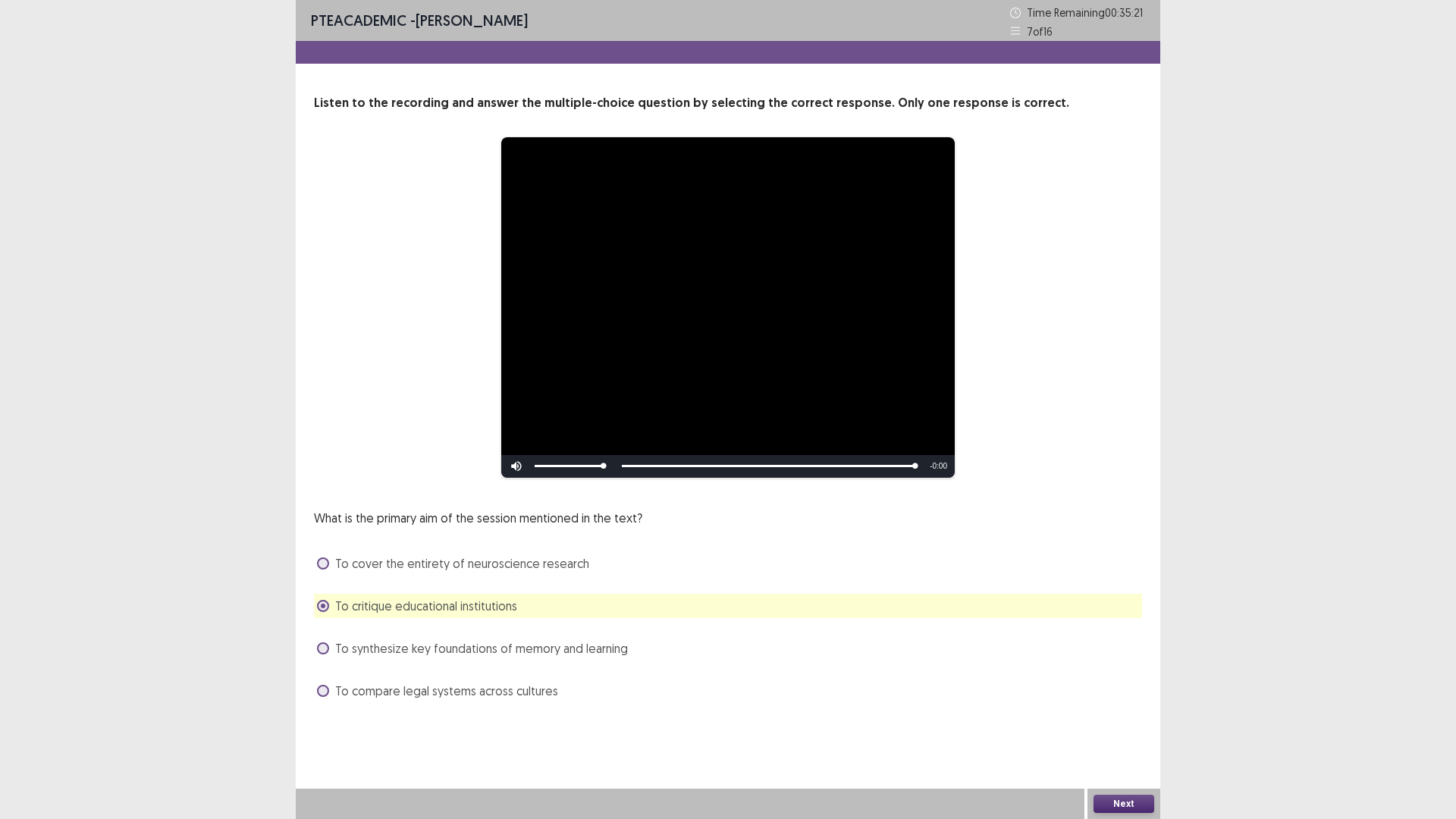
click at [1130, 716] on button "Next" at bounding box center [1124, 804] width 61 height 18
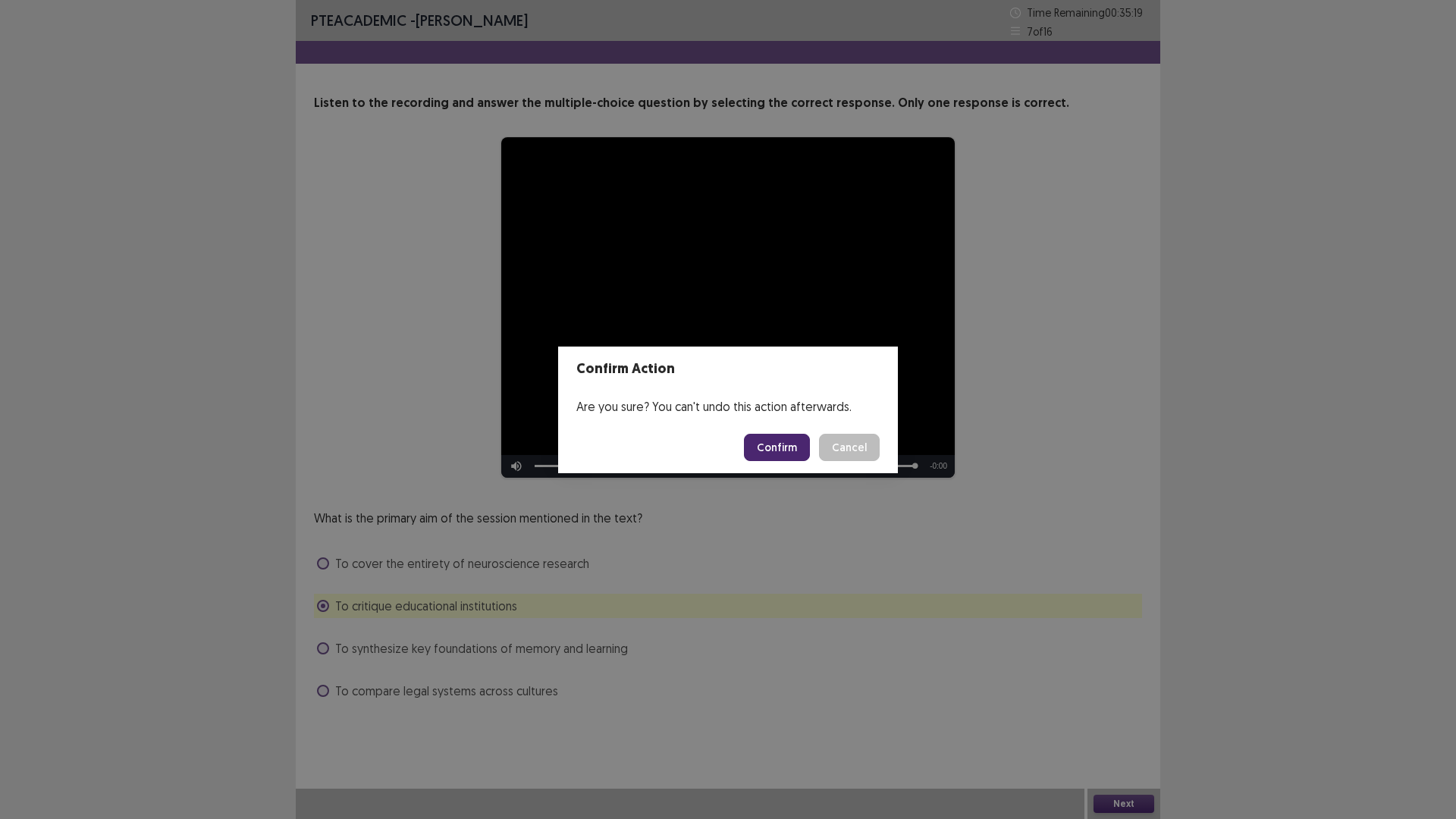
click at [796, 447] on button "Confirm" at bounding box center [776, 448] width 66 height 27
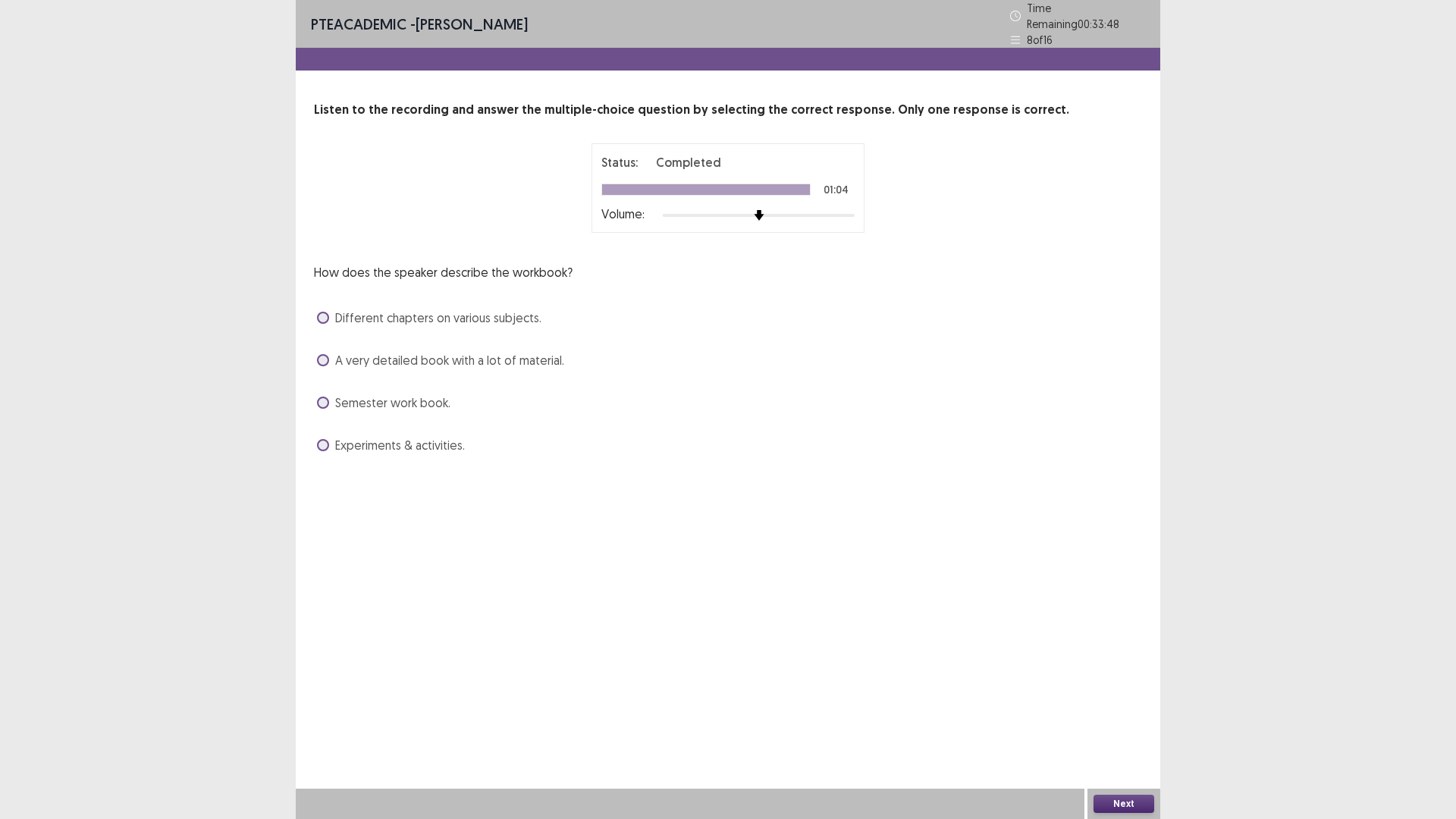
click at [322, 398] on span at bounding box center [323, 403] width 12 height 12
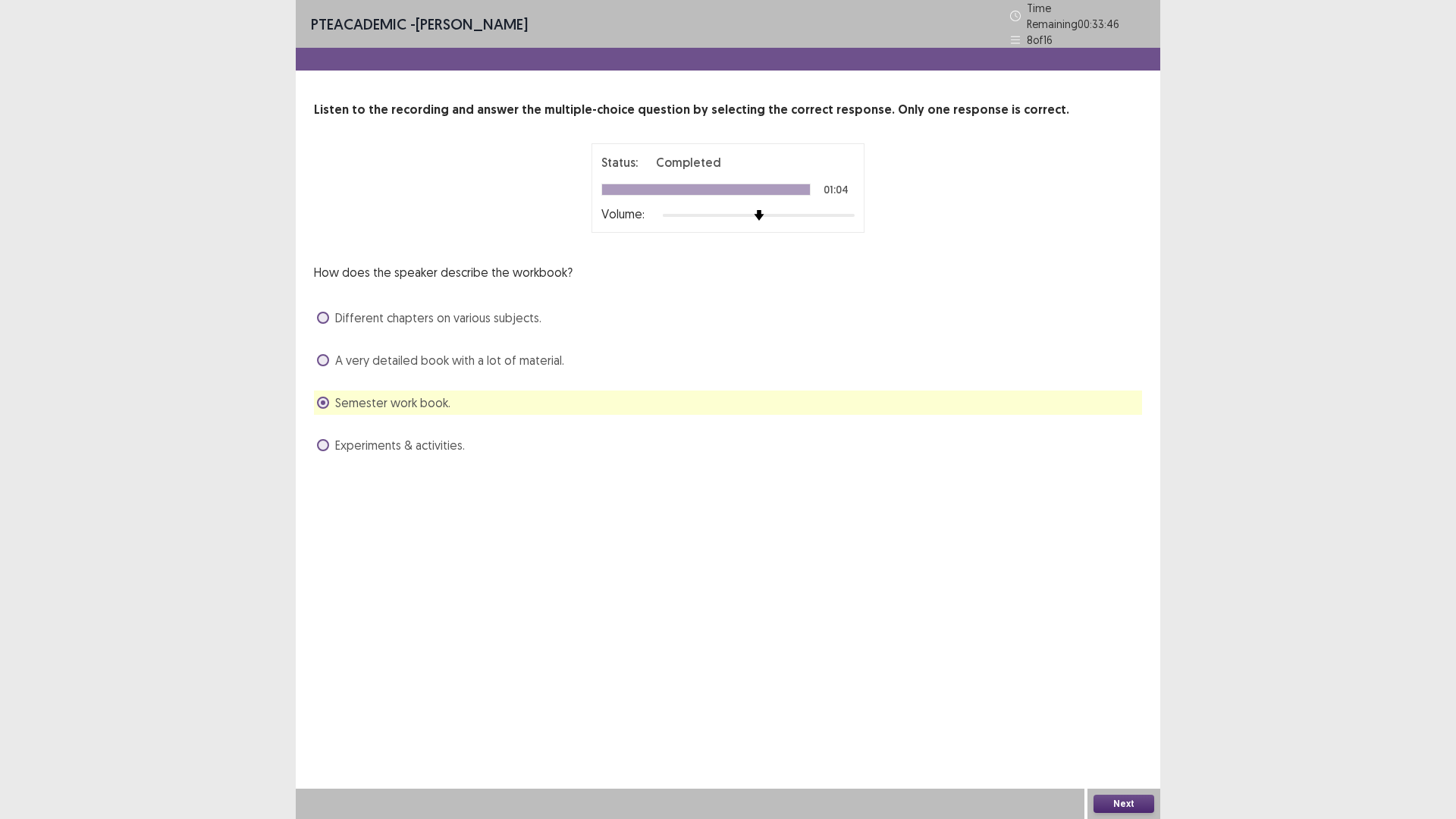
click at [1128, 716] on button "Next" at bounding box center [1124, 804] width 61 height 18
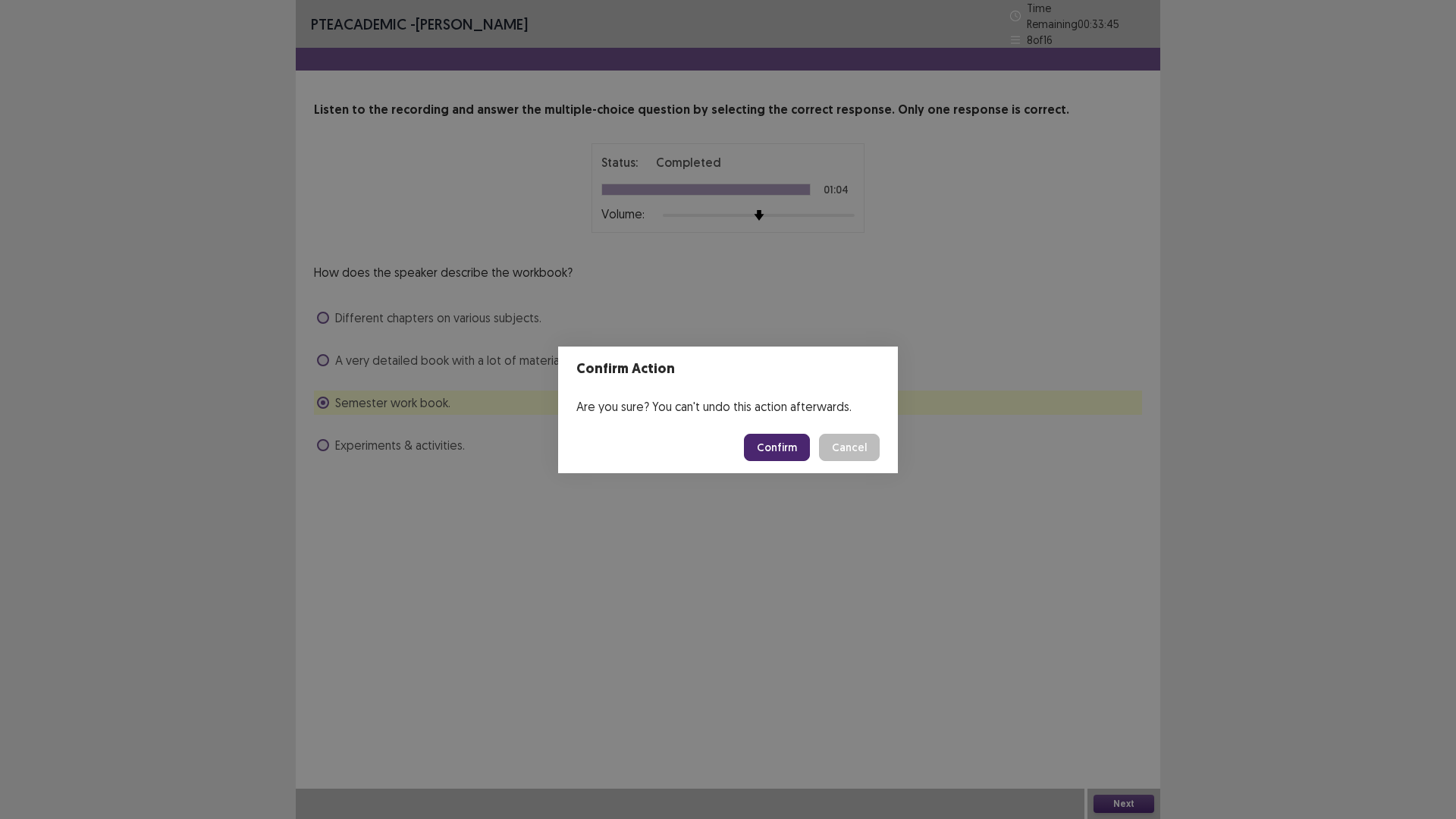
click at [791, 440] on button "Confirm" at bounding box center [776, 448] width 66 height 27
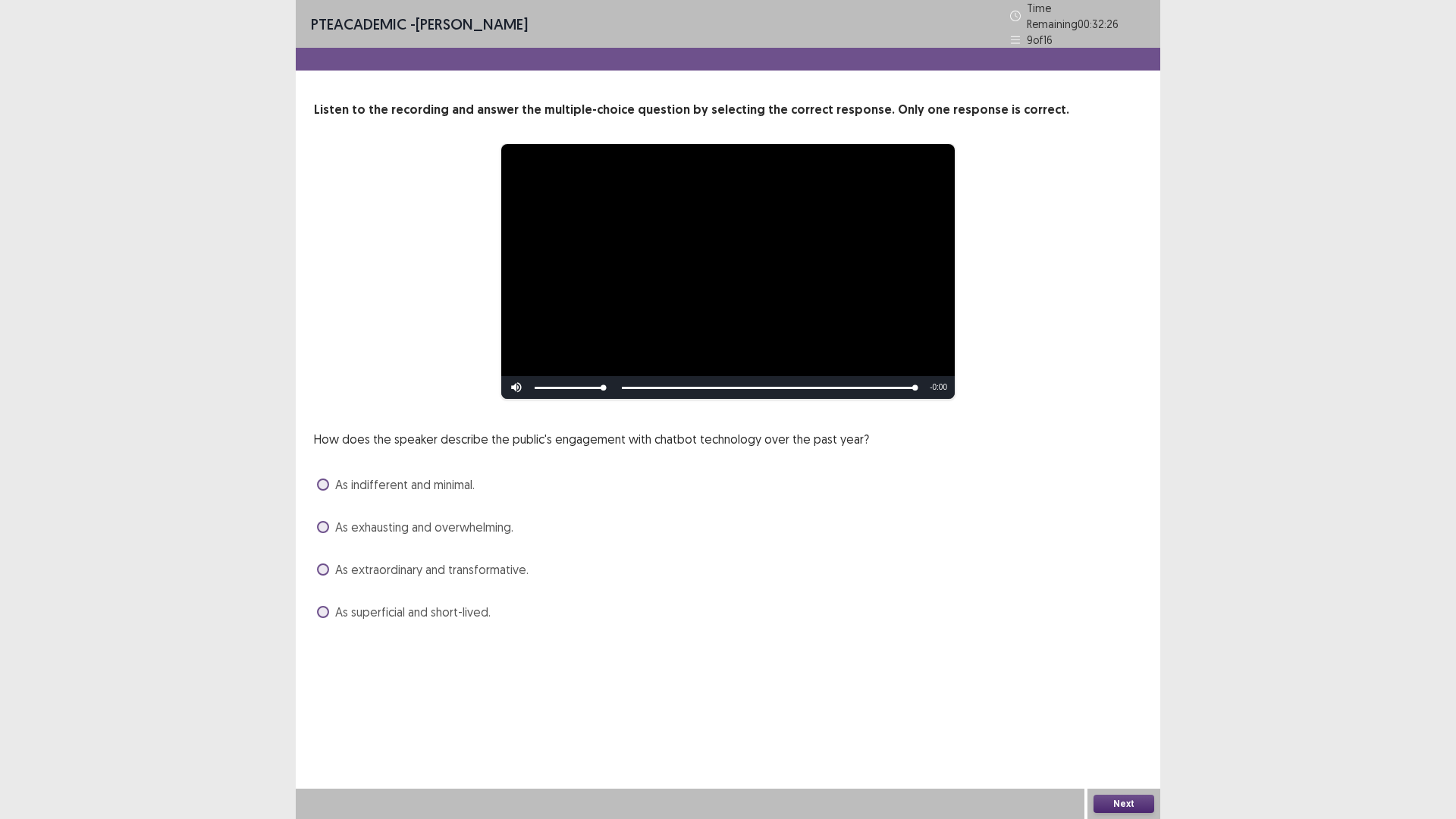
click at [319, 564] on span at bounding box center [323, 570] width 12 height 12
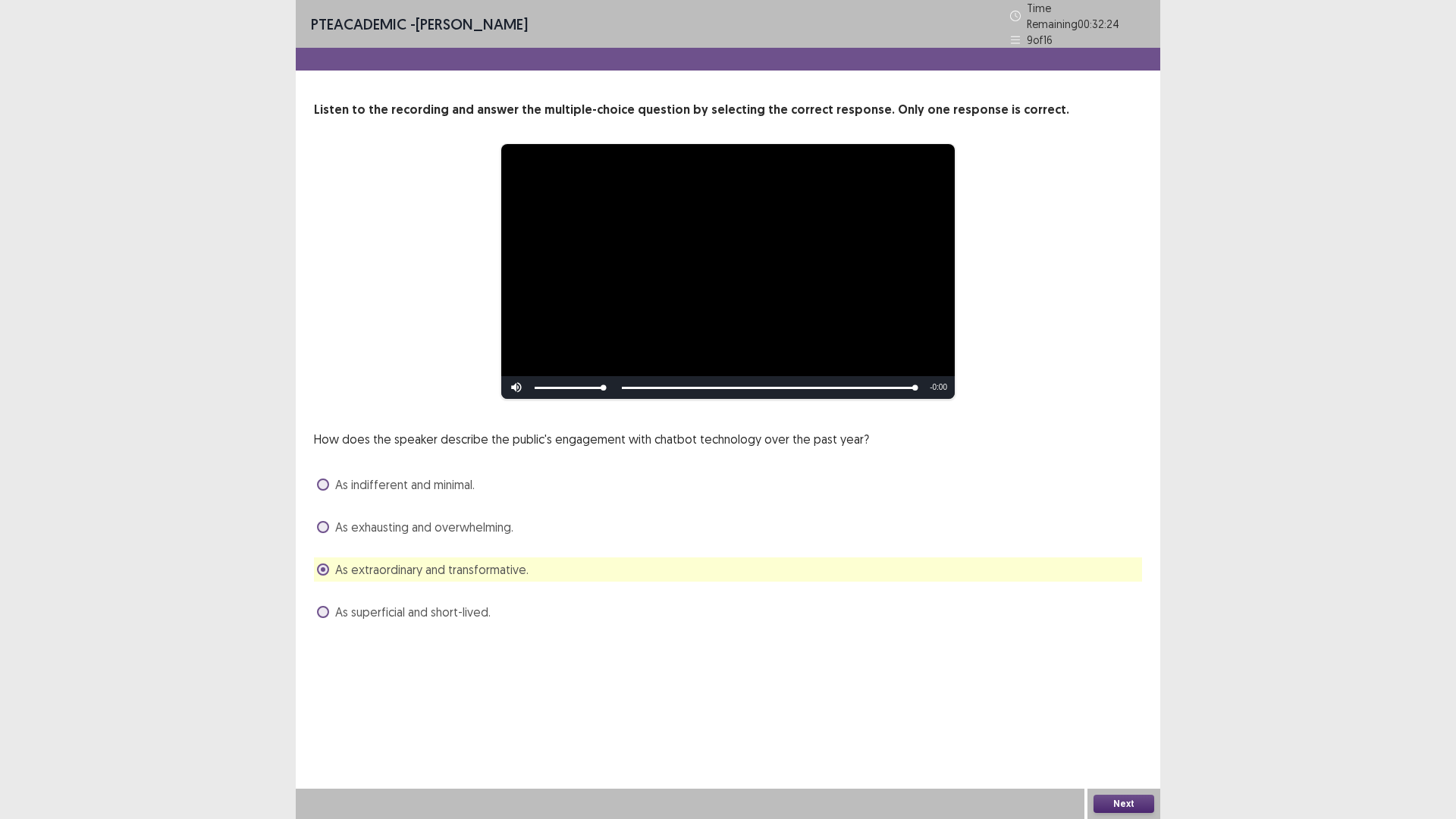
click at [1110, 716] on button "Next" at bounding box center [1124, 804] width 61 height 18
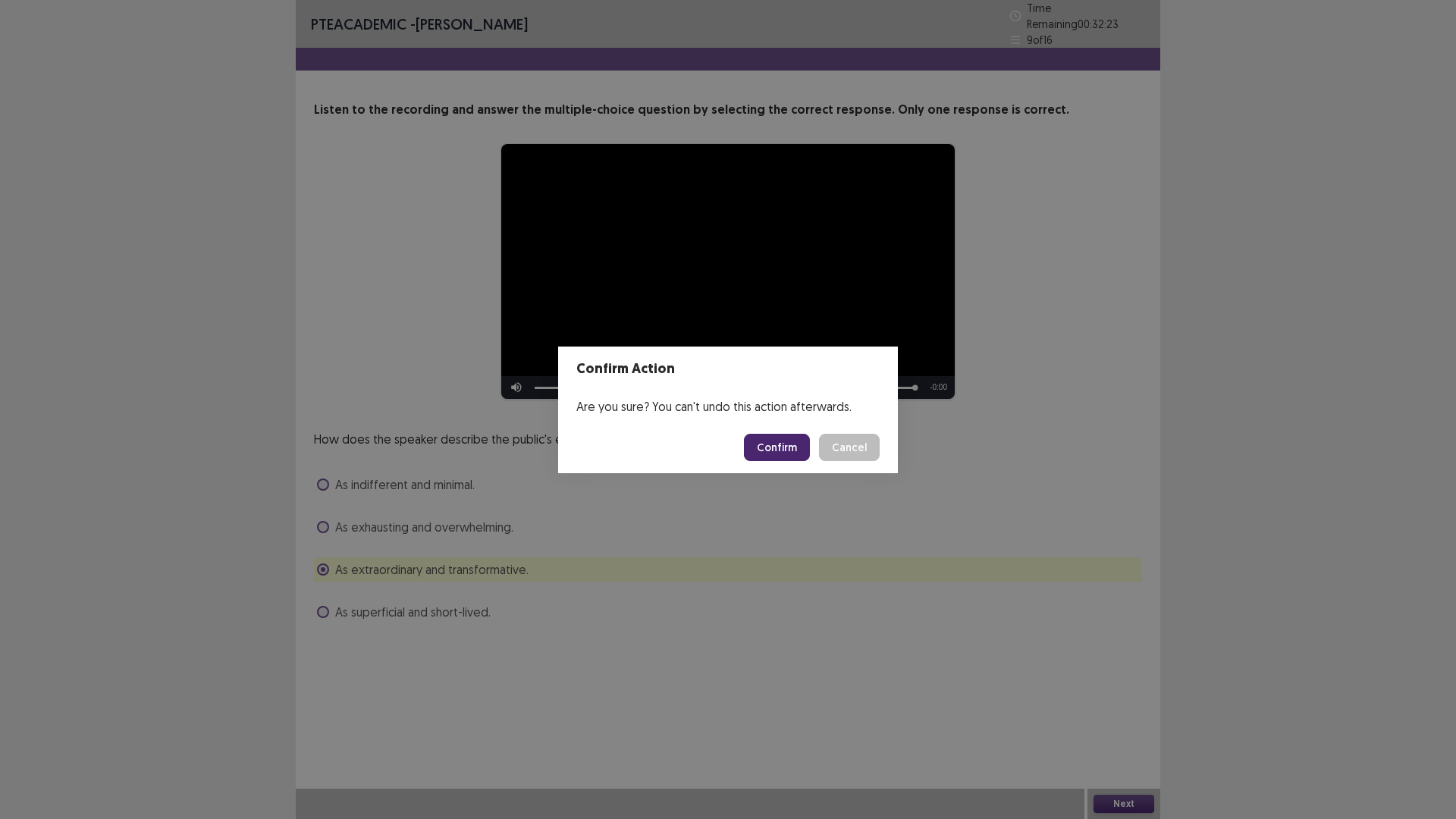
click at [787, 450] on button "Confirm" at bounding box center [776, 448] width 66 height 27
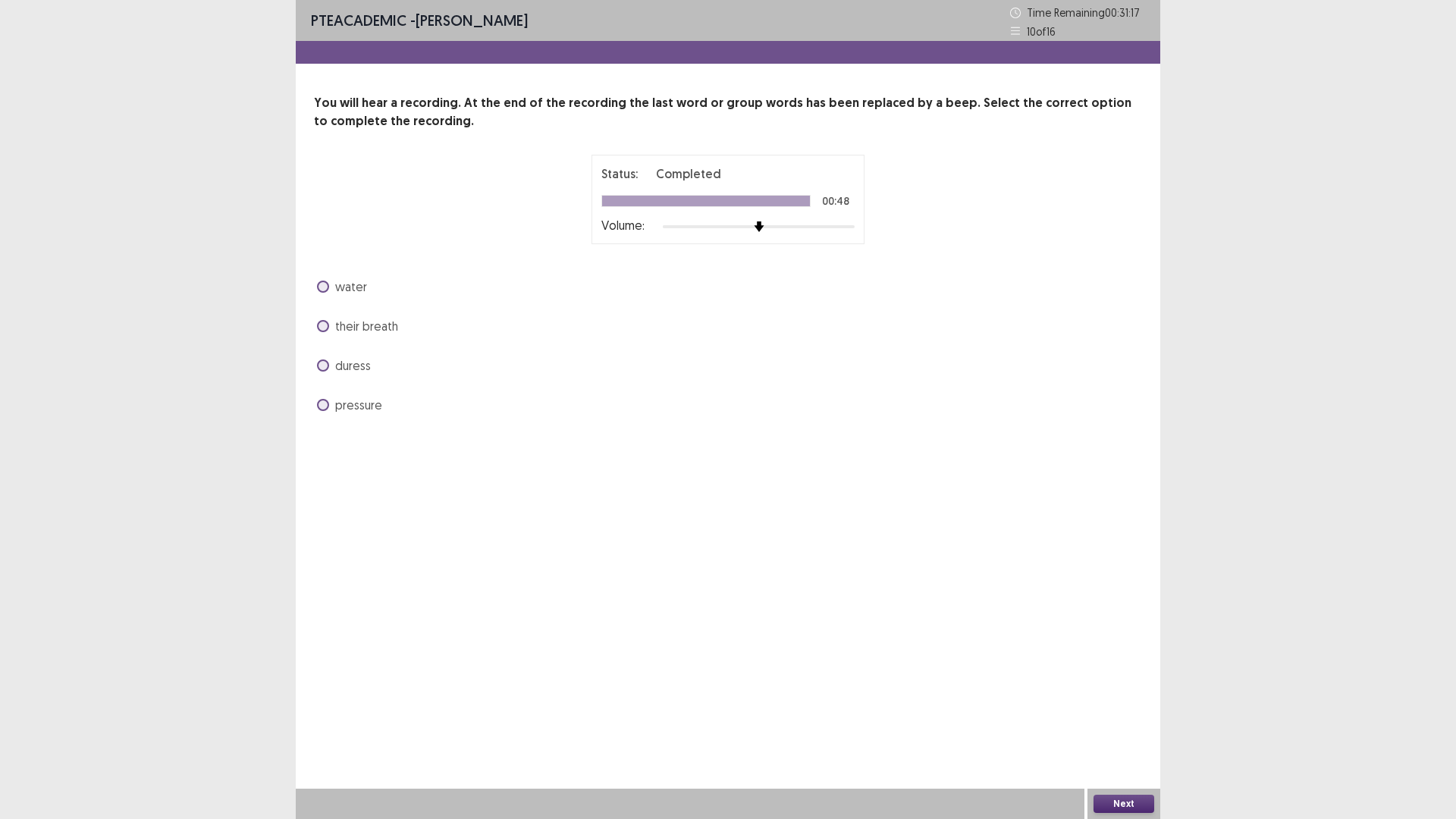
click at [323, 363] on span at bounding box center [323, 366] width 12 height 12
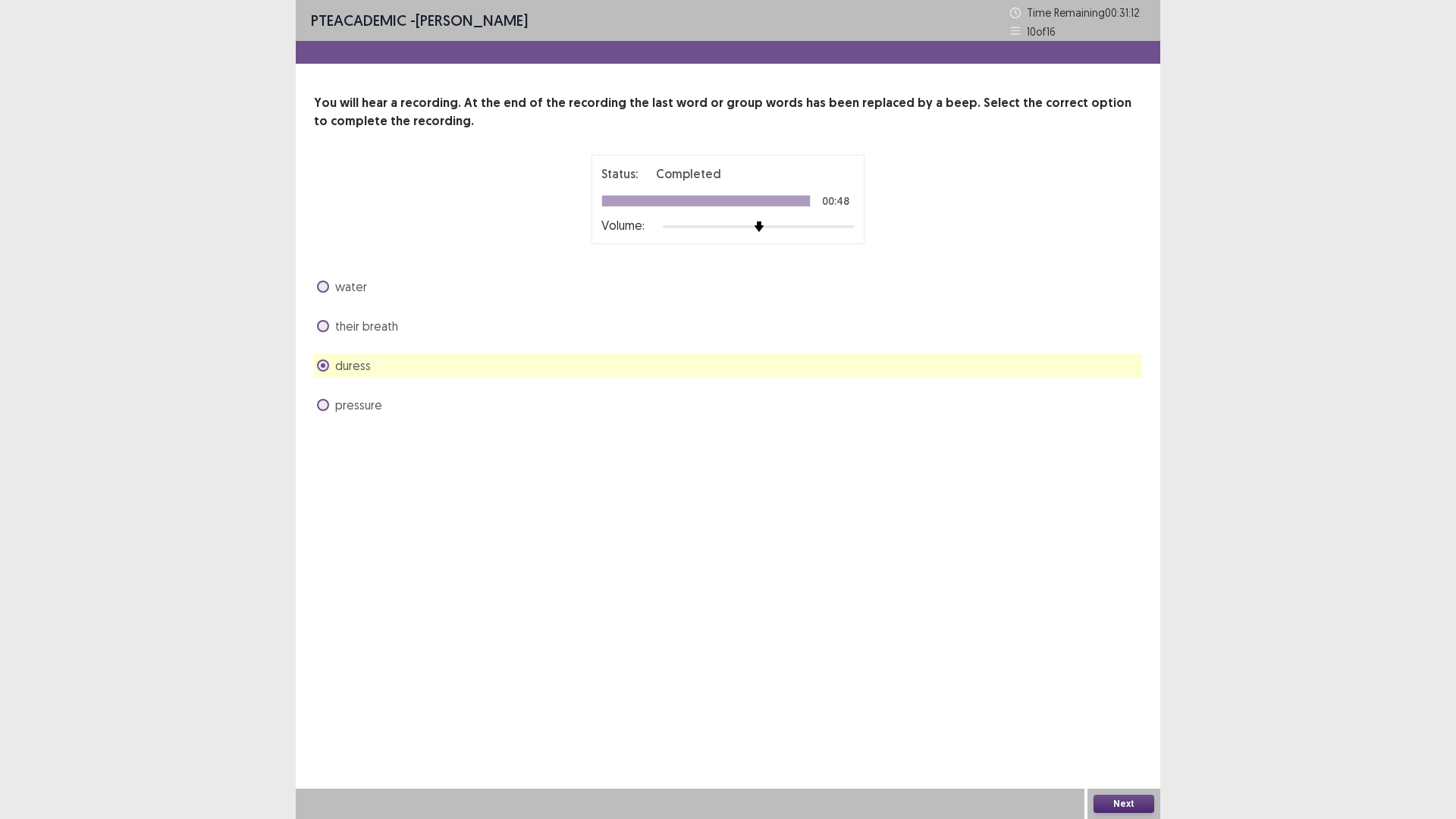
click at [1113, 716] on button "Next" at bounding box center [1124, 804] width 61 height 18
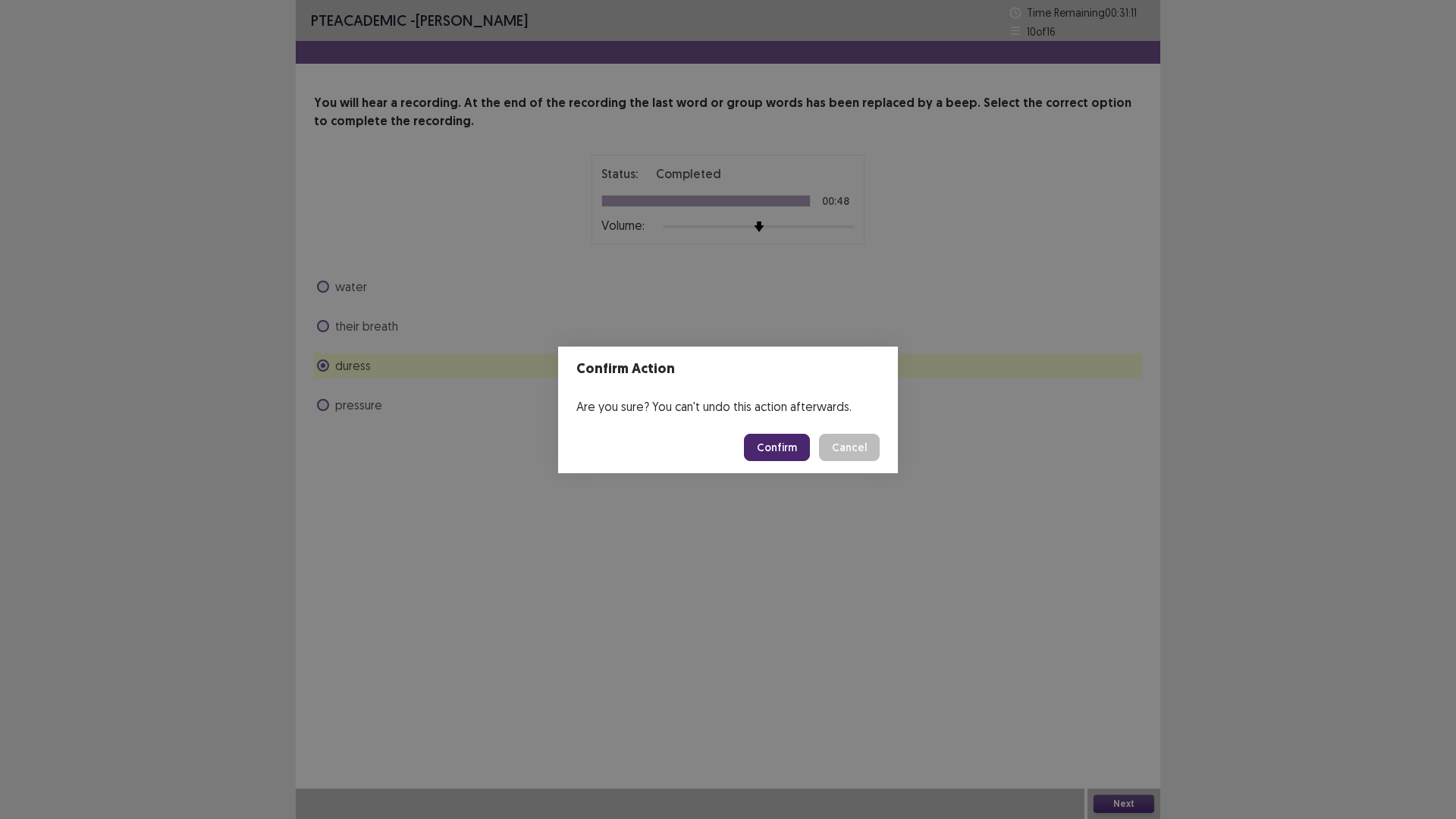
click at [770, 444] on button "Confirm" at bounding box center [776, 448] width 66 height 27
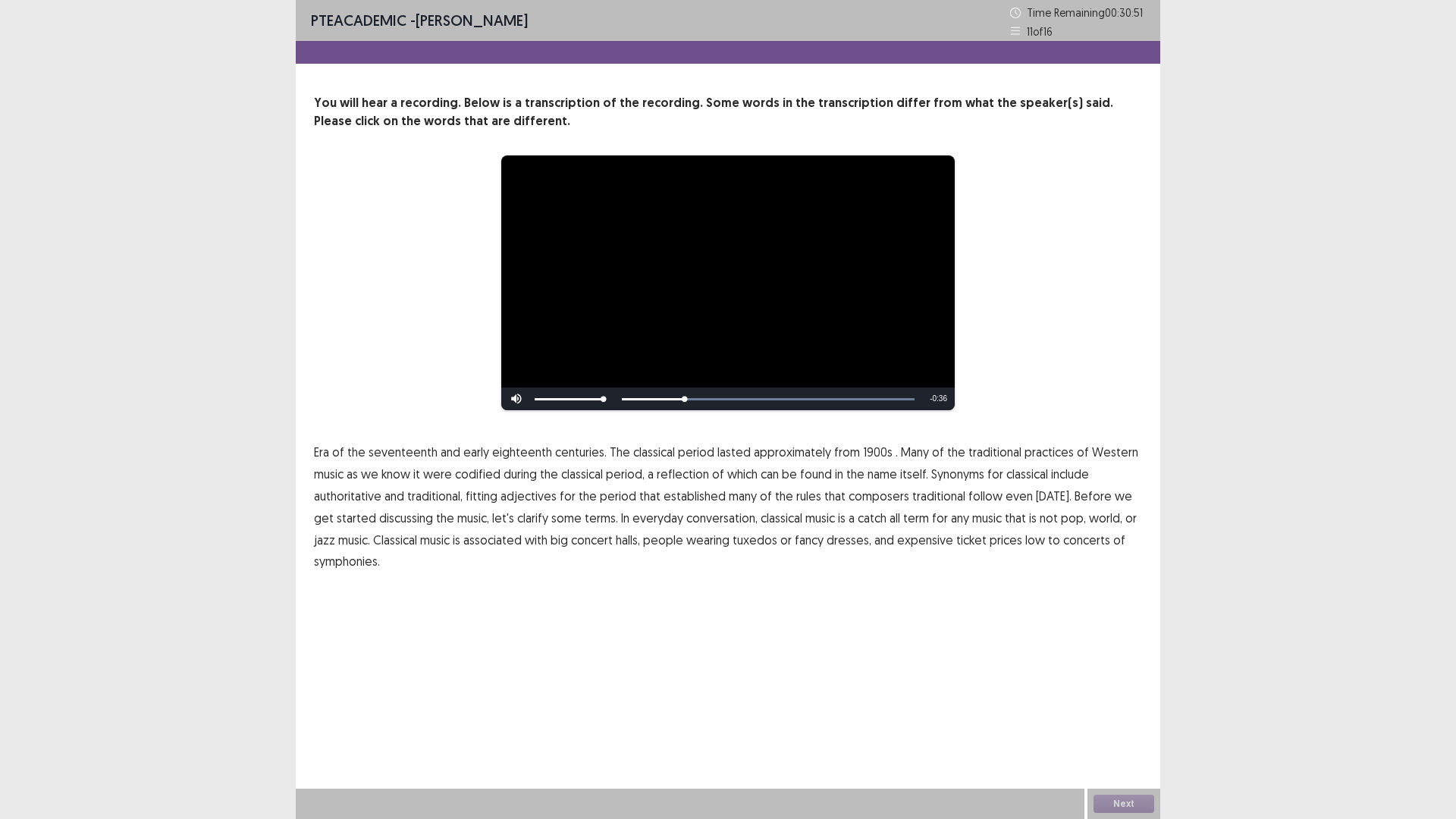
click at [901, 450] on span "Many" at bounding box center [915, 452] width 28 height 18
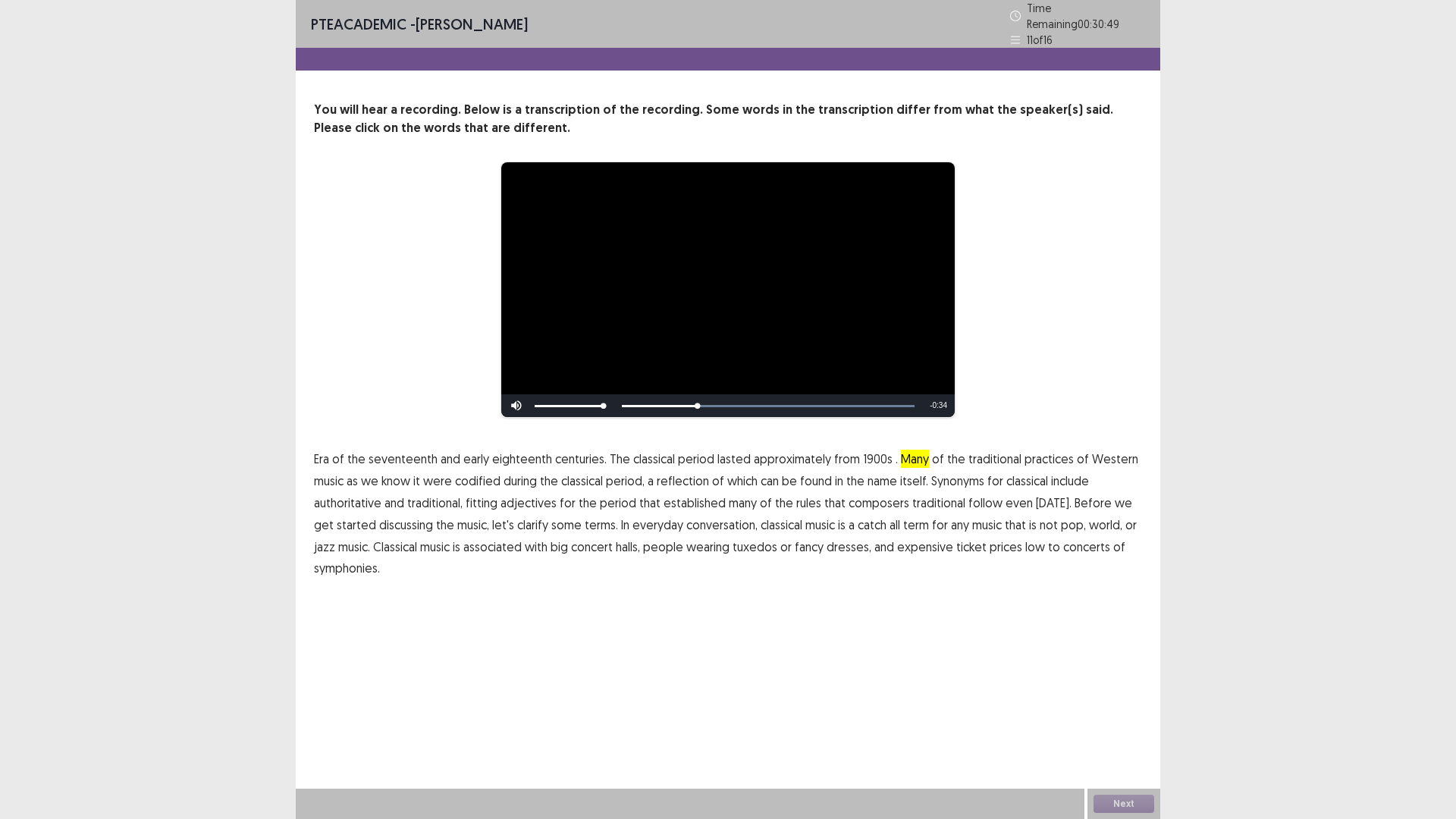
click at [867, 450] on span "1900s" at bounding box center [878, 459] width 30 height 18
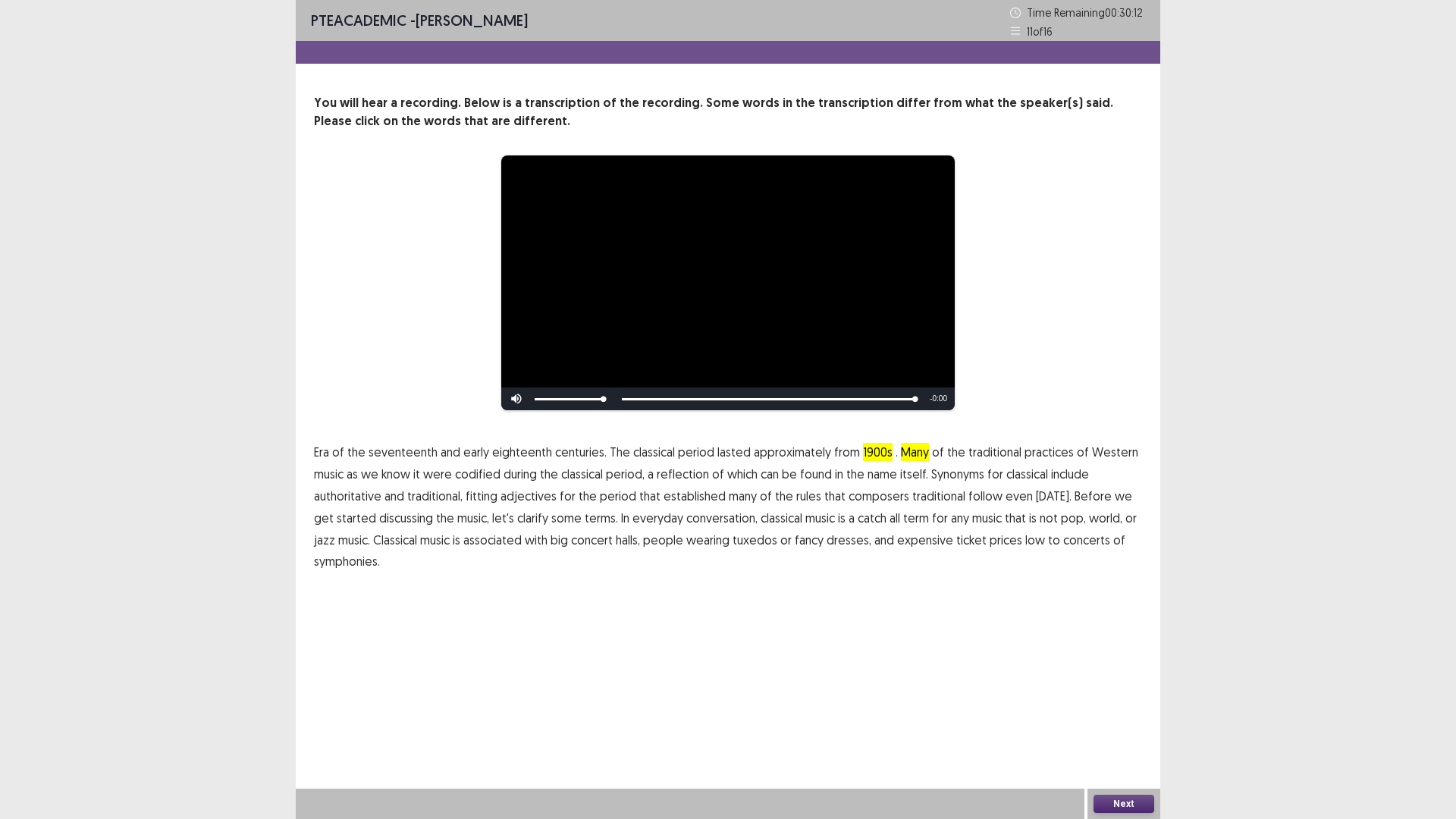
click at [342, 558] on span "symphonies." at bounding box center [347, 561] width 66 height 18
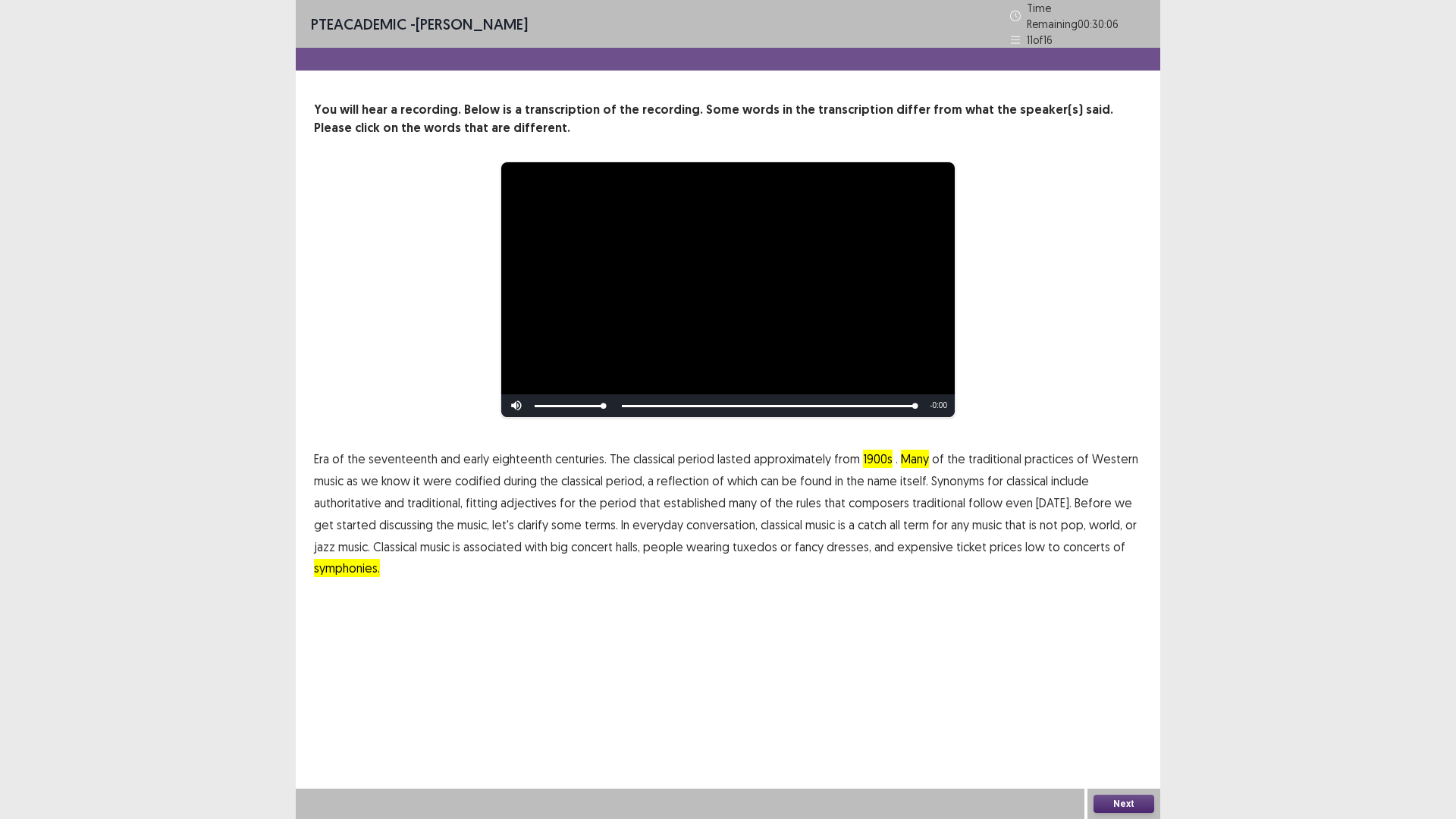
click at [1123, 716] on button "Next" at bounding box center [1124, 804] width 61 height 18
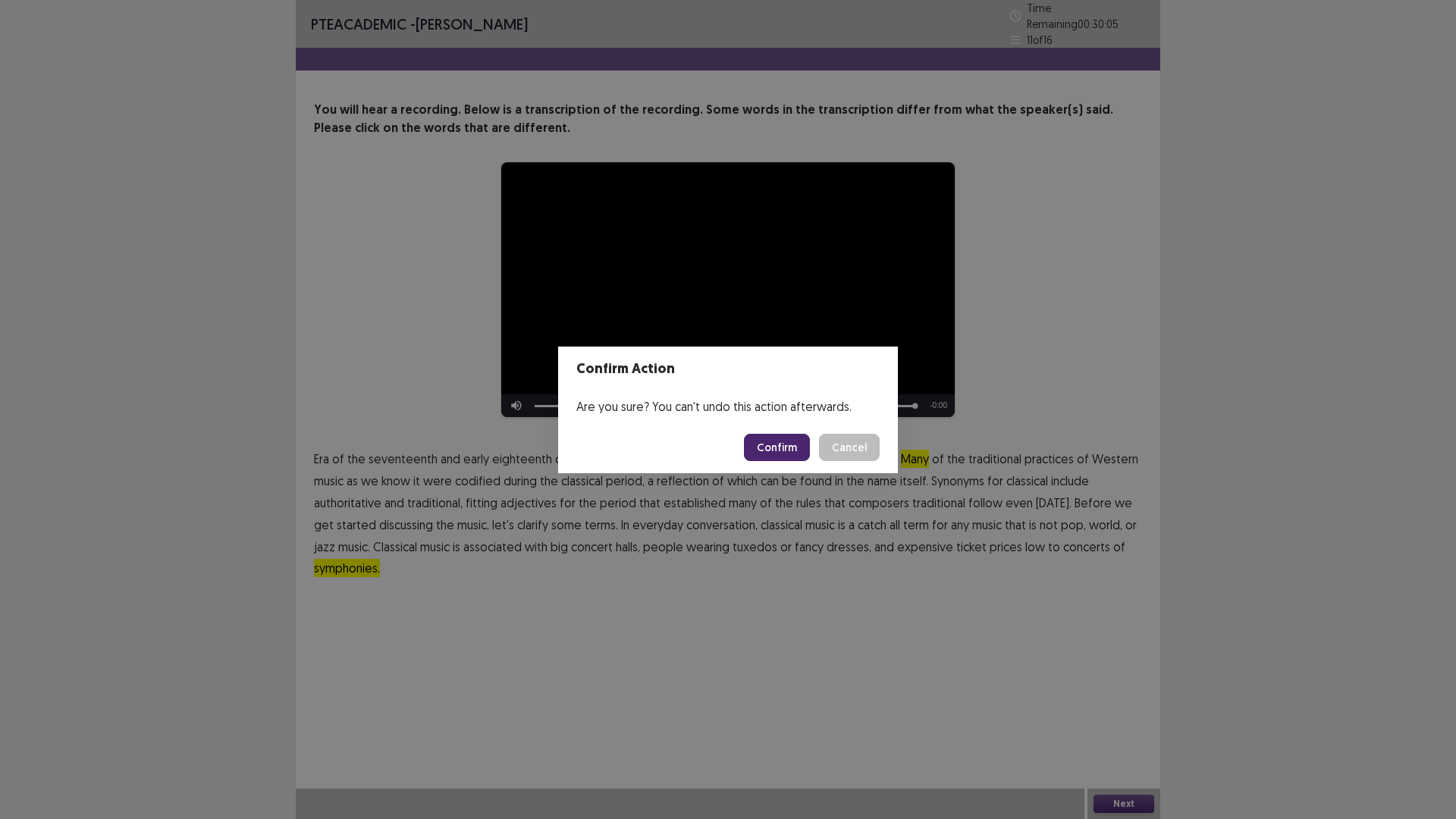
click at [775, 439] on button "Confirm" at bounding box center [776, 448] width 66 height 27
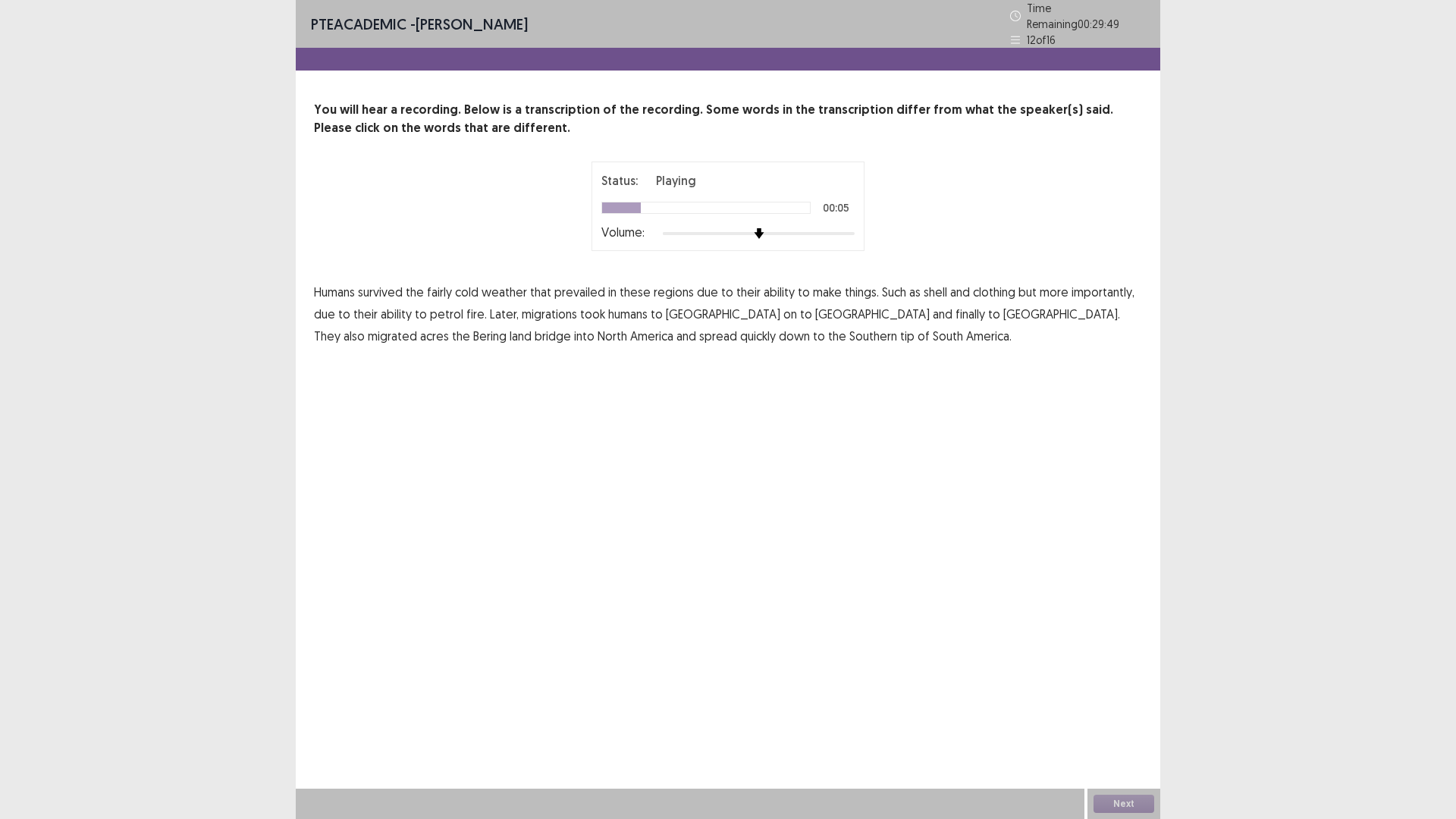
click at [435, 283] on span "fairly" at bounding box center [439, 291] width 25 height 18
click at [453, 308] on span "petrol" at bounding box center [447, 313] width 33 height 18
click at [1126, 716] on button "Next" at bounding box center [1124, 804] width 61 height 18
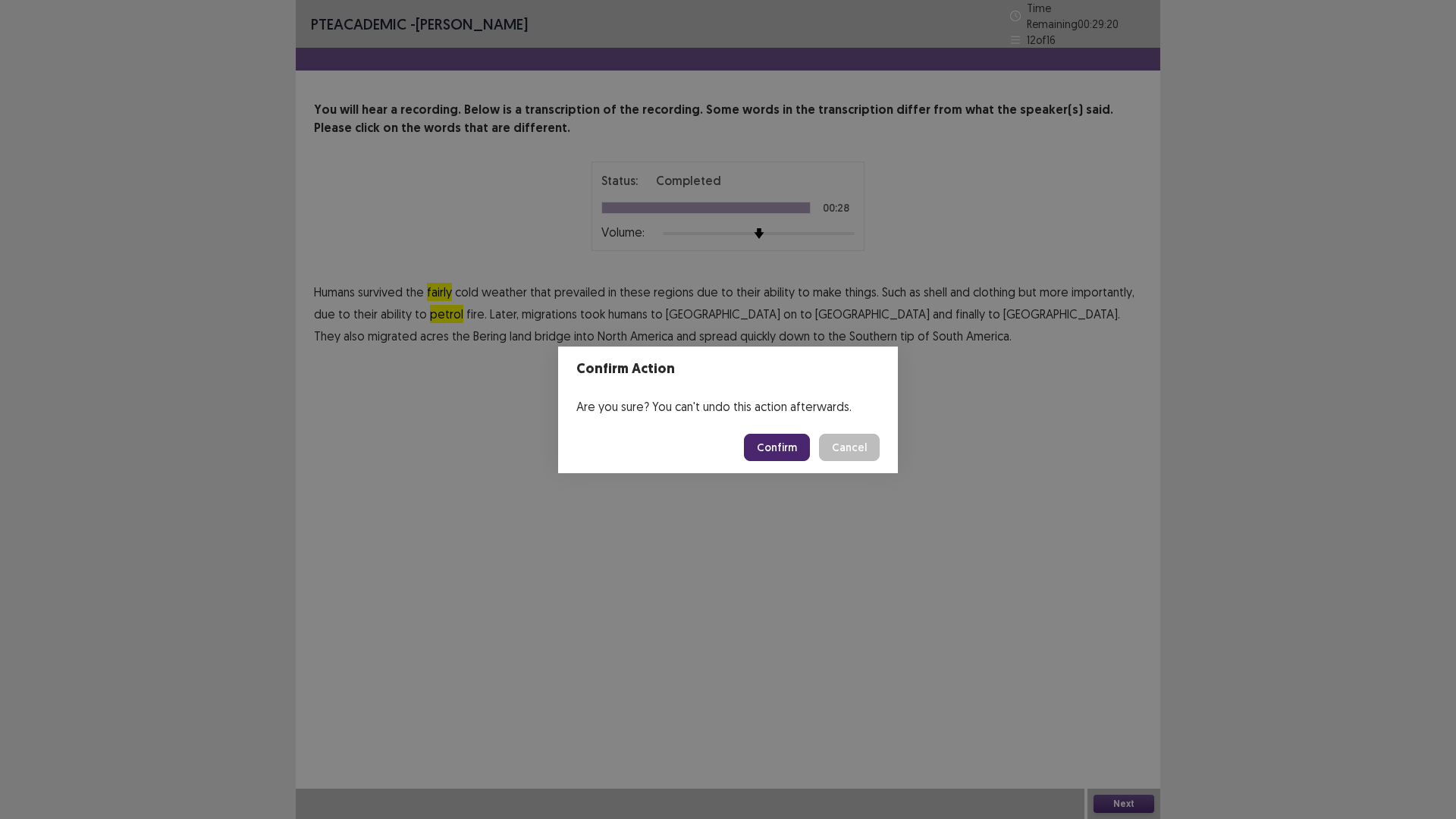
click at [784, 438] on button "Confirm" at bounding box center [776, 448] width 66 height 27
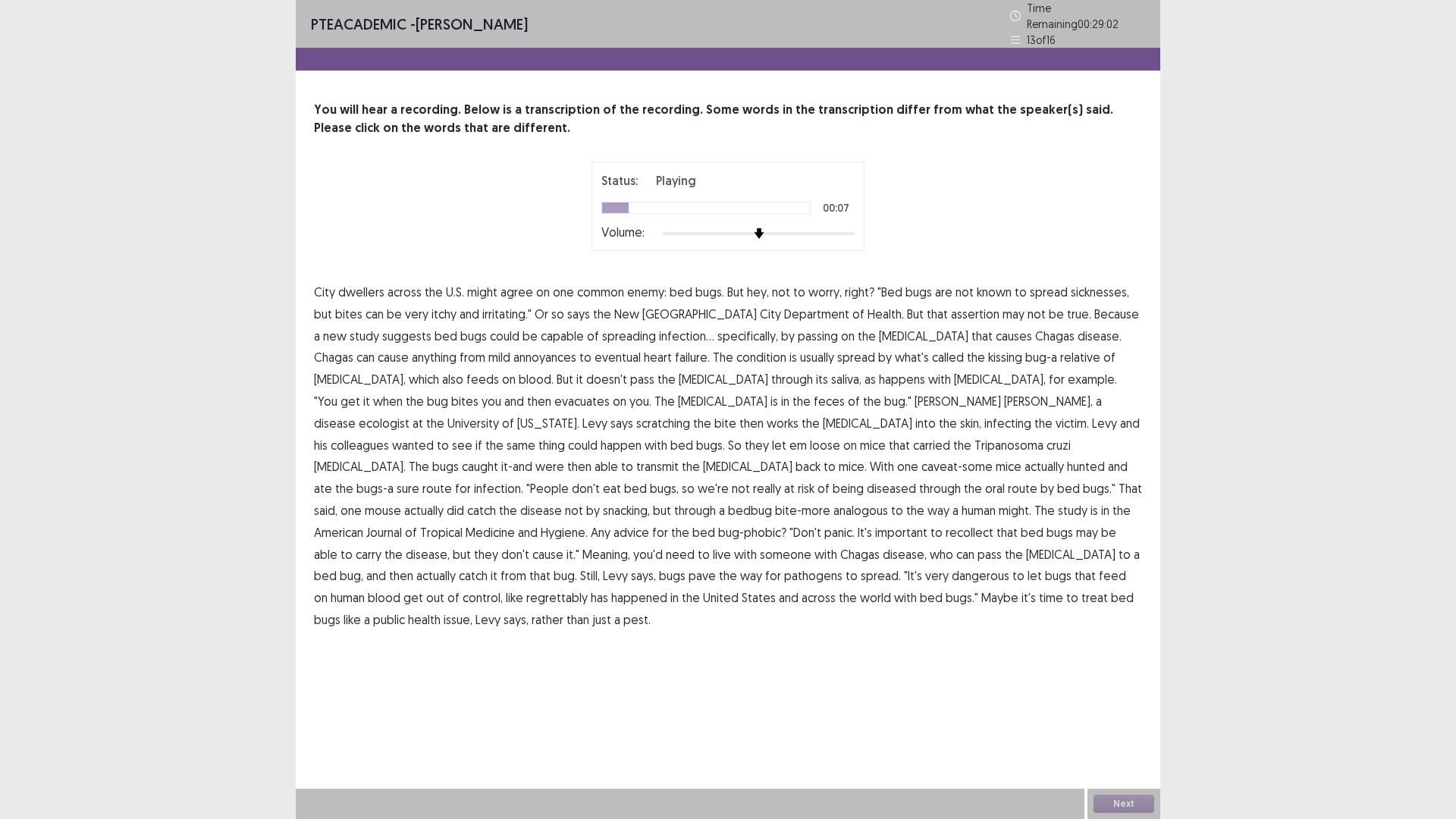
click at [881, 287] on span ""Bed" at bounding box center [890, 291] width 25 height 18
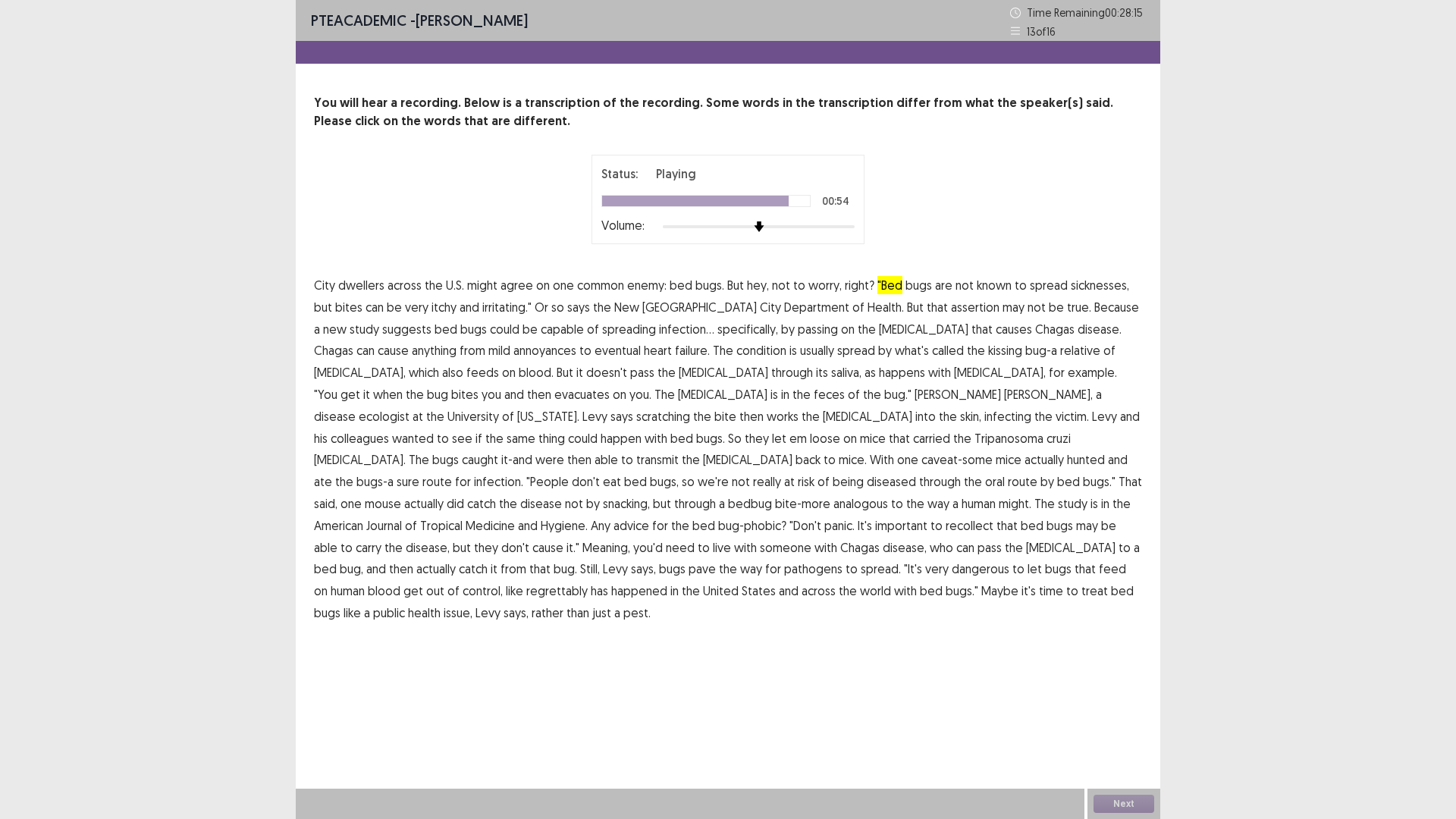
click at [974, 434] on span "Tripanosoma" at bounding box center [1009, 438] width 69 height 18
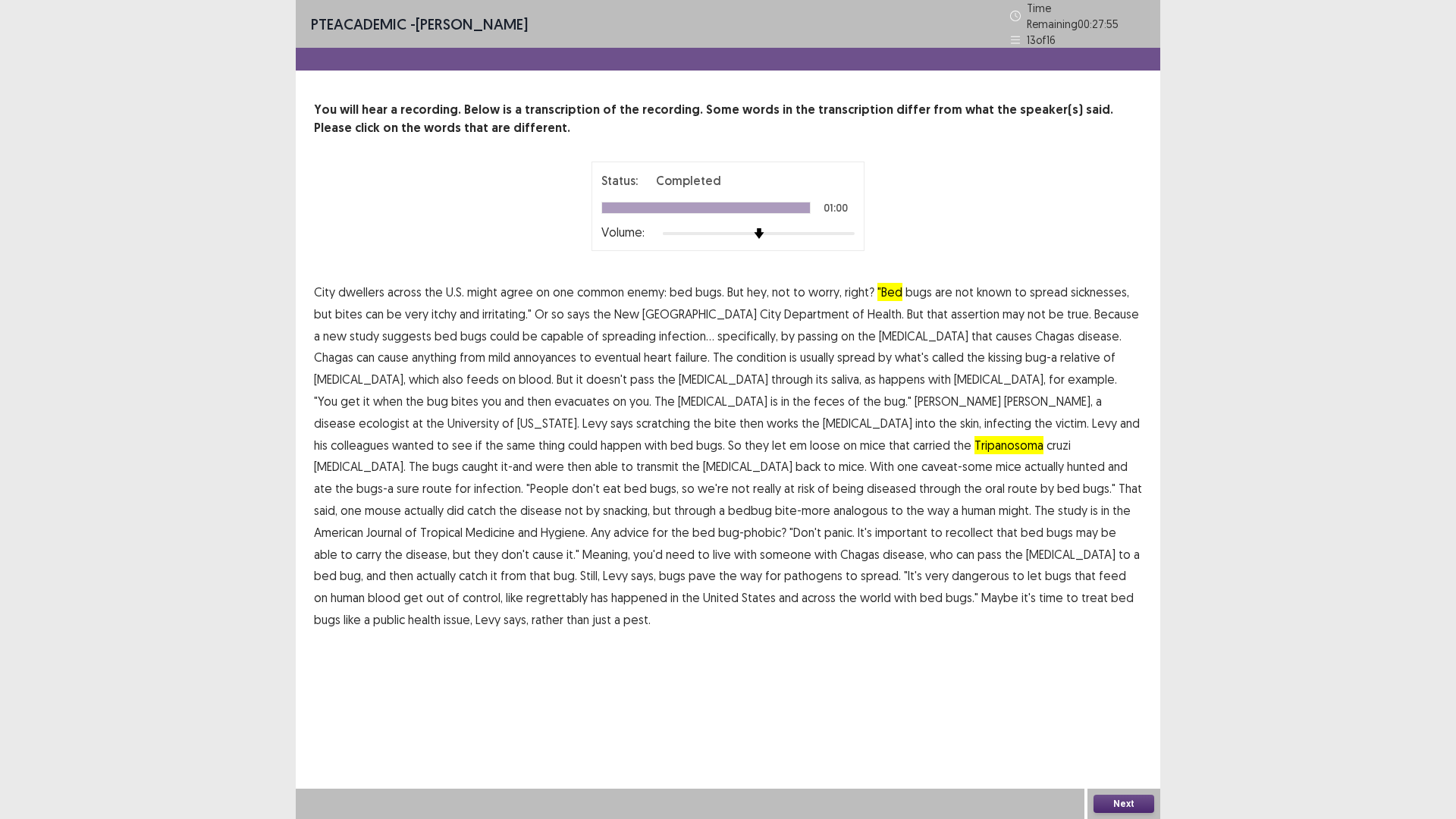
click at [1132, 716] on button "Next" at bounding box center [1124, 804] width 61 height 18
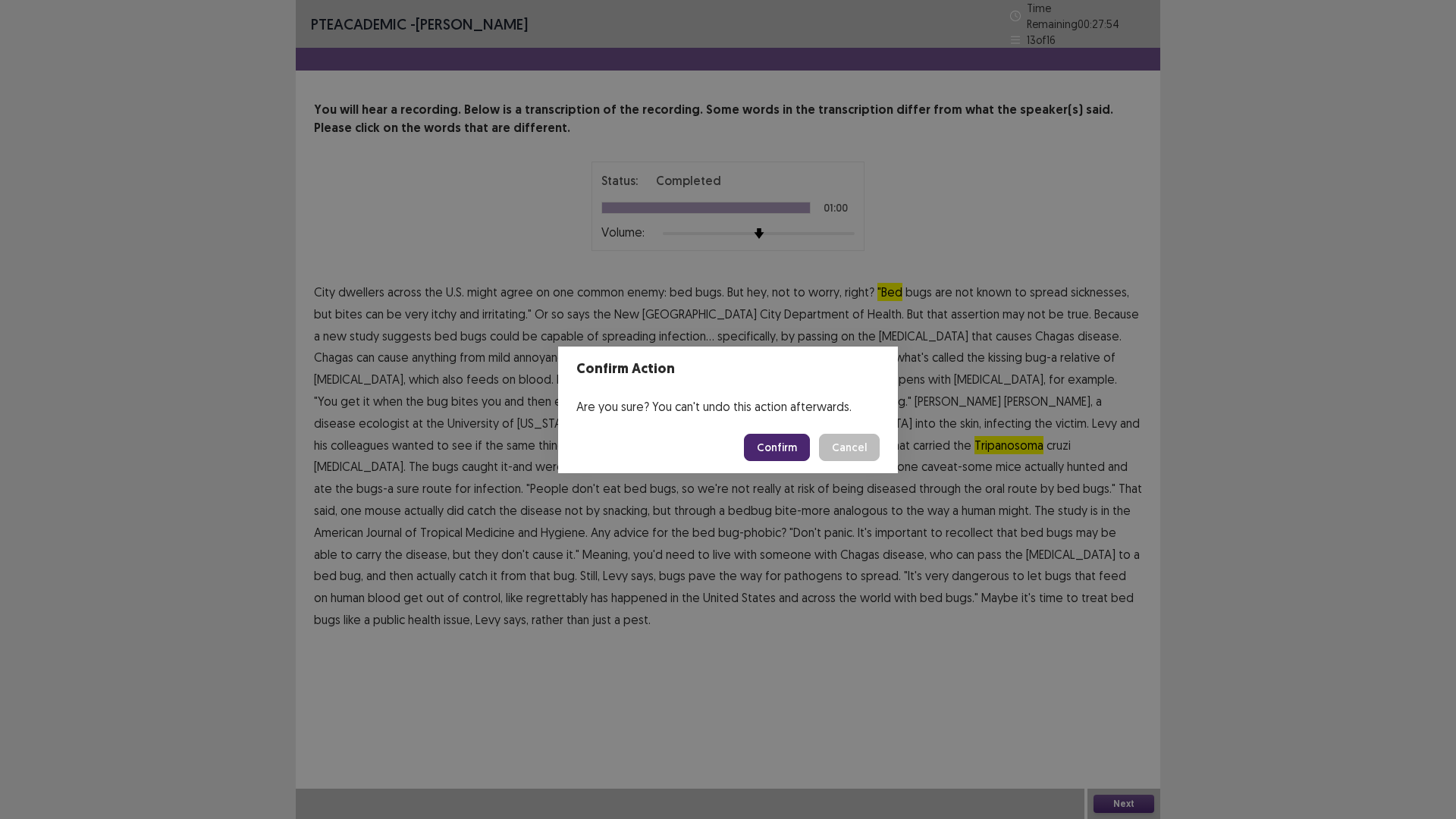
click at [772, 438] on button "Confirm" at bounding box center [776, 448] width 66 height 27
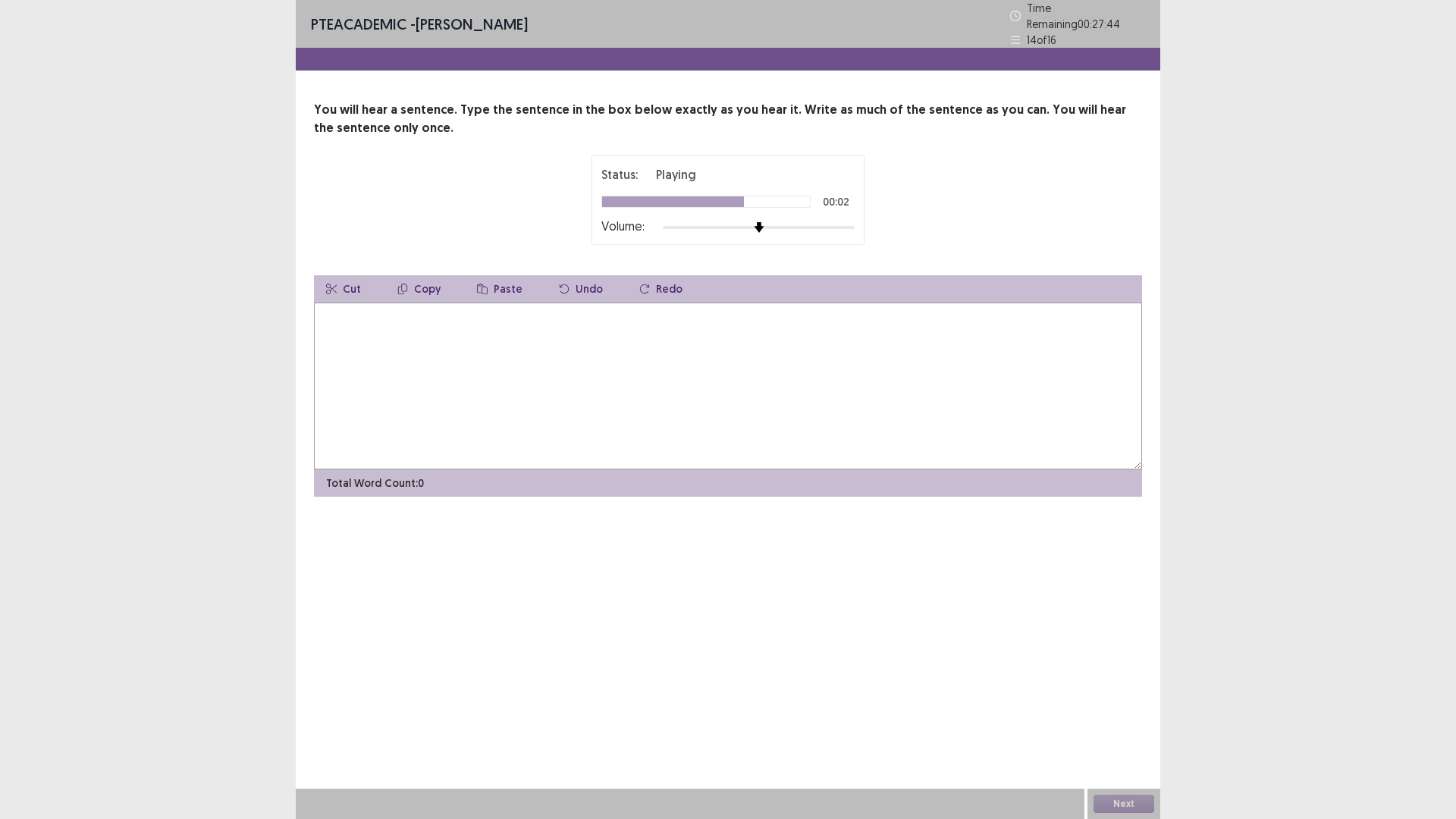
click at [553, 349] on textarea at bounding box center [728, 385] width 828 height 167
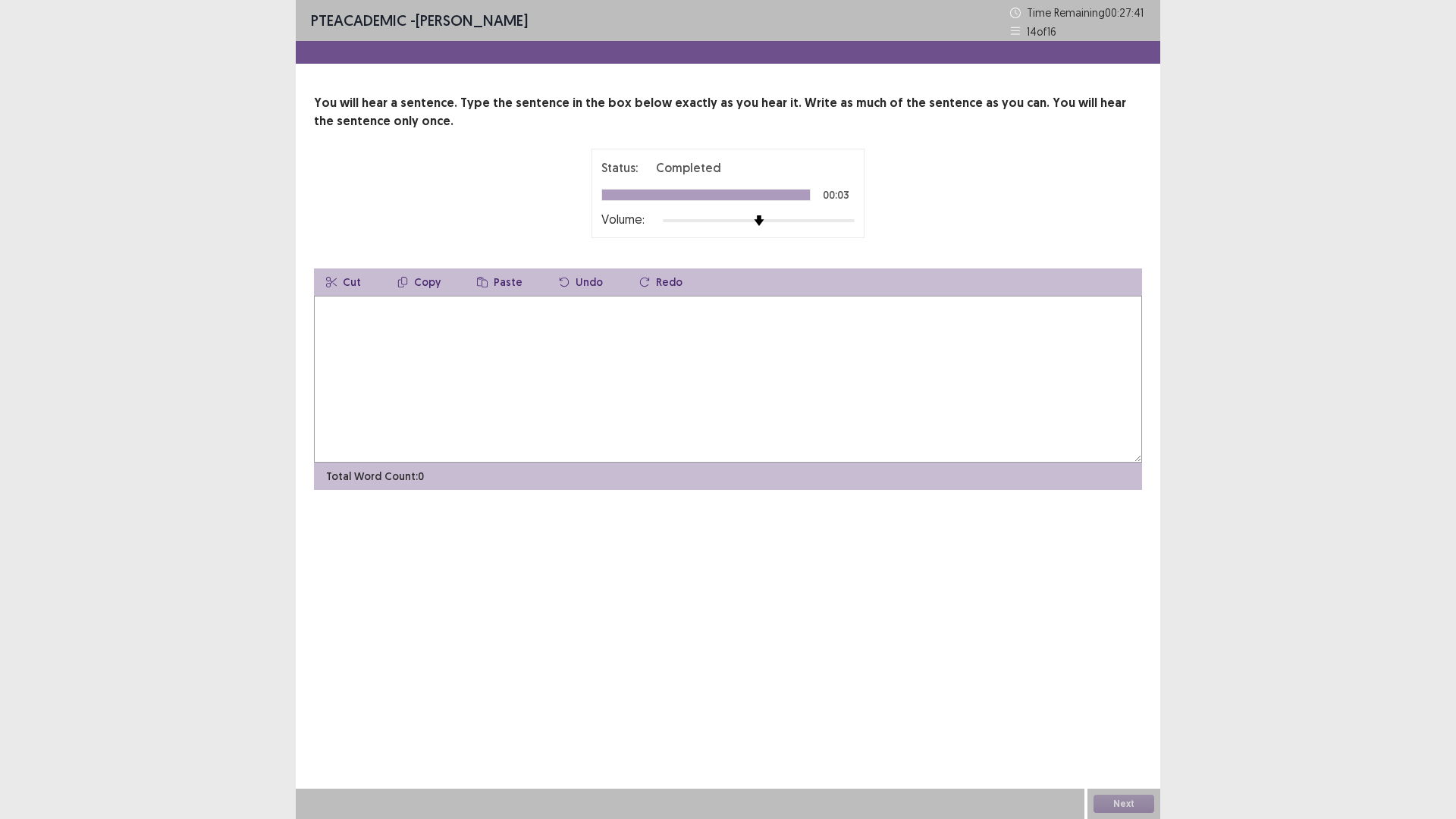
type textarea "*"
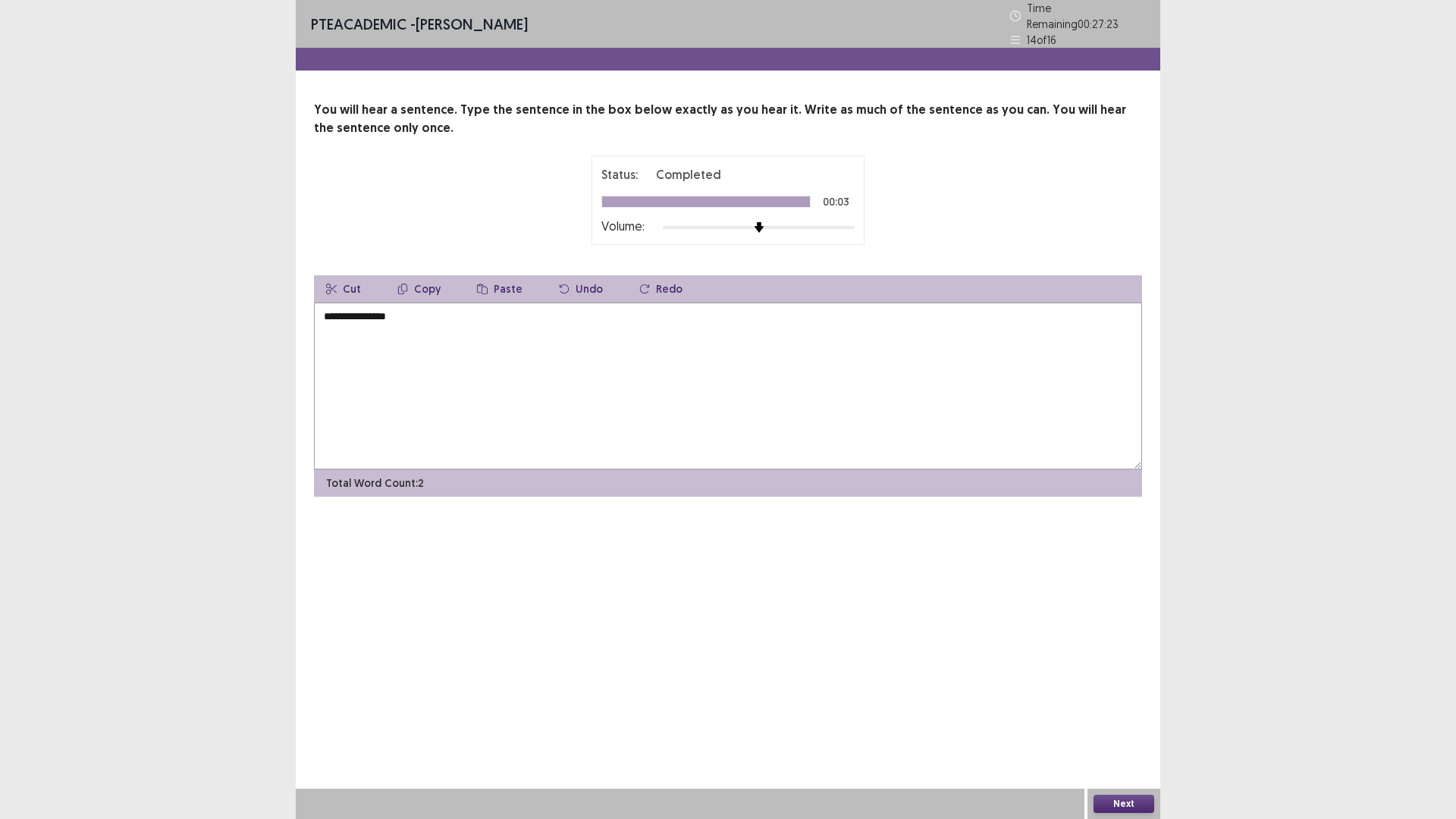
type textarea "**********"
click at [1120, 716] on button "Next" at bounding box center [1124, 804] width 61 height 18
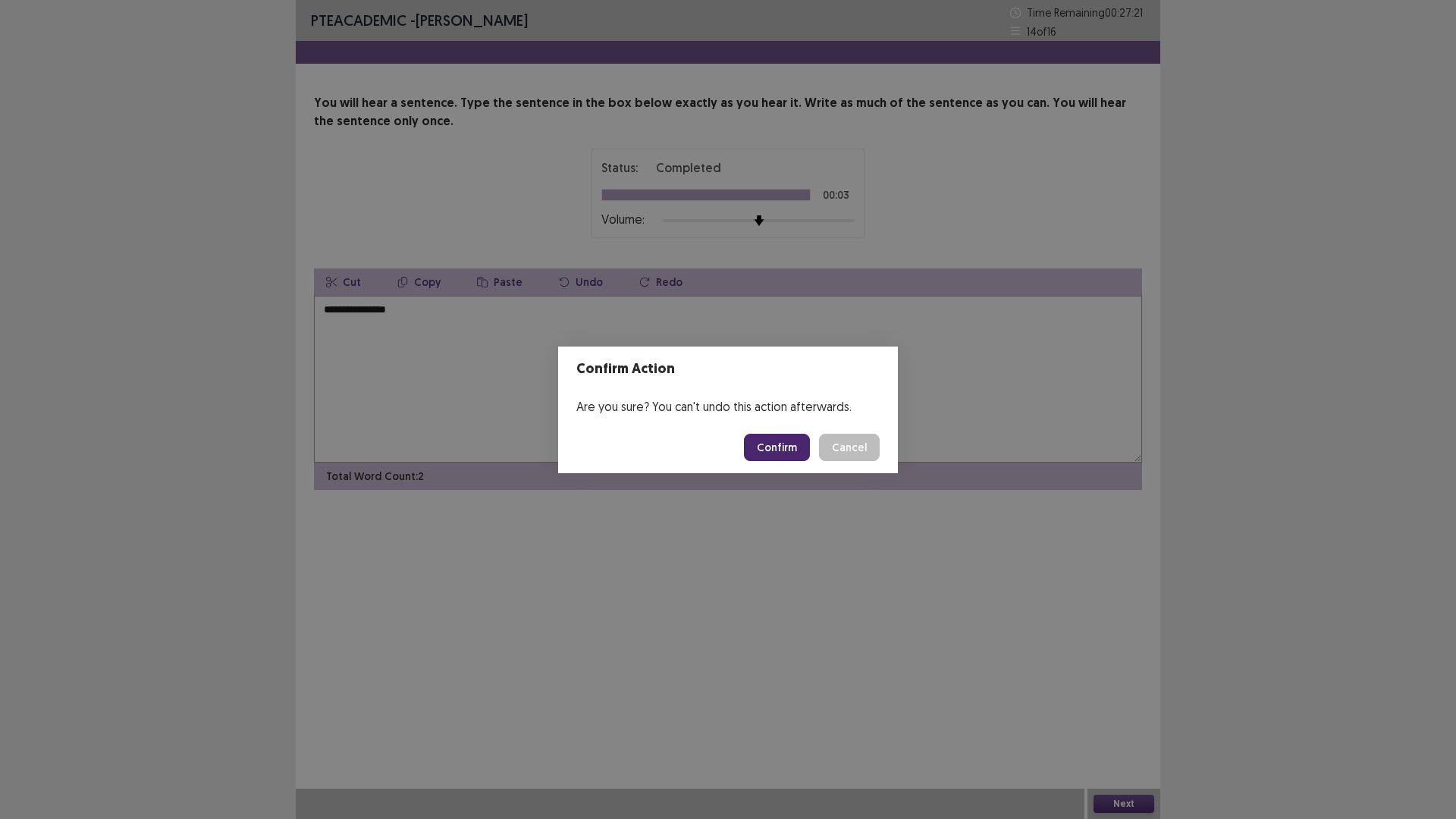
click at [785, 447] on button "Confirm" at bounding box center [776, 448] width 66 height 27
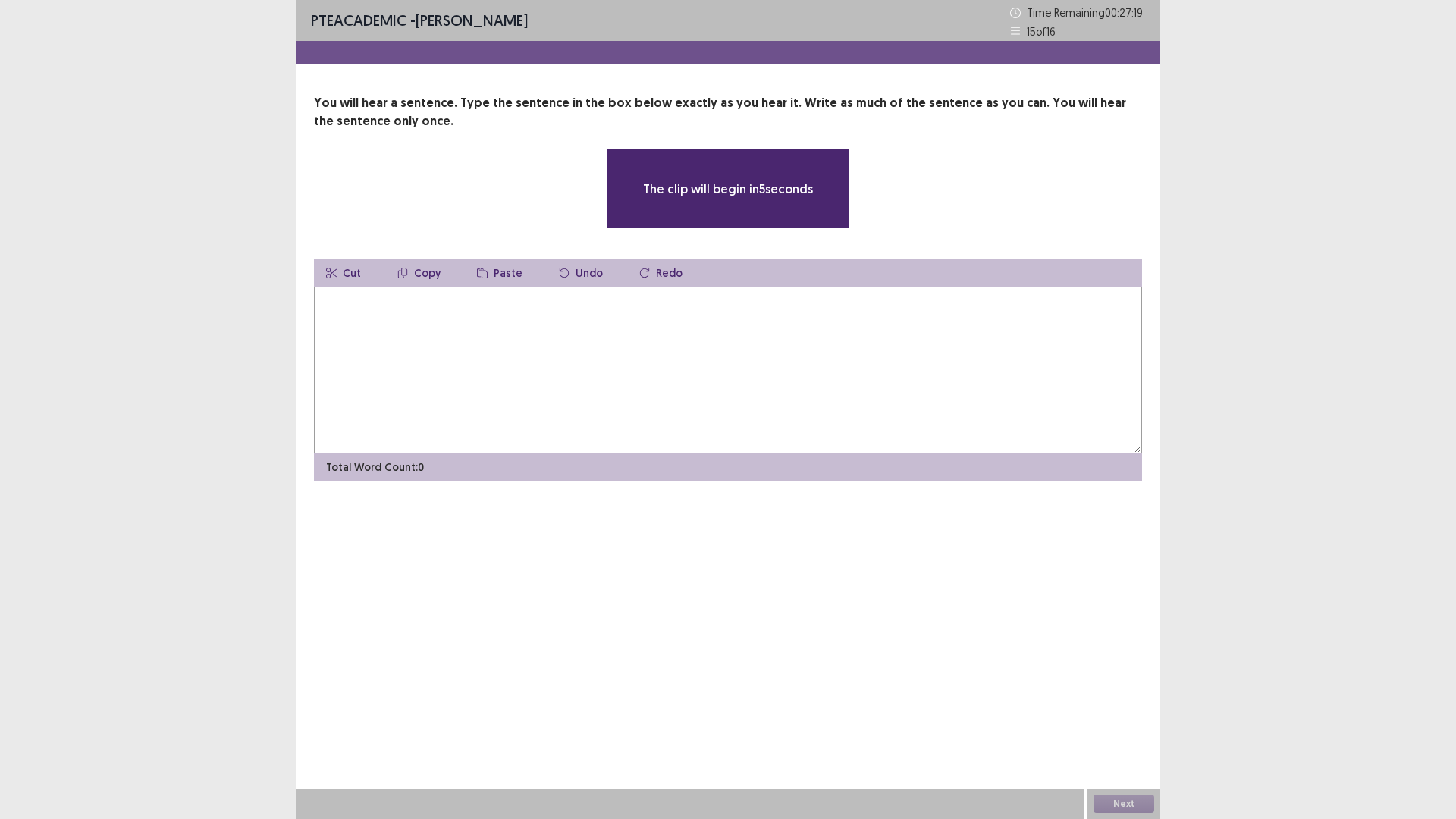
click at [519, 360] on textarea at bounding box center [728, 370] width 828 height 167
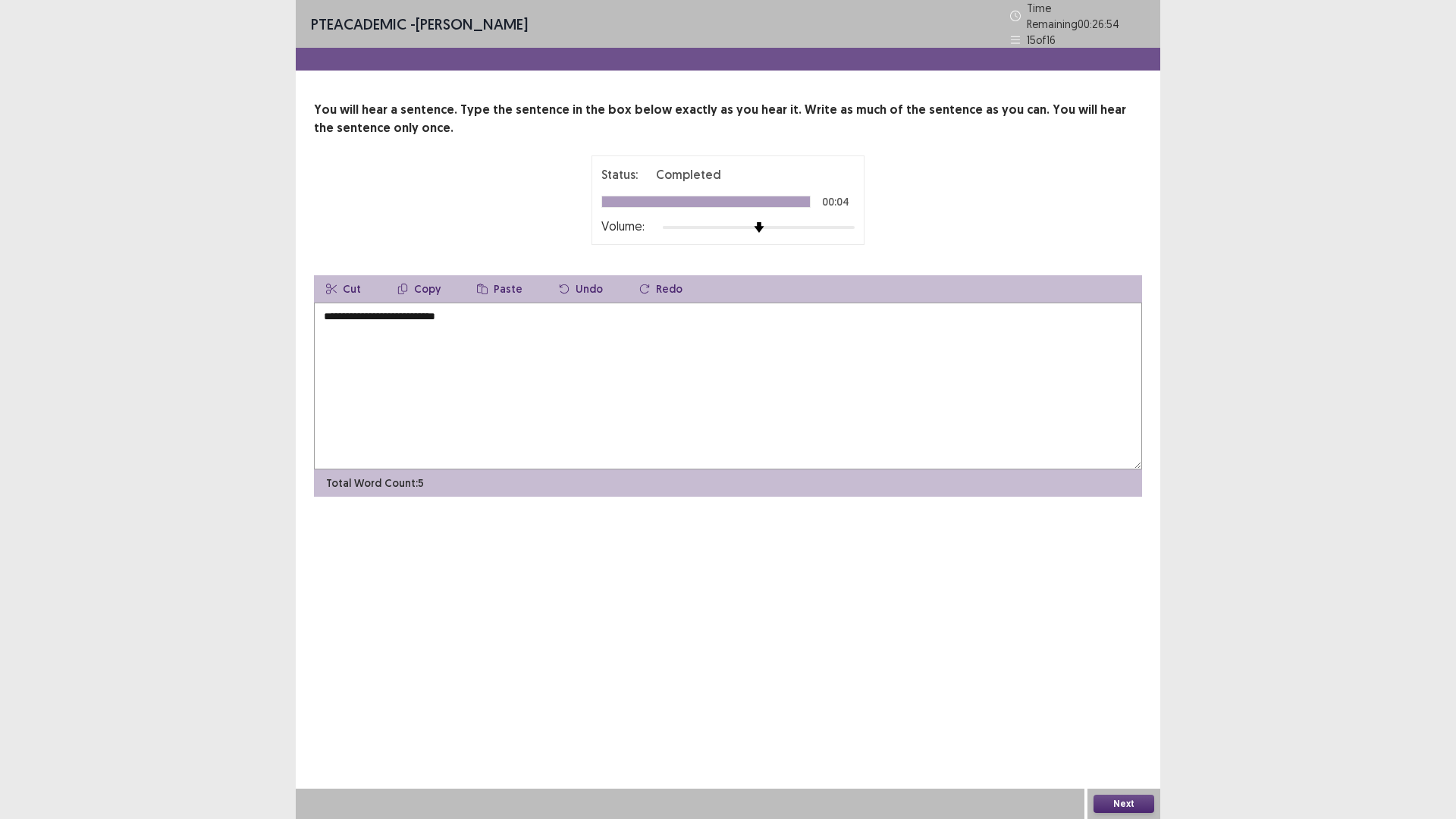
type textarea "**********"
click at [1122, 716] on button "Next" at bounding box center [1124, 804] width 61 height 18
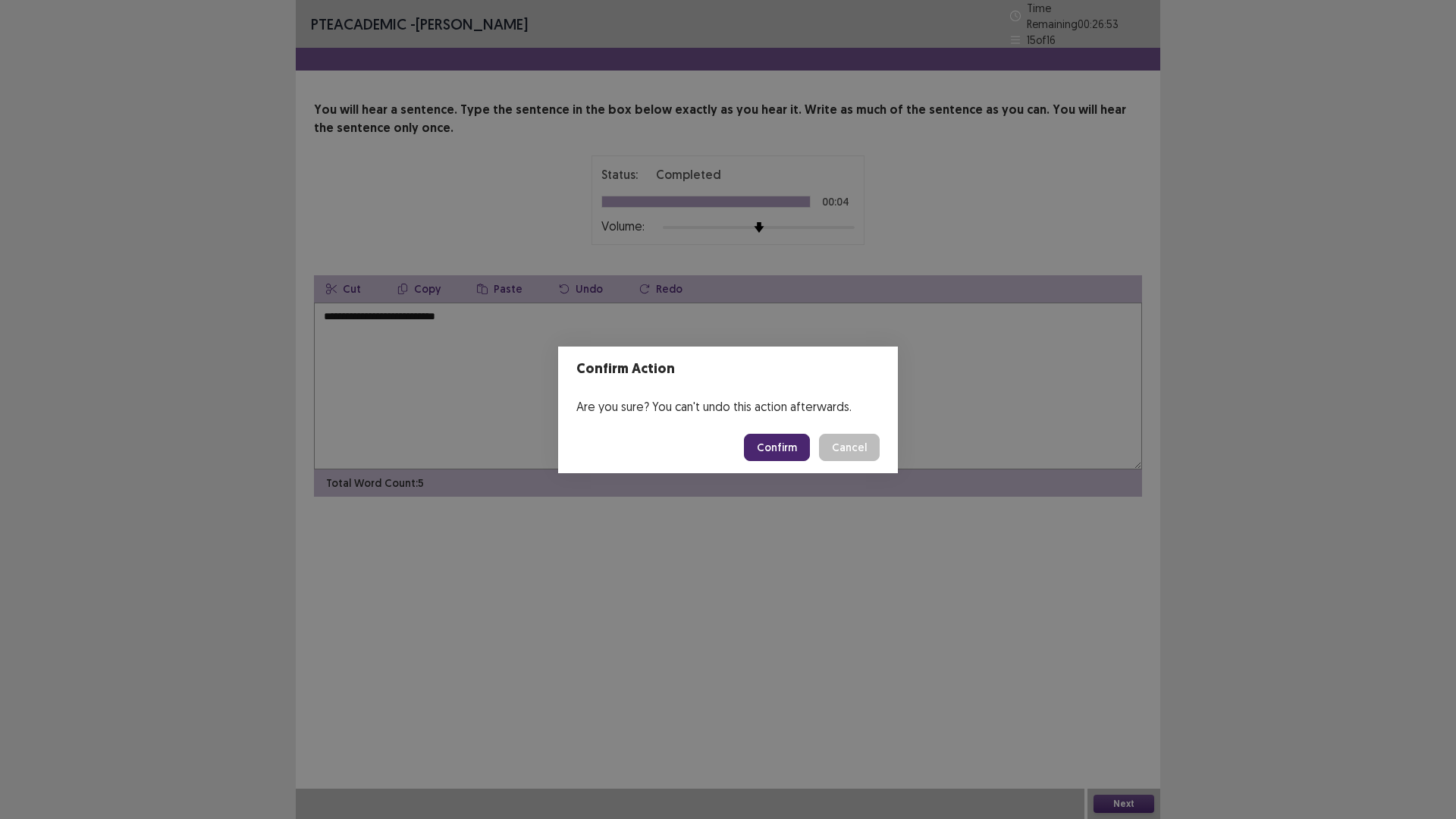
click at [763, 446] on button "Confirm" at bounding box center [776, 448] width 66 height 27
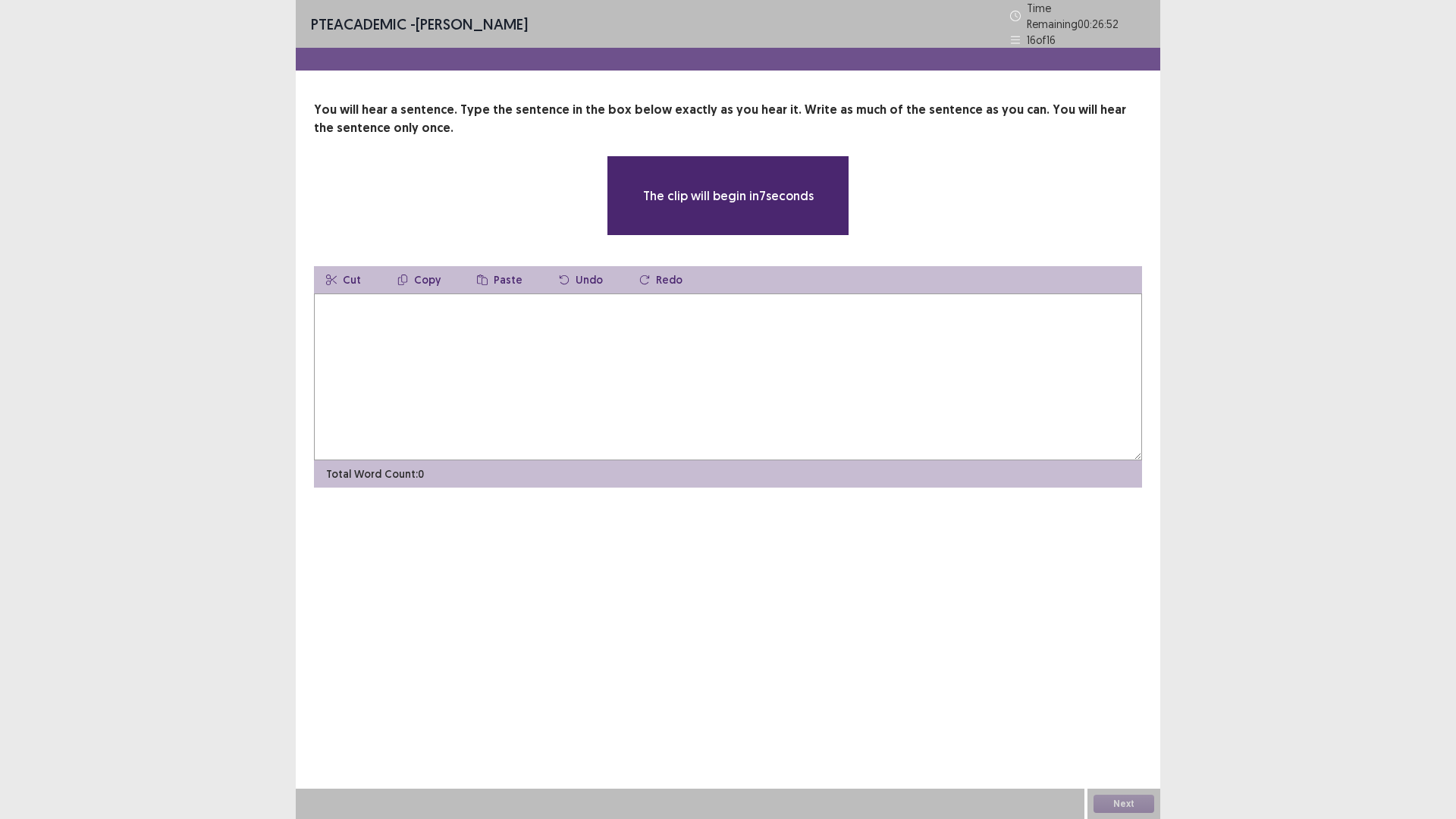
click at [683, 370] on textarea at bounding box center [728, 377] width 828 height 167
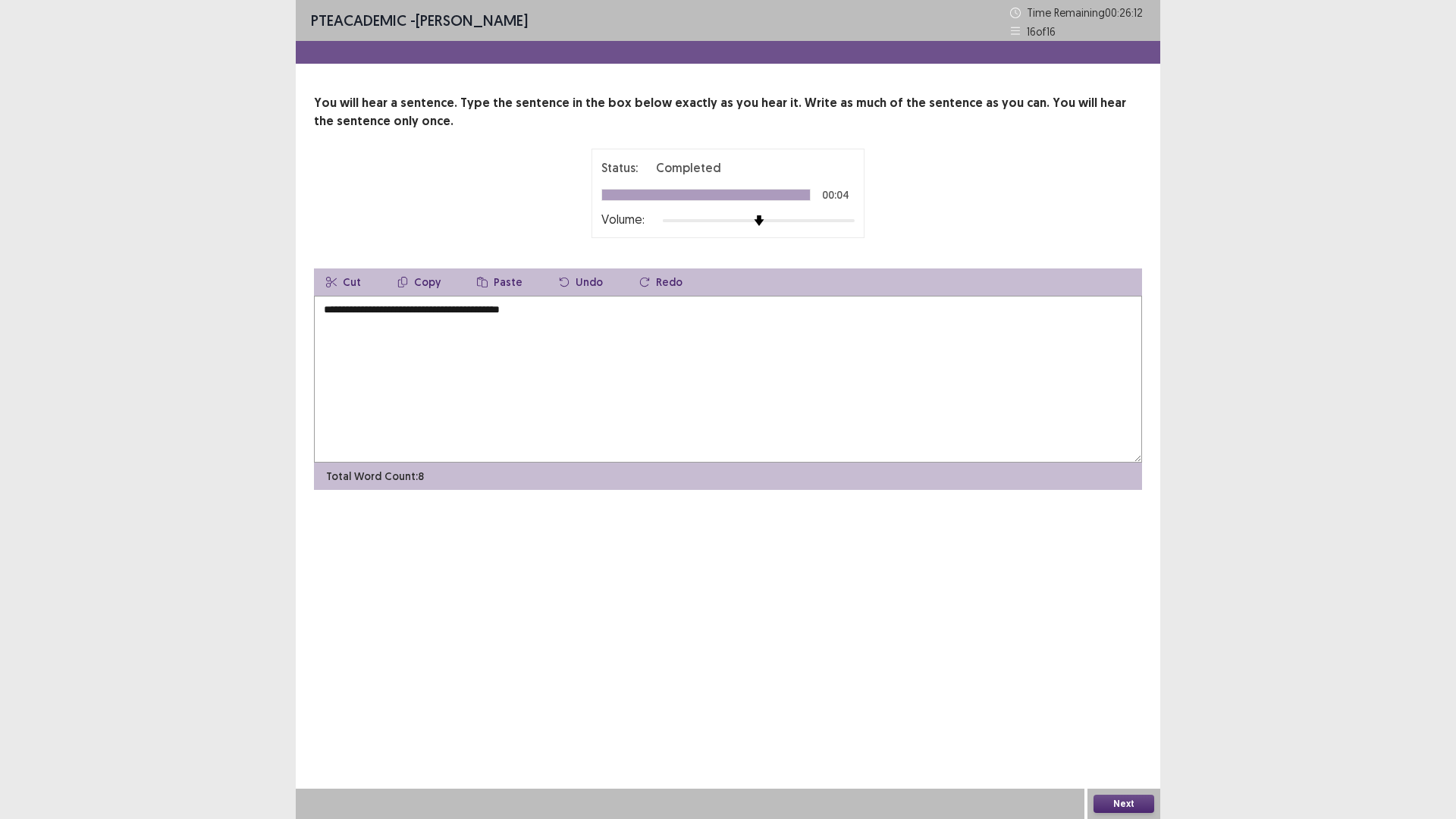
type textarea "**********"
click at [1132, 716] on button "Next" at bounding box center [1124, 804] width 61 height 18
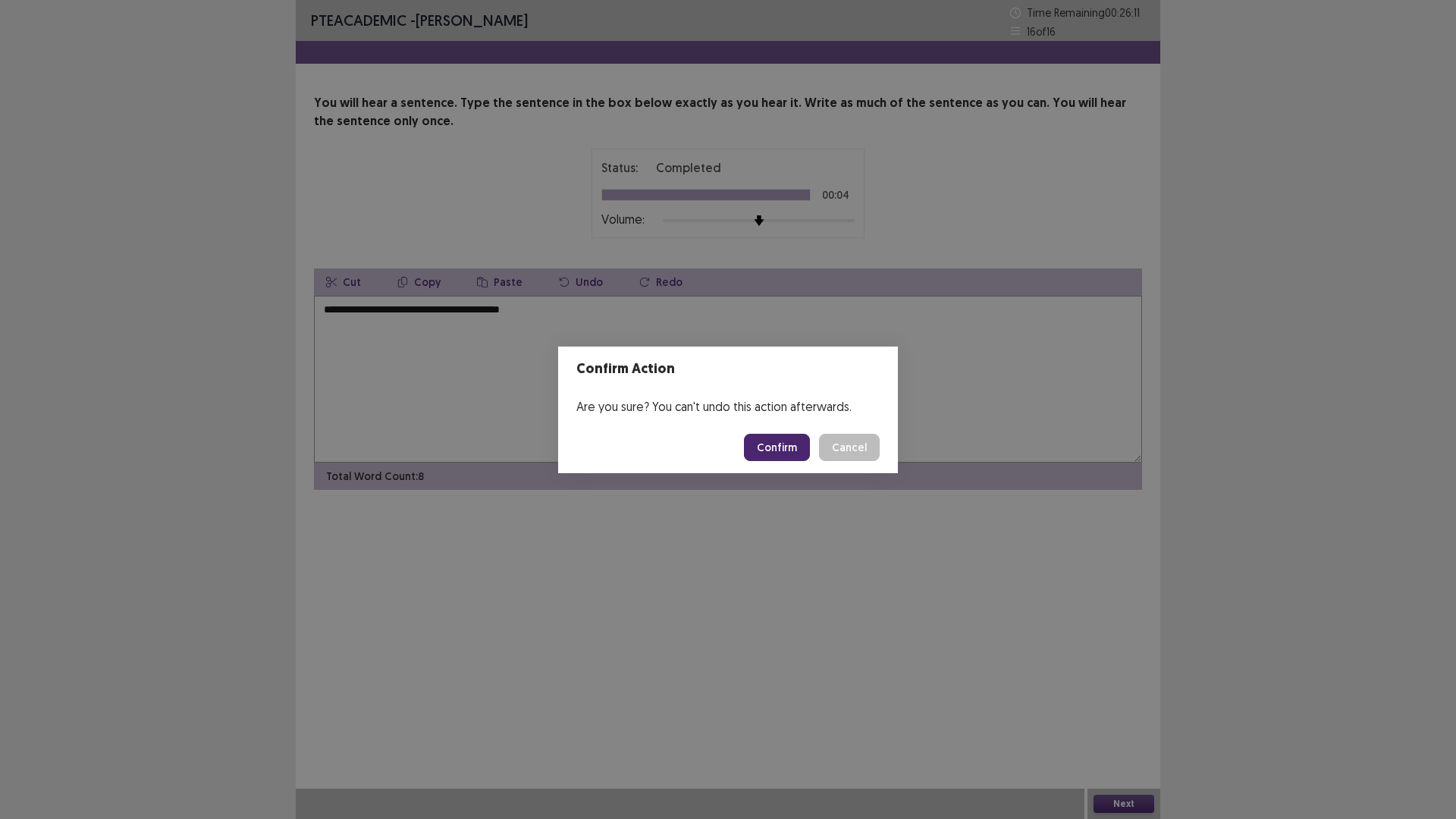
click at [782, 442] on button "Confirm" at bounding box center [776, 448] width 66 height 27
